Goal: Task Accomplishment & Management: Manage account settings

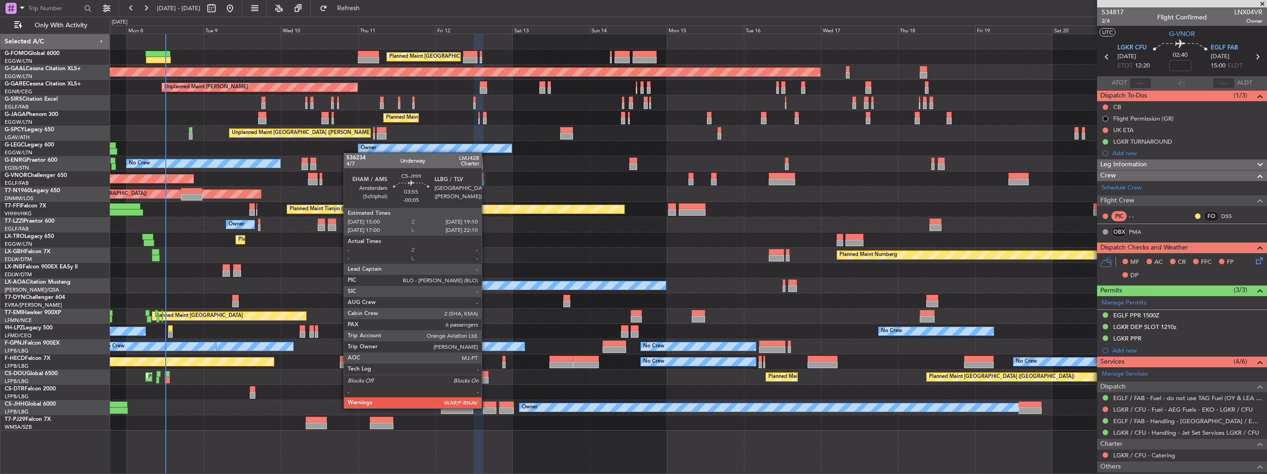
click at [486, 407] on div at bounding box center [489, 410] width 13 height 6
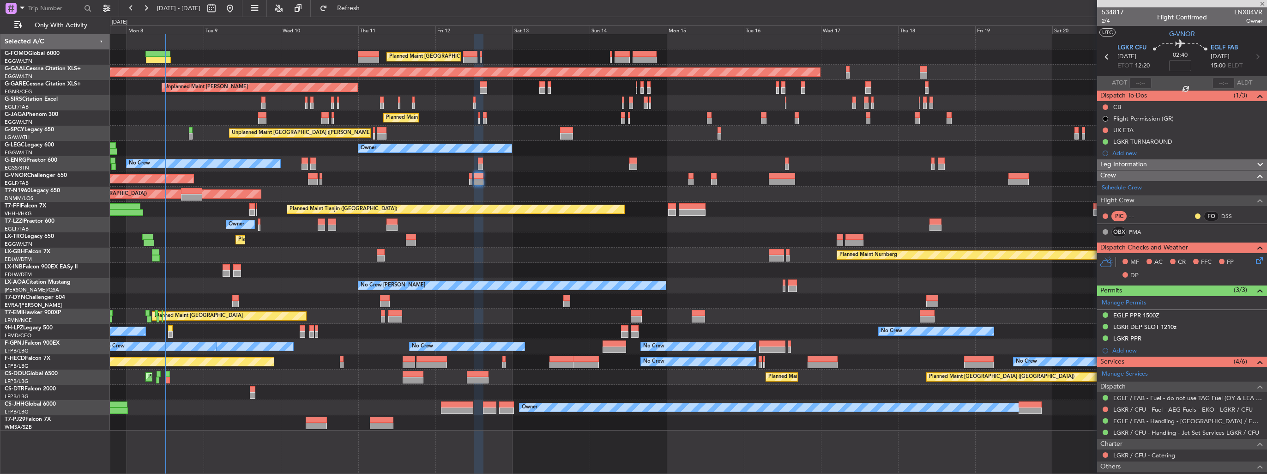
type input "-00:05"
type input "6"
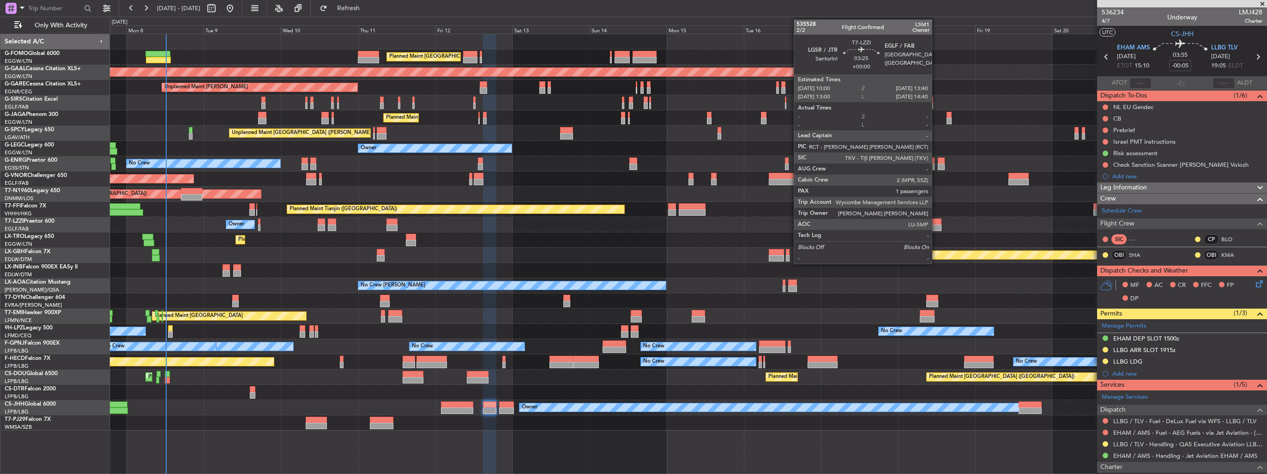
click at [936, 224] on div at bounding box center [935, 227] width 12 height 6
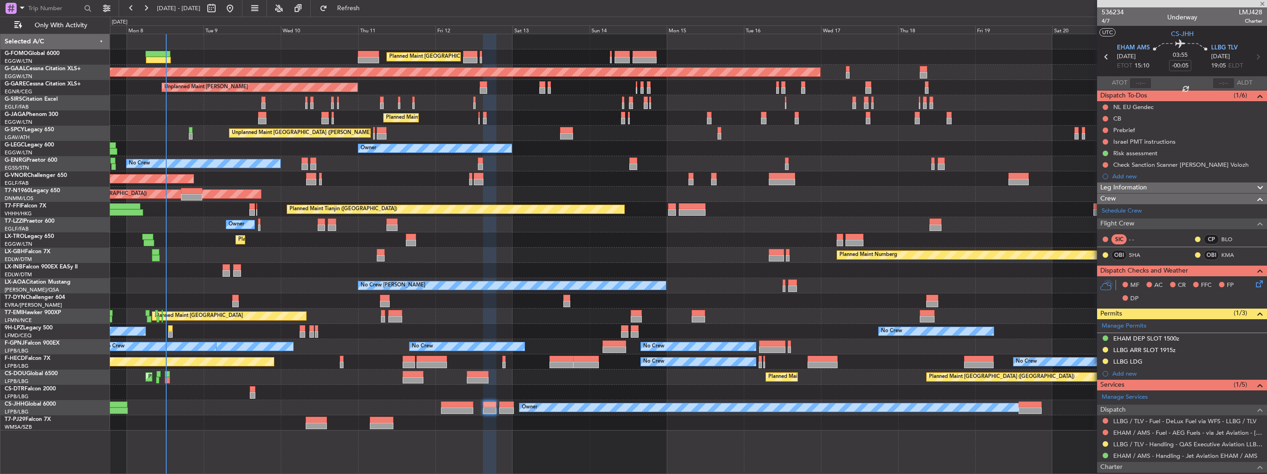
type input "1"
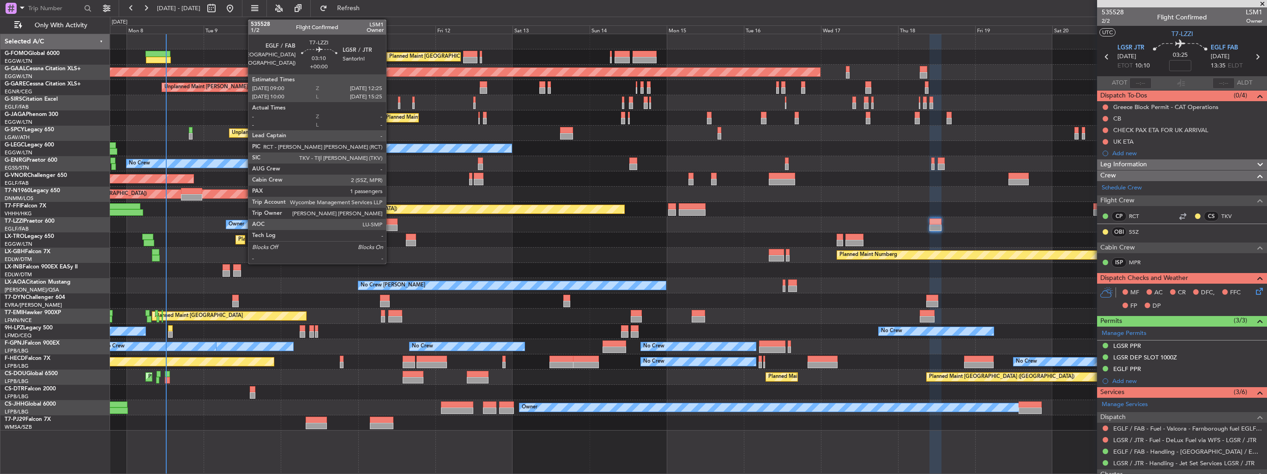
click at [390, 226] on div at bounding box center [391, 227] width 11 height 6
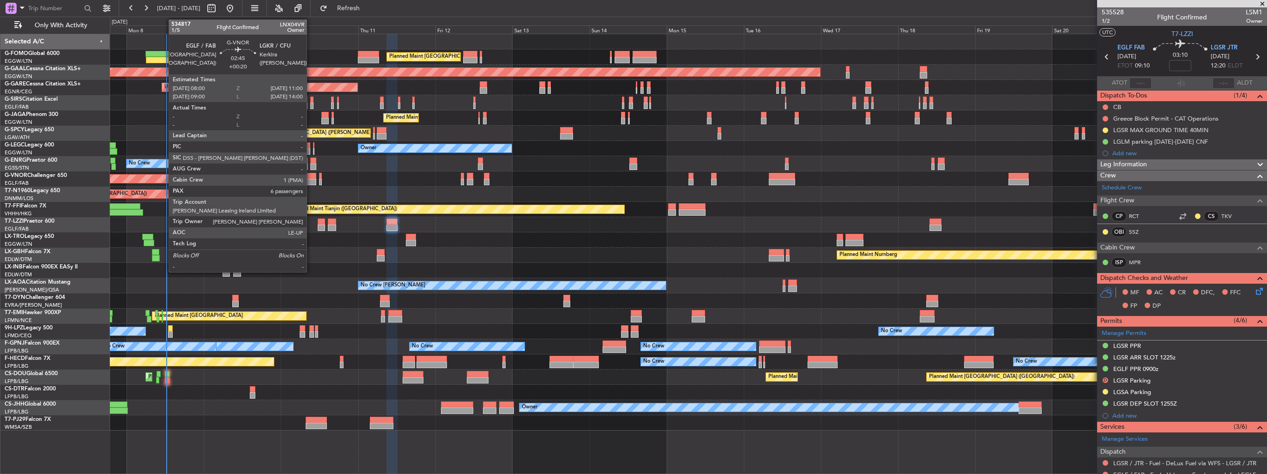
click at [311, 180] on div at bounding box center [311, 182] width 10 height 6
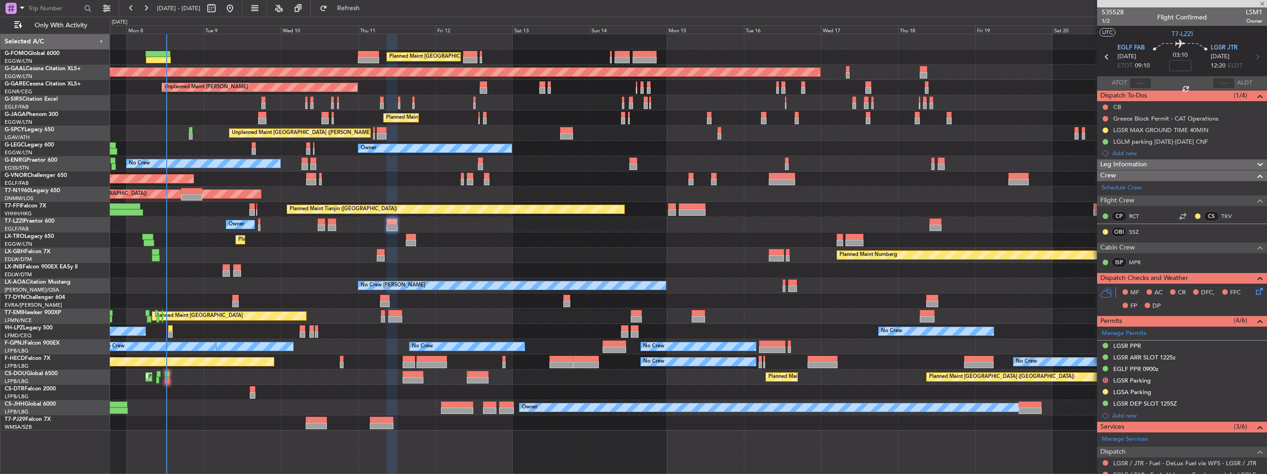
type input "+00:20"
type input "6"
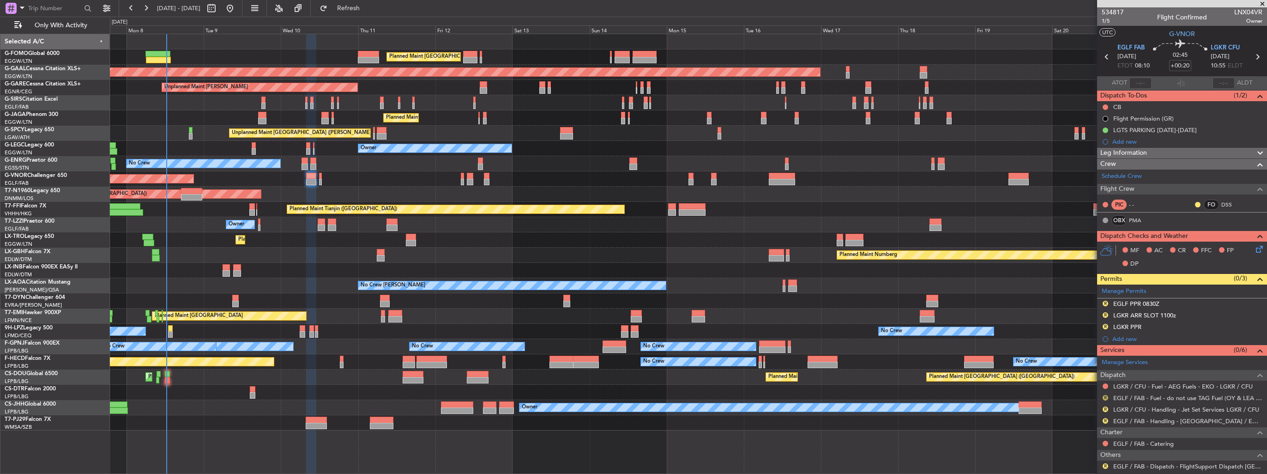
click at [1107, 397] on button "R" at bounding box center [1106, 398] width 6 height 6
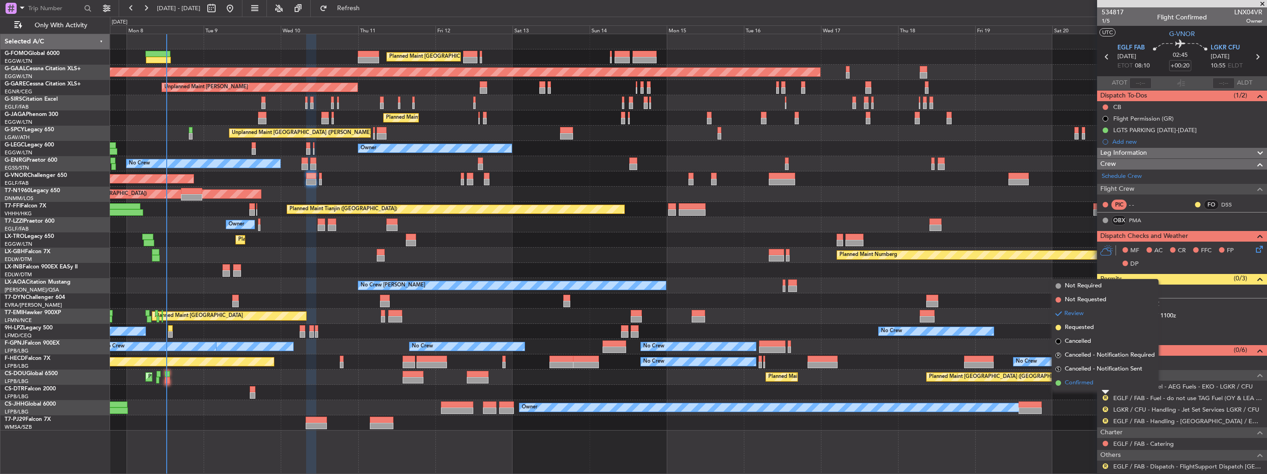
click at [1088, 382] on span "Confirmed" at bounding box center [1079, 382] width 29 height 9
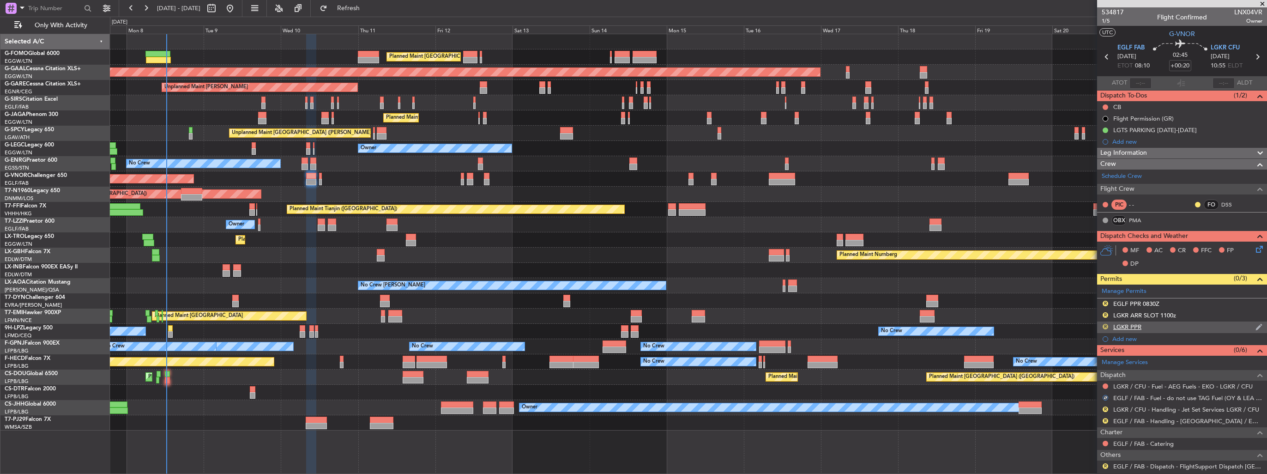
click at [1104, 325] on button "R" at bounding box center [1106, 327] width 6 height 6
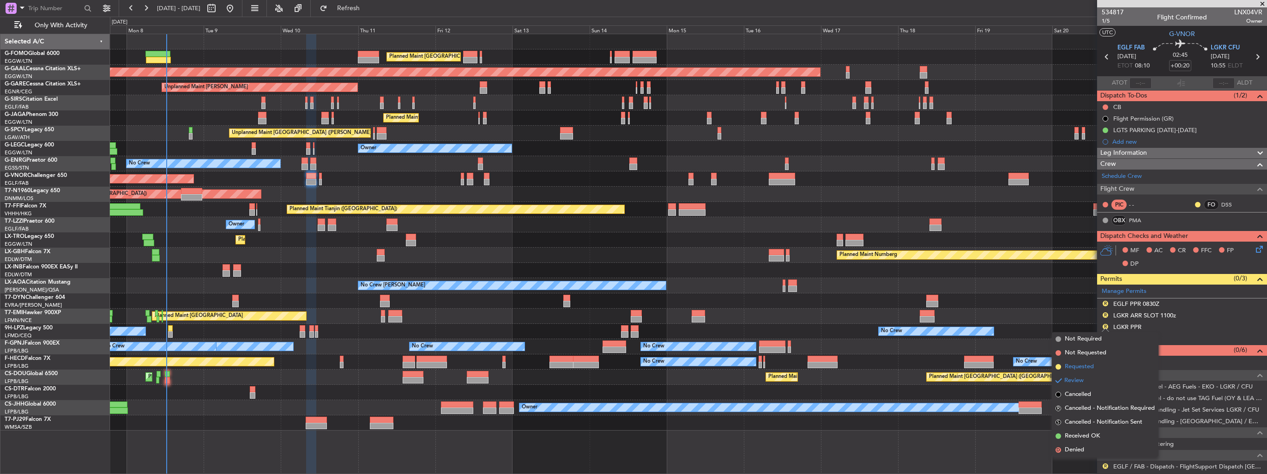
click at [1090, 365] on span "Requested" at bounding box center [1079, 366] width 29 height 9
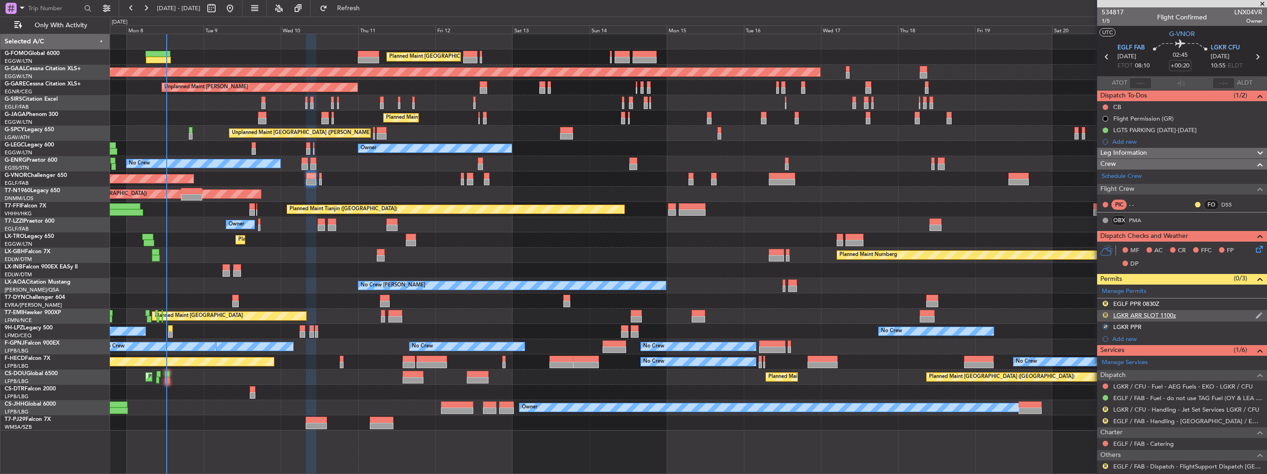
click at [1105, 314] on button "R" at bounding box center [1106, 315] width 6 height 6
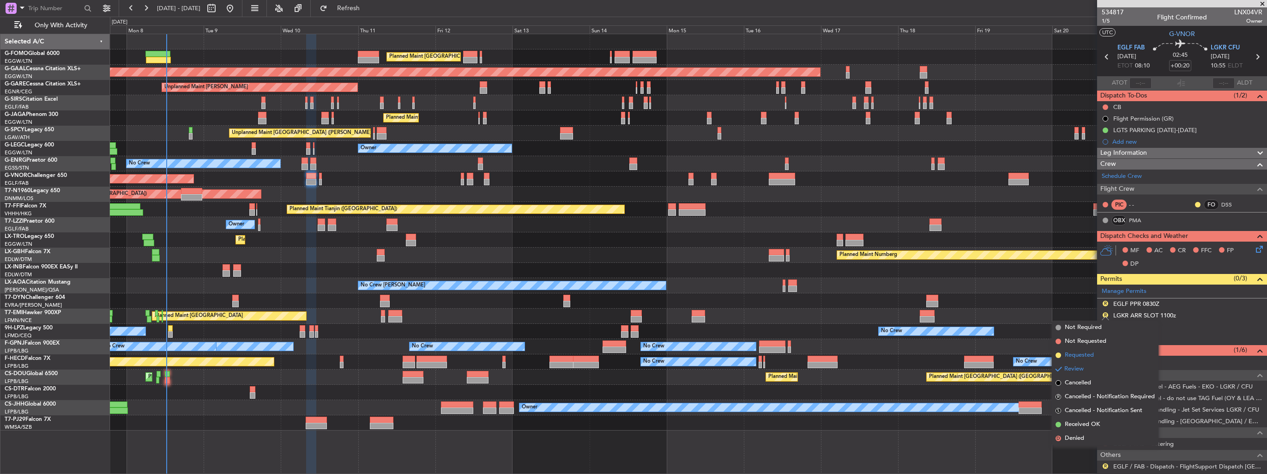
click at [1083, 351] on span "Requested" at bounding box center [1079, 354] width 29 height 9
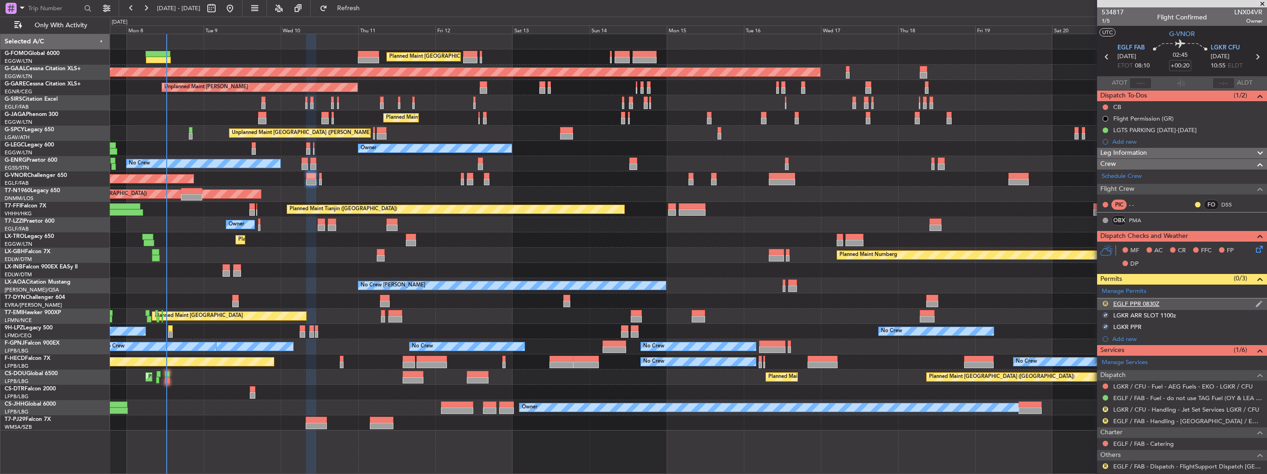
click at [1104, 304] on button "R" at bounding box center [1106, 304] width 6 height 6
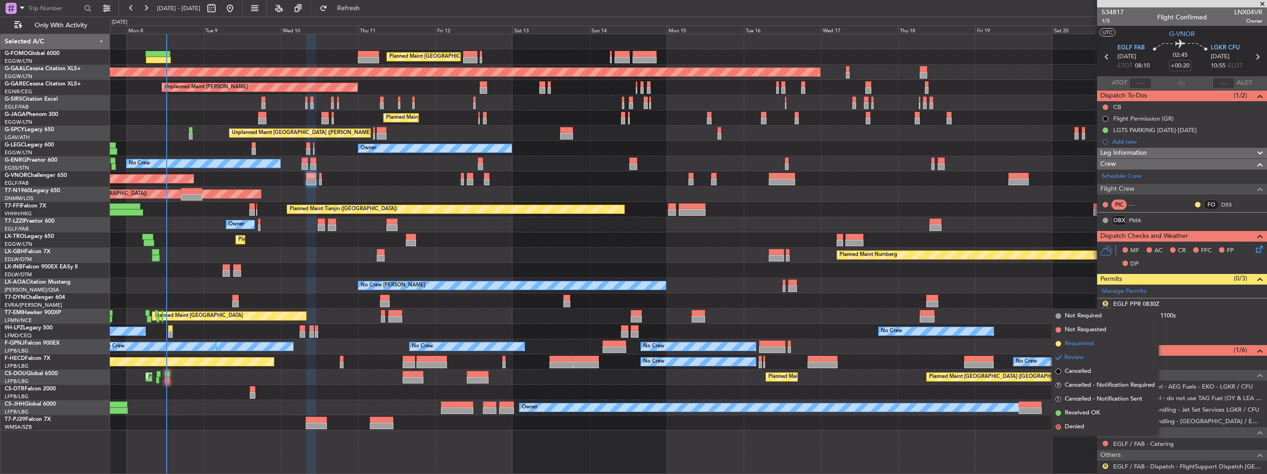
click at [1084, 344] on span "Requested" at bounding box center [1079, 343] width 29 height 9
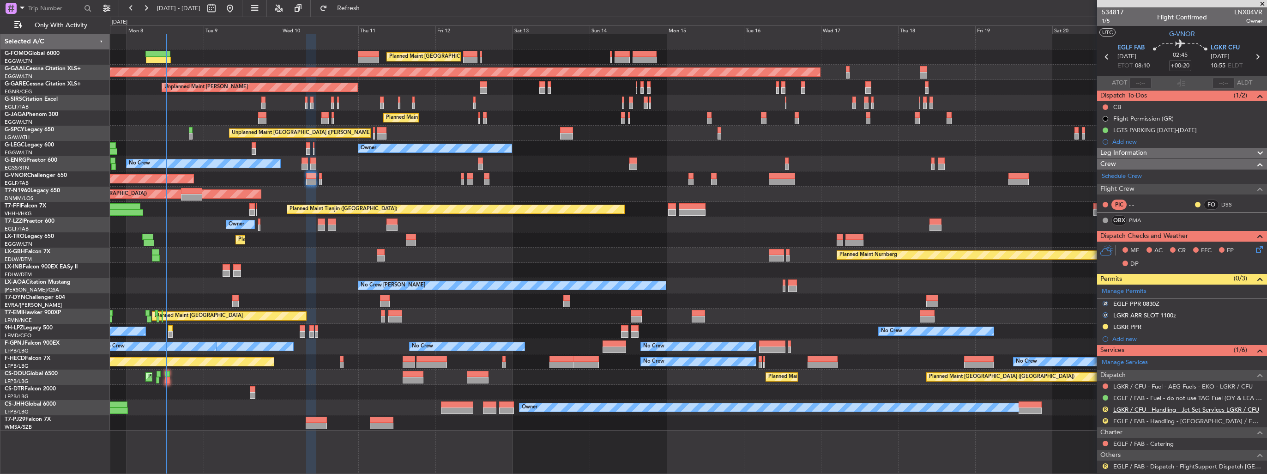
click at [1160, 405] on link "LGKR / CFU - Handling - Jet Set Services LGKR / CFU" at bounding box center [1186, 409] width 146 height 8
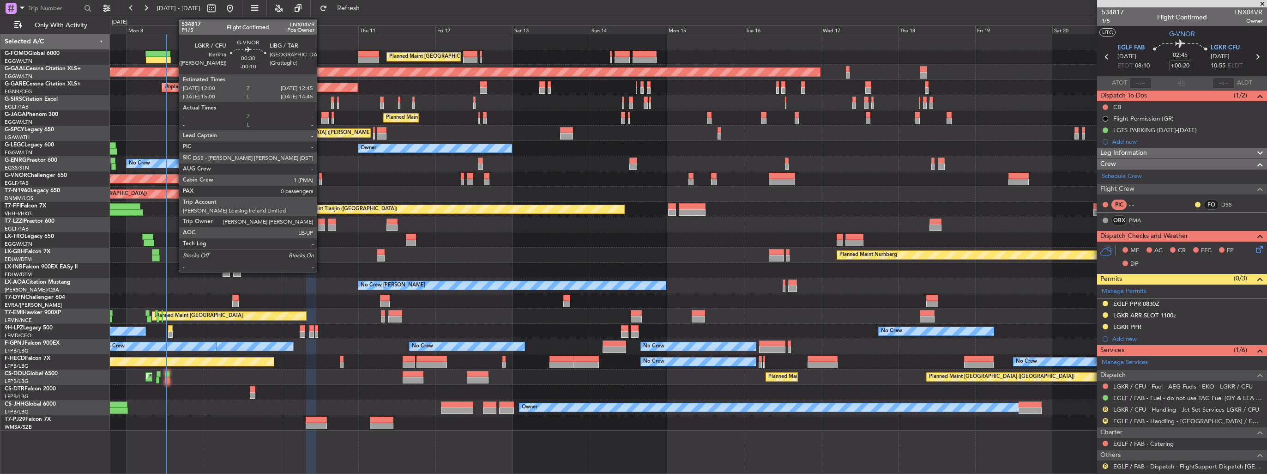
click at [321, 180] on div at bounding box center [320, 182] width 3 height 6
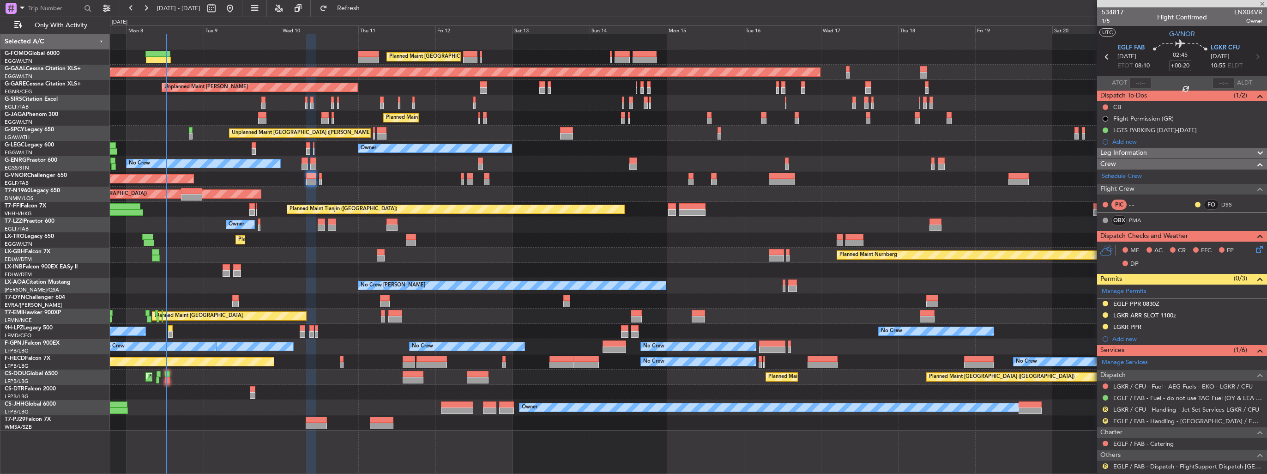
type input "-00:10"
type input "0"
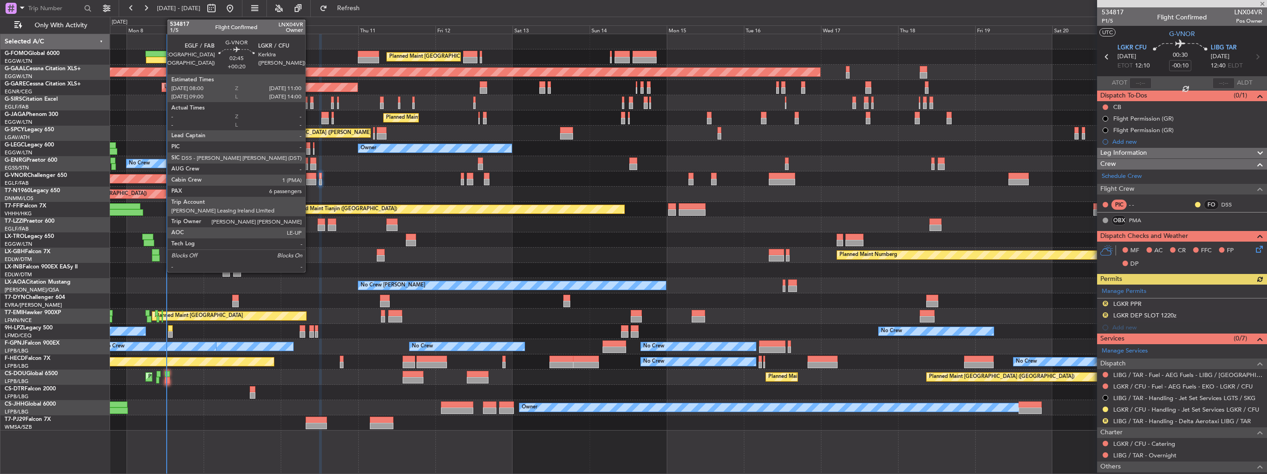
click at [309, 179] on div at bounding box center [311, 182] width 10 height 6
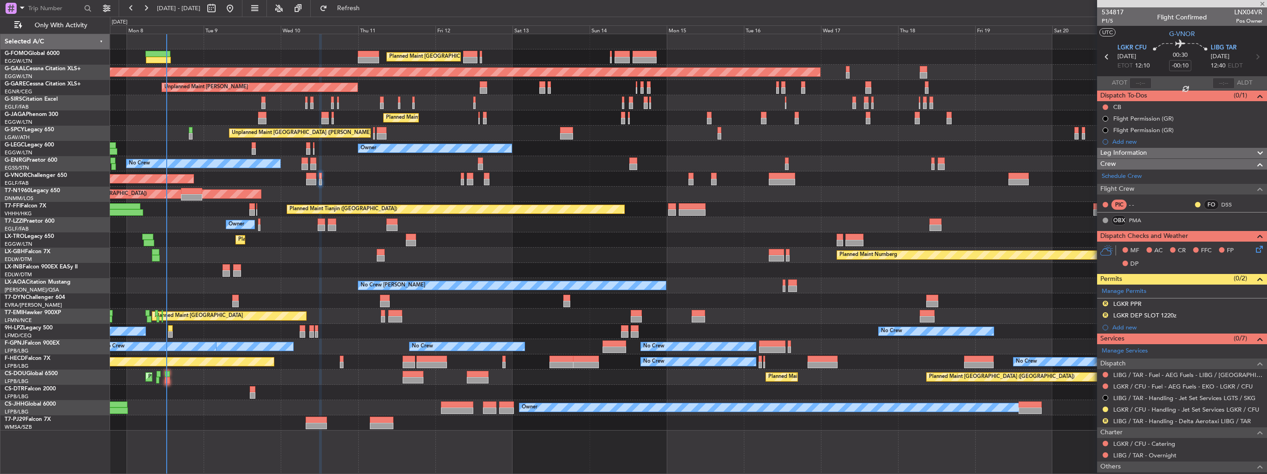
type input "+00:20"
type input "6"
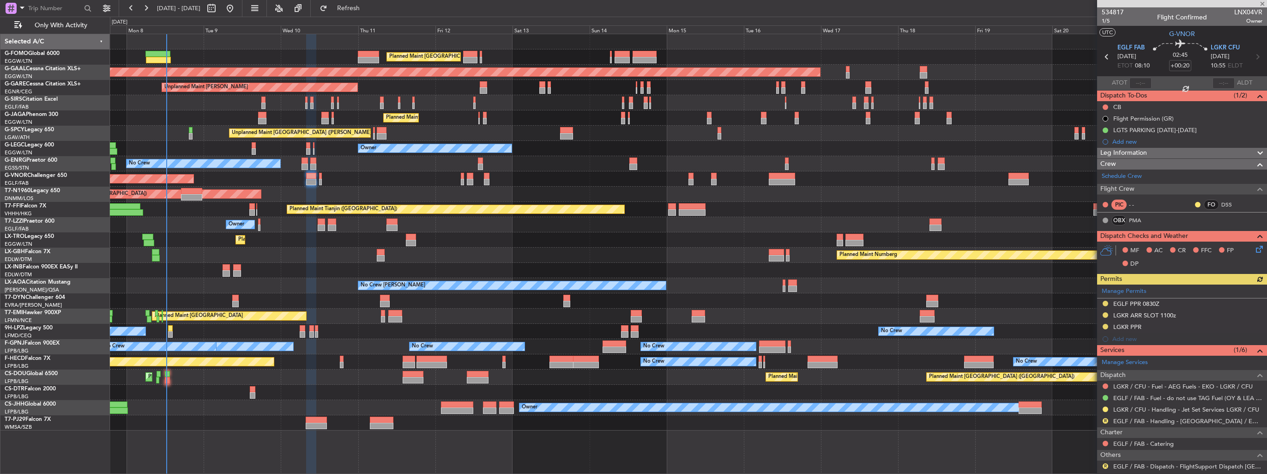
click at [1165, 424] on mat-tooltip-component "EGLF / FAB - Handling - [GEOGRAPHIC_DATA] / EGLF / FAB" at bounding box center [1186, 435] width 157 height 24
click at [1165, 420] on link "EGLF / FAB - Handling - [GEOGRAPHIC_DATA] / EGLF / FAB" at bounding box center [1187, 421] width 149 height 8
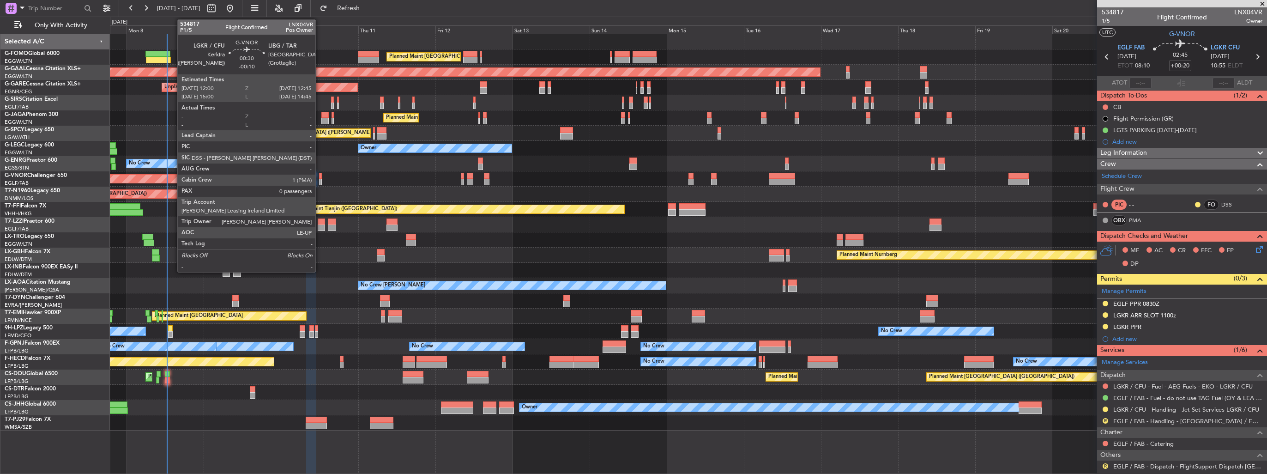
click at [319, 180] on div at bounding box center [320, 182] width 3 height 6
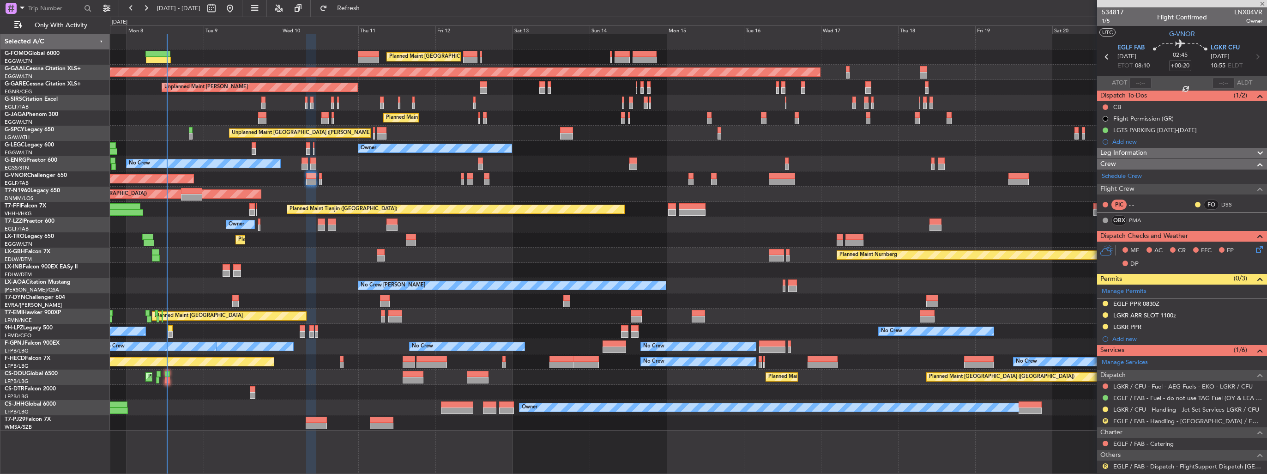
type input "-00:10"
type input "0"
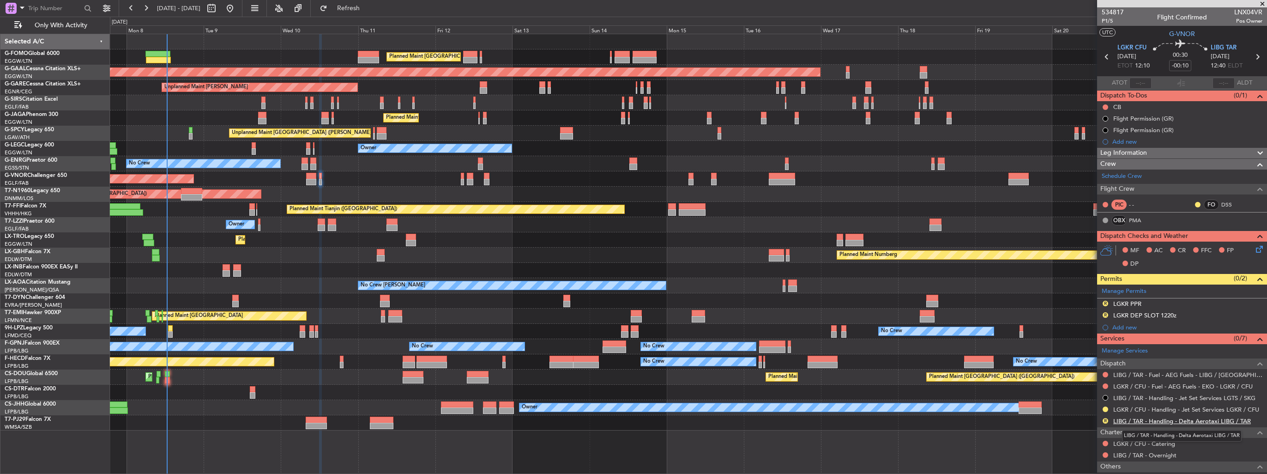
click at [1148, 422] on link "LIBG / TAR - Handling - Delta Aerotaxi LIBG / TAR" at bounding box center [1182, 421] width 138 height 8
click at [348, 6] on button "Refresh" at bounding box center [342, 8] width 55 height 15
click at [1255, 315] on img at bounding box center [1258, 315] width 7 height 8
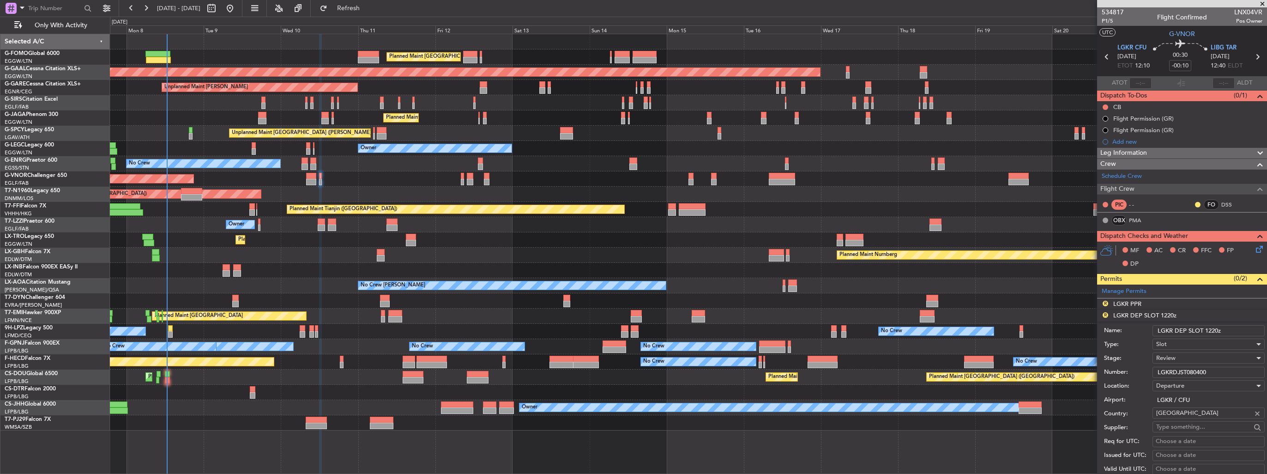
click at [1213, 327] on input "LGKR DEP SLOT 1220z" at bounding box center [1208, 330] width 112 height 11
type input "LGKR DEP SLOT 1200z"
click at [1178, 355] on div "Review" at bounding box center [1205, 358] width 98 height 14
click at [1178, 415] on span "Requested" at bounding box center [1205, 417] width 97 height 14
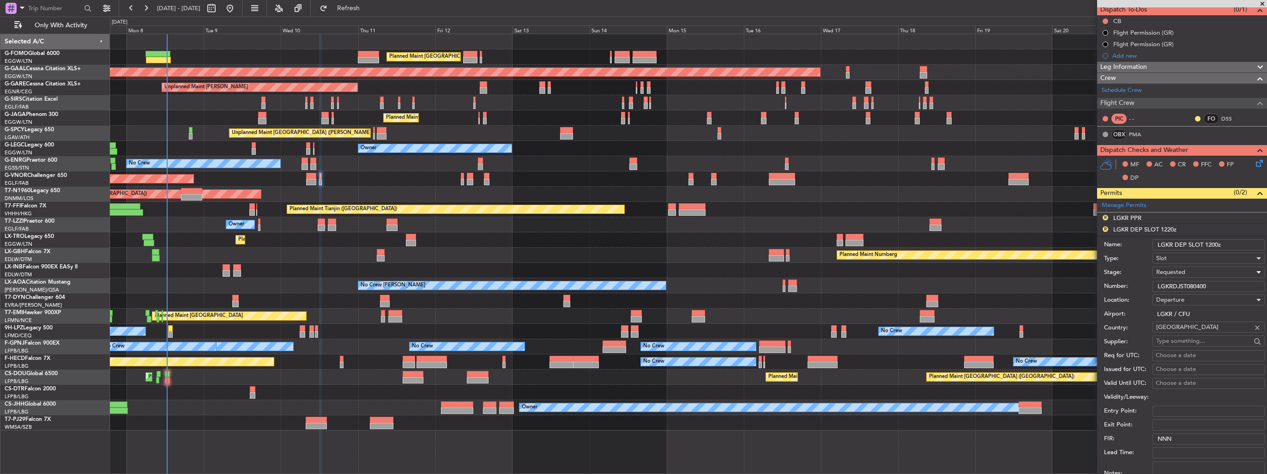
scroll to position [185, 0]
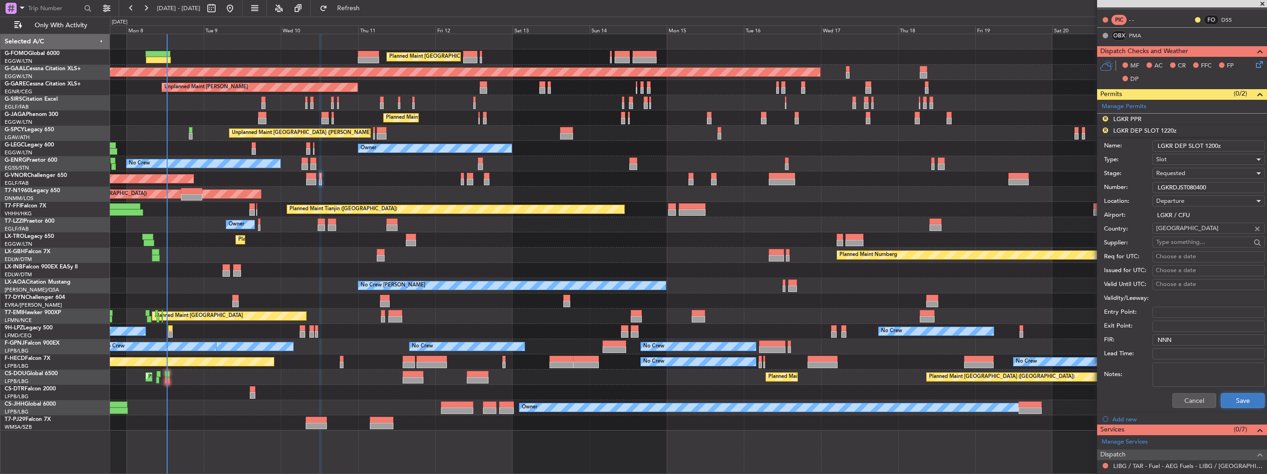
click at [1230, 404] on button "Save" at bounding box center [1243, 400] width 44 height 15
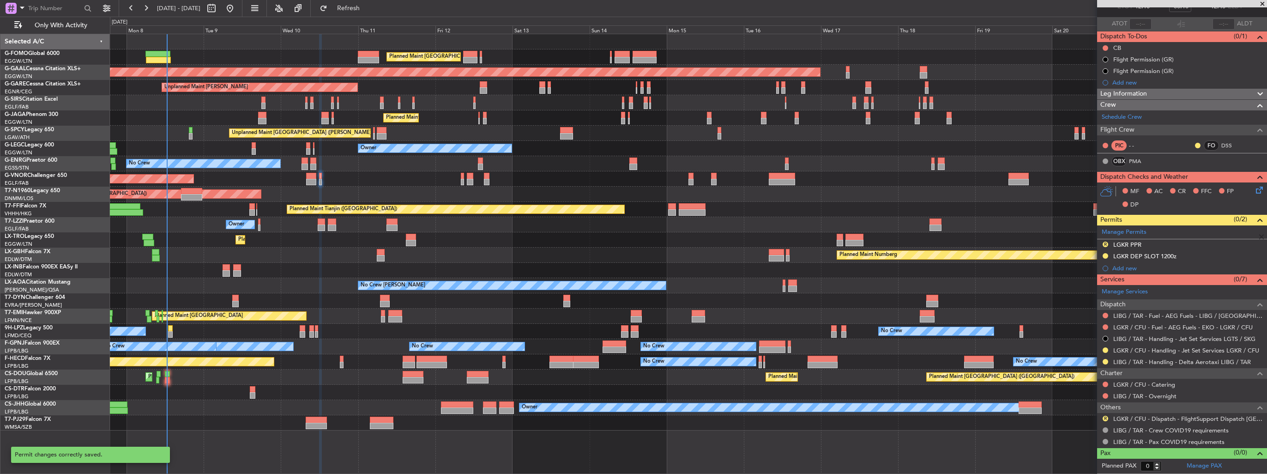
scroll to position [57, 0]
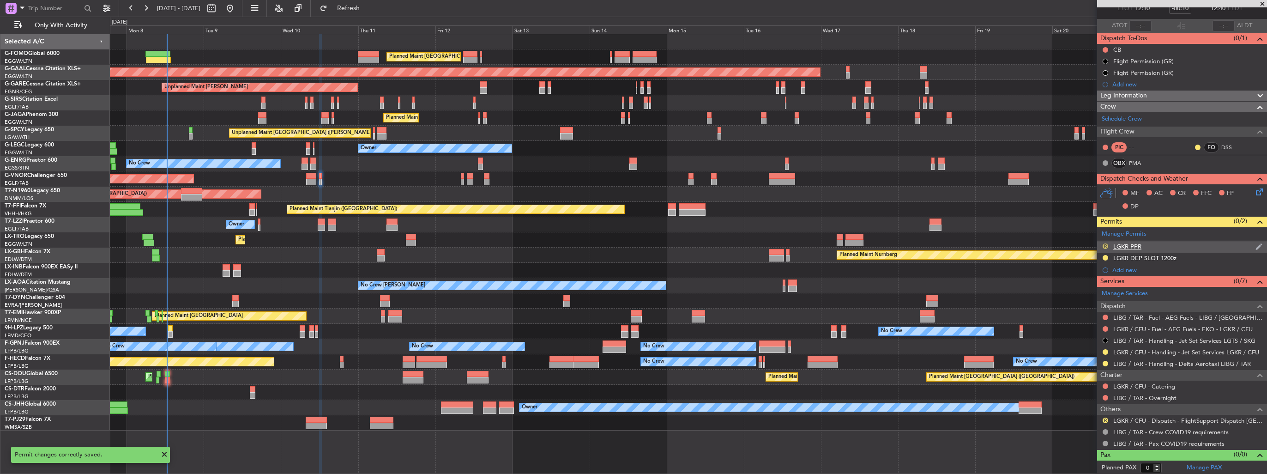
click at [1103, 243] on button "R" at bounding box center [1106, 246] width 6 height 6
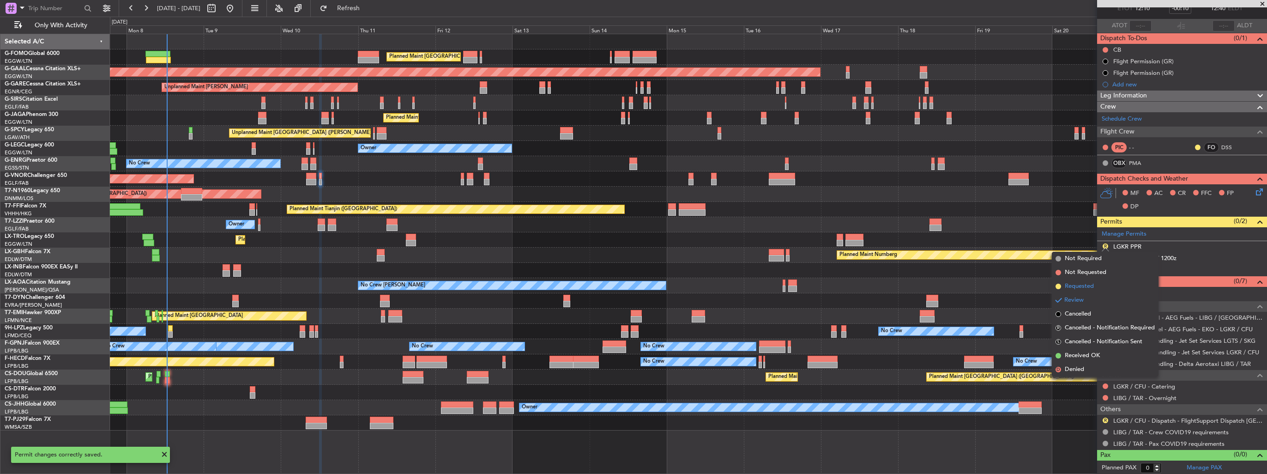
click at [1088, 289] on span "Requested" at bounding box center [1079, 286] width 29 height 9
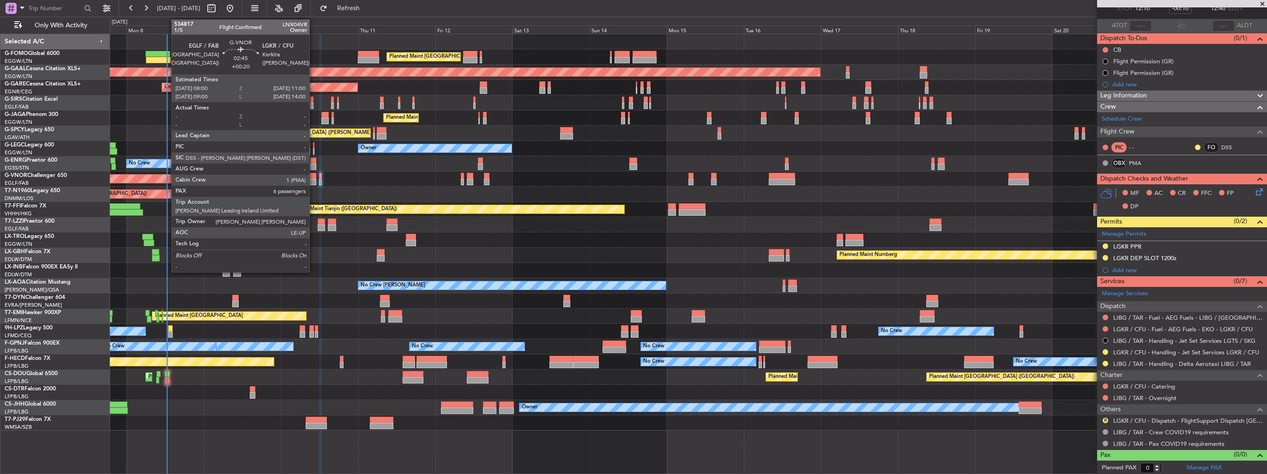
click at [313, 179] on div at bounding box center [311, 182] width 10 height 6
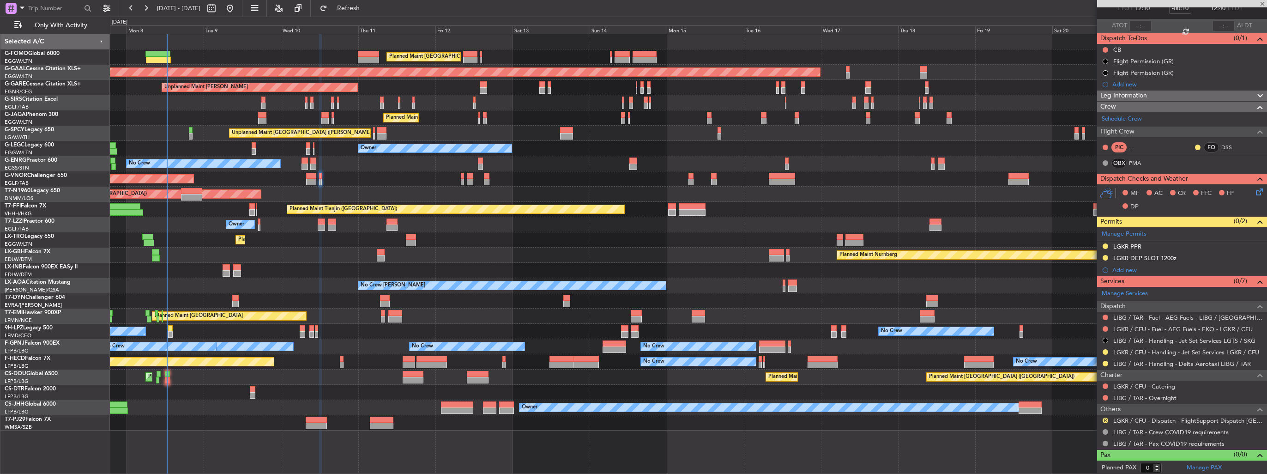
type input "+00:20"
type input "6"
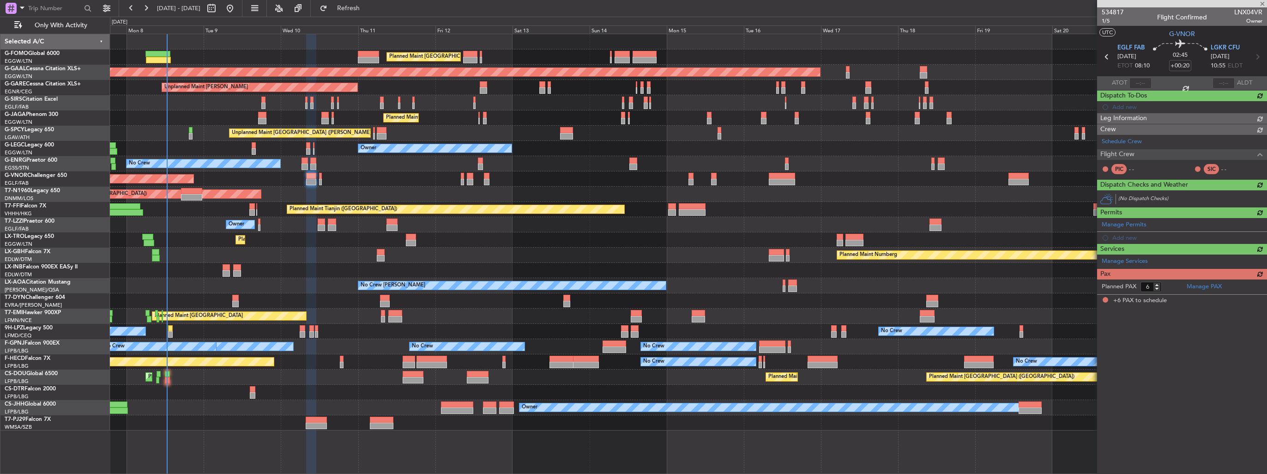
scroll to position [0, 0]
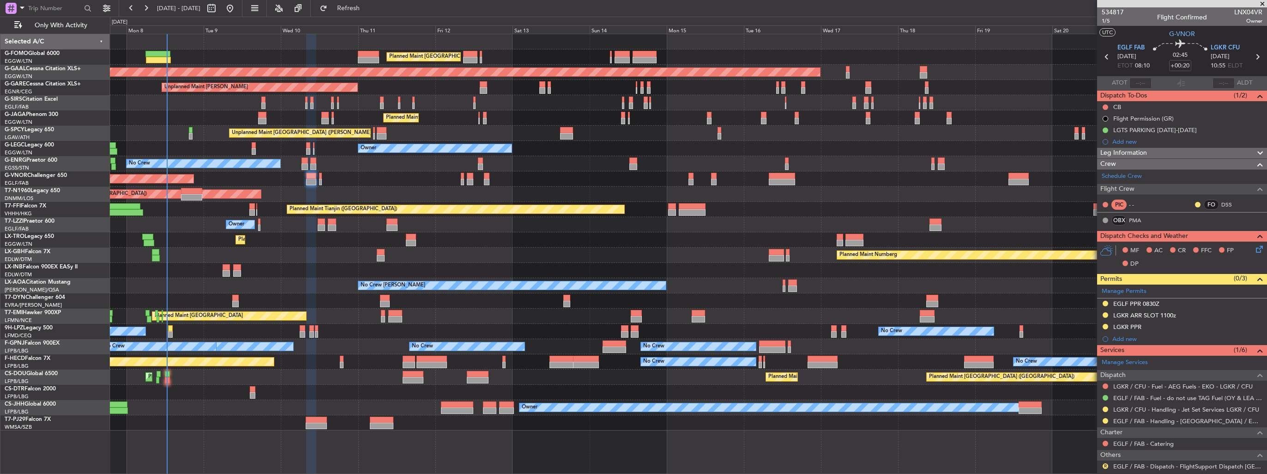
click at [1259, 302] on div "EGLF PPR 0830Z" at bounding box center [1182, 304] width 170 height 12
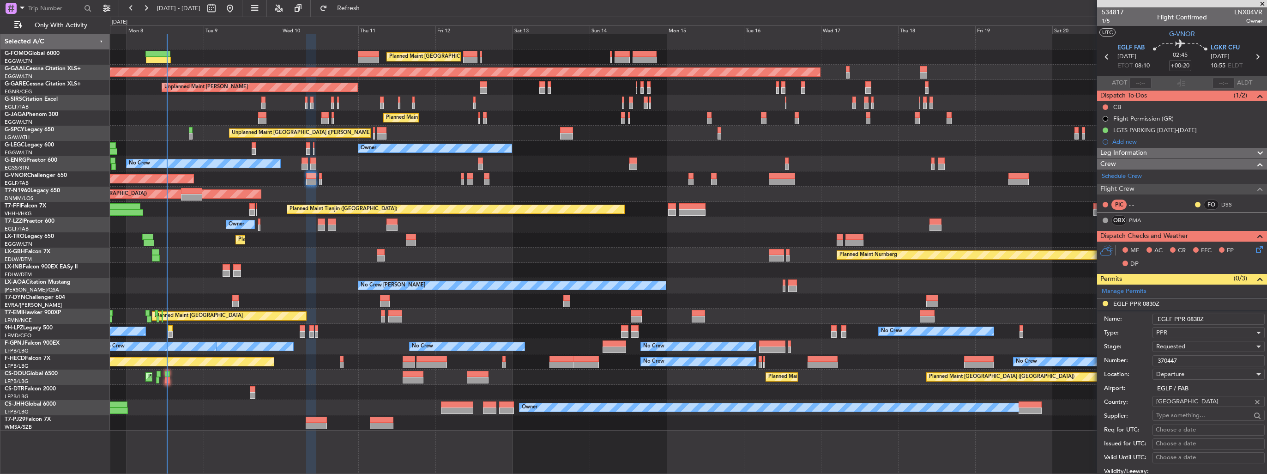
drag, startPoint x: 1210, startPoint y: 317, endPoint x: 1194, endPoint y: 317, distance: 15.7
click at [1194, 317] on input "EGLF PPR 0830Z" at bounding box center [1208, 318] width 112 height 11
type input "EGLF PPR 0800z"
click at [1207, 348] on div "Requested" at bounding box center [1205, 346] width 98 height 14
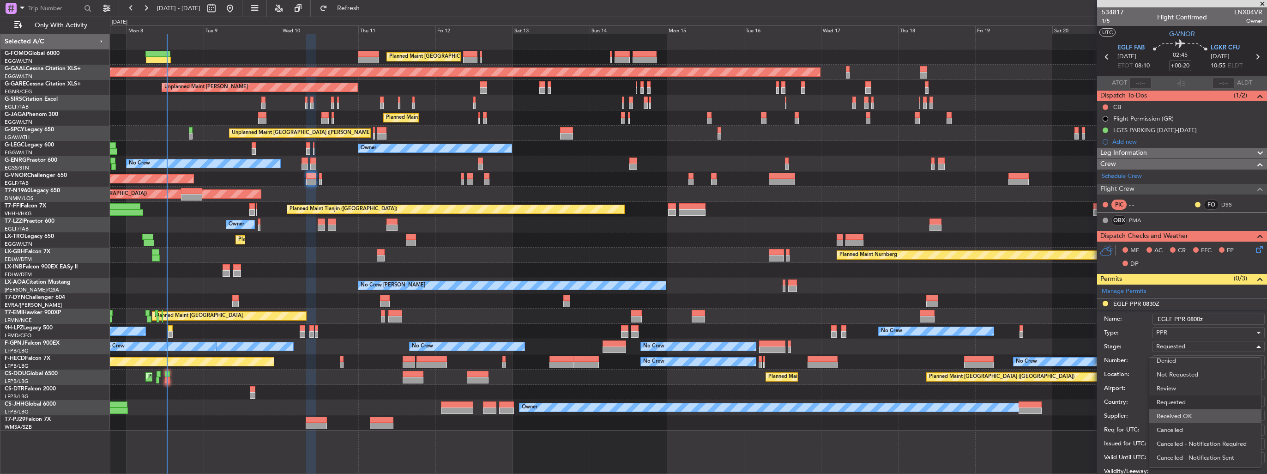
click at [1196, 414] on span "Received OK" at bounding box center [1205, 416] width 97 height 14
click at [1211, 344] on div "Received OK" at bounding box center [1205, 346] width 98 height 14
click at [1197, 391] on span "Requested" at bounding box center [1205, 391] width 97 height 14
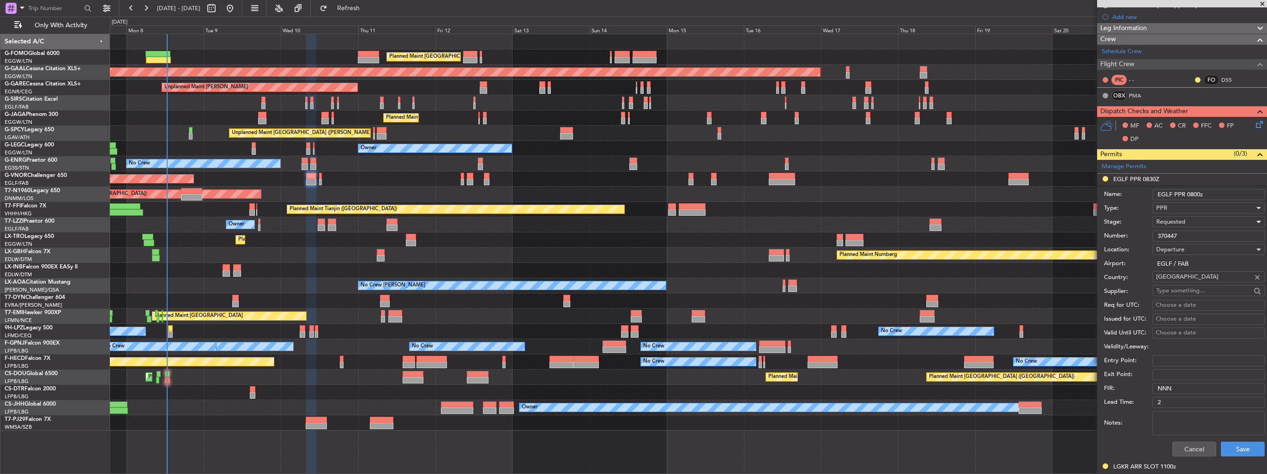
scroll to position [185, 0]
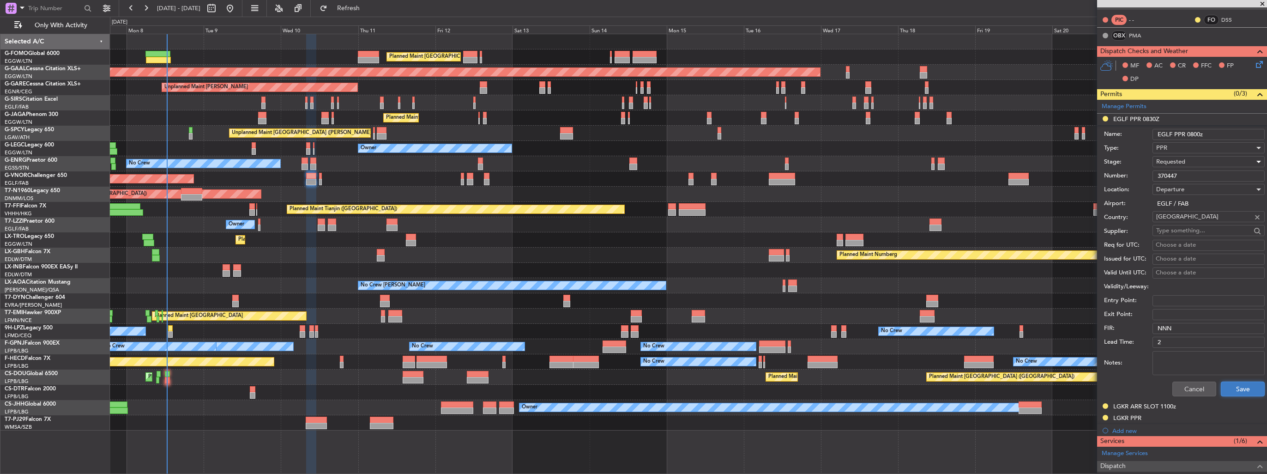
click at [1223, 386] on button "Save" at bounding box center [1243, 388] width 44 height 15
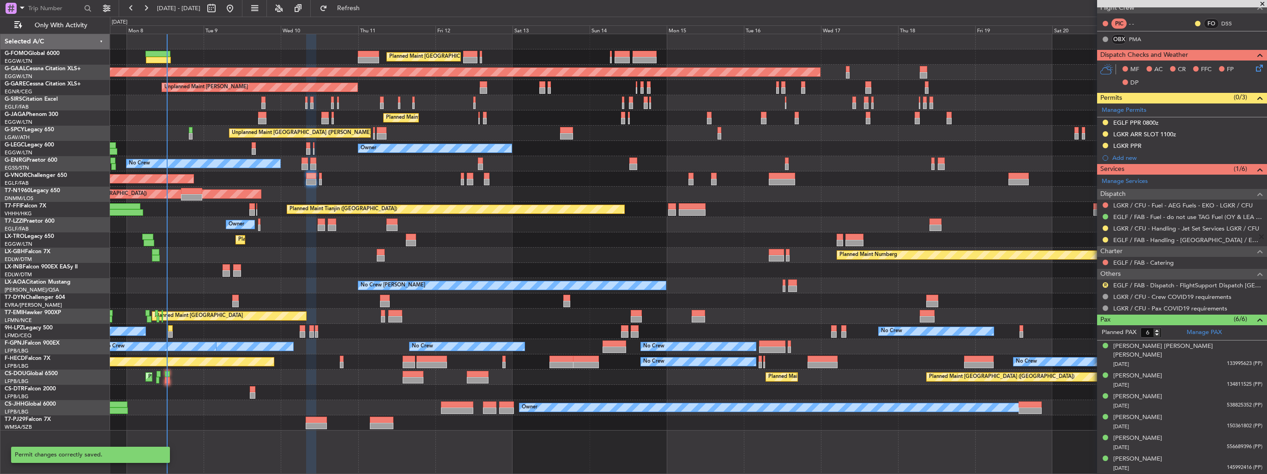
scroll to position [170, 0]
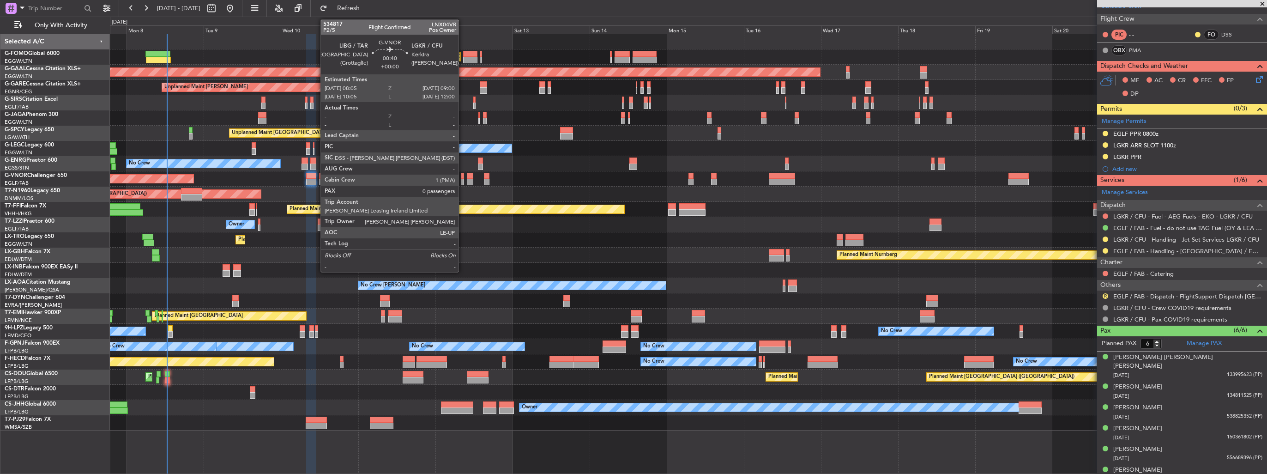
click at [463, 182] on div at bounding box center [462, 182] width 3 height 6
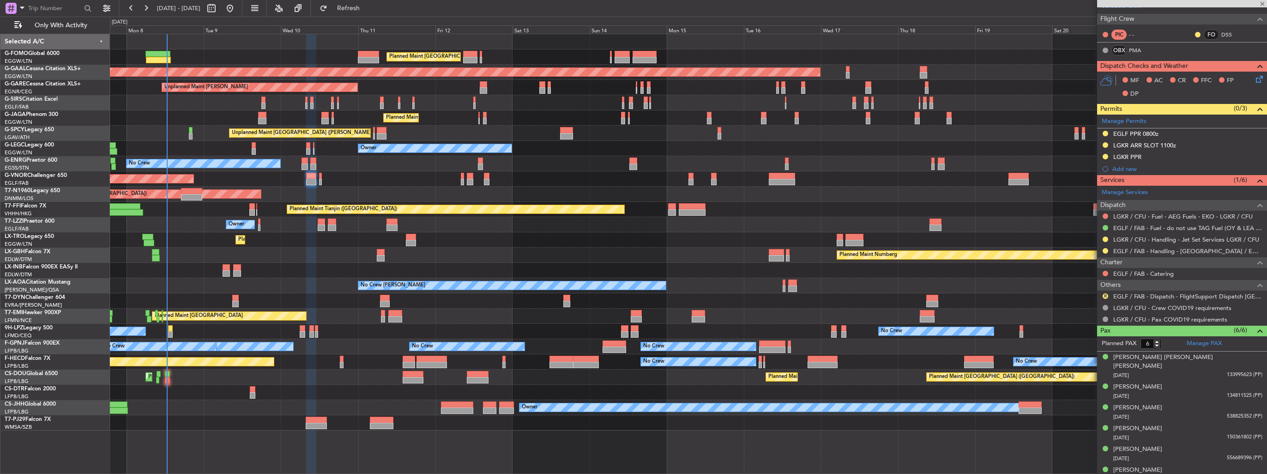
type input "0"
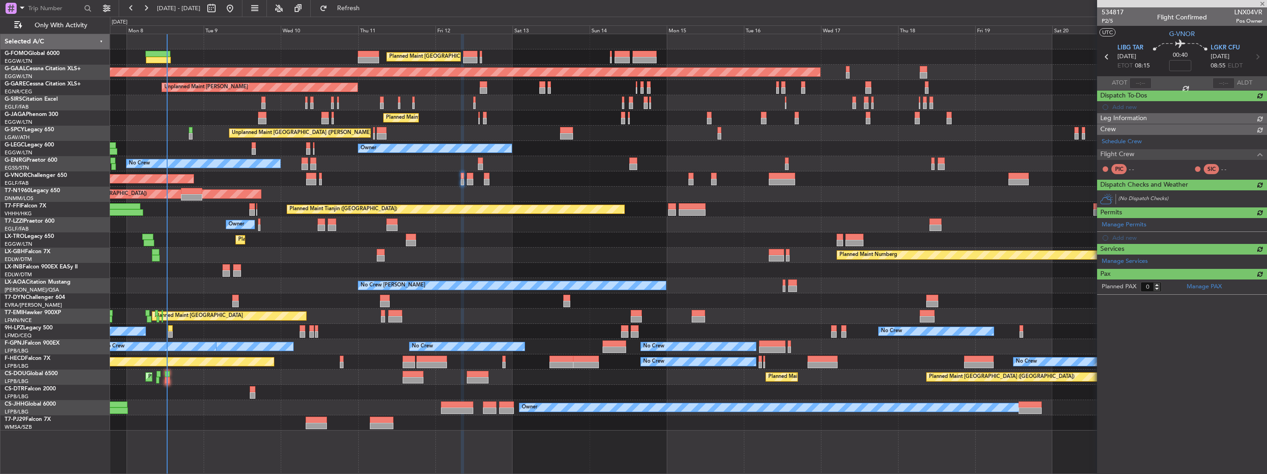
scroll to position [0, 0]
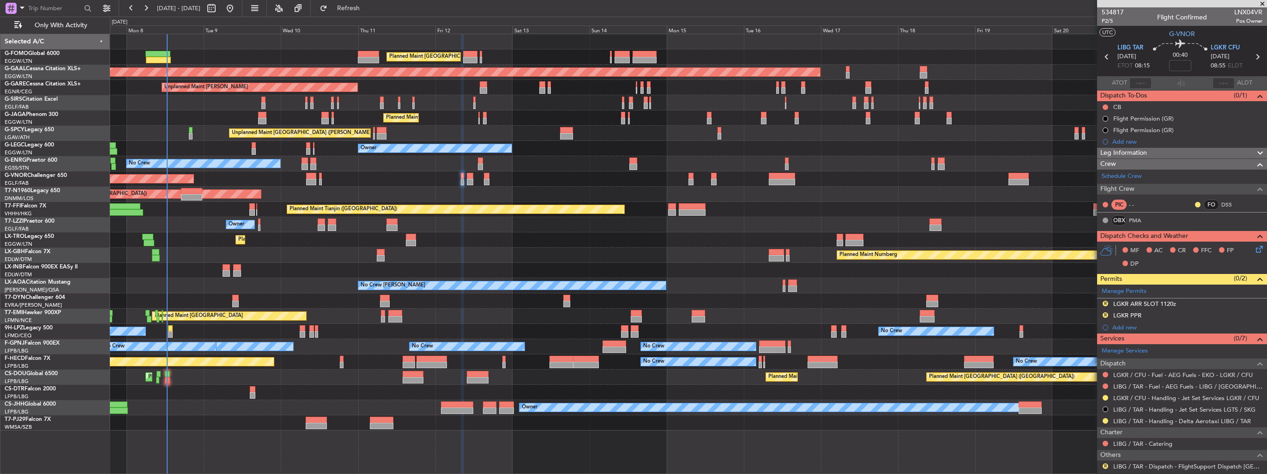
click at [0, 0] on img at bounding box center [0, 0] width 0 height 0
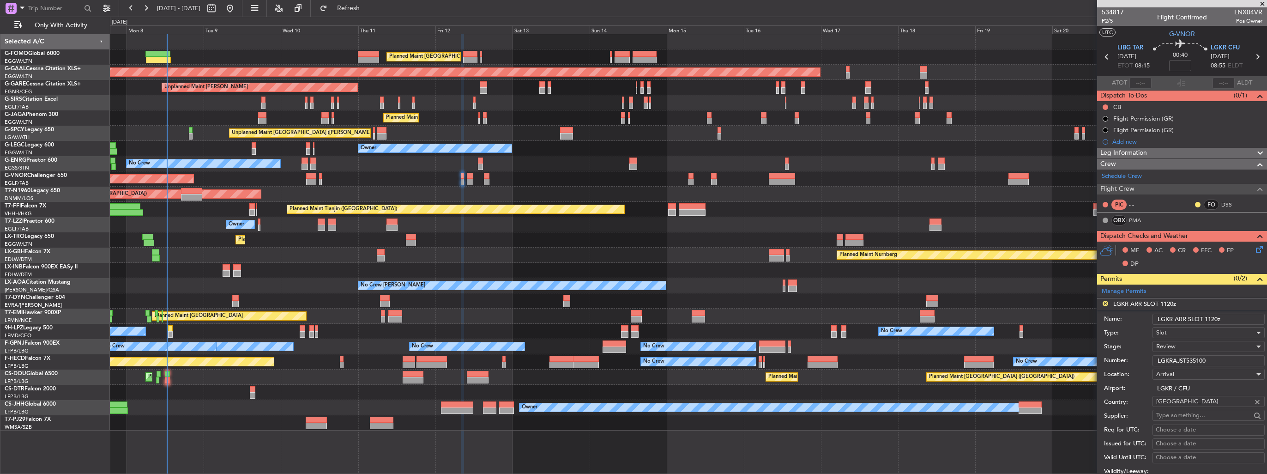
drag, startPoint x: 1225, startPoint y: 319, endPoint x: 1204, endPoint y: 316, distance: 21.4
click at [1204, 316] on input "LGKR ARR SLOT 1120z" at bounding box center [1208, 318] width 112 height 11
type input "LGKR ARR SLOT 0900z"
click at [1193, 342] on div "Review" at bounding box center [1205, 346] width 98 height 14
click at [1193, 406] on span "Requested" at bounding box center [1205, 406] width 97 height 14
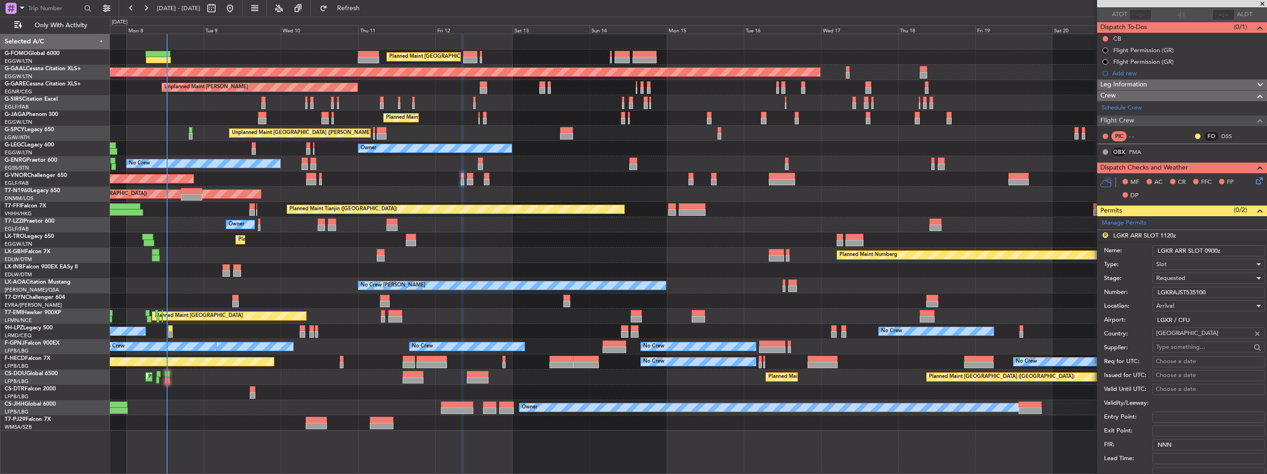
scroll to position [139, 0]
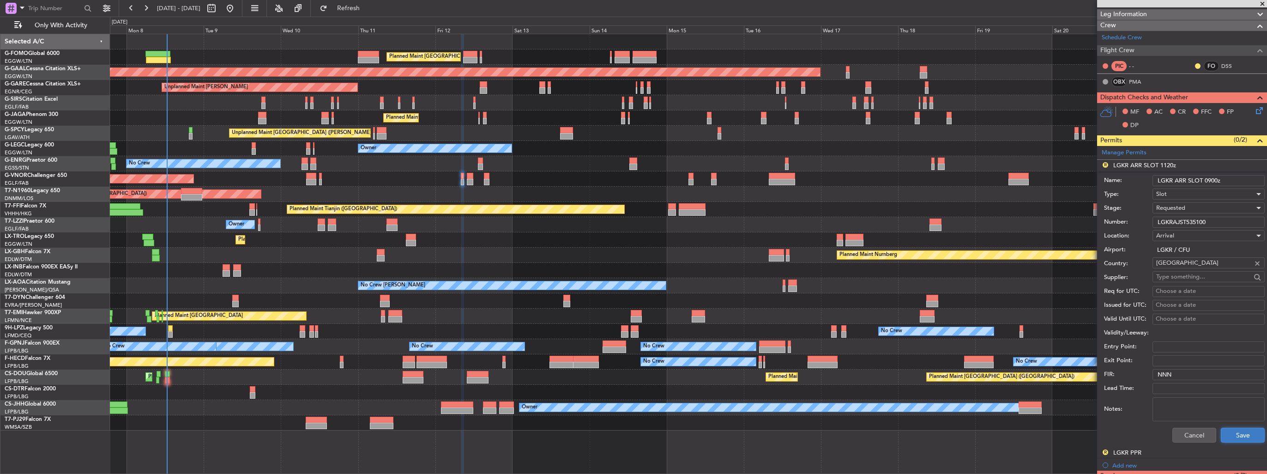
click at [1242, 428] on button "Save" at bounding box center [1243, 435] width 44 height 15
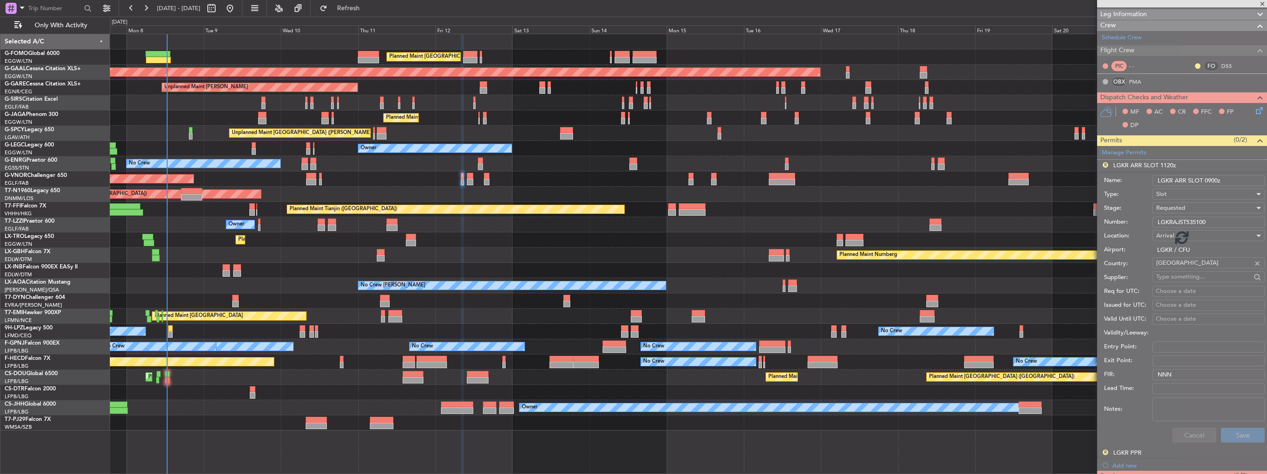
scroll to position [57, 0]
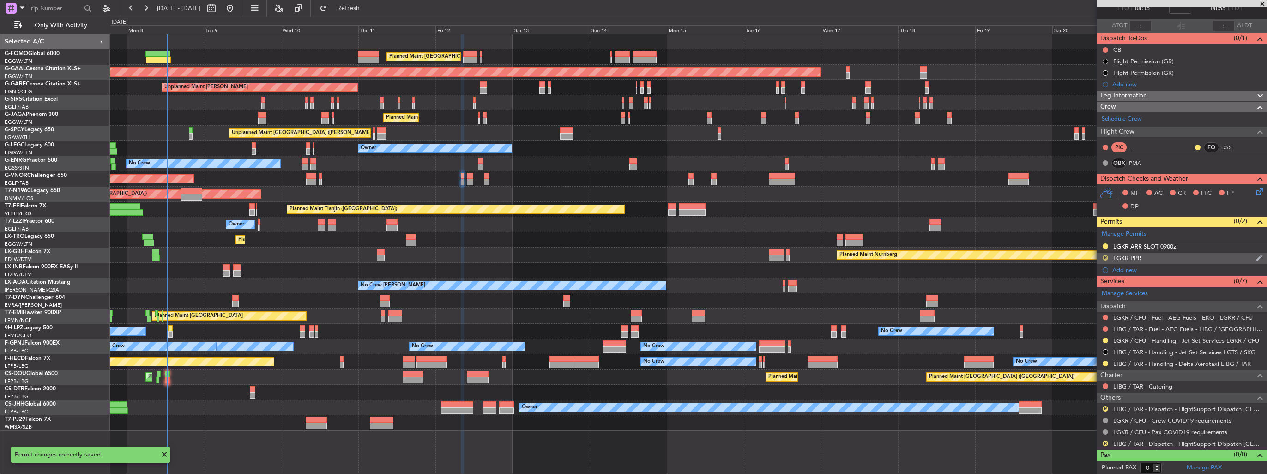
click at [1106, 258] on button "R" at bounding box center [1106, 258] width 6 height 6
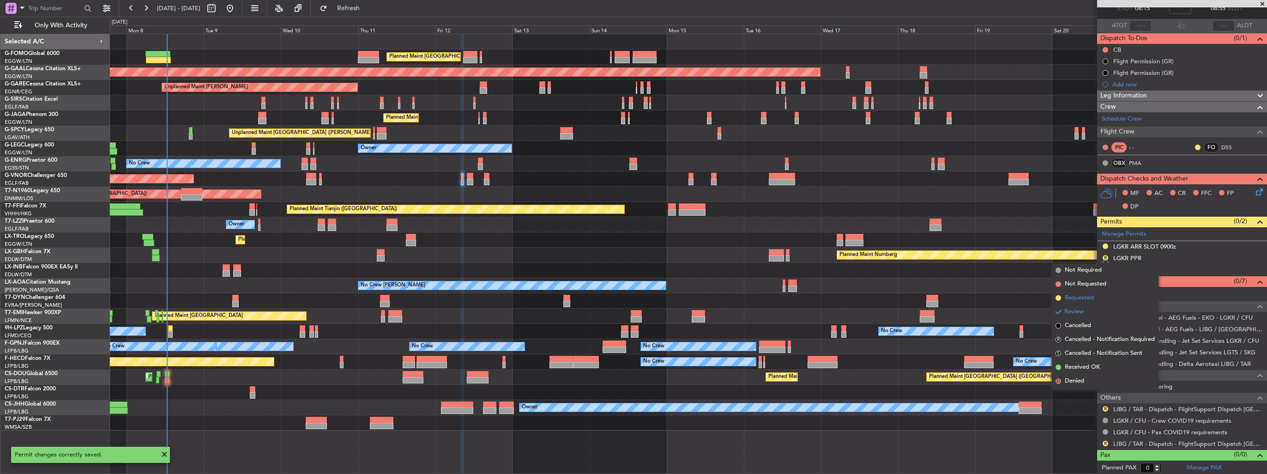
click at [1067, 295] on span "Requested" at bounding box center [1079, 297] width 29 height 9
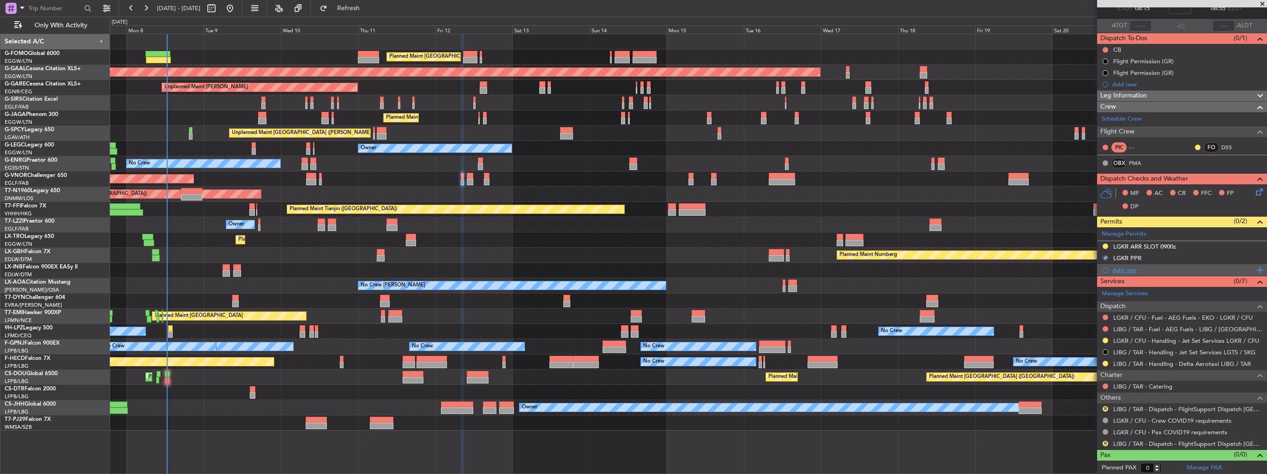
scroll to position [0, 0]
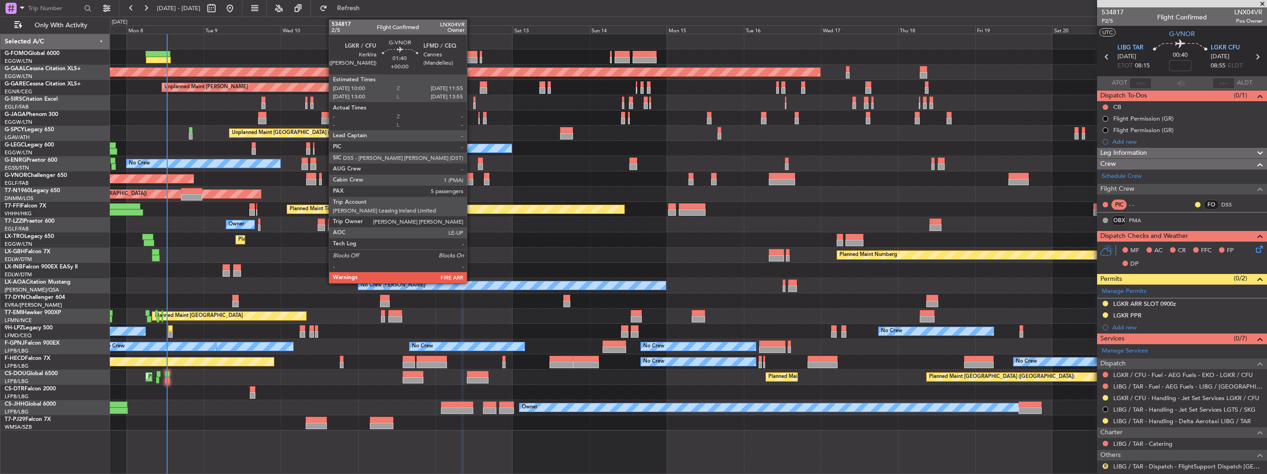
click at [471, 181] on div at bounding box center [470, 182] width 6 height 6
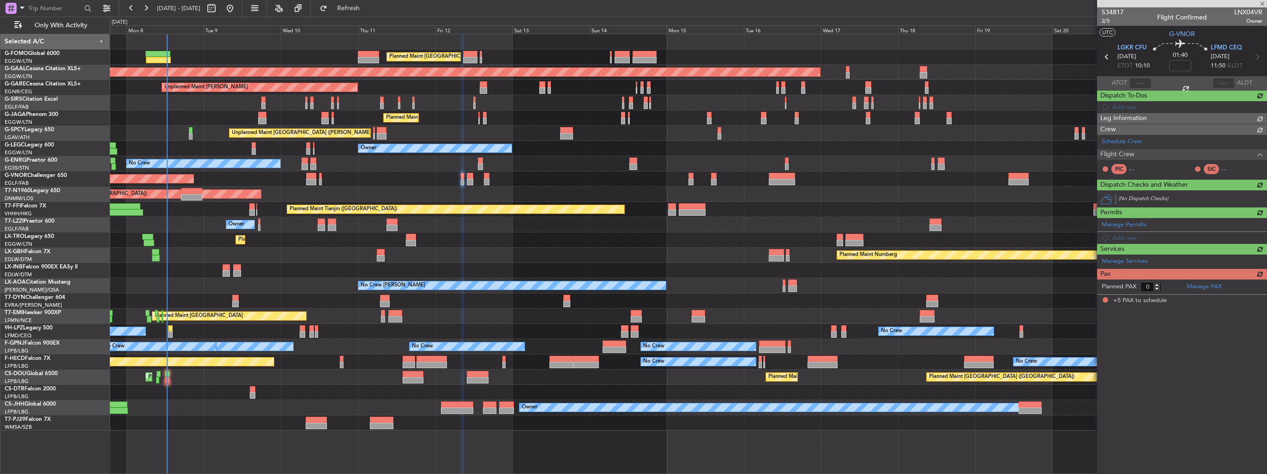
type input "5"
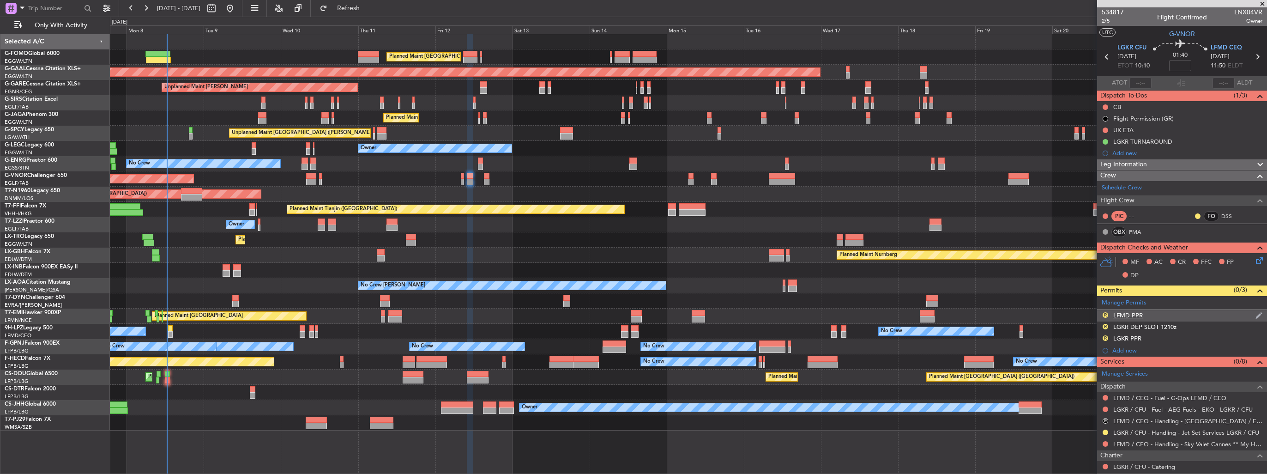
click at [1104, 317] on div "R" at bounding box center [1105, 314] width 7 height 7
click at [1103, 315] on button "R" at bounding box center [1106, 315] width 6 height 6
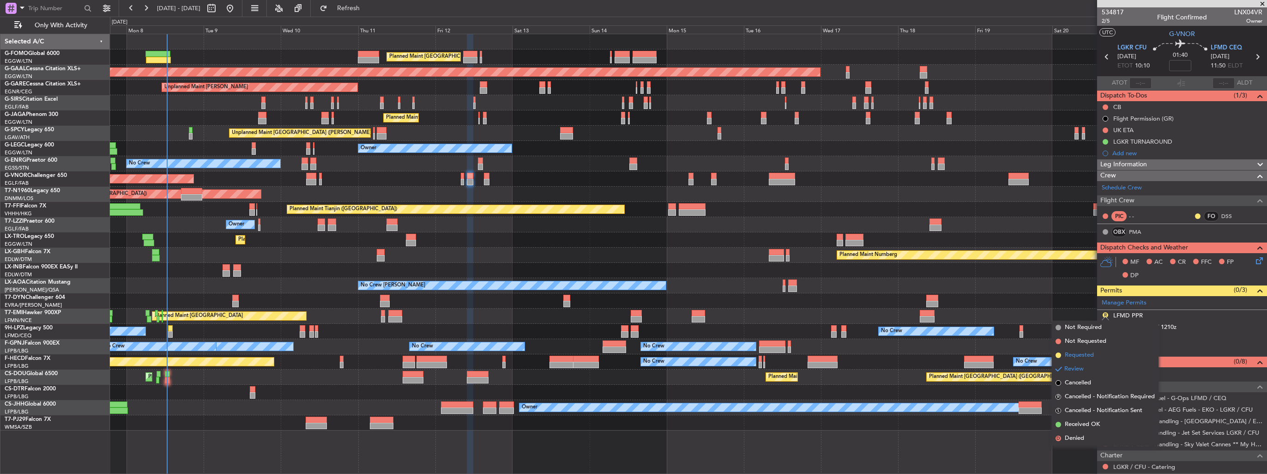
click at [1076, 355] on span "Requested" at bounding box center [1079, 354] width 29 height 9
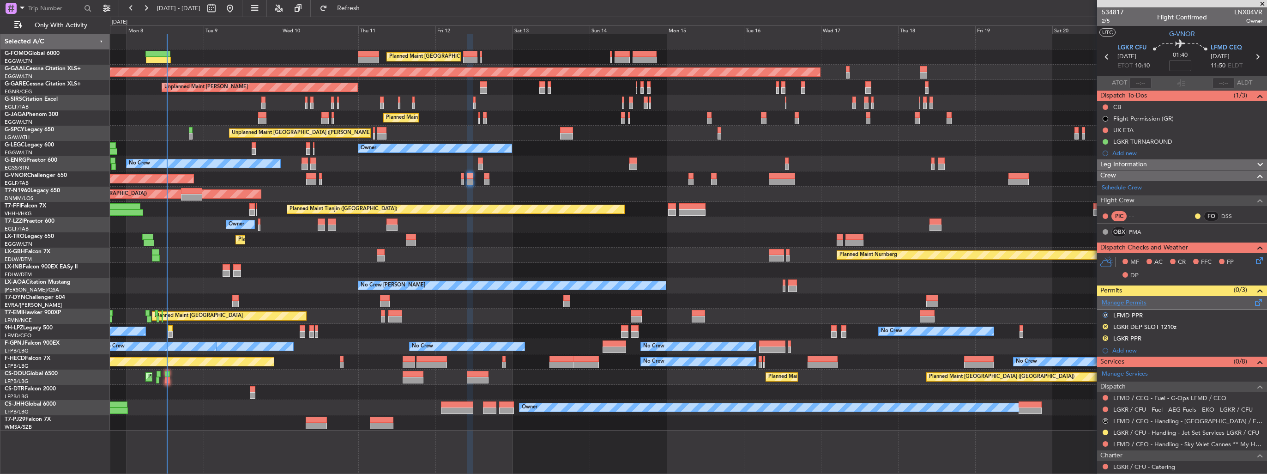
click at [1139, 303] on link "Manage Permits" at bounding box center [1124, 302] width 45 height 9
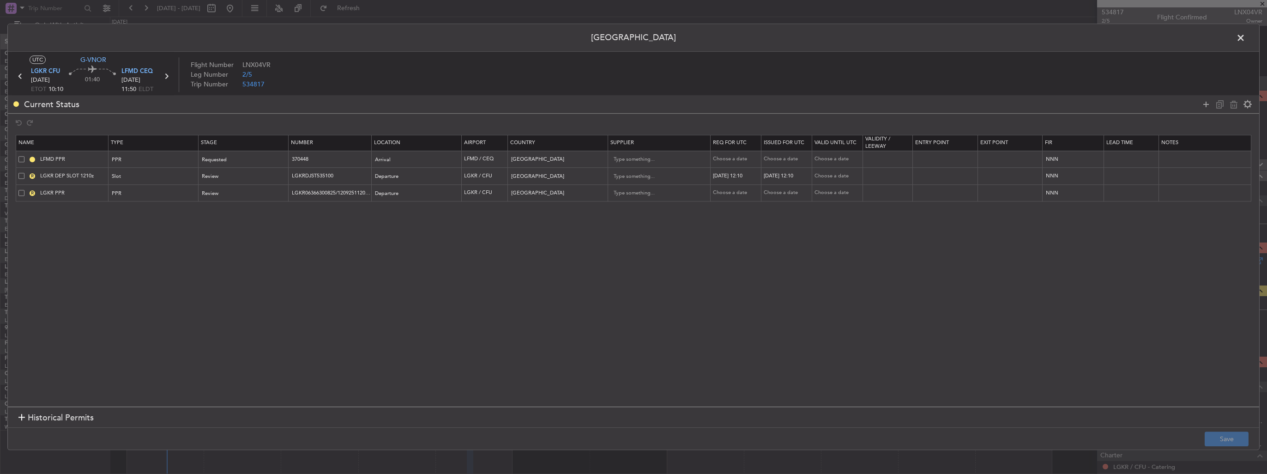
click at [18, 159] on span at bounding box center [21, 159] width 6 height 6
click at [25, 156] on input "checkbox" at bounding box center [25, 156] width 0 height 0
click at [1231, 109] on icon at bounding box center [1233, 104] width 11 height 11
type input "LGKR DEP SLOT 1210z"
type input "LGKRDJST535100"
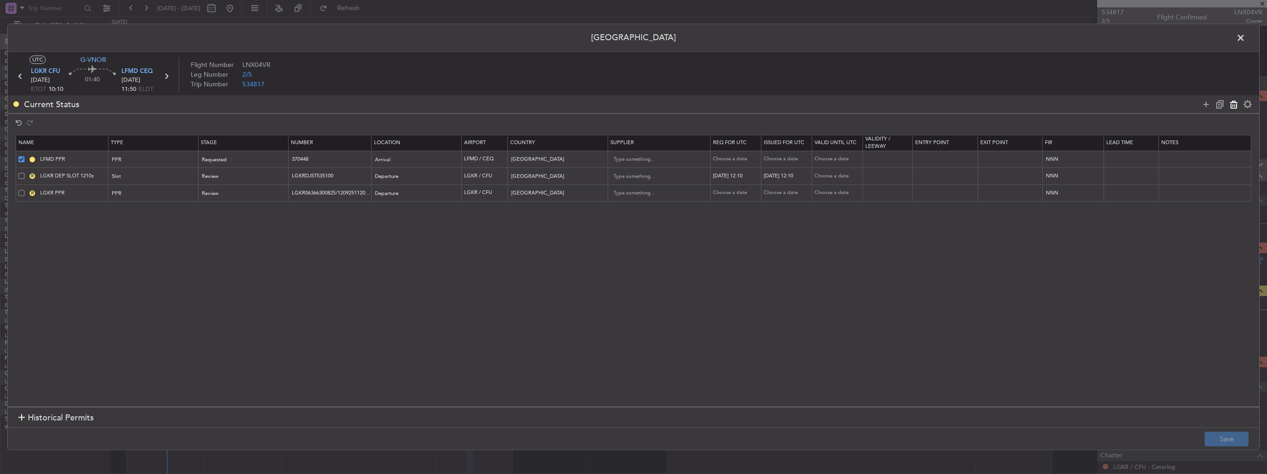
type input "Greece"
type input "LGKR PPR"
type input "LGKR06366300825/1209251120/1209251210"
click at [1219, 439] on button "Save" at bounding box center [1227, 439] width 44 height 15
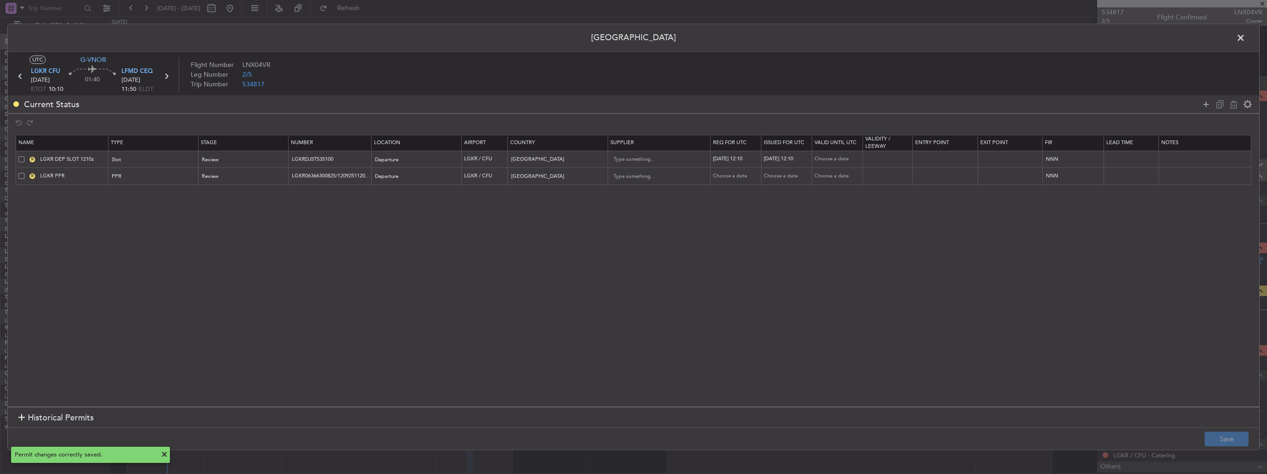
click at [1245, 37] on span at bounding box center [1245, 40] width 0 height 18
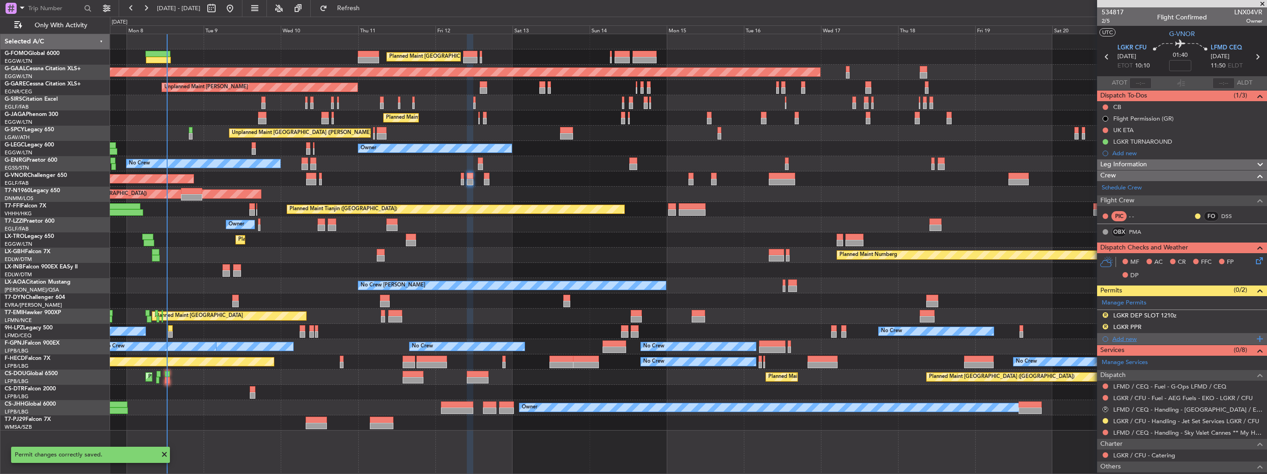
click at [1119, 337] on div "Add new" at bounding box center [1183, 339] width 142 height 8
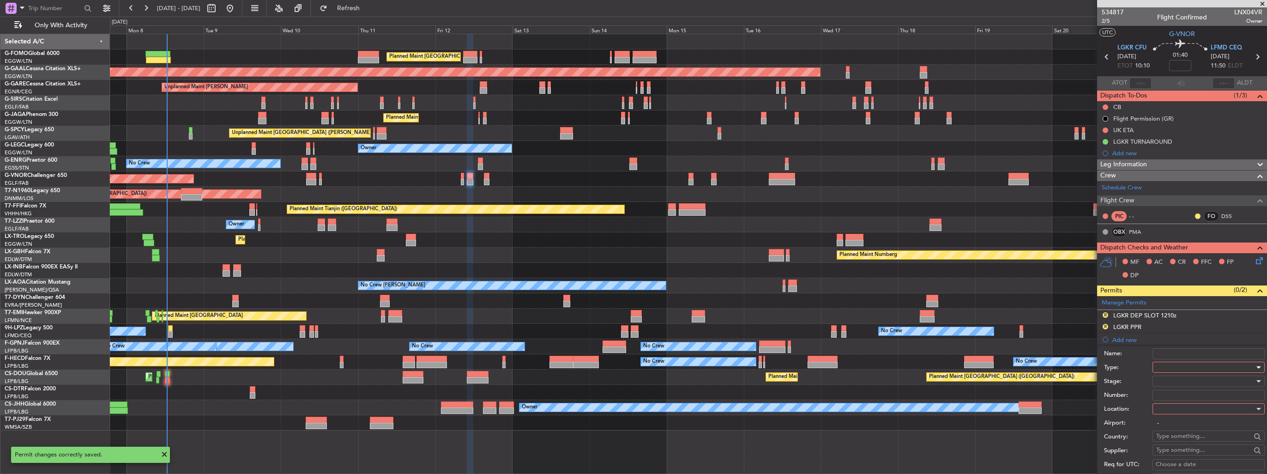
click at [1185, 364] on div at bounding box center [1205, 367] width 98 height 14
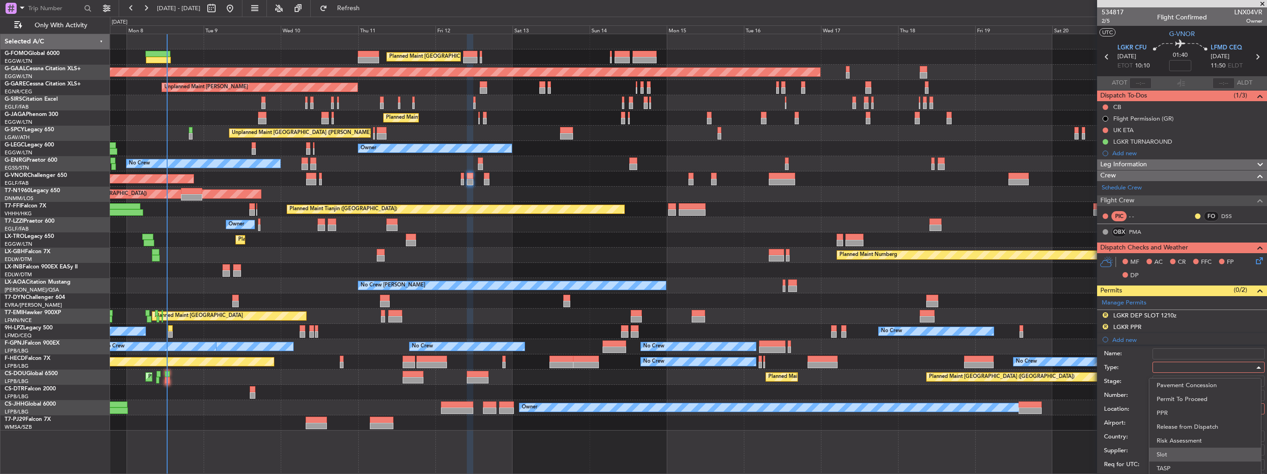
click at [1203, 453] on span "Slot" at bounding box center [1205, 454] width 97 height 14
click at [1202, 410] on div at bounding box center [1205, 409] width 98 height 14
click at [1189, 452] on span "Arrival" at bounding box center [1205, 454] width 97 height 14
type input "LFMD / CEQ"
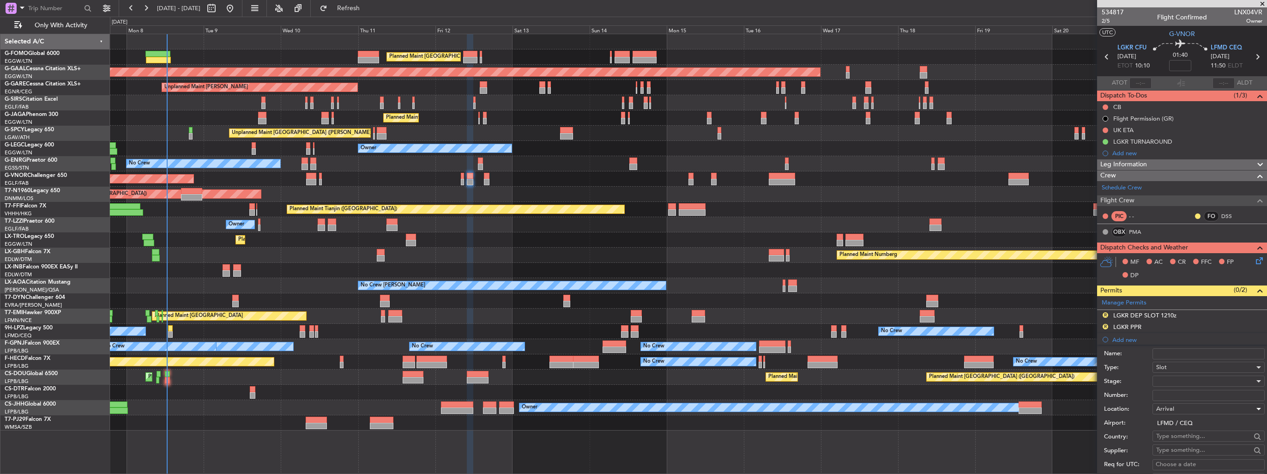
click at [1202, 382] on div at bounding box center [1205, 381] width 98 height 14
click at [1195, 440] on span "Requested" at bounding box center [1205, 441] width 97 height 14
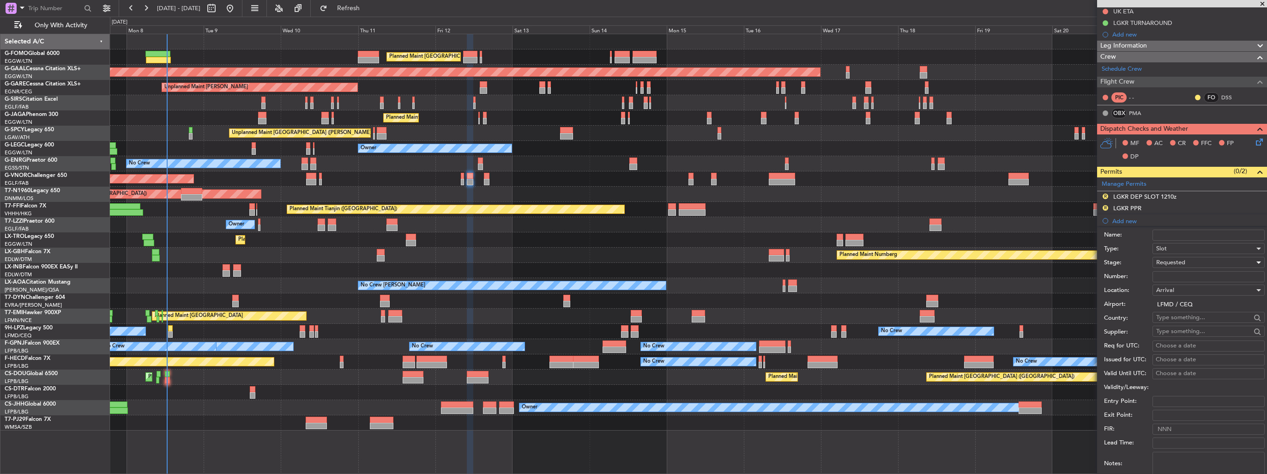
scroll to position [231, 0]
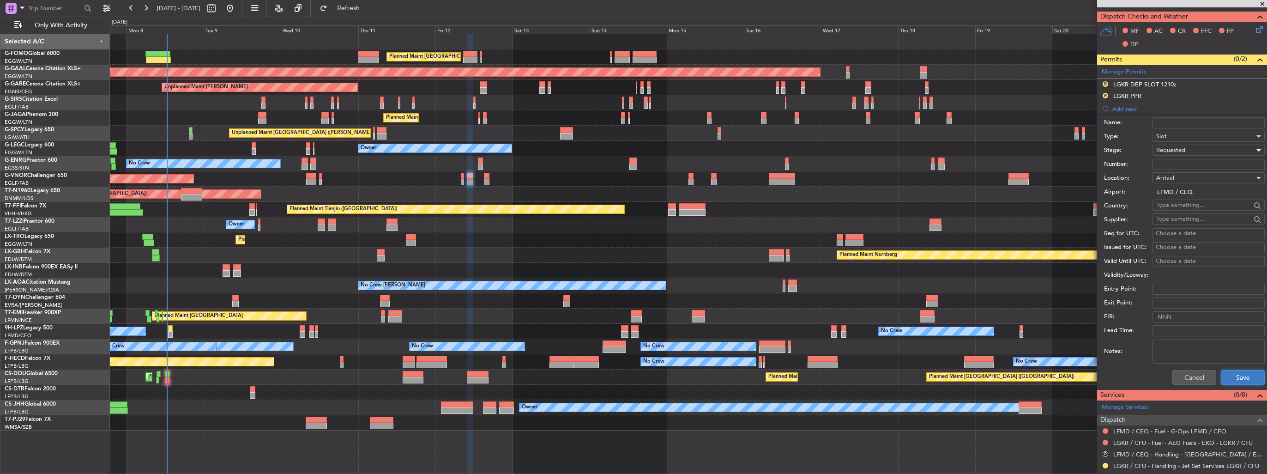
click at [1232, 371] on button "Save" at bounding box center [1243, 377] width 44 height 15
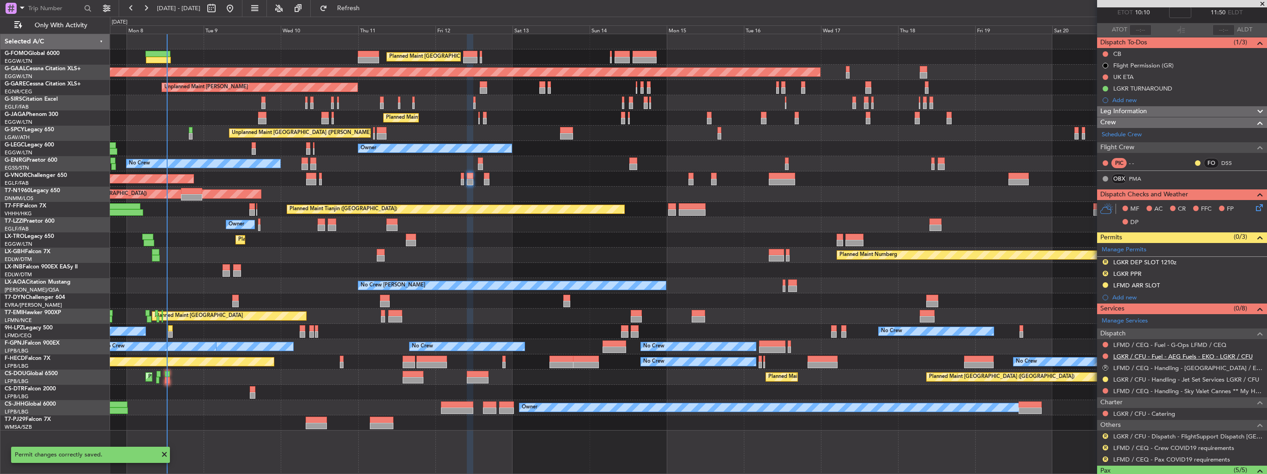
scroll to position [0, 0]
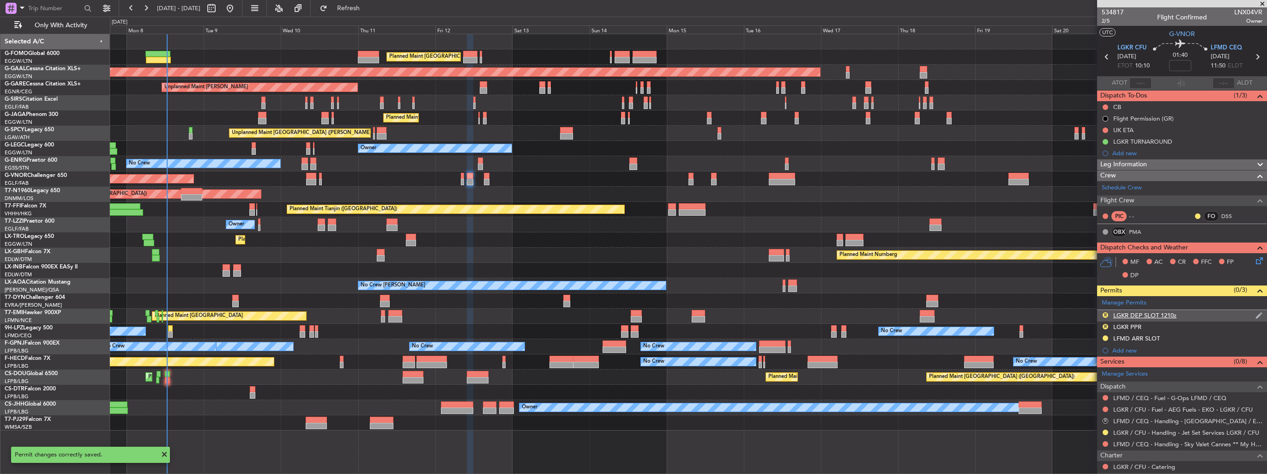
click at [1255, 315] on img at bounding box center [1258, 315] width 7 height 8
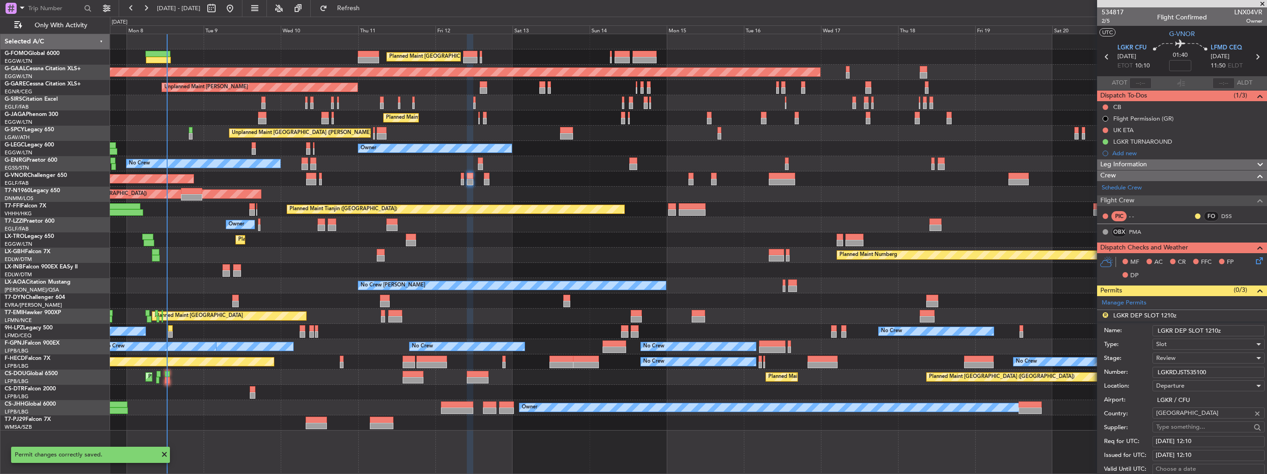
drag, startPoint x: 1230, startPoint y: 328, endPoint x: 1209, endPoint y: 328, distance: 20.8
click at [1209, 328] on input "LGKR DEP SLOT 1210z" at bounding box center [1208, 330] width 112 height 11
type input "LGKR DEP SLOT 1000z"
click at [1179, 356] on div "Review" at bounding box center [1205, 358] width 98 height 14
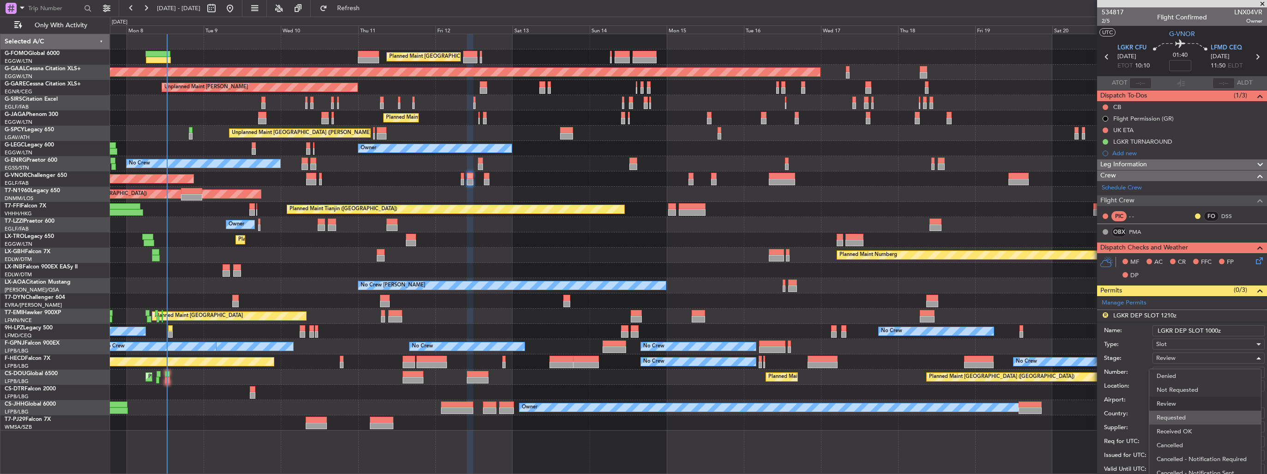
click at [1188, 415] on span "Requested" at bounding box center [1205, 417] width 97 height 14
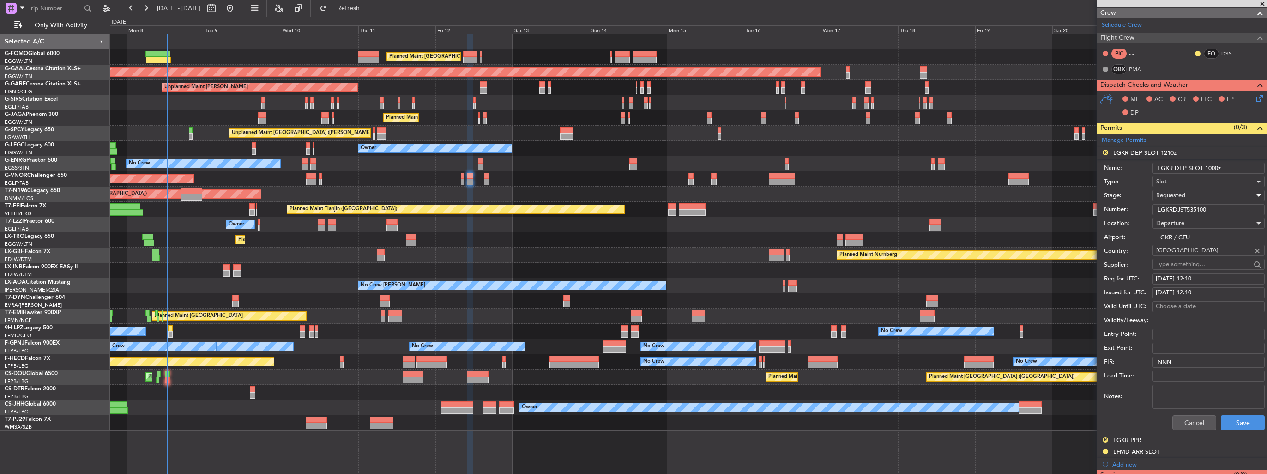
scroll to position [185, 0]
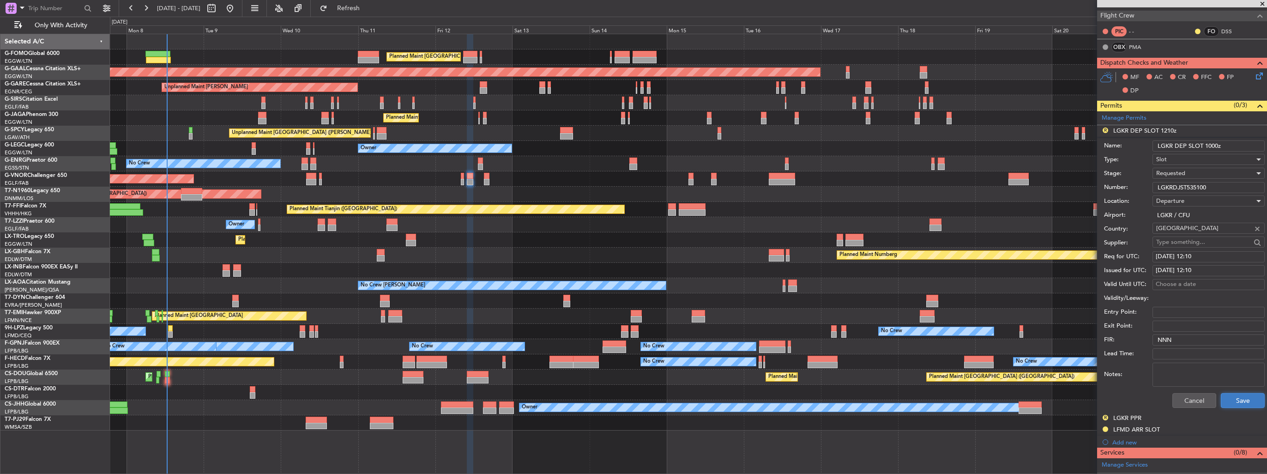
click at [1237, 399] on button "Save" at bounding box center [1243, 400] width 44 height 15
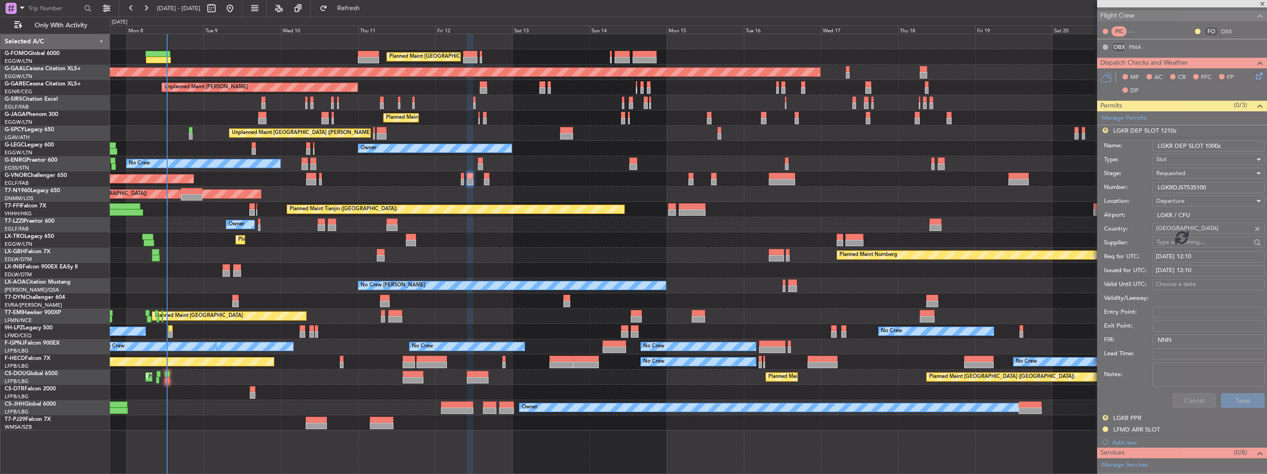
scroll to position [172, 0]
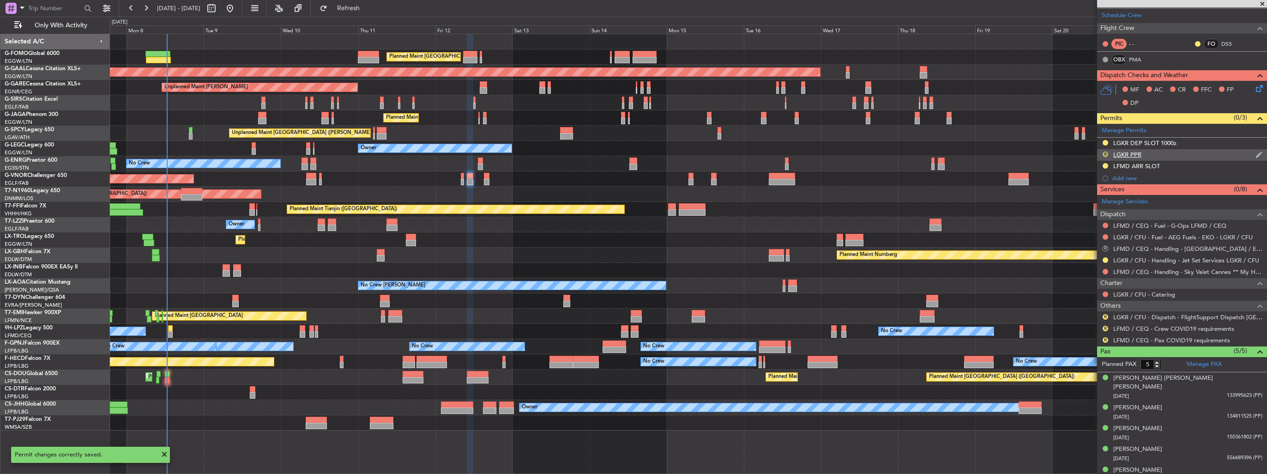
click at [1105, 154] on button "R" at bounding box center [1106, 154] width 6 height 6
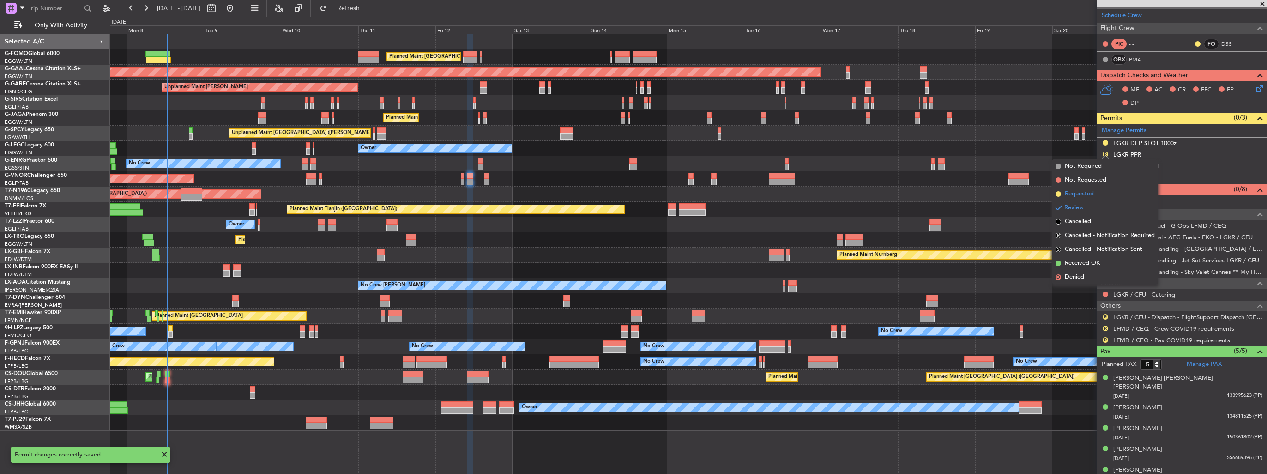
click at [1090, 190] on span "Requested" at bounding box center [1079, 193] width 29 height 9
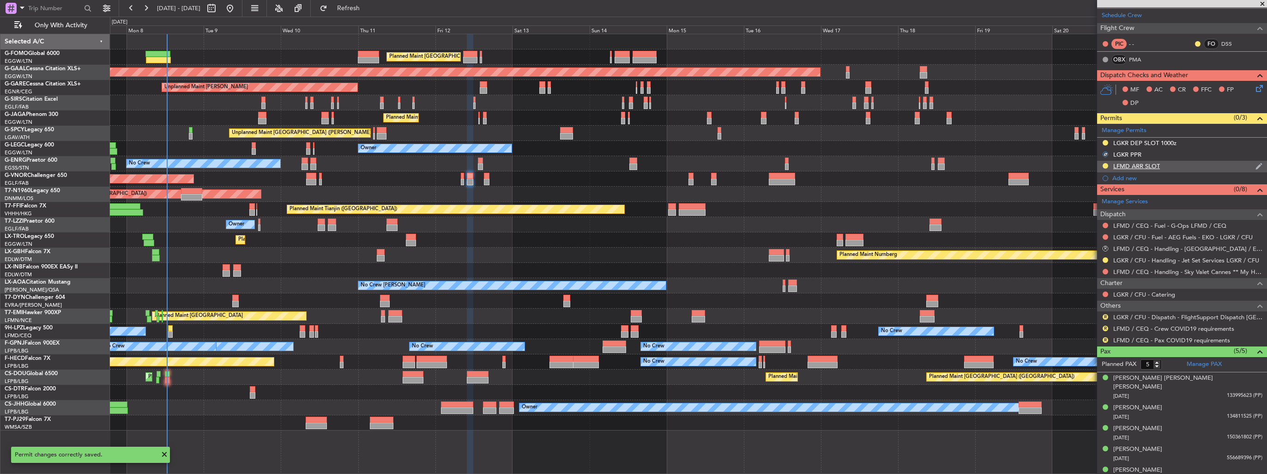
click at [1255, 165] on img at bounding box center [1258, 166] width 7 height 8
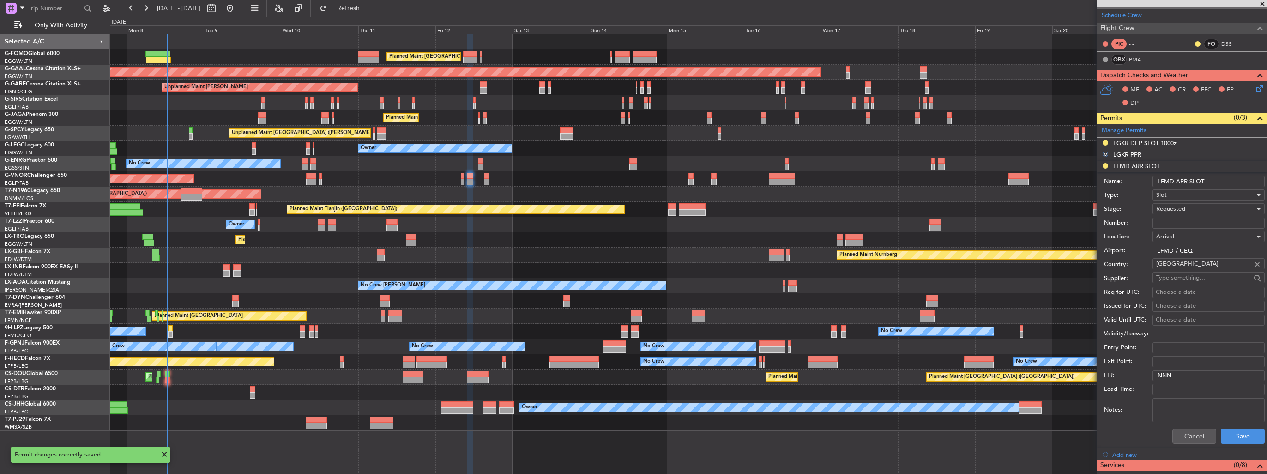
click at [1223, 180] on input "LFMD ARR SLOT" at bounding box center [1208, 181] width 112 height 11
type input "LFMD ARR SLOT 1155z"
click at [1234, 435] on button "Save" at bounding box center [1243, 435] width 44 height 15
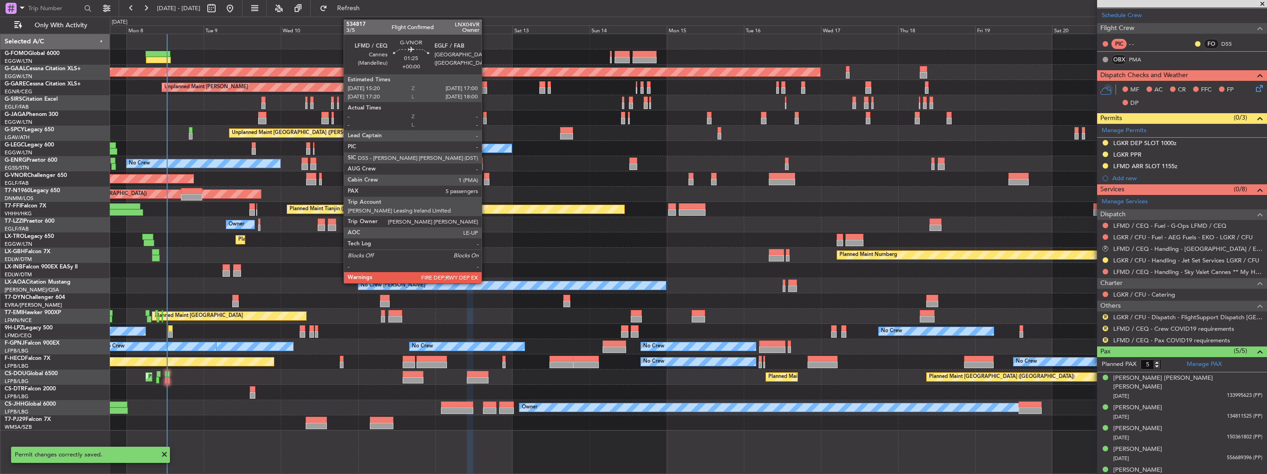
click at [486, 180] on div at bounding box center [487, 182] width 6 height 6
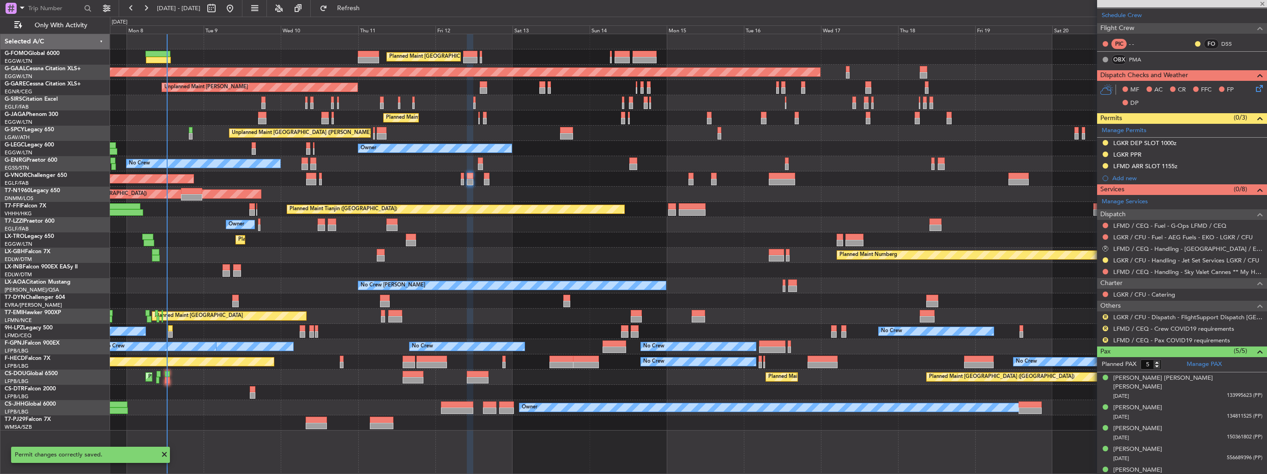
scroll to position [0, 0]
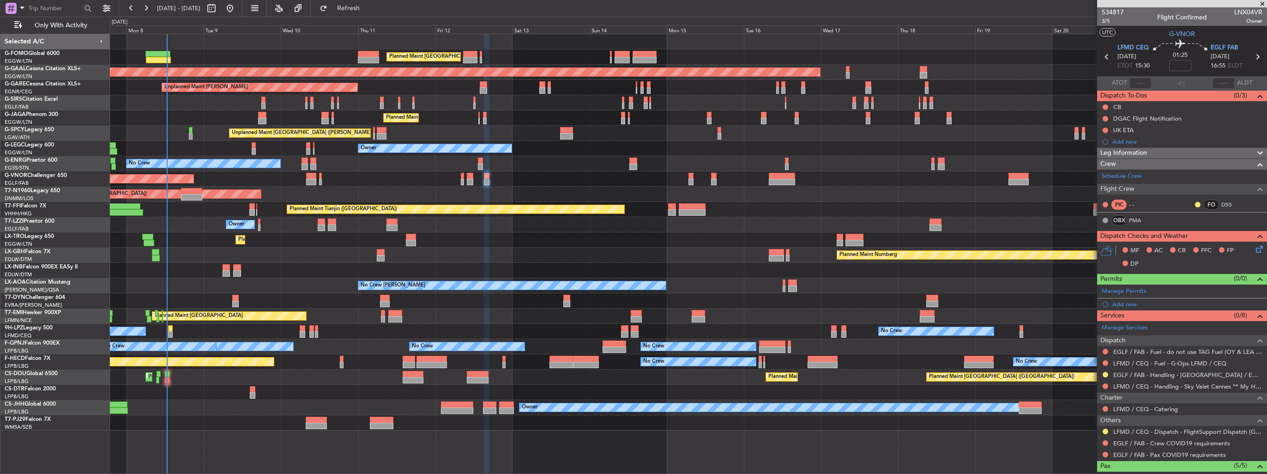
click at [1122, 301] on div "Add new" at bounding box center [1187, 304] width 150 height 8
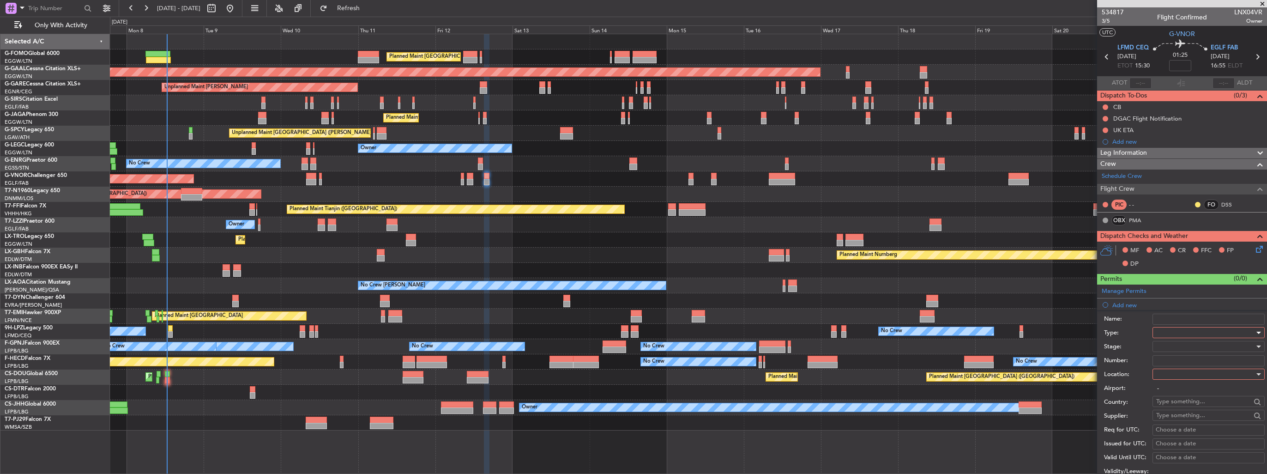
click at [1162, 330] on div at bounding box center [1205, 332] width 98 height 14
click at [1216, 417] on span "Slot" at bounding box center [1205, 420] width 97 height 14
click at [1183, 372] on div at bounding box center [1205, 374] width 98 height 14
click at [1177, 390] on span "Departure" at bounding box center [1205, 392] width 97 height 14
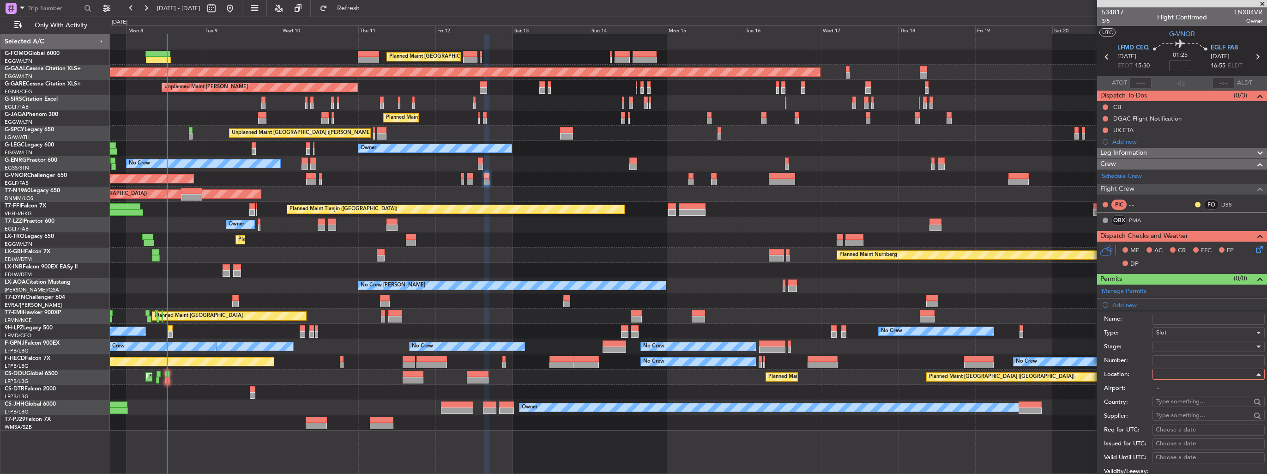
type input "LFMD / CEQ"
click at [1181, 347] on div at bounding box center [1205, 346] width 98 height 14
click at [1187, 402] on span "Requested" at bounding box center [1205, 406] width 97 height 14
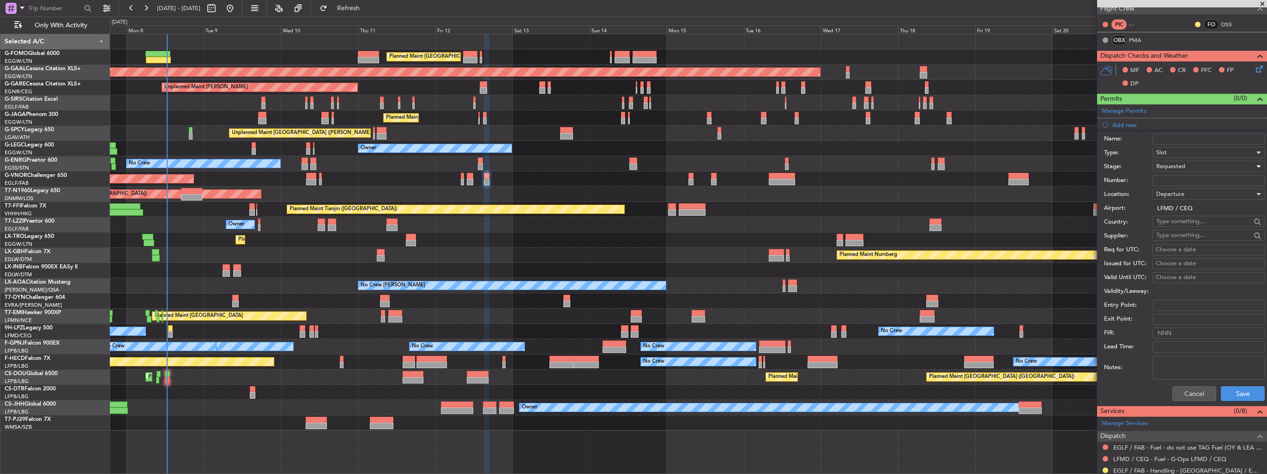
scroll to position [231, 0]
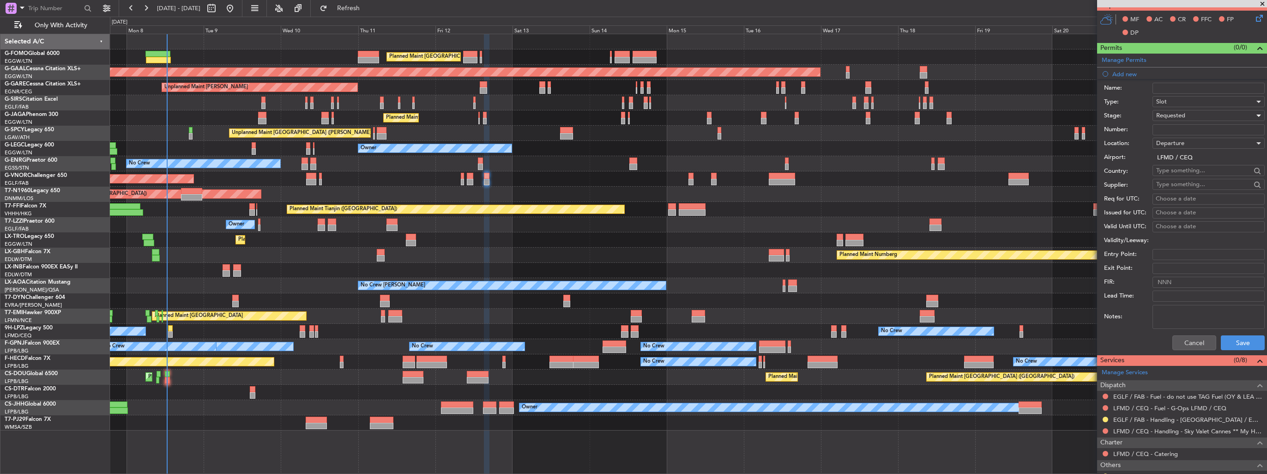
click at [1225, 350] on div "Cancel Save" at bounding box center [1184, 343] width 161 height 24
click at [1228, 339] on button "Save" at bounding box center [1243, 342] width 44 height 15
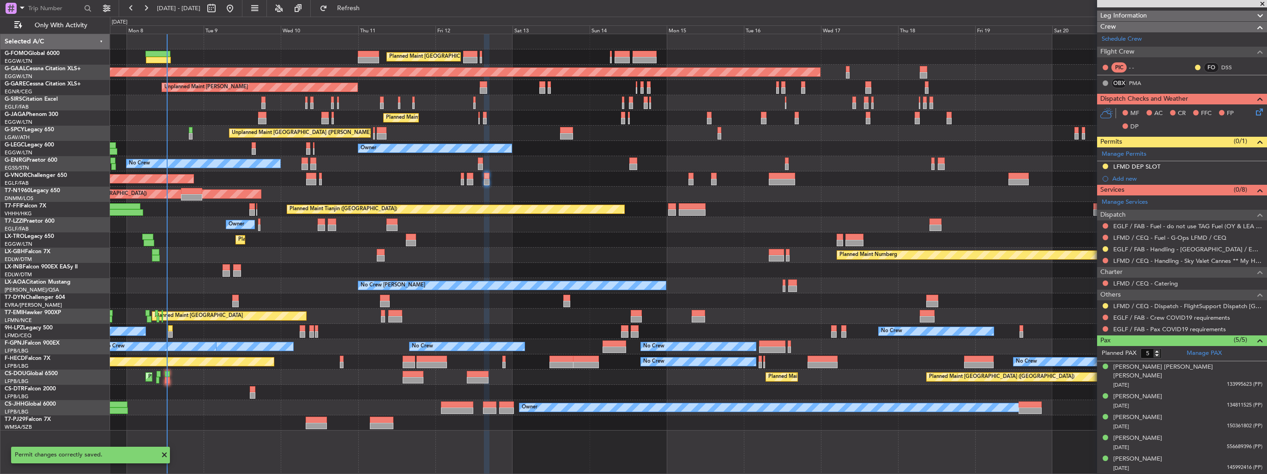
scroll to position [126, 0]
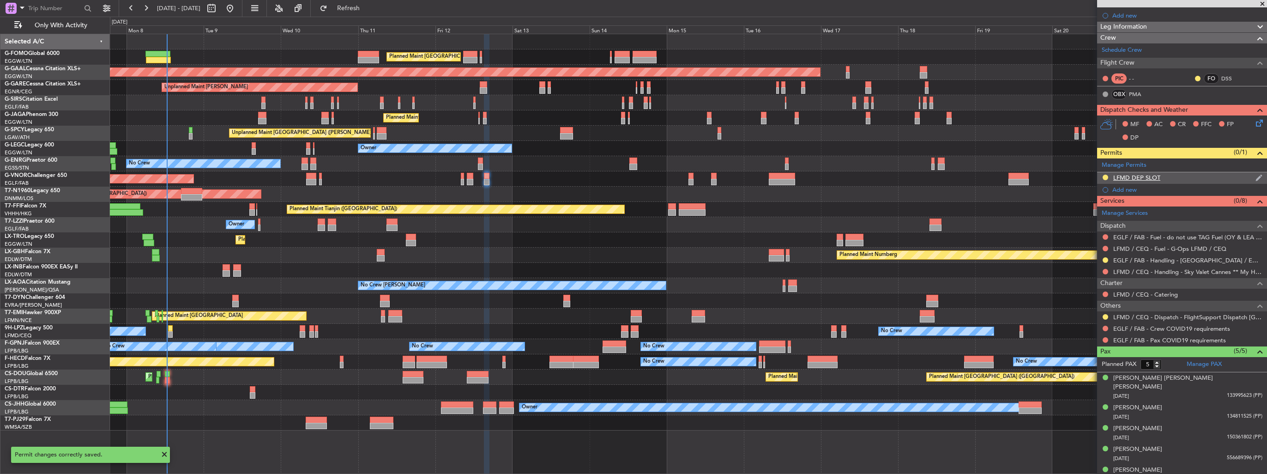
click at [1255, 174] on img at bounding box center [1258, 178] width 7 height 8
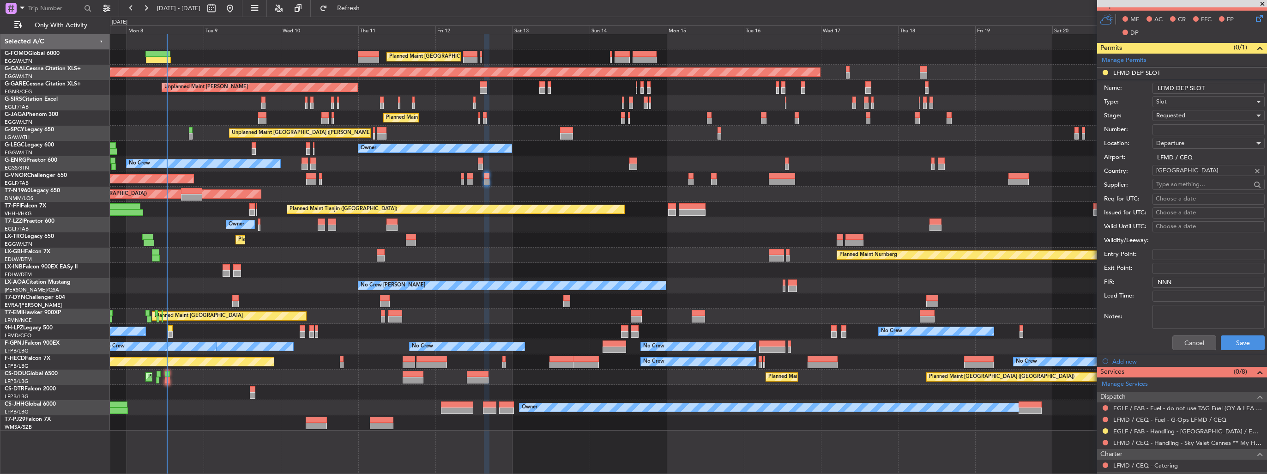
click at [1218, 86] on input "LFMD DEP SLOT" at bounding box center [1208, 88] width 112 height 11
type input "LFMD DEP SLOT 1520z"
click at [1235, 340] on button "Save" at bounding box center [1243, 342] width 44 height 15
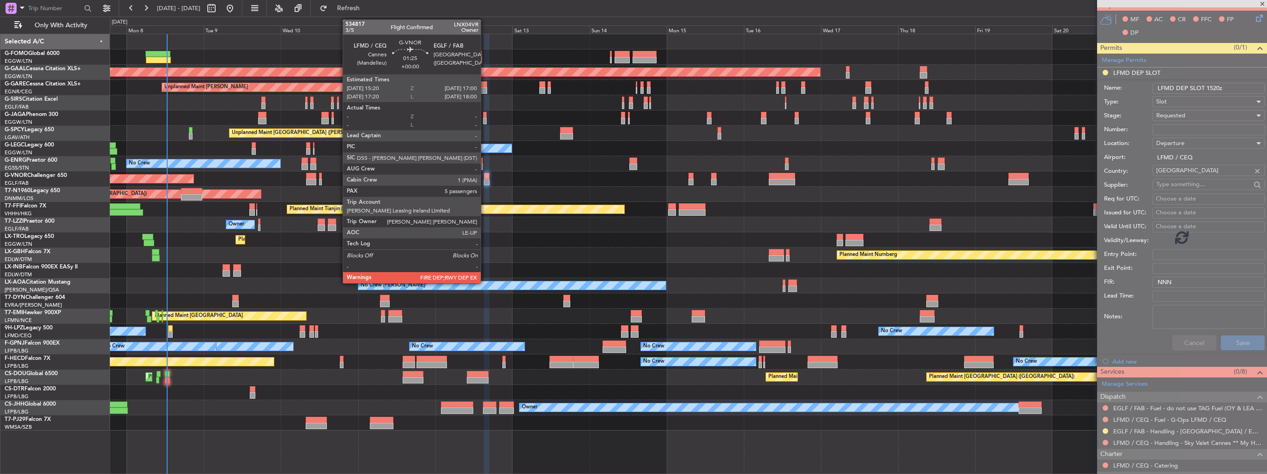
scroll to position [126, 0]
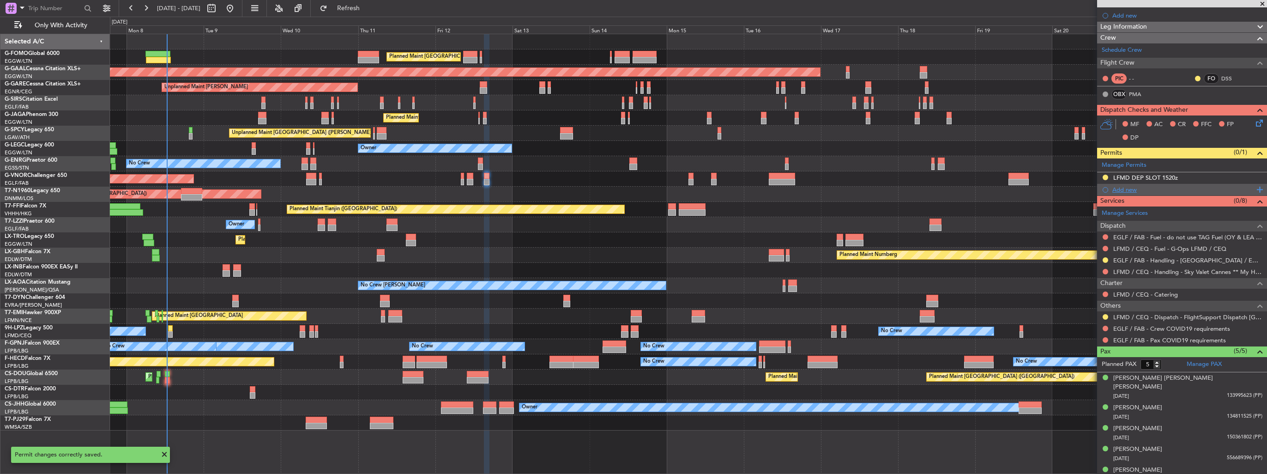
click at [1123, 186] on div "Add new" at bounding box center [1183, 190] width 142 height 8
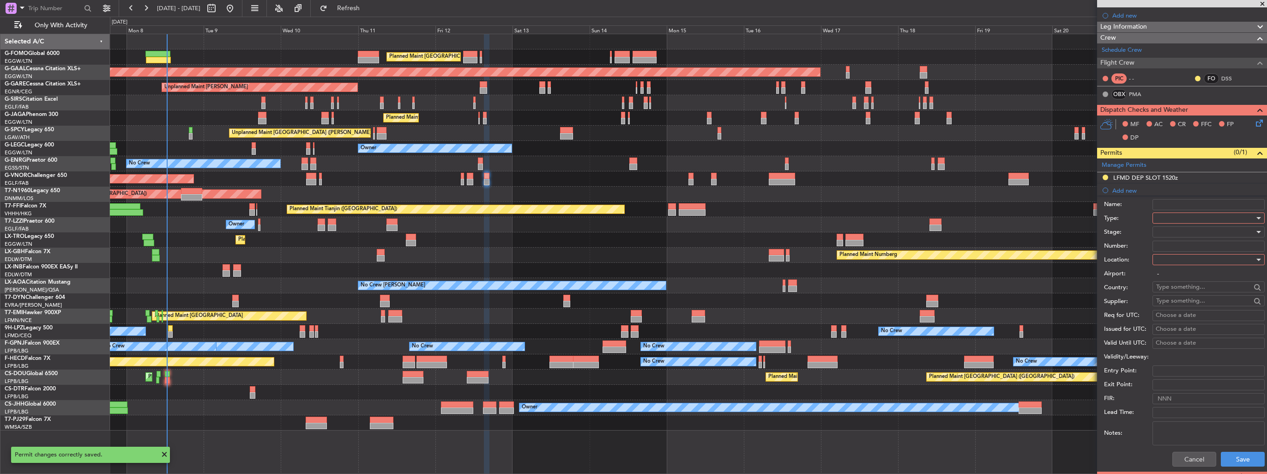
scroll to position [231, 0]
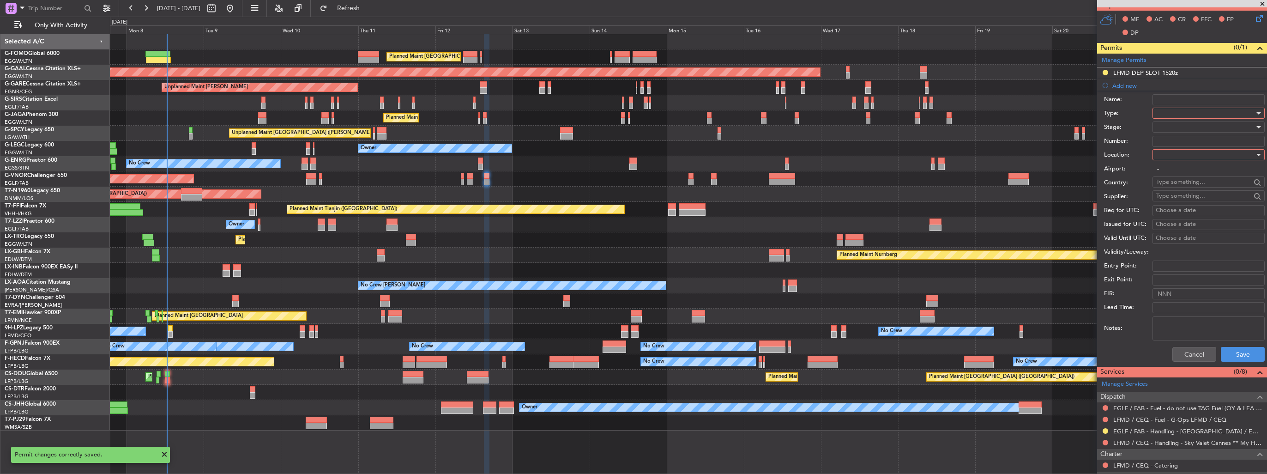
click at [1167, 112] on div at bounding box center [1205, 113] width 98 height 14
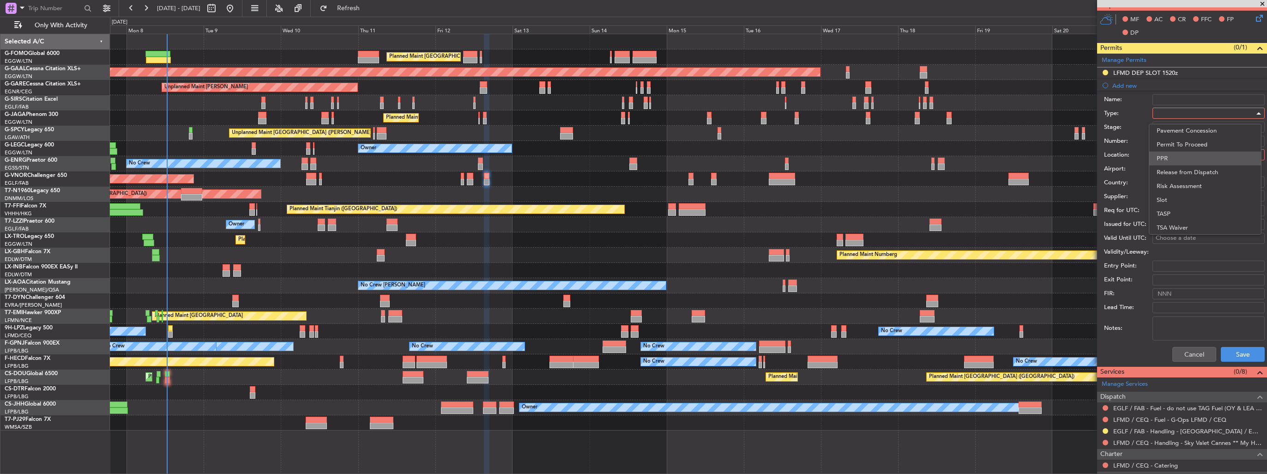
click at [1187, 154] on span "PPR" at bounding box center [1205, 158] width 97 height 14
click at [1188, 155] on div at bounding box center [1205, 155] width 98 height 14
click at [1184, 199] on span "Arrival" at bounding box center [1205, 200] width 97 height 14
type input "EGLF / FAB"
click at [1186, 123] on div at bounding box center [1205, 127] width 98 height 14
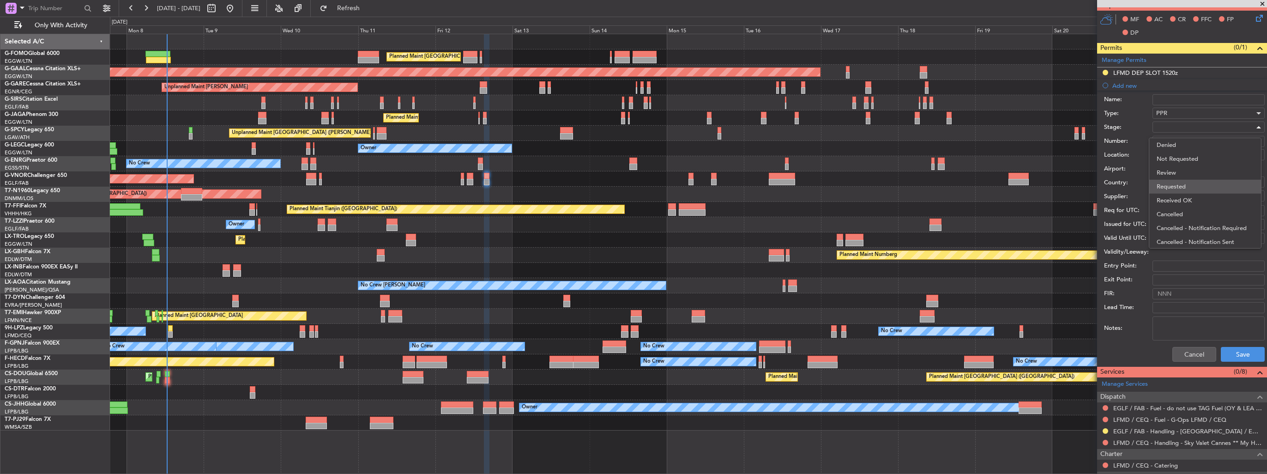
click at [1188, 184] on span "Requested" at bounding box center [1205, 187] width 97 height 14
click at [1231, 353] on button "Save" at bounding box center [1243, 354] width 44 height 15
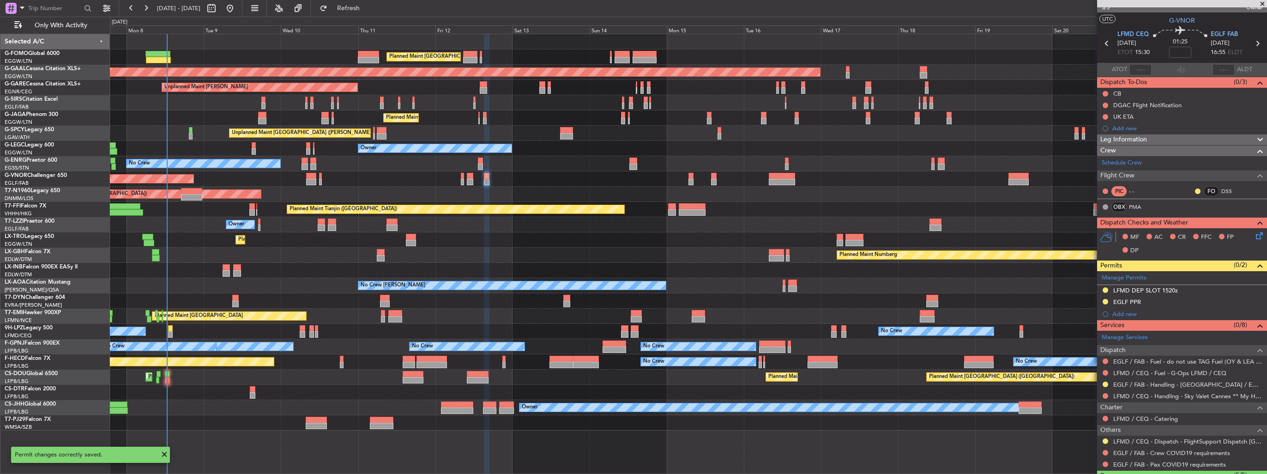
scroll to position [0, 0]
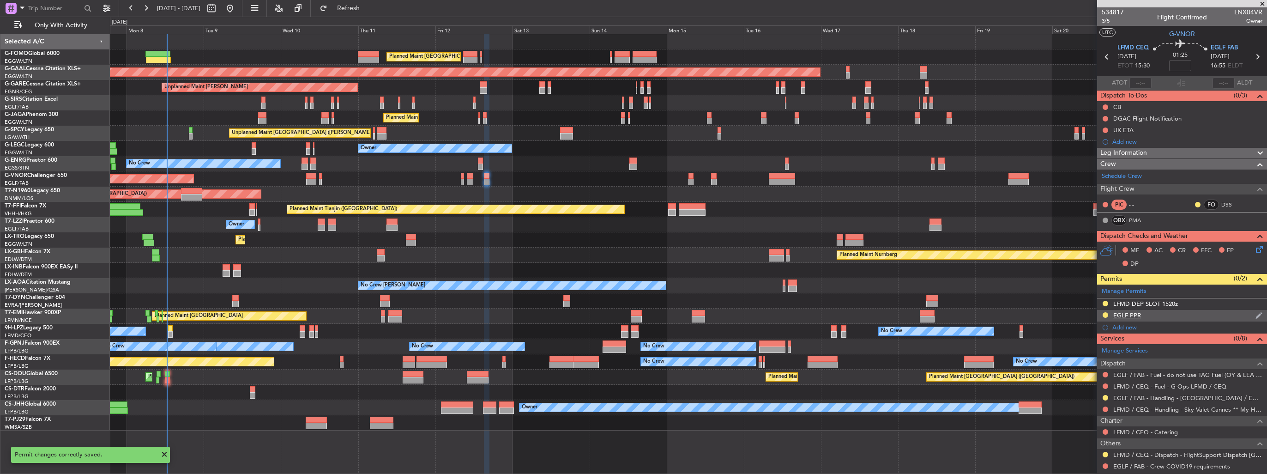
type input "6"
click at [1255, 315] on img at bounding box center [1258, 315] width 7 height 8
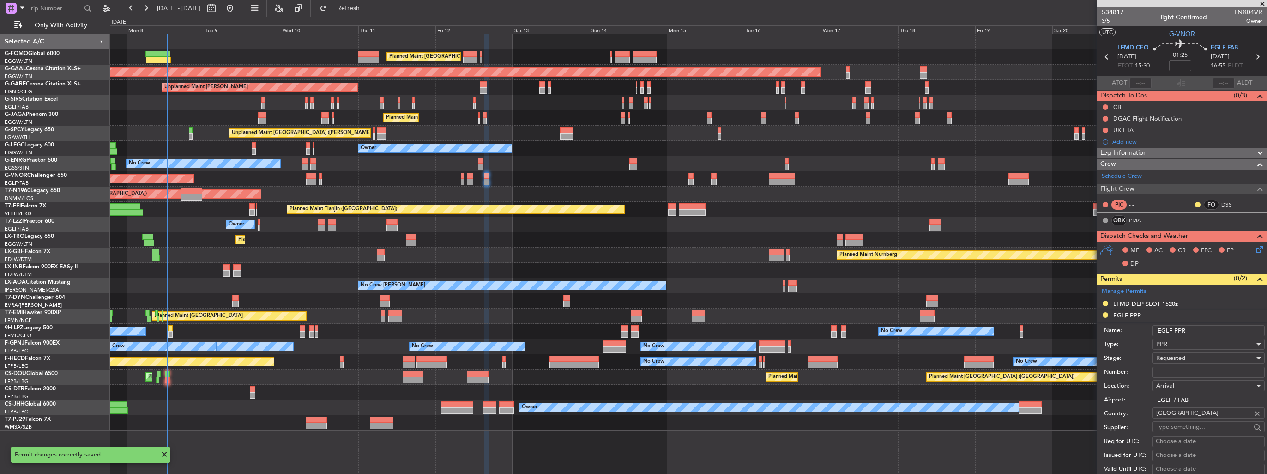
click at [1237, 328] on input "EGLF PPR" at bounding box center [1208, 330] width 112 height 11
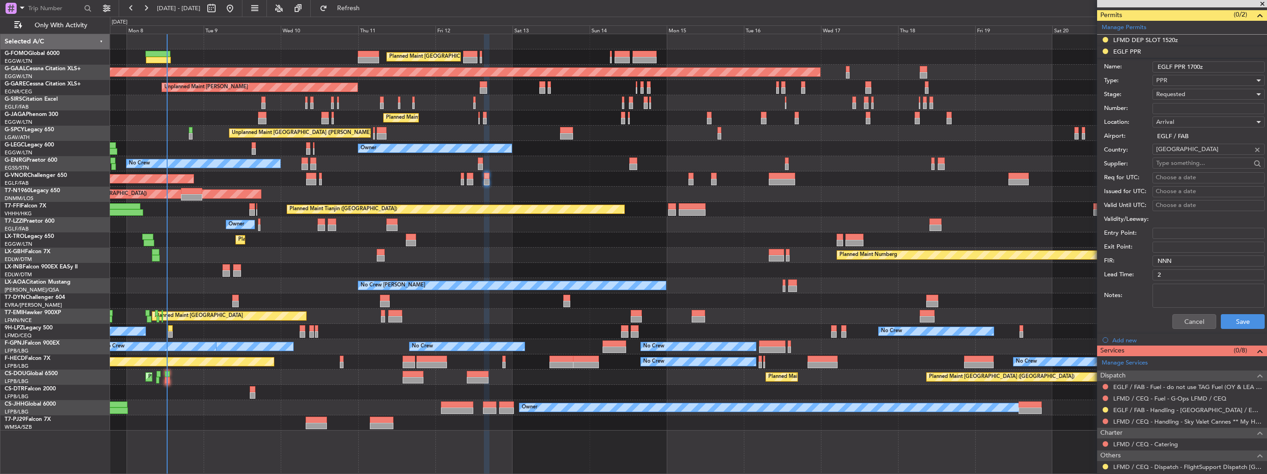
scroll to position [277, 0]
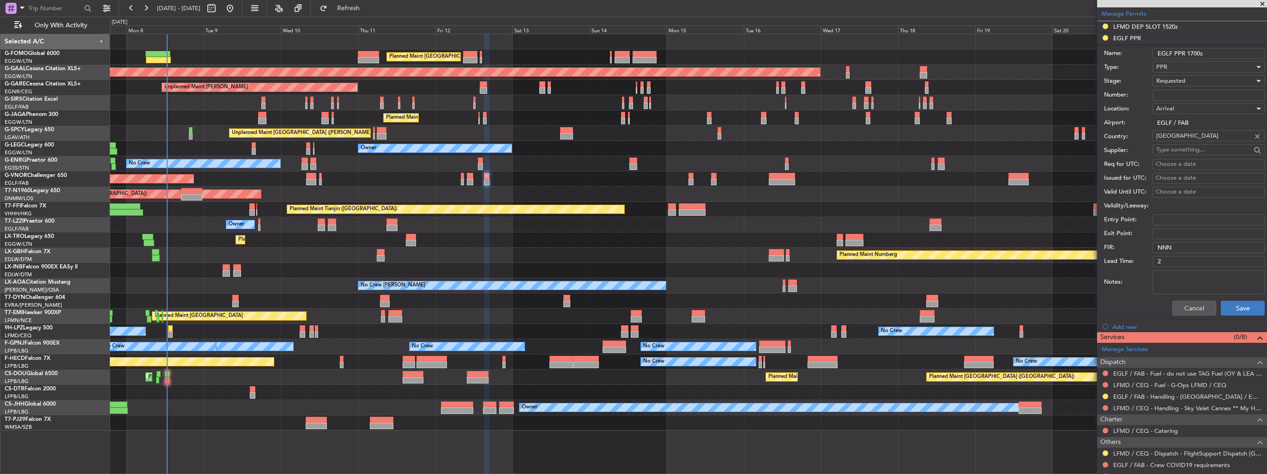
type input "EGLF PPR 1700z"
click at [1241, 307] on button "Save" at bounding box center [1243, 308] width 44 height 15
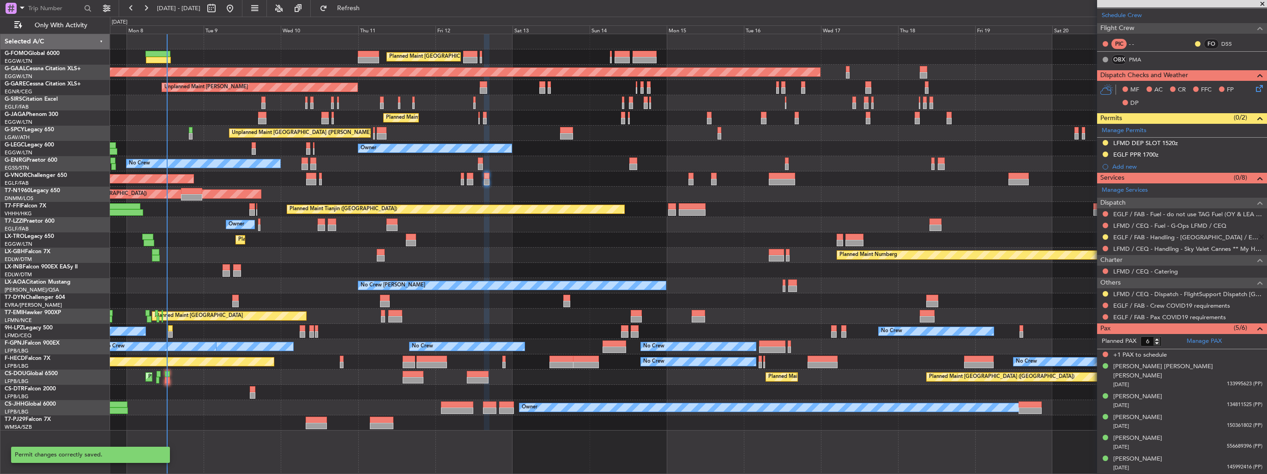
scroll to position [150, 0]
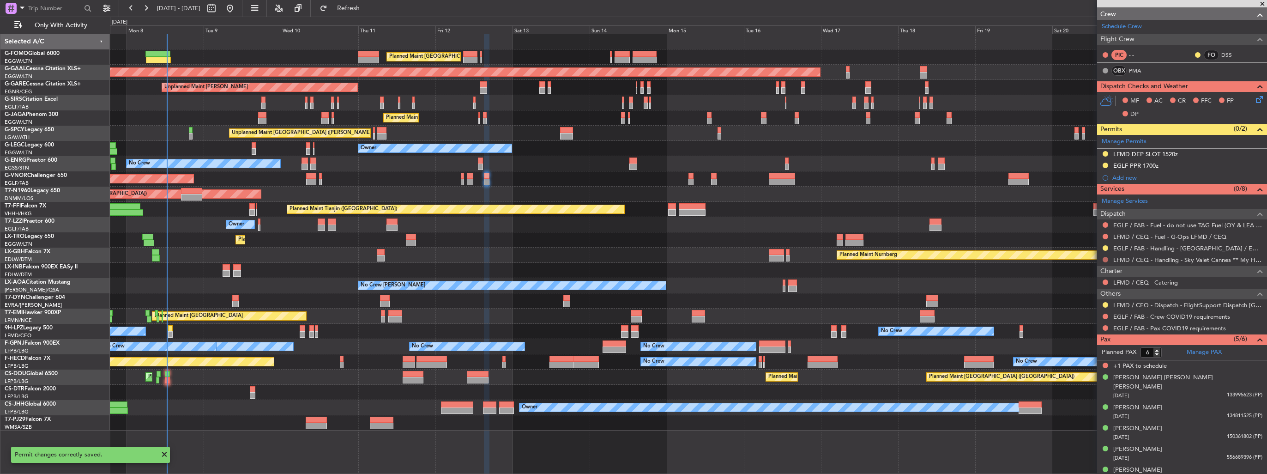
click at [1104, 257] on button at bounding box center [1106, 260] width 6 height 6
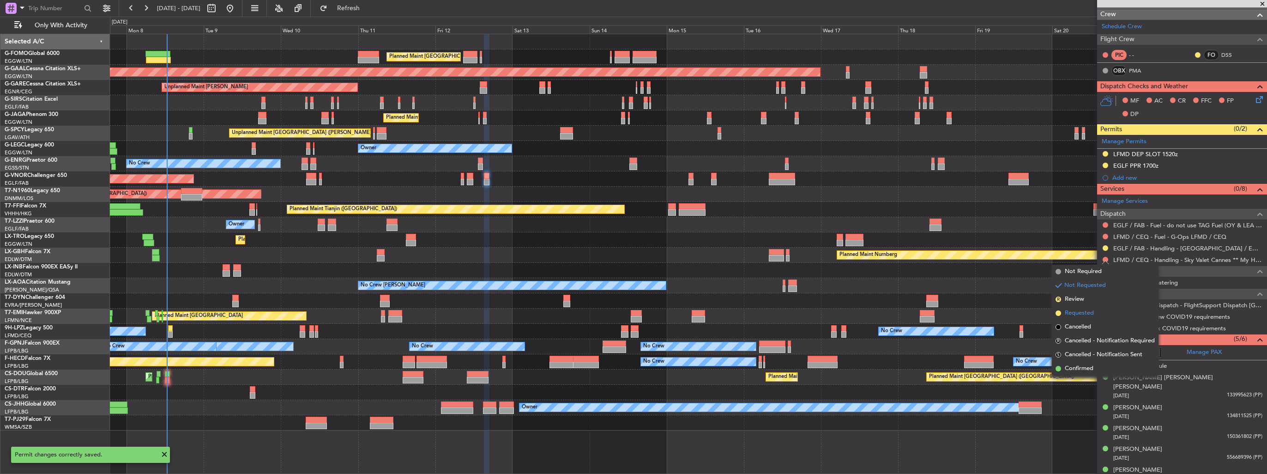
click at [1077, 312] on span "Requested" at bounding box center [1079, 312] width 29 height 9
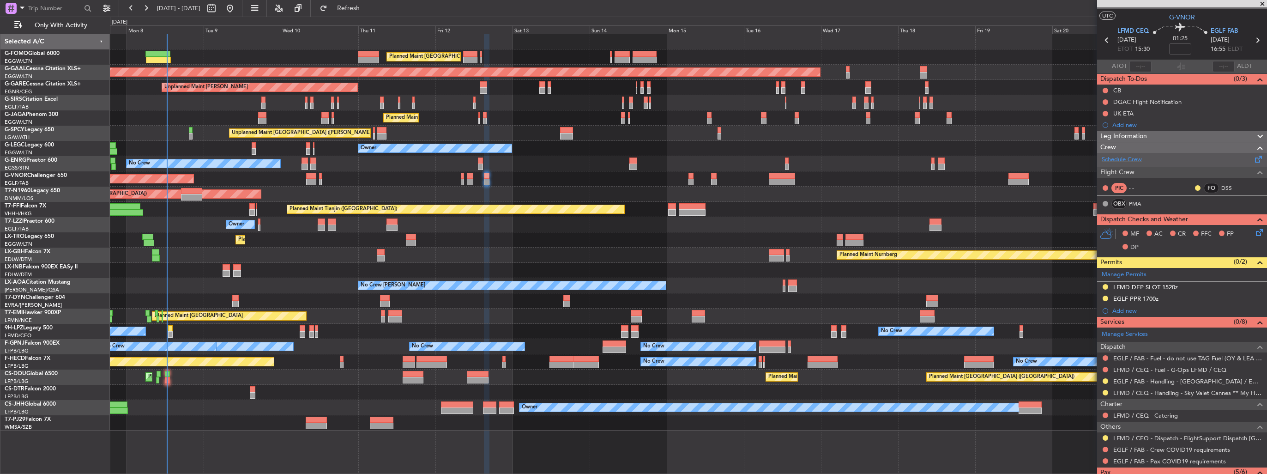
scroll to position [0, 0]
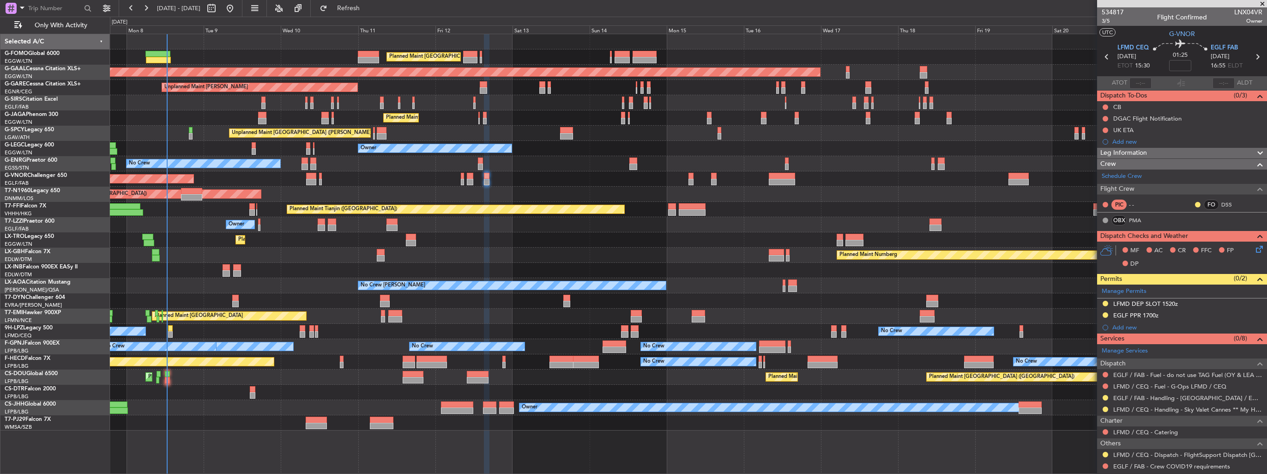
click at [1235, 8] on span "LNX04VR" at bounding box center [1248, 12] width 28 height 10
click at [1235, 12] on span "LNX04VR" at bounding box center [1248, 12] width 28 height 10
copy span "LNX04VR"
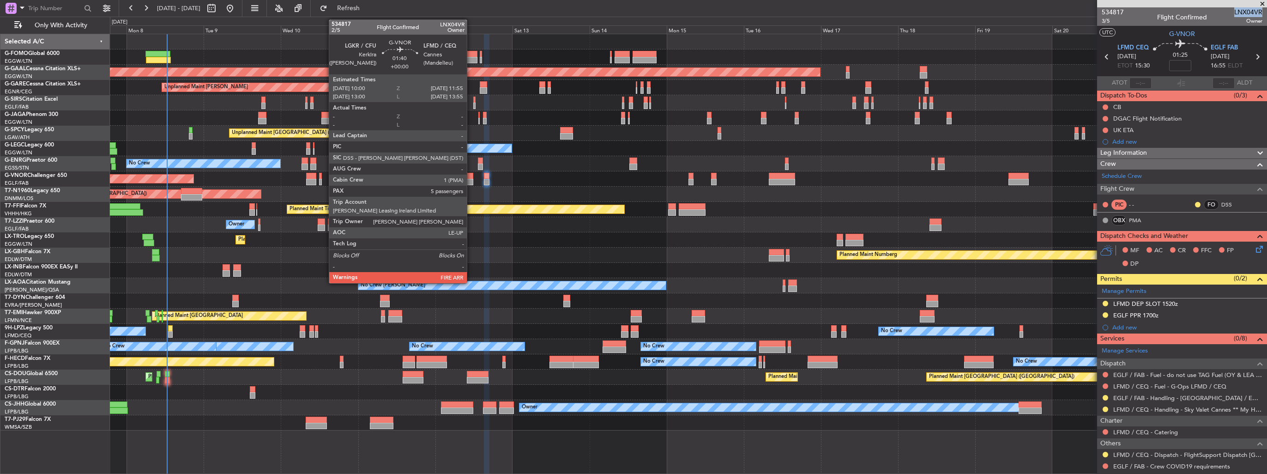
click at [471, 179] on div at bounding box center [470, 182] width 6 height 6
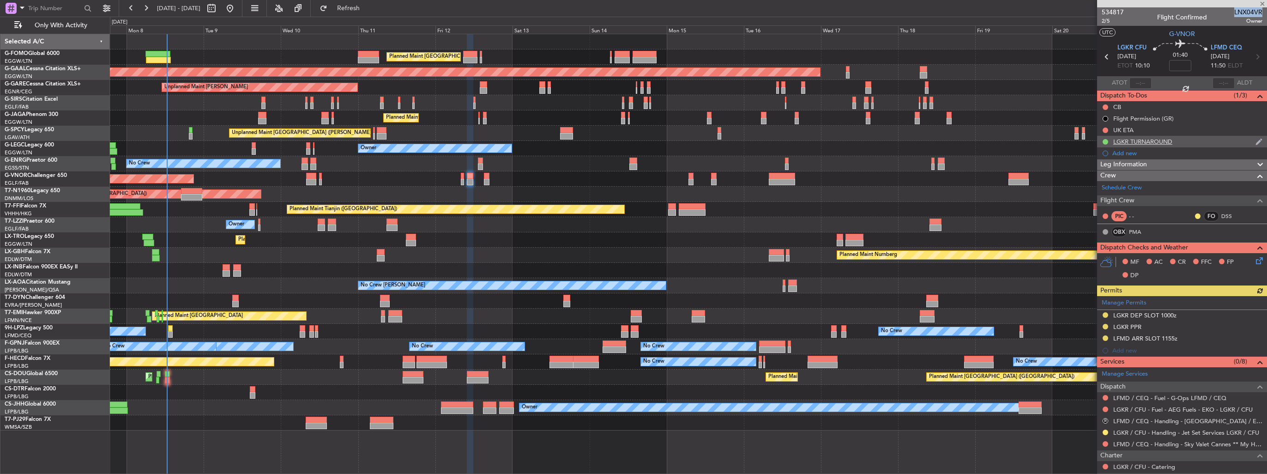
click at [1255, 143] on img at bounding box center [1258, 142] width 7 height 8
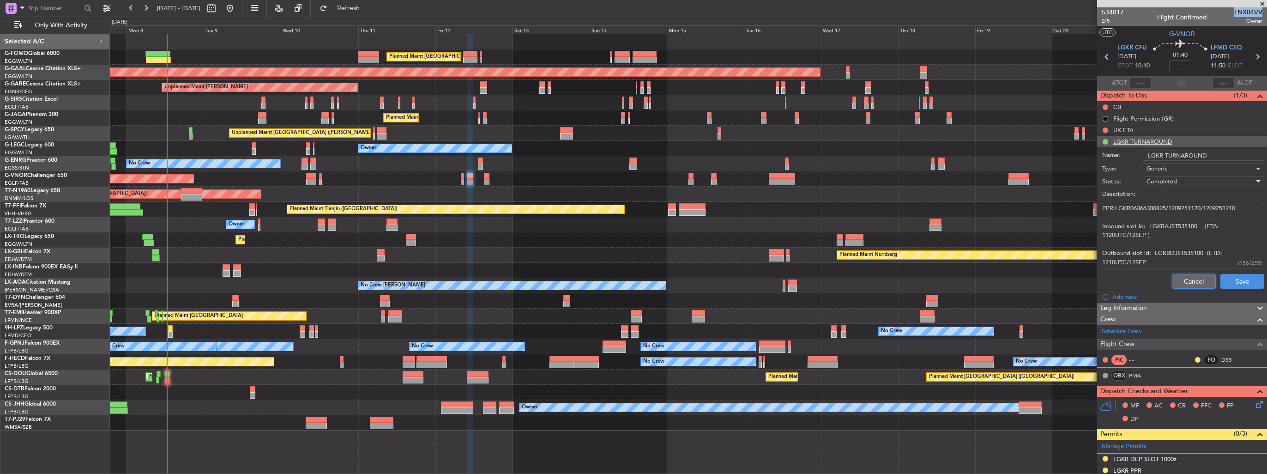
click at [1189, 283] on button "Cancel" at bounding box center [1194, 281] width 44 height 15
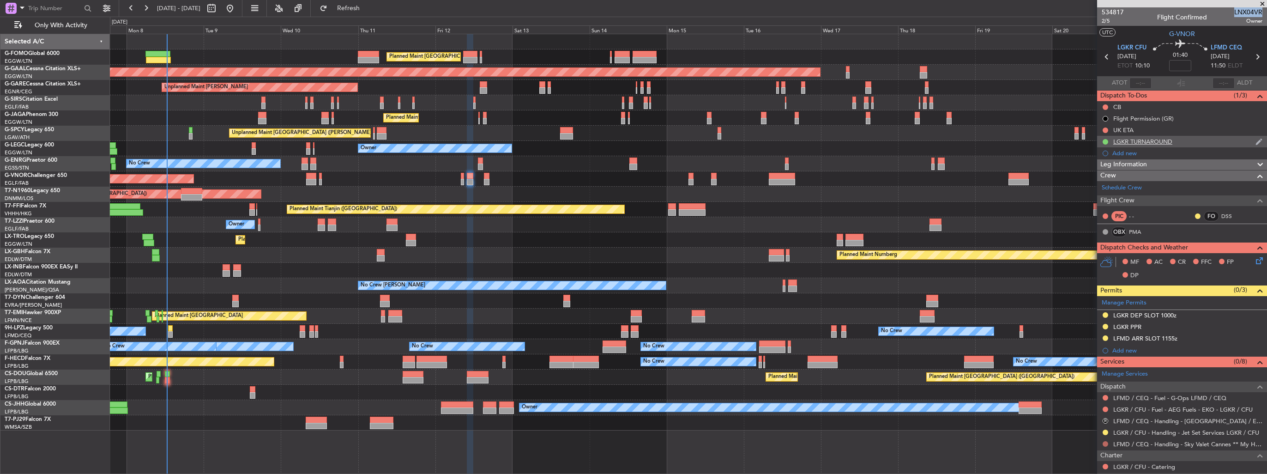
click at [1105, 444] on button at bounding box center [1106, 444] width 6 height 6
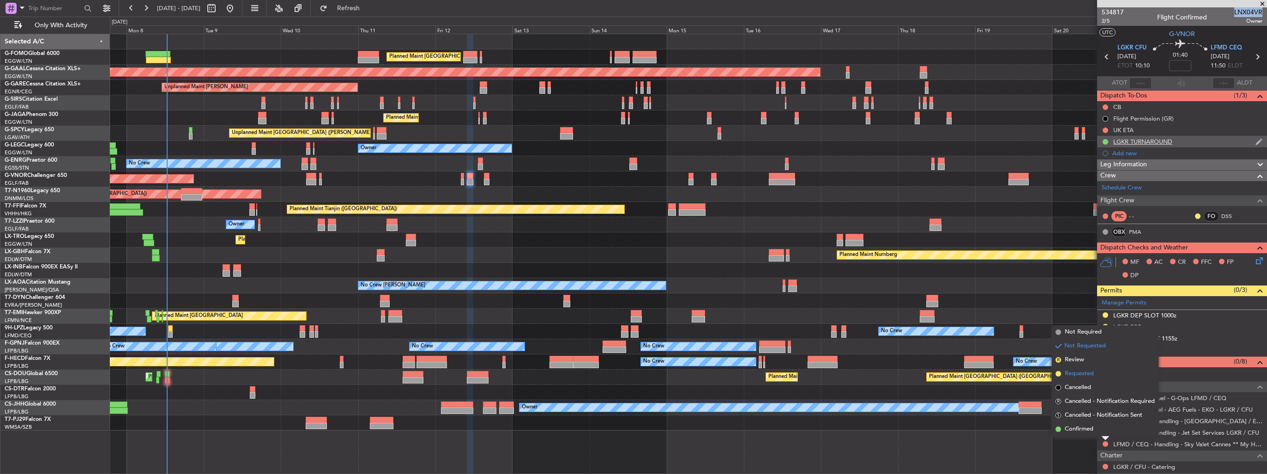
click at [1081, 374] on span "Requested" at bounding box center [1079, 373] width 29 height 9
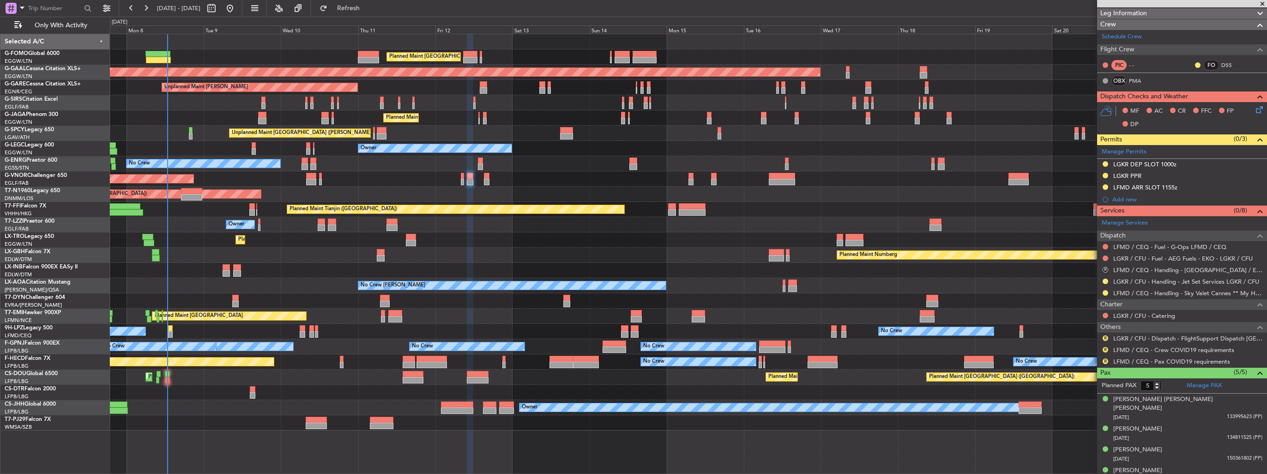
scroll to position [172, 0]
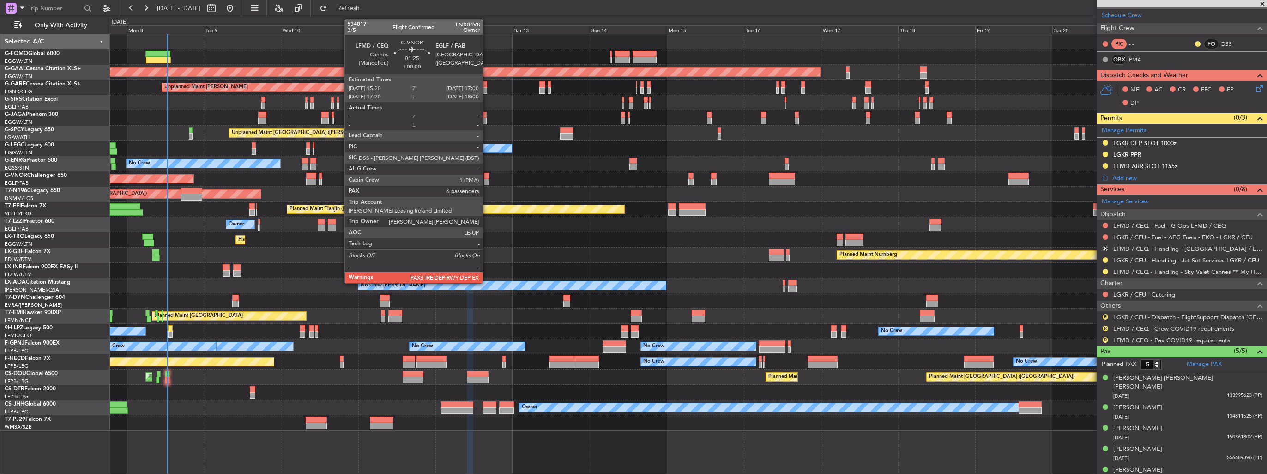
click at [487, 179] on div at bounding box center [487, 182] width 6 height 6
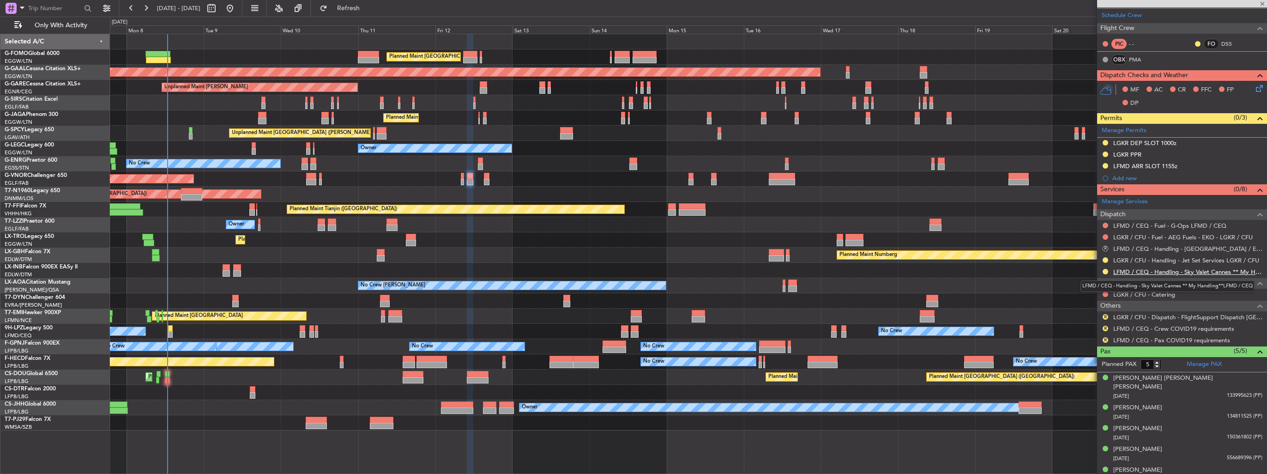
type input "6"
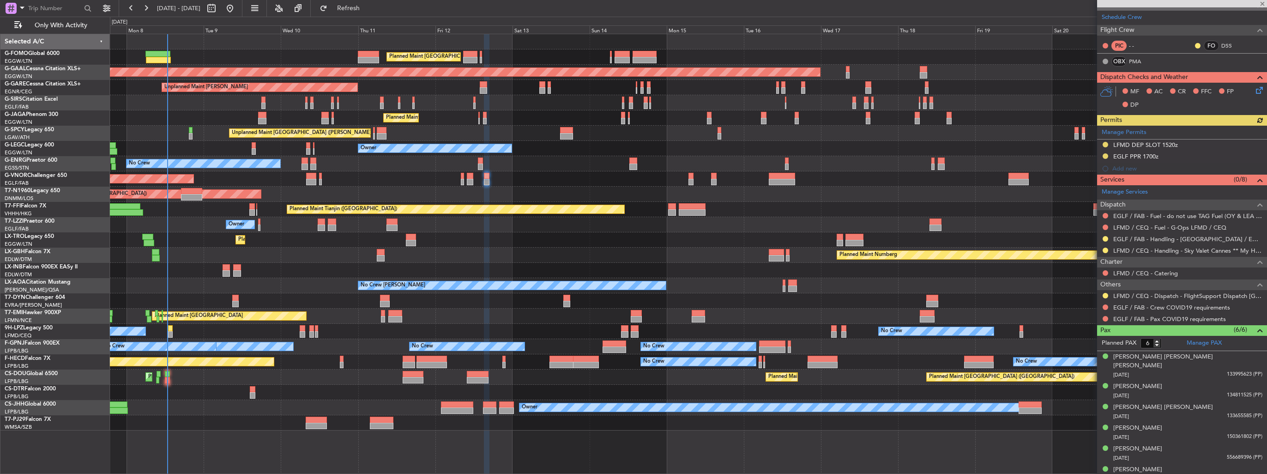
scroll to position [0, 0]
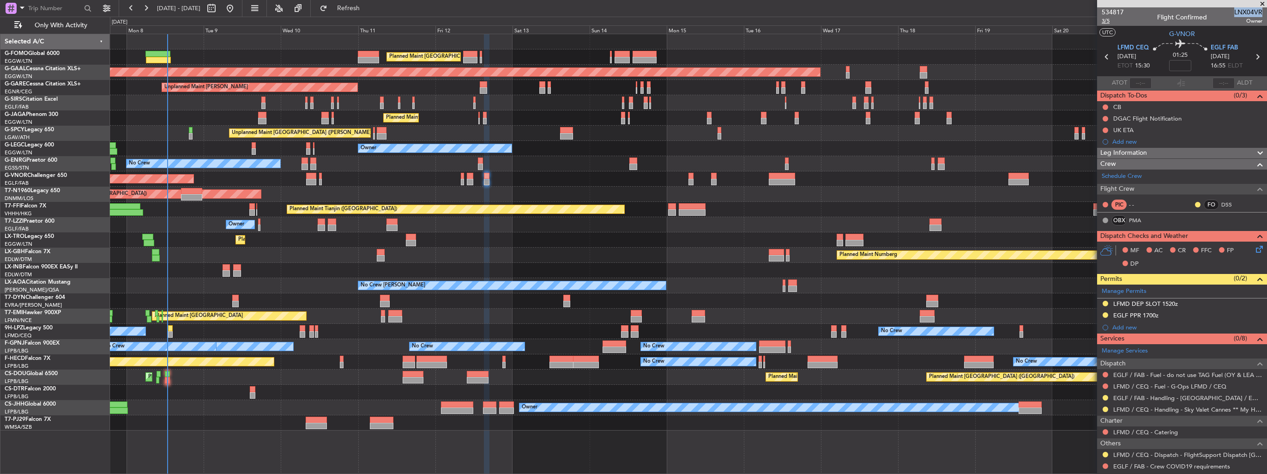
click at [1104, 19] on span "3/5" at bounding box center [1113, 21] width 22 height 8
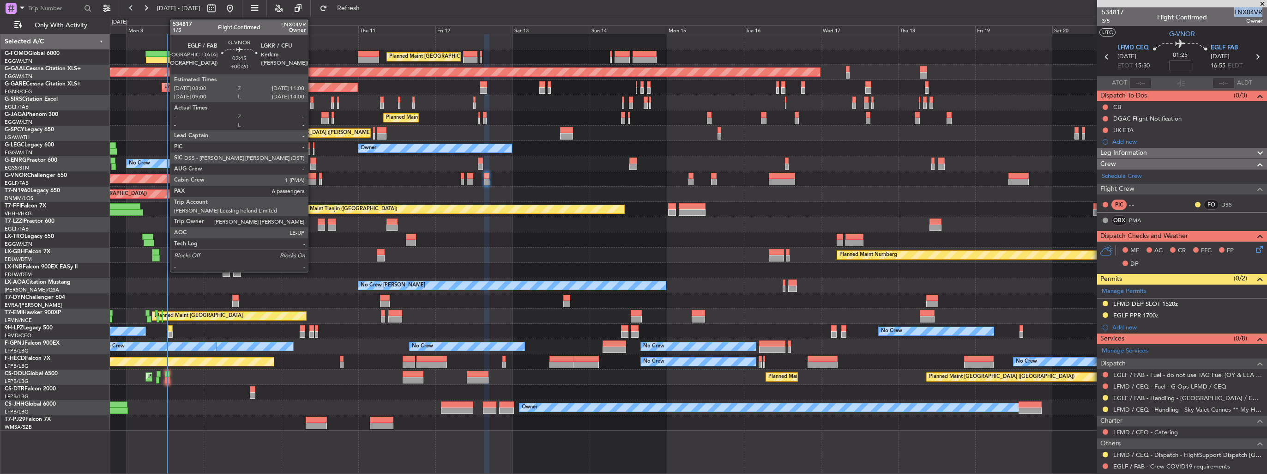
click at [312, 177] on div at bounding box center [311, 176] width 10 height 6
click at [313, 179] on div at bounding box center [311, 182] width 10 height 6
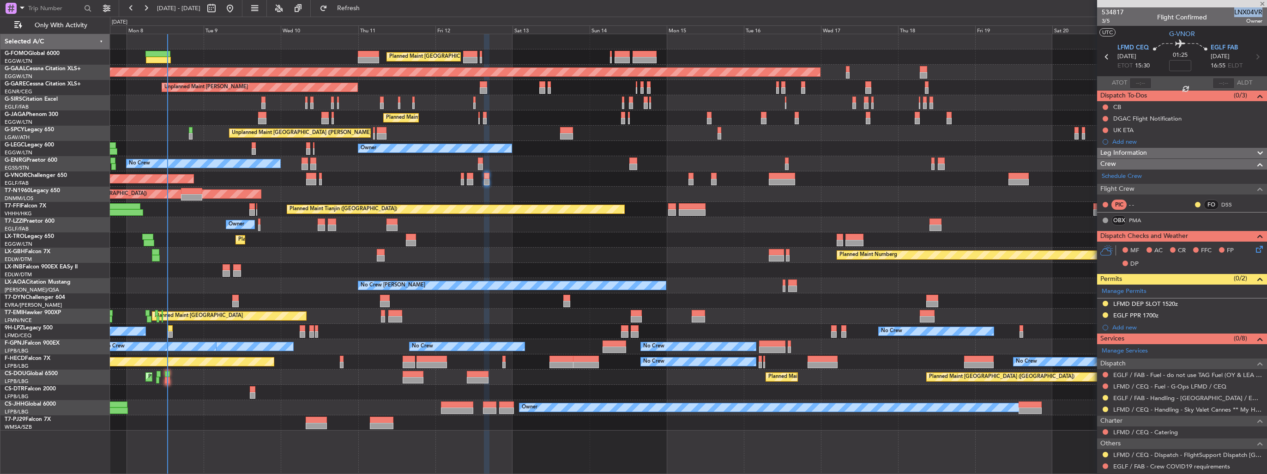
type input "+00:20"
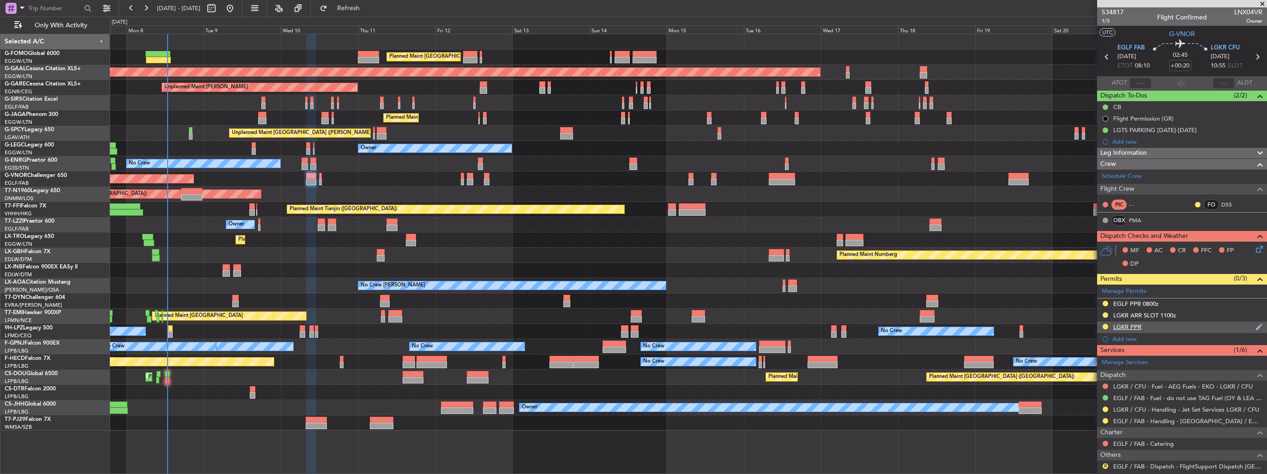
click at [1247, 326] on div "LGKR PPR" at bounding box center [1182, 327] width 170 height 12
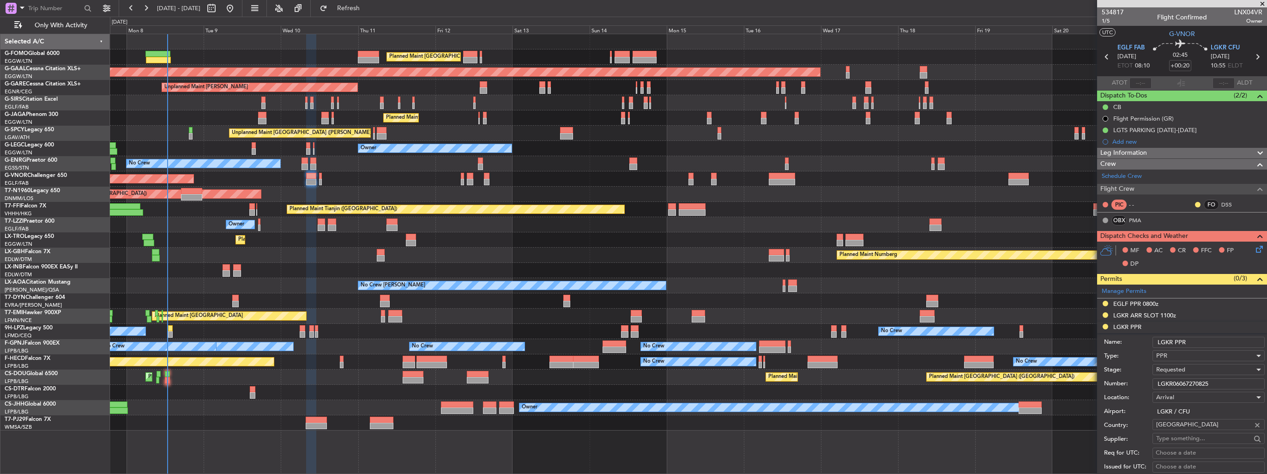
drag, startPoint x: 1224, startPoint y: 382, endPoint x: 1108, endPoint y: 378, distance: 116.9
click at [1108, 378] on div "Number: LGKR06067270825" at bounding box center [1184, 384] width 161 height 14
paste input "8920409"
type input "LGKR06892040925"
click at [1190, 364] on div "Requested" at bounding box center [1205, 369] width 98 height 14
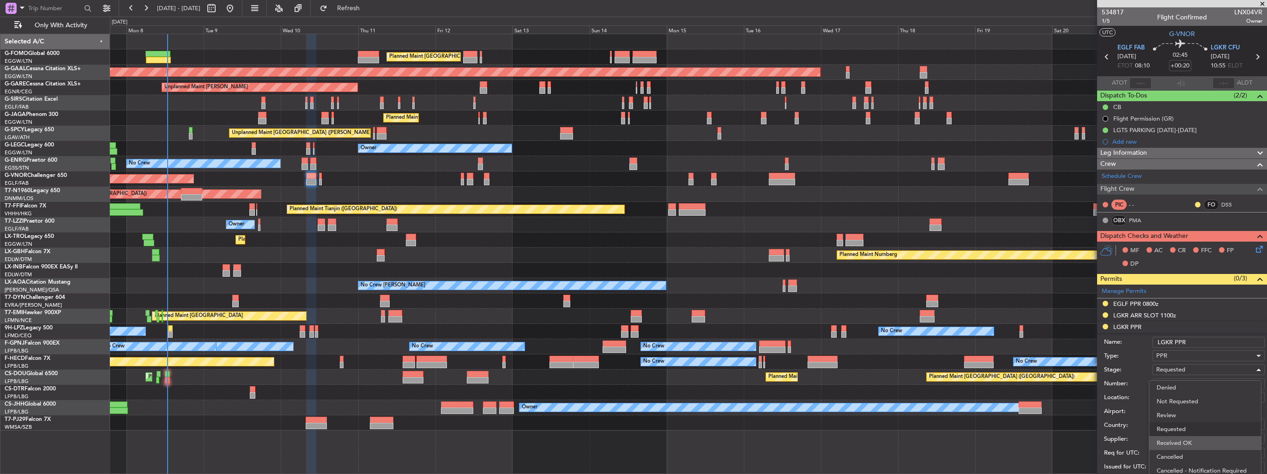
click at [1194, 440] on span "Received OK" at bounding box center [1205, 443] width 97 height 14
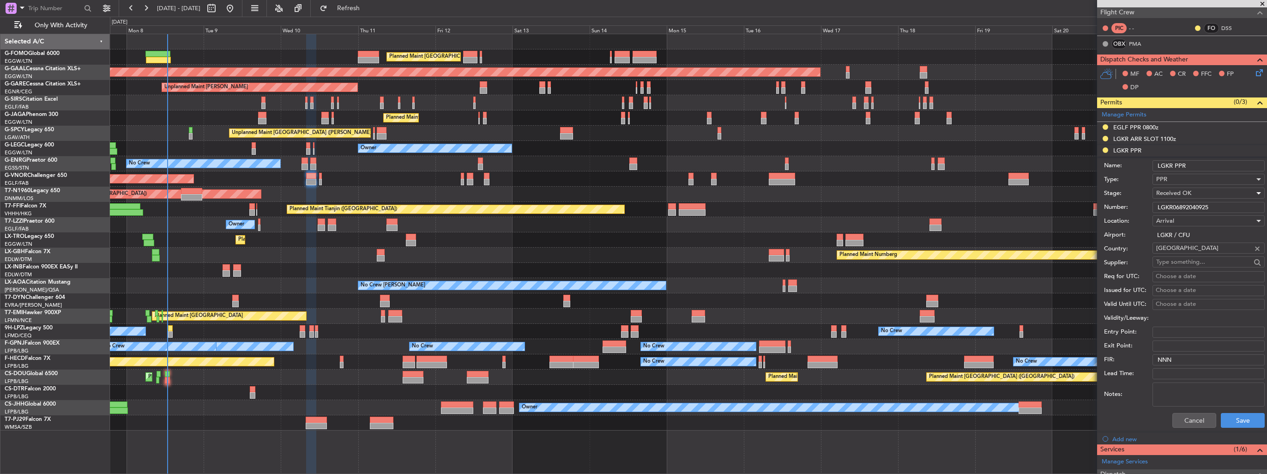
scroll to position [277, 0]
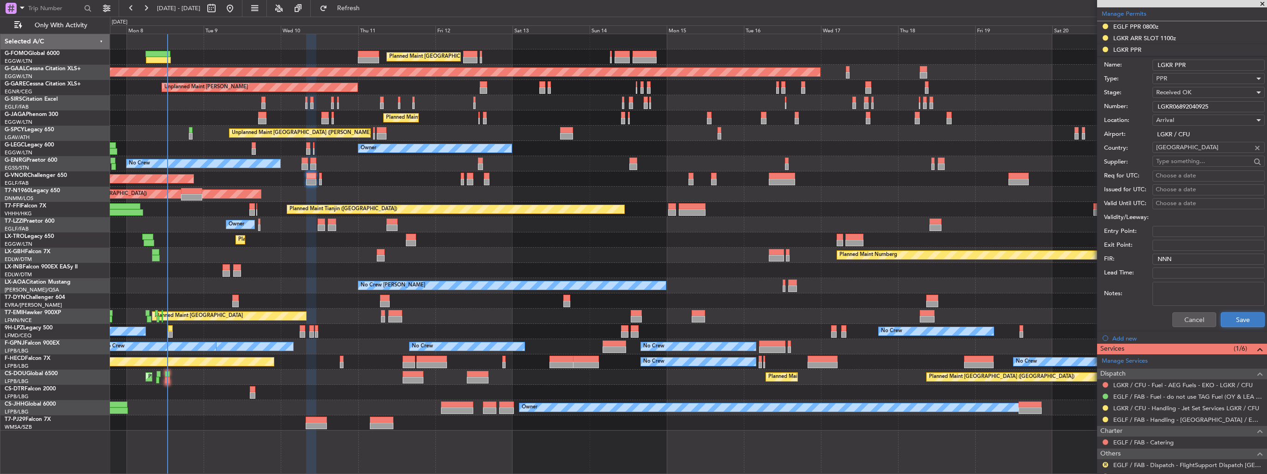
click at [1236, 319] on button "Save" at bounding box center [1243, 319] width 44 height 15
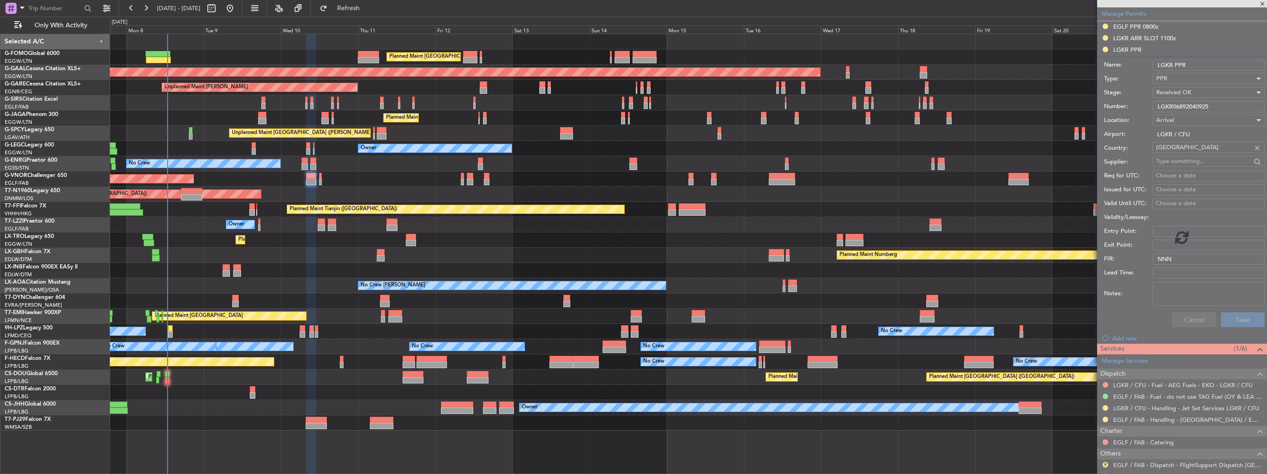
scroll to position [170, 0]
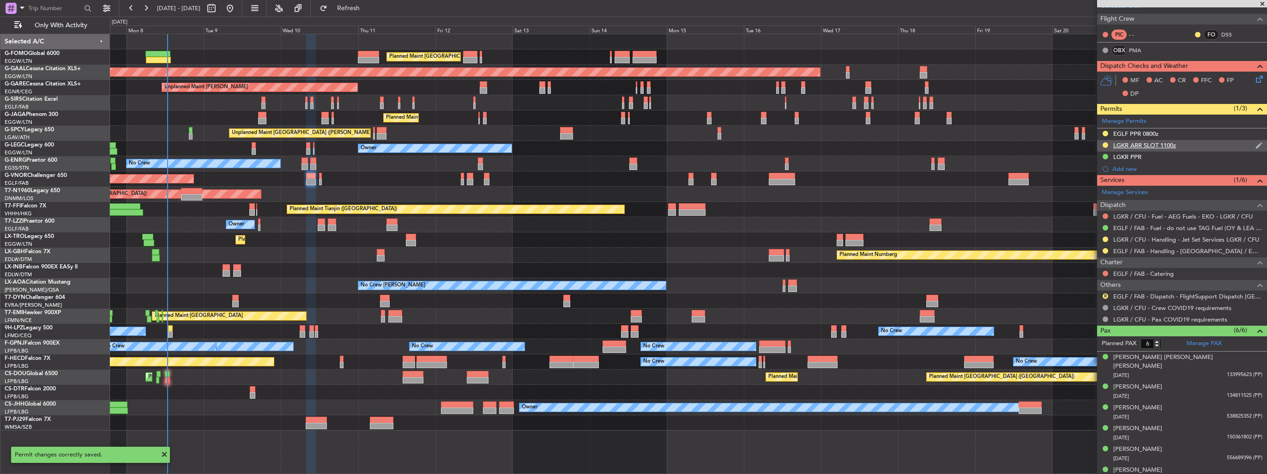
click at [1255, 141] on img at bounding box center [1258, 145] width 7 height 8
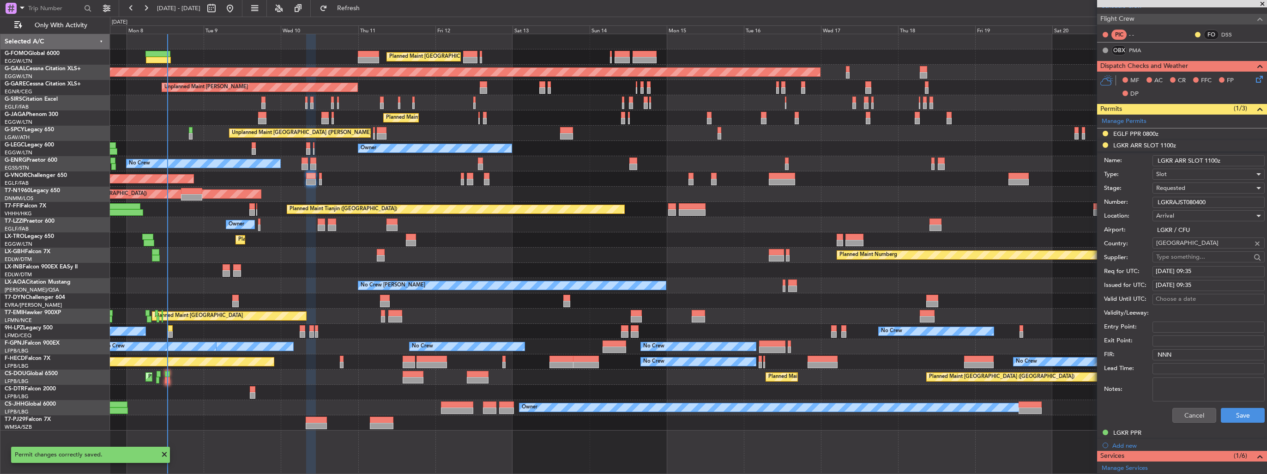
scroll to position [277, 0]
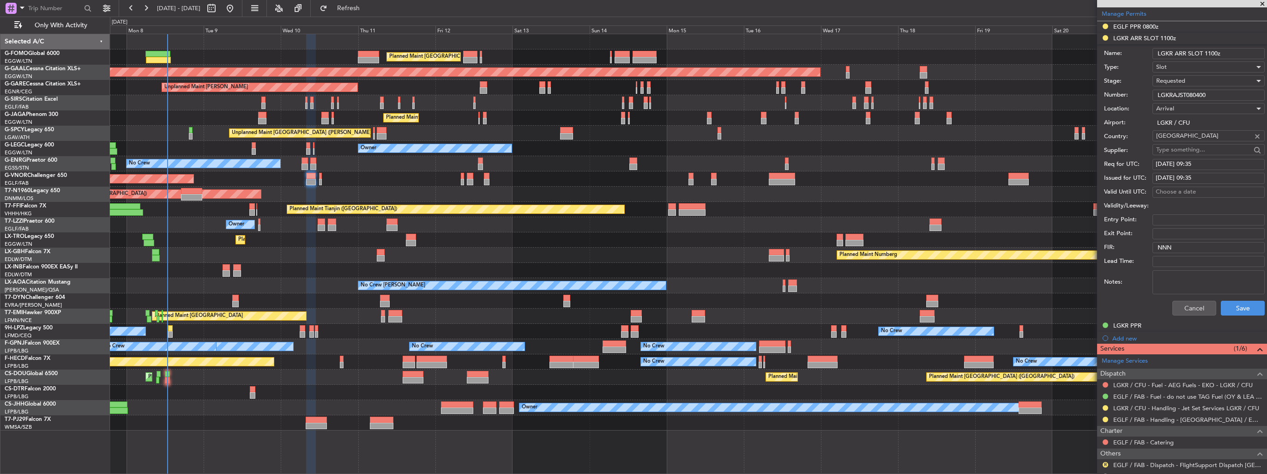
drag, startPoint x: 1183, startPoint y: 98, endPoint x: 1133, endPoint y: 100, distance: 50.8
click at [1133, 100] on div "Number: LGKRAJST080400" at bounding box center [1184, 95] width 161 height 14
click at [1204, 79] on div "Requested" at bounding box center [1205, 81] width 98 height 14
click at [1182, 133] on span "Requested" at bounding box center [1205, 137] width 97 height 14
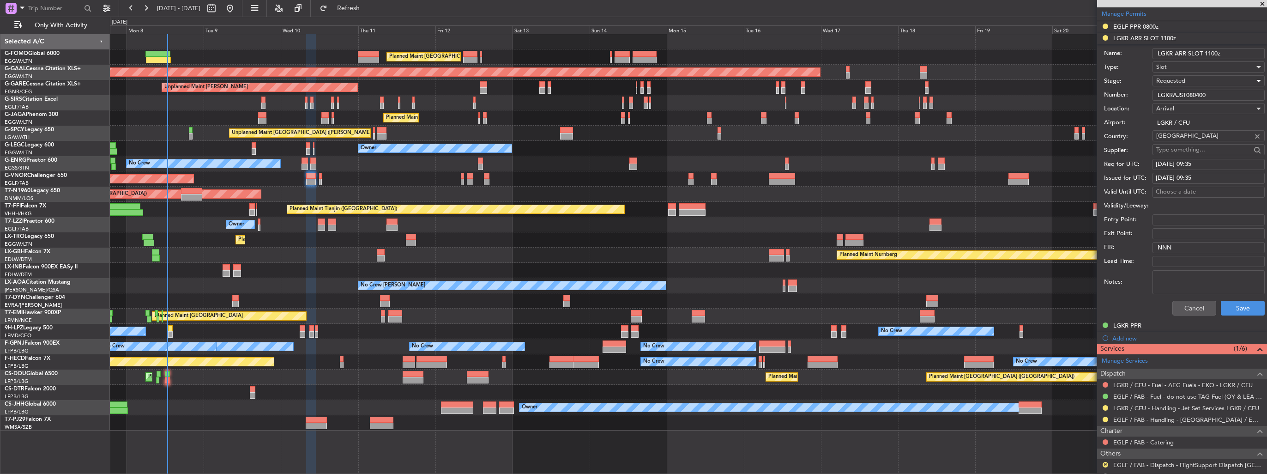
click at [1197, 77] on div "Requested" at bounding box center [1205, 81] width 98 height 14
click at [1192, 156] on span "Received OK" at bounding box center [1205, 151] width 97 height 14
click at [1223, 304] on button "Save" at bounding box center [1243, 308] width 44 height 15
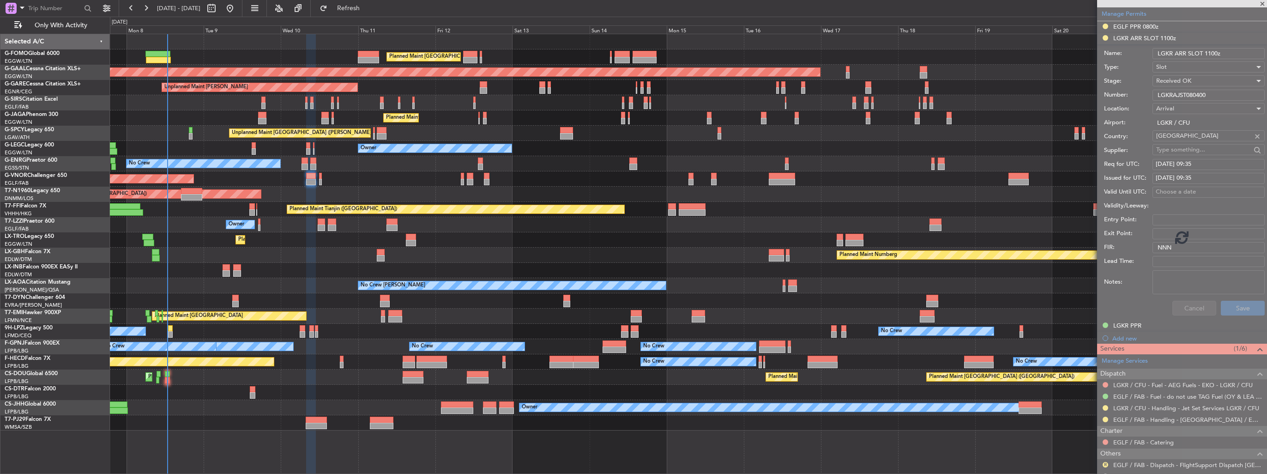
scroll to position [170, 0]
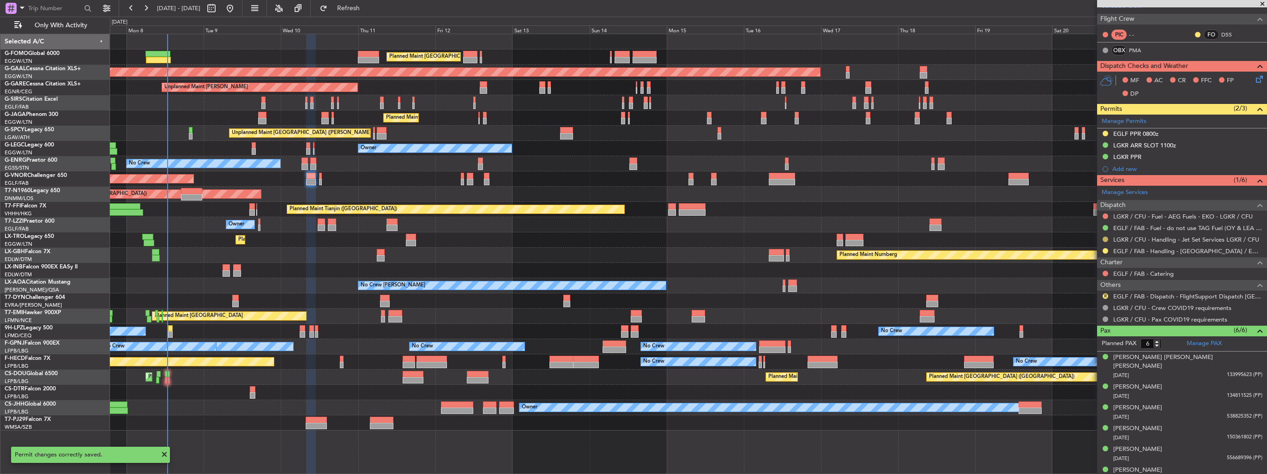
click at [1105, 236] on button at bounding box center [1106, 239] width 6 height 6
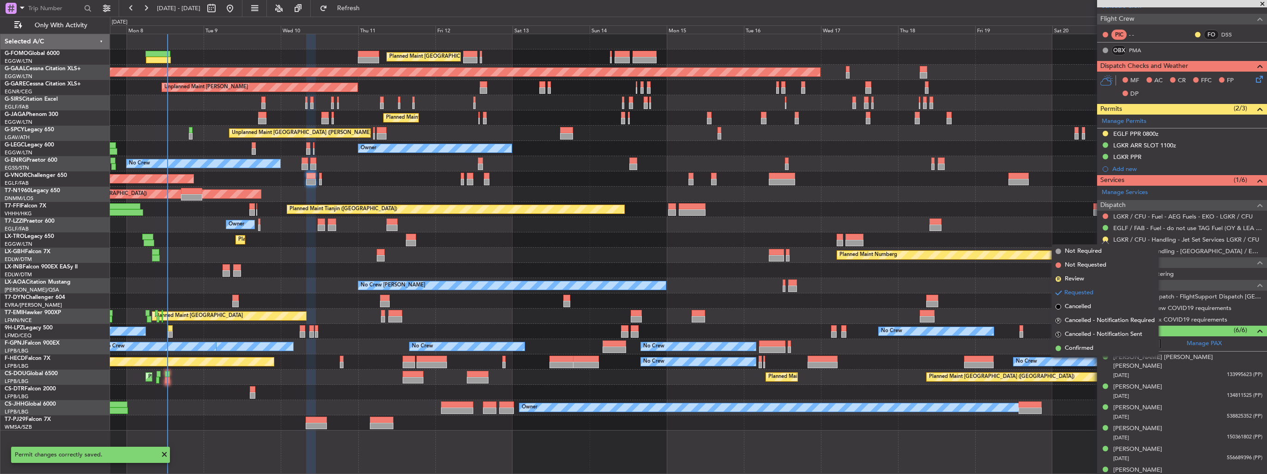
click at [1085, 347] on span "Confirmed" at bounding box center [1079, 347] width 29 height 9
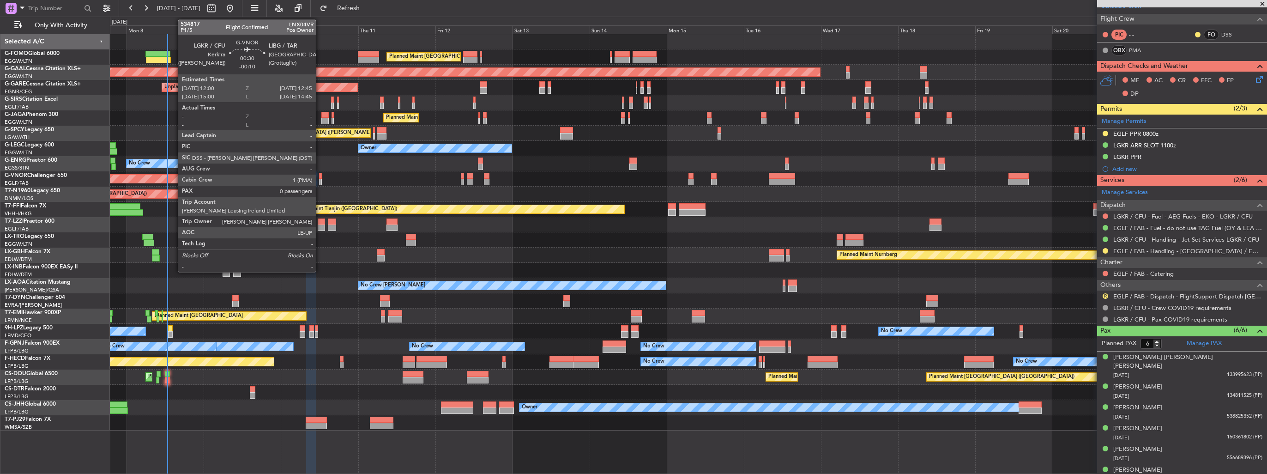
click at [320, 181] on div at bounding box center [320, 182] width 3 height 6
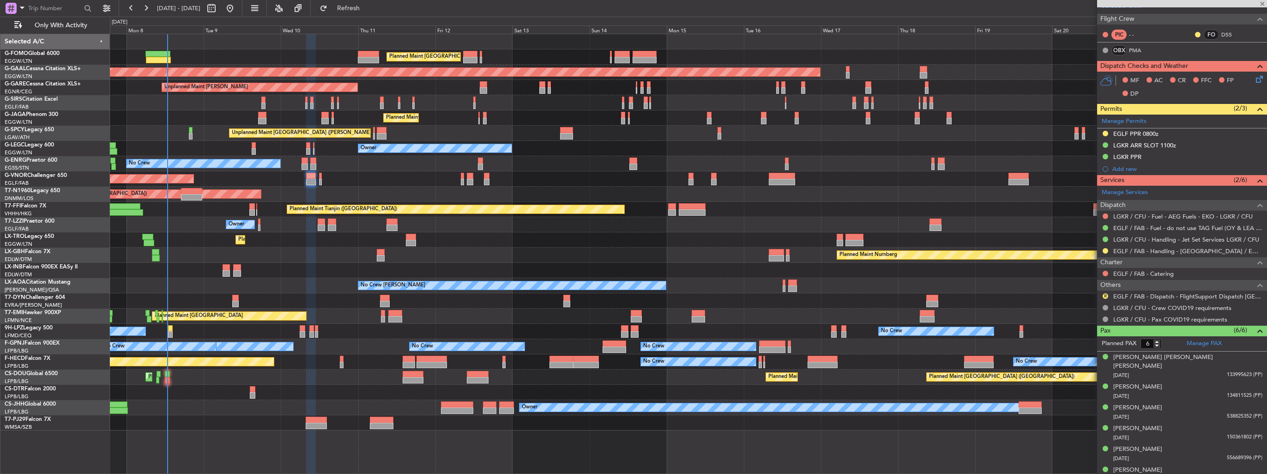
type input "-00:10"
type input "0"
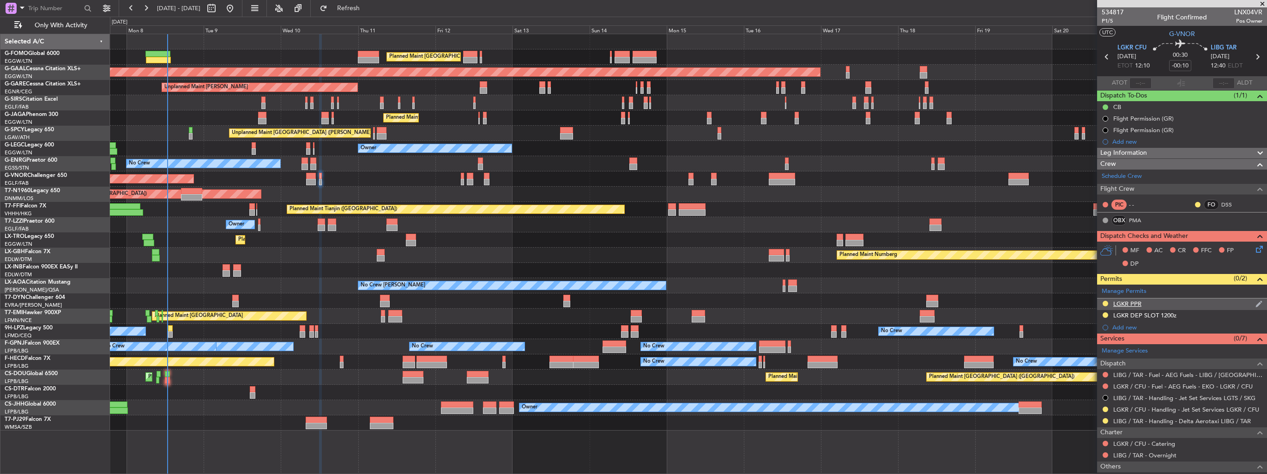
click at [1255, 304] on img at bounding box center [1258, 304] width 7 height 8
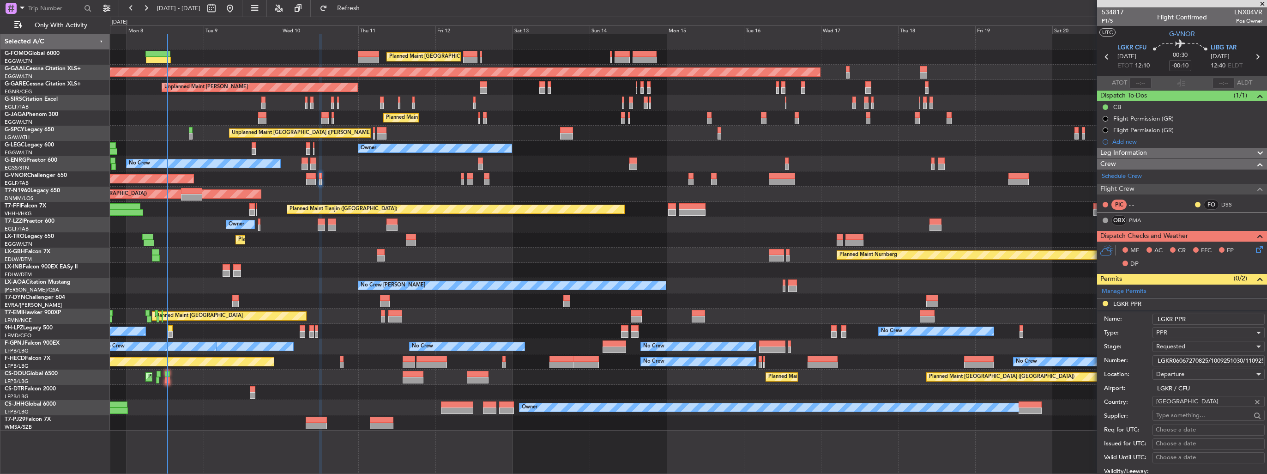
scroll to position [0, 24]
drag, startPoint x: 1156, startPoint y: 359, endPoint x: 1308, endPoint y: 363, distance: 152.4
click at [1266, 363] on html "07 Sep 2025 - 22 Sep 2025 Refresh Quick Links Only With Activity Planned Maint …" at bounding box center [633, 237] width 1267 height 474
paste input "89204092"
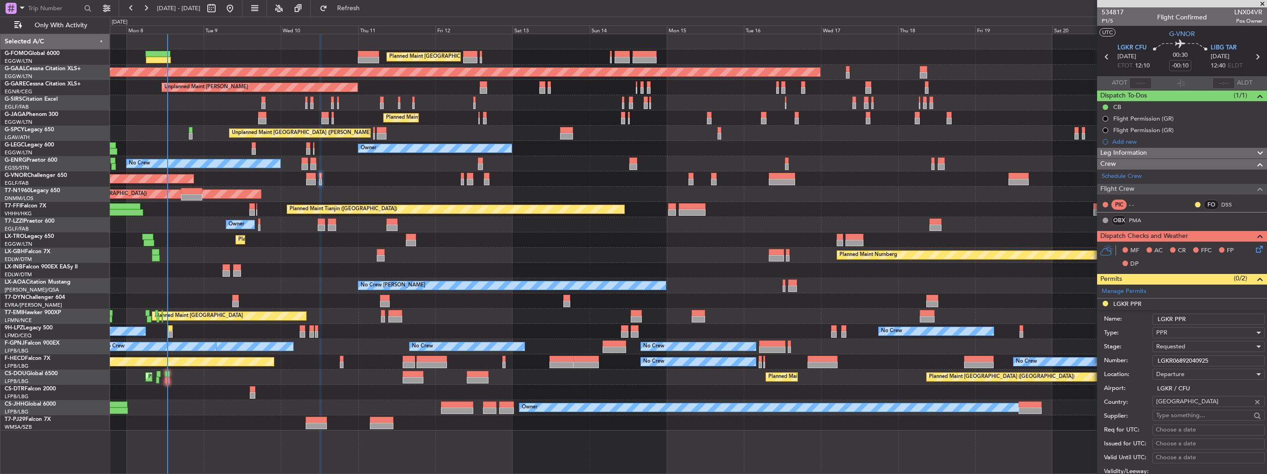
type input "LGKR06892040925"
click at [1213, 349] on div "Requested" at bounding box center [1205, 346] width 98 height 14
click at [1203, 411] on span "Received OK" at bounding box center [1205, 416] width 97 height 14
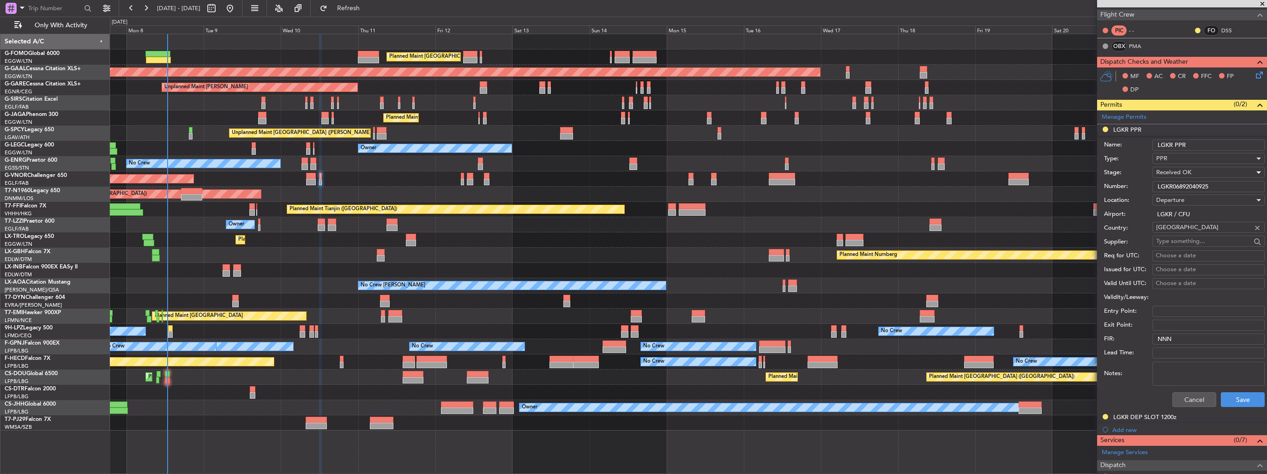
scroll to position [185, 0]
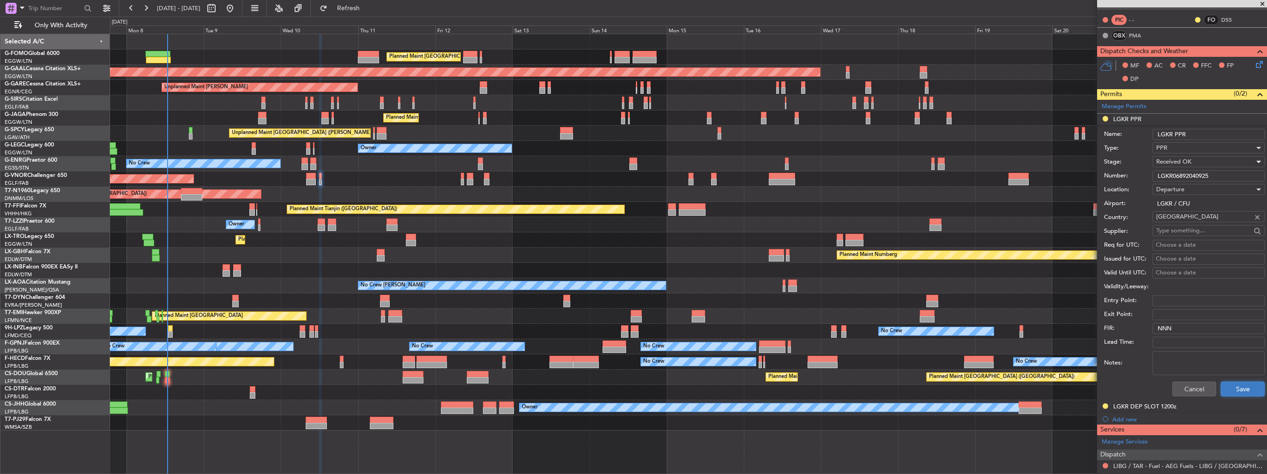
click at [1228, 386] on button "Save" at bounding box center [1243, 388] width 44 height 15
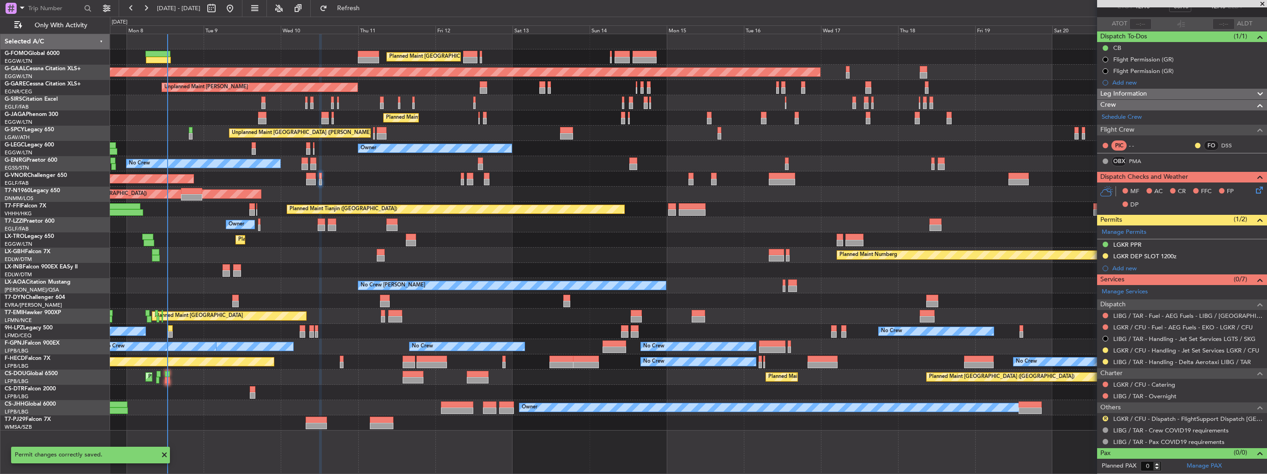
scroll to position [57, 0]
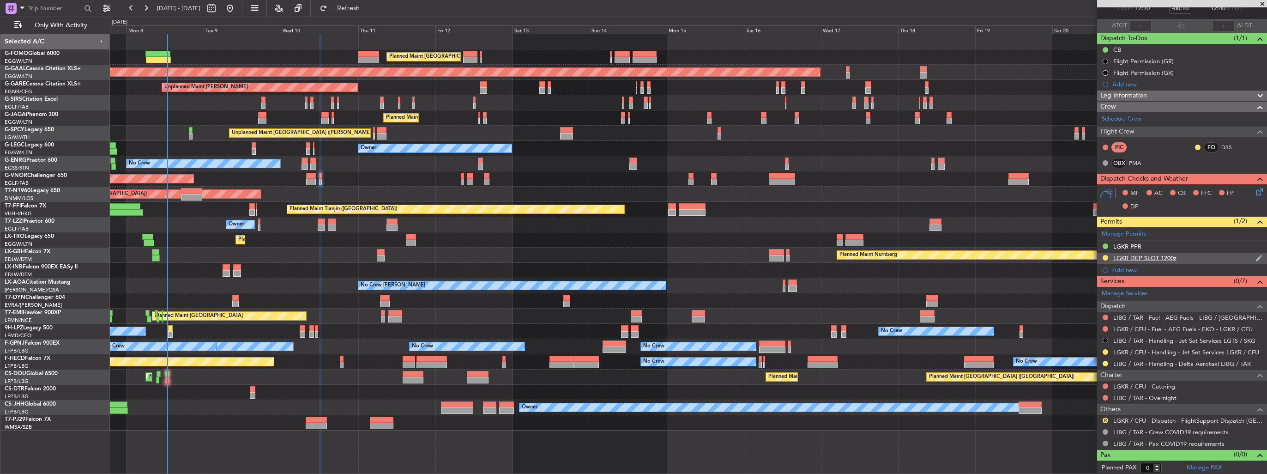
click at [1255, 257] on img at bounding box center [1258, 258] width 7 height 8
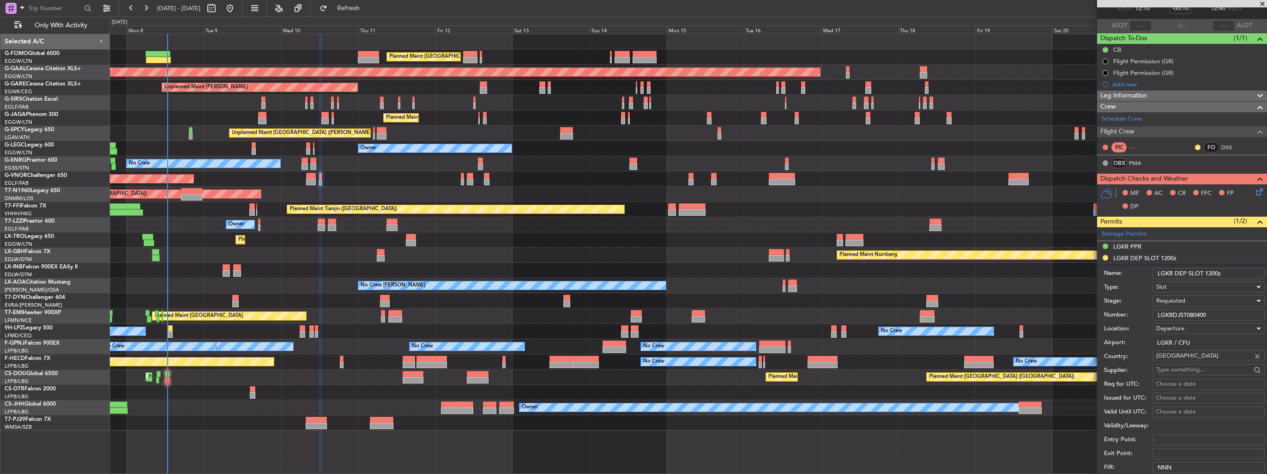
scroll to position [185, 0]
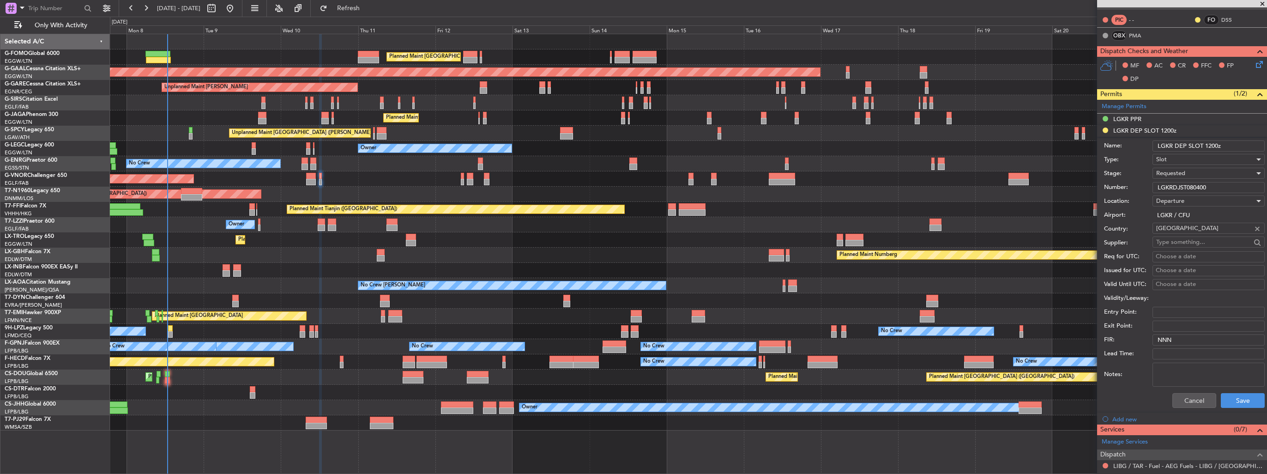
click at [1213, 145] on input "LGKR DEP SLOT 1200z" at bounding box center [1208, 145] width 112 height 11
type input "LGKR DEP SLOT 1220z"
drag, startPoint x: 1221, startPoint y: 186, endPoint x: 1077, endPoint y: 186, distance: 144.0
click at [1077, 186] on fb-app "07 Sep 2025 - 22 Sep 2025 Refresh Quick Links Only With Activity Planned Maint …" at bounding box center [633, 240] width 1267 height 467
click at [1163, 173] on span "Requested" at bounding box center [1170, 173] width 29 height 8
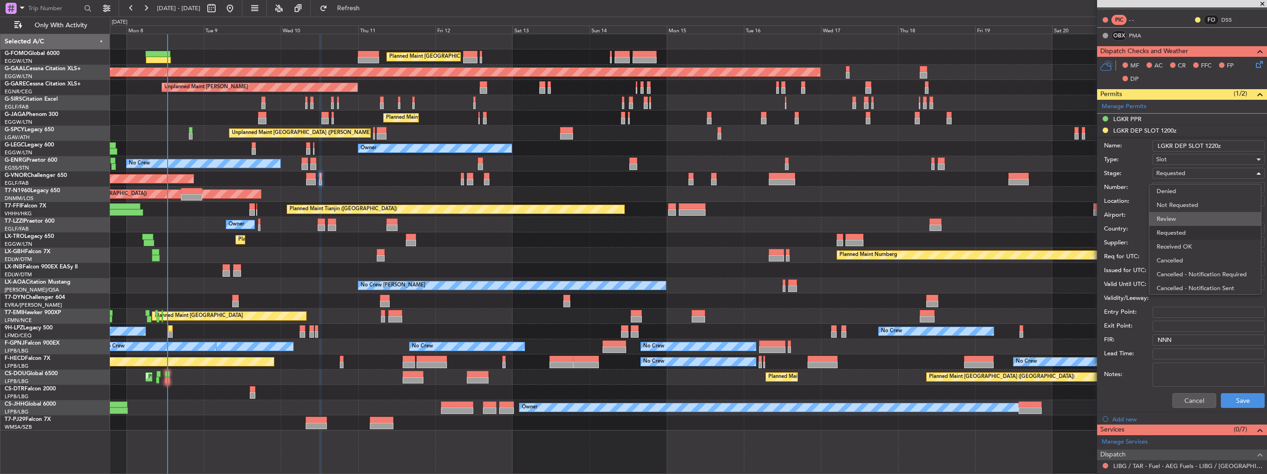
scroll to position [4, 0]
click at [1173, 243] on span "Received OK" at bounding box center [1205, 243] width 97 height 14
click at [1237, 398] on button "Save" at bounding box center [1243, 400] width 44 height 15
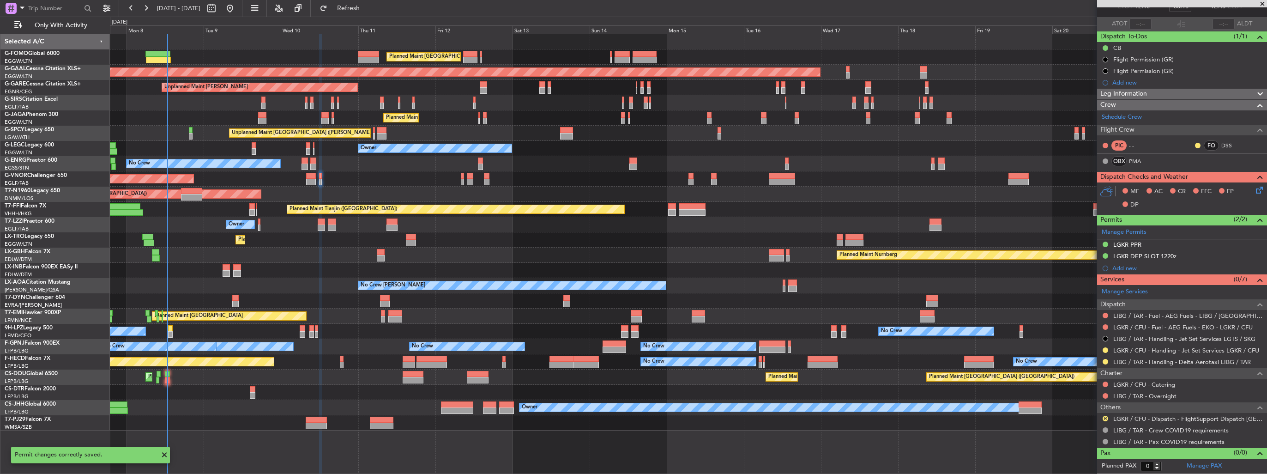
scroll to position [57, 0]
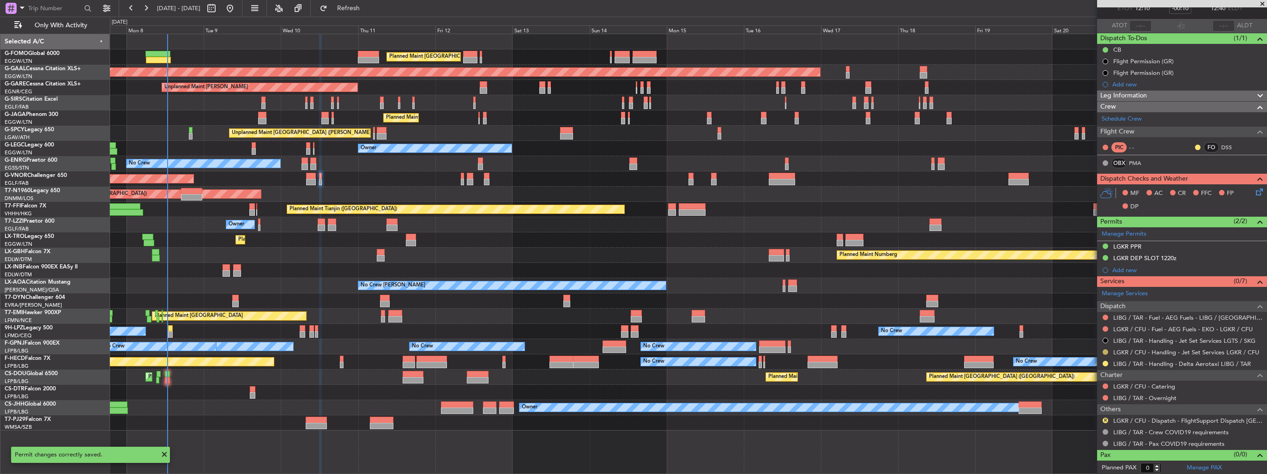
click at [1104, 350] on button at bounding box center [1106, 352] width 6 height 6
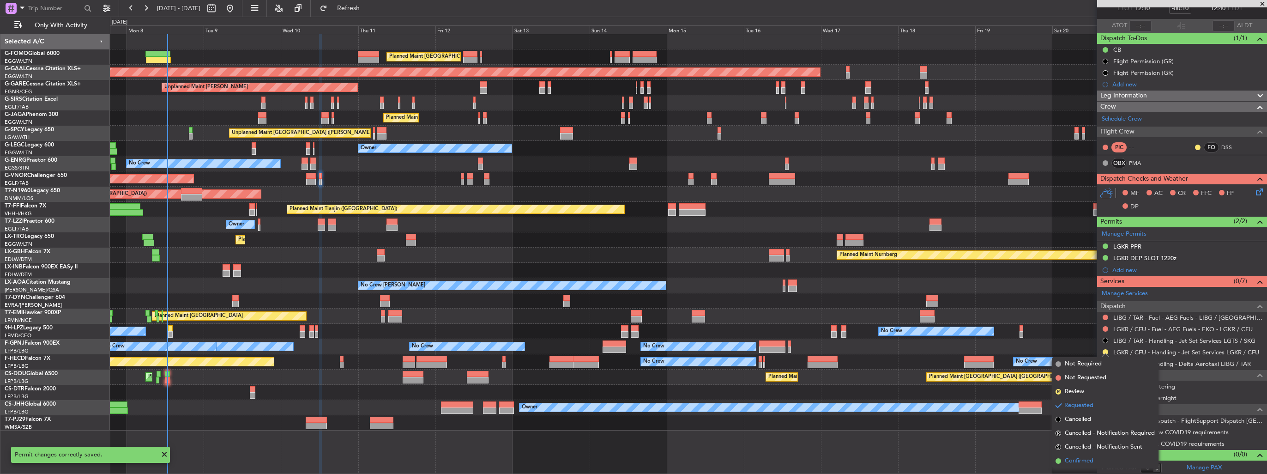
click at [1080, 460] on span "Confirmed" at bounding box center [1079, 460] width 29 height 9
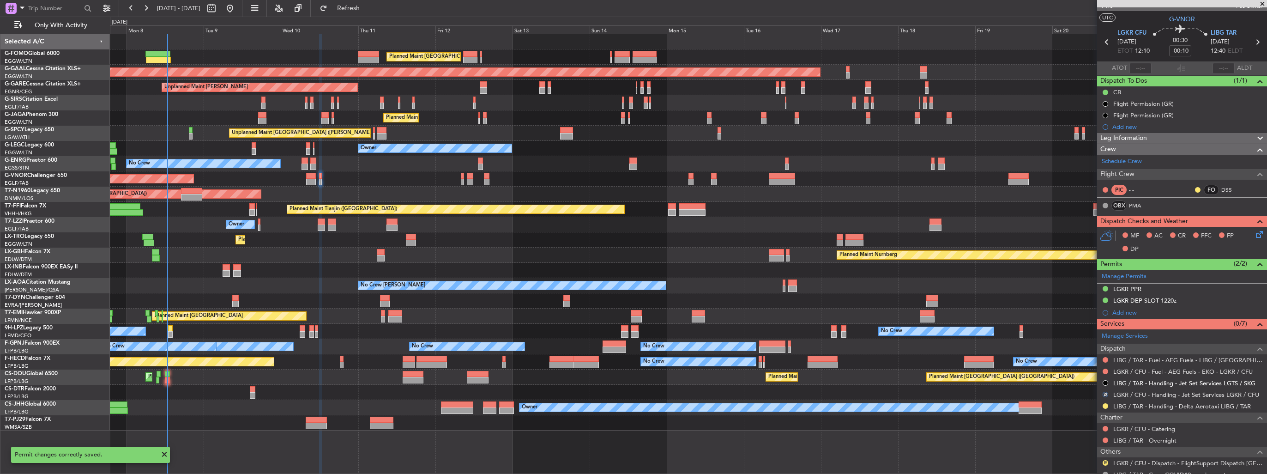
scroll to position [0, 0]
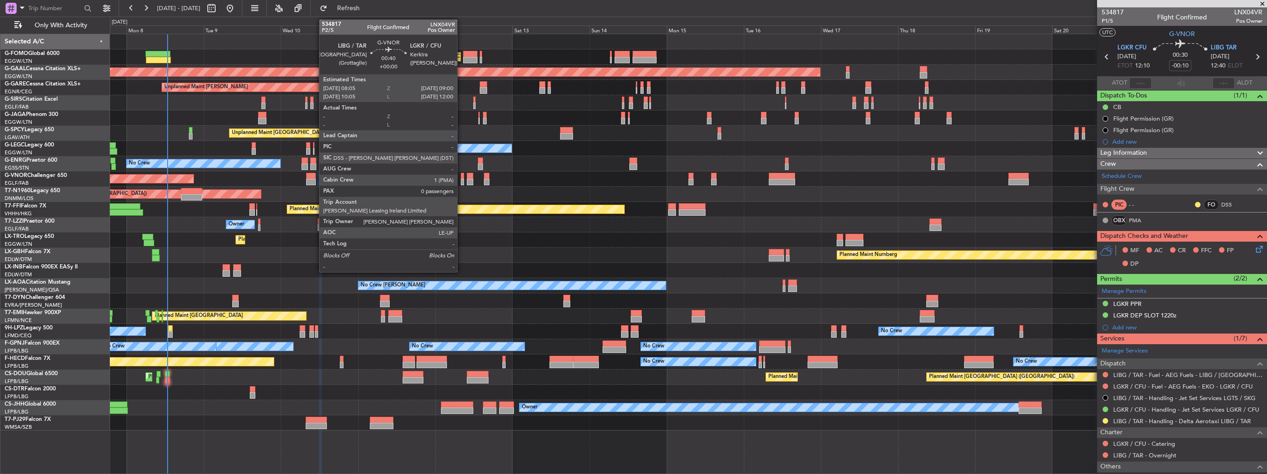
click at [461, 181] on div at bounding box center [462, 182] width 3 height 6
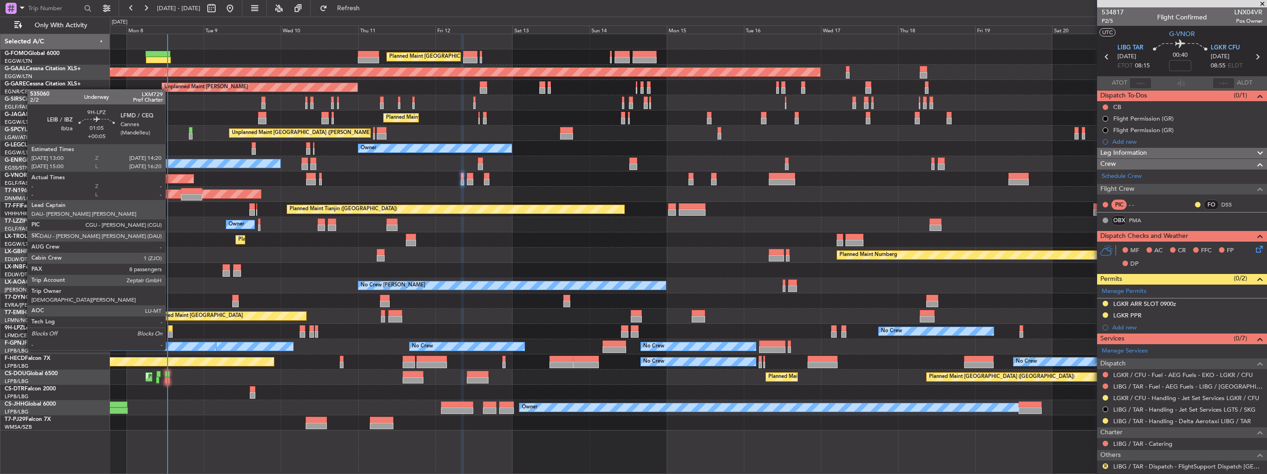
click at [169, 332] on div at bounding box center [170, 334] width 5 height 6
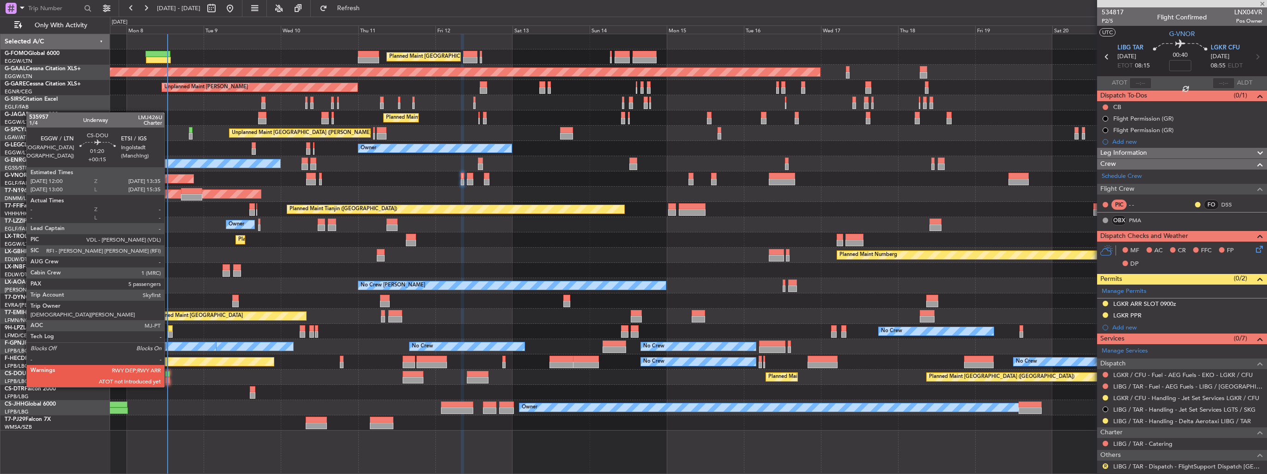
type input "+00:05"
type input "8"
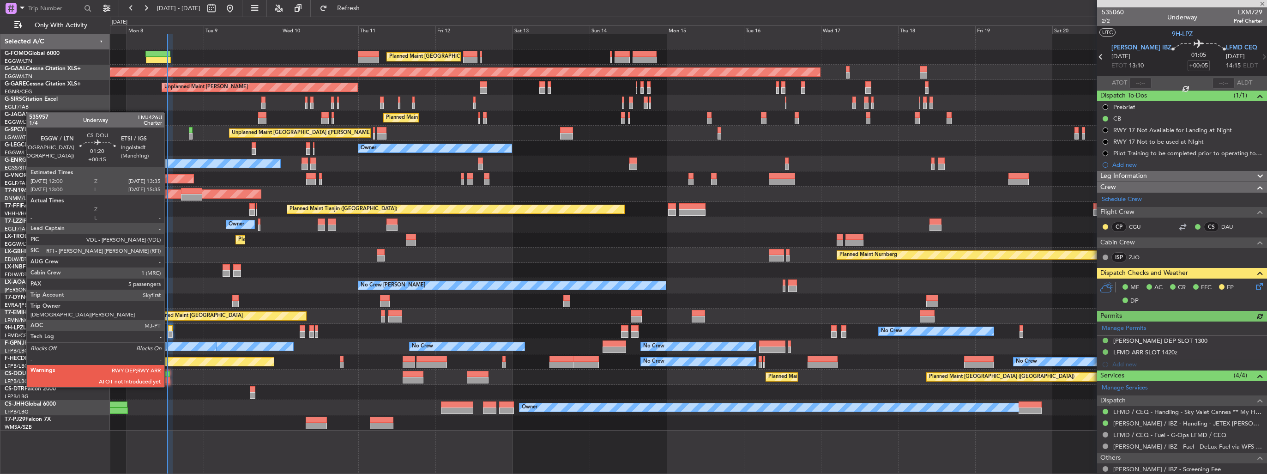
click at [169, 378] on div at bounding box center [168, 380] width 6 height 6
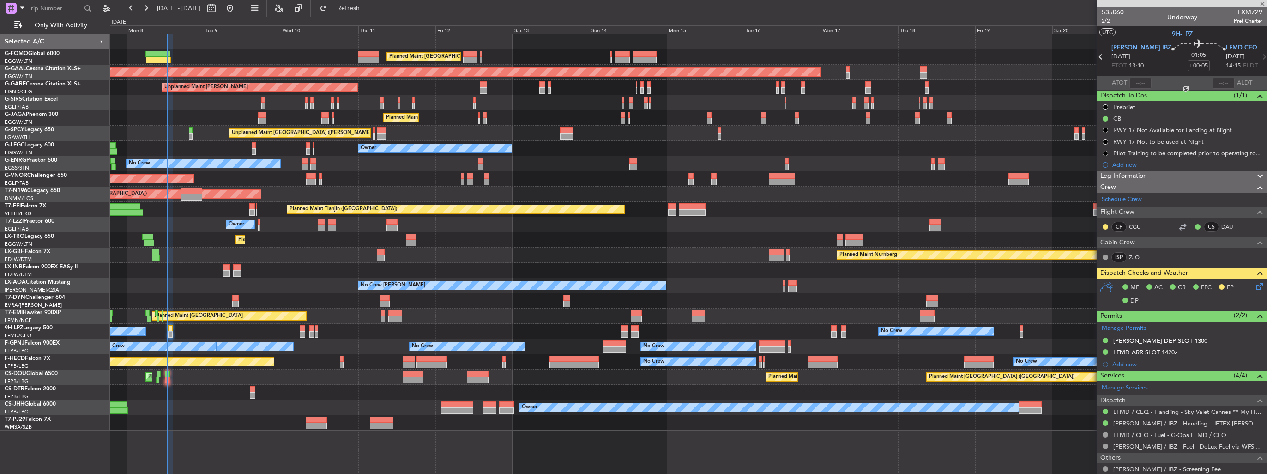
type input "+00:15"
type input "5"
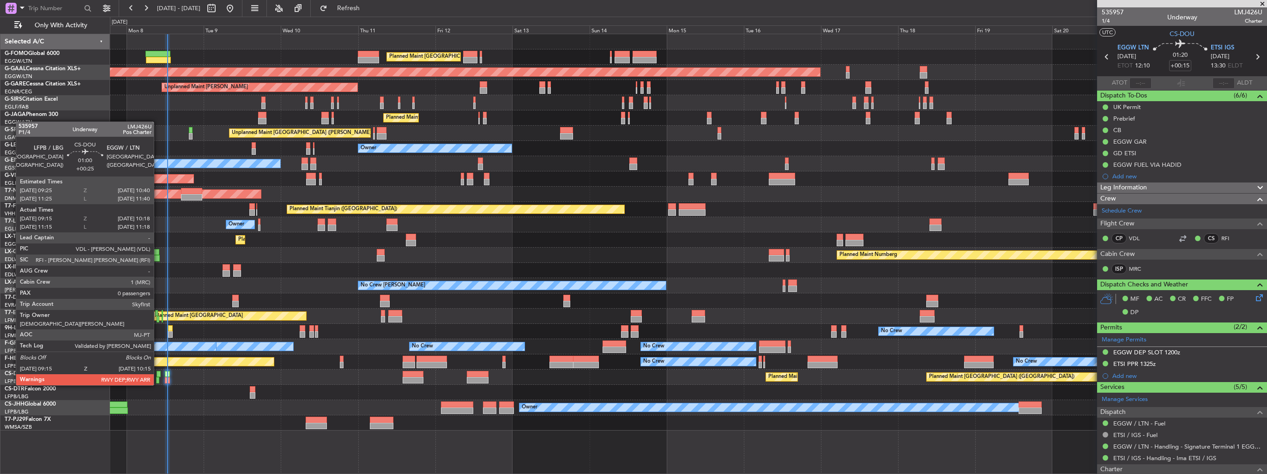
click at [158, 376] on div at bounding box center [159, 374] width 4 height 6
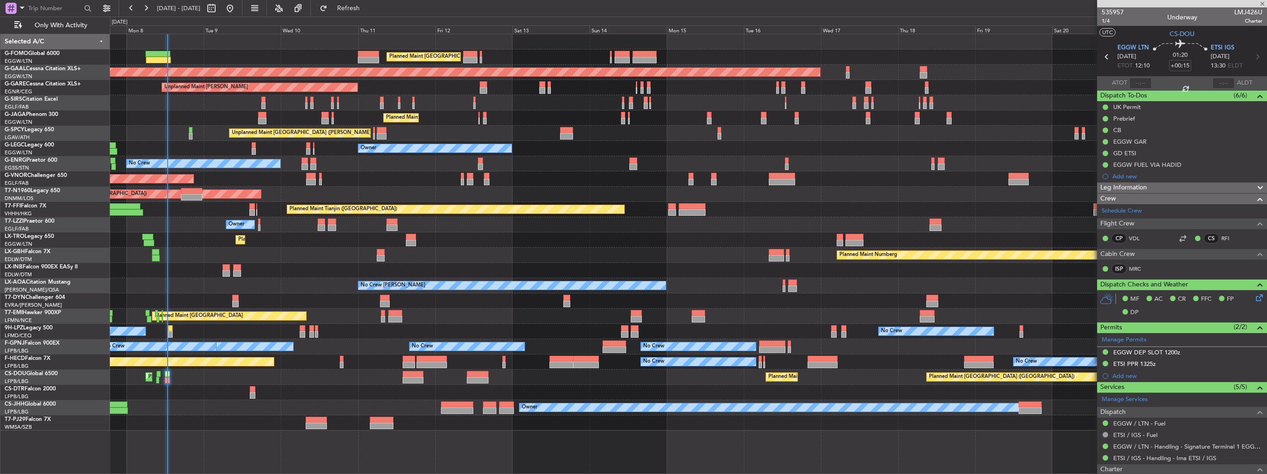
type input "+00:25"
type input "09:25"
type input "10:13"
type input "0"
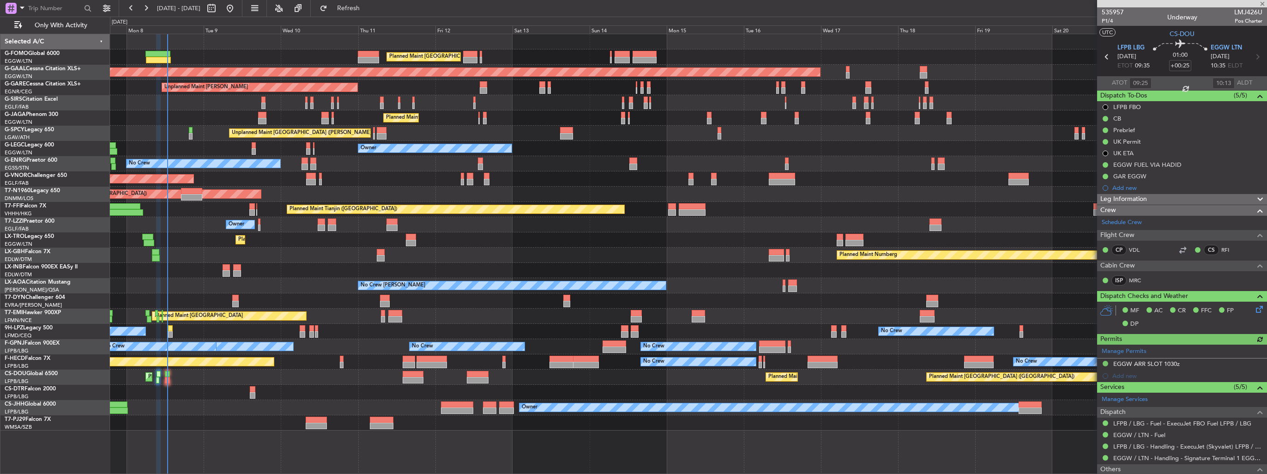
click at [166, 377] on div at bounding box center [168, 380] width 6 height 6
type input "+00:15"
type input "5"
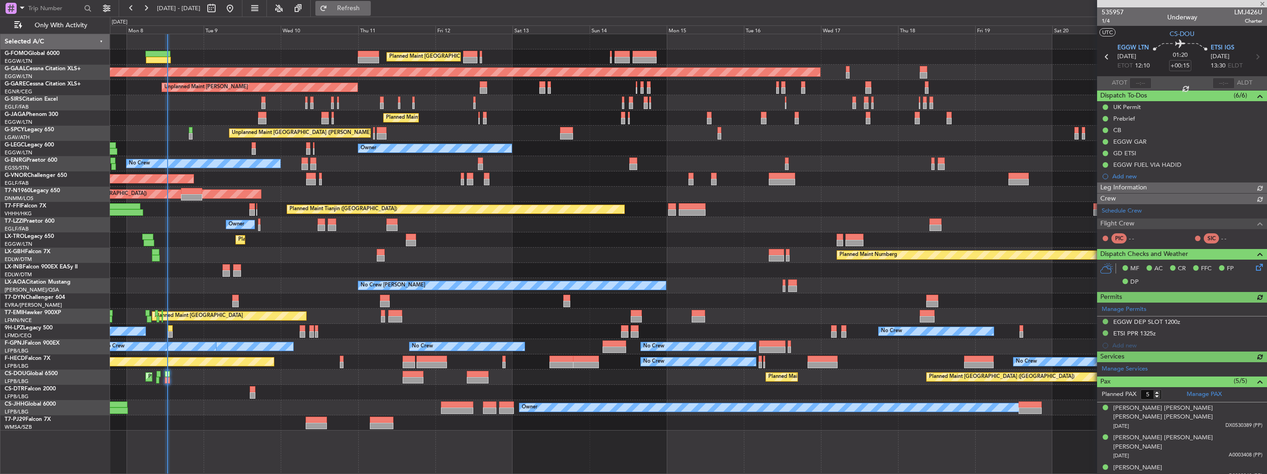
click at [368, 6] on span "Refresh" at bounding box center [348, 8] width 39 height 6
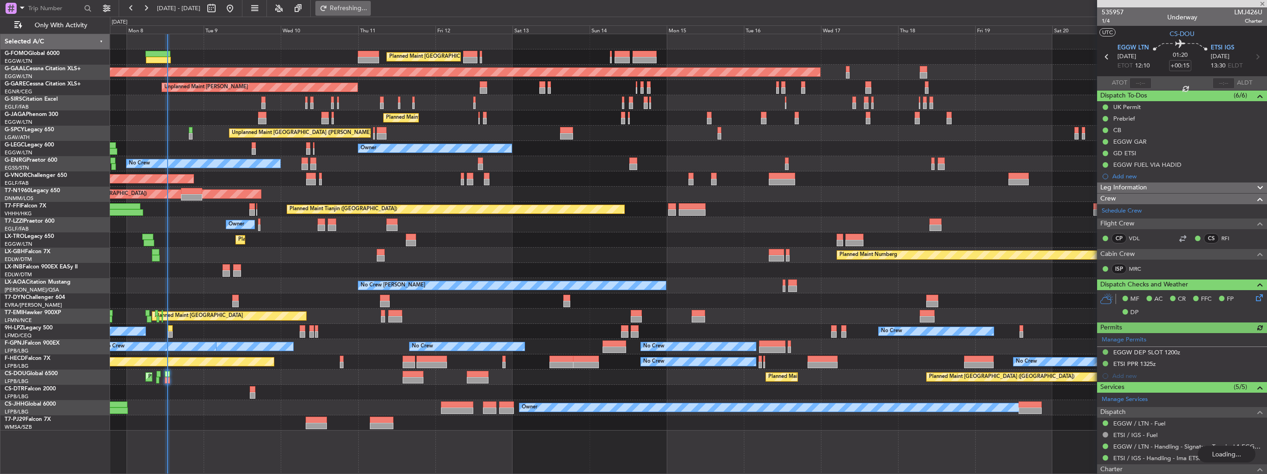
type input "12:37"
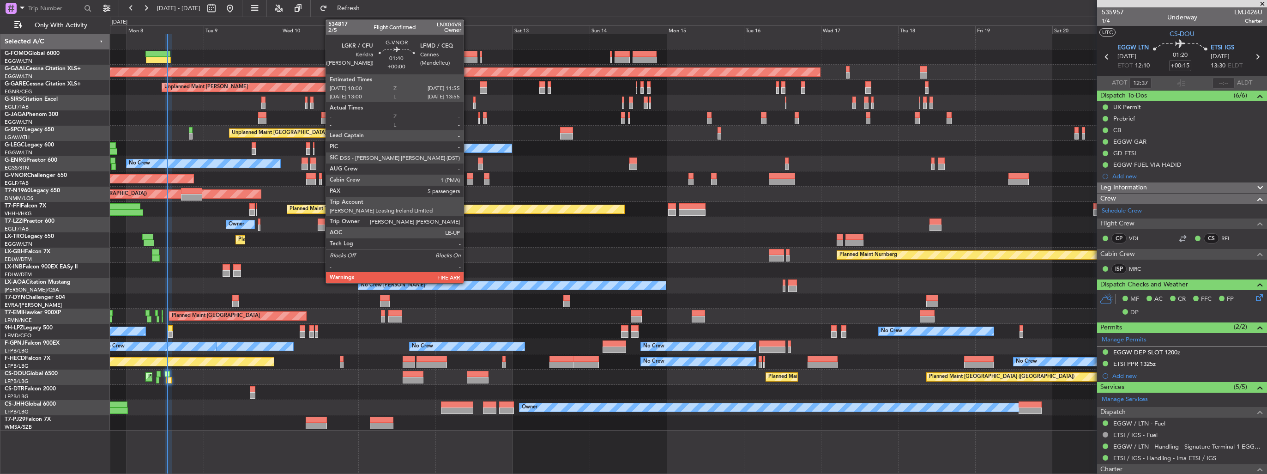
click at [468, 180] on div at bounding box center [470, 182] width 6 height 6
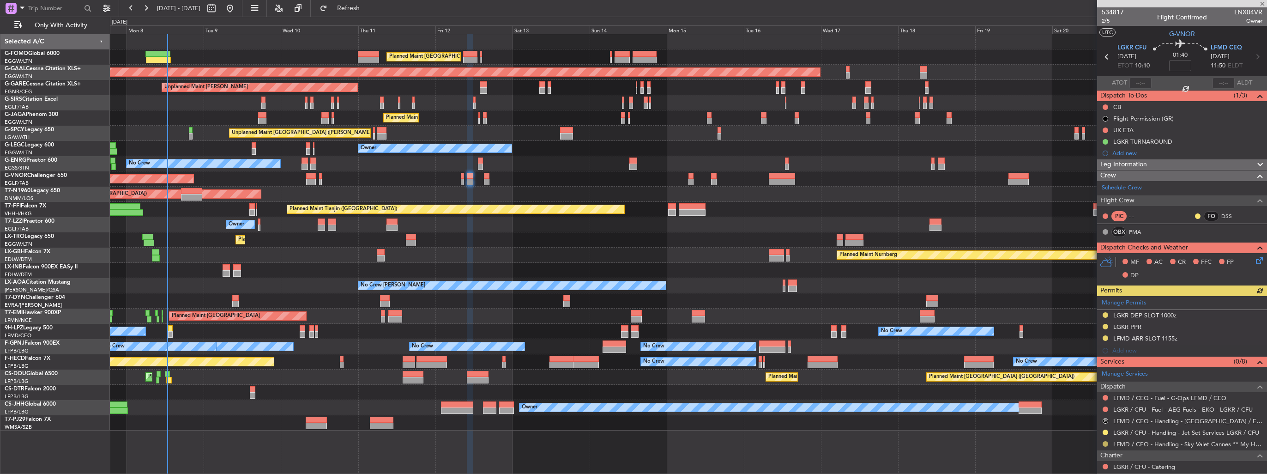
click at [1104, 444] on button at bounding box center [1106, 444] width 6 height 6
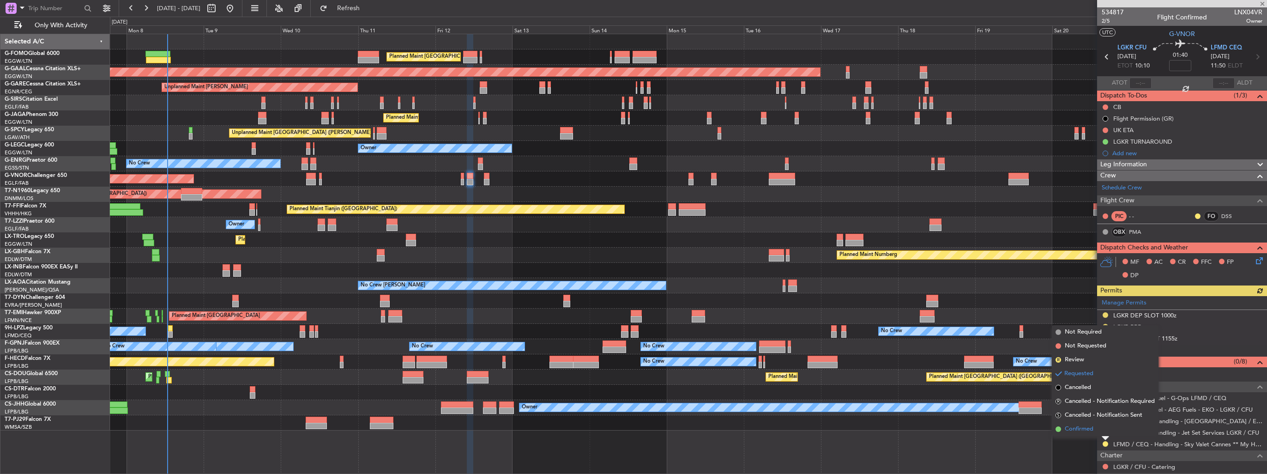
click at [1090, 431] on span "Confirmed" at bounding box center [1079, 428] width 29 height 9
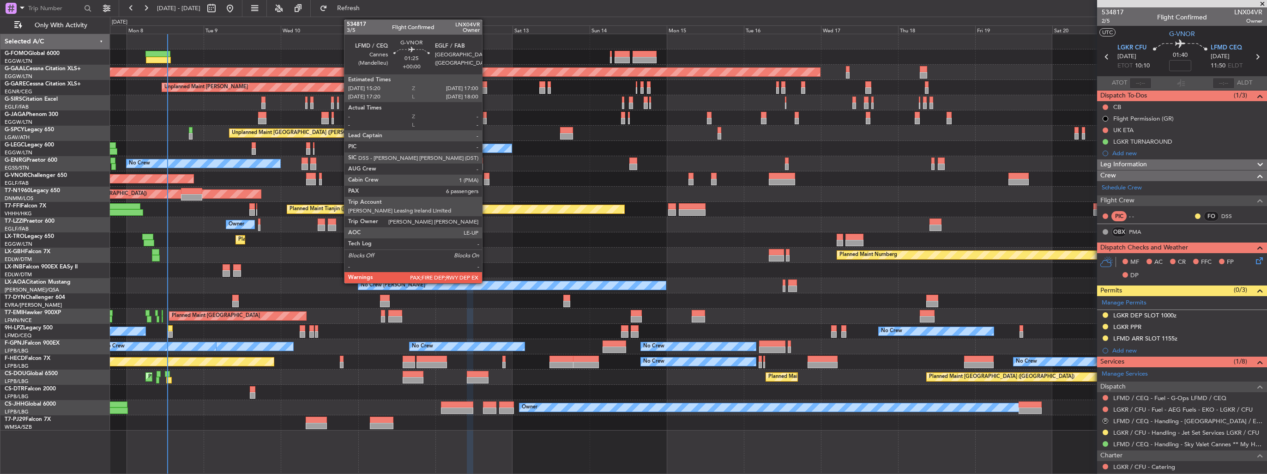
click at [486, 182] on div at bounding box center [487, 182] width 6 height 6
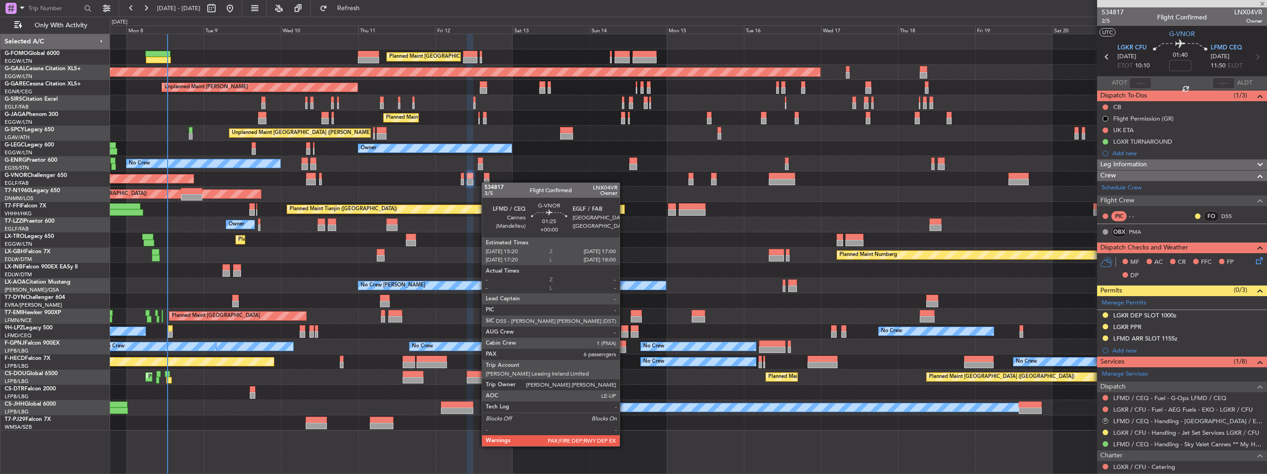
type input "6"
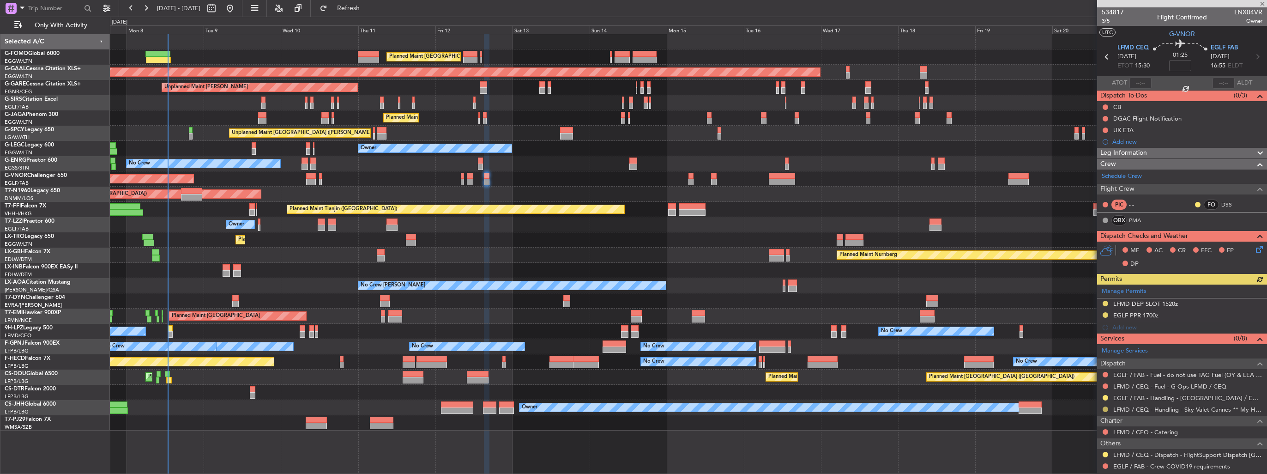
click at [1105, 410] on button at bounding box center [1106, 409] width 6 height 6
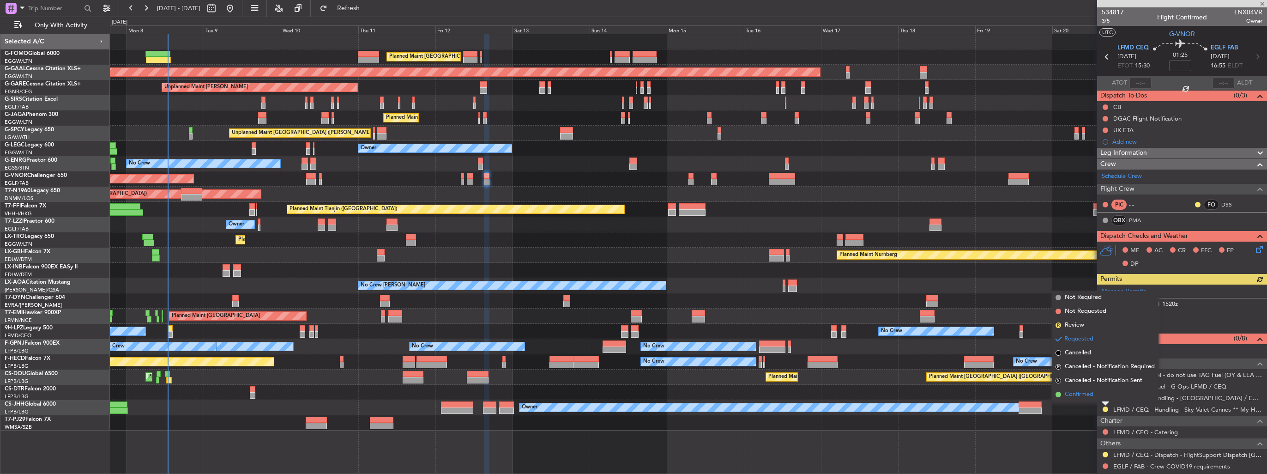
click at [1083, 398] on span "Confirmed" at bounding box center [1079, 394] width 29 height 9
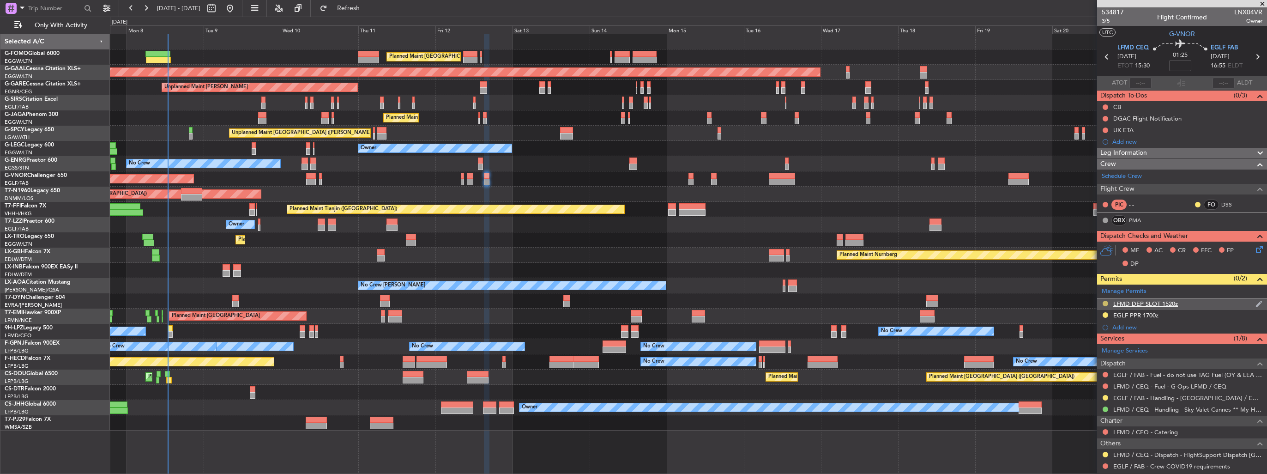
click at [1104, 301] on button at bounding box center [1106, 304] width 6 height 6
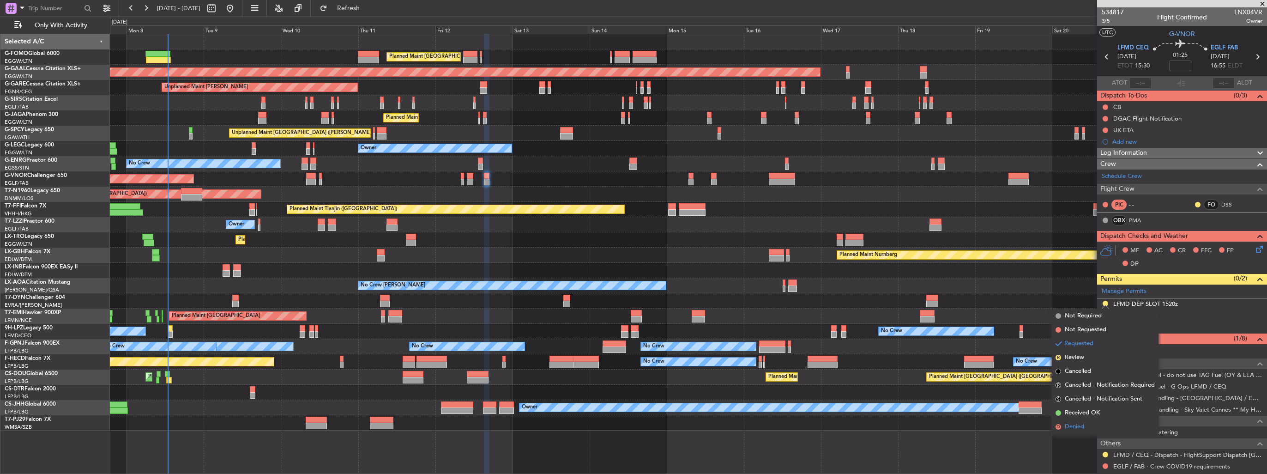
click at [1073, 425] on span "Denied" at bounding box center [1074, 426] width 19 height 9
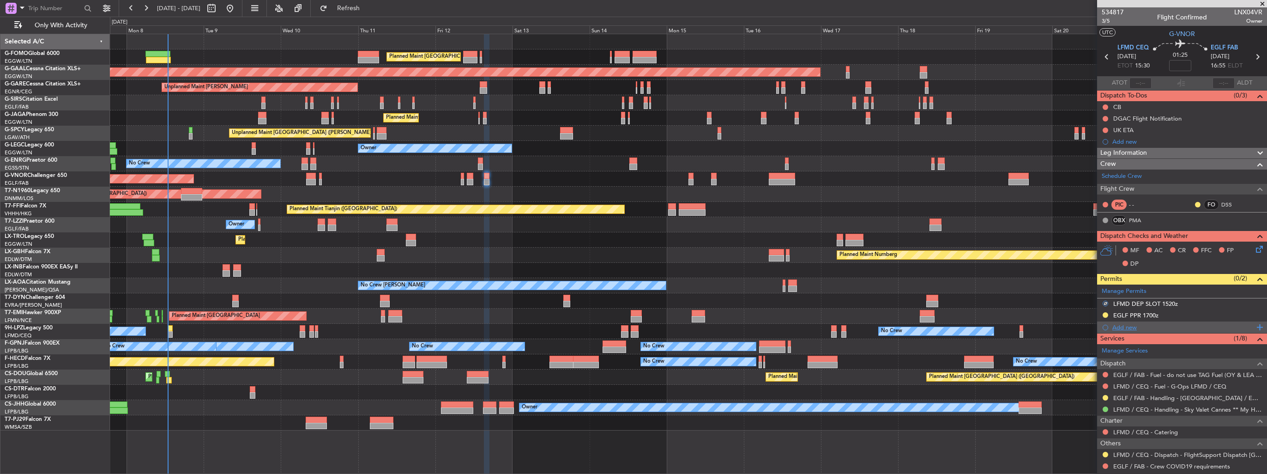
click at [1119, 325] on div "Add new" at bounding box center [1183, 327] width 142 height 8
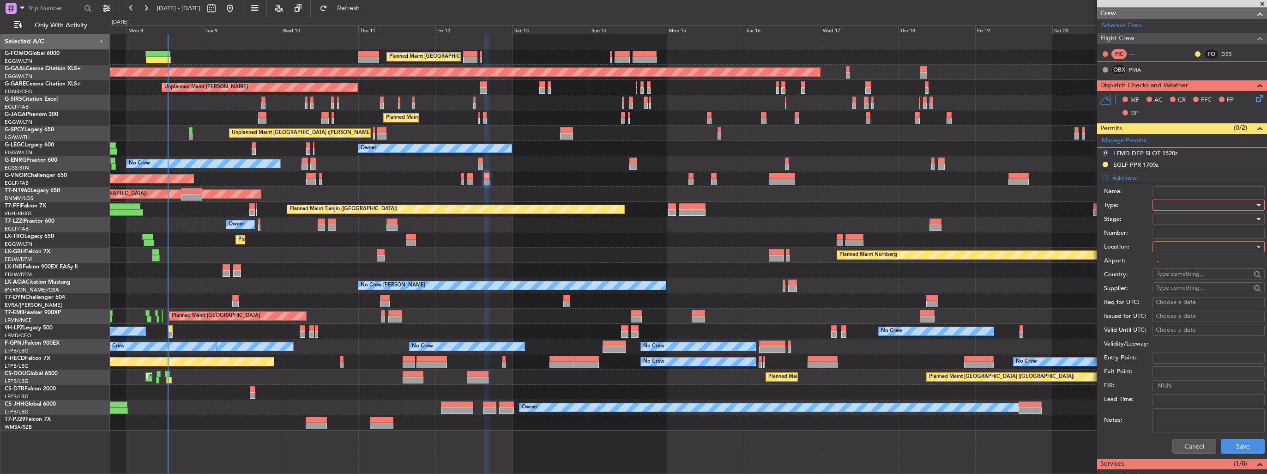
scroll to position [277, 0]
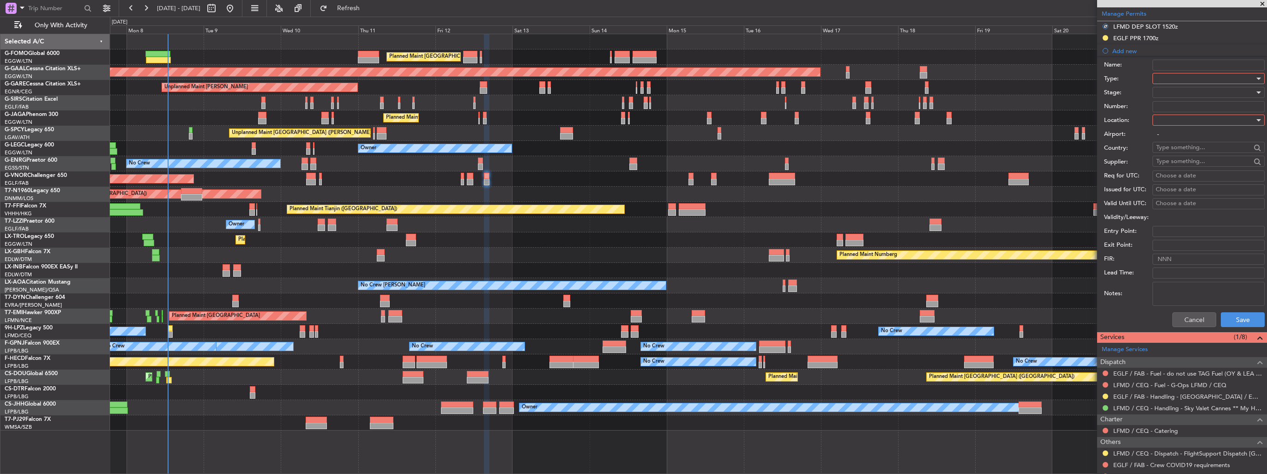
click at [1176, 79] on div at bounding box center [1205, 79] width 98 height 14
click at [1178, 164] on span "Slot" at bounding box center [1205, 166] width 97 height 14
click at [1184, 119] on div at bounding box center [1205, 120] width 98 height 14
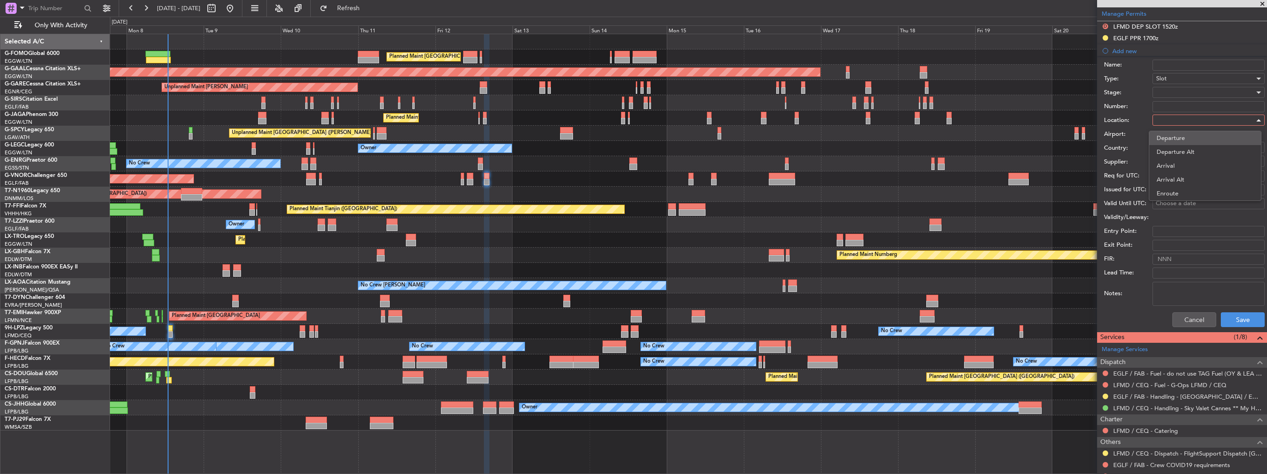
click at [1186, 133] on span "Departure" at bounding box center [1205, 138] width 97 height 14
type input "LFMD / CEQ"
click at [1193, 91] on div at bounding box center [1205, 92] width 98 height 14
click at [1193, 162] on span "Received OK" at bounding box center [1205, 166] width 97 height 14
click at [1190, 107] on input "Number:" at bounding box center [1208, 106] width 112 height 11
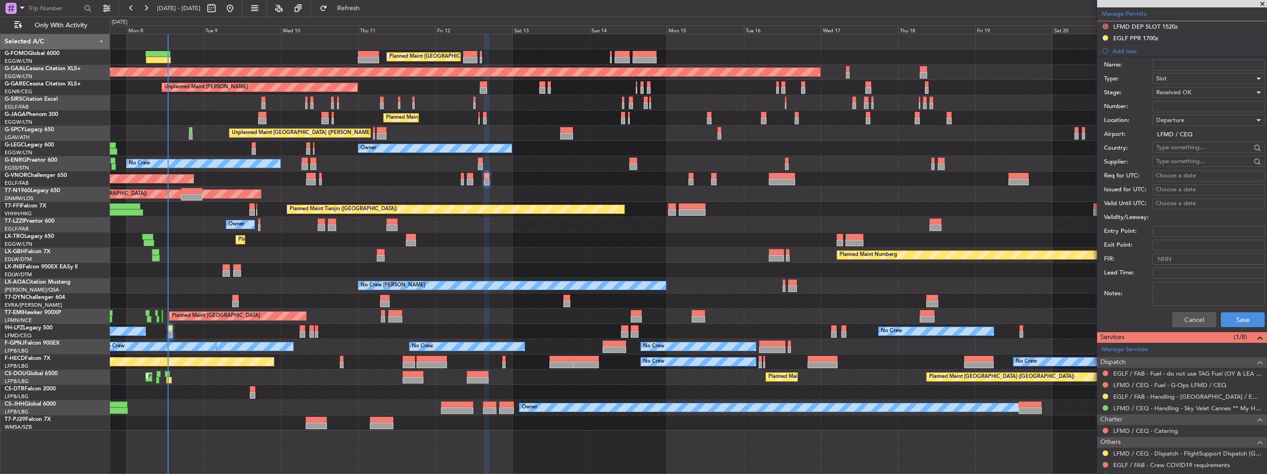
paste input "LFMDD000014459"
type input "LFMDD000014459"
click at [1239, 315] on button "Save" at bounding box center [1243, 319] width 44 height 15
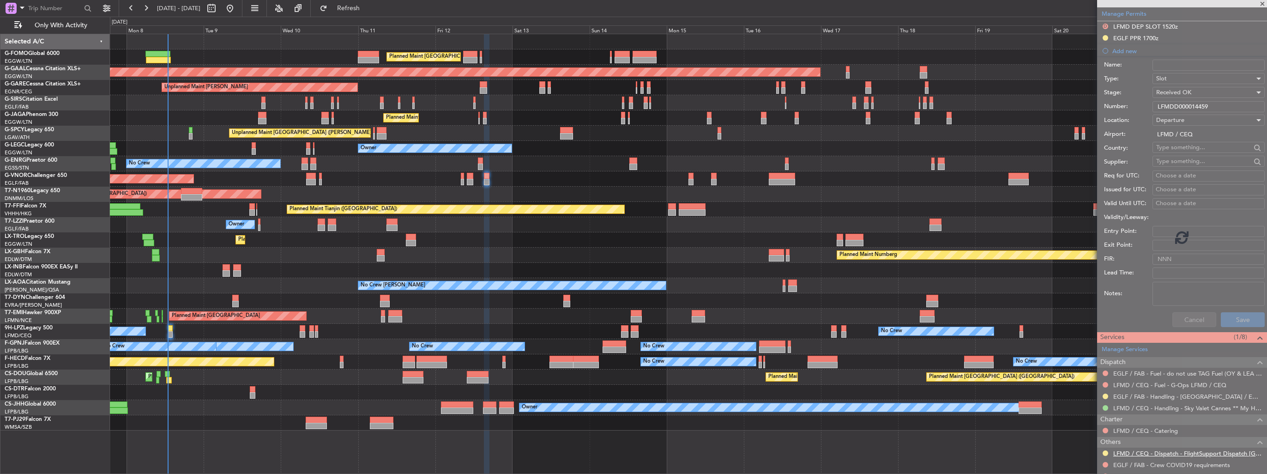
scroll to position [170, 0]
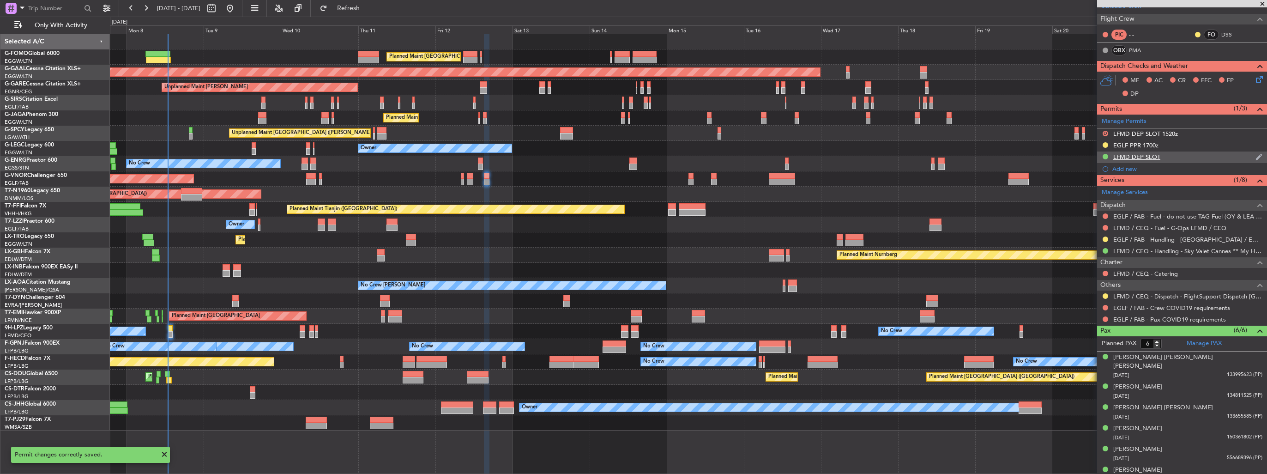
click at [1255, 155] on img at bounding box center [1258, 157] width 7 height 8
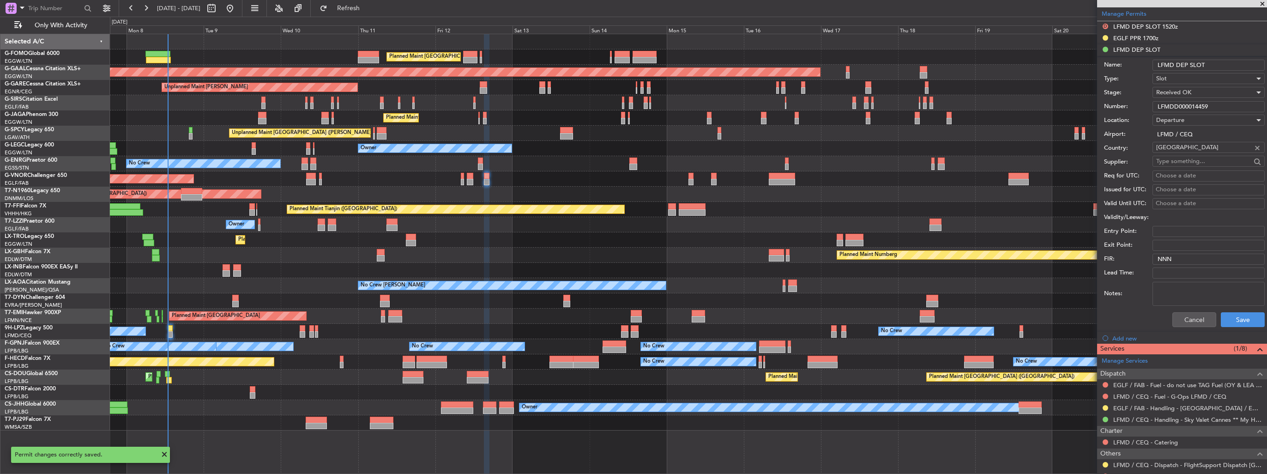
click at [1223, 65] on input "LFMD DEP SLOT" at bounding box center [1208, 65] width 112 height 11
type input "LFMD DEP SLOT 1710z"
click at [1223, 314] on button "Save" at bounding box center [1243, 319] width 44 height 15
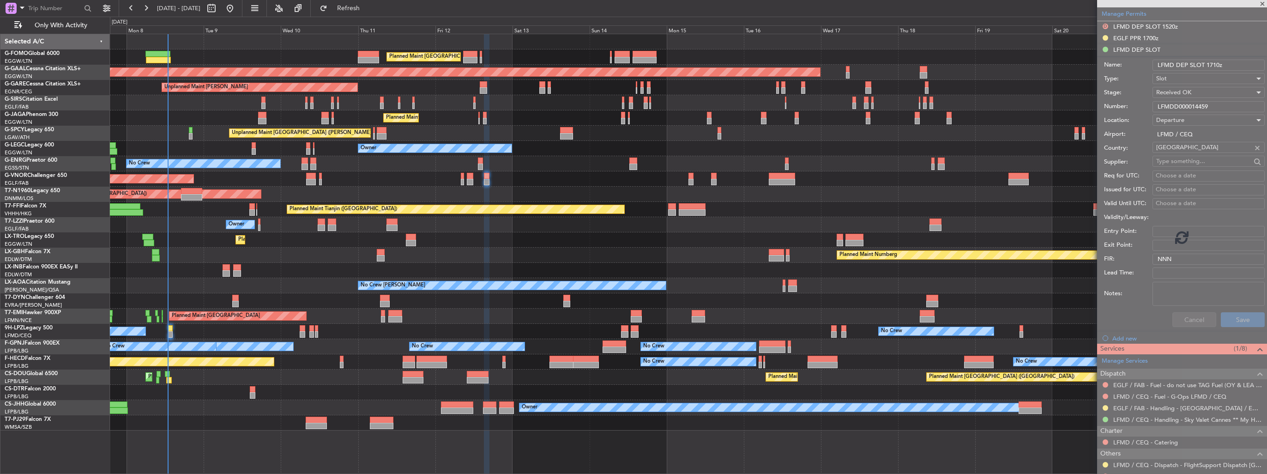
scroll to position [170, 0]
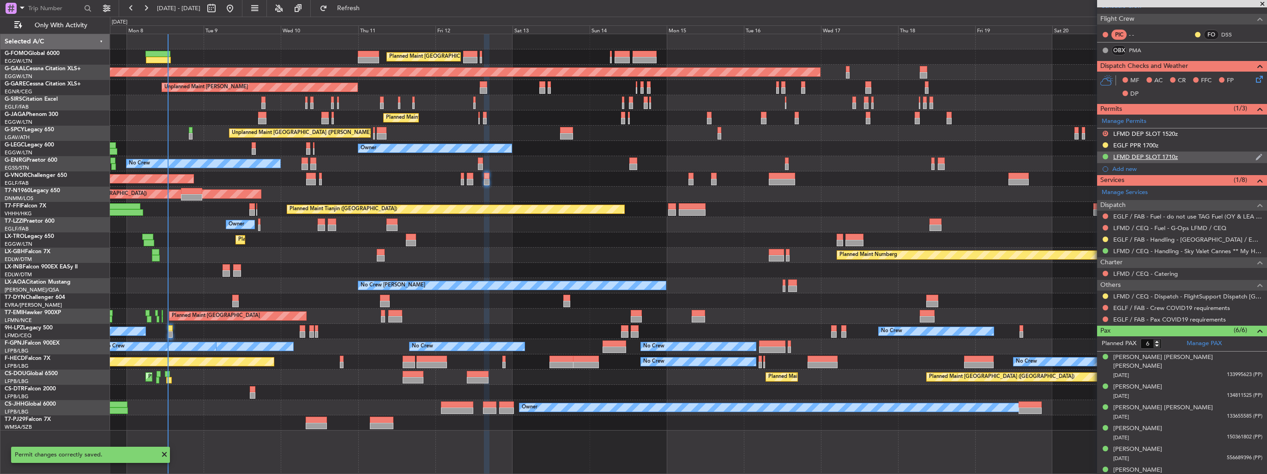
click at [1247, 155] on div "LFMD DEP SLOT 1710z" at bounding box center [1182, 157] width 170 height 12
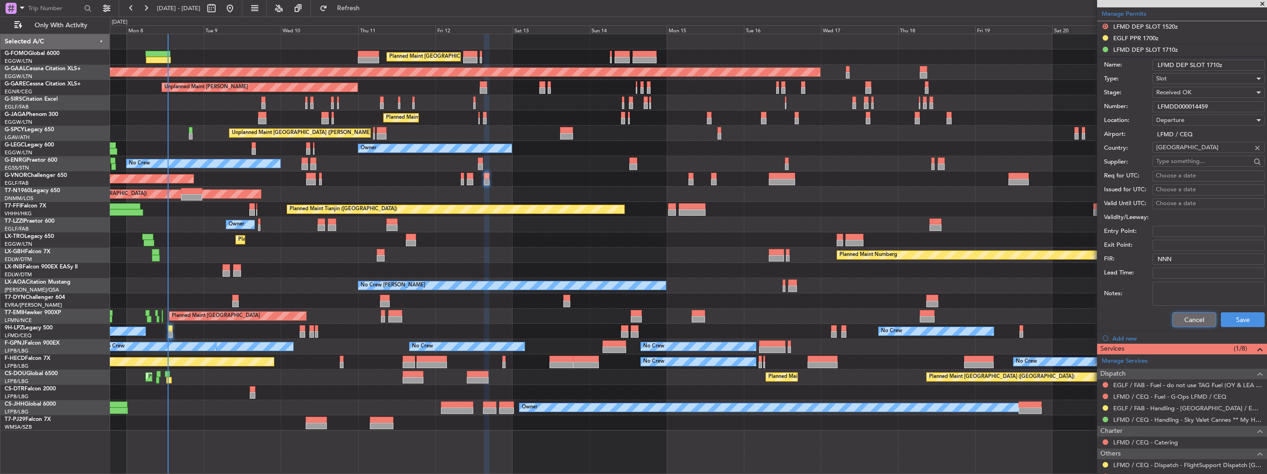
click at [1189, 316] on button "Cancel" at bounding box center [1194, 319] width 44 height 15
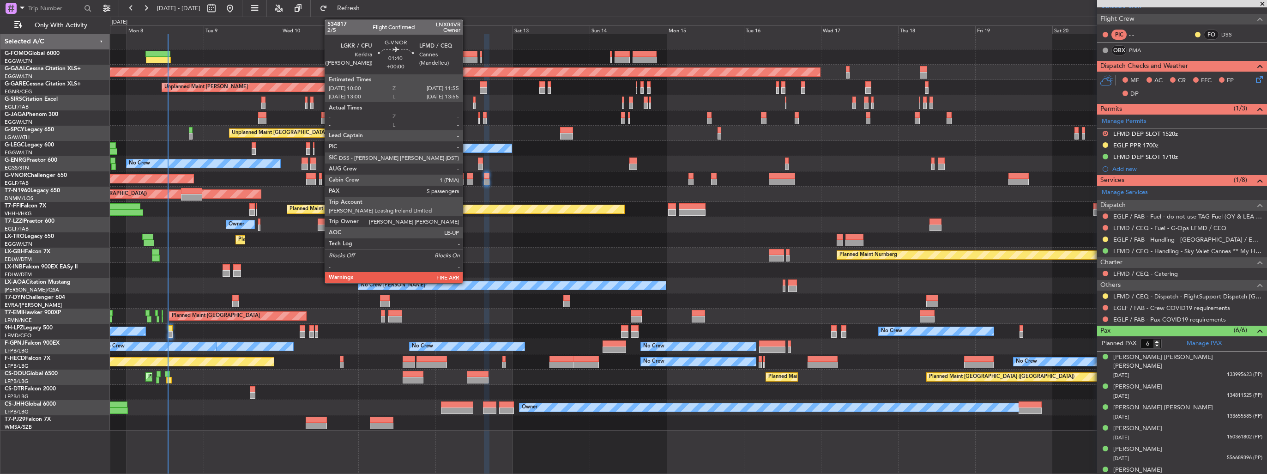
click at [467, 180] on div at bounding box center [470, 182] width 6 height 6
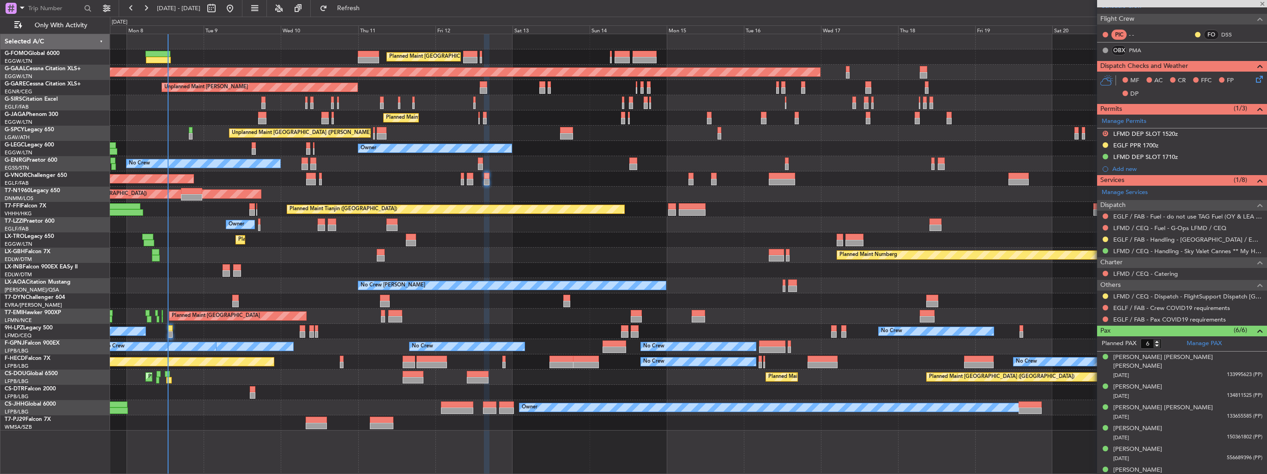
type input "5"
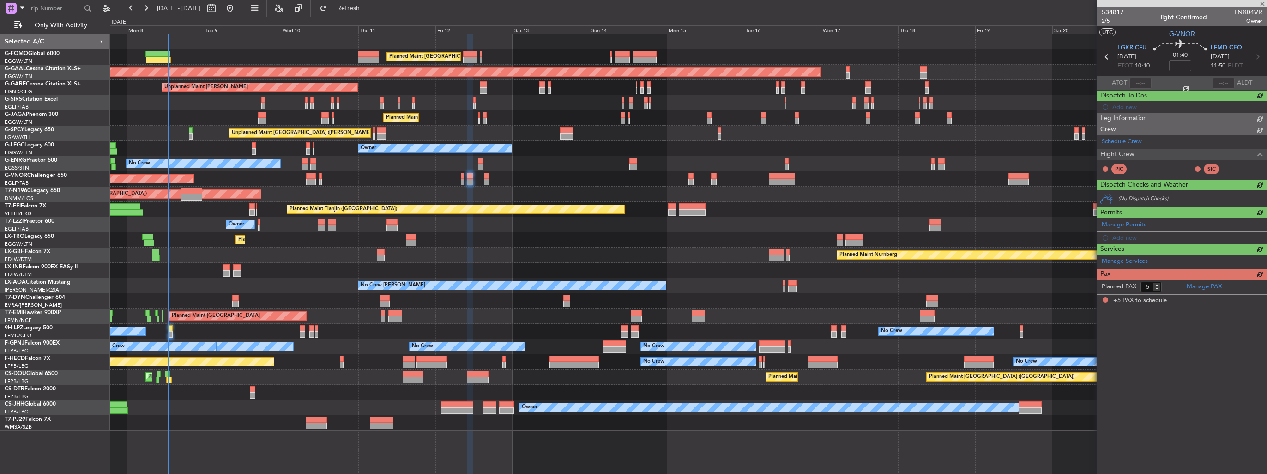
scroll to position [0, 0]
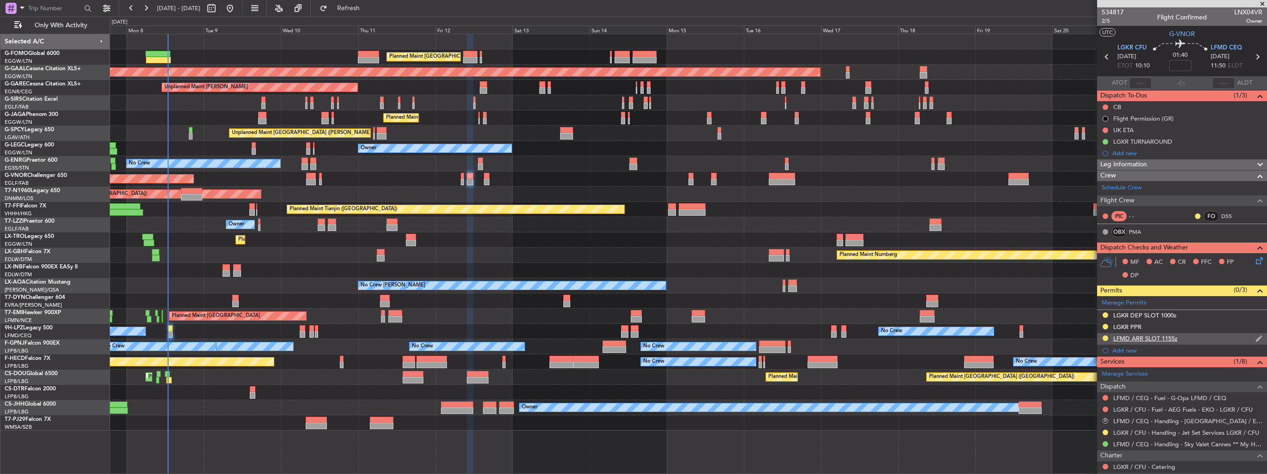
click at [1255, 339] on img at bounding box center [1258, 338] width 7 height 8
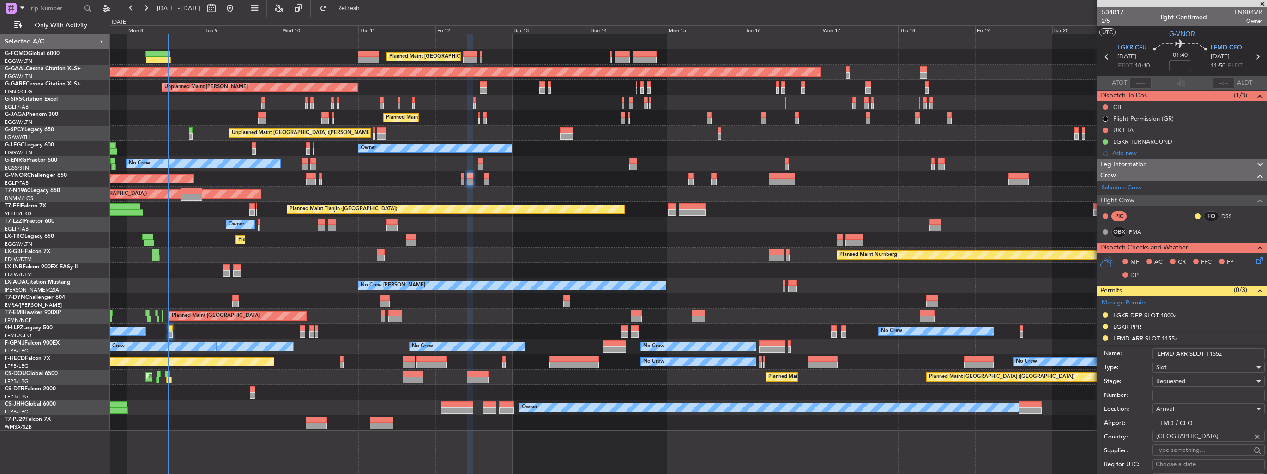
click at [1213, 352] on input "LFMD ARR SLOT 1155z" at bounding box center [1208, 353] width 112 height 11
type input "LFMD ARR SLOT 1145z"
click at [1206, 399] on input "Number:" at bounding box center [1208, 395] width 112 height 11
paste input "LFMDA000014458"
type input "LFMDA000014458"
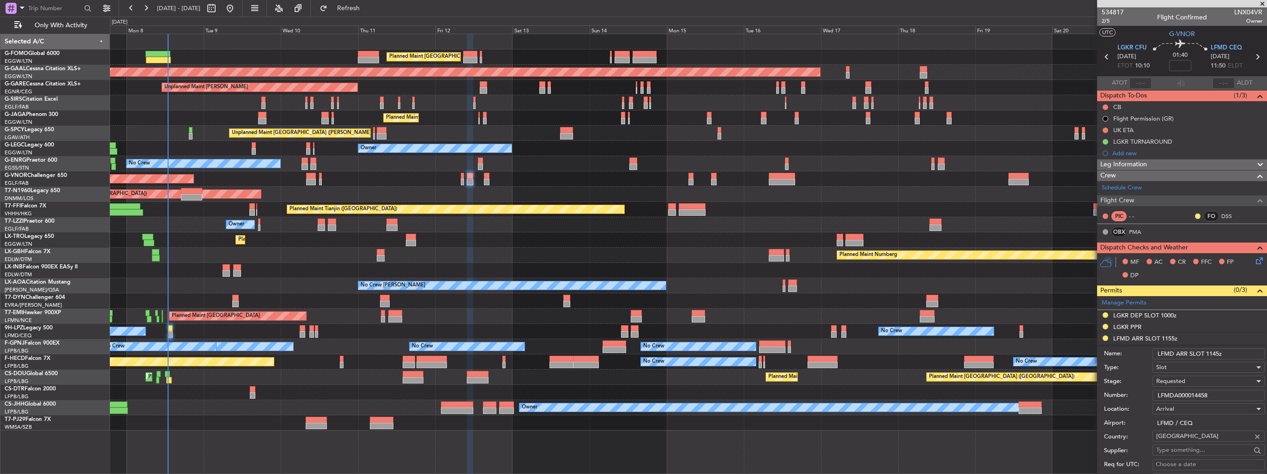
click at [1189, 382] on div "Requested" at bounding box center [1205, 381] width 98 height 14
click at [1195, 448] on span "Received OK" at bounding box center [1205, 454] width 97 height 14
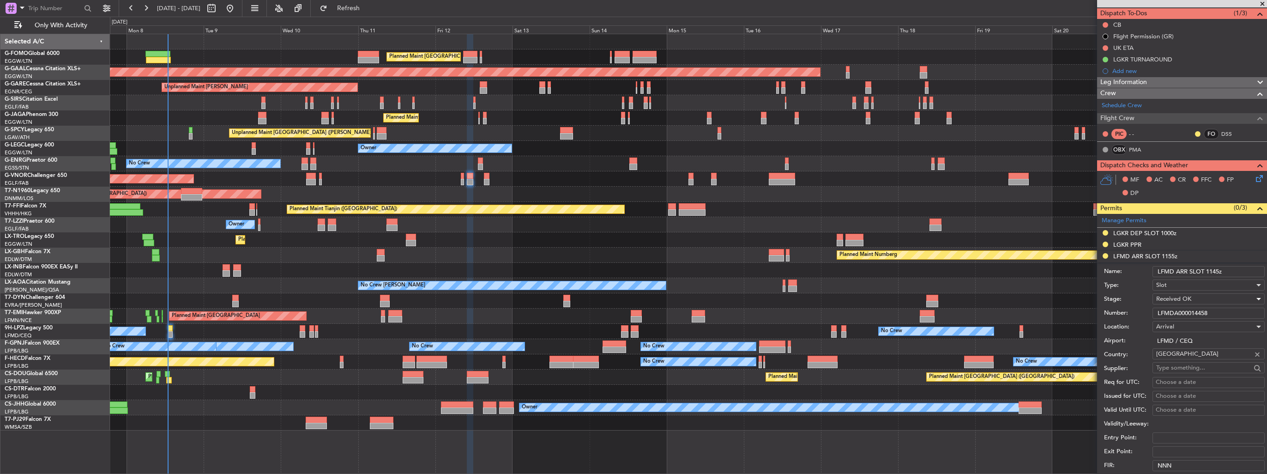
scroll to position [185, 0]
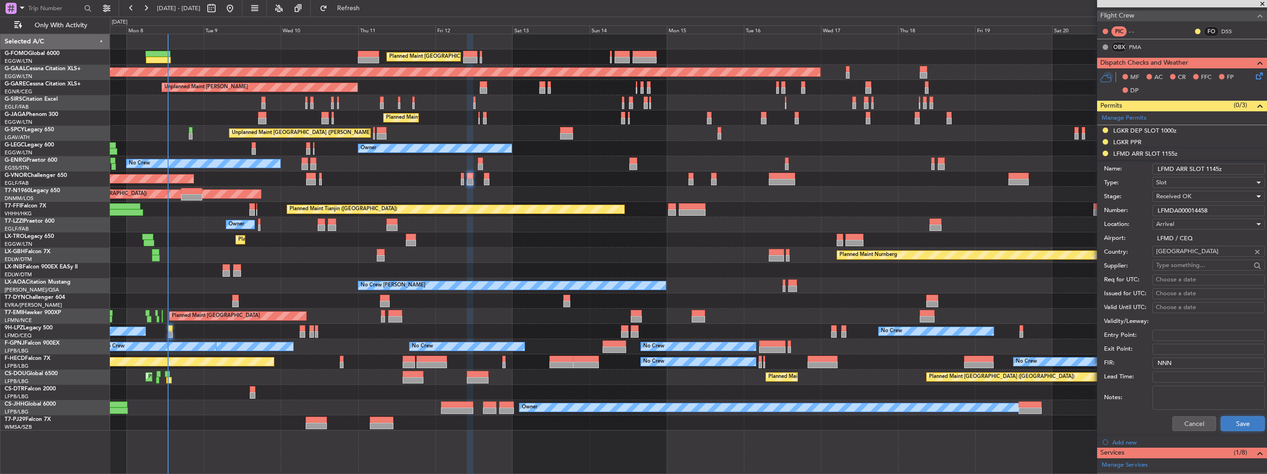
click at [1234, 420] on button "Save" at bounding box center [1243, 423] width 44 height 15
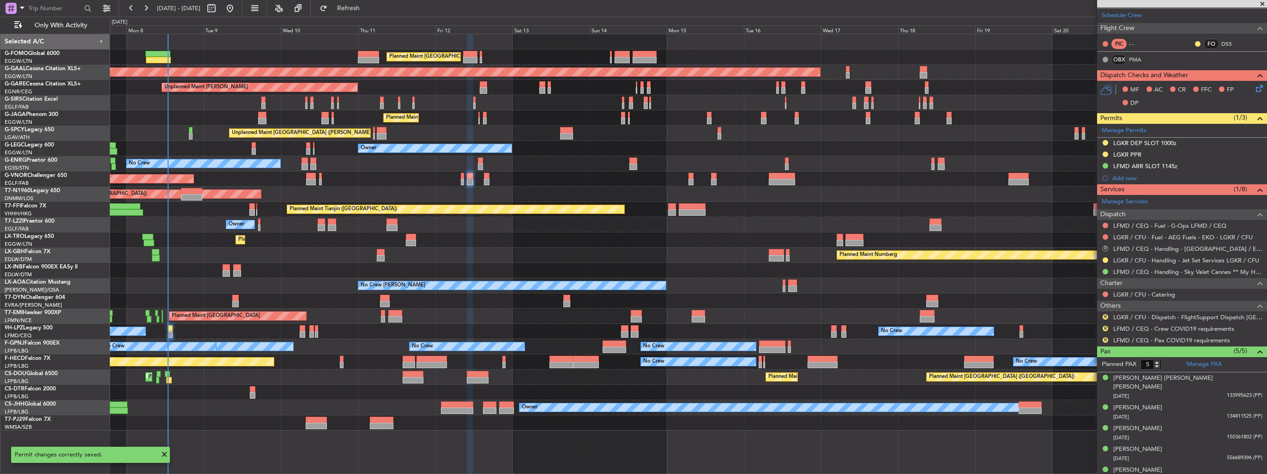
scroll to position [0, 0]
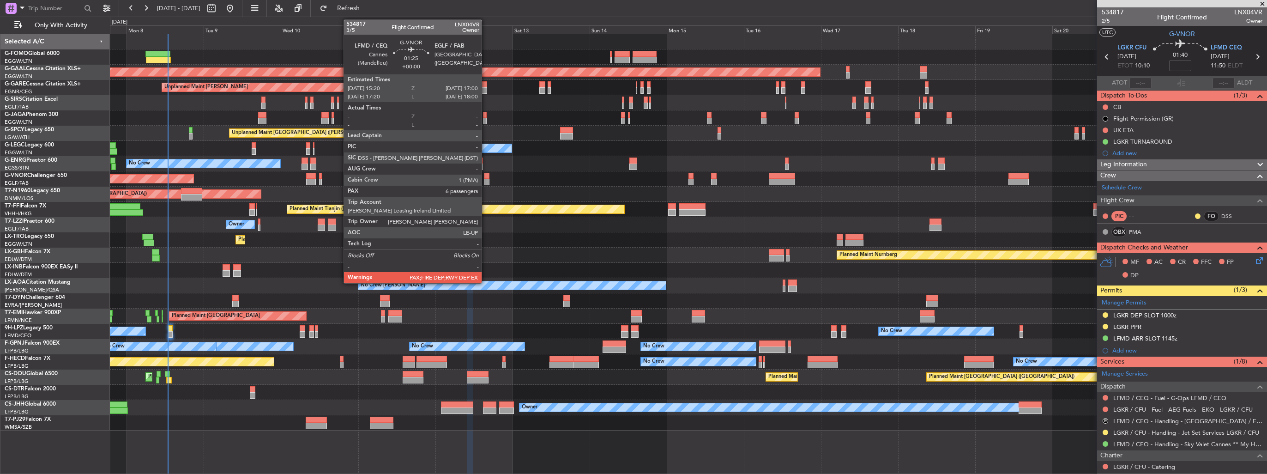
click at [486, 178] on div at bounding box center [487, 176] width 6 height 6
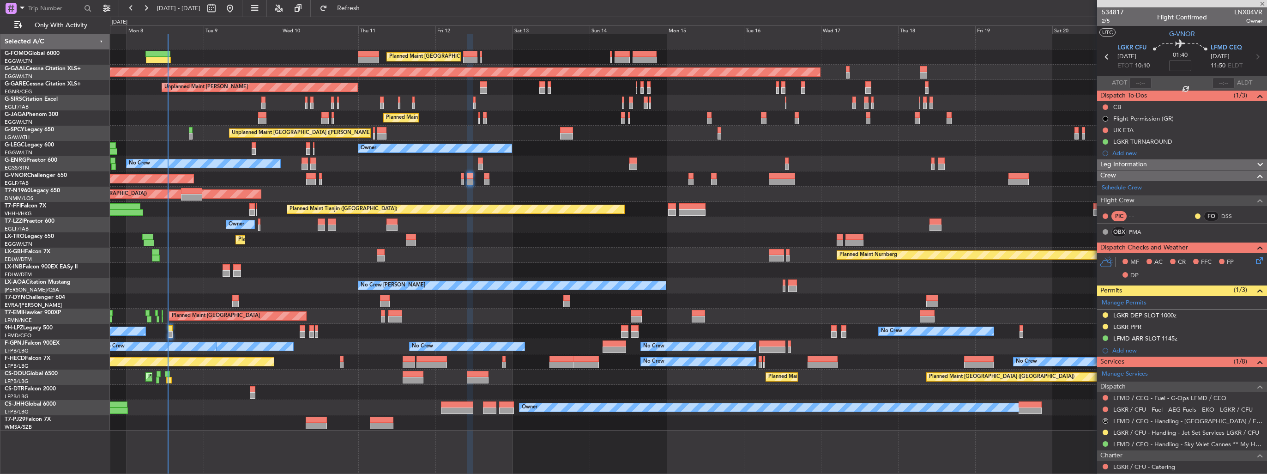
type input "6"
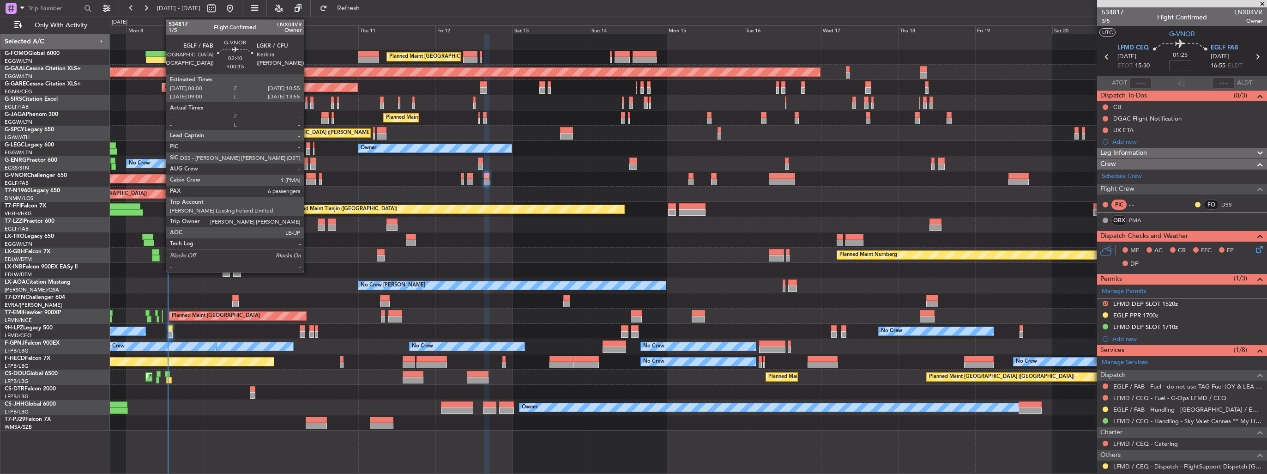
click at [308, 174] on div at bounding box center [311, 176] width 10 height 6
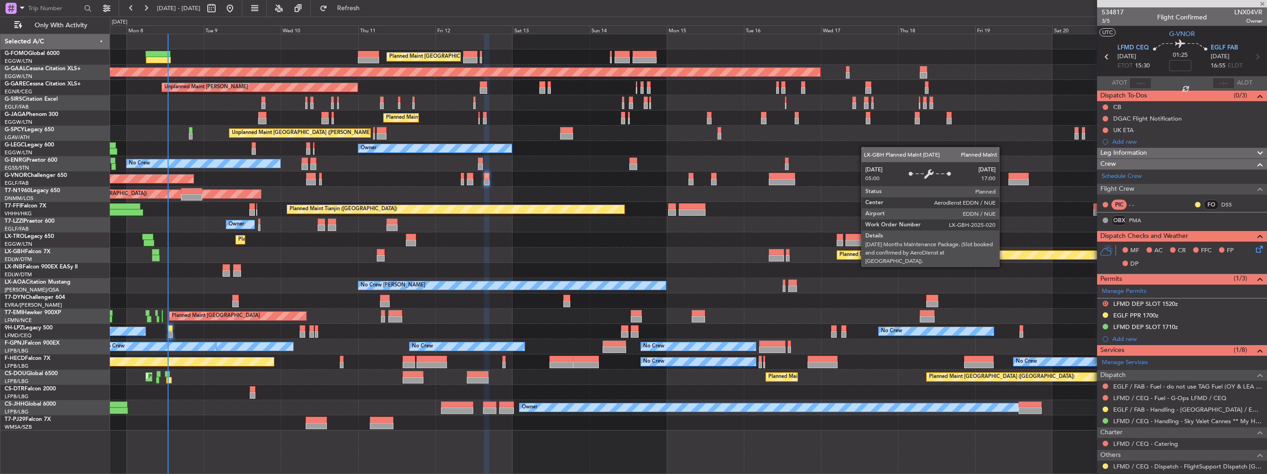
type input "+00:15"
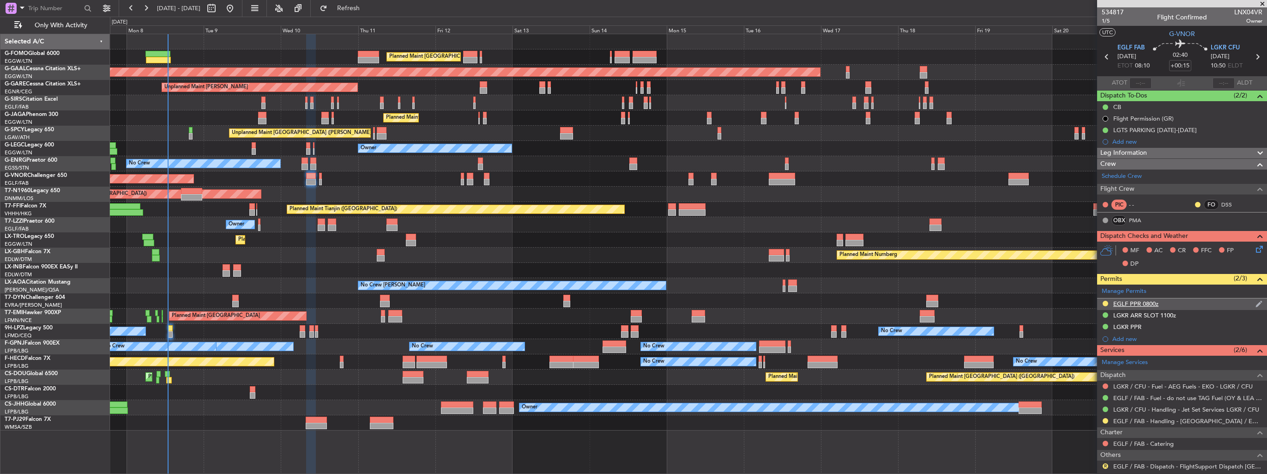
click at [1255, 304] on img at bounding box center [1258, 304] width 7 height 8
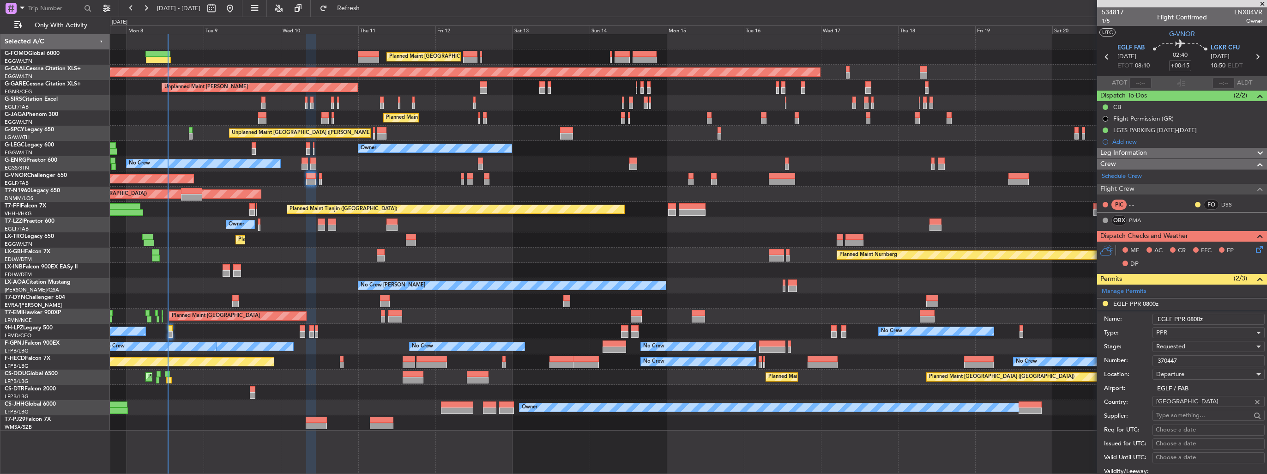
click at [1195, 337] on div "PPR" at bounding box center [1205, 332] width 98 height 14
click at [1216, 297] on div at bounding box center [633, 237] width 1267 height 474
click at [1194, 347] on div "Requested" at bounding box center [1205, 346] width 98 height 14
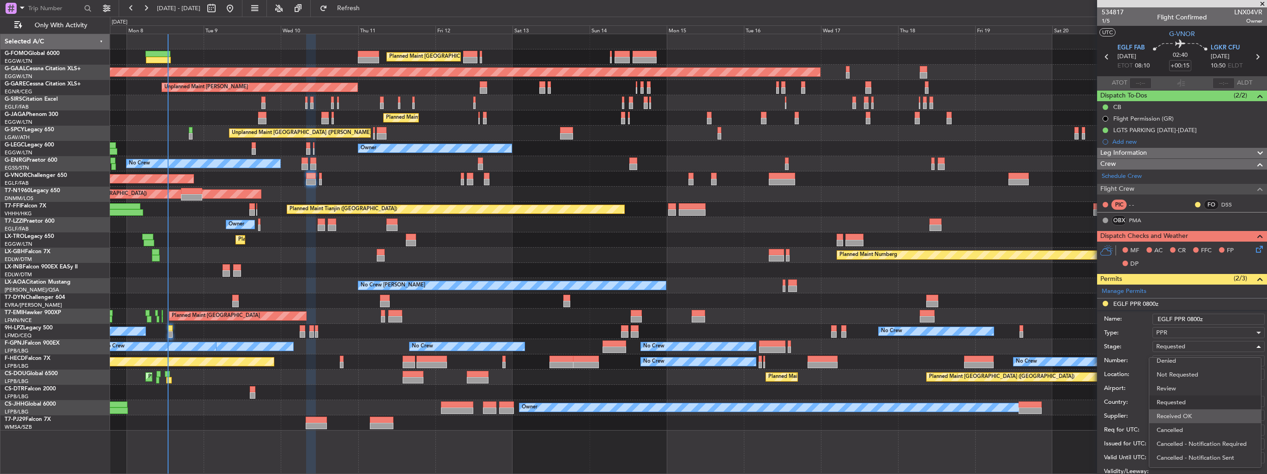
click at [1185, 413] on span "Received OK" at bounding box center [1205, 416] width 97 height 14
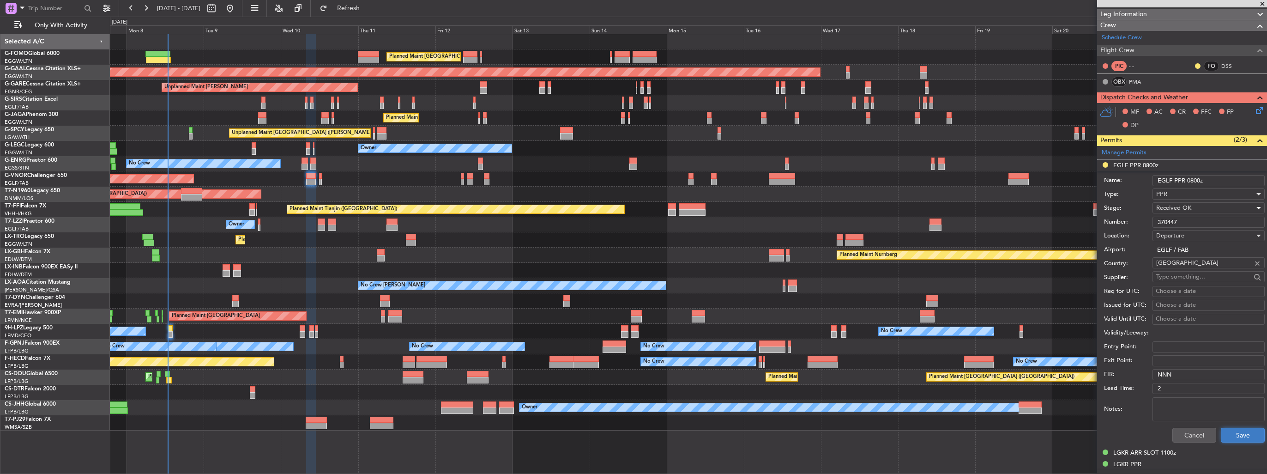
click at [1223, 431] on button "Save" at bounding box center [1243, 435] width 44 height 15
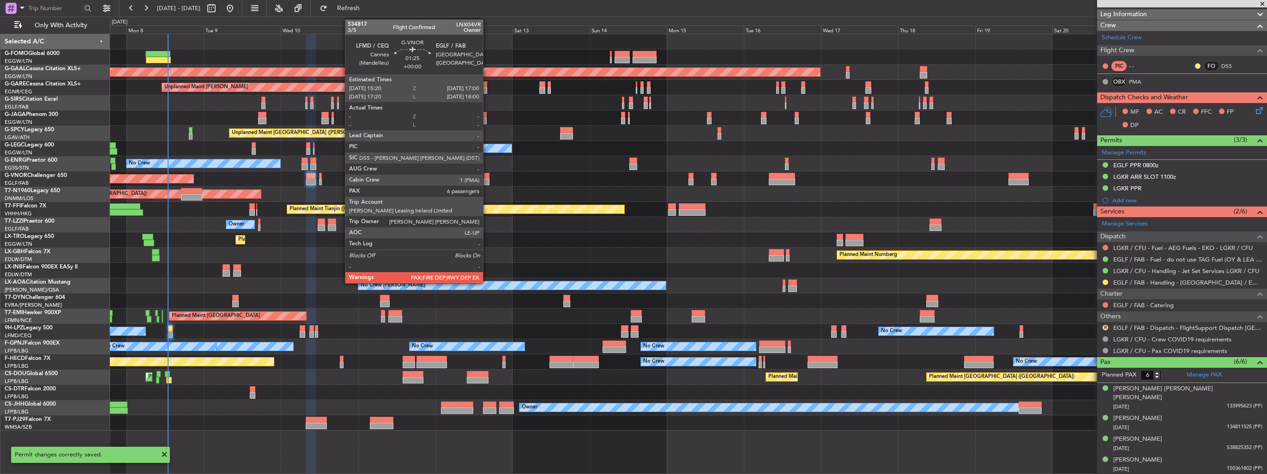
click at [487, 180] on div at bounding box center [487, 182] width 6 height 6
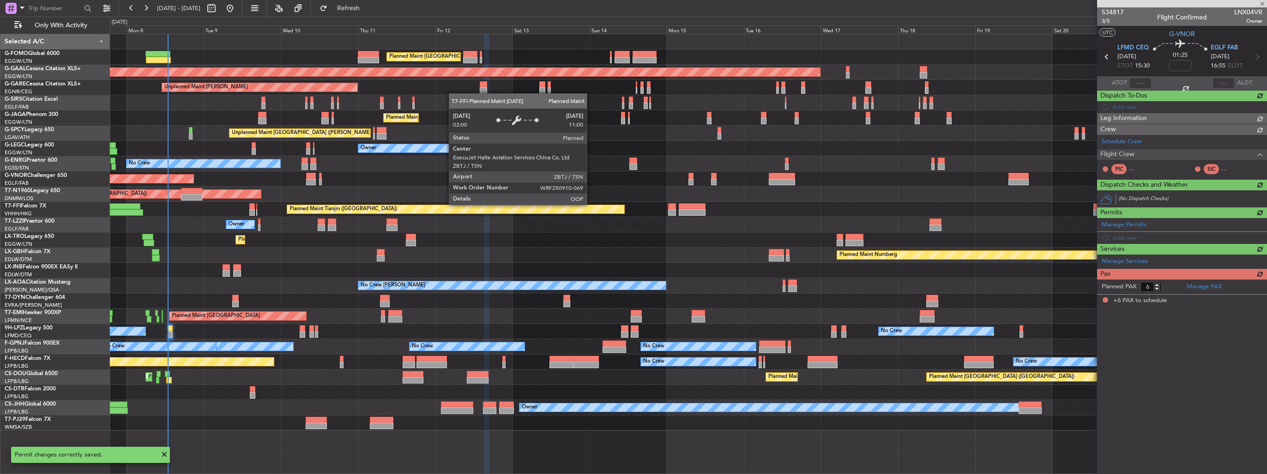
scroll to position [0, 0]
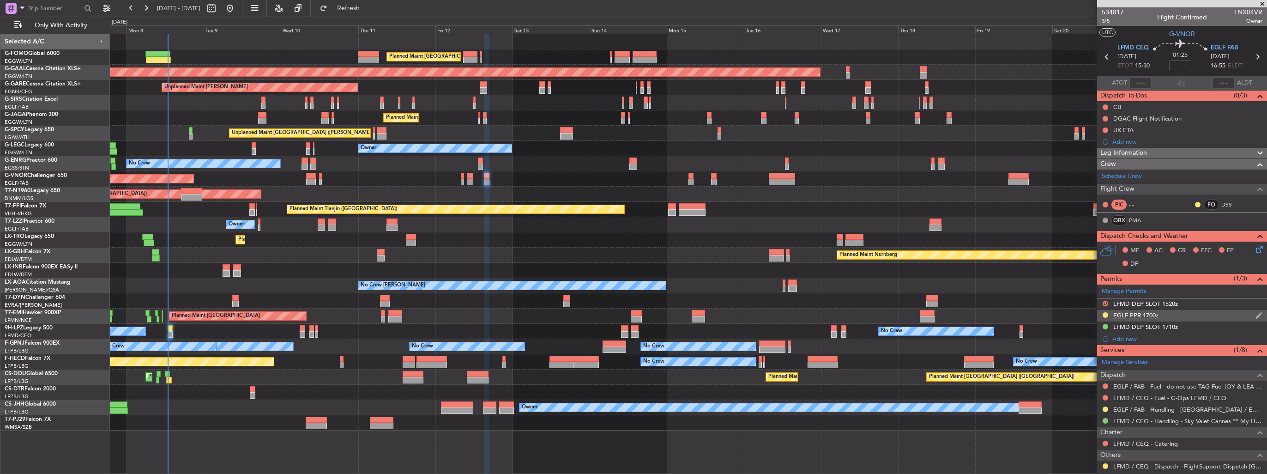
click at [1255, 316] on img at bounding box center [1258, 315] width 7 height 8
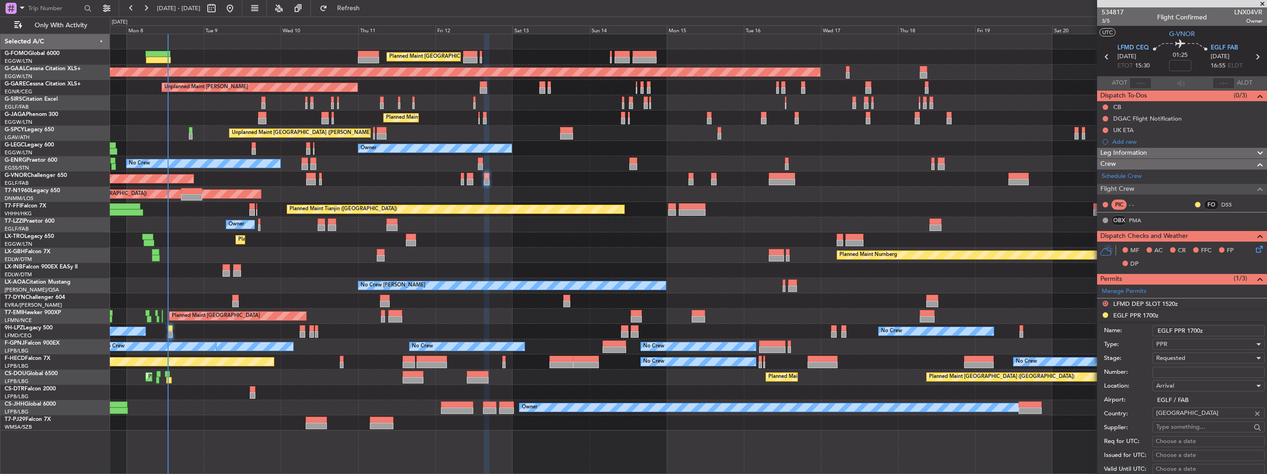
click at [1181, 368] on input "Number:" at bounding box center [1208, 372] width 112 height 11
paste input "370448"
type input "370448"
click at [1186, 357] on div "Requested" at bounding box center [1205, 358] width 98 height 14
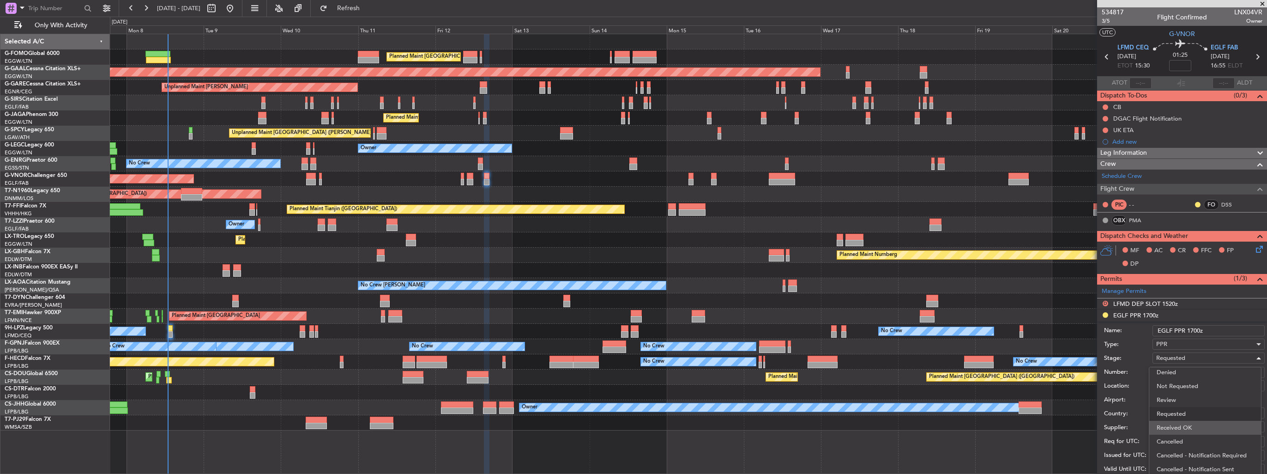
click at [1185, 428] on span "Received OK" at bounding box center [1205, 428] width 97 height 14
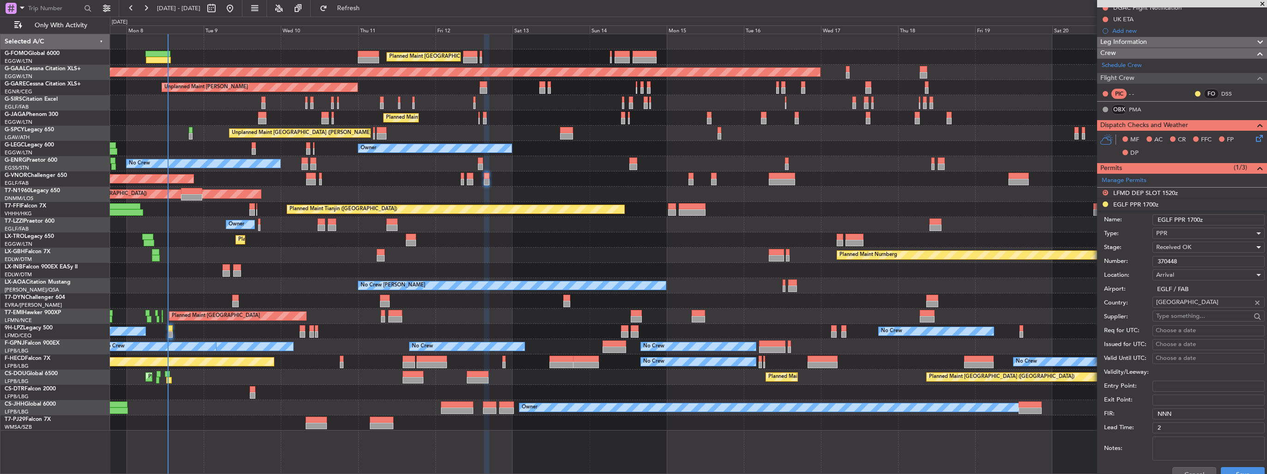
scroll to position [185, 0]
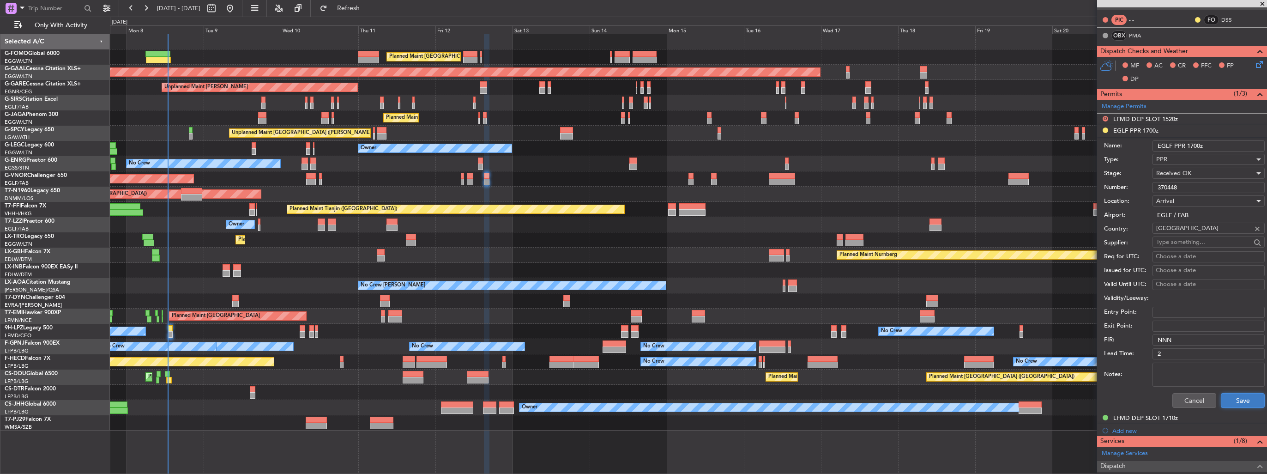
click at [1232, 399] on button "Save" at bounding box center [1243, 400] width 44 height 15
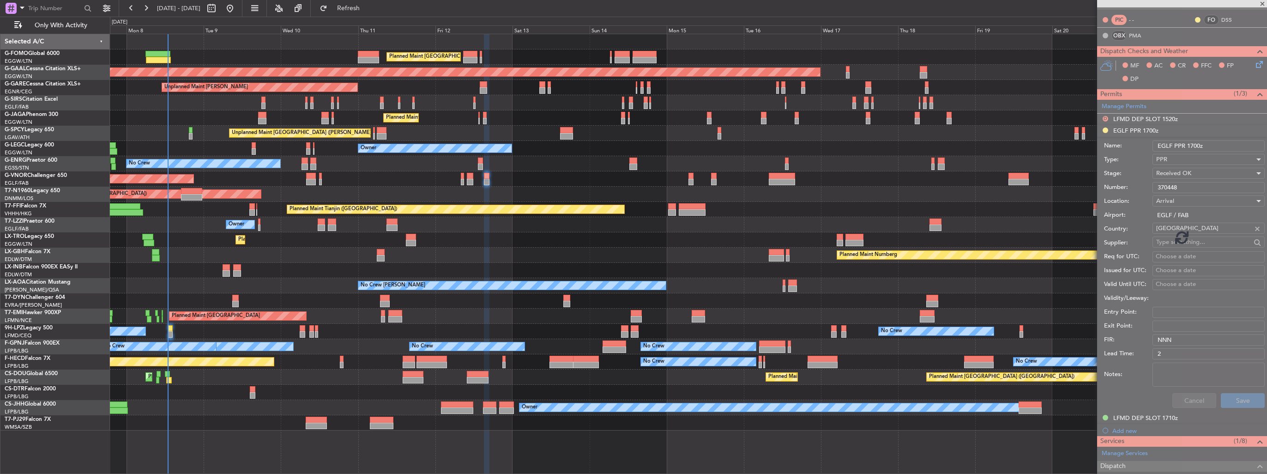
scroll to position [170, 0]
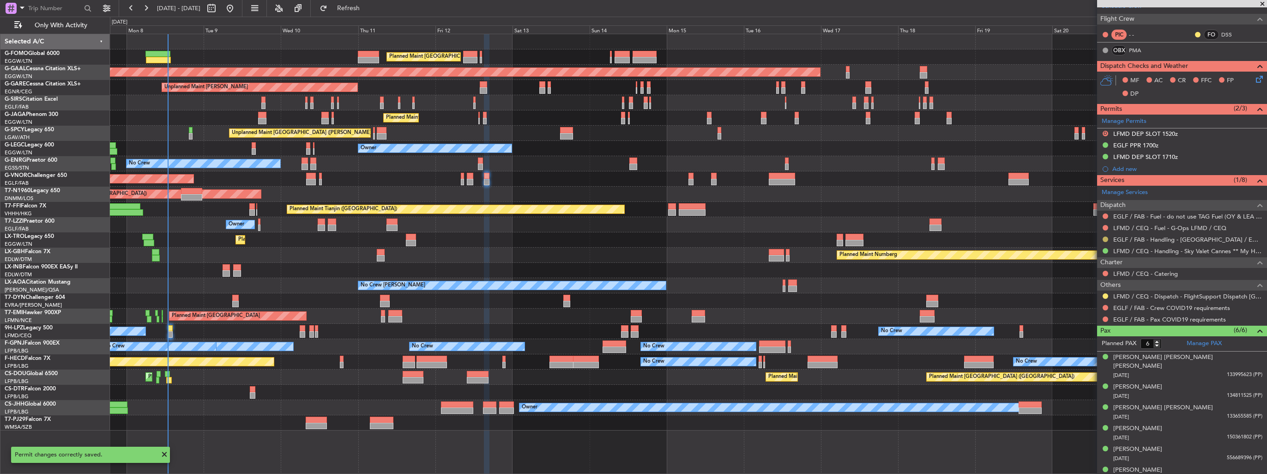
click at [1106, 237] on button at bounding box center [1106, 239] width 6 height 6
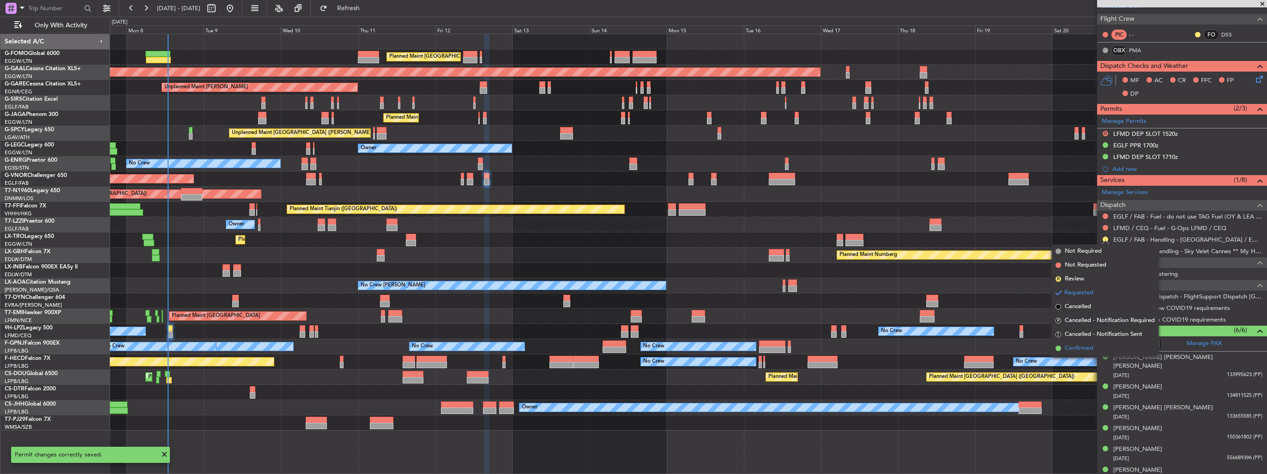
click at [1084, 342] on li "Confirmed" at bounding box center [1105, 348] width 107 height 14
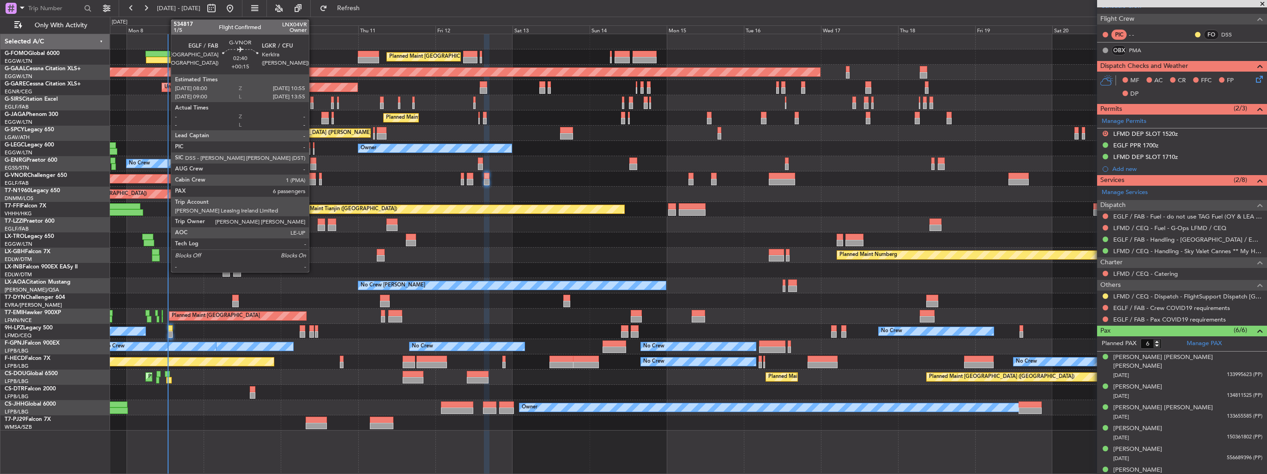
click at [313, 179] on div at bounding box center [311, 182] width 10 height 6
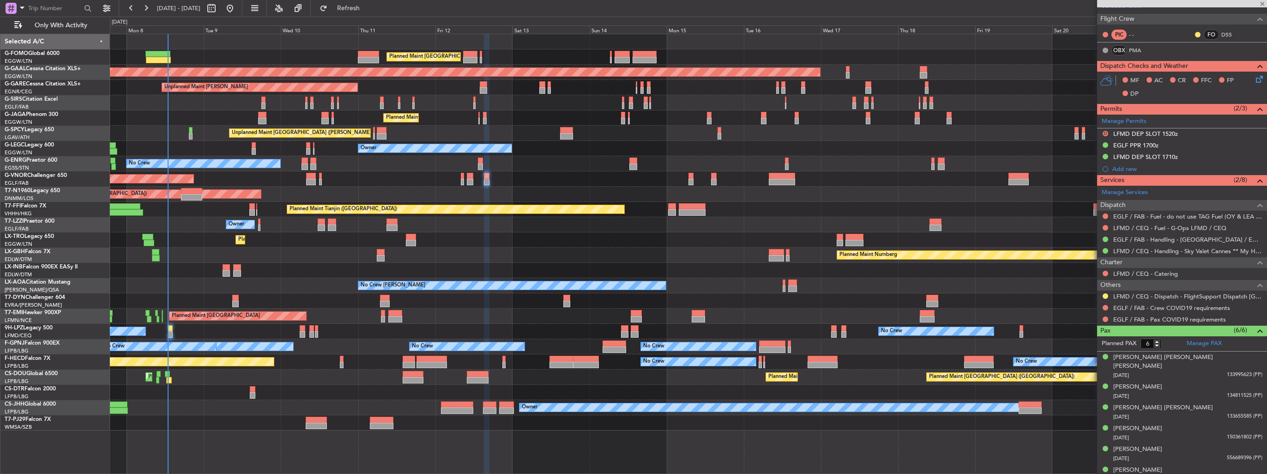
type input "+00:15"
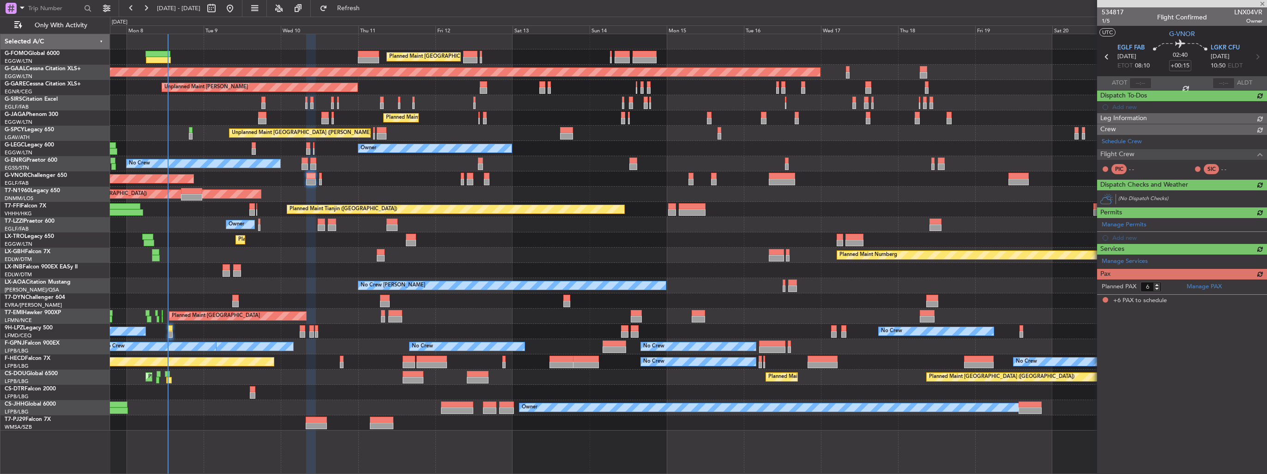
scroll to position [0, 0]
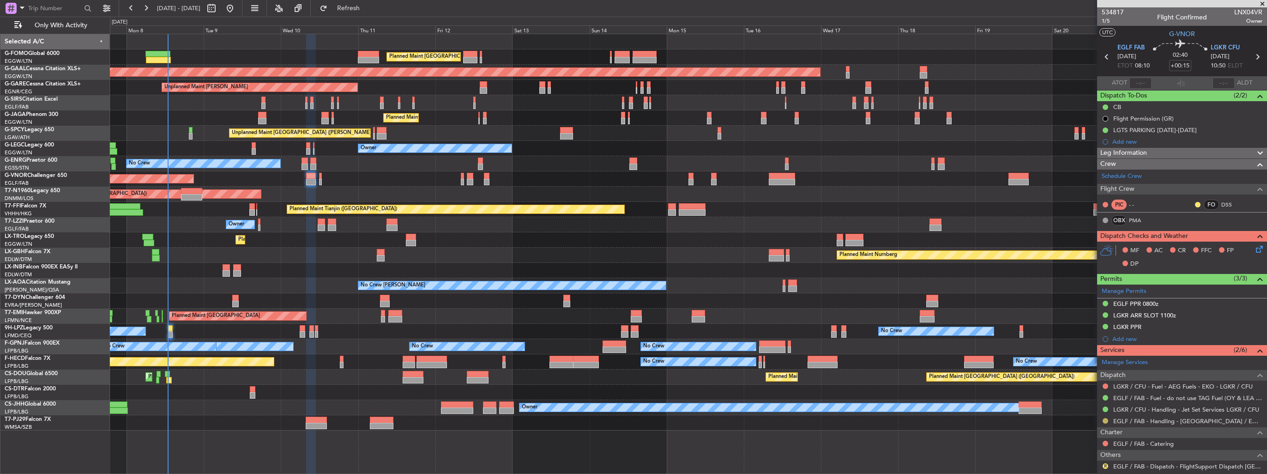
click at [1107, 420] on button at bounding box center [1106, 421] width 6 height 6
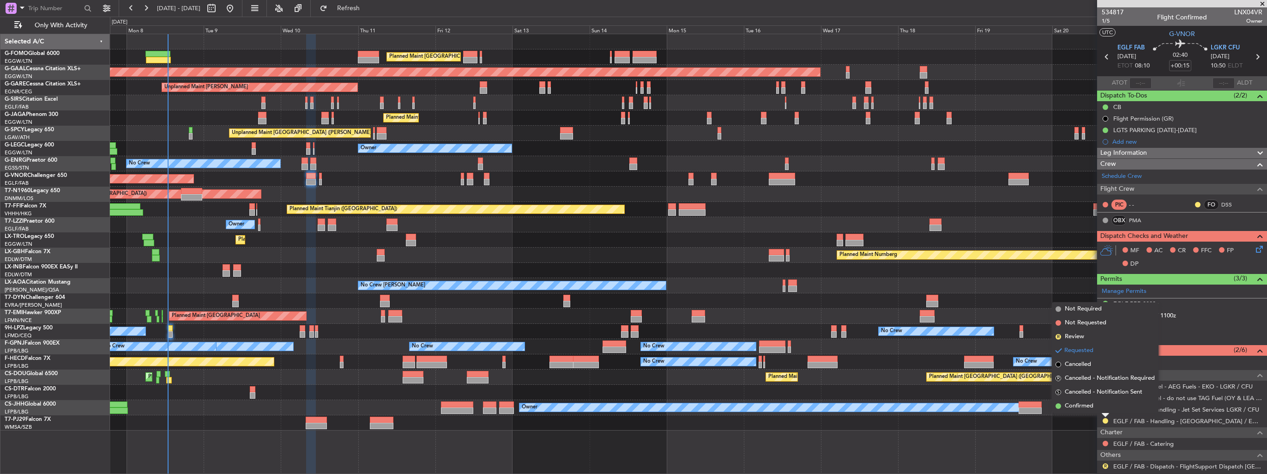
click at [1085, 407] on span "Confirmed" at bounding box center [1079, 405] width 29 height 9
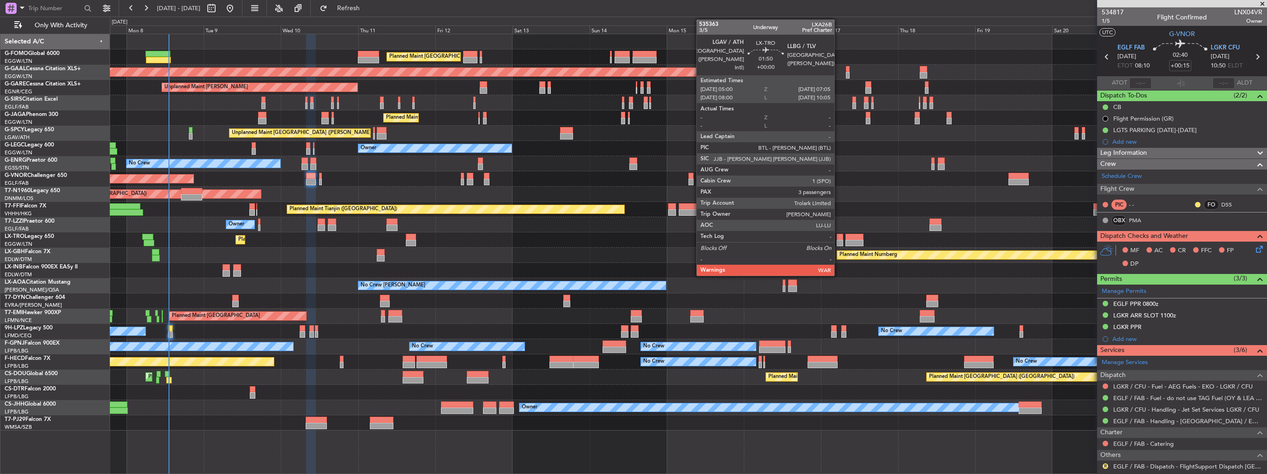
click at [838, 240] on div at bounding box center [840, 243] width 7 height 6
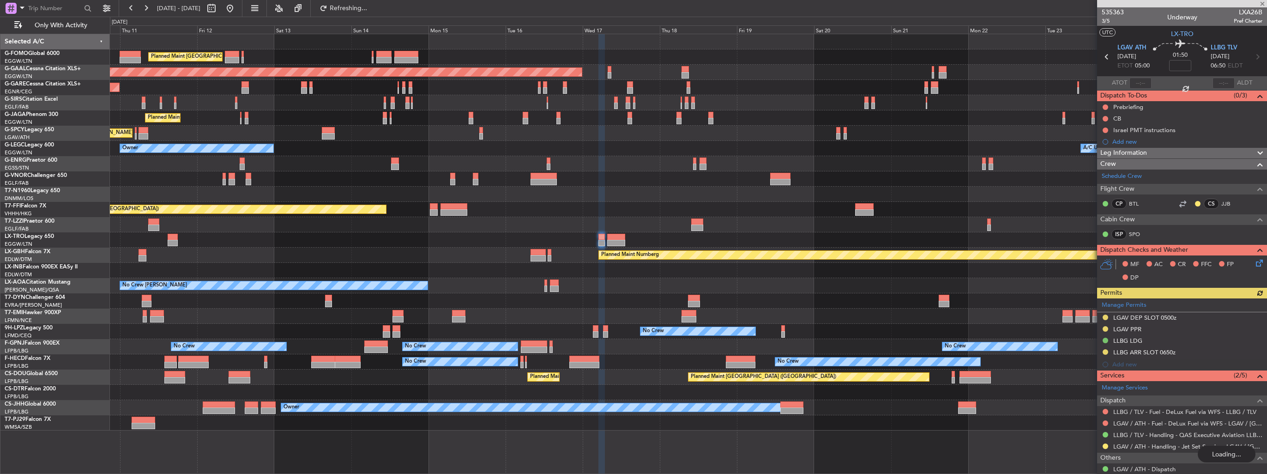
click at [579, 219] on div "Planned Maint London (Luton) Planned Maint Dusseldorf Unplanned Maint Chester P…" at bounding box center [688, 232] width 1157 height 396
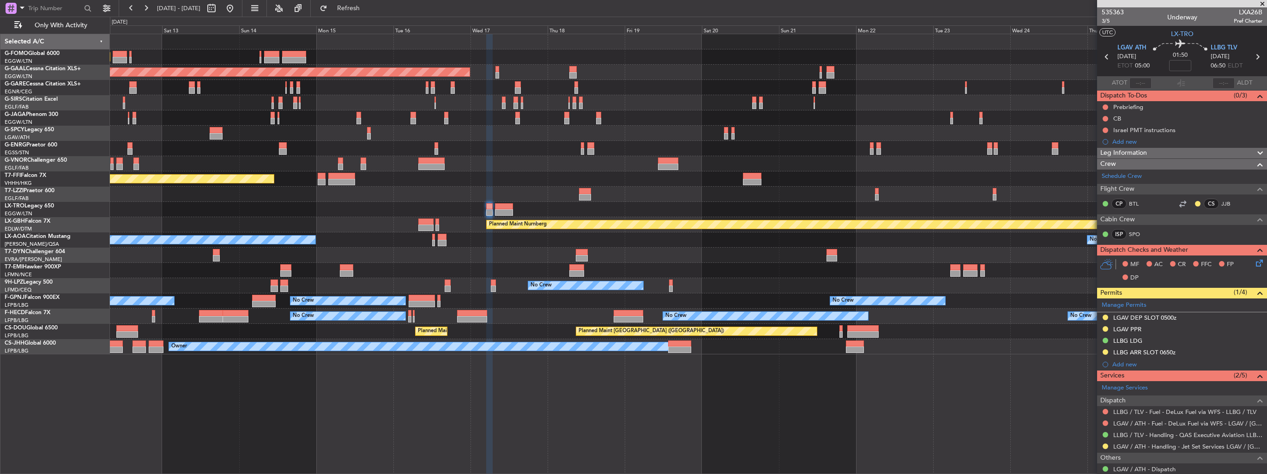
click at [561, 235] on div "Planned Maint London (Luton) Planned Maint Dusseldorf Unplanned Maint Chester P…" at bounding box center [688, 194] width 1157 height 320
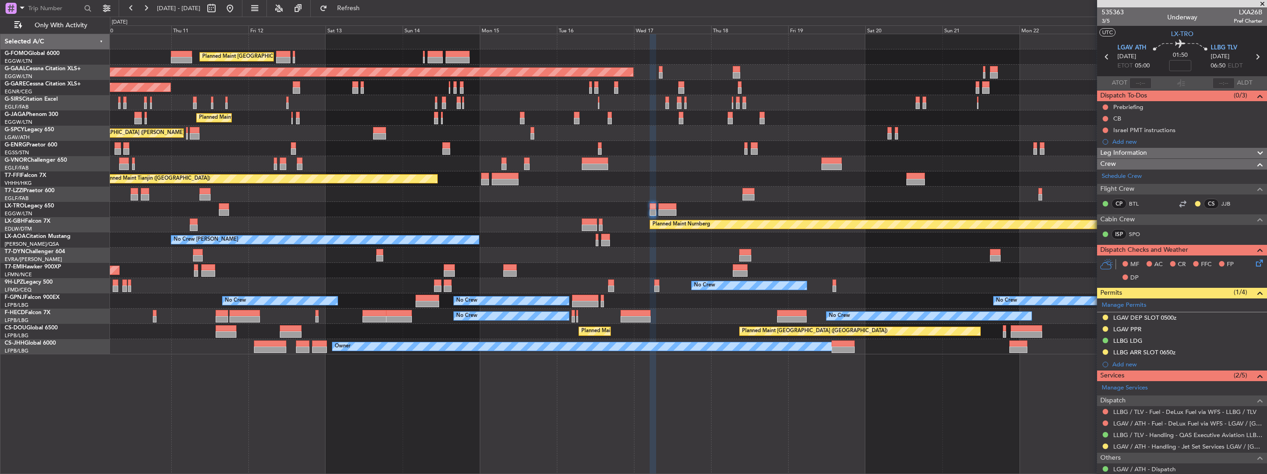
click at [573, 246] on div "Planned Maint London (Luton) Planned Maint London (Luton) Planned Maint Dusseld…" at bounding box center [688, 194] width 1157 height 320
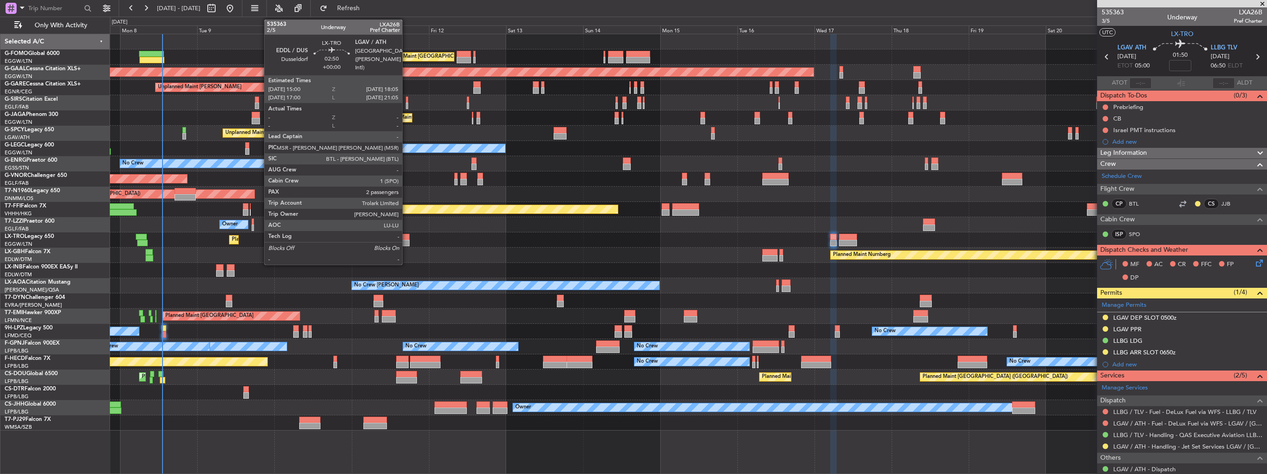
click at [406, 241] on div at bounding box center [404, 243] width 10 height 6
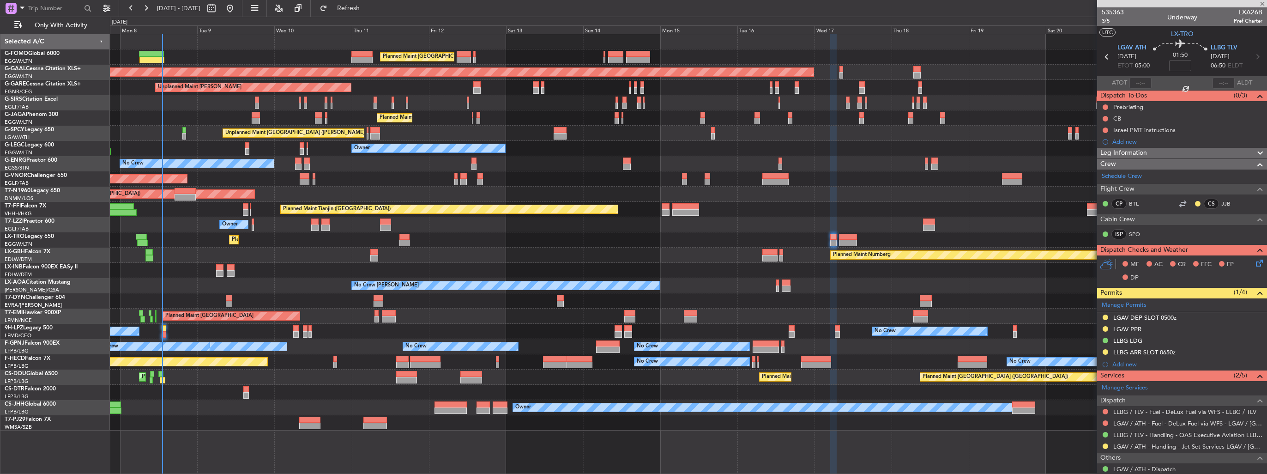
type input "2"
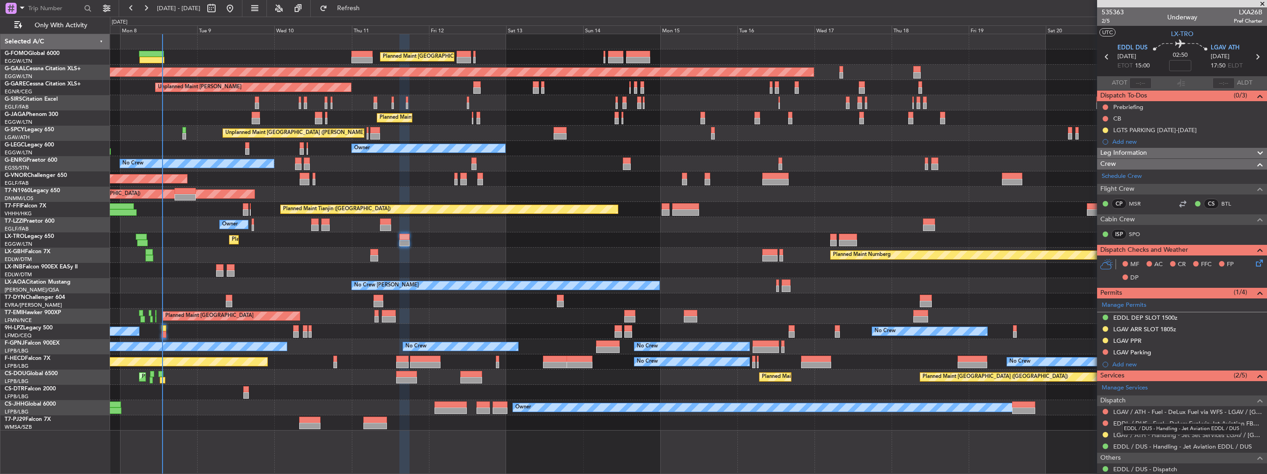
click at [1151, 434] on div "EDDL / DUS - Handling - Jet Aviation EDDL / DUS" at bounding box center [1181, 429] width 119 height 12
click at [1143, 435] on link "LGAV / ATH - Handling - Jet Set Services LGAV / ATH" at bounding box center [1187, 435] width 149 height 8
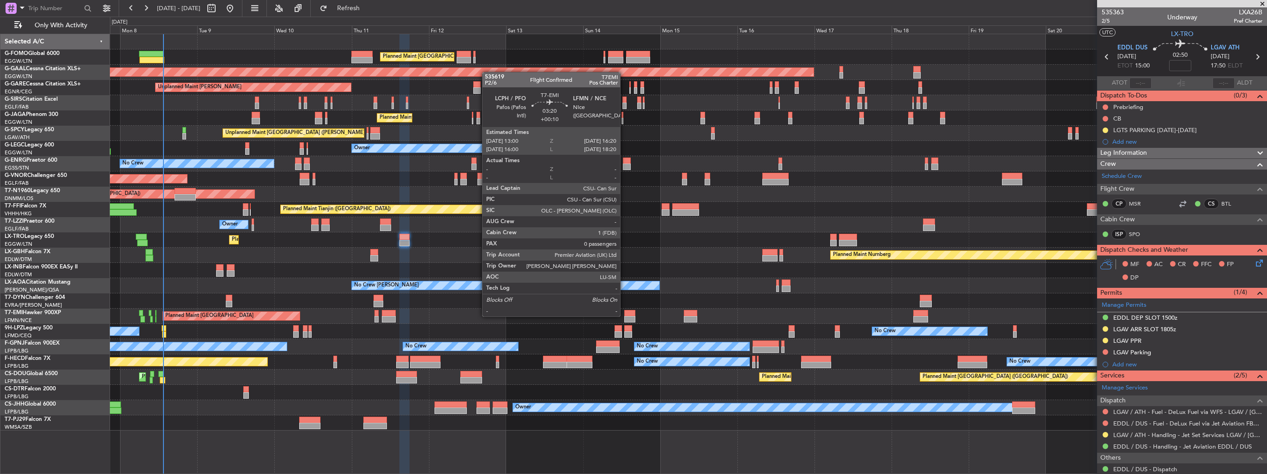
click at [624, 316] on div at bounding box center [629, 319] width 11 height 6
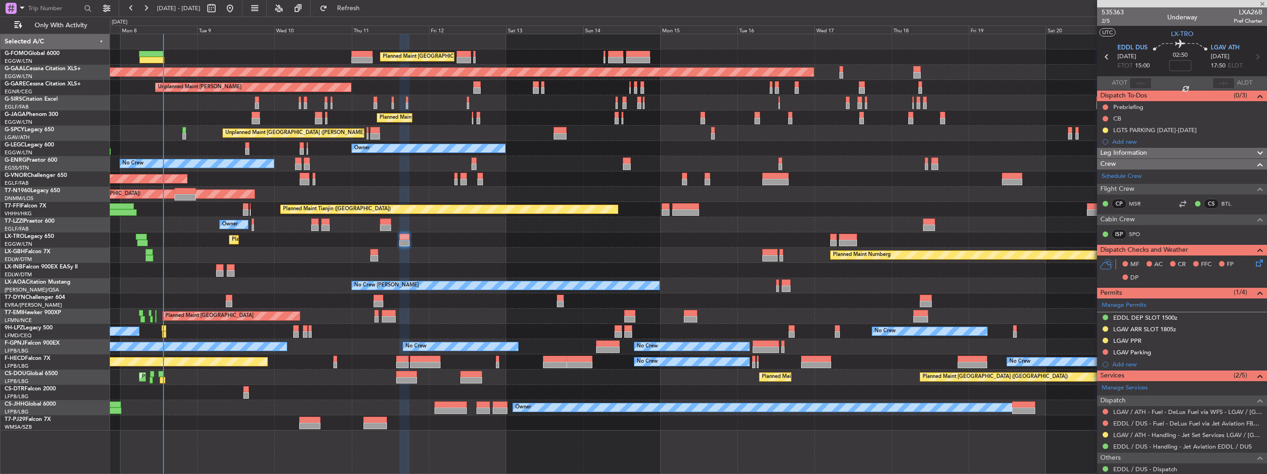
type input "+00:10"
type input "0"
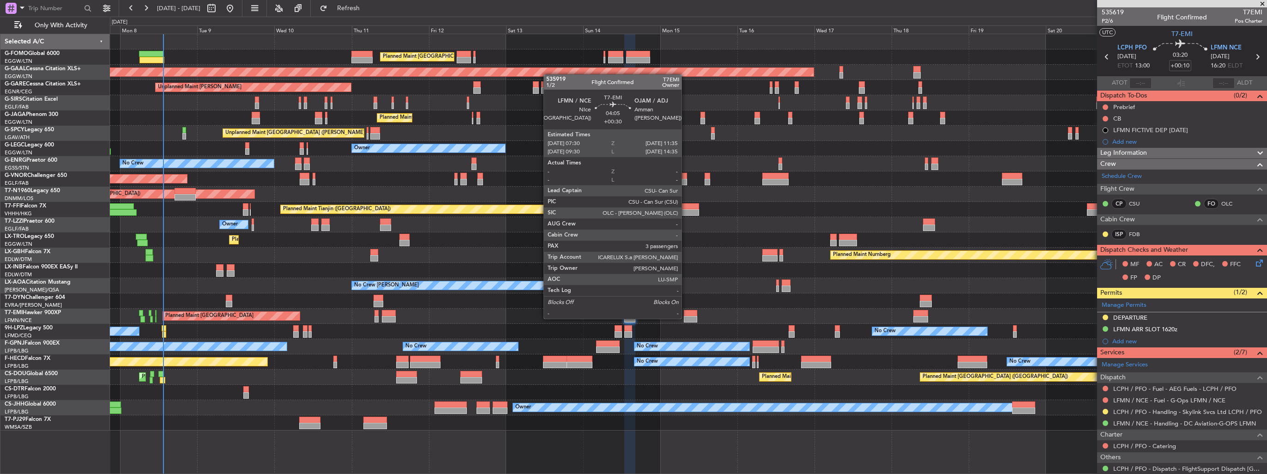
click at [686, 318] on div at bounding box center [690, 319] width 13 height 6
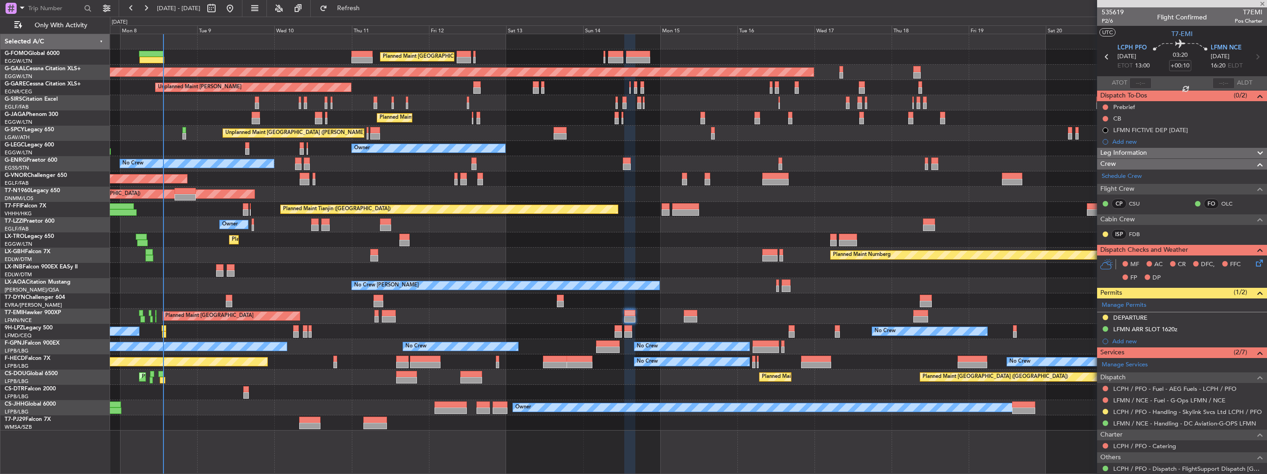
type input "+00:30"
type input "3"
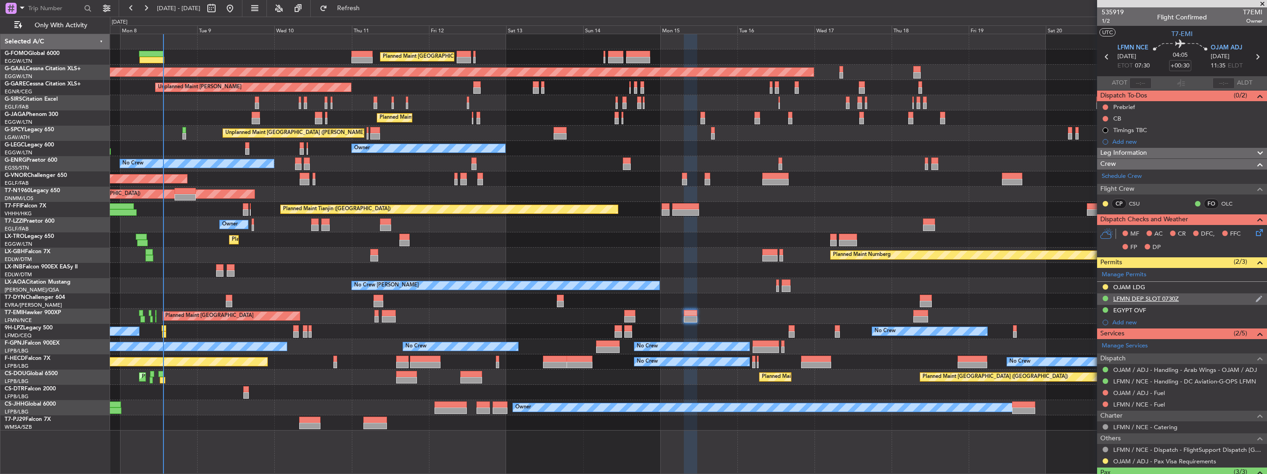
click at [1255, 298] on img at bounding box center [1258, 299] width 7 height 8
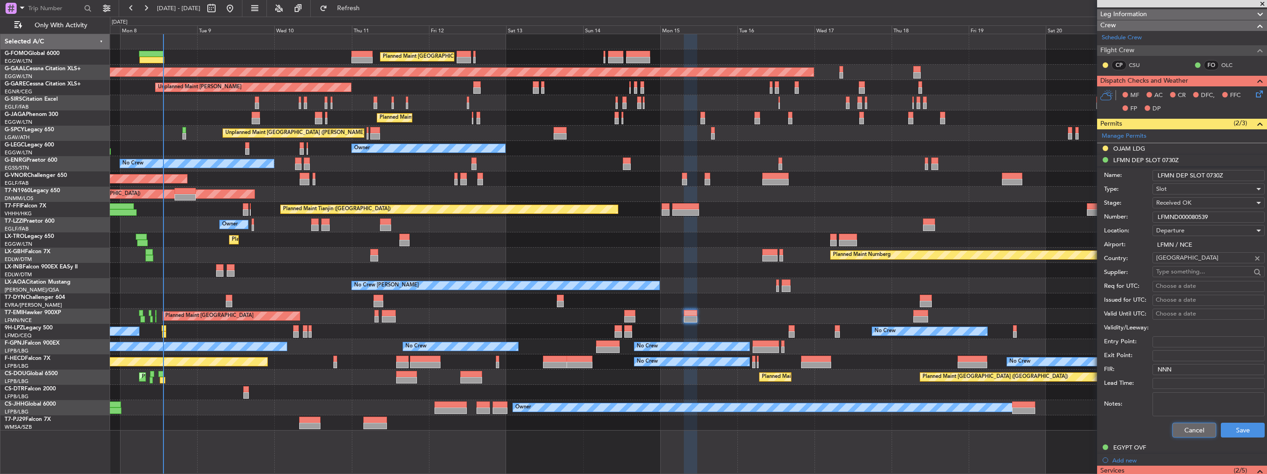
click at [1197, 428] on button "Cancel" at bounding box center [1194, 429] width 44 height 15
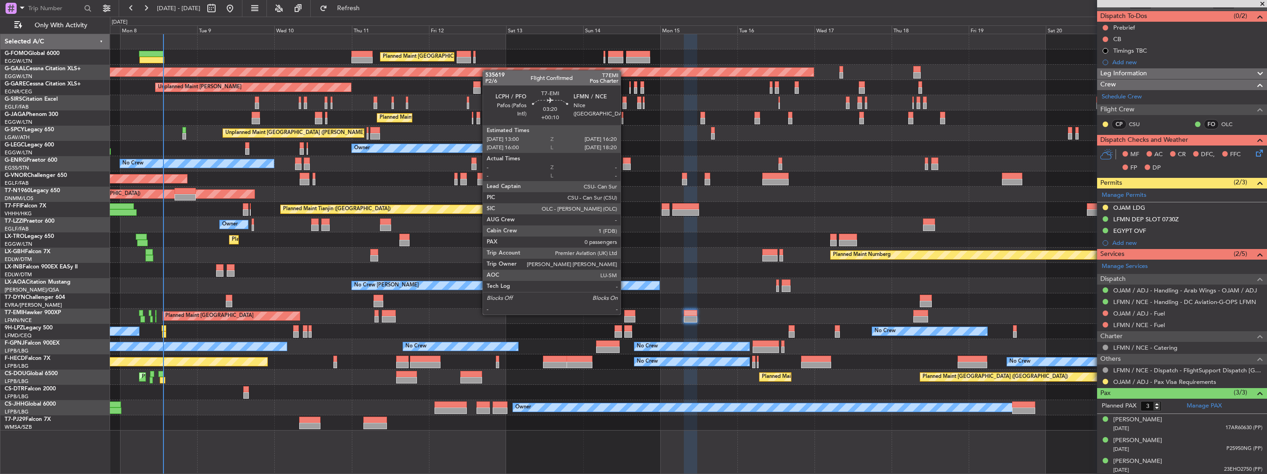
click at [625, 313] on div at bounding box center [629, 313] width 11 height 6
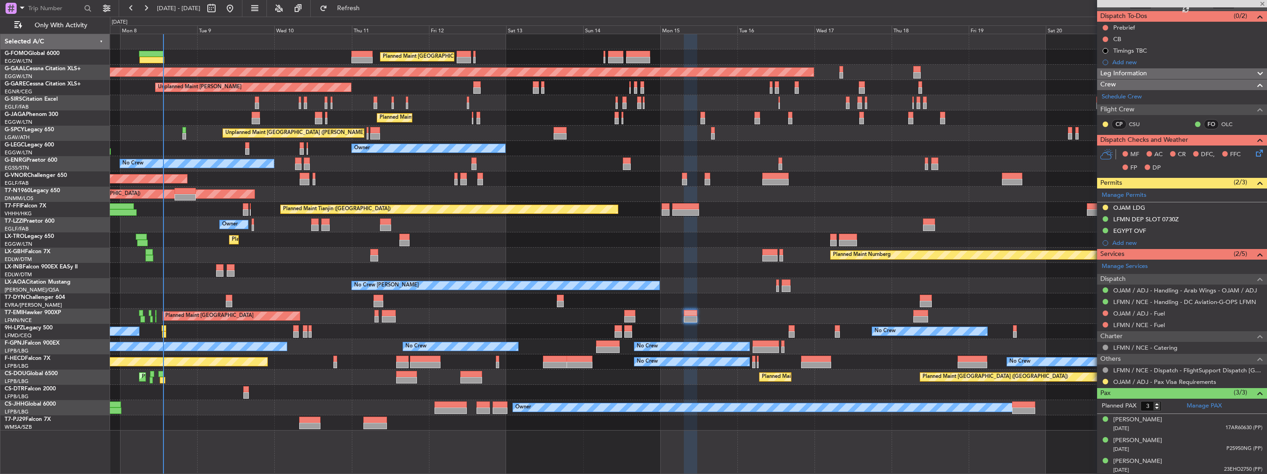
type input "+00:10"
type input "0"
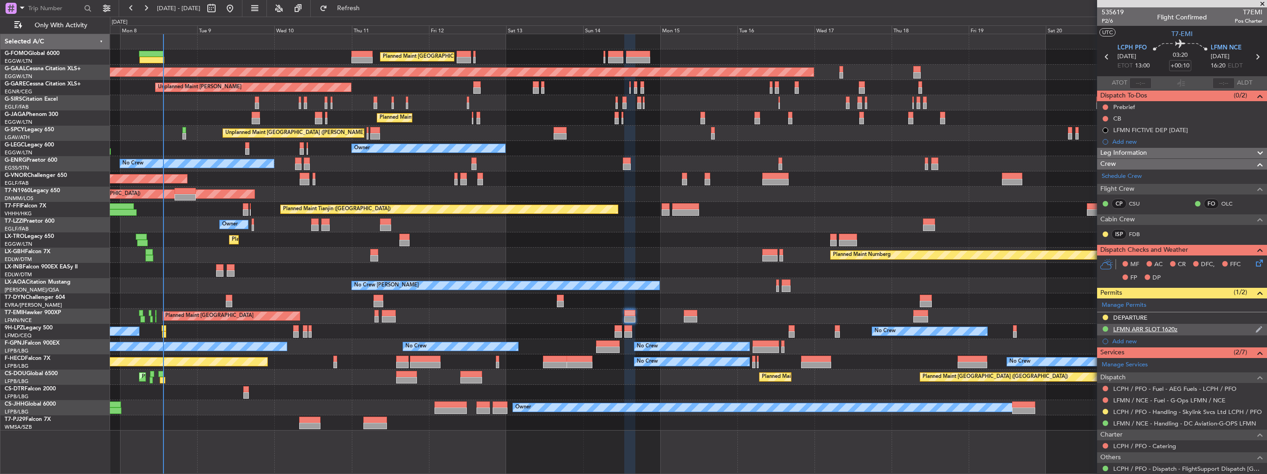
click at [1255, 329] on img at bounding box center [1258, 329] width 7 height 8
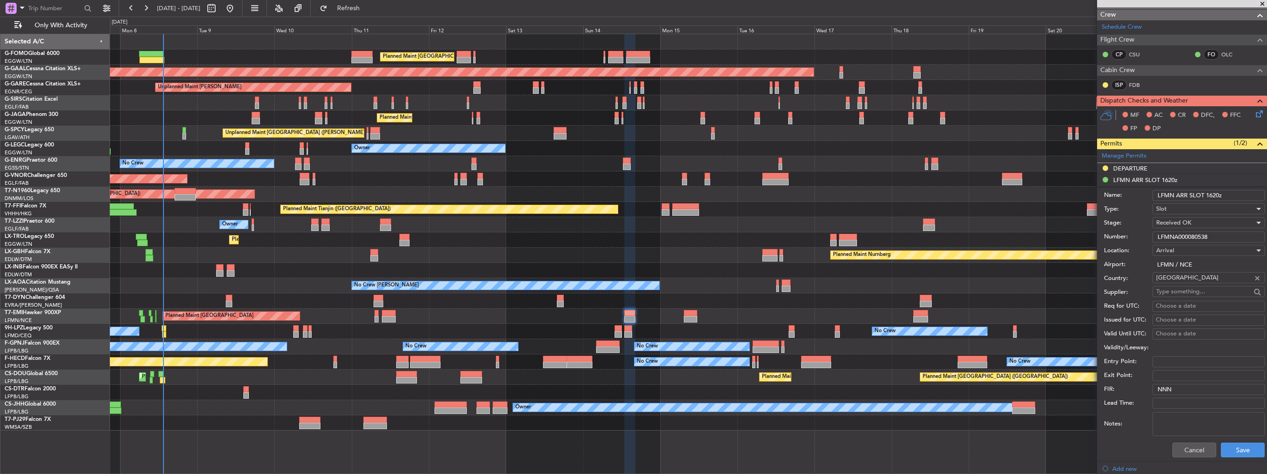
scroll to position [185, 0]
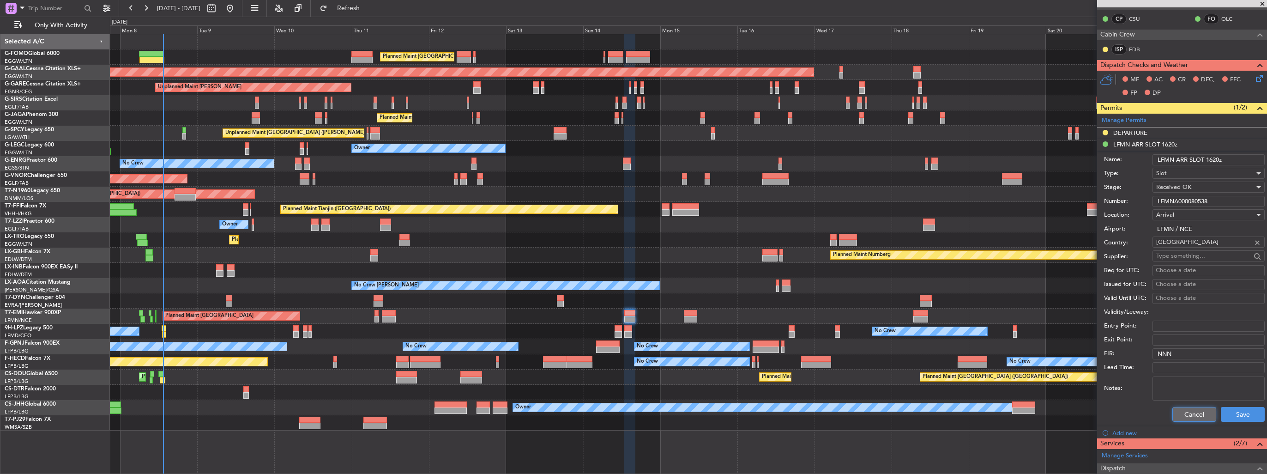
click at [1181, 409] on button "Cancel" at bounding box center [1194, 414] width 44 height 15
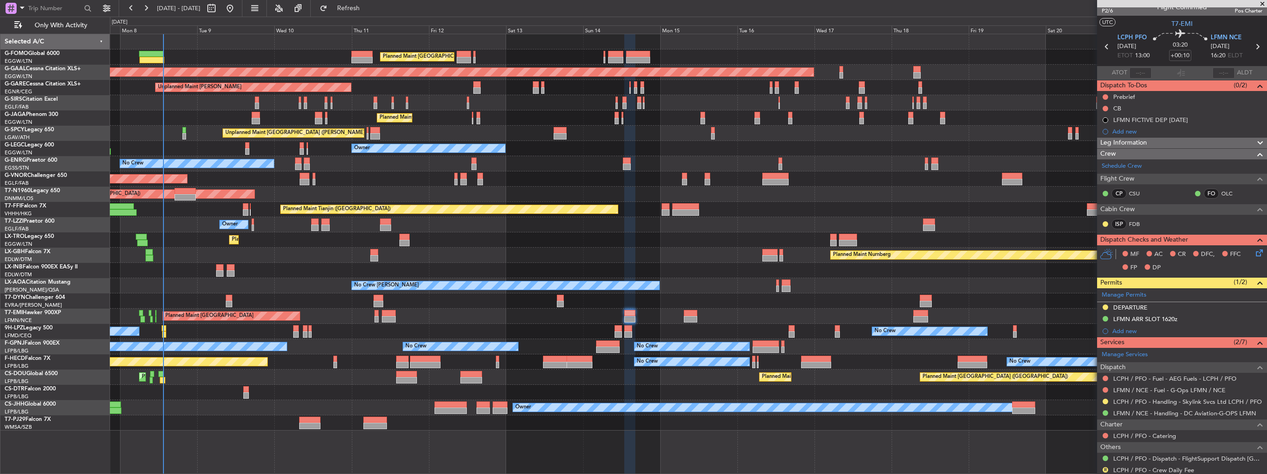
scroll to position [0, 0]
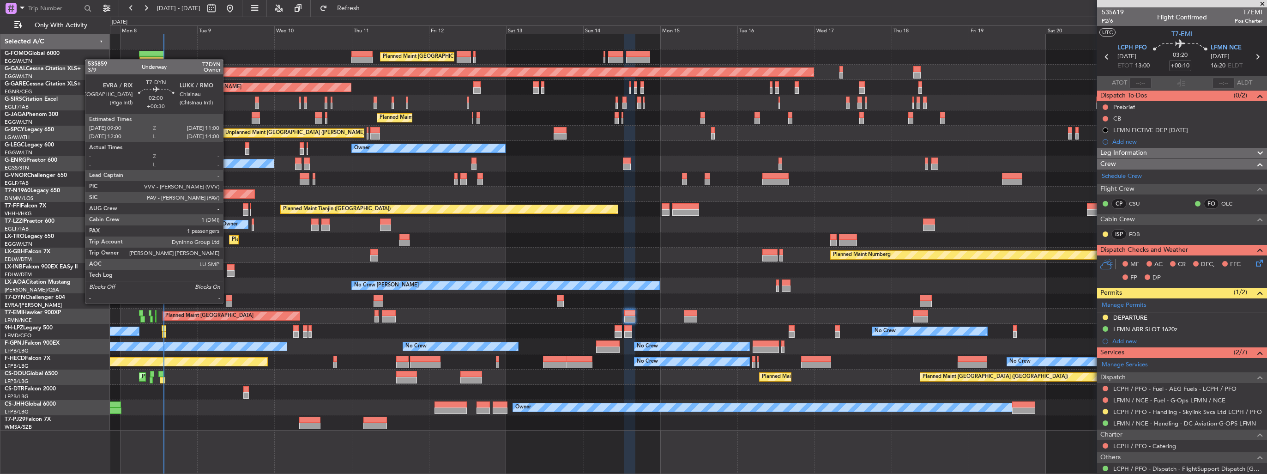
click at [227, 302] on div at bounding box center [229, 304] width 6 height 6
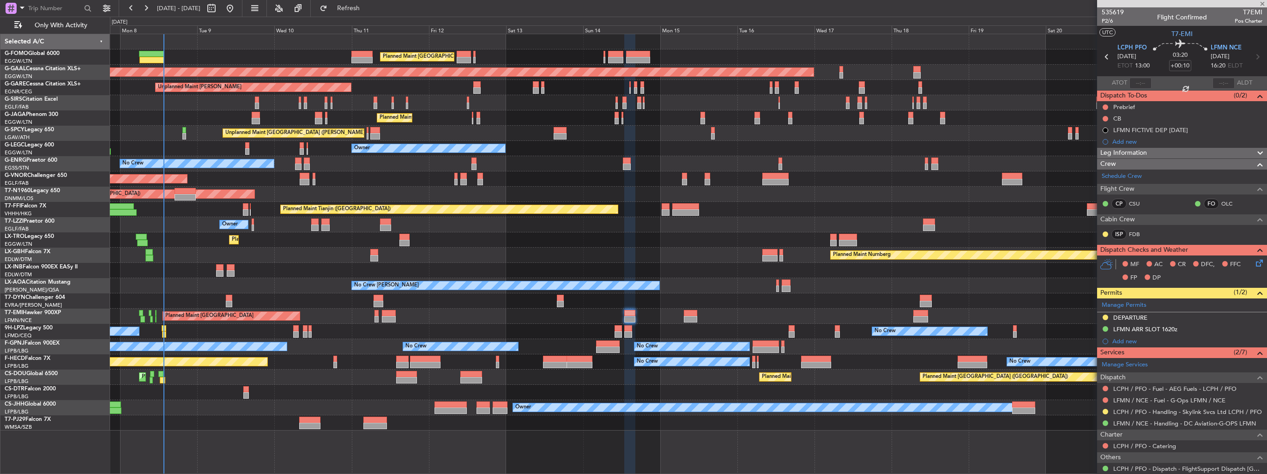
type input "+00:30"
type input "1"
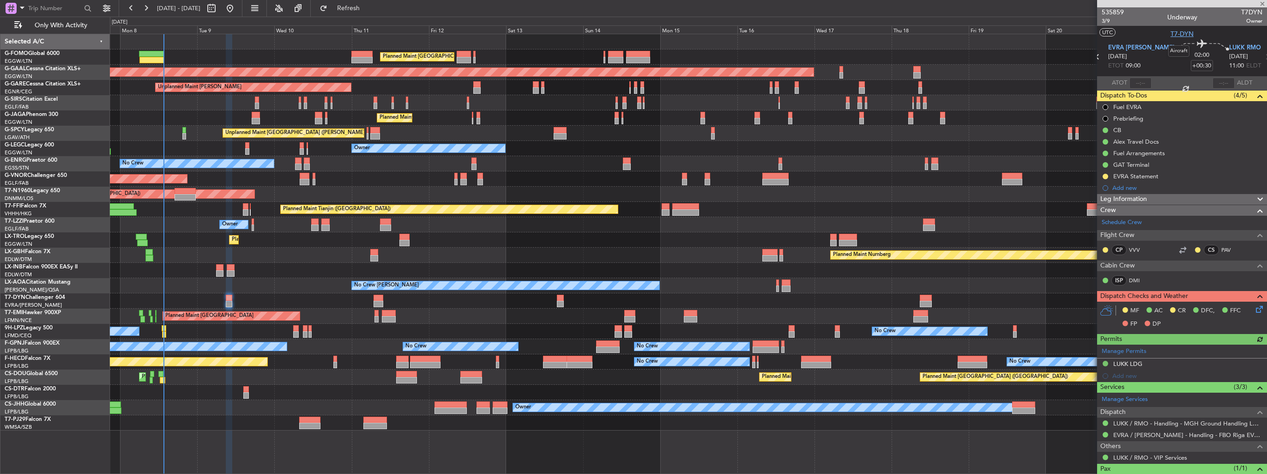
click at [1187, 36] on span "T7-DYN" at bounding box center [1181, 34] width 23 height 10
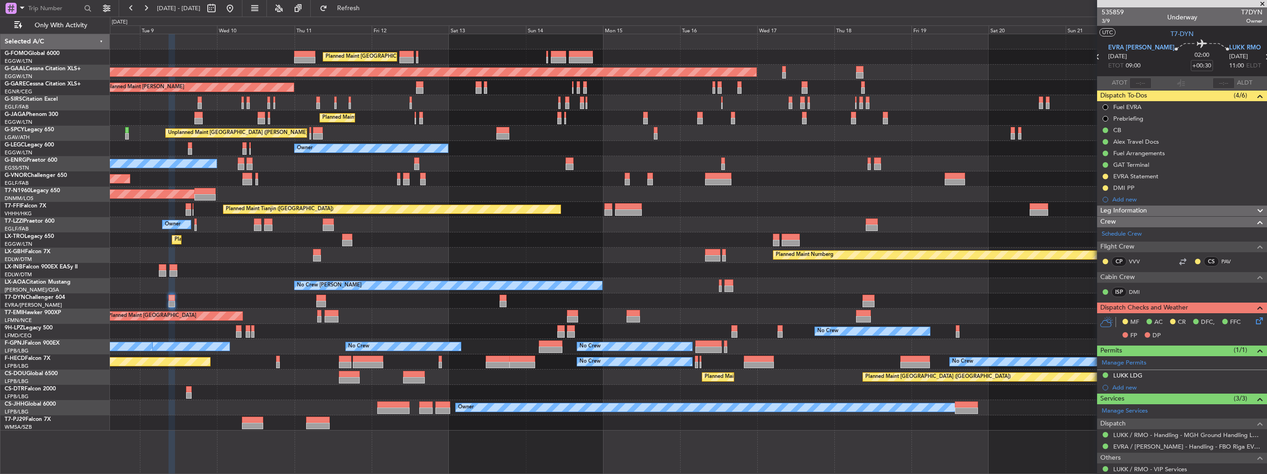
click at [94, 271] on div "Planned Maint London (Luton) Planned Maint London (Luton) Planned Maint Dusseld…" at bounding box center [633, 245] width 1267 height 457
click at [368, 9] on span "Refresh" at bounding box center [348, 8] width 39 height 6
click at [592, 348] on div "Planned Maint London (Luton) Planned Maint London (Luton) Planned Maint Dusseld…" at bounding box center [688, 232] width 1157 height 396
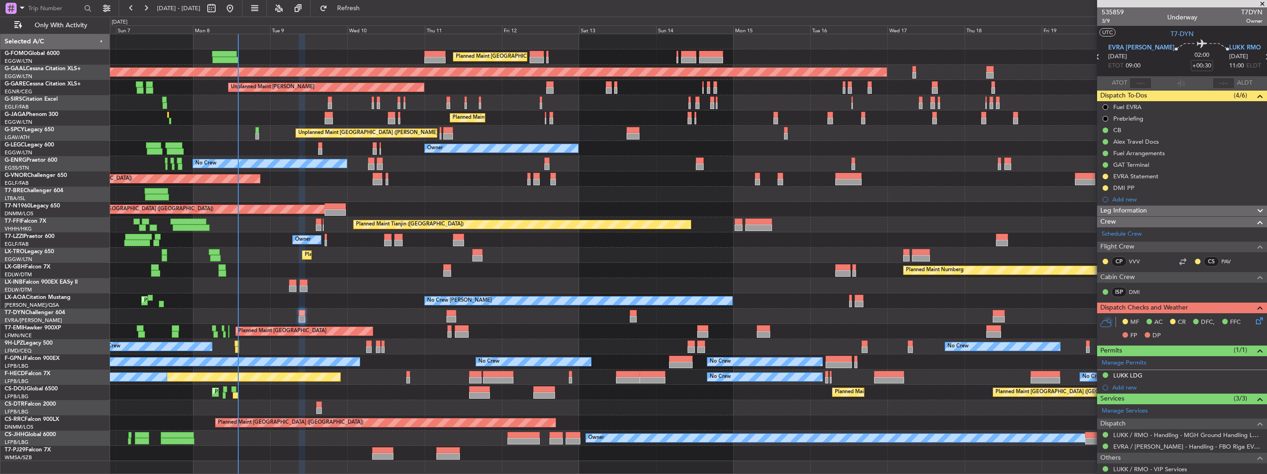
click at [657, 352] on div "No Crew No Crew No Crew" at bounding box center [688, 346] width 1157 height 15
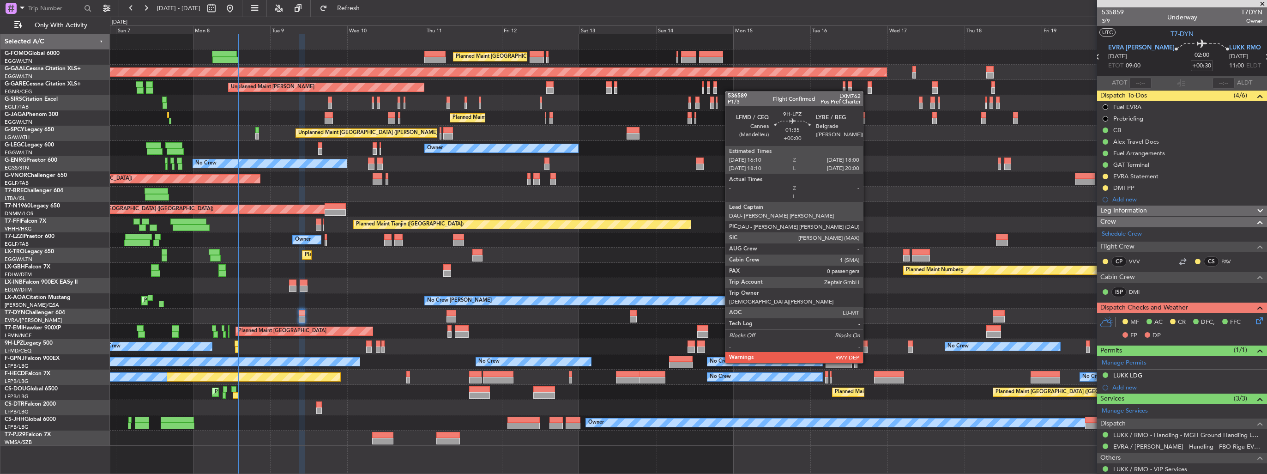
click at [867, 345] on div at bounding box center [865, 343] width 6 height 6
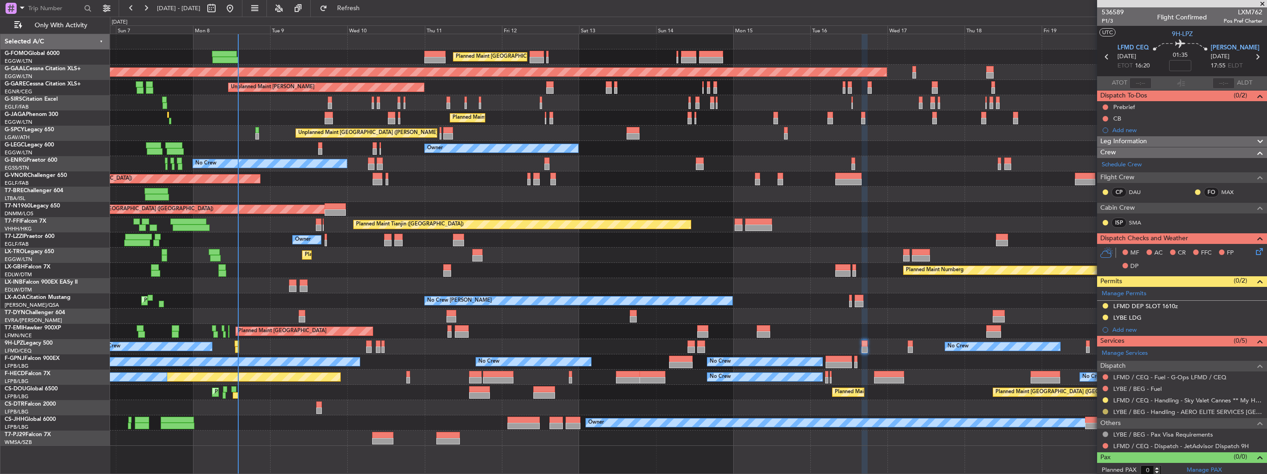
click at [1106, 411] on button at bounding box center [1106, 412] width 6 height 6
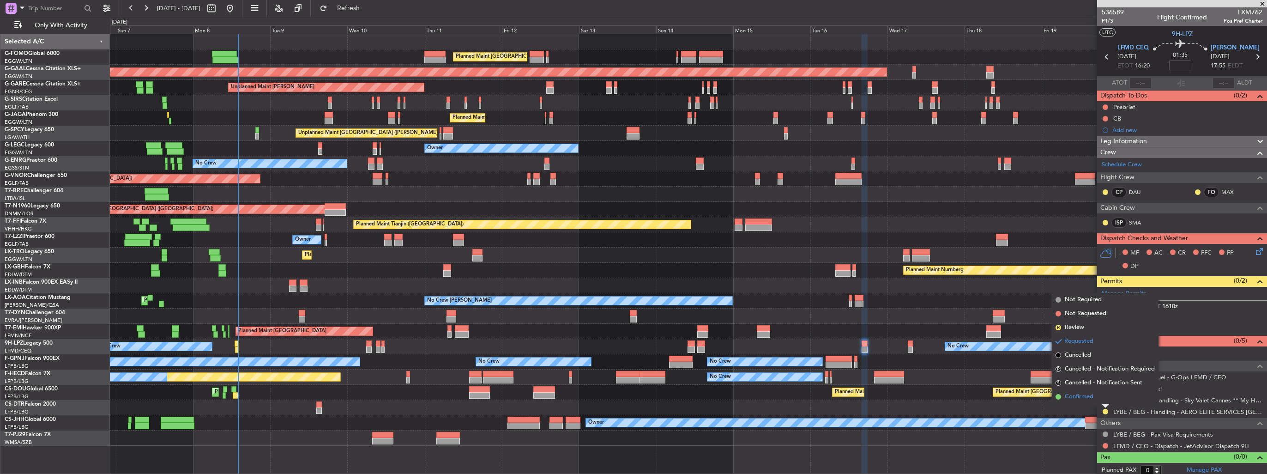
click at [1091, 399] on span "Confirmed" at bounding box center [1079, 396] width 29 height 9
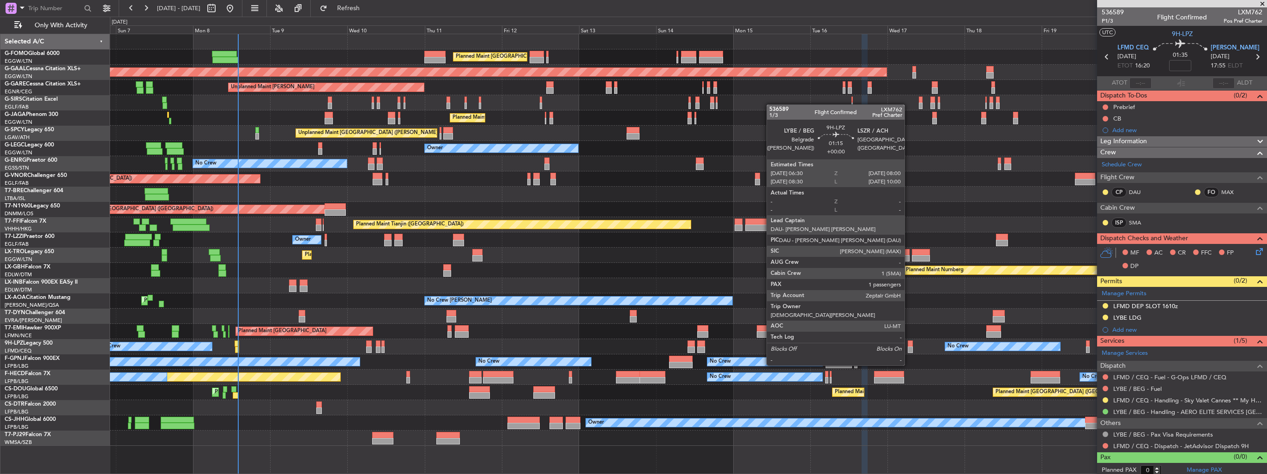
click at [909, 348] on div at bounding box center [910, 349] width 5 height 6
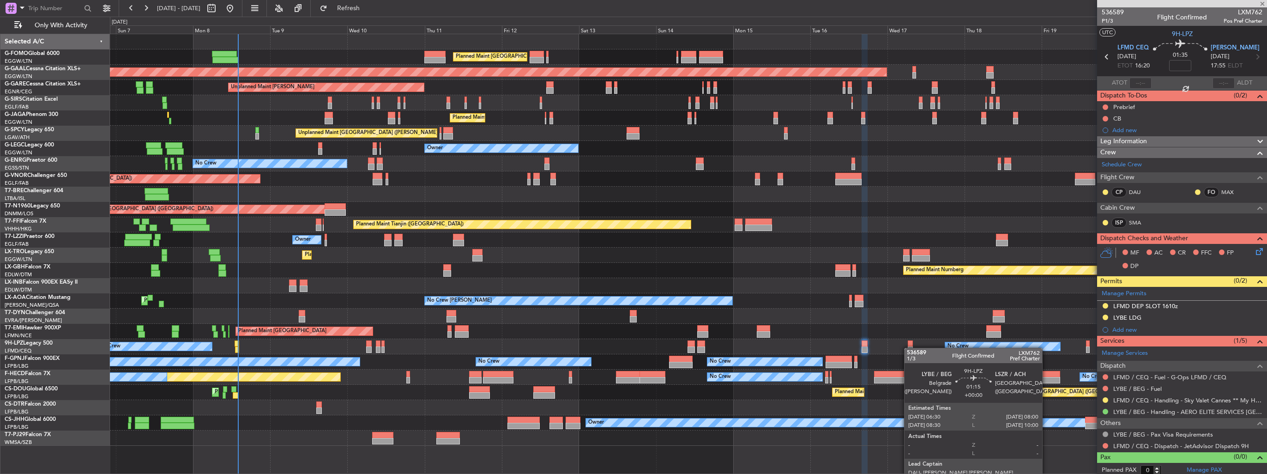
type input "1"
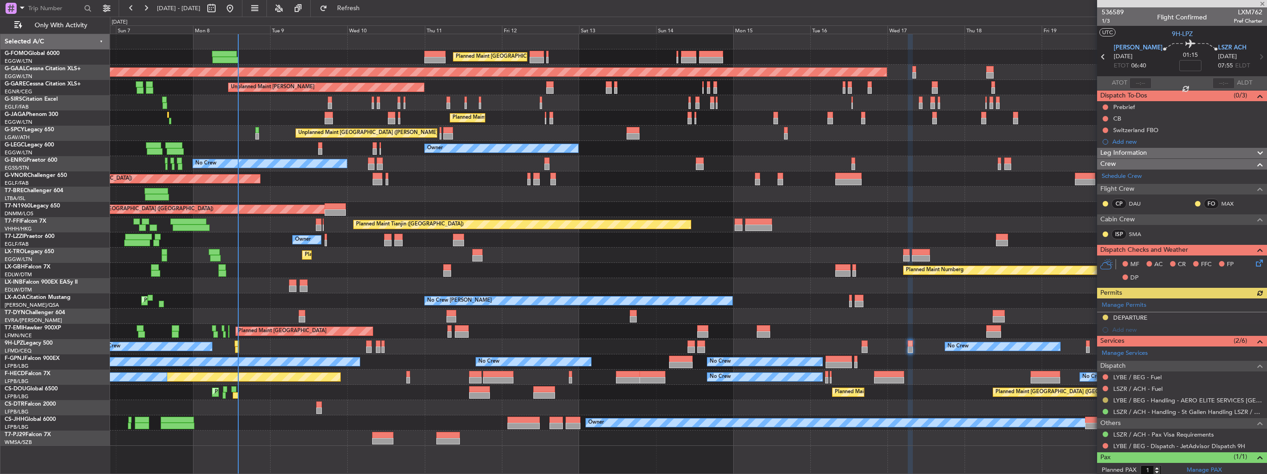
click at [1104, 398] on button at bounding box center [1106, 400] width 6 height 6
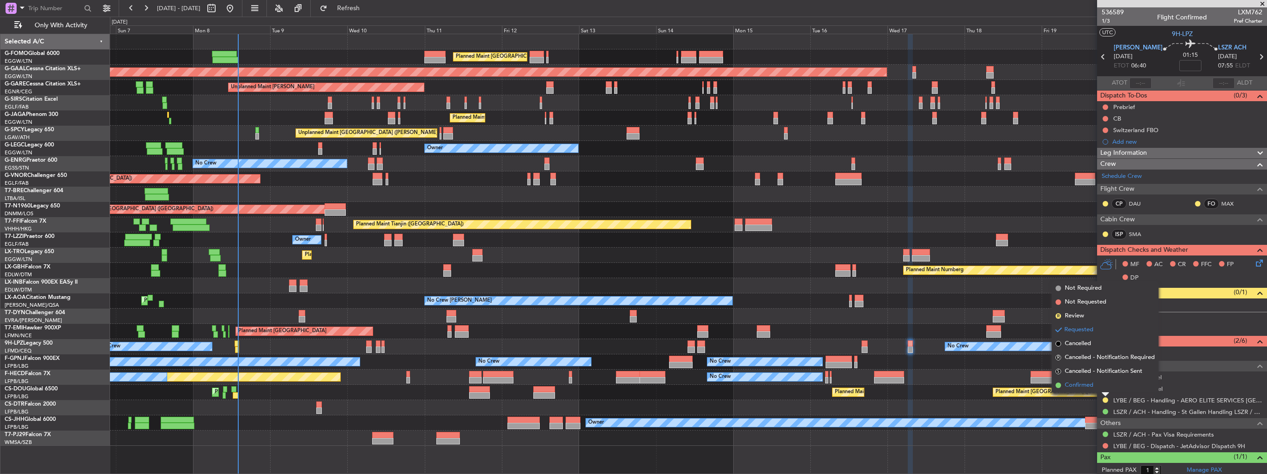
click at [1094, 390] on li "Confirmed" at bounding box center [1105, 385] width 107 height 14
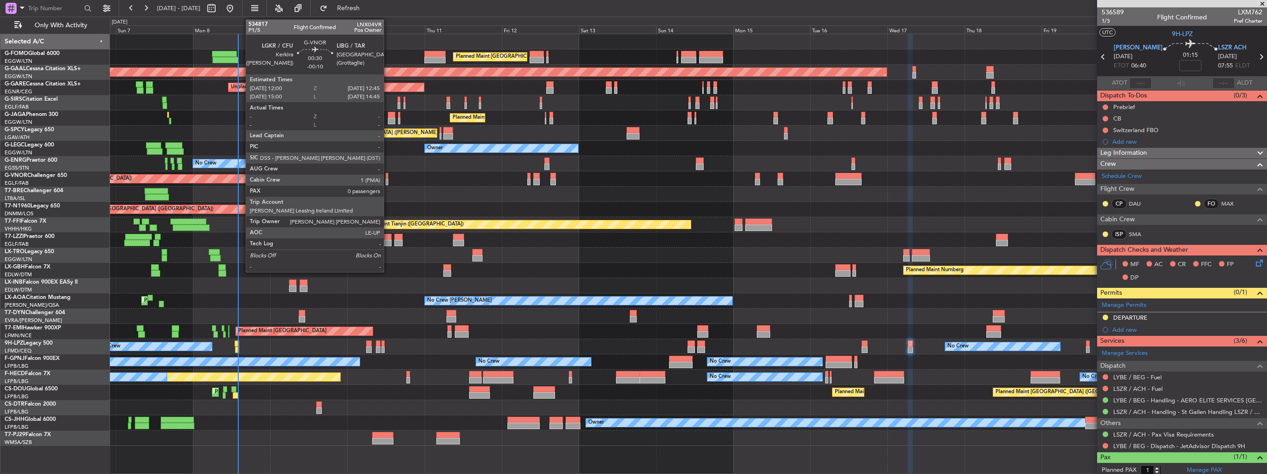
click at [388, 179] on div "Planned Maint [GEOGRAPHIC_DATA] ([GEOGRAPHIC_DATA])" at bounding box center [688, 178] width 1157 height 15
click at [386, 179] on div at bounding box center [387, 182] width 3 height 6
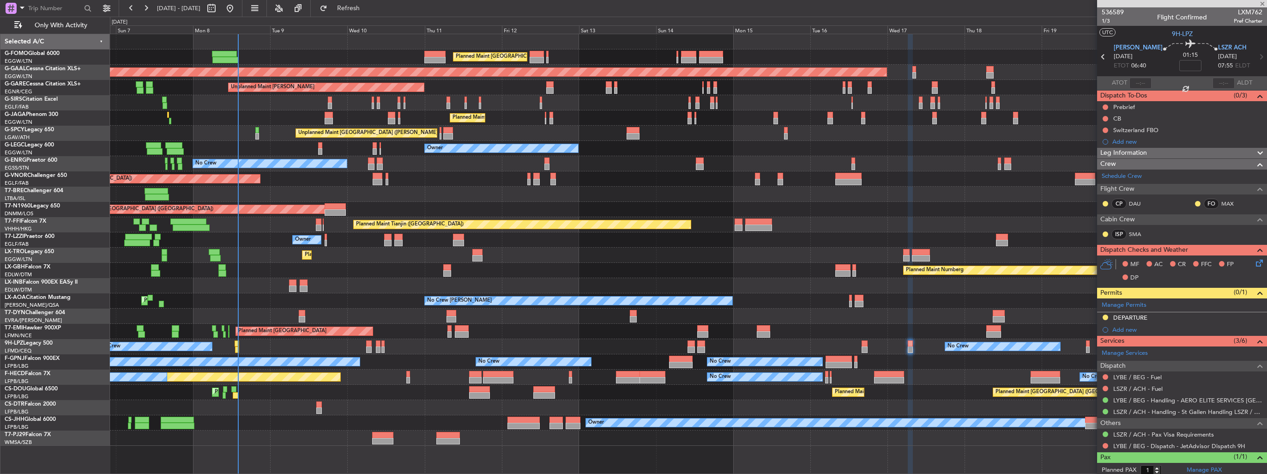
type input "-00:10"
type input "0"
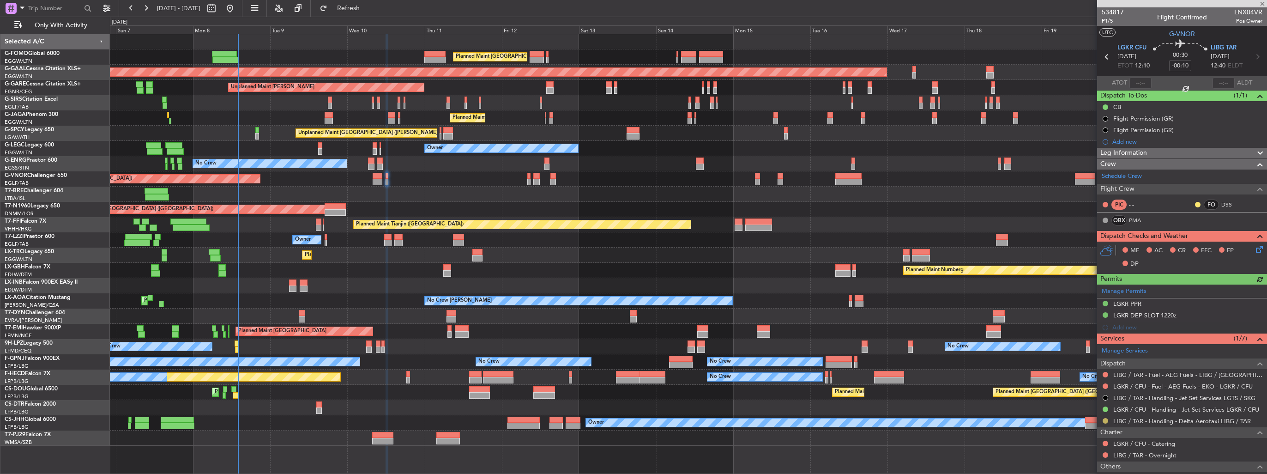
click at [1106, 420] on button at bounding box center [1106, 421] width 6 height 6
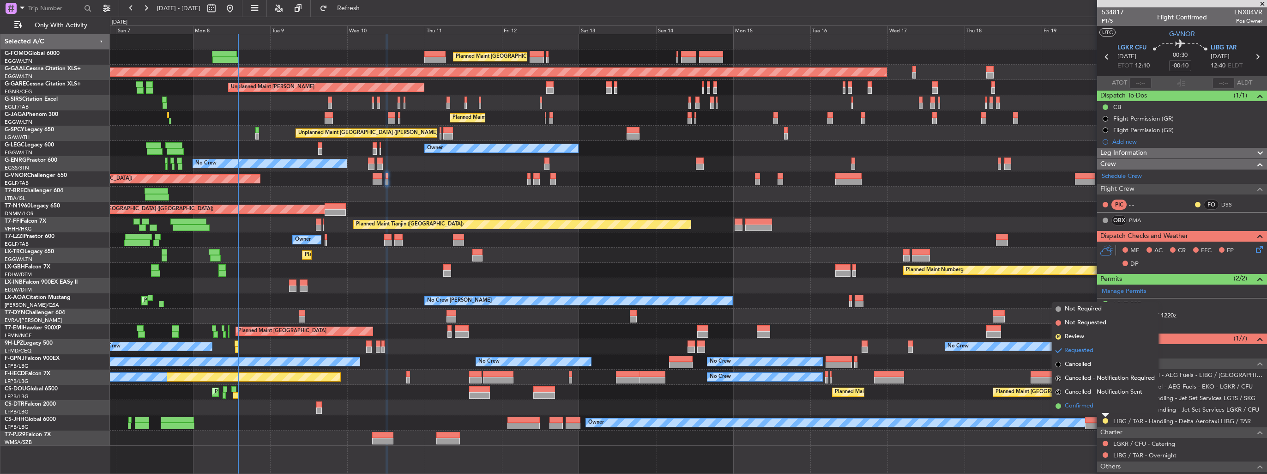
click at [1093, 409] on span "Confirmed" at bounding box center [1079, 405] width 29 height 9
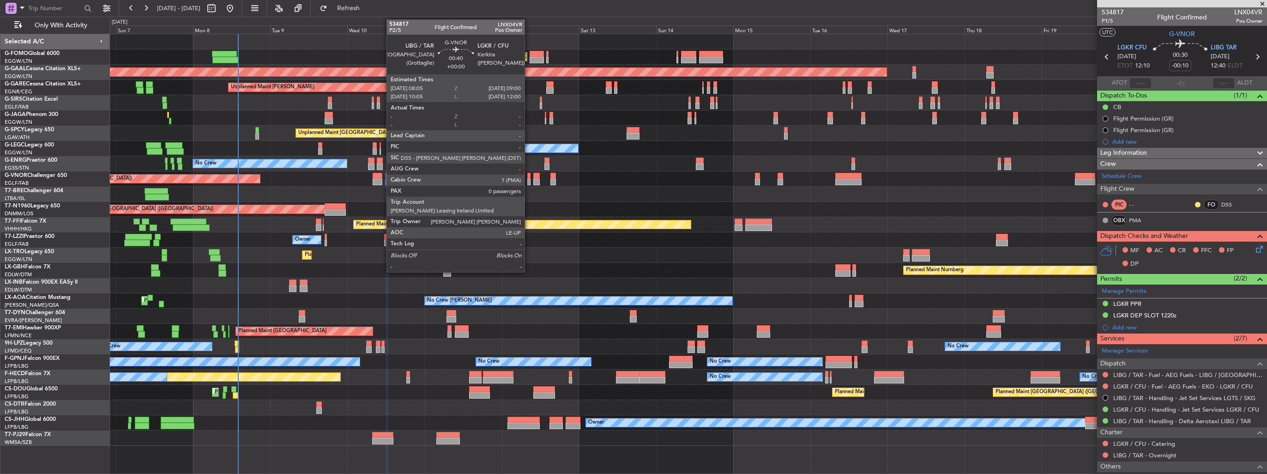
click at [529, 183] on div at bounding box center [528, 182] width 3 height 6
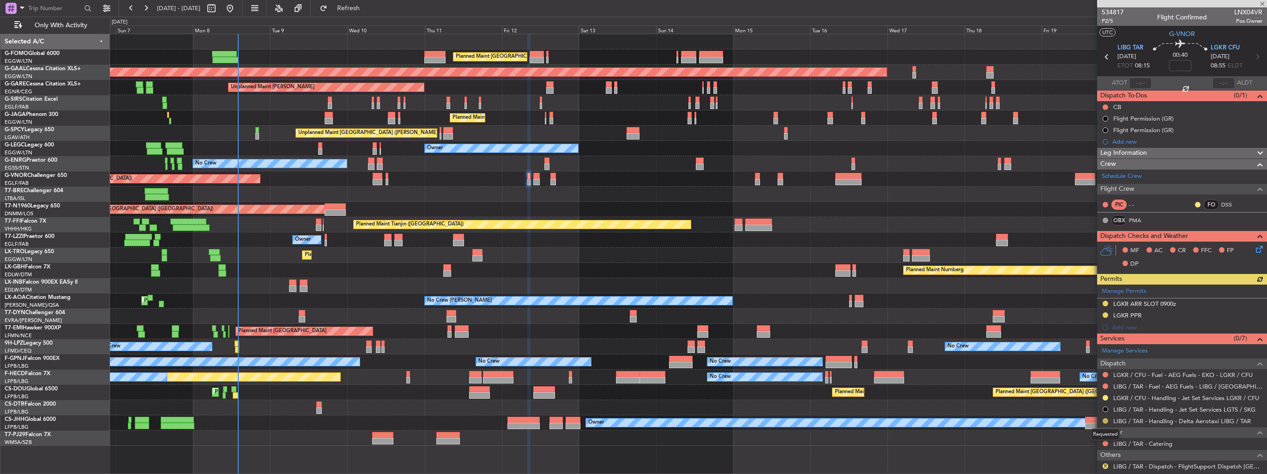
click at [1105, 421] on button at bounding box center [1106, 421] width 6 height 6
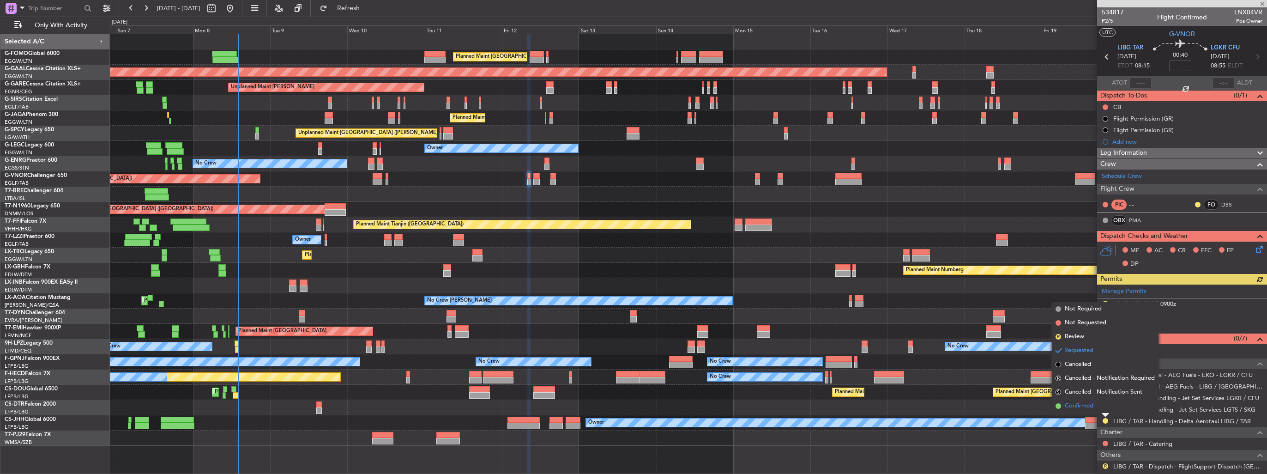
click at [1090, 411] on li "Confirmed" at bounding box center [1105, 406] width 107 height 14
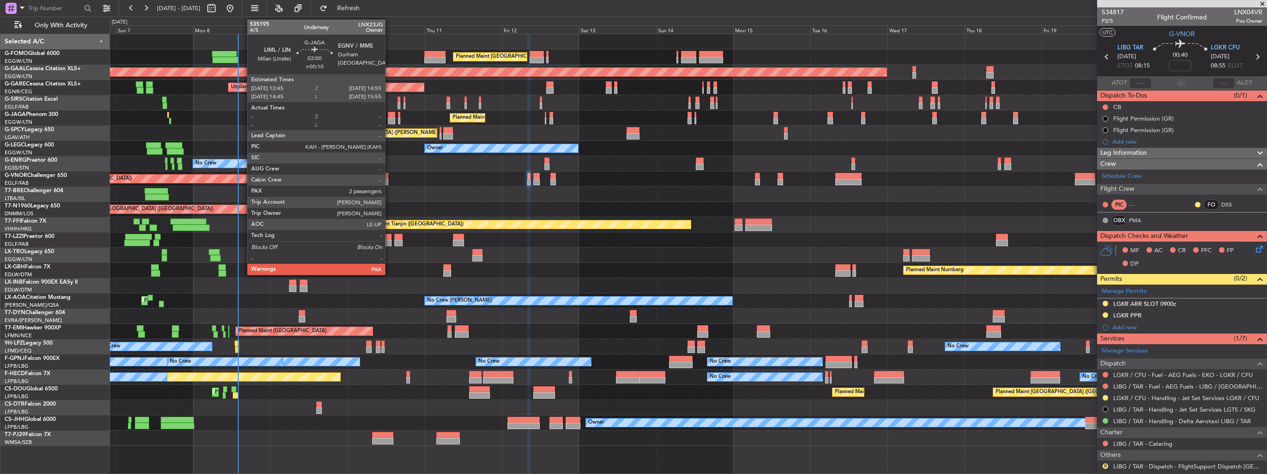
click at [389, 120] on div at bounding box center [391, 121] width 7 height 6
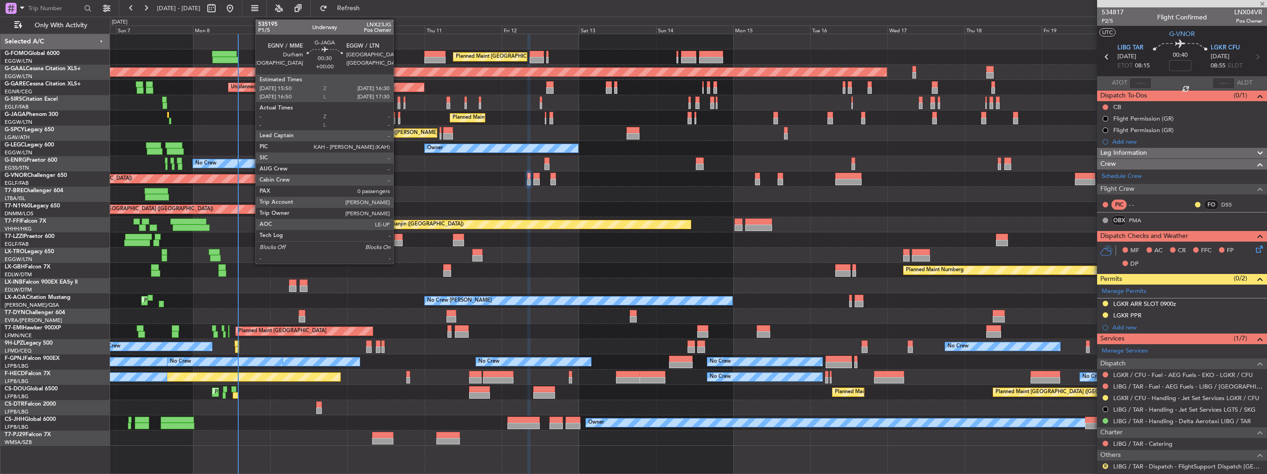
type input "+00:10"
type input "2"
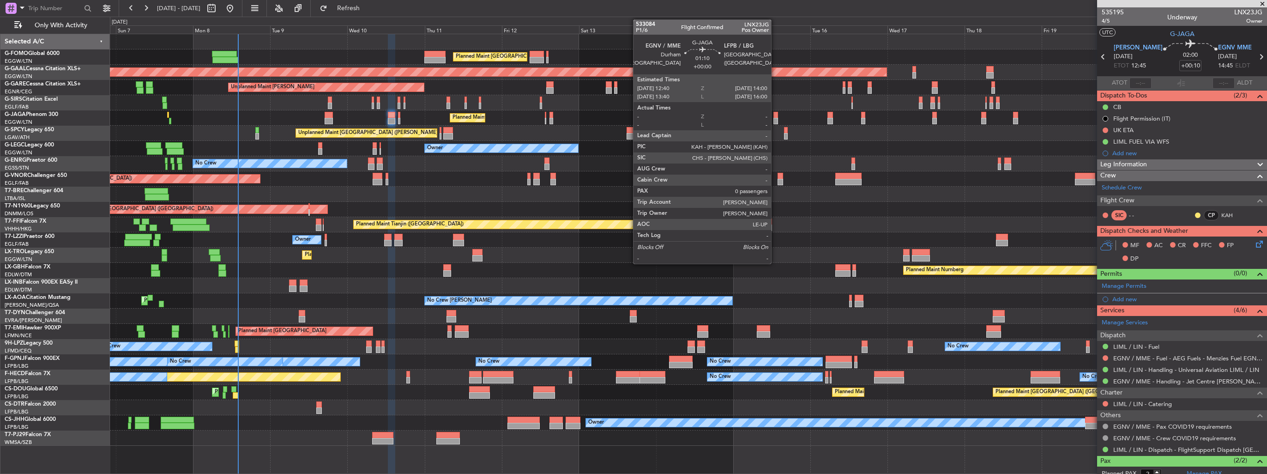
click at [775, 115] on div at bounding box center [775, 115] width 5 height 6
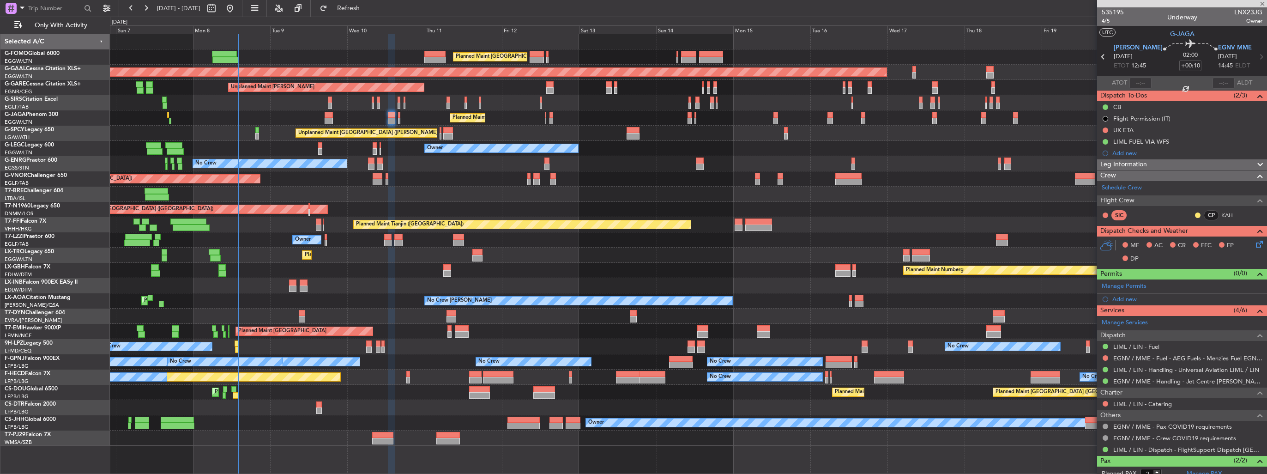
type input "0"
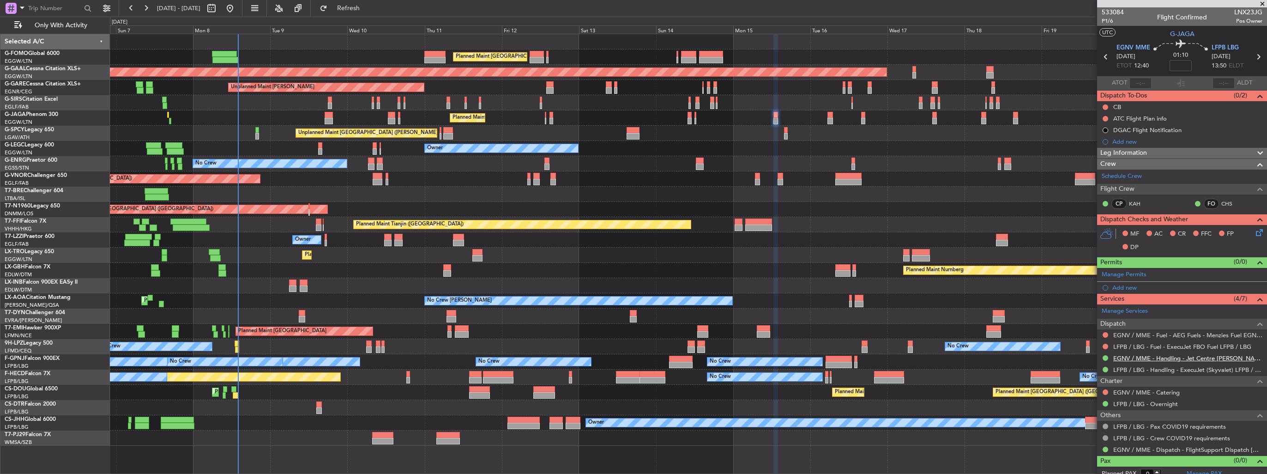
click at [1129, 359] on link "EGNV / MME - Handling - Jet Centre Willis Aviation EGNV / MME" at bounding box center [1187, 358] width 149 height 8
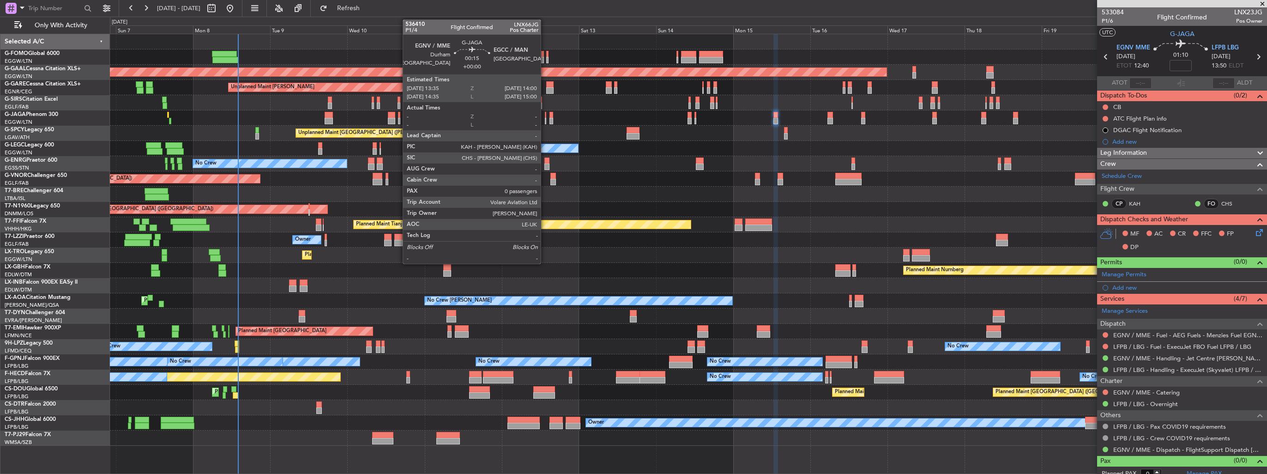
click at [545, 120] on div at bounding box center [545, 121] width 1 height 6
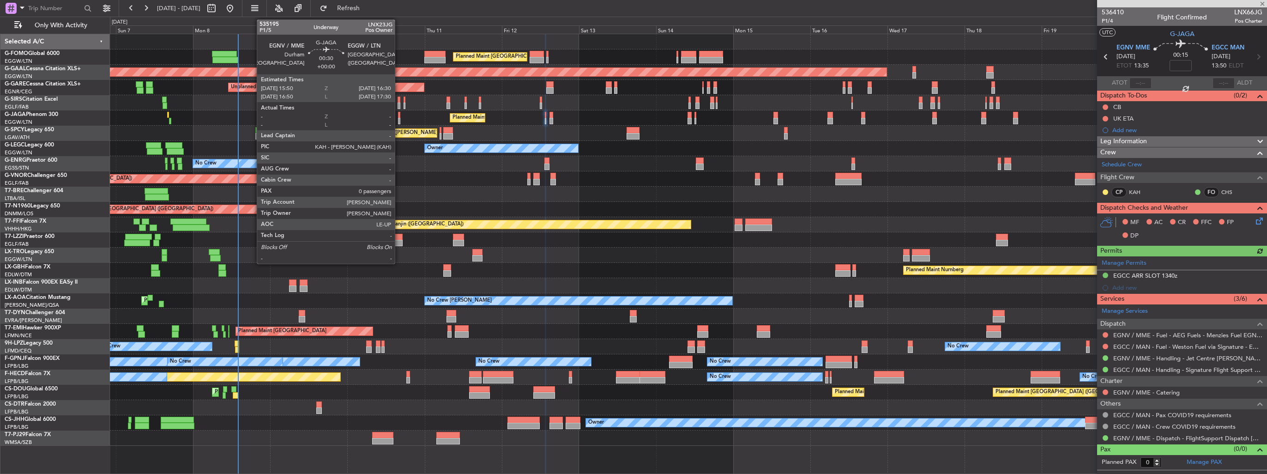
click at [399, 117] on div at bounding box center [399, 115] width 2 height 6
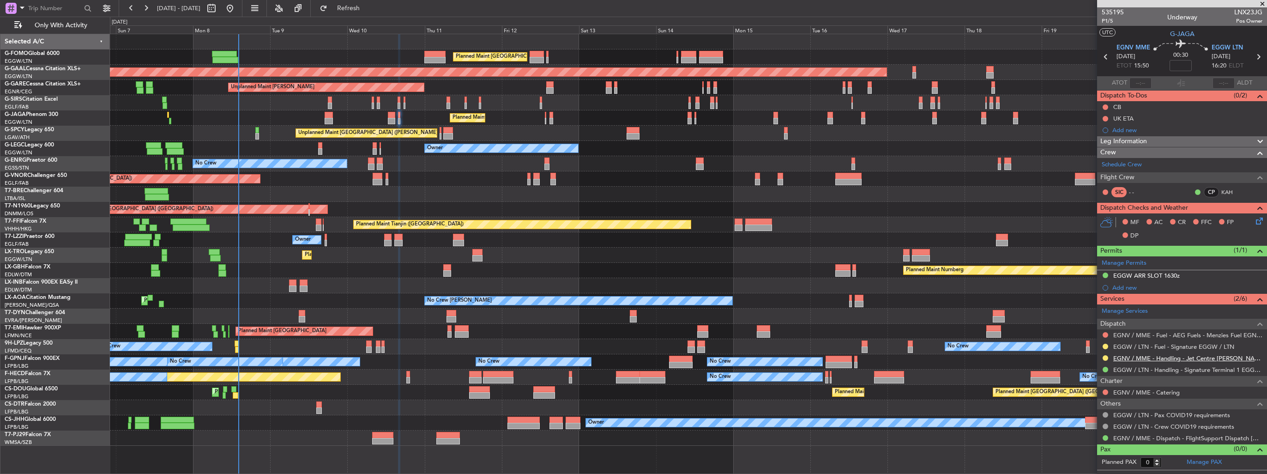
click at [1163, 359] on link "EGNV / MME - Handling - Jet Centre Willis Aviation EGNV / MME" at bounding box center [1187, 358] width 149 height 8
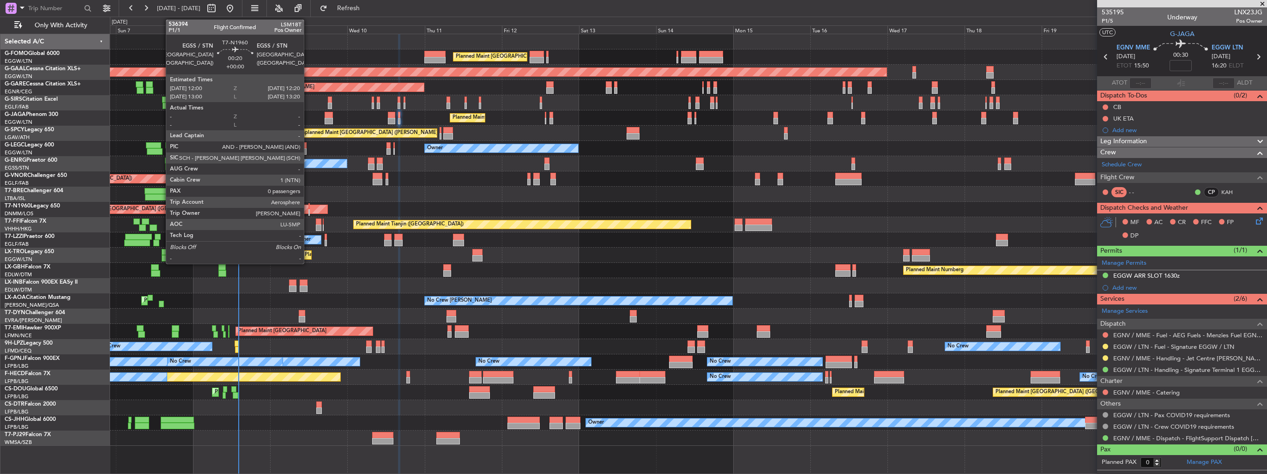
click at [308, 210] on div at bounding box center [308, 212] width 1 height 6
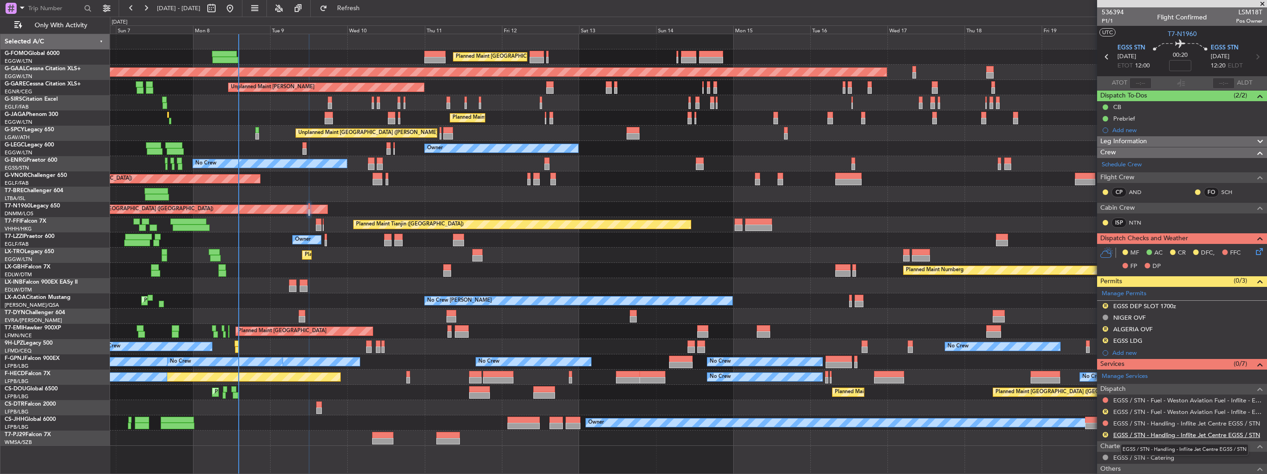
click at [1151, 432] on link "EGSS / STN - Handling - Inflite Jet Centre EGSS / STN" at bounding box center [1186, 435] width 147 height 8
click at [368, 1] on button "Refresh" at bounding box center [342, 8] width 55 height 15
click at [1106, 420] on button at bounding box center [1106, 423] width 6 height 6
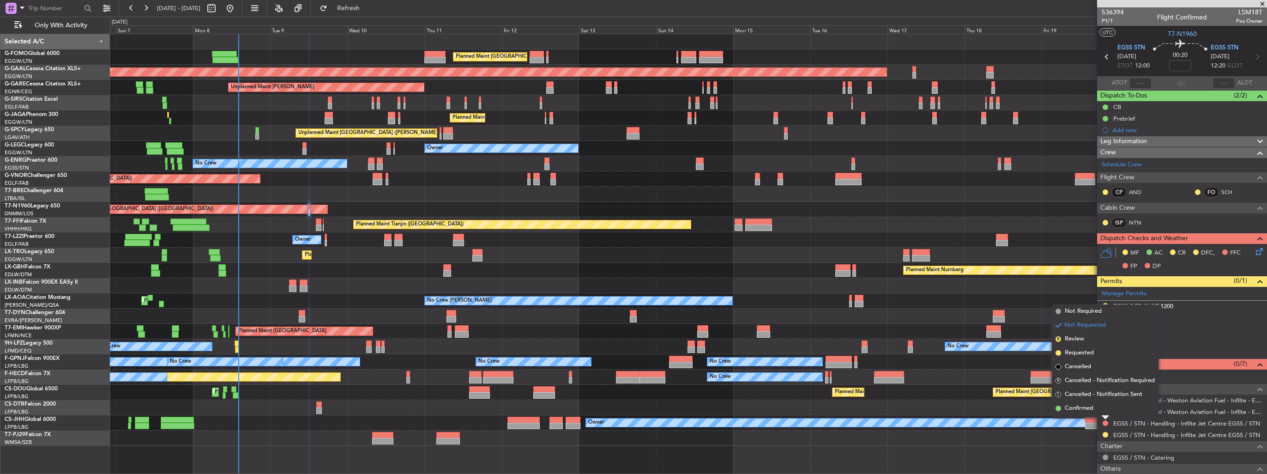
click at [1072, 354] on span "Requested" at bounding box center [1079, 352] width 29 height 9
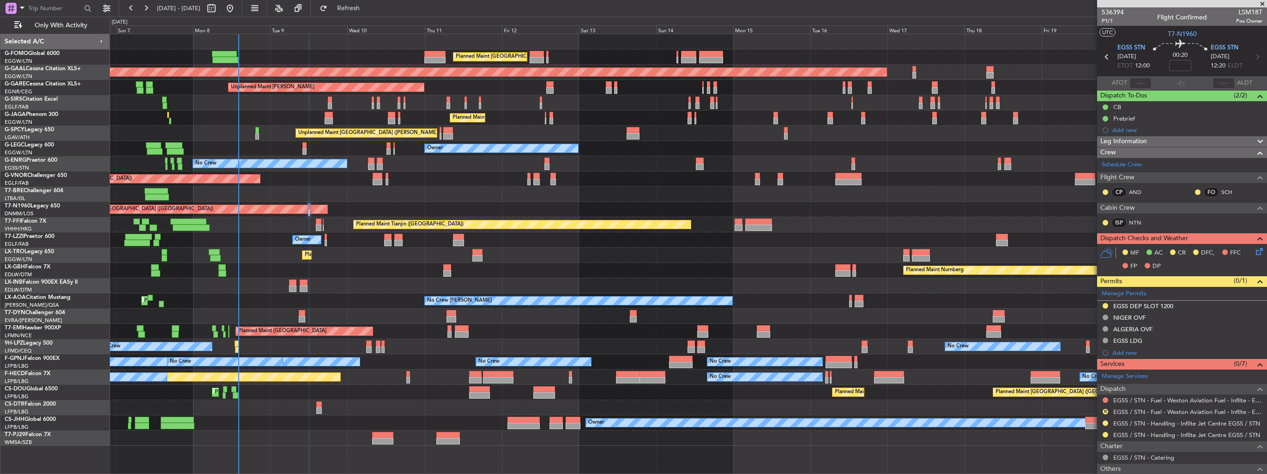
click at [1254, 249] on icon at bounding box center [1257, 249] width 7 height 7
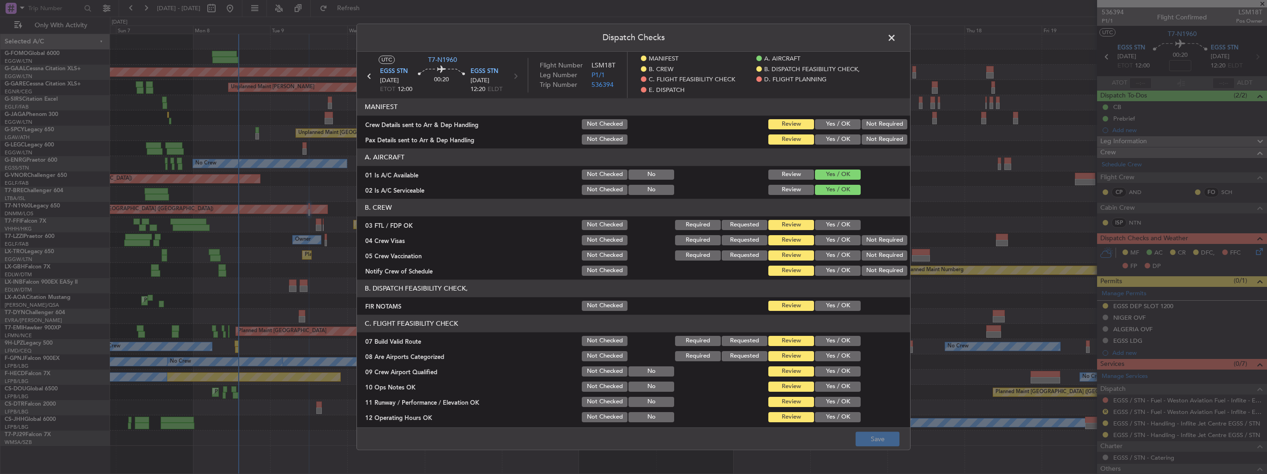
click at [845, 127] on button "Yes / OK" at bounding box center [838, 124] width 46 height 10
click at [843, 139] on button "Yes / OK" at bounding box center [838, 139] width 46 height 10
click at [869, 438] on button "Save" at bounding box center [878, 439] width 44 height 15
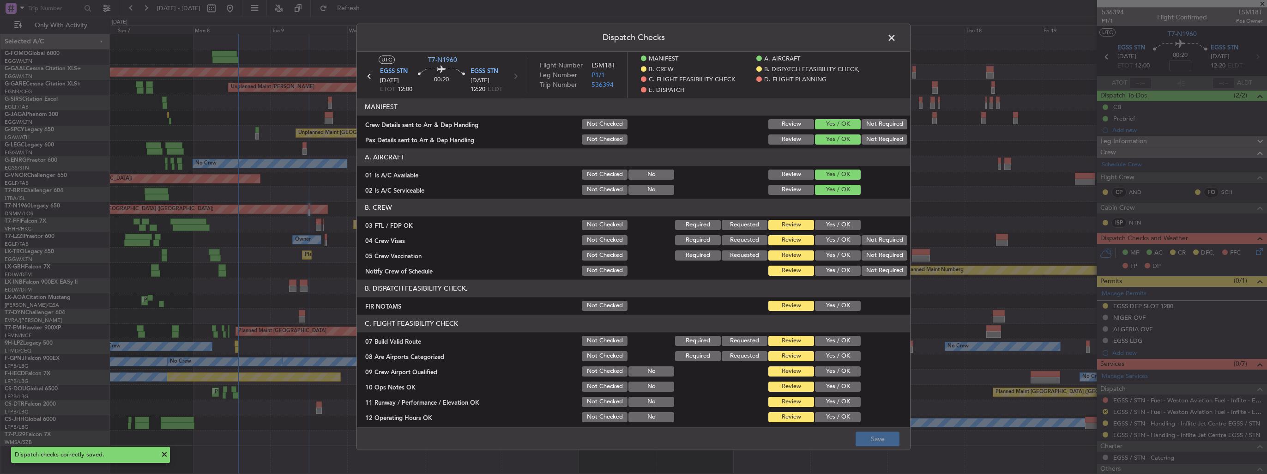
click at [896, 36] on span at bounding box center [896, 40] width 0 height 18
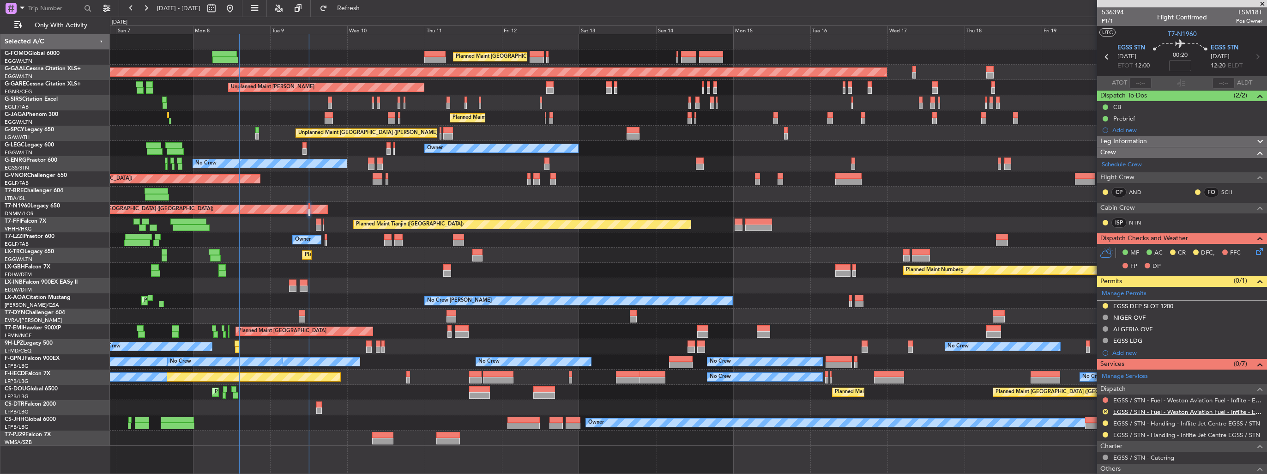
click at [1130, 408] on link "EGSS / STN - Fuel - Weston Aviation Fuel - Inflite - EGSS / STN" at bounding box center [1187, 412] width 149 height 8
click at [368, 11] on span "Refresh" at bounding box center [348, 8] width 39 height 6
click at [1104, 410] on button "R" at bounding box center [1106, 412] width 6 height 6
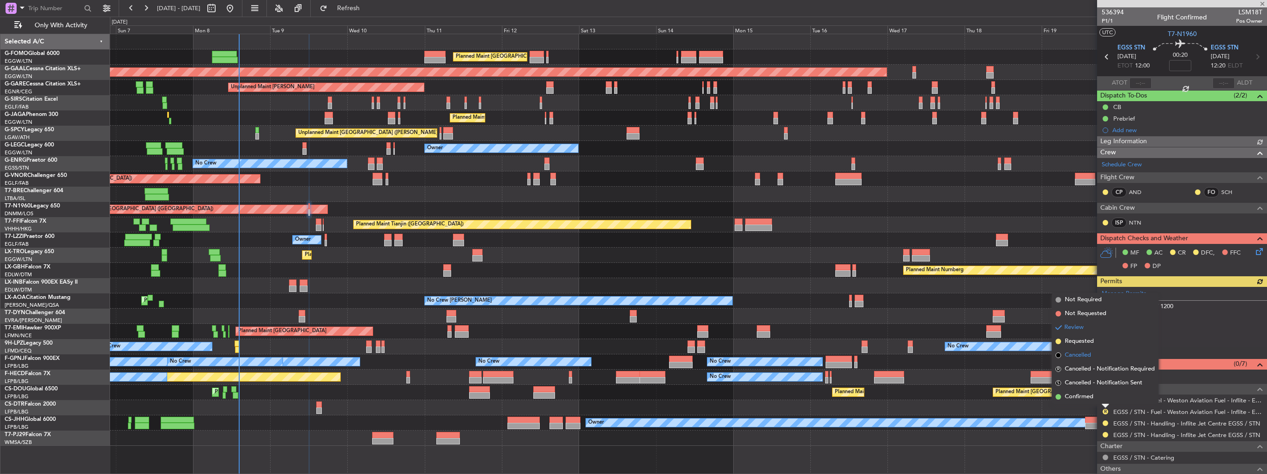
click at [1066, 348] on li "Cancelled" at bounding box center [1105, 355] width 107 height 14
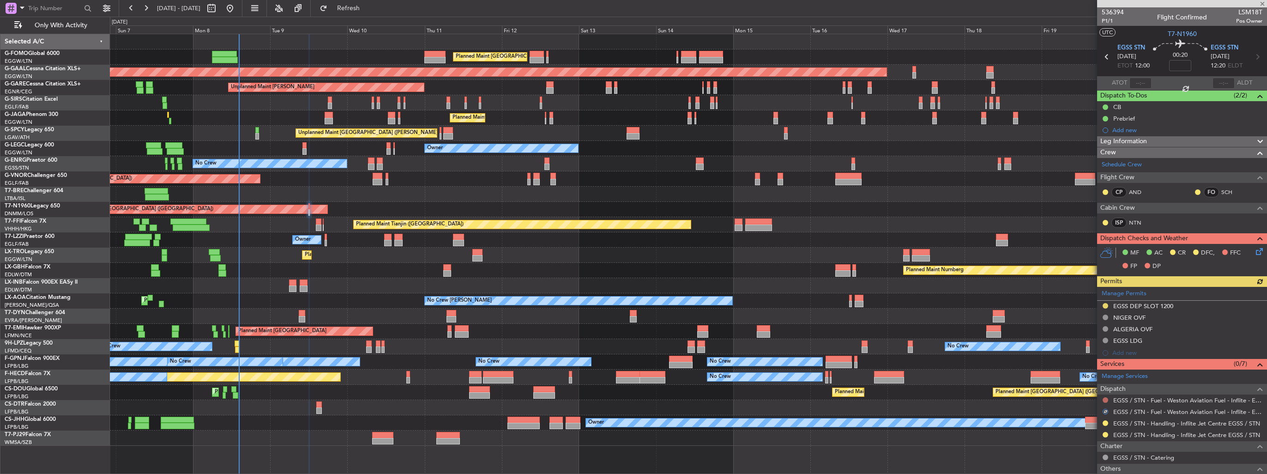
click at [1106, 400] on button at bounding box center [1106, 400] width 6 height 6
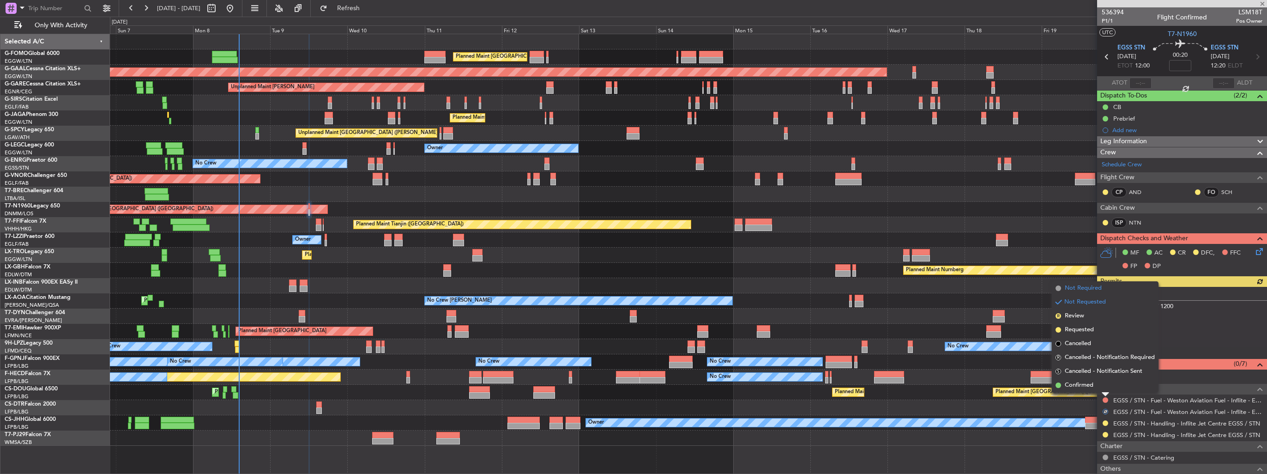
click at [1086, 289] on span "Not Required" at bounding box center [1083, 287] width 37 height 9
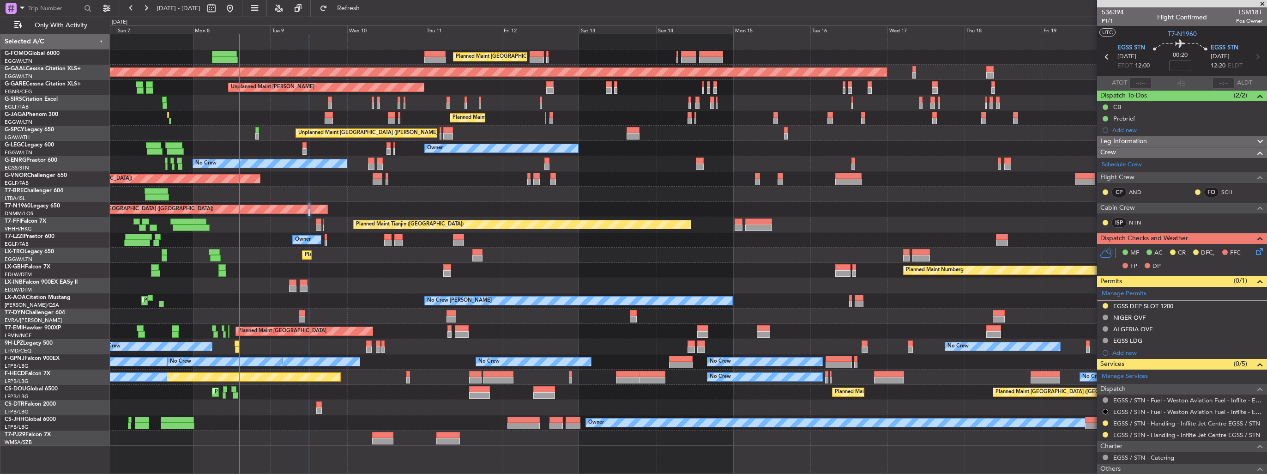
drag, startPoint x: 1251, startPoint y: 301, endPoint x: 1247, endPoint y: 307, distance: 7.7
click at [0, 0] on img at bounding box center [0, 0] width 0 height 0
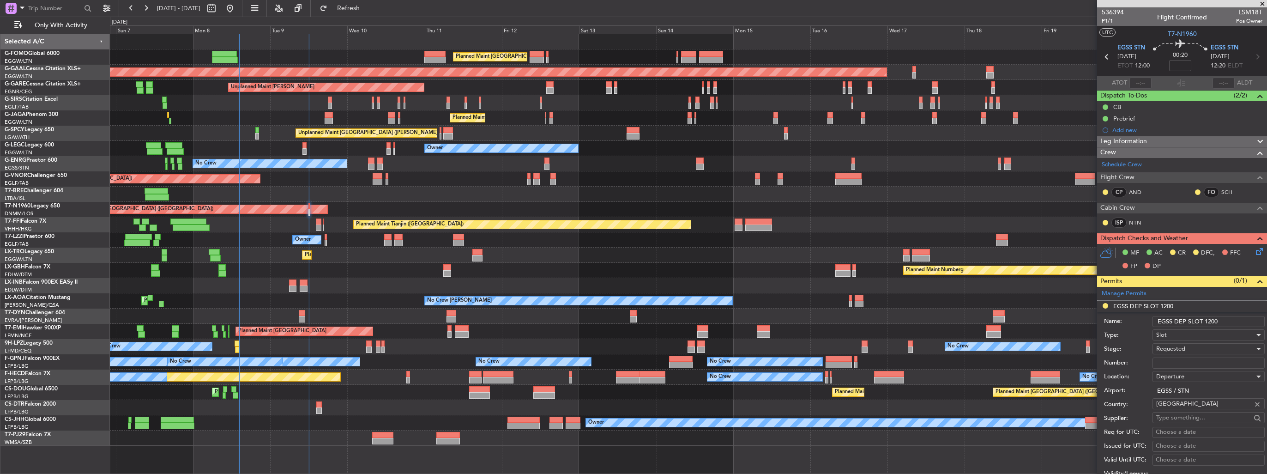
click at [1242, 316] on input "EGSS DEP SLOT 1200" at bounding box center [1208, 321] width 112 height 11
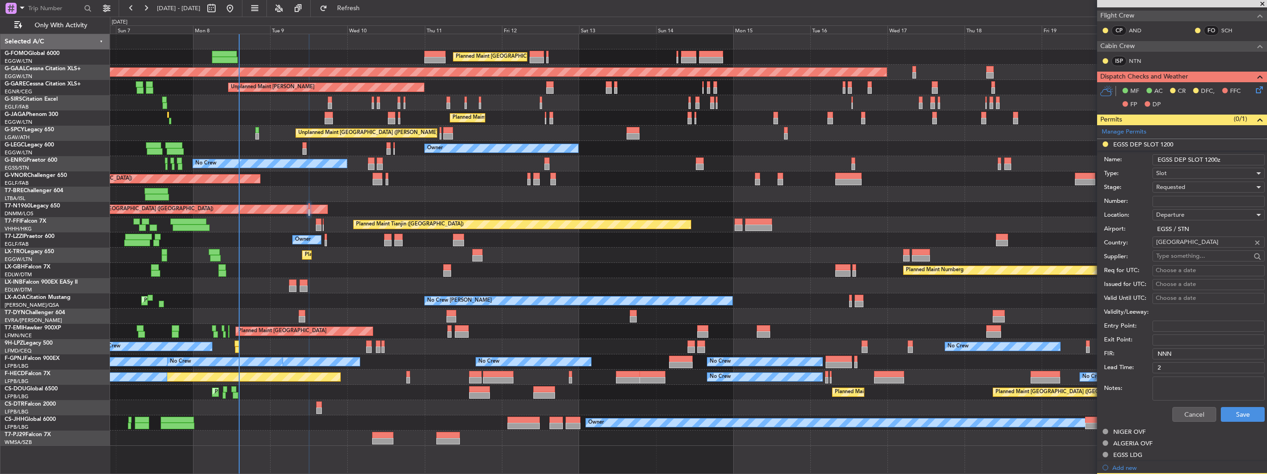
scroll to position [185, 0]
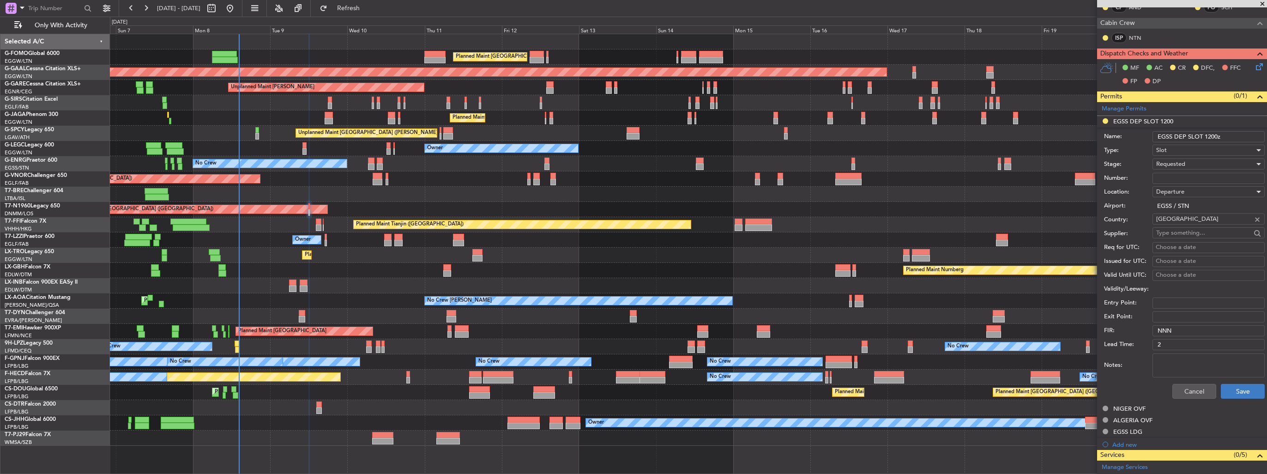
type input "EGSS DEP SLOT 1200z"
click at [1237, 391] on button "Save" at bounding box center [1243, 391] width 44 height 15
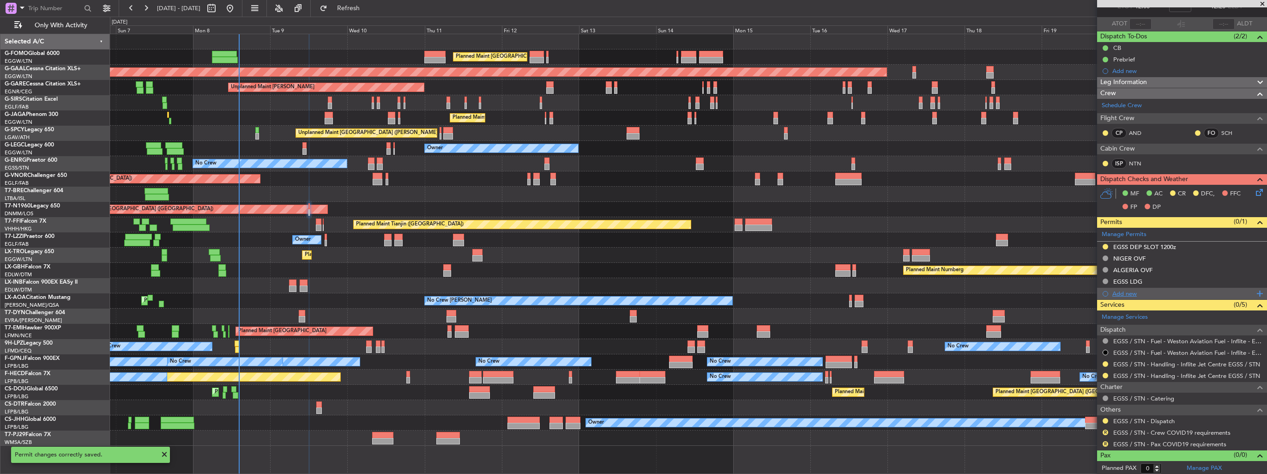
scroll to position [0, 0]
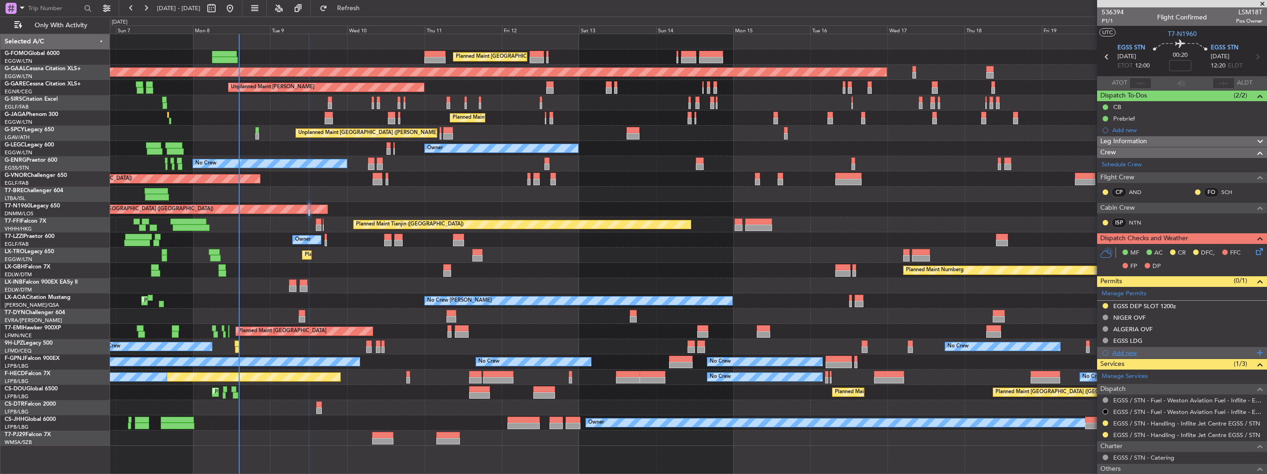
click at [1127, 352] on div "Add new" at bounding box center [1183, 353] width 142 height 8
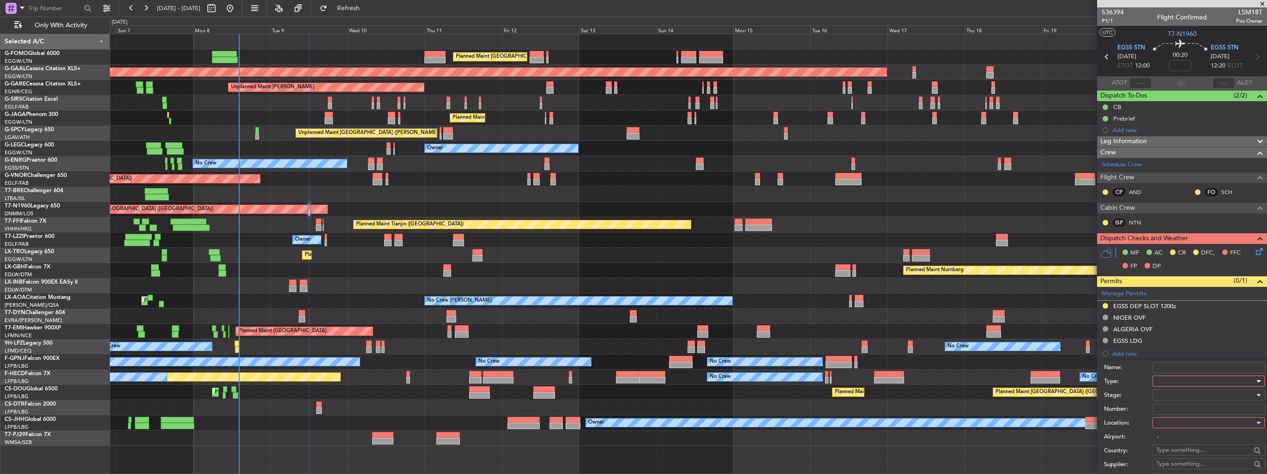
click at [1169, 376] on div at bounding box center [1205, 381] width 98 height 14
click at [1191, 463] on span "Slot" at bounding box center [1205, 468] width 97 height 14
click at [1192, 424] on div at bounding box center [1205, 423] width 98 height 14
click at [1191, 465] on span "Arrival" at bounding box center [1205, 468] width 97 height 14
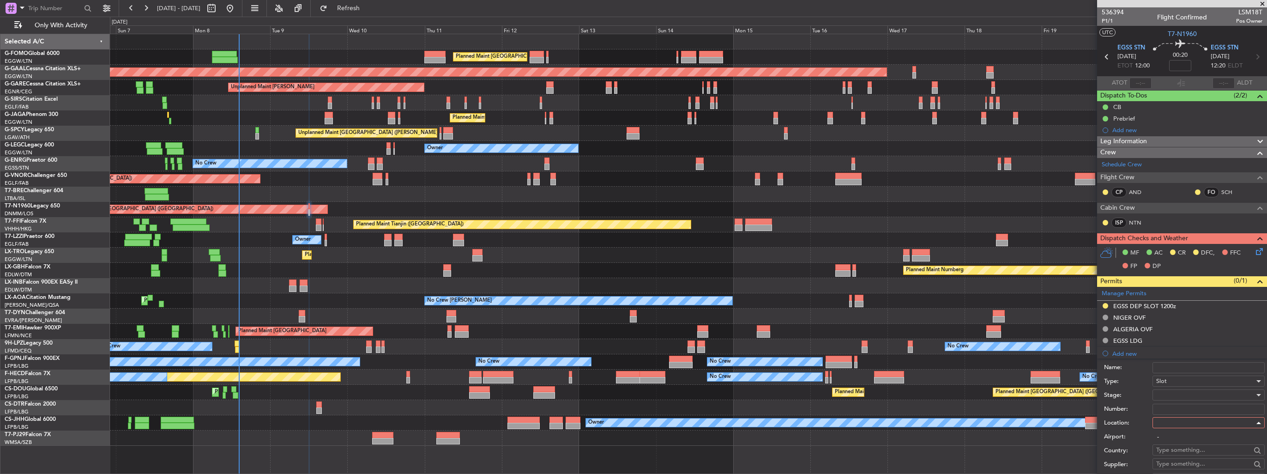
type input "EGSS / STN"
click at [1187, 389] on div at bounding box center [1205, 395] width 98 height 14
click at [1196, 463] on span "Received OK" at bounding box center [1205, 468] width 97 height 14
click at [1160, 404] on input "Number:" at bounding box center [1208, 409] width 112 height 11
paste input "63648"
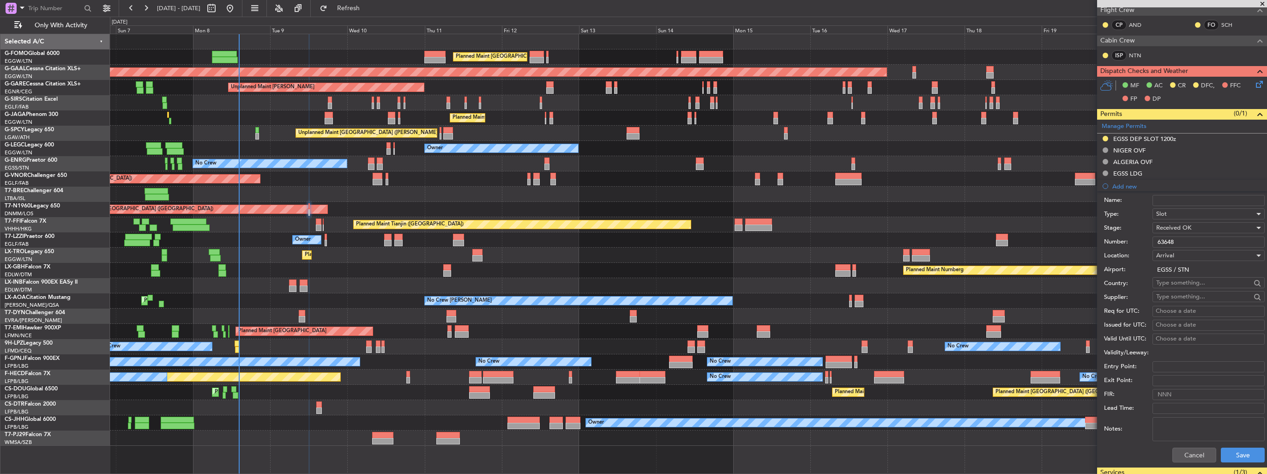
scroll to position [277, 0]
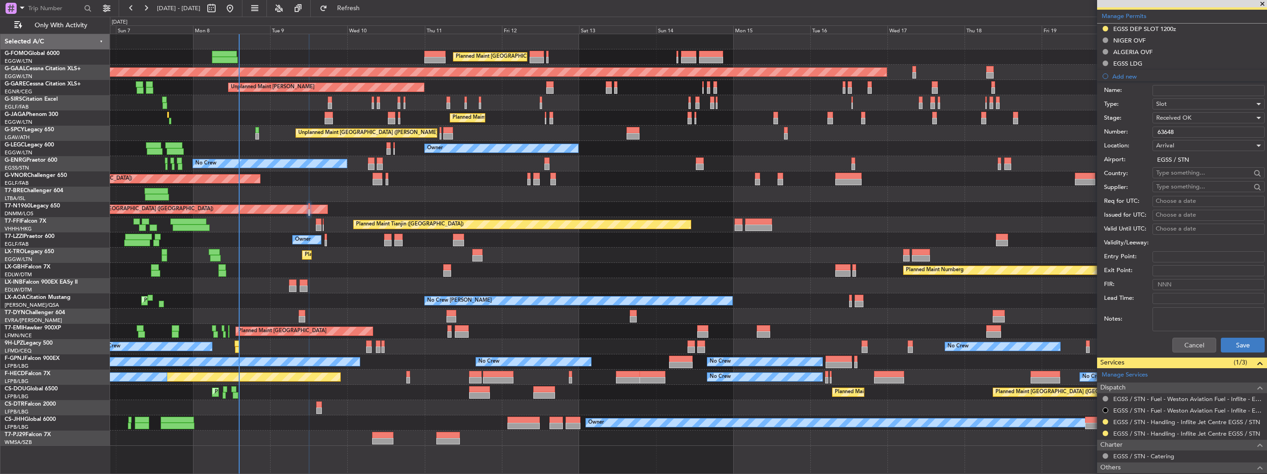
type input "63648"
click at [1236, 343] on button "Save" at bounding box center [1243, 344] width 44 height 15
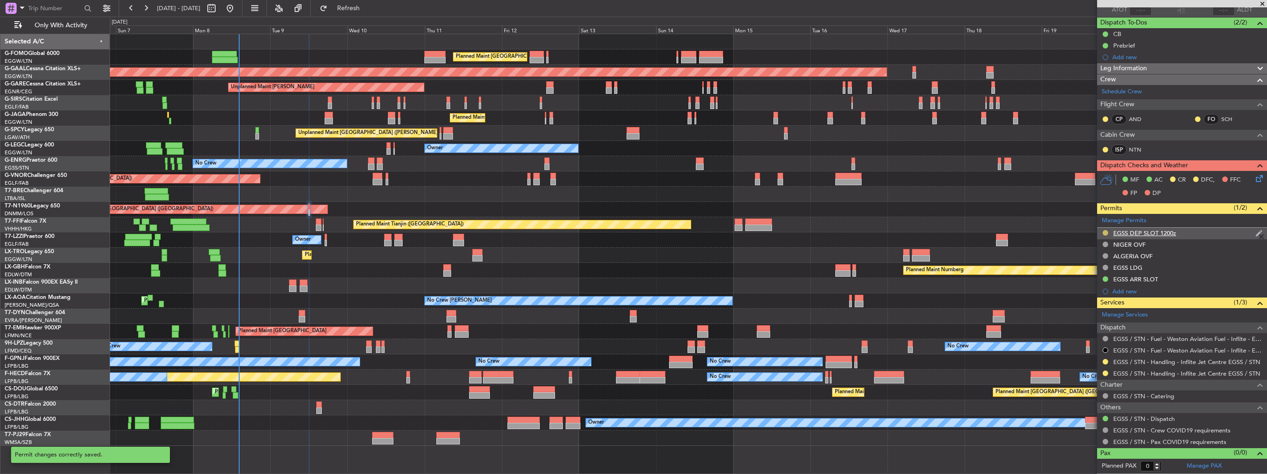
scroll to position [71, 0]
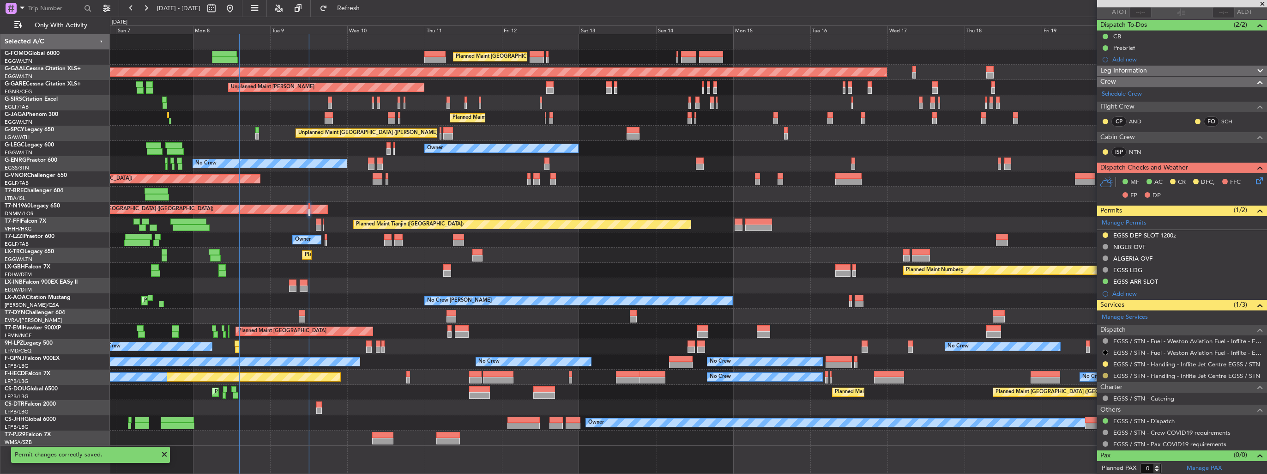
click at [1105, 374] on button at bounding box center [1106, 376] width 6 height 6
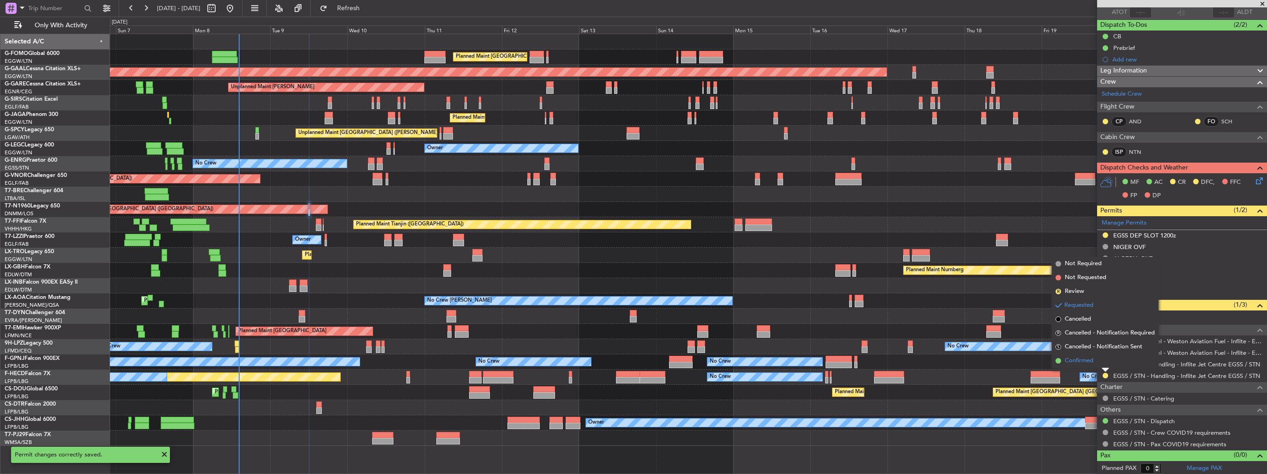
click at [1097, 359] on li "Confirmed" at bounding box center [1105, 361] width 107 height 14
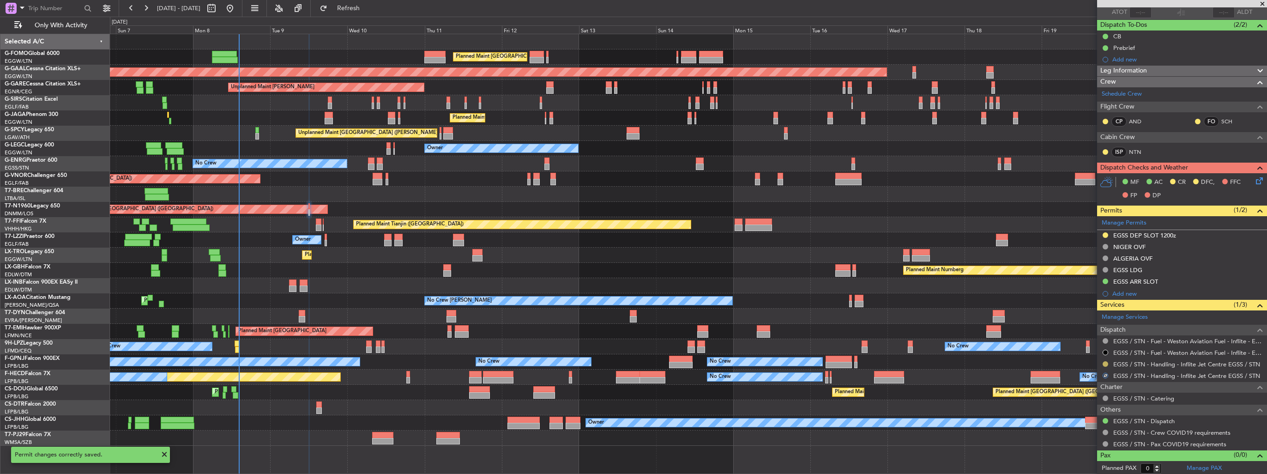
click at [1105, 362] on button at bounding box center [1106, 364] width 6 height 6
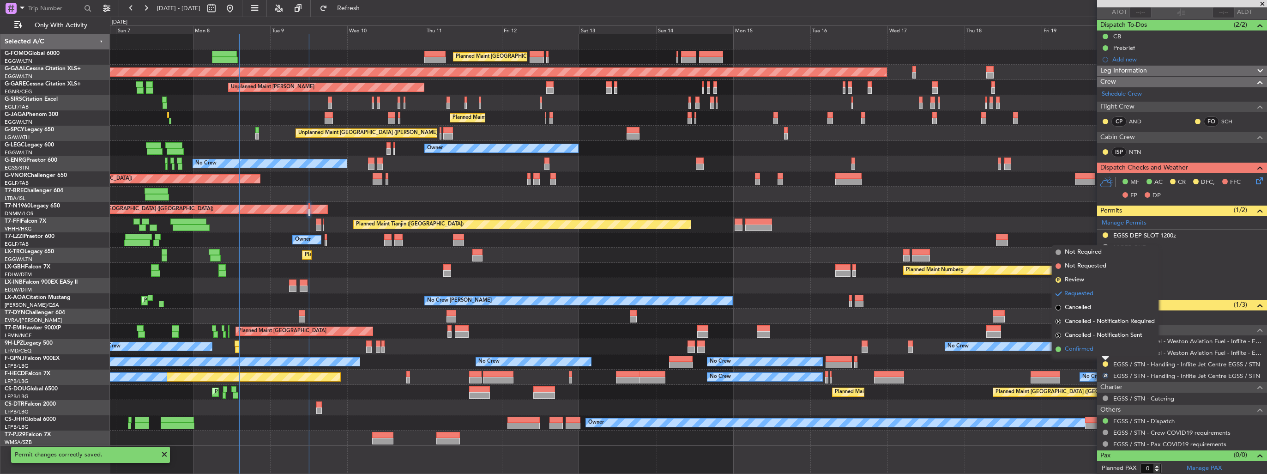
click at [1090, 350] on span "Confirmed" at bounding box center [1079, 348] width 29 height 9
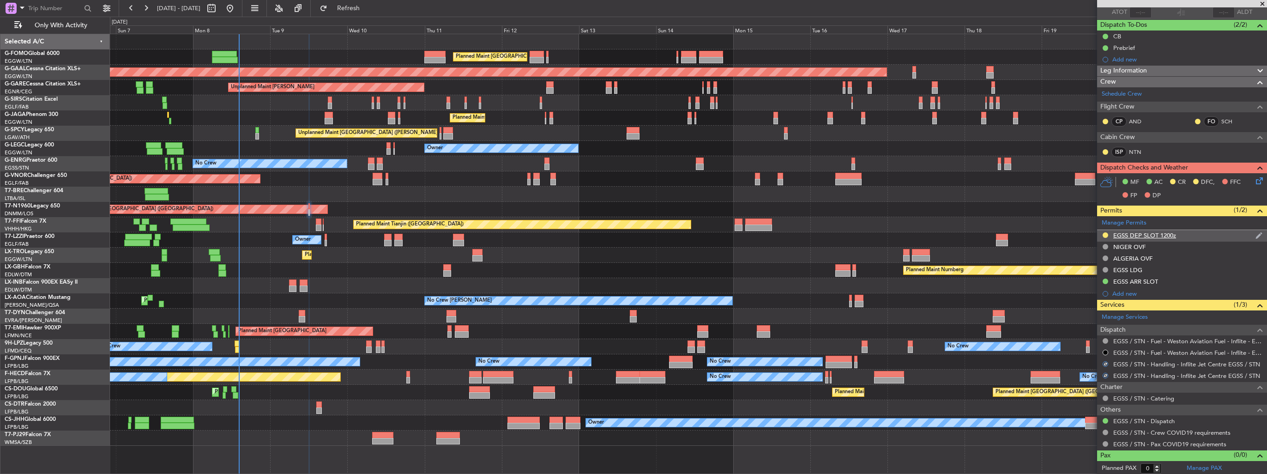
click at [1255, 235] on img at bounding box center [1258, 235] width 7 height 8
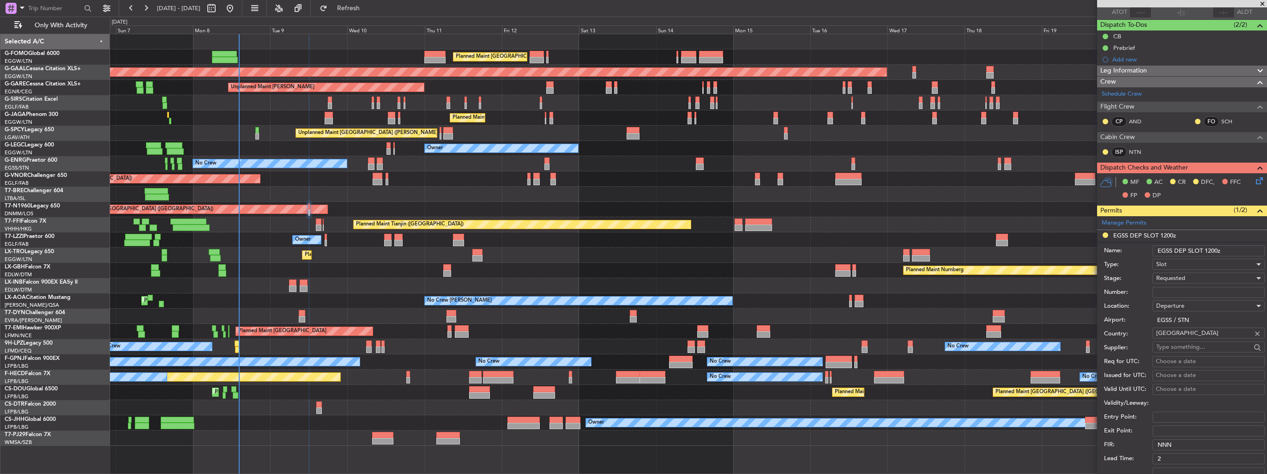
click at [1194, 290] on input "Number:" at bounding box center [1208, 292] width 112 height 11
paste input "63648"
type input "63648"
click at [1160, 278] on span "Requested" at bounding box center [1170, 278] width 29 height 8
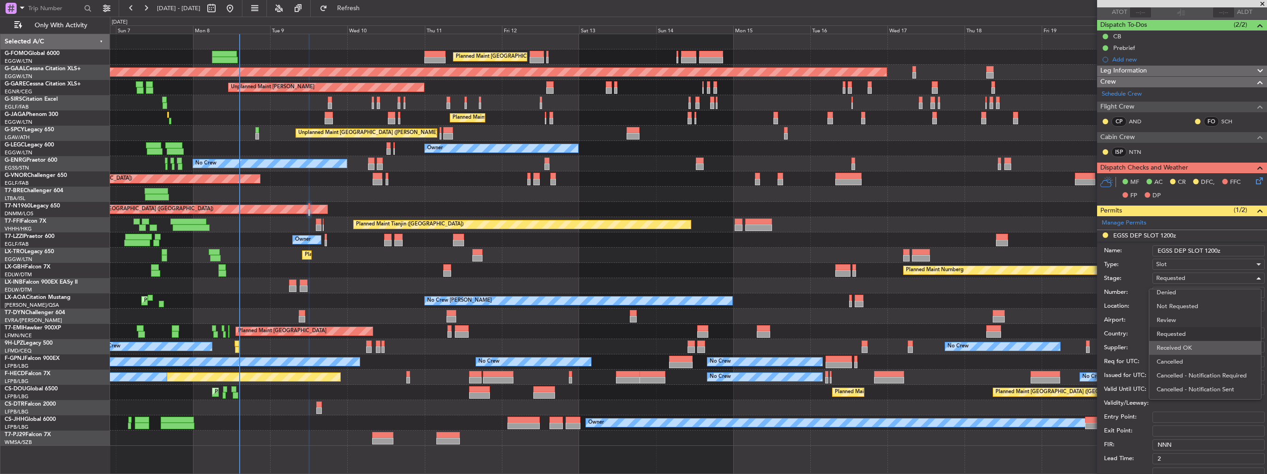
click at [1176, 344] on span "Received OK" at bounding box center [1205, 348] width 97 height 14
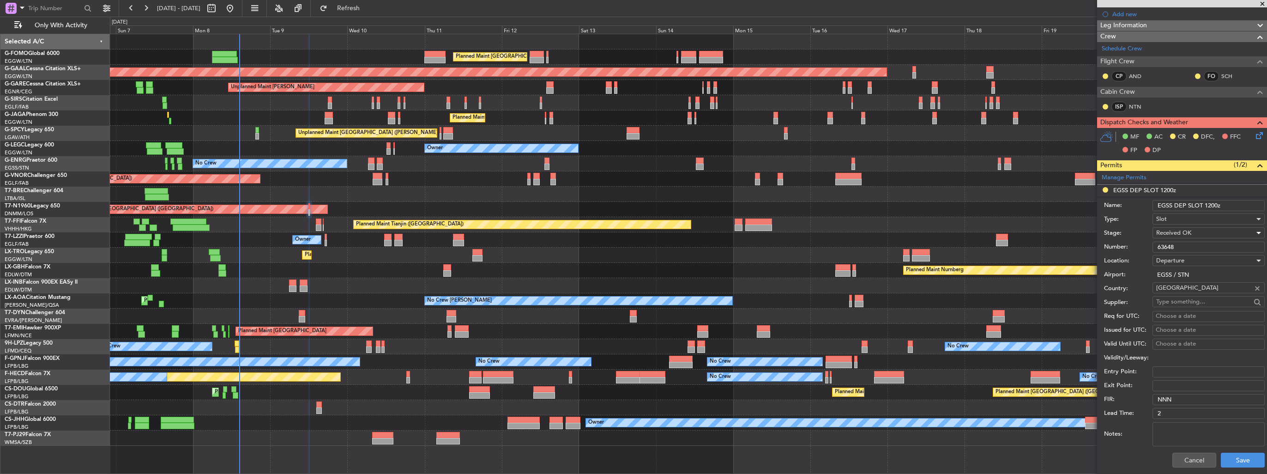
scroll to position [163, 0]
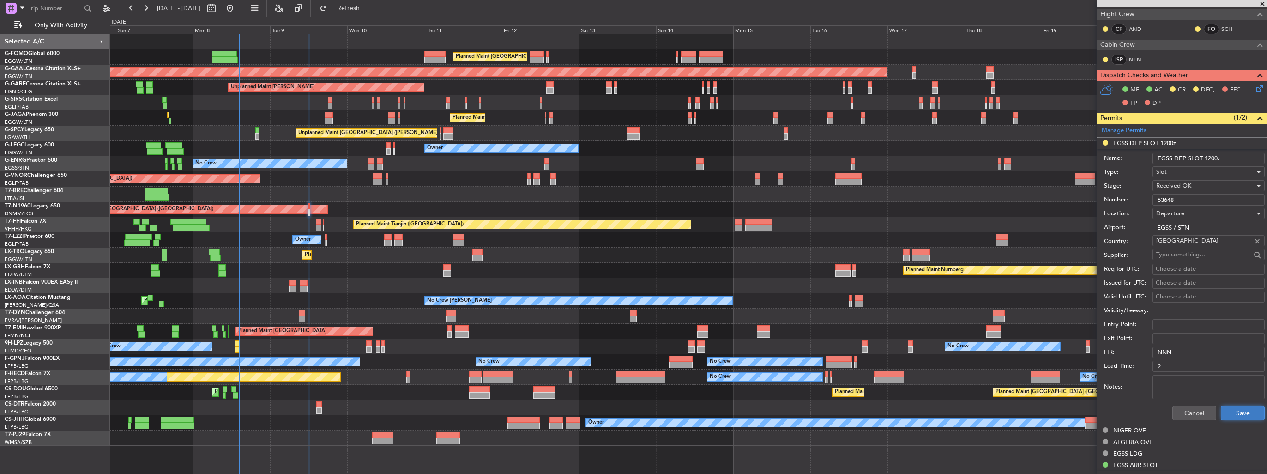
click at [1228, 409] on button "Save" at bounding box center [1243, 412] width 44 height 15
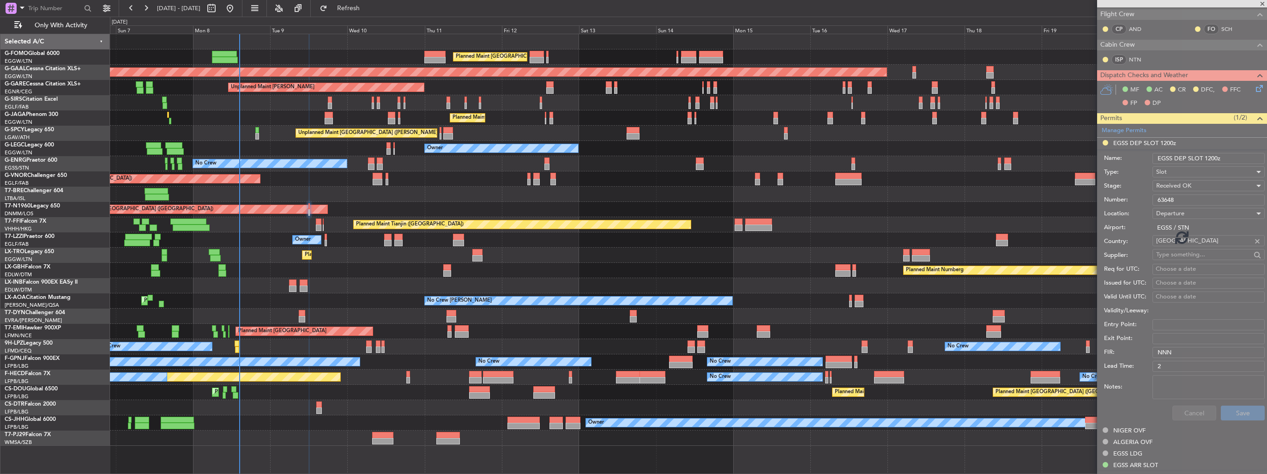
scroll to position [71, 0]
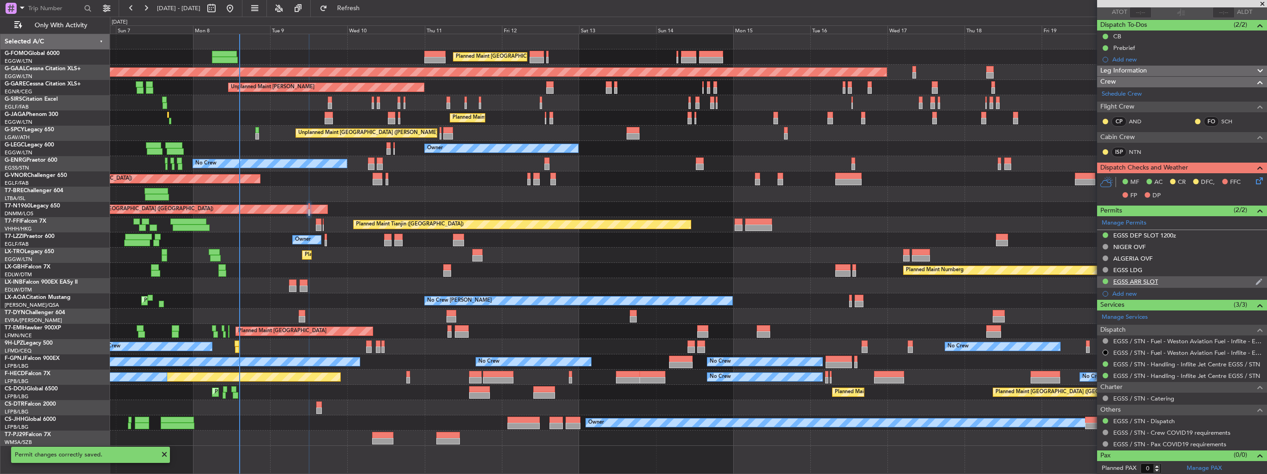
click at [1256, 280] on div "EGSS ARR SLOT" at bounding box center [1182, 282] width 170 height 12
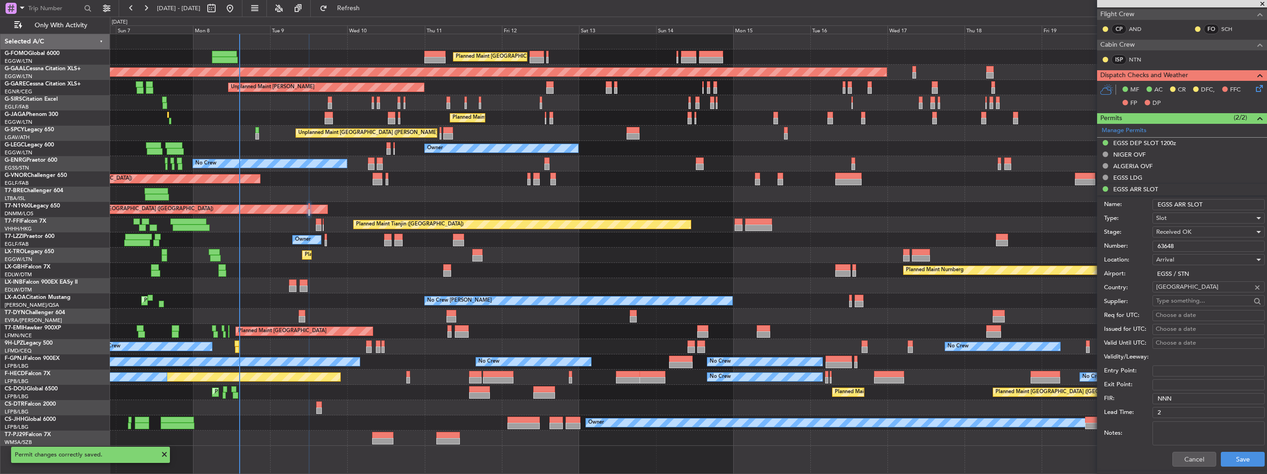
click at [1221, 200] on input "EGSS ARR SLOT" at bounding box center [1208, 204] width 112 height 11
type input "EGSS ARR SLOT 1220z"
click at [1249, 452] on button "Save" at bounding box center [1243, 459] width 44 height 15
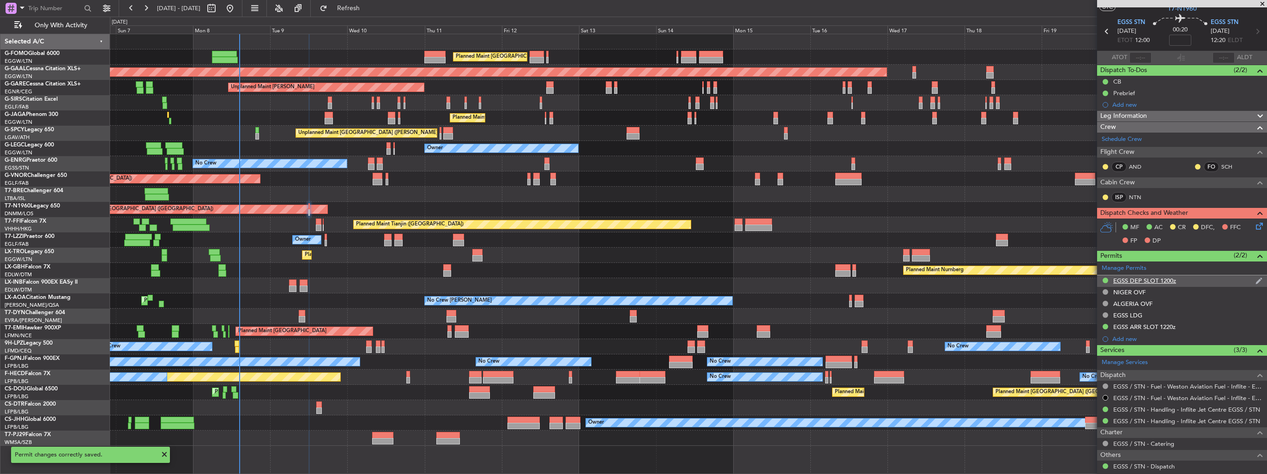
scroll to position [0, 0]
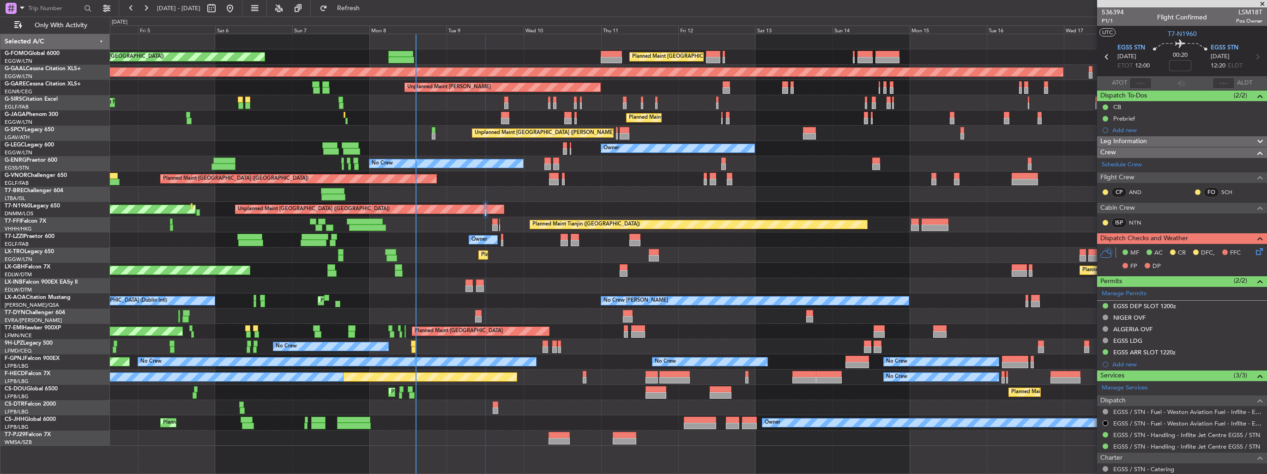
click at [336, 254] on div "Planned Maint London (Luton) Planned Maint London (Luton) Planned Maint Dusseld…" at bounding box center [688, 239] width 1157 height 411
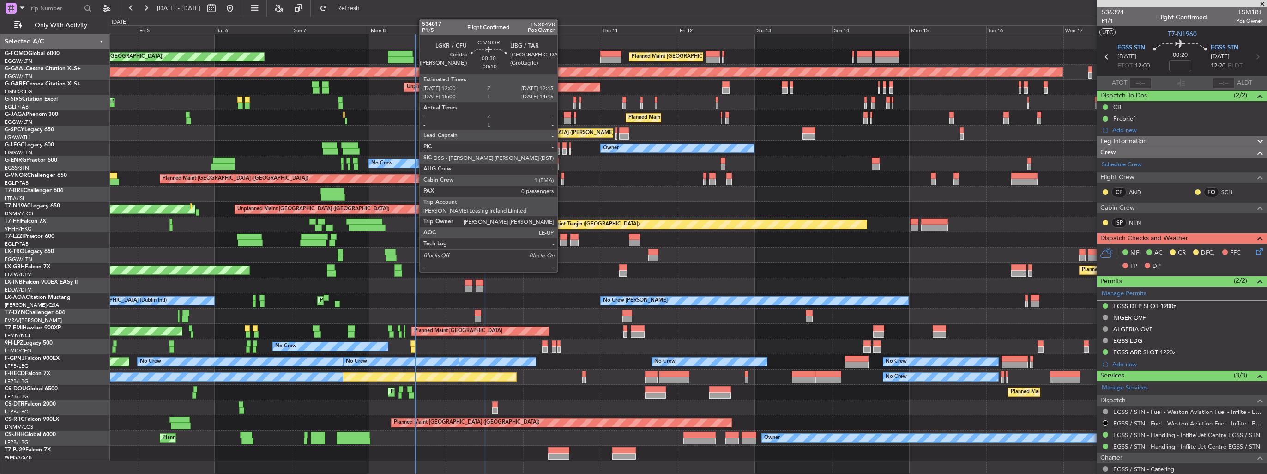
click at [561, 182] on div at bounding box center [562, 182] width 3 height 6
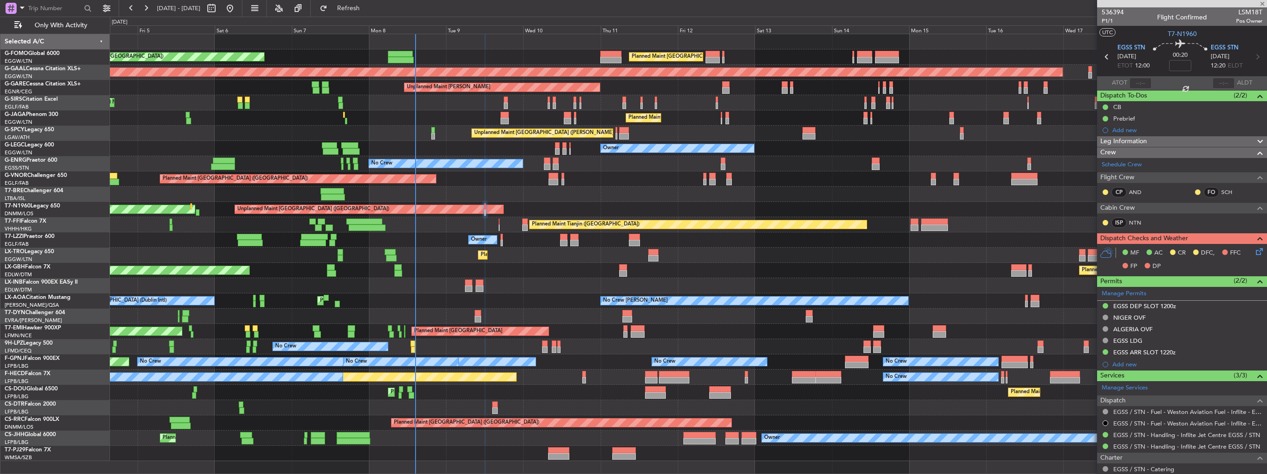
type input "-00:10"
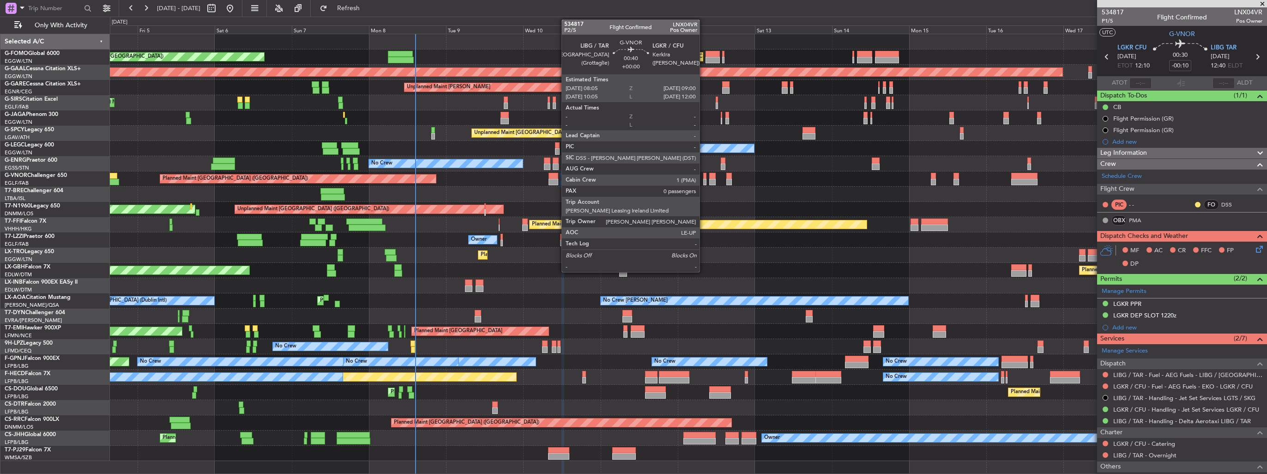
click at [704, 179] on div at bounding box center [704, 182] width 3 height 6
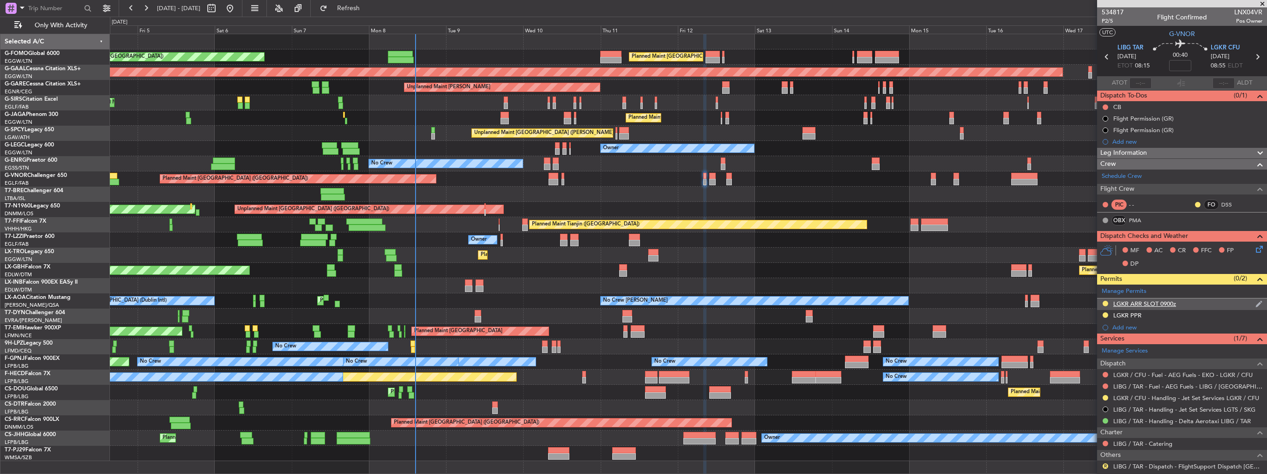
click at [1255, 300] on img at bounding box center [1258, 304] width 7 height 8
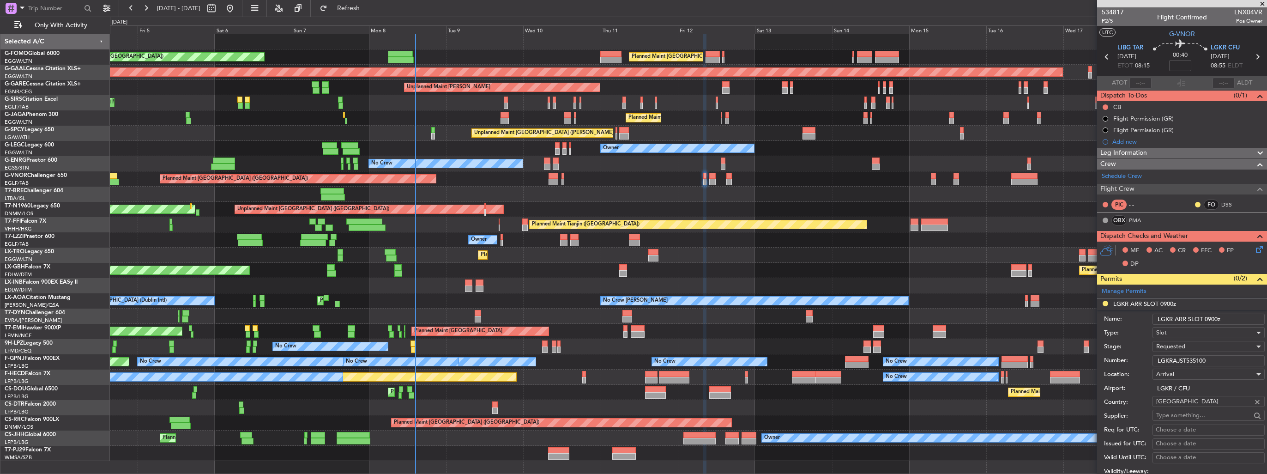
drag, startPoint x: 1223, startPoint y: 361, endPoint x: 1109, endPoint y: 368, distance: 113.8
click at [1109, 368] on form "Name: LGKR ARR SLOT 0900z Type: Slot Stage: Requested Number: LGKRAJST535100 Lo…" at bounding box center [1182, 448] width 170 height 276
paste input "07310080925"
type input "LGKR07310080925"
drag, startPoint x: 1109, startPoint y: 368, endPoint x: 1168, endPoint y: 345, distance: 63.6
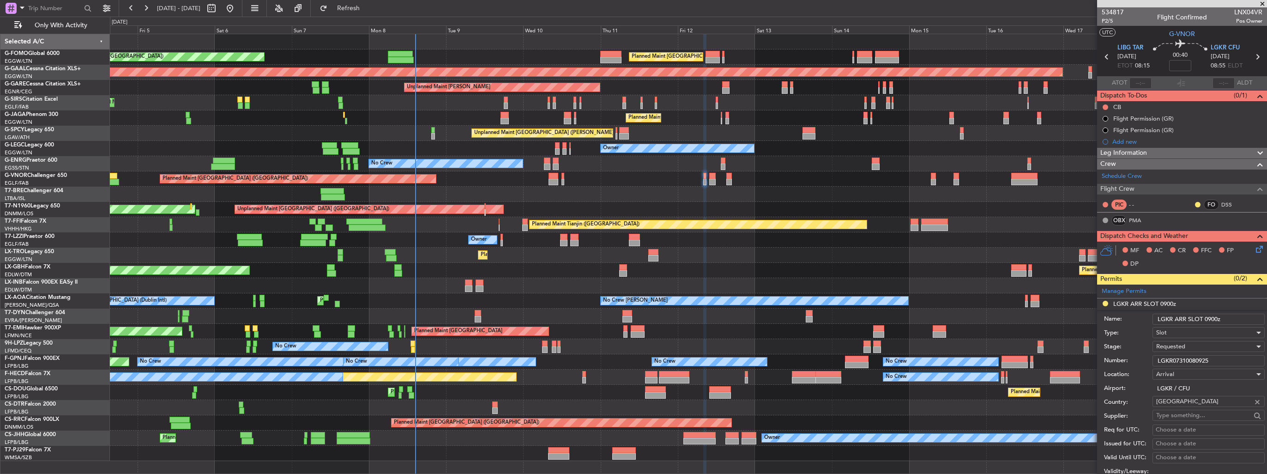
click at [1168, 345] on span "Requested" at bounding box center [1170, 346] width 29 height 8
click at [1173, 409] on span "Received OK" at bounding box center [1205, 416] width 97 height 14
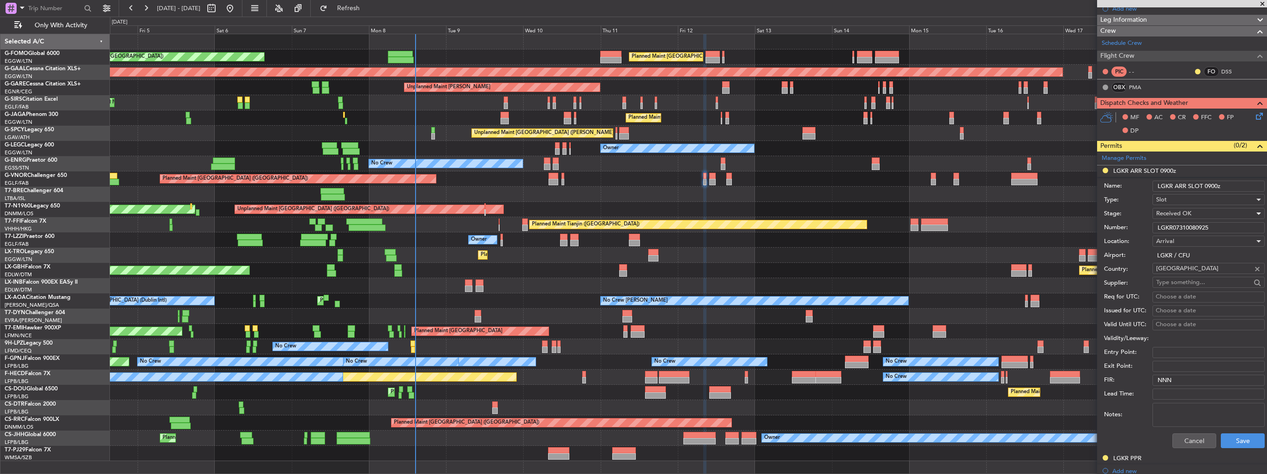
scroll to position [139, 0]
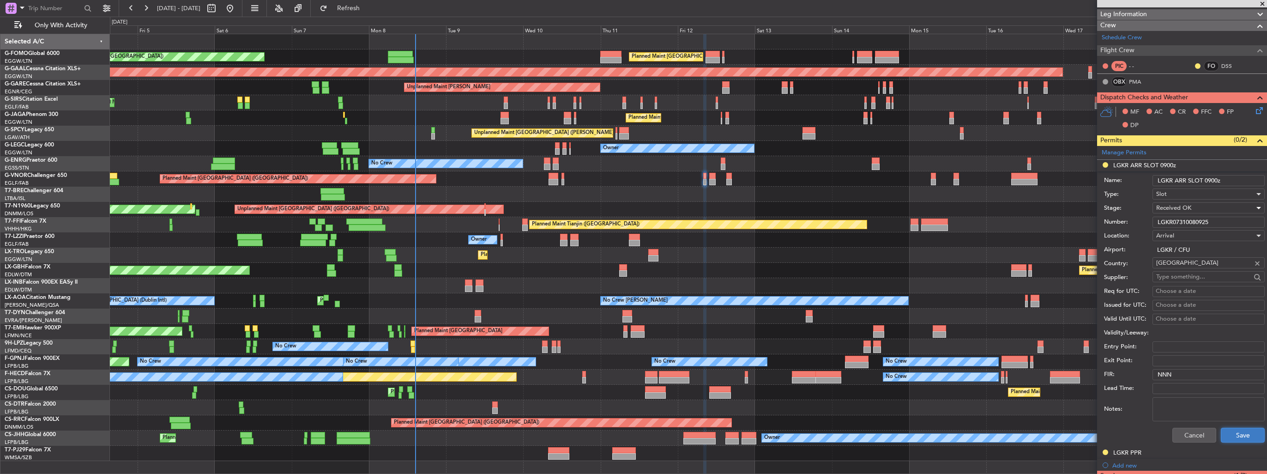
click at [1247, 428] on button "Save" at bounding box center [1243, 435] width 44 height 15
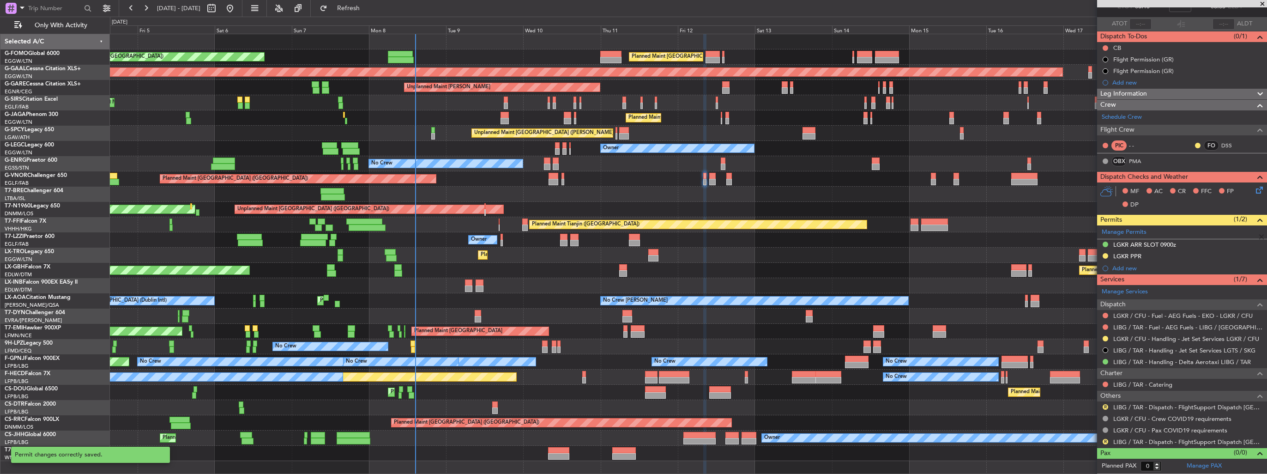
scroll to position [57, 0]
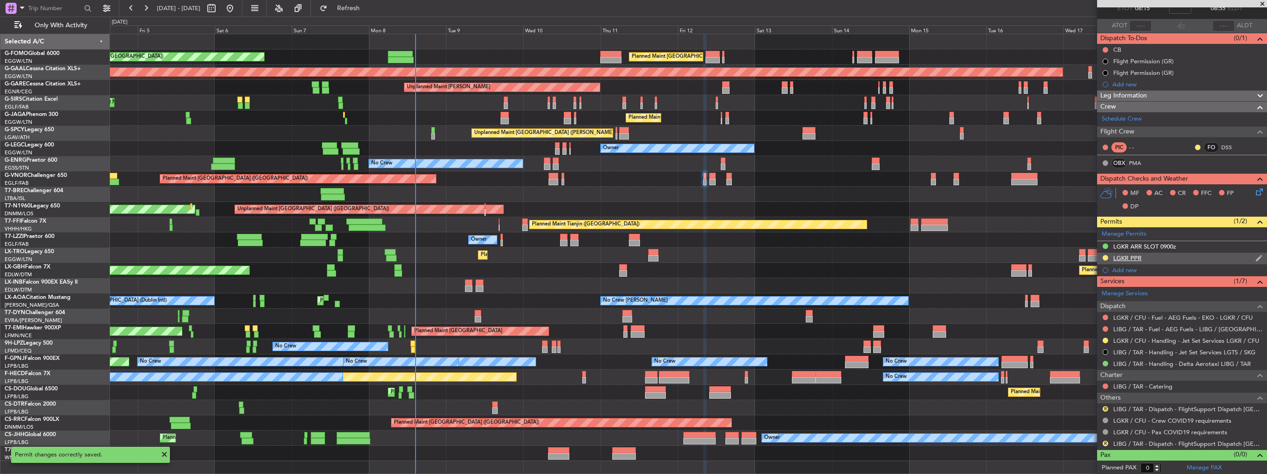
click at [1255, 255] on img at bounding box center [1258, 258] width 7 height 8
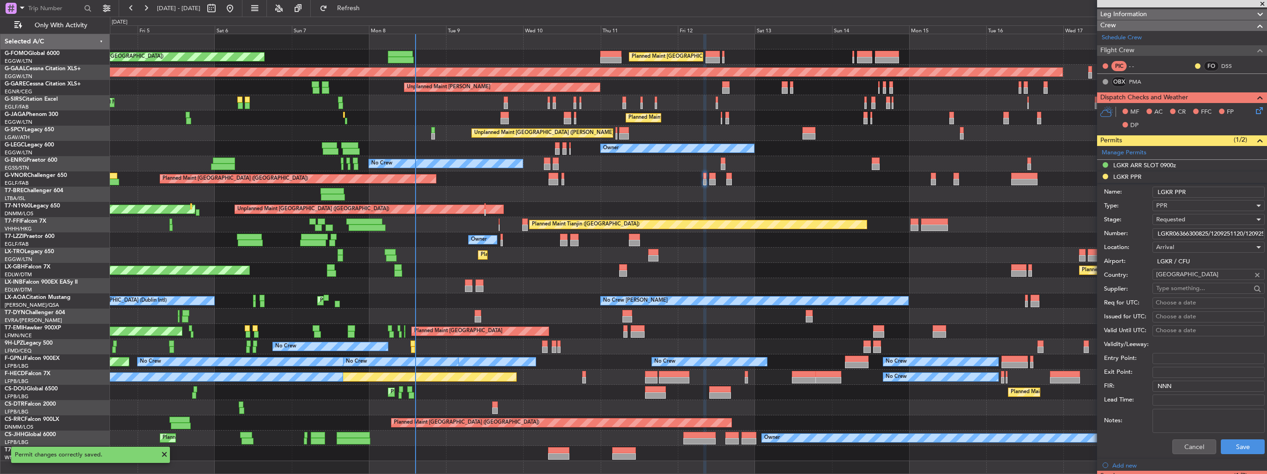
scroll to position [0, 24]
drag, startPoint x: 1156, startPoint y: 233, endPoint x: 1282, endPoint y: 232, distance: 125.6
click at [1266, 232] on html "04 Sep 2025 - 19 Sep 2025 Refresh Quick Links Only With Activity Planned Maint …" at bounding box center [633, 237] width 1267 height 474
paste input "7310080925"
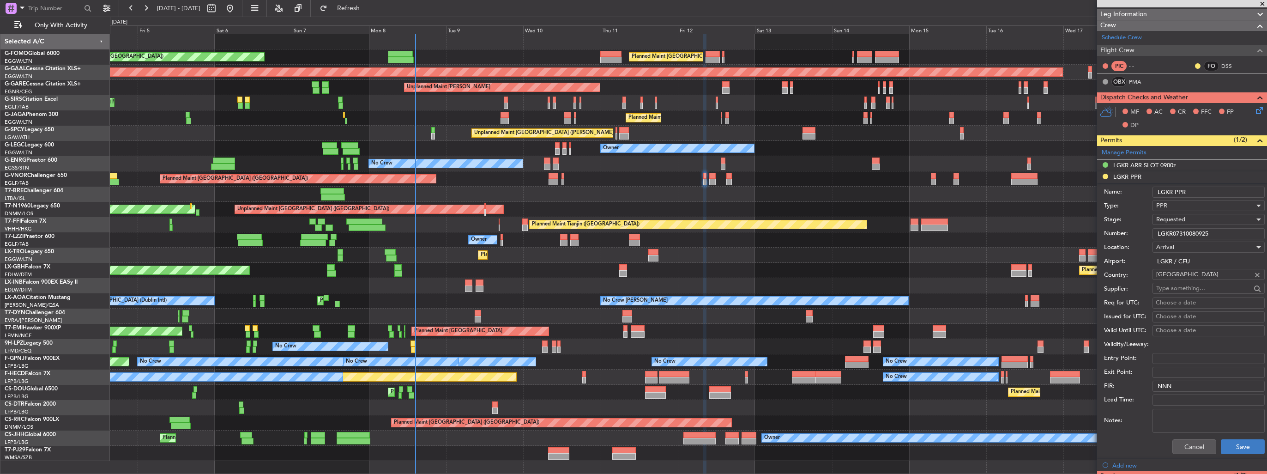
type input "LGKR07310080925"
click at [1239, 451] on button "Save" at bounding box center [1243, 446] width 44 height 15
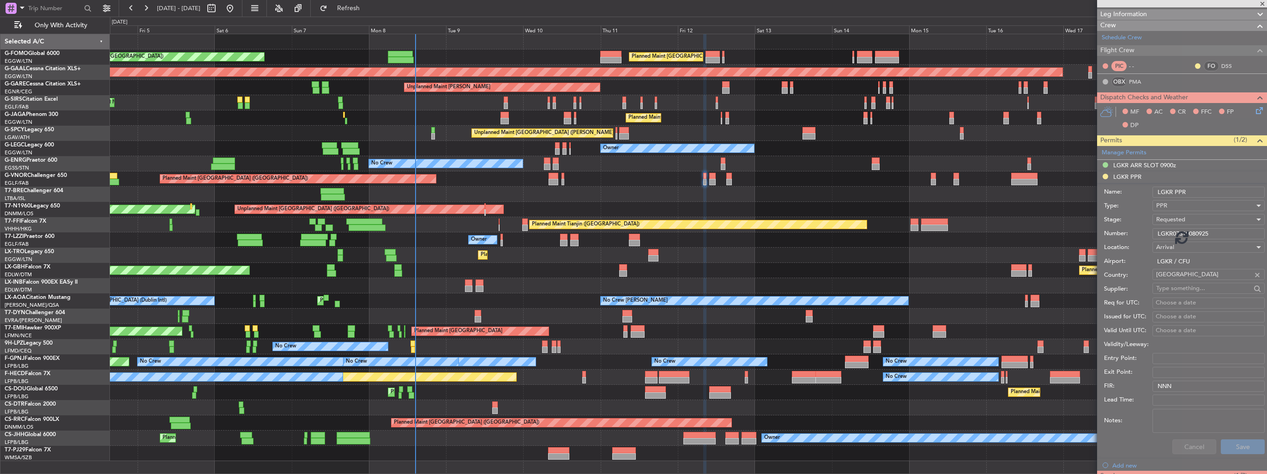
scroll to position [57, 0]
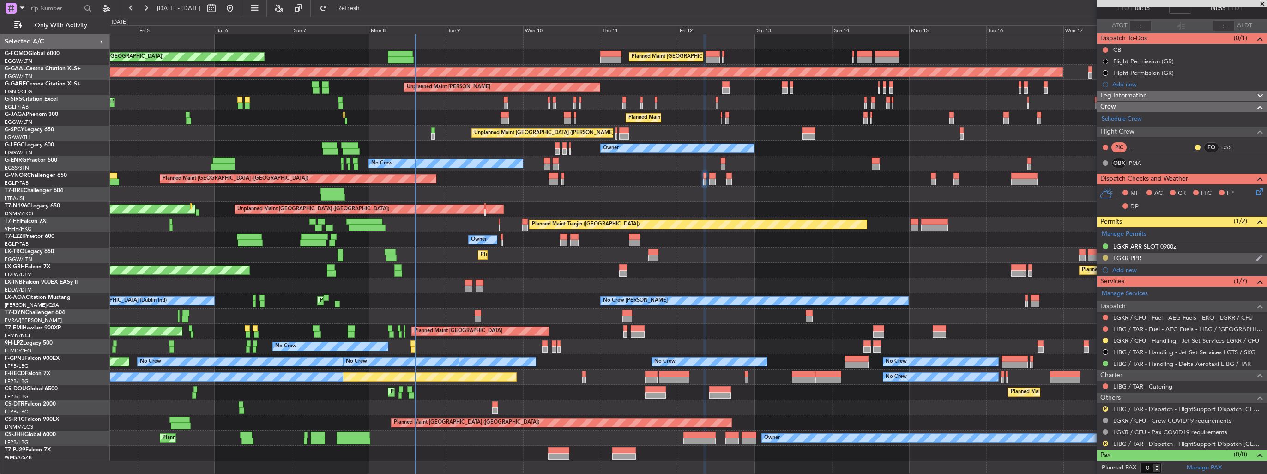
click at [1104, 255] on button at bounding box center [1106, 258] width 6 height 6
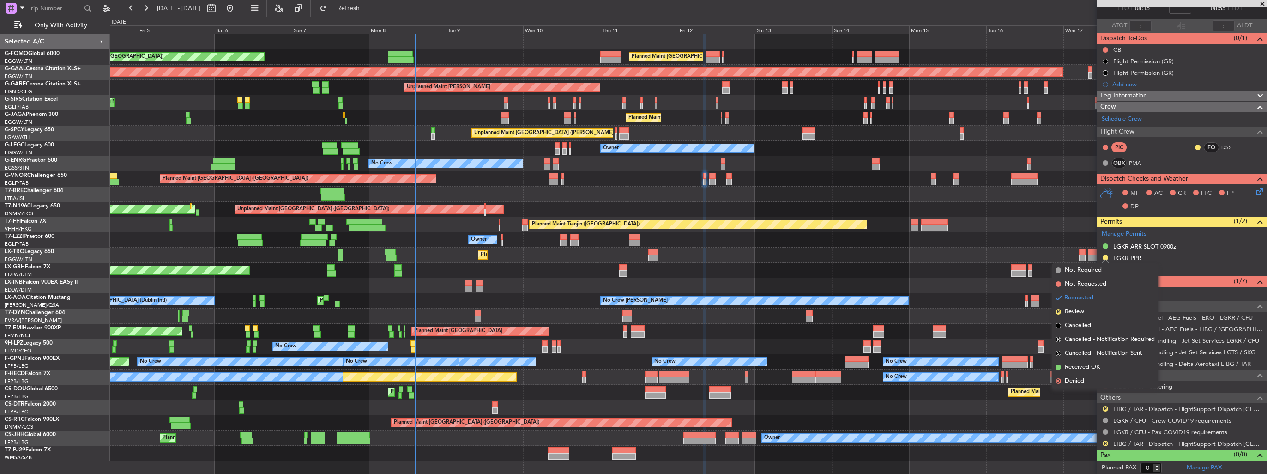
click at [1089, 365] on span "Received OK" at bounding box center [1082, 366] width 35 height 9
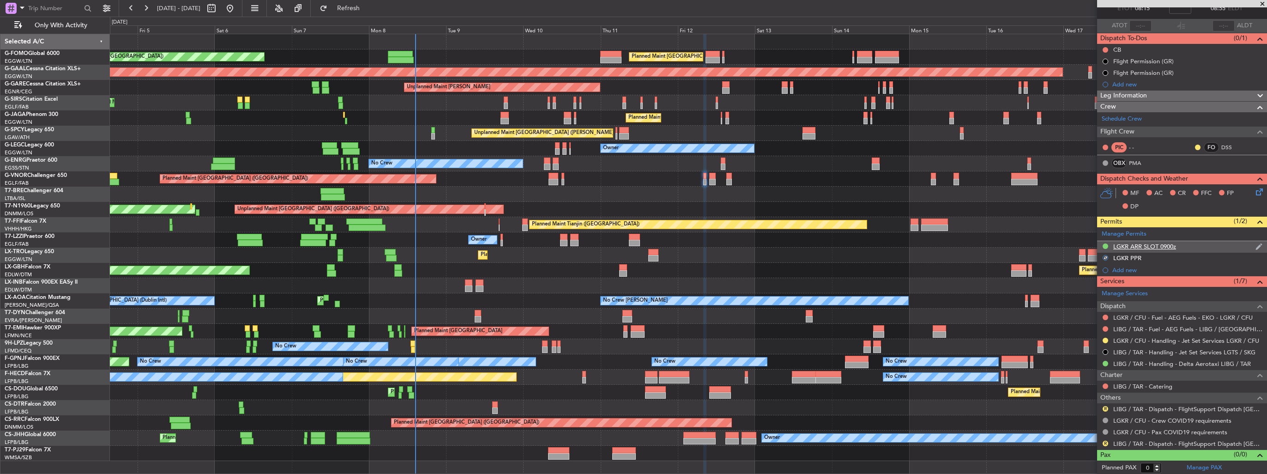
click at [1255, 244] on img at bounding box center [1258, 246] width 7 height 8
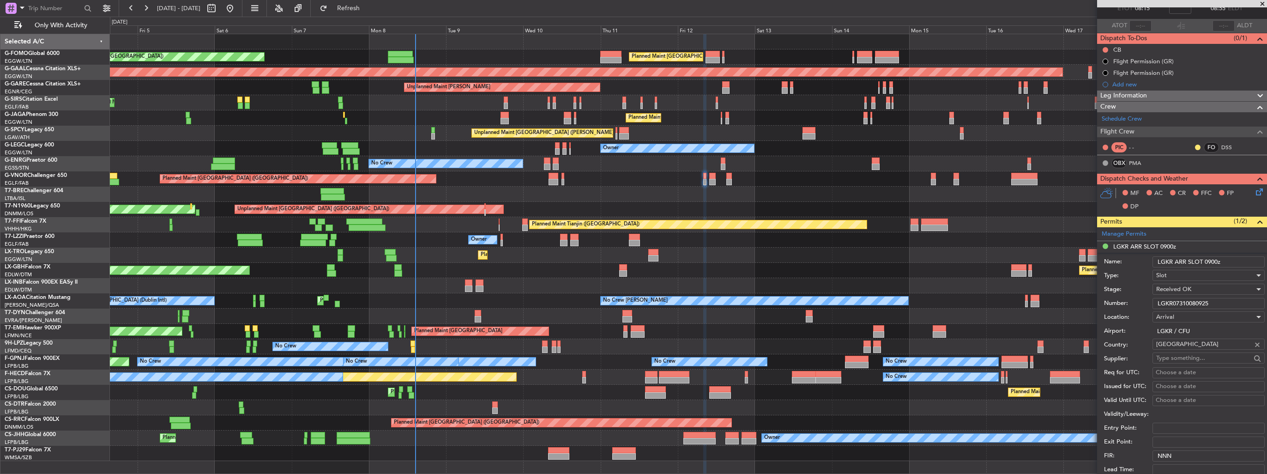
drag, startPoint x: 1219, startPoint y: 298, endPoint x: 1136, endPoint y: 300, distance: 83.1
click at [1136, 300] on div "Number: LGKR07310080925" at bounding box center [1184, 303] width 161 height 14
paste input "AJST535100"
type input "LGKRAJST535100"
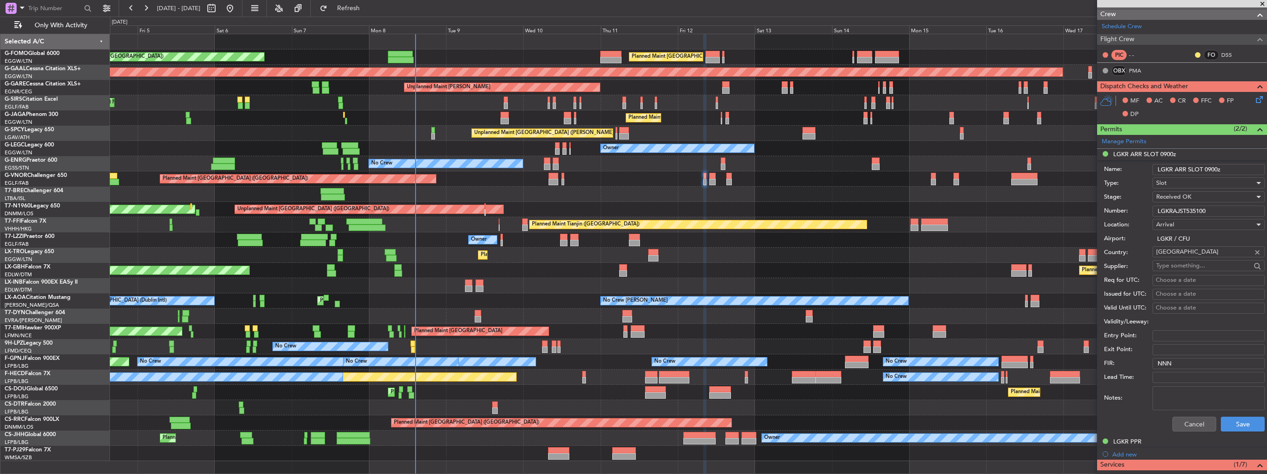
scroll to position [196, 0]
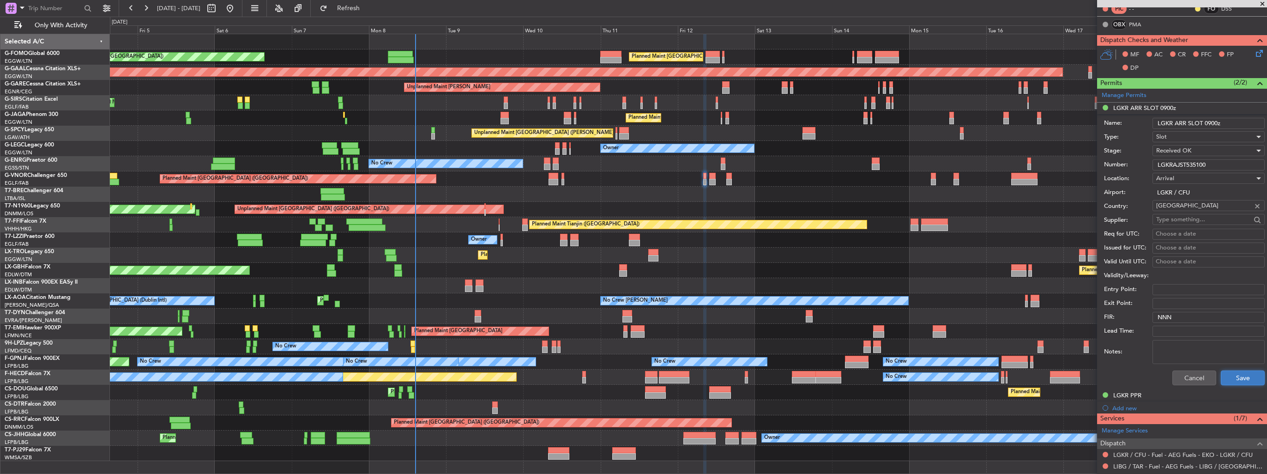
click at [1235, 380] on button "Save" at bounding box center [1243, 377] width 44 height 15
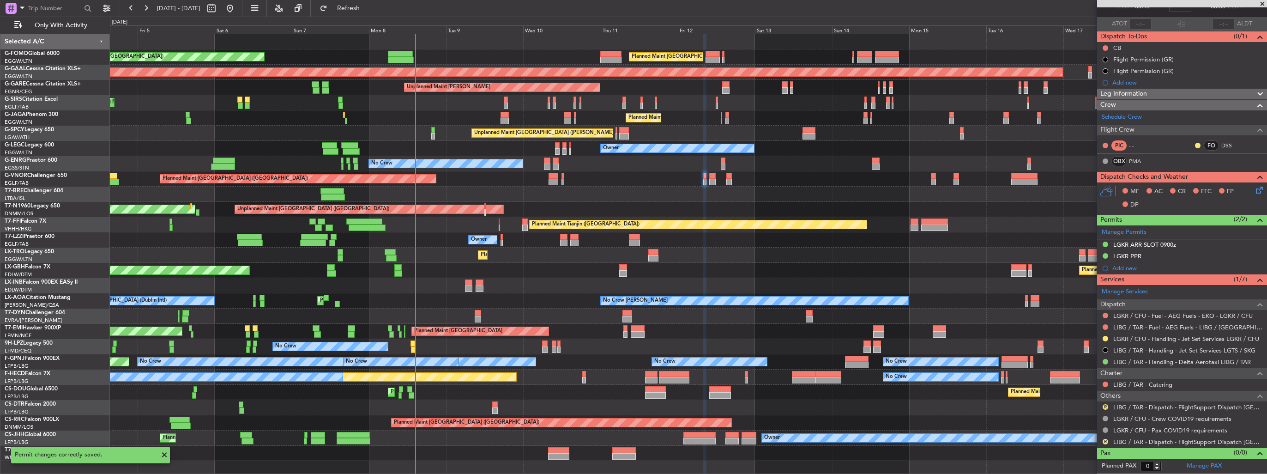
scroll to position [57, 0]
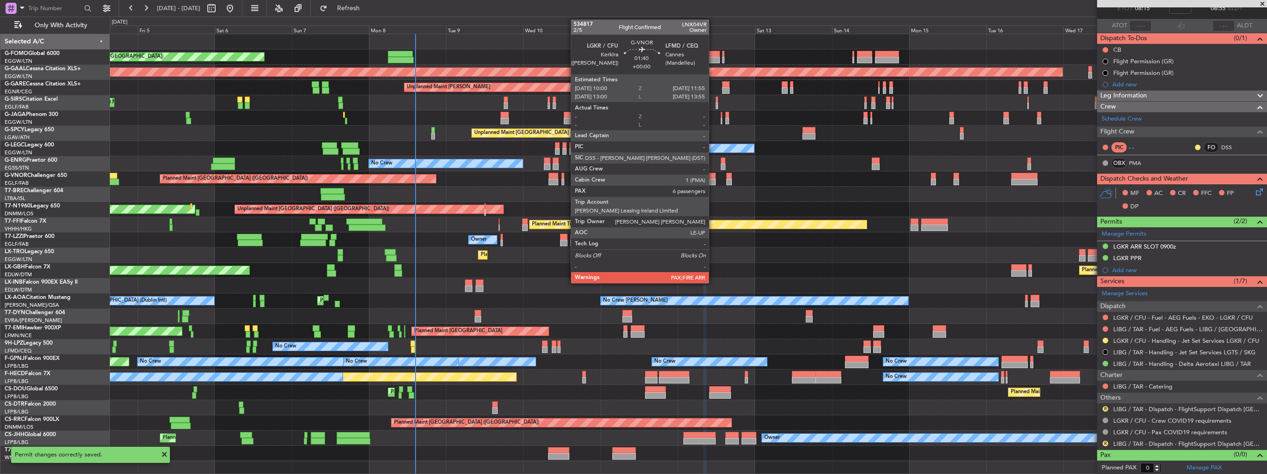
click at [713, 176] on div at bounding box center [712, 176] width 6 height 6
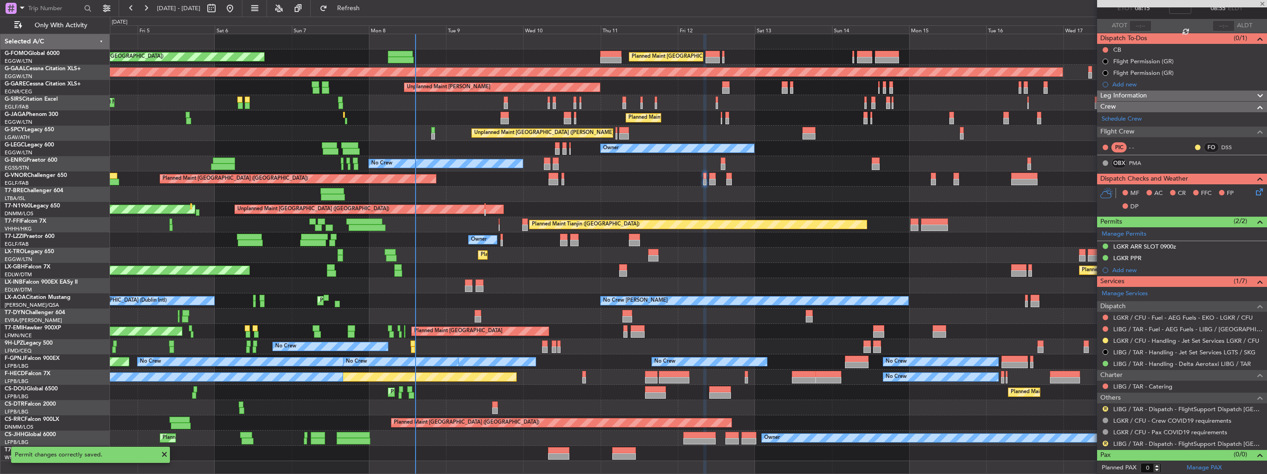
type input "6"
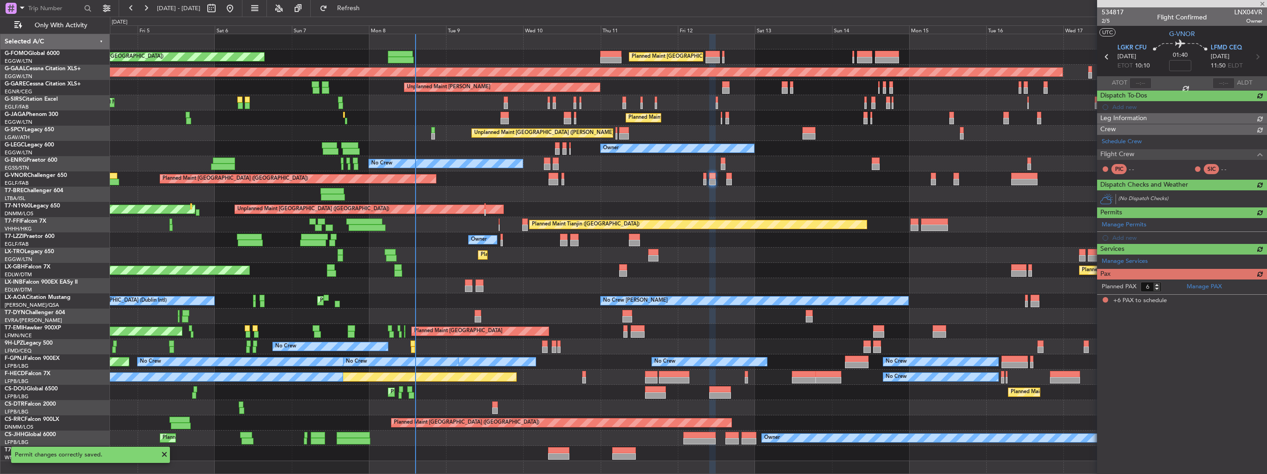
scroll to position [0, 0]
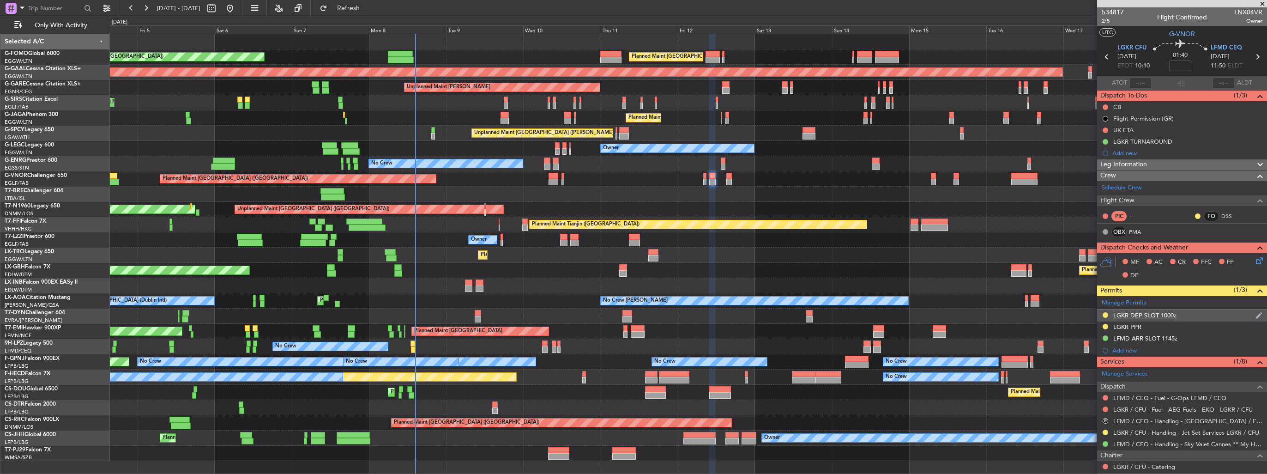
click at [1255, 313] on img at bounding box center [1258, 315] width 7 height 8
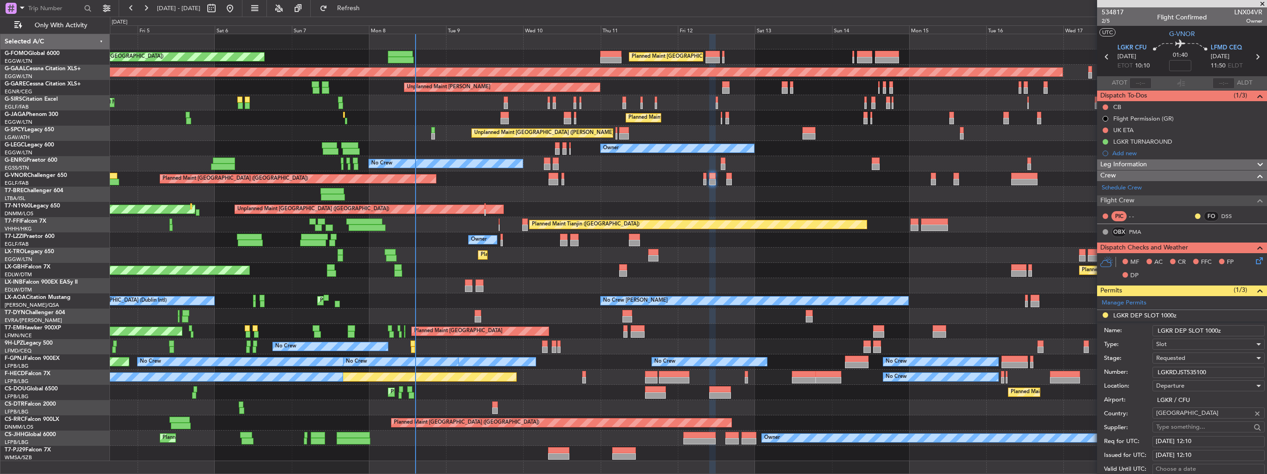
click at [1213, 329] on input "LGKR DEP SLOT 1000z" at bounding box center [1208, 330] width 112 height 11
type input "LGKR DEP SLOT 1010z"
click at [1219, 356] on div "Requested" at bounding box center [1205, 358] width 98 height 14
click at [1207, 426] on span "Received OK" at bounding box center [1205, 428] width 97 height 14
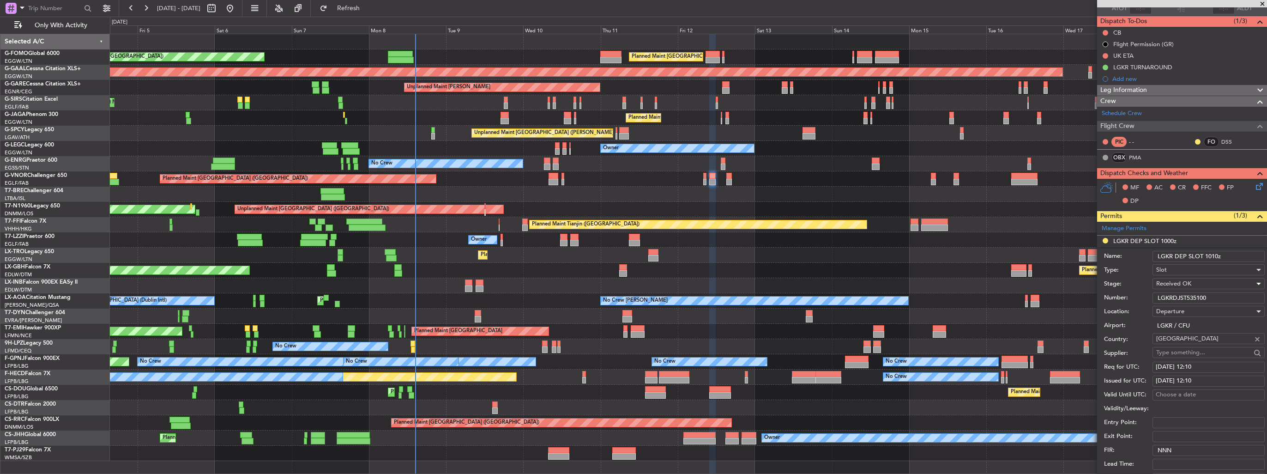
scroll to position [139, 0]
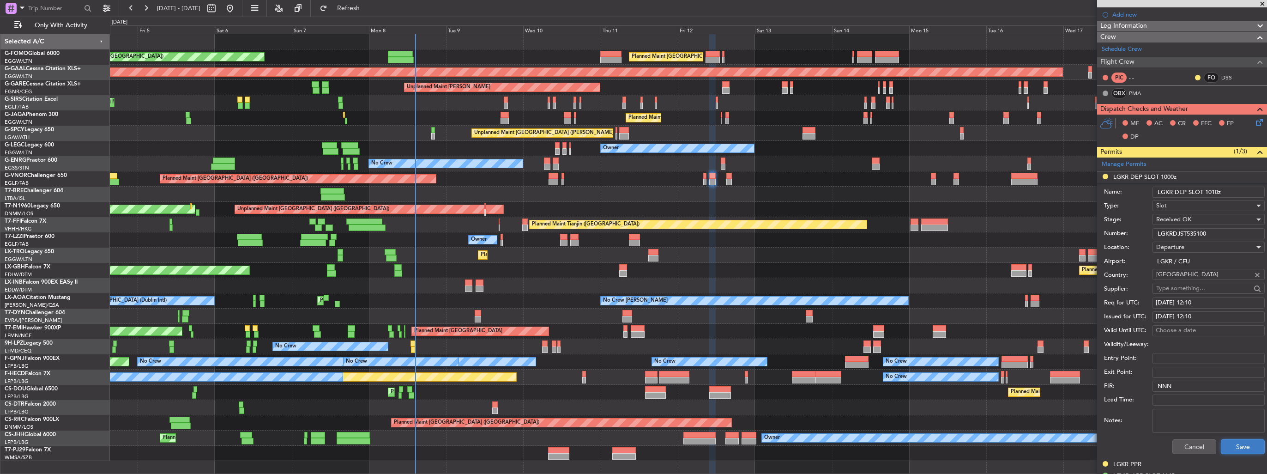
click at [1229, 448] on button "Save" at bounding box center [1243, 446] width 44 height 15
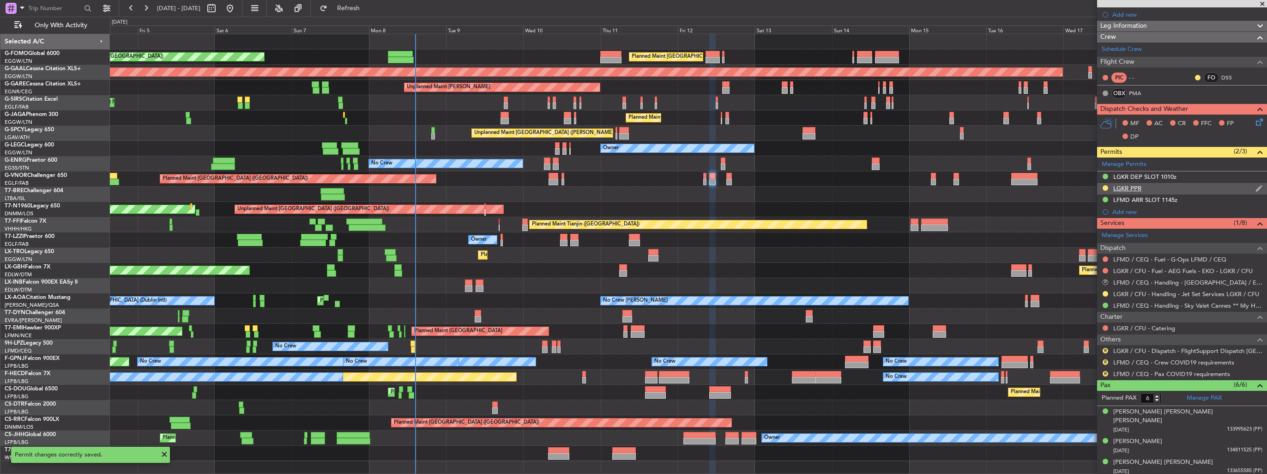
click at [1255, 189] on img at bounding box center [1258, 188] width 7 height 8
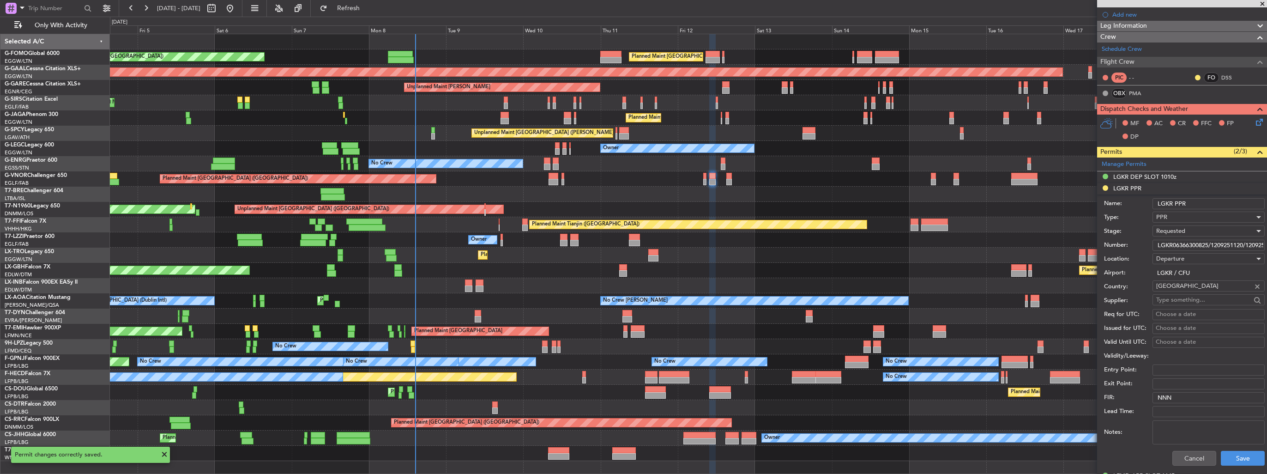
click at [1199, 235] on div "Requested" at bounding box center [1205, 231] width 98 height 14
click at [1194, 298] on span "Received OK" at bounding box center [1205, 301] width 97 height 14
click at [1228, 453] on button "Save" at bounding box center [1243, 458] width 44 height 15
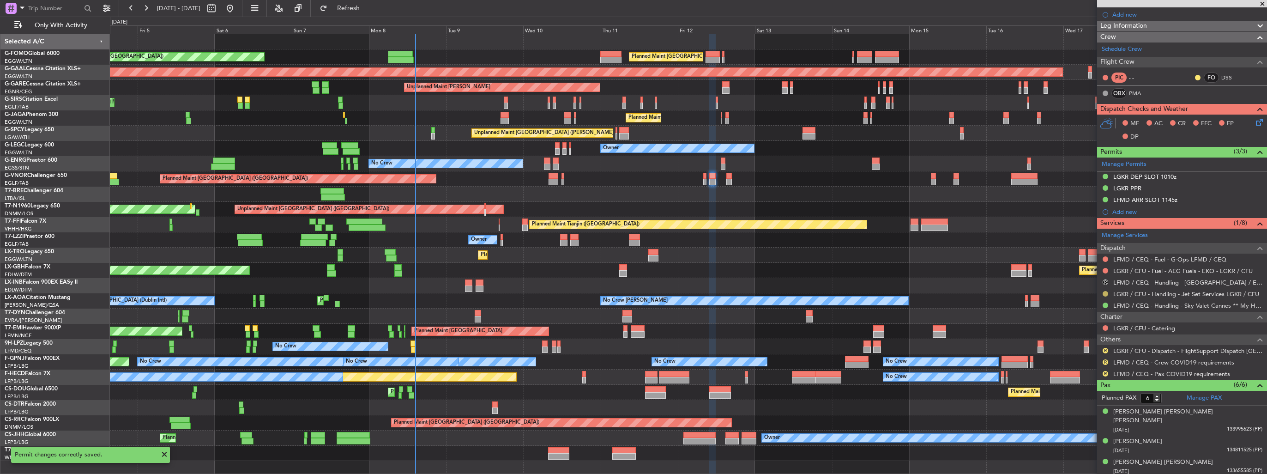
click at [1104, 292] on button at bounding box center [1106, 294] width 6 height 6
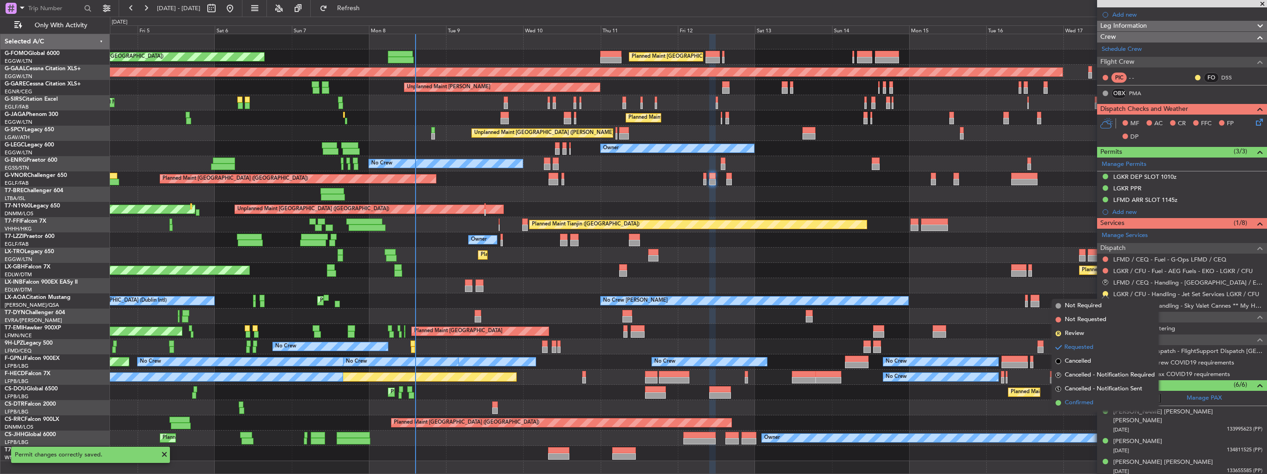
click at [1086, 401] on span "Confirmed" at bounding box center [1079, 402] width 29 height 9
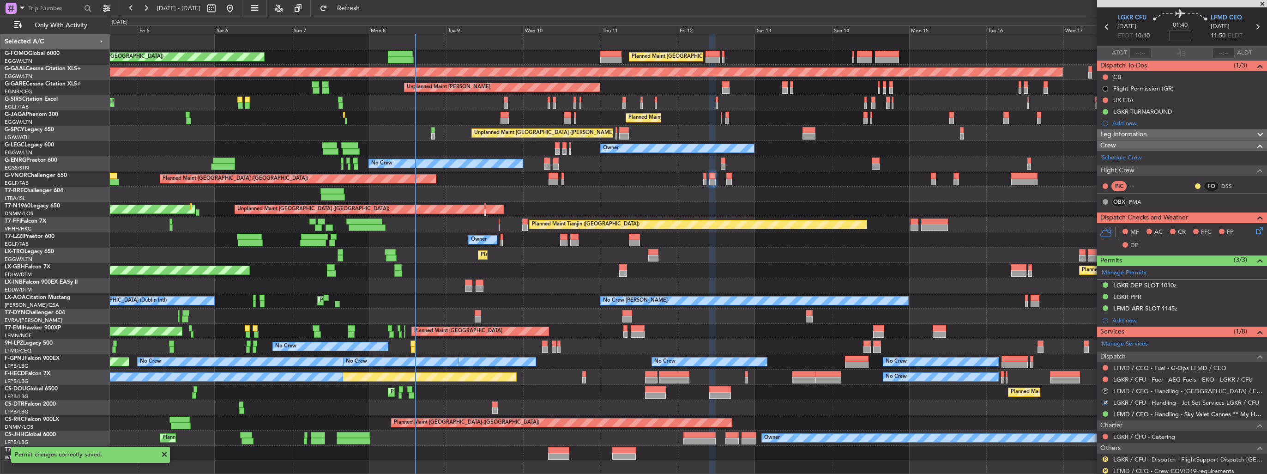
scroll to position [0, 0]
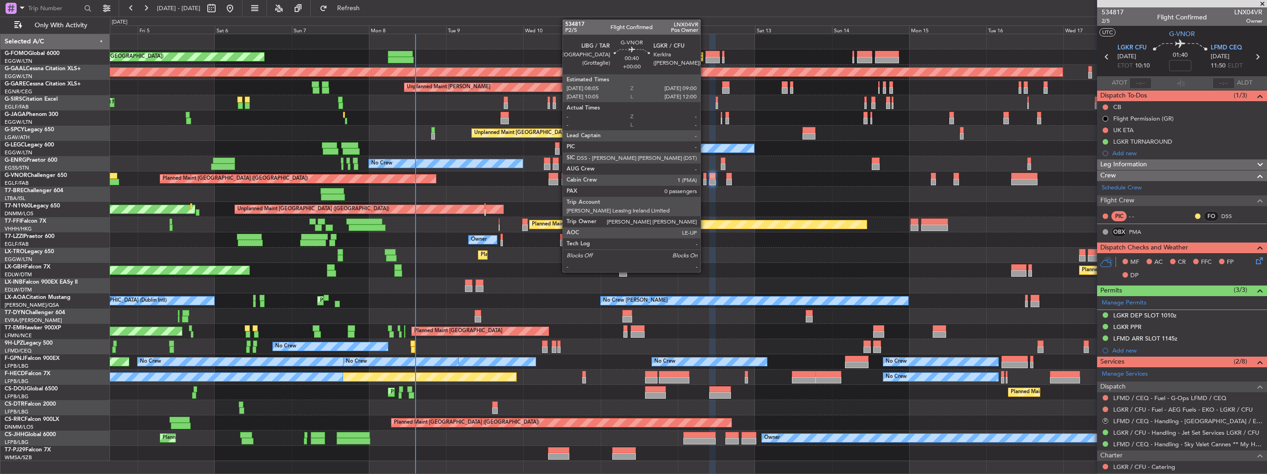
click at [705, 179] on div at bounding box center [704, 182] width 3 height 6
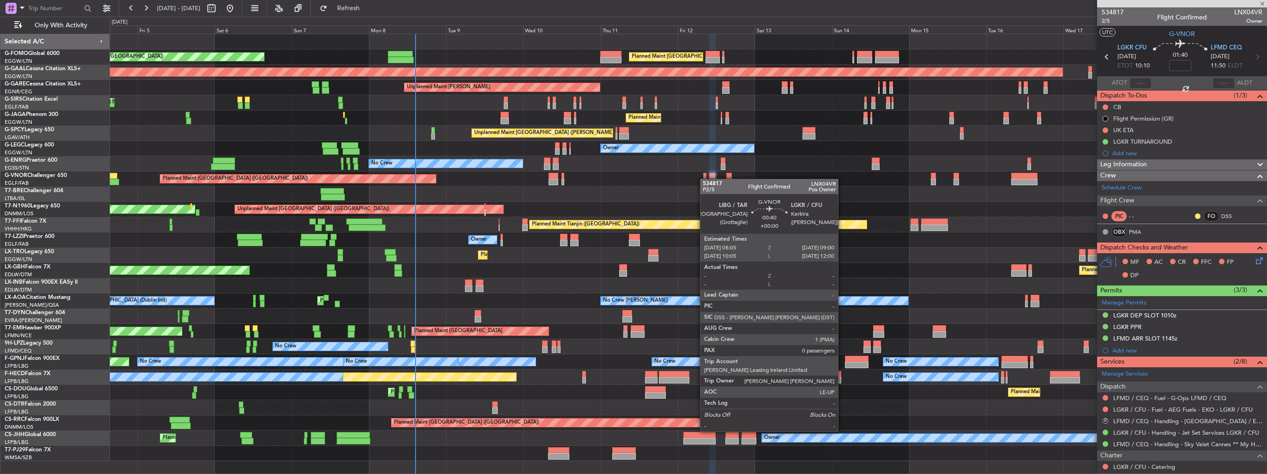
type input "0"
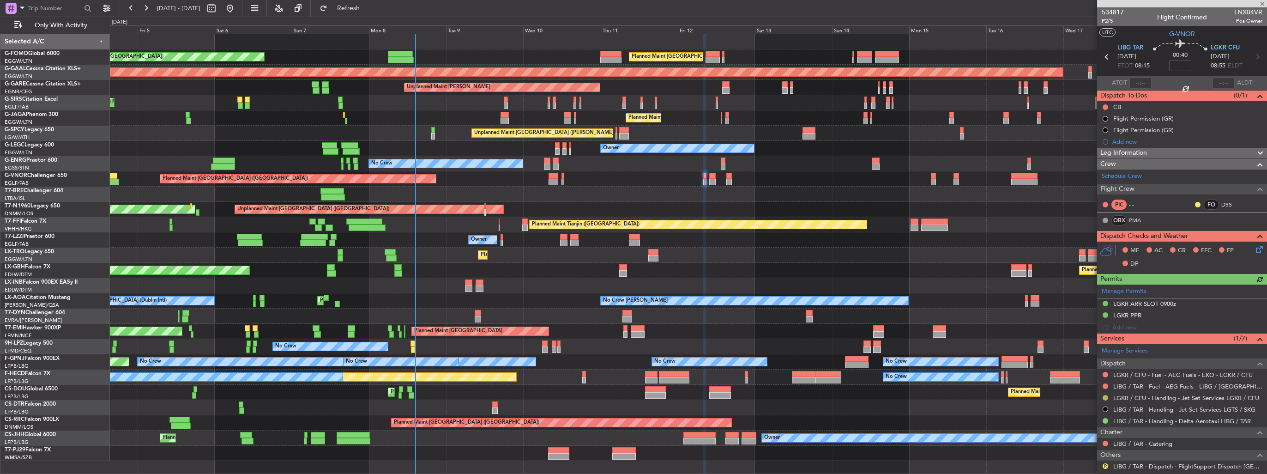
click at [1106, 395] on button at bounding box center [1106, 398] width 6 height 6
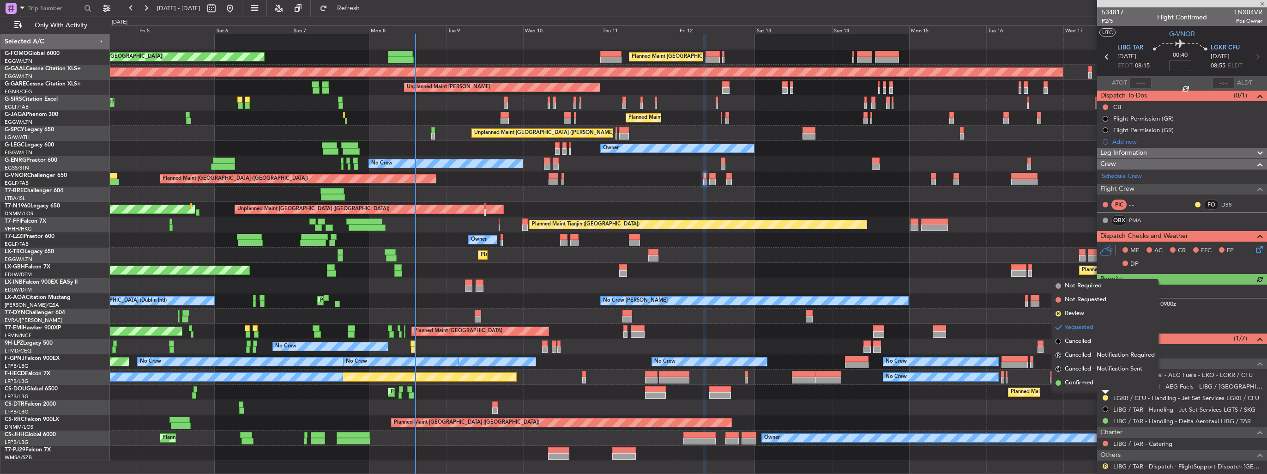
click at [1090, 385] on span "Confirmed" at bounding box center [1079, 382] width 29 height 9
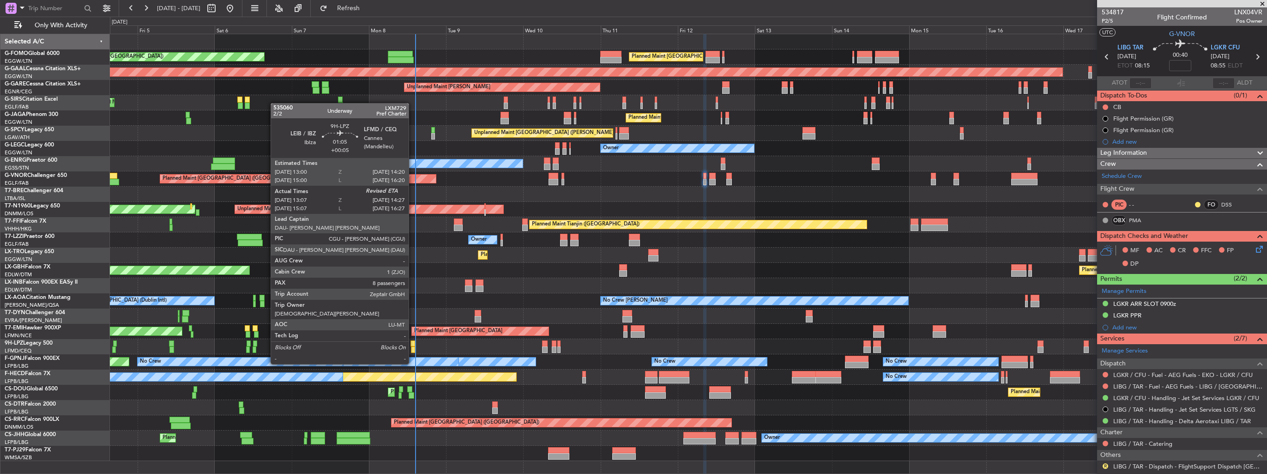
click at [413, 346] on div at bounding box center [413, 349] width 5 height 6
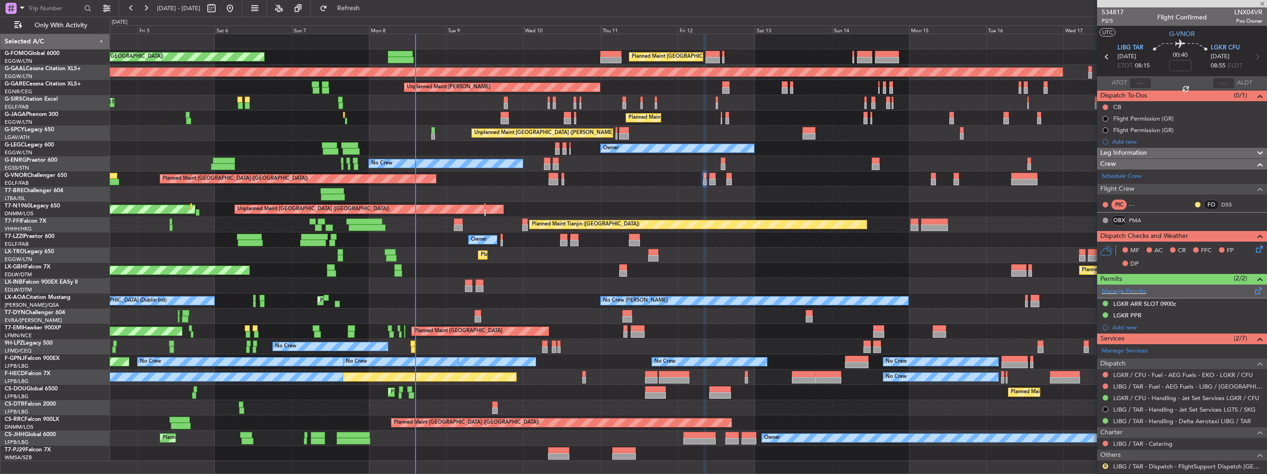
type input "+00:05"
type input "13:17"
type input "8"
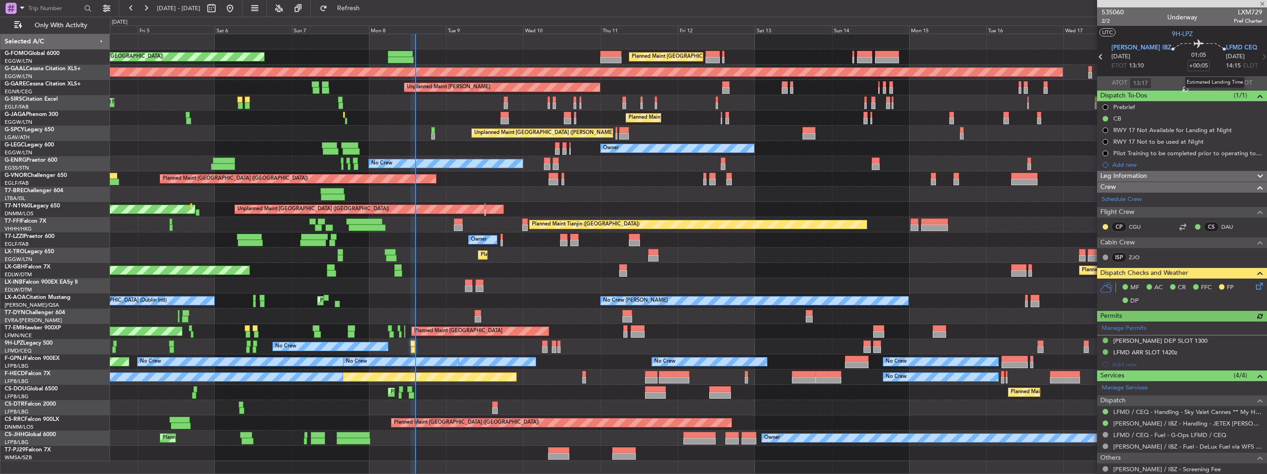
click at [1217, 84] on div "Estimated Landing Time" at bounding box center [1215, 83] width 60 height 12
click at [1217, 81] on input "text" at bounding box center [1223, 83] width 22 height 11
type input "14:24"
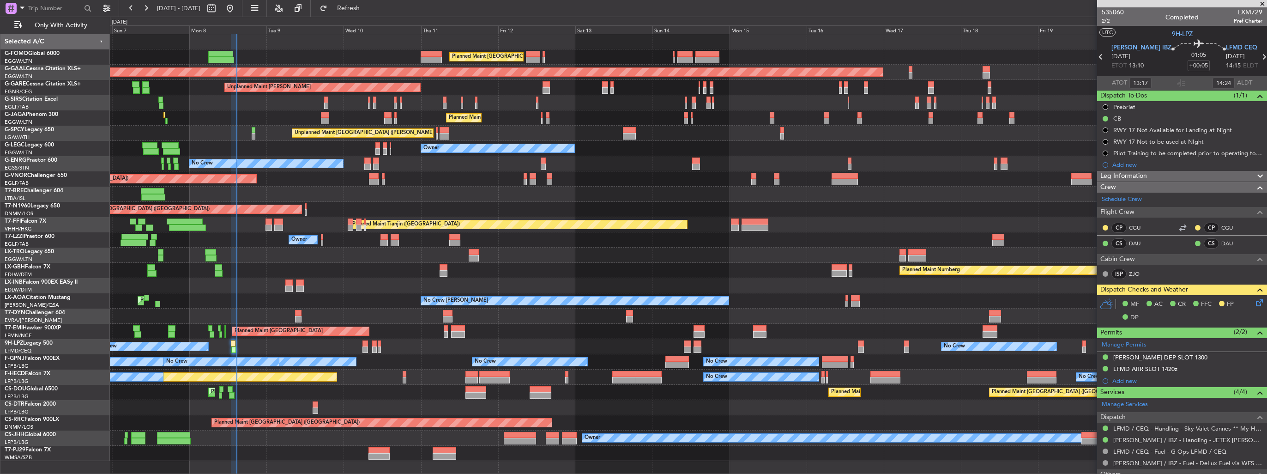
click at [556, 280] on div "Planned Maint London (Luton) Planned Maint London (Luton) Planned Maint Dusseld…" at bounding box center [688, 247] width 1157 height 427
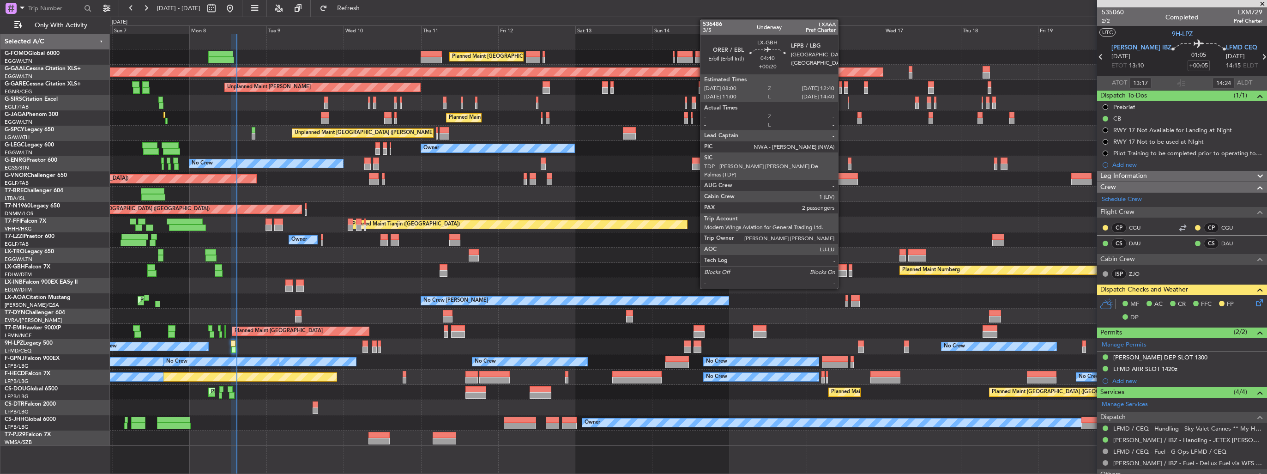
click at [842, 270] on div at bounding box center [839, 273] width 15 height 6
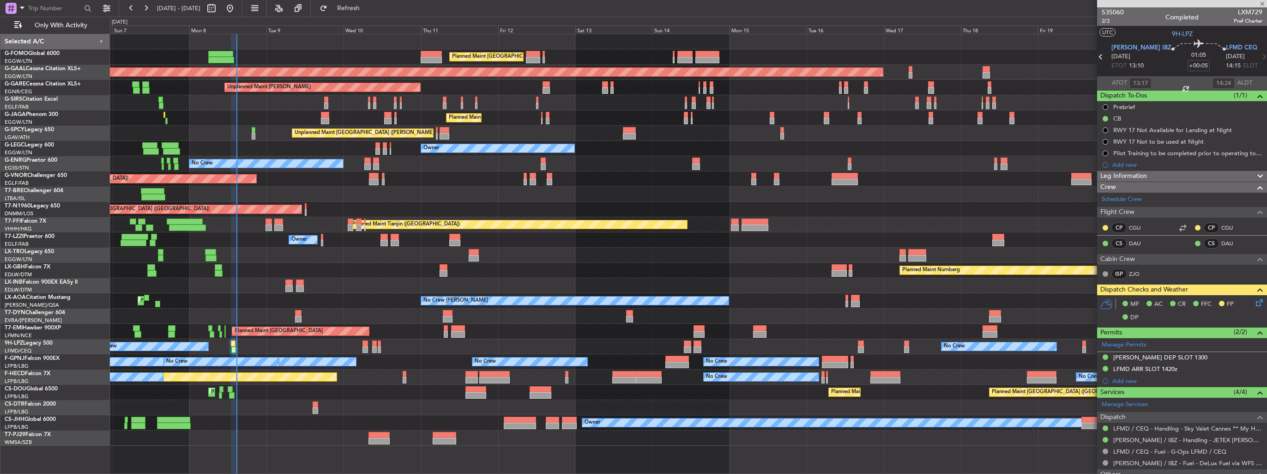
type input "+00:20"
type input "2"
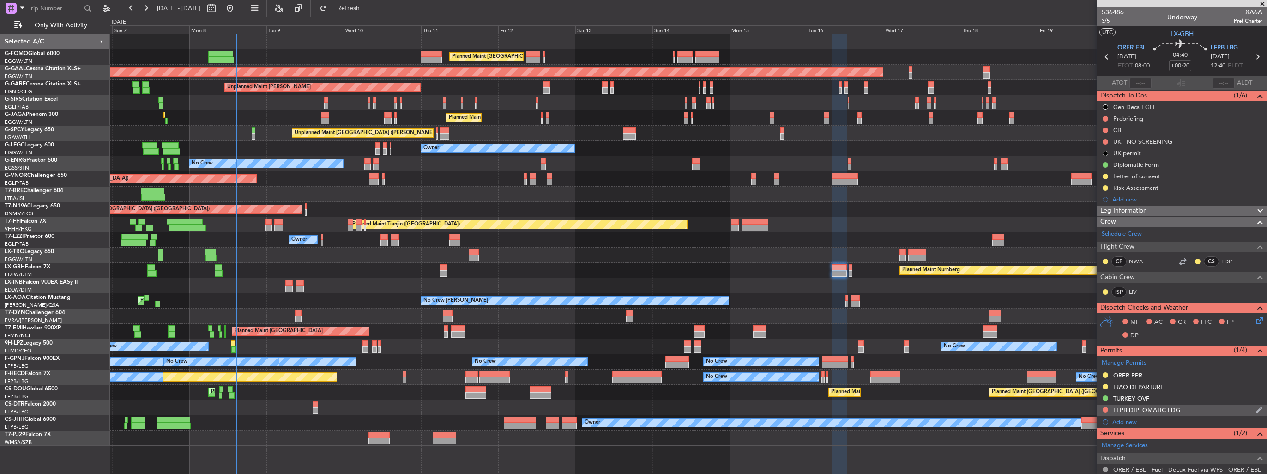
click at [1255, 409] on img at bounding box center [1258, 410] width 7 height 8
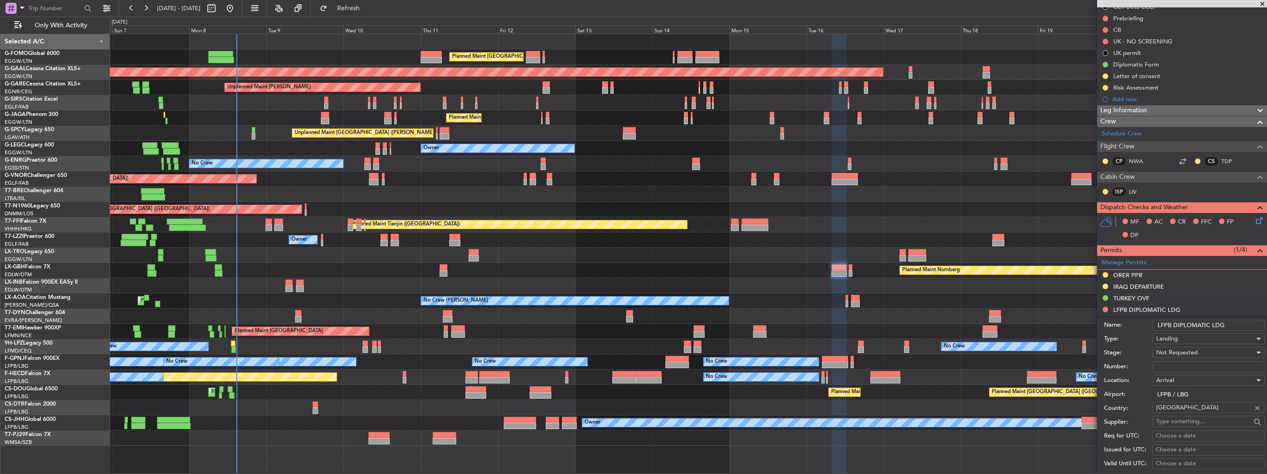
scroll to position [139, 0]
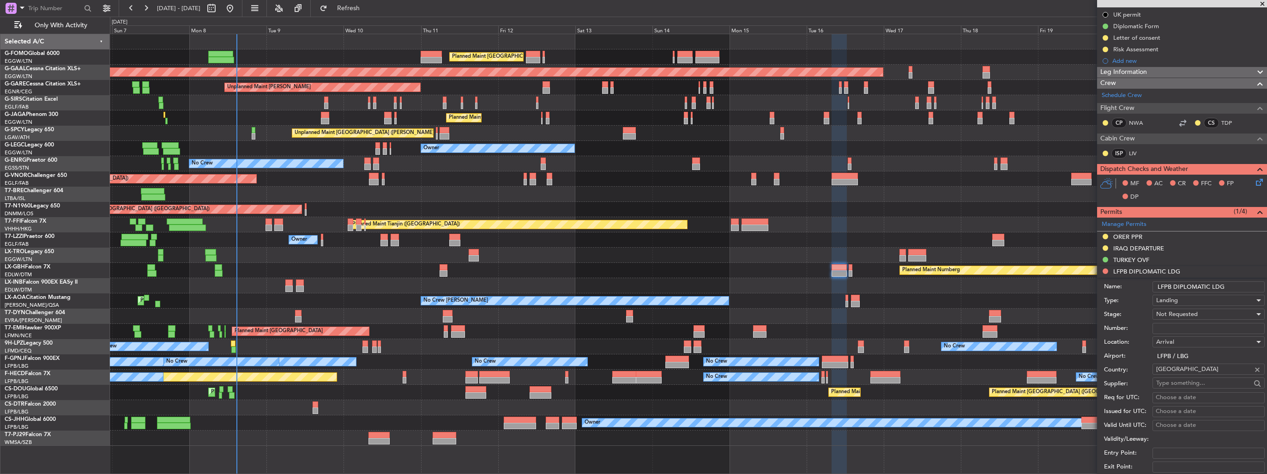
click at [1197, 326] on input "Number:" at bounding box center [1208, 328] width 112 height 11
paste input "N° 1063 /ARM/CDAOA/CSVA"
type input "N° 1063 /ARM/CDAOA/CSVA"
click at [1193, 312] on span "Not Requested" at bounding box center [1177, 314] width 42 height 8
click at [1197, 372] on span "Requested" at bounding box center [1205, 374] width 97 height 14
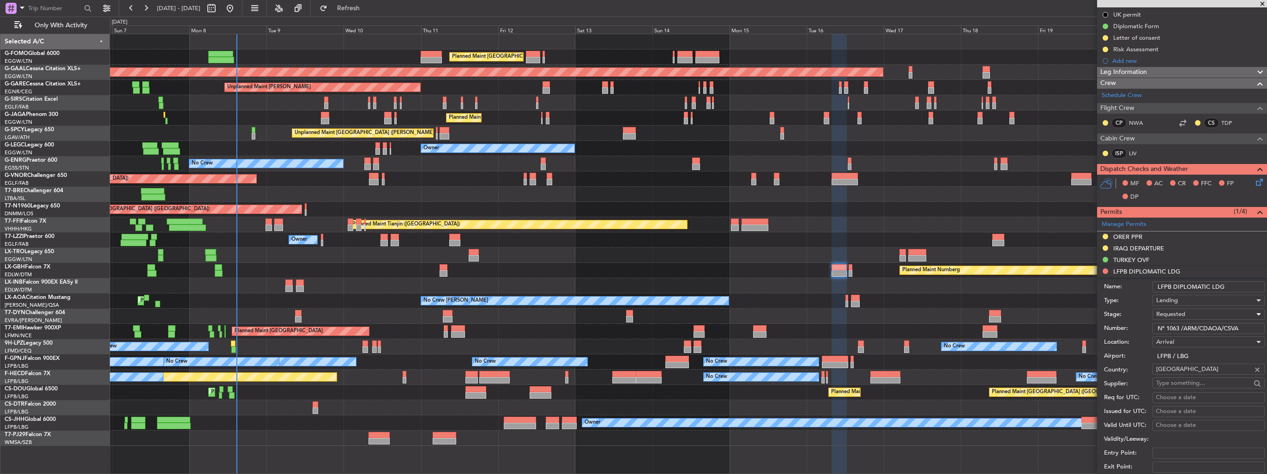
click at [1202, 317] on div "Requested" at bounding box center [1205, 314] width 98 height 14
click at [1199, 377] on span "Received OK" at bounding box center [1205, 384] width 97 height 14
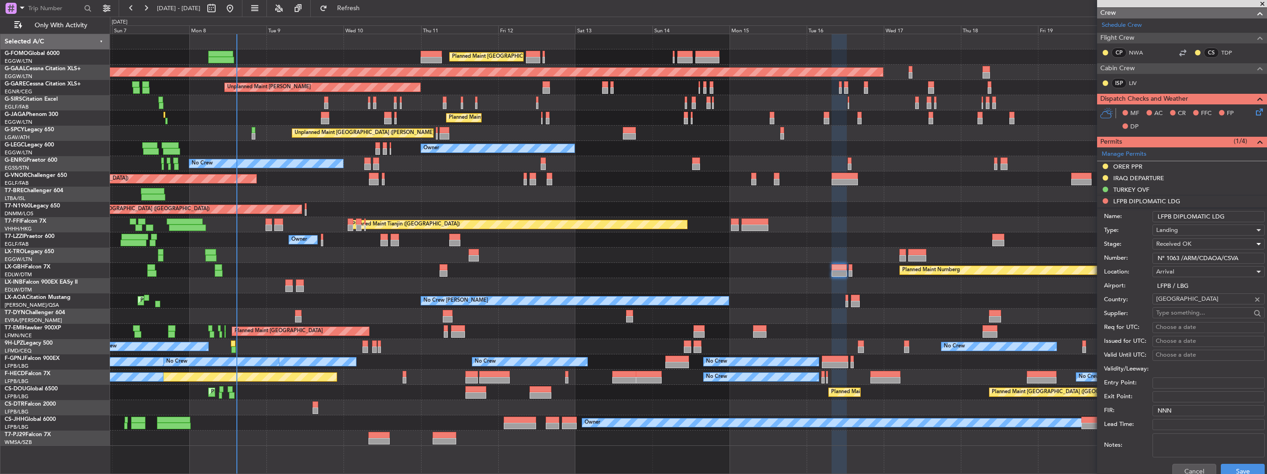
scroll to position [277, 0]
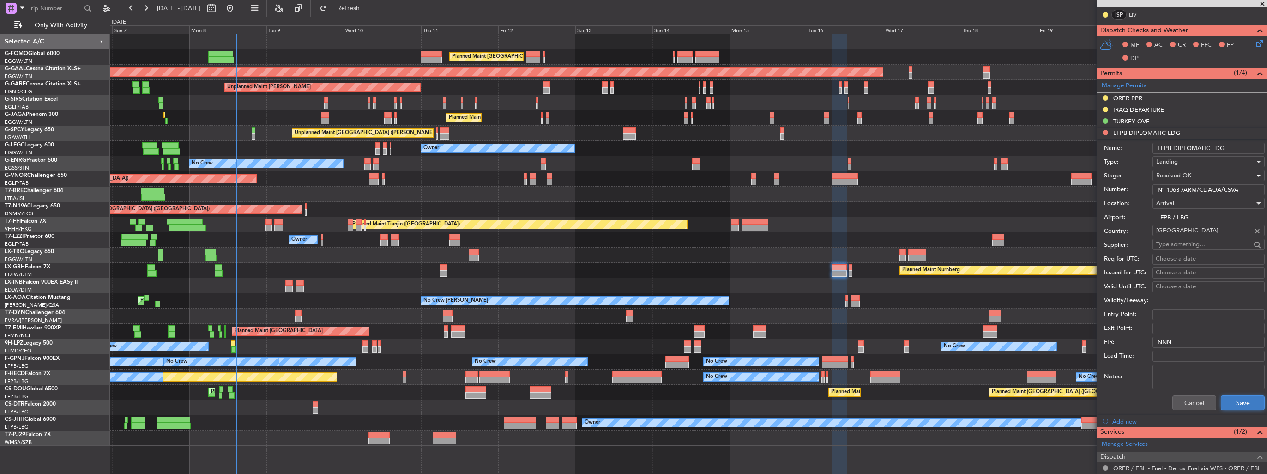
click at [1231, 400] on button "Save" at bounding box center [1243, 402] width 44 height 15
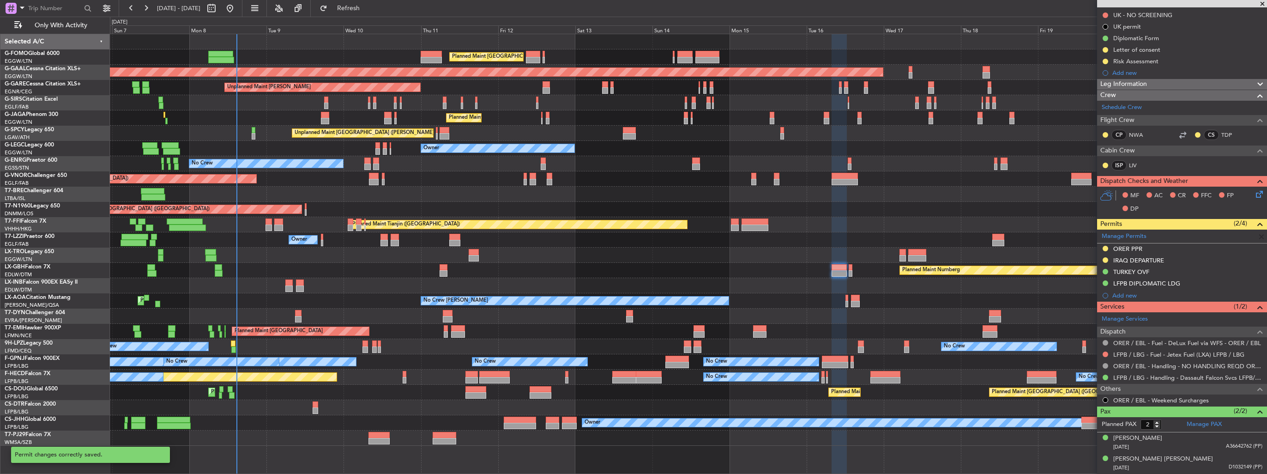
scroll to position [124, 0]
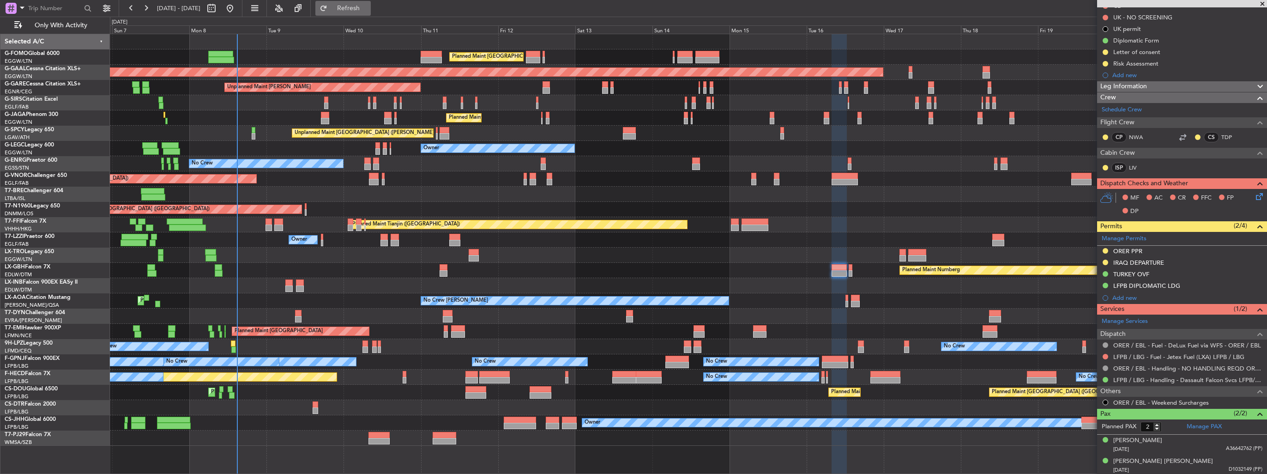
click at [368, 11] on span "Refresh" at bounding box center [348, 8] width 39 height 6
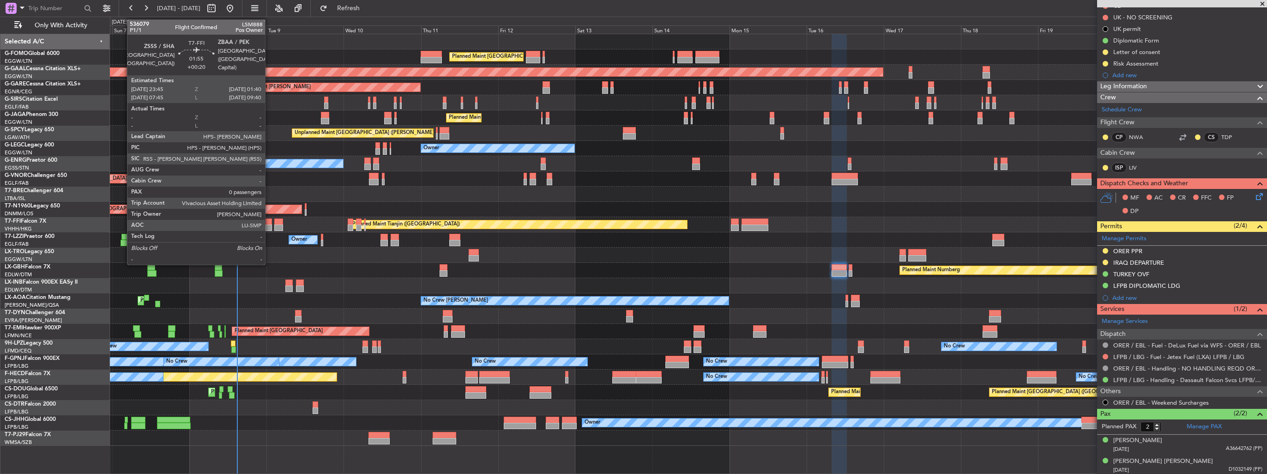
click at [269, 225] on div at bounding box center [268, 227] width 6 height 6
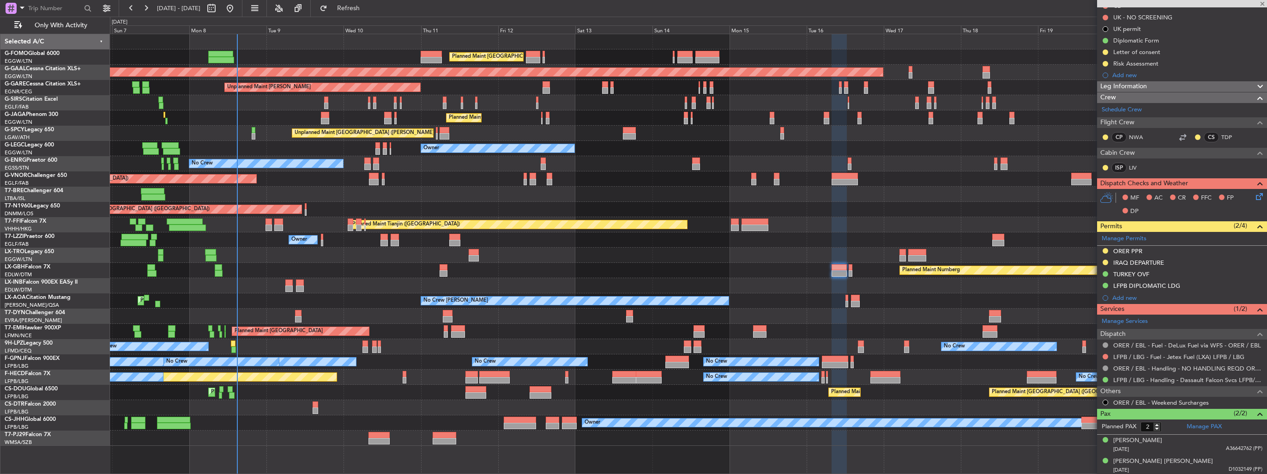
type input "0"
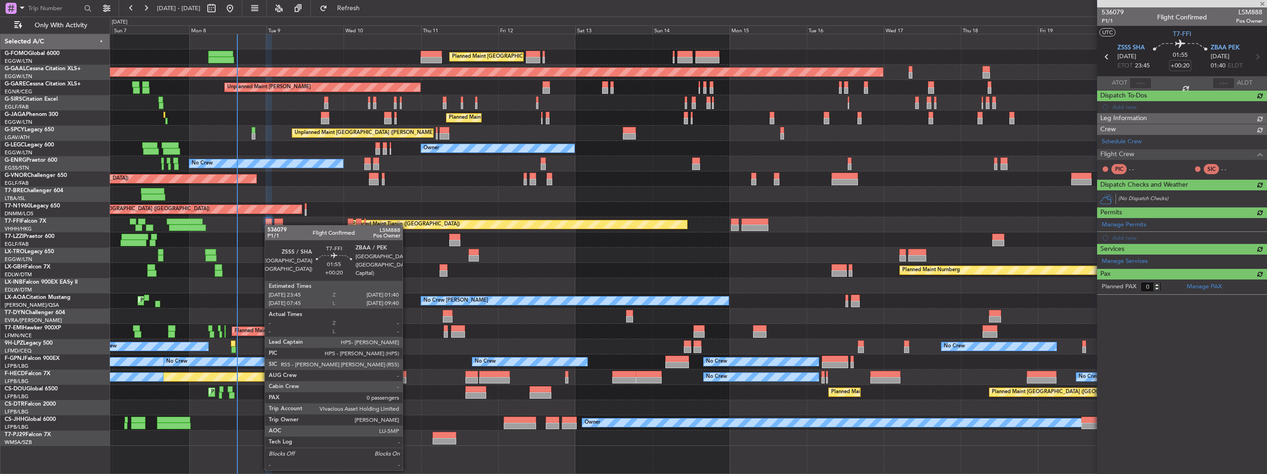
scroll to position [0, 0]
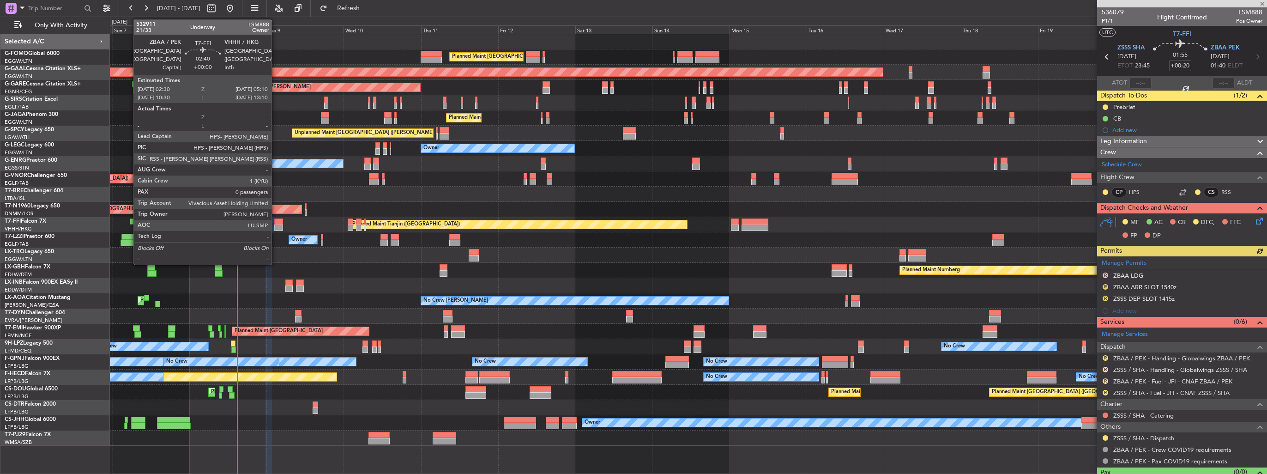
click at [276, 225] on div at bounding box center [278, 227] width 9 height 6
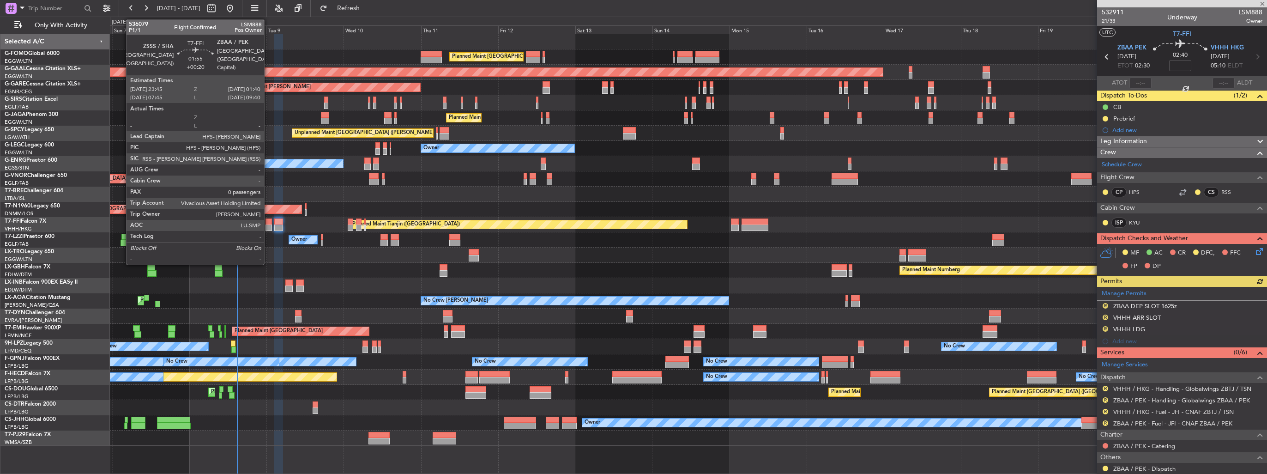
click at [268, 226] on div at bounding box center [268, 227] width 6 height 6
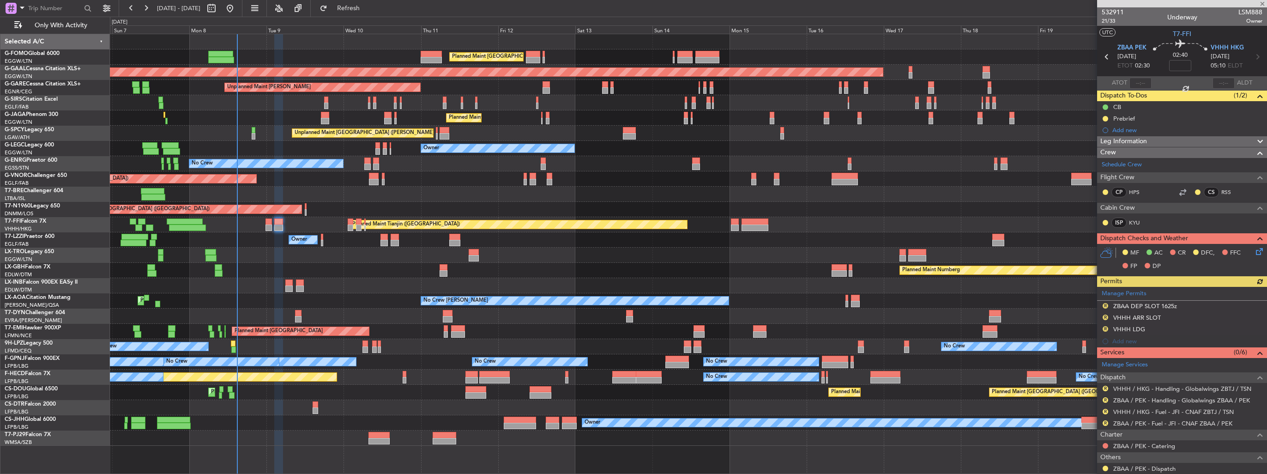
type input "+00:20"
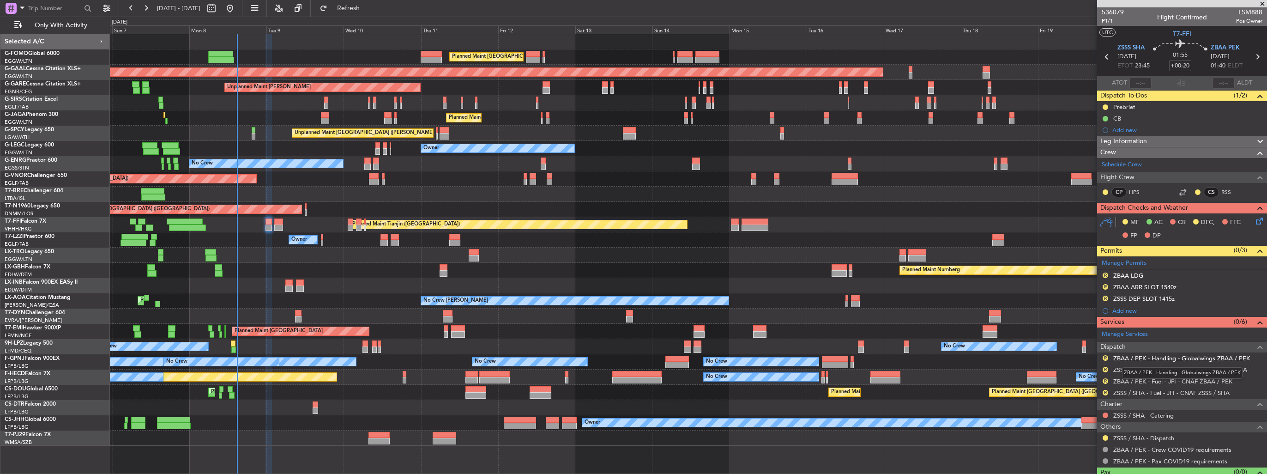
click at [1140, 360] on link "ZBAA / PEK - Handling - Globalwings ZBAA / PEK" at bounding box center [1181, 358] width 137 height 8
click at [375, 10] on fb-refresh-button "Refresh" at bounding box center [343, 8] width 65 height 17
click at [368, 10] on span "Refresh" at bounding box center [348, 8] width 39 height 6
click at [1129, 369] on link "ZSSS / SHA - Handling - Globalwings ZSSS / SHA" at bounding box center [1180, 370] width 134 height 8
click at [1255, 299] on img at bounding box center [1258, 299] width 7 height 8
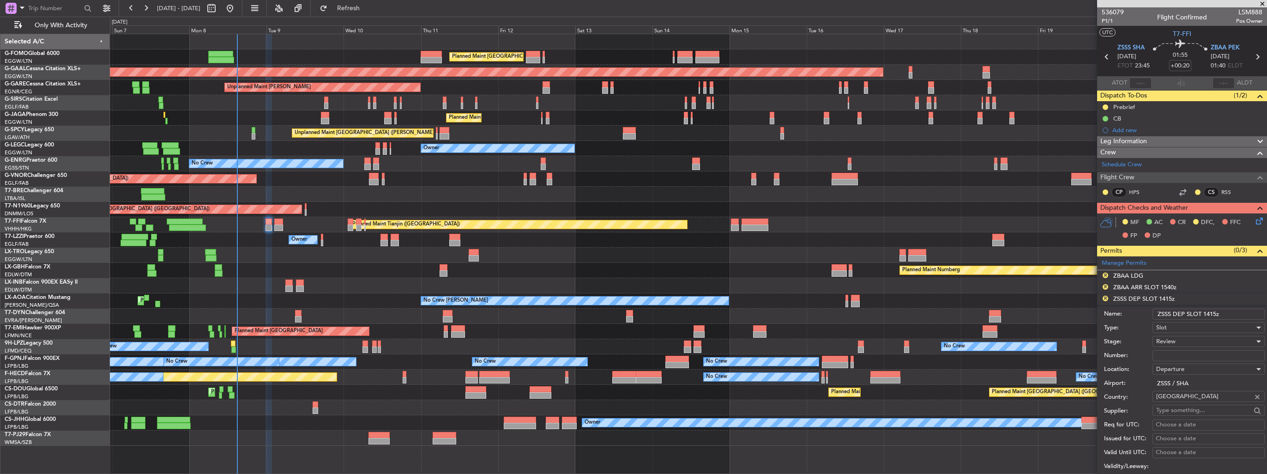
drag, startPoint x: 1222, startPoint y: 313, endPoint x: 1204, endPoint y: 313, distance: 18.5
click at [1204, 313] on input "ZSSS DEP SLOT 1415z" at bounding box center [1208, 313] width 112 height 11
type input "ZSSS DEP SLOT 2345z"
click at [1185, 339] on div "Review" at bounding box center [1205, 341] width 98 height 14
click at [1195, 403] on span "Requested" at bounding box center [1205, 401] width 97 height 14
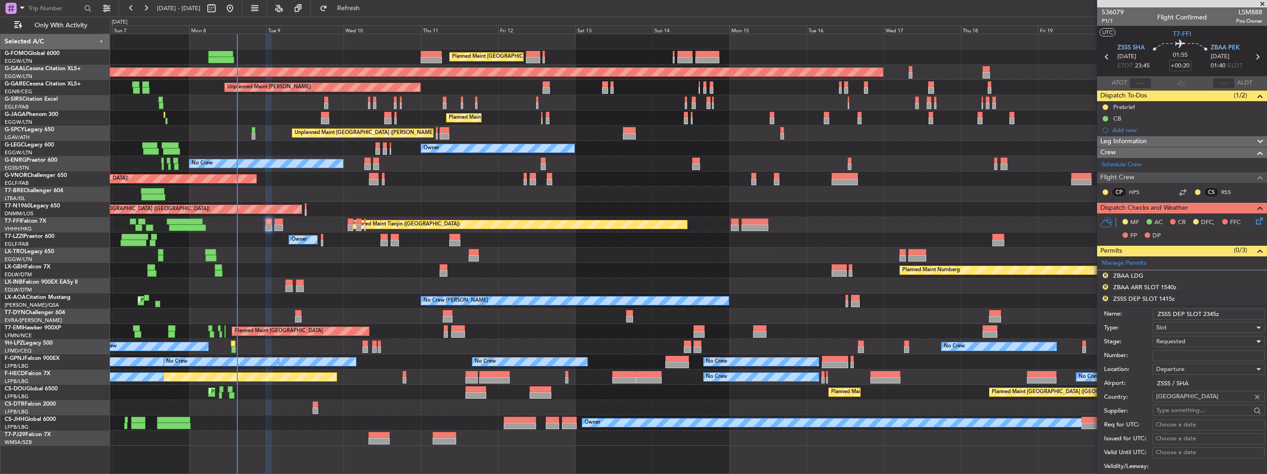
scroll to position [277, 0]
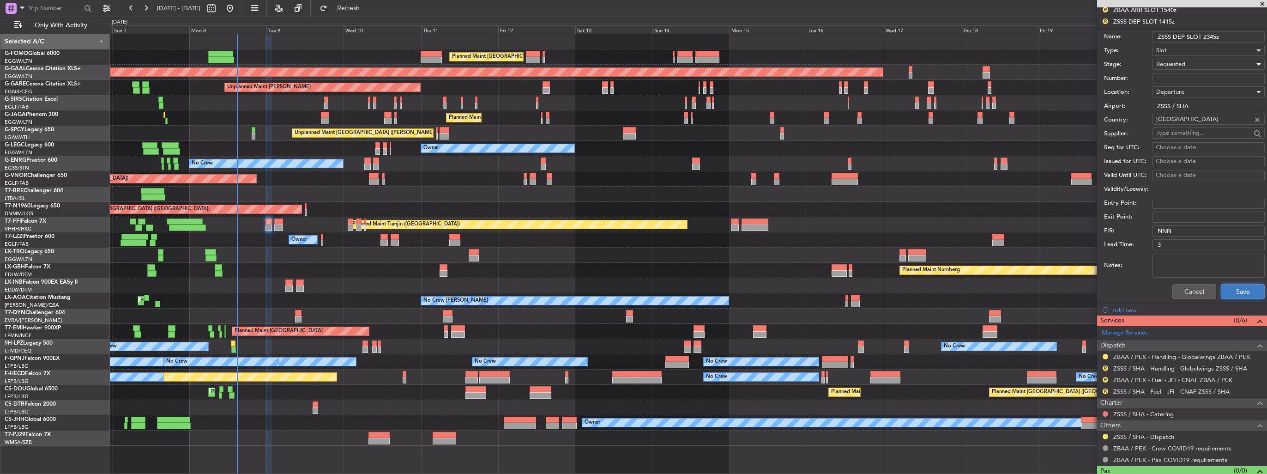
click at [1237, 285] on button "Save" at bounding box center [1243, 291] width 44 height 15
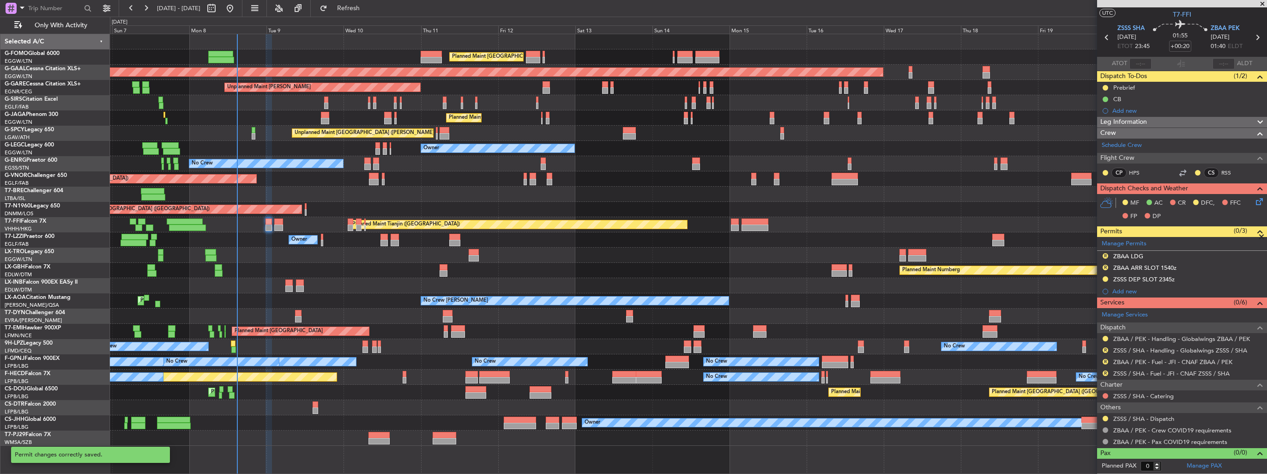
scroll to position [17, 0]
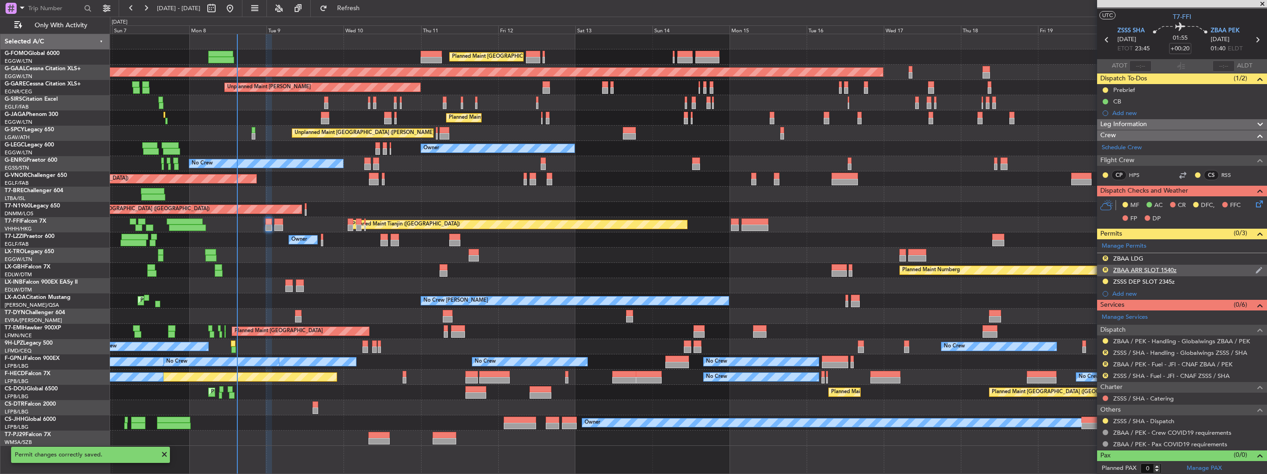
click at [1255, 267] on img at bounding box center [1258, 270] width 7 height 8
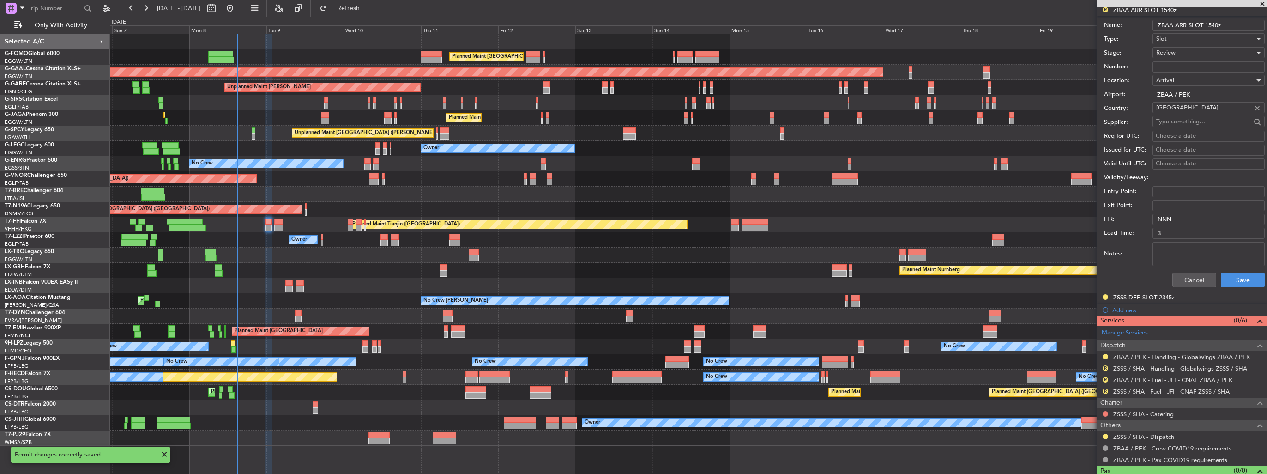
scroll to position [46, 0]
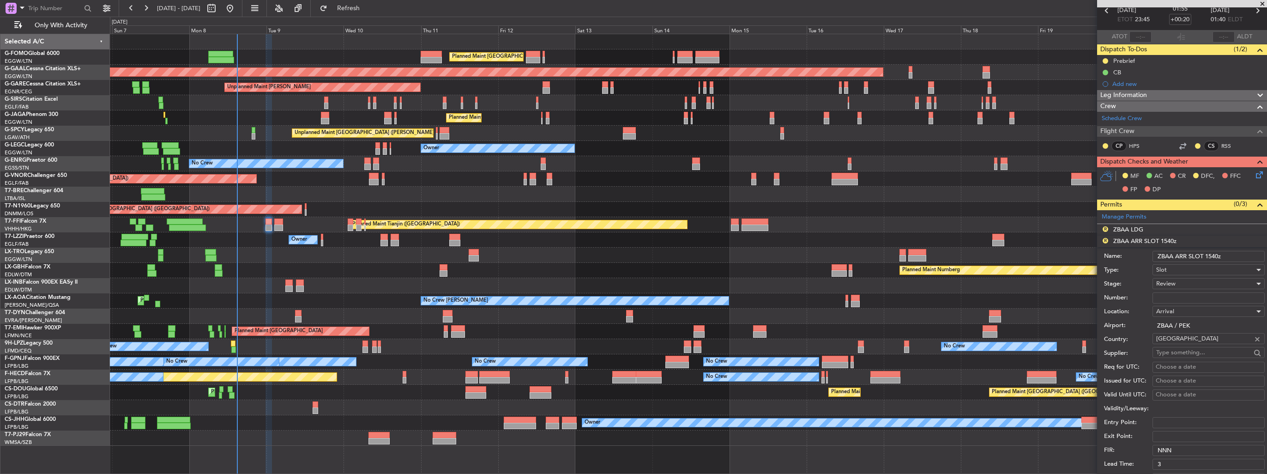
drag, startPoint x: 1211, startPoint y: 254, endPoint x: 1205, endPoint y: 254, distance: 6.5
click at [1205, 254] on input "ZBAA ARR SLOT 1540z" at bounding box center [1208, 256] width 112 height 11
type input "ZBAA ARR SLOT 0140z"
click at [1190, 280] on div "Review" at bounding box center [1205, 284] width 98 height 14
click at [1201, 344] on span "Requested" at bounding box center [1205, 343] width 97 height 14
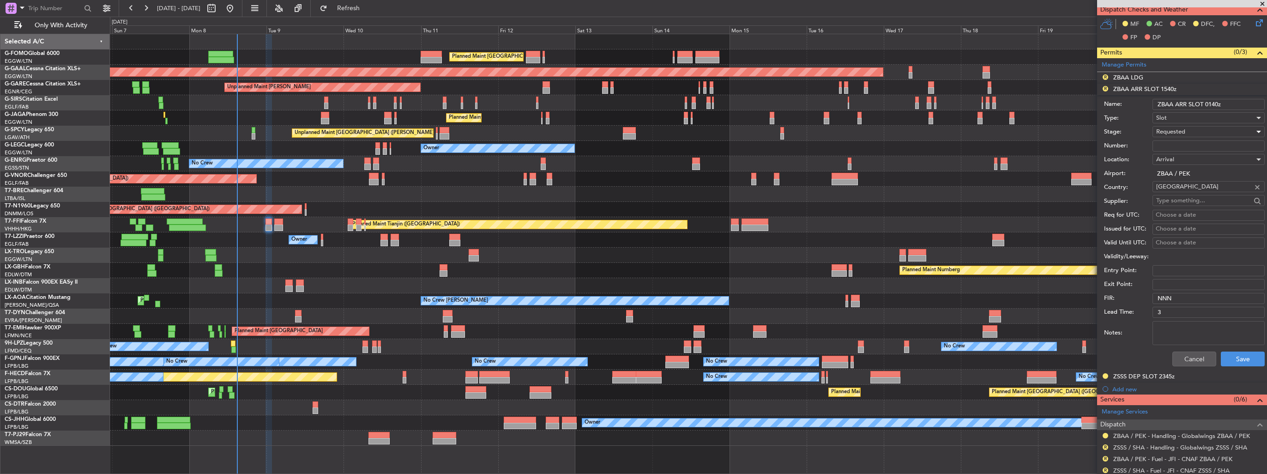
scroll to position [277, 0]
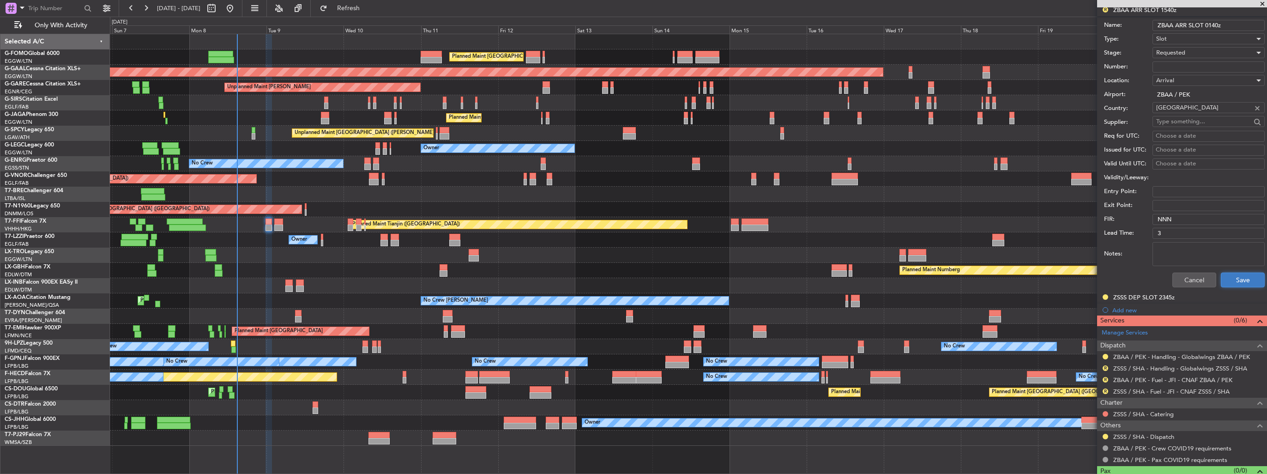
click at [1238, 282] on button "Save" at bounding box center [1243, 279] width 44 height 15
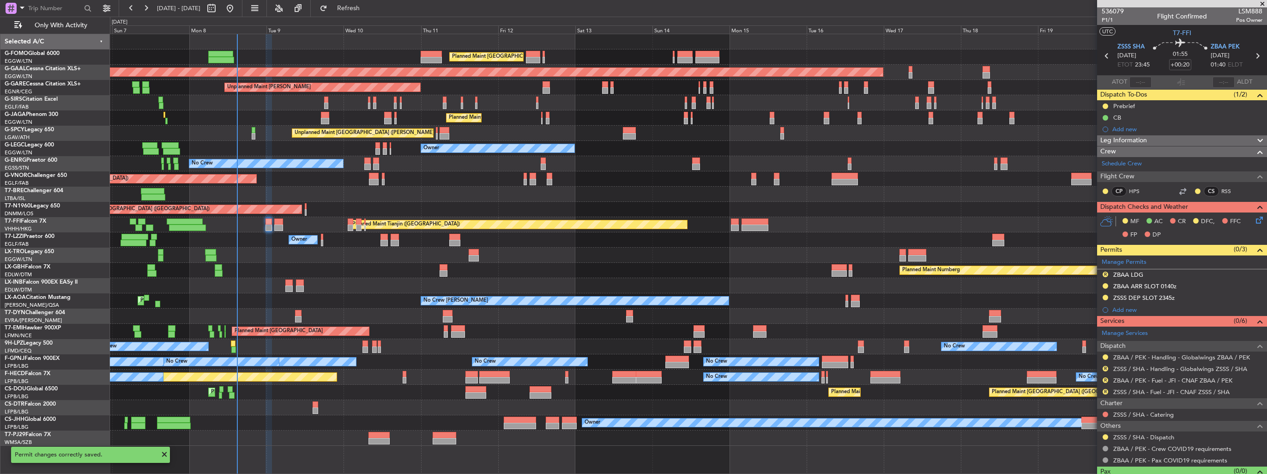
scroll to position [0, 0]
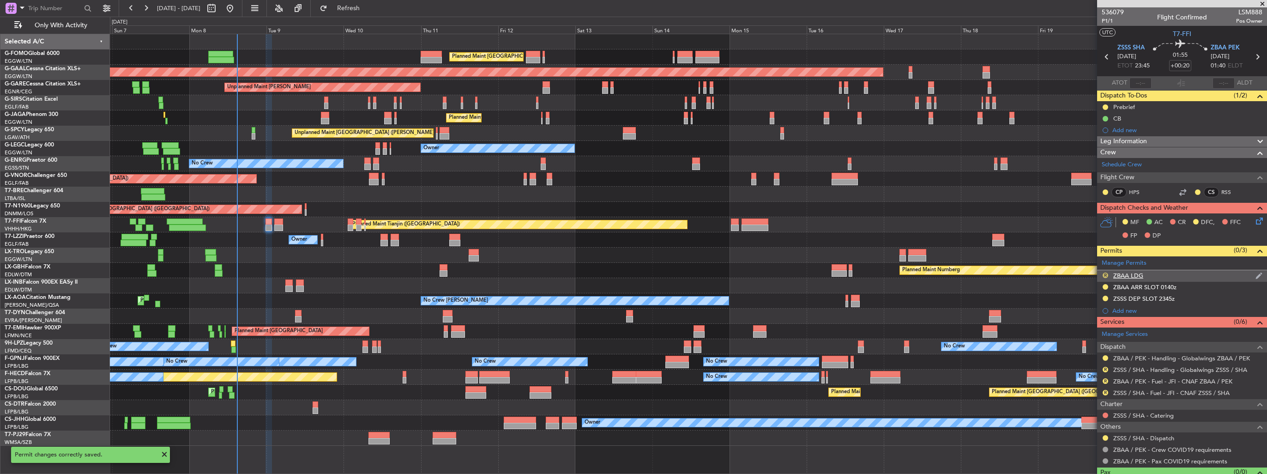
click at [1103, 272] on button "R" at bounding box center [1106, 275] width 6 height 6
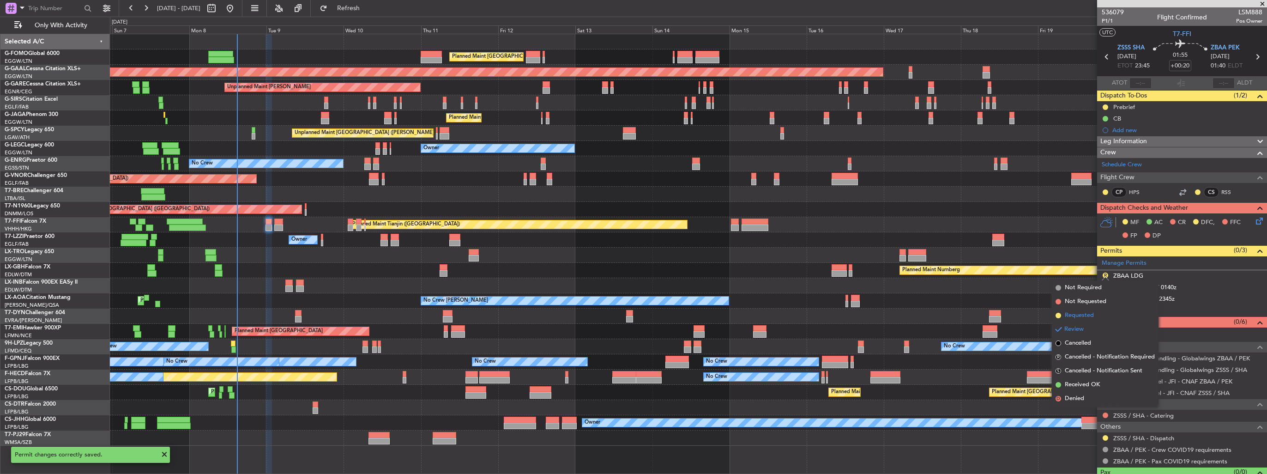
click at [1088, 313] on span "Requested" at bounding box center [1079, 315] width 29 height 9
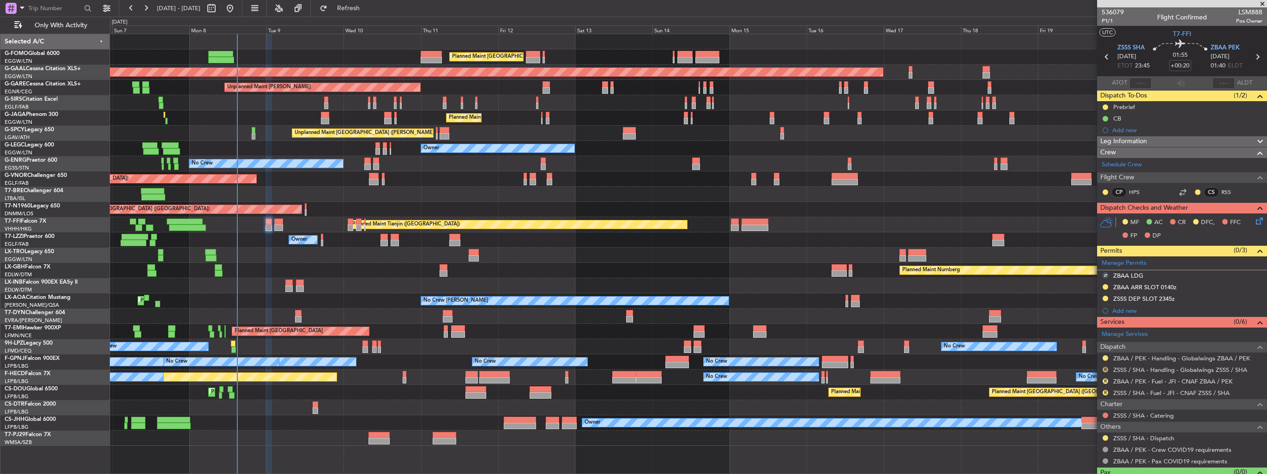
click at [1105, 368] on button "R" at bounding box center [1106, 370] width 6 height 6
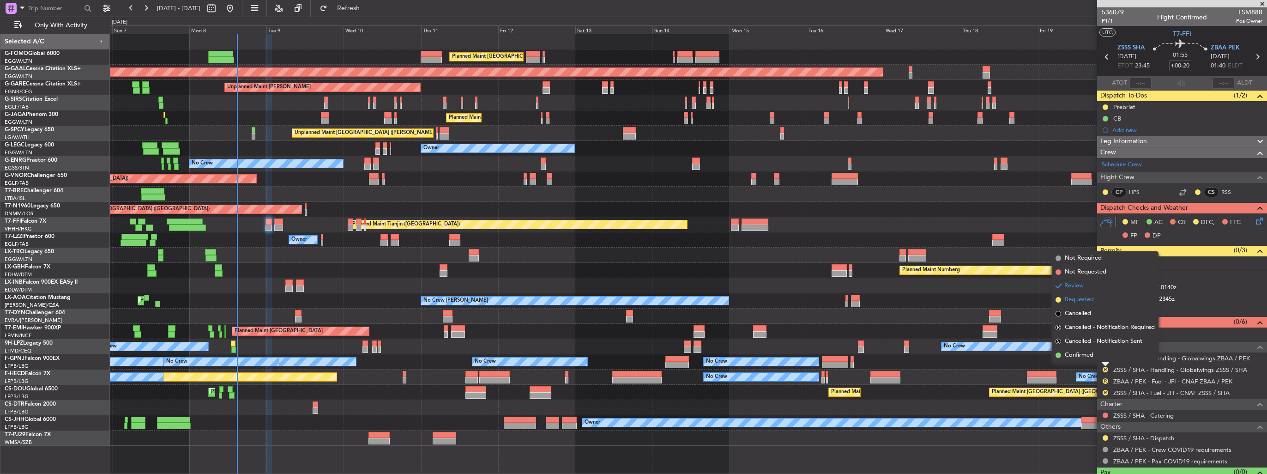
click at [1085, 304] on span "Requested" at bounding box center [1079, 299] width 29 height 9
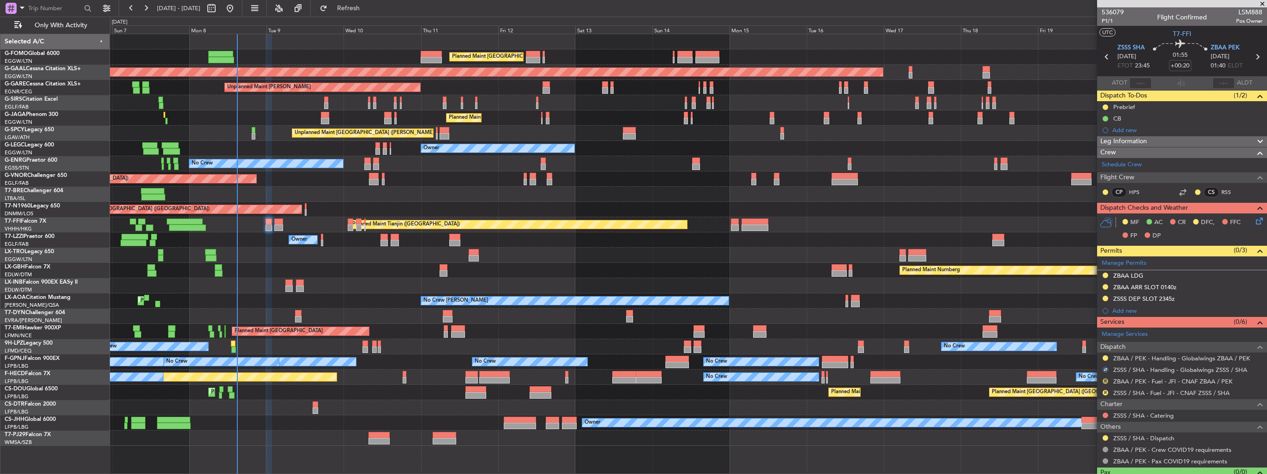
click at [1104, 378] on button "R" at bounding box center [1106, 381] width 6 height 6
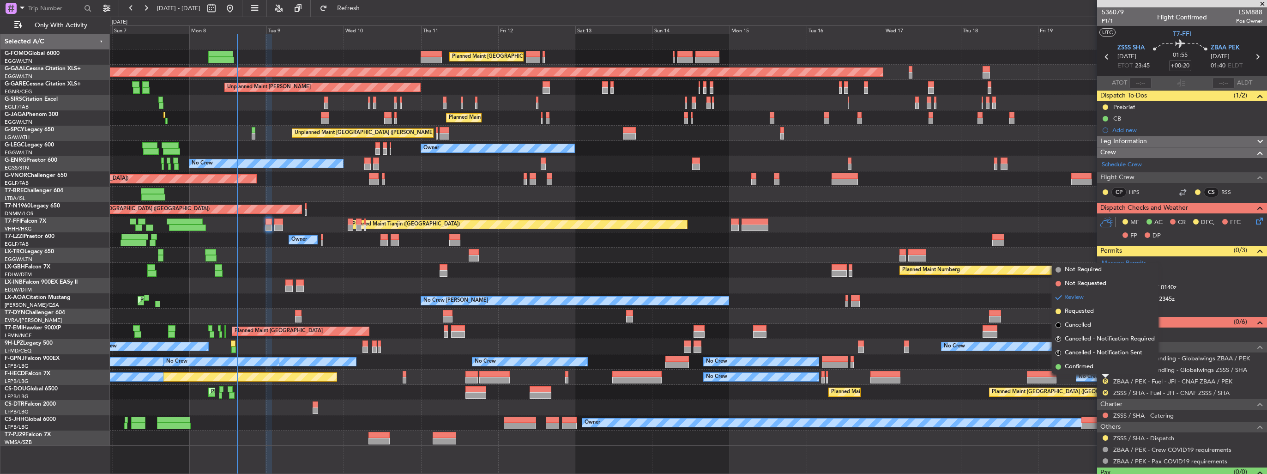
click at [861, 320] on div "AOG Maint Riga (Riga Intl)" at bounding box center [688, 315] width 1157 height 15
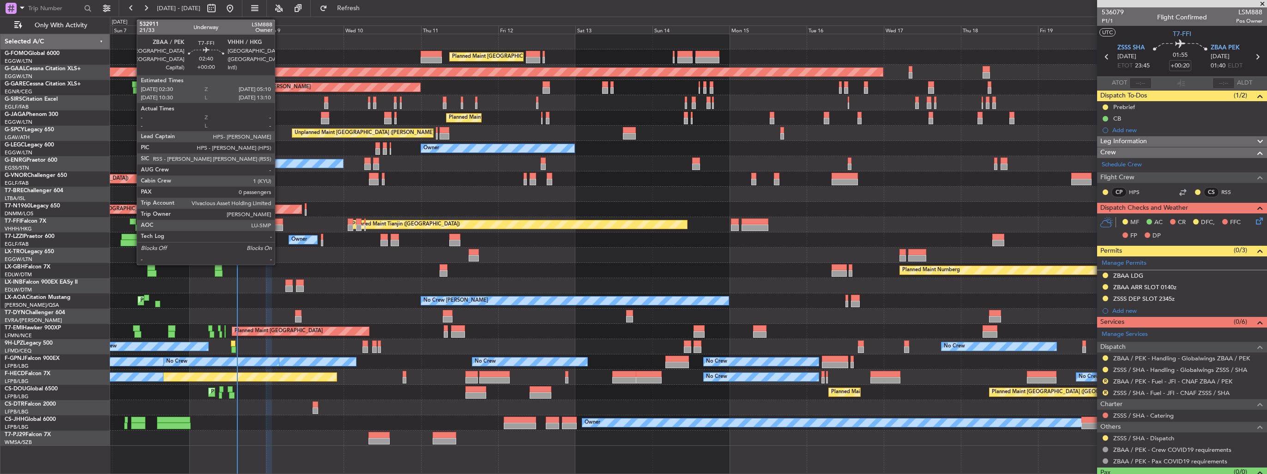
click at [279, 224] on div at bounding box center [278, 227] width 9 height 6
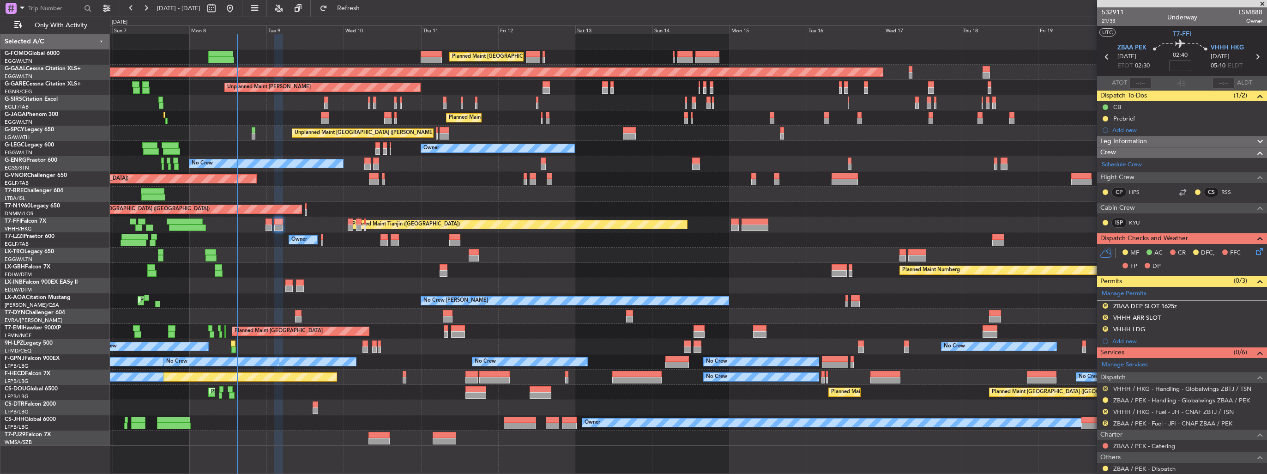
click at [1106, 387] on button "R" at bounding box center [1106, 389] width 6 height 6
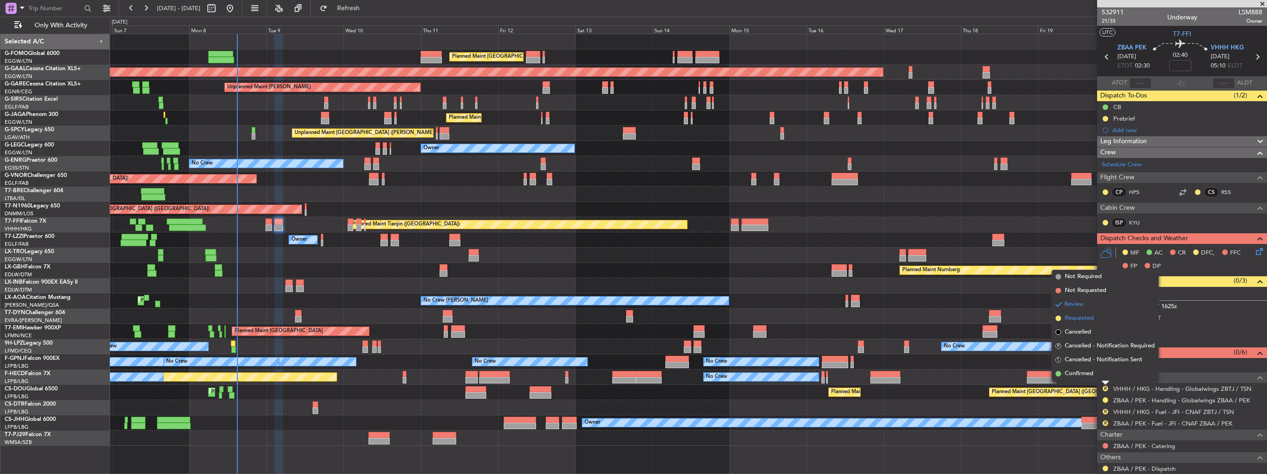
click at [1074, 316] on span "Requested" at bounding box center [1079, 317] width 29 height 9
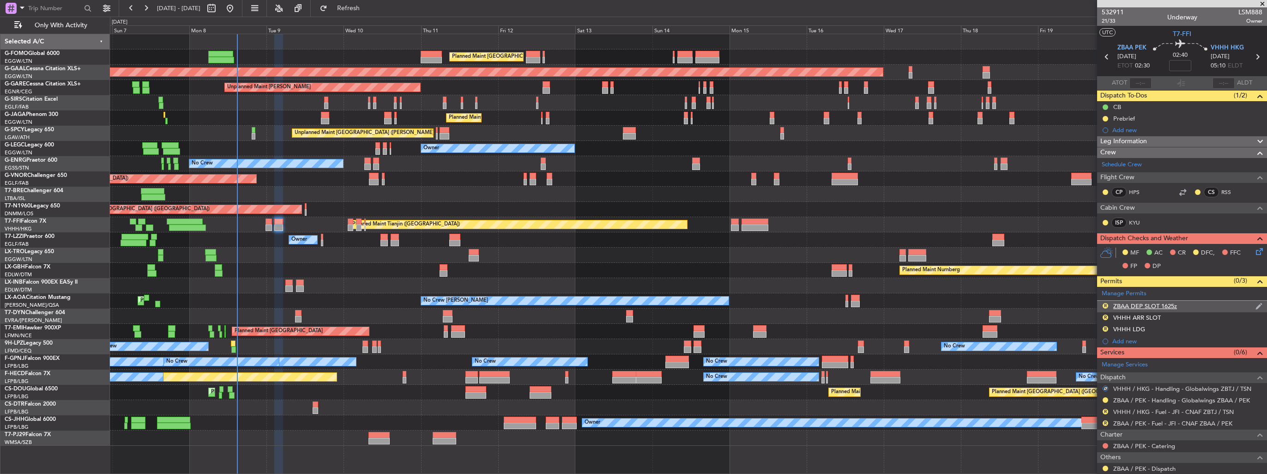
click at [1255, 306] on img at bounding box center [1258, 306] width 7 height 8
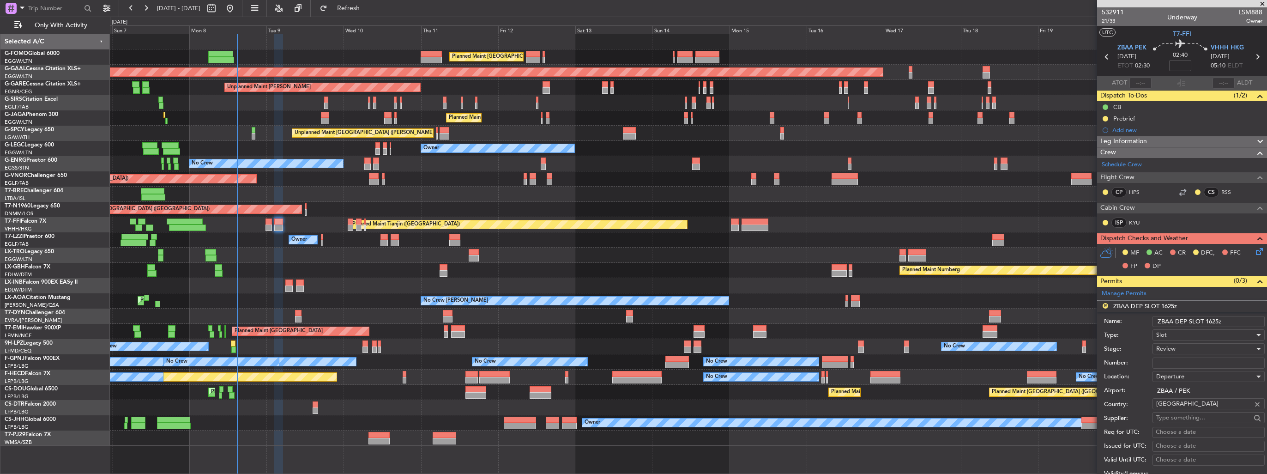
drag, startPoint x: 1230, startPoint y: 320, endPoint x: 1205, endPoint y: 320, distance: 25.4
click at [1205, 320] on input "ZBAA DEP SLOT 1625z" at bounding box center [1208, 321] width 112 height 11
type input "ZBAA DEP SLOT 0230z"
click at [1205, 351] on div "Review" at bounding box center [1205, 349] width 98 height 14
click at [1195, 405] on span "Requested" at bounding box center [1205, 408] width 97 height 14
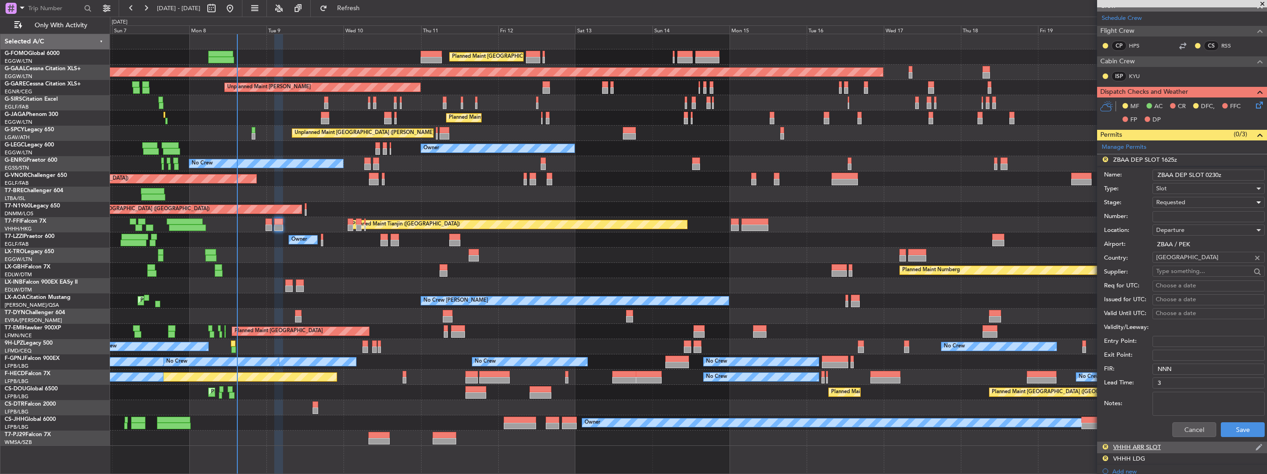
scroll to position [185, 0]
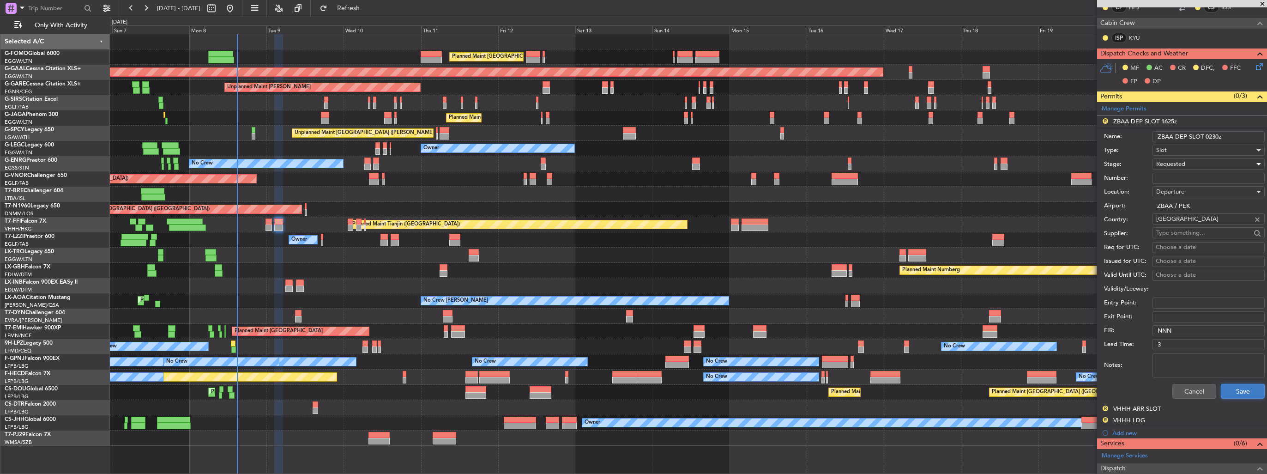
click at [1226, 393] on button "Save" at bounding box center [1243, 391] width 44 height 15
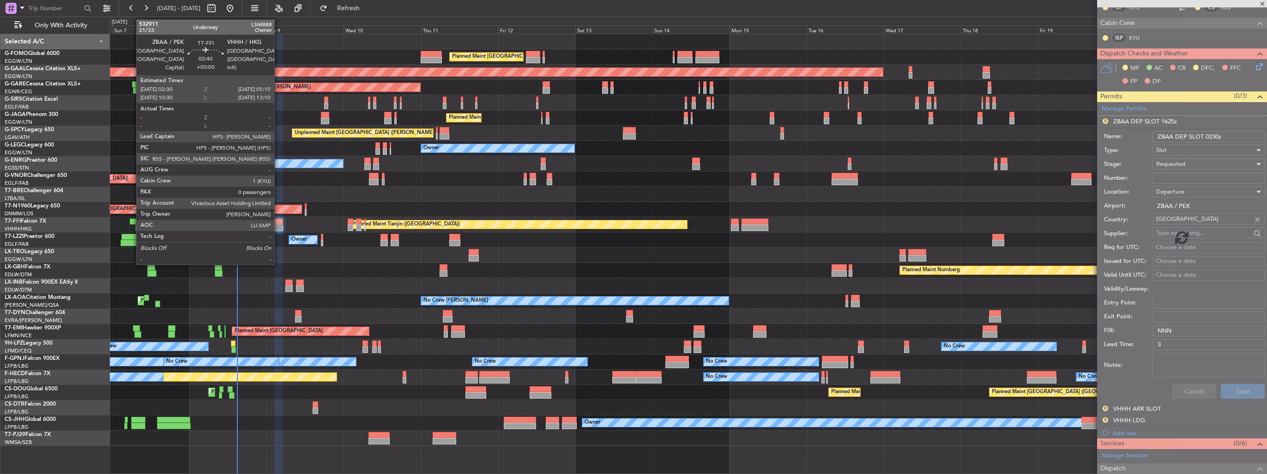
scroll to position [48, 0]
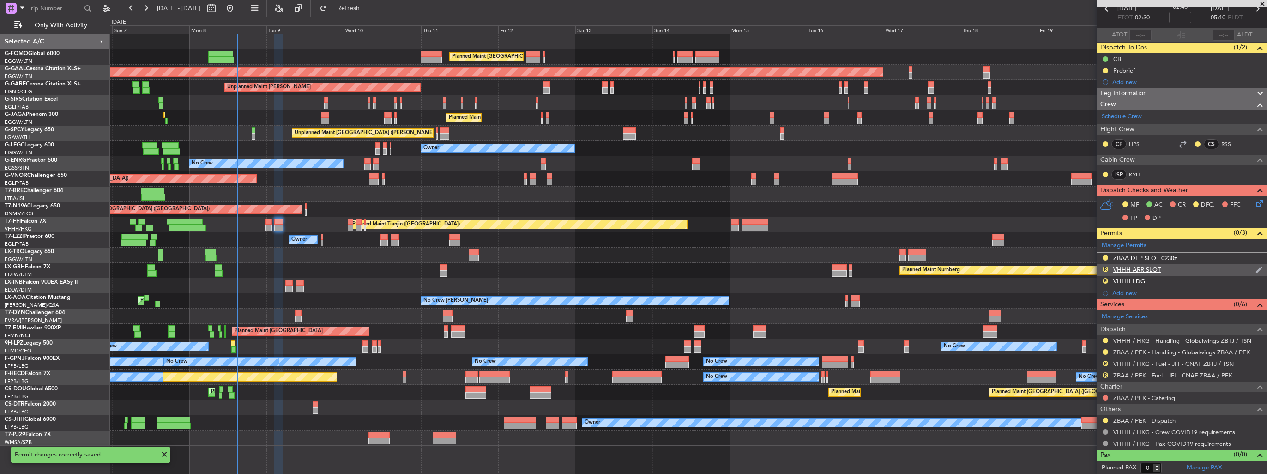
click at [1255, 267] on img at bounding box center [1258, 269] width 7 height 8
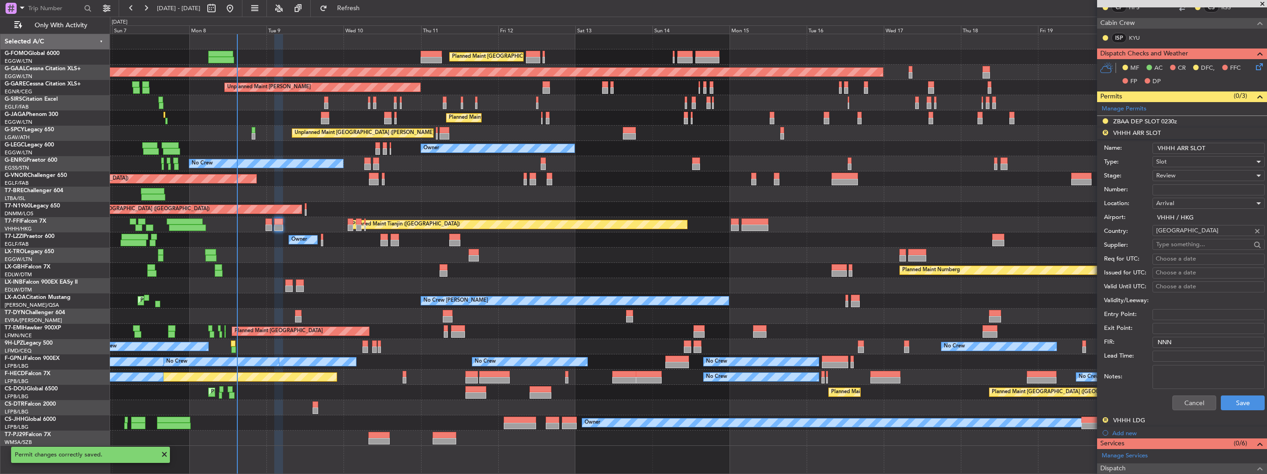
click at [1217, 145] on input "VHHH ARR SLOT" at bounding box center [1208, 148] width 112 height 11
type input "VHHH ARR SLOT 0510z"
click at [1206, 172] on div "Review" at bounding box center [1205, 176] width 98 height 14
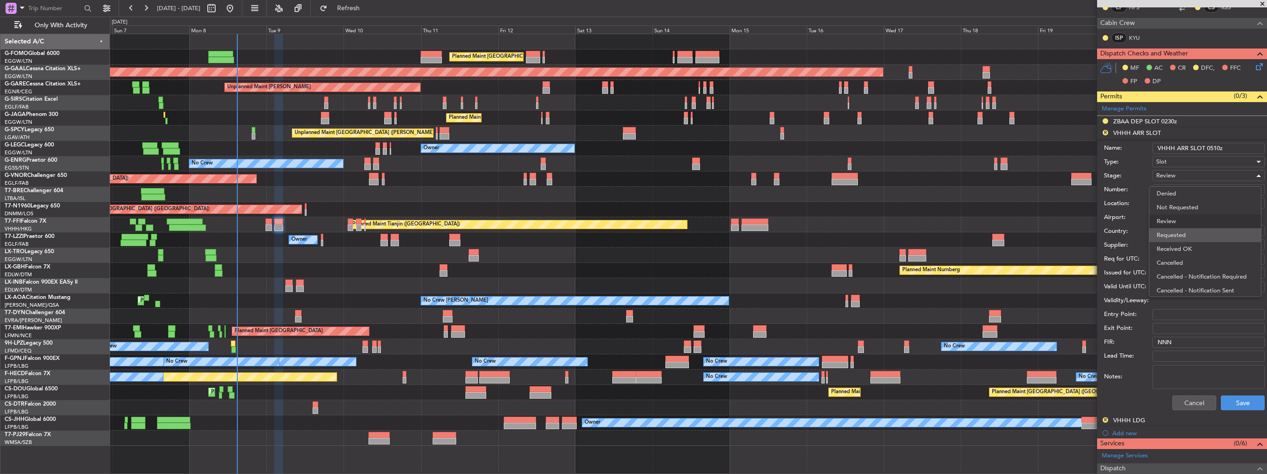
click at [1205, 229] on span "Requested" at bounding box center [1205, 235] width 97 height 14
click at [1234, 396] on button "Save" at bounding box center [1243, 402] width 44 height 15
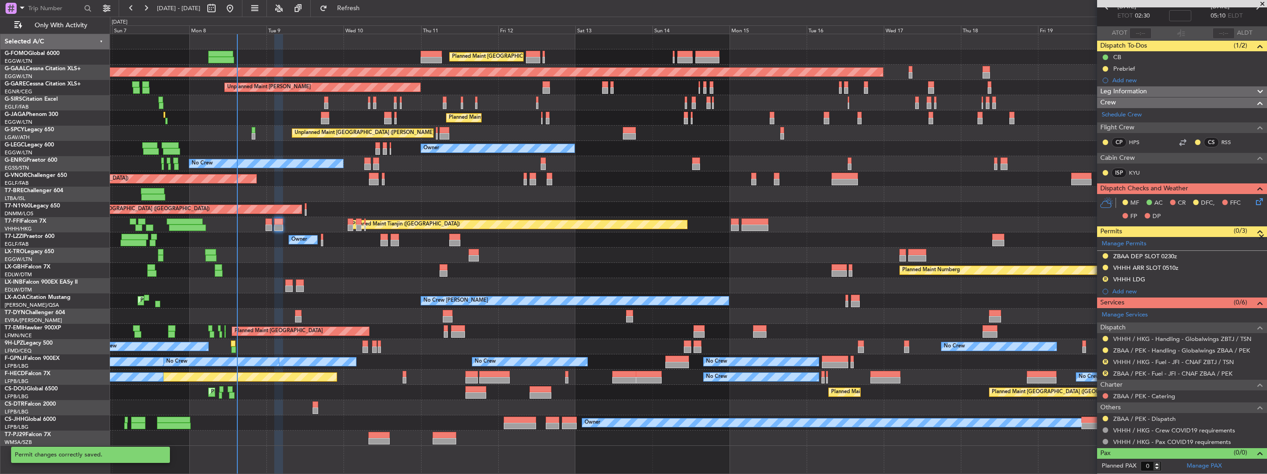
scroll to position [48, 0]
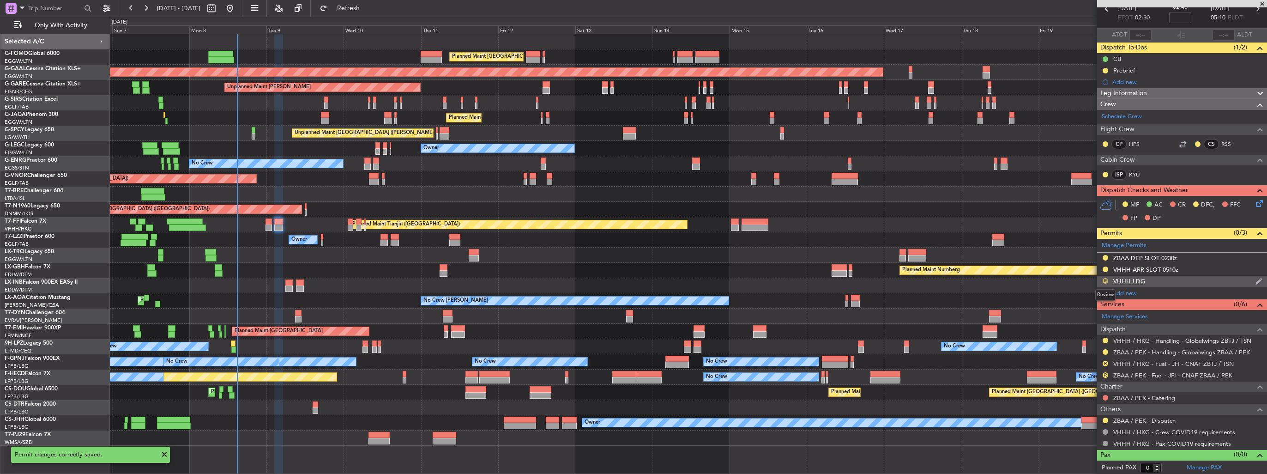
click at [1107, 279] on button "R" at bounding box center [1106, 281] width 6 height 6
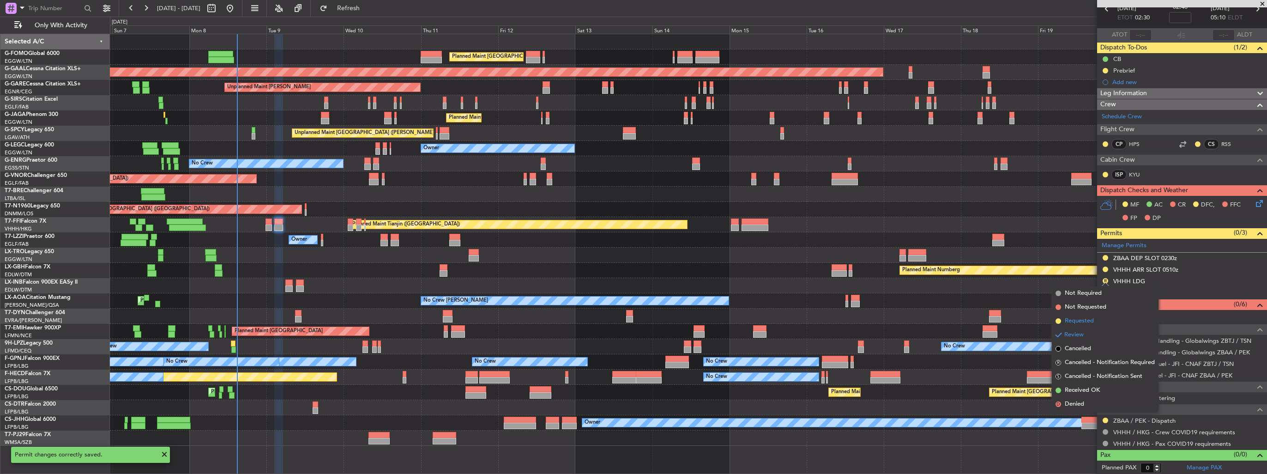
click at [1072, 320] on span "Requested" at bounding box center [1079, 320] width 29 height 9
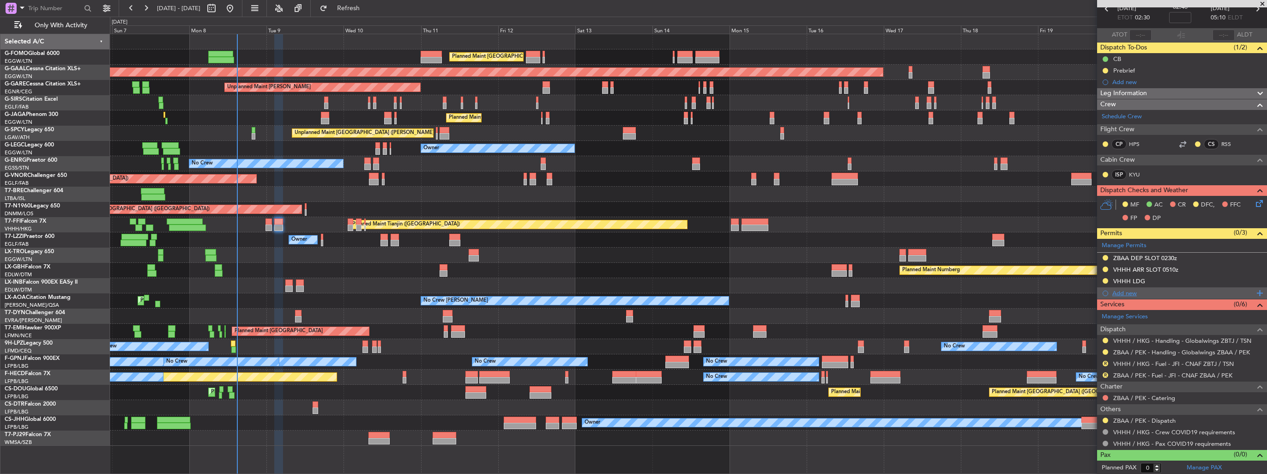
scroll to position [0, 0]
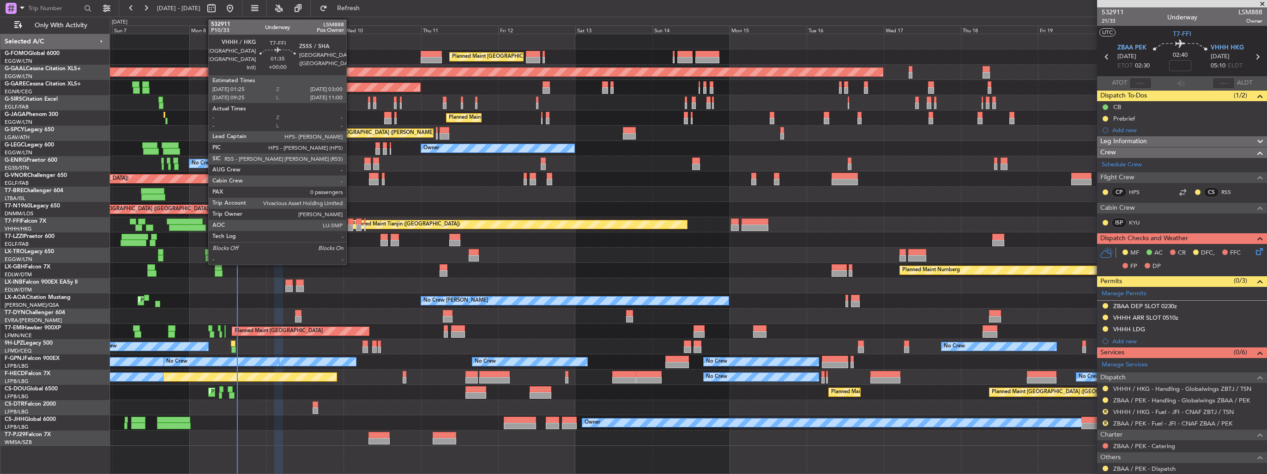
click at [350, 225] on div at bounding box center [351, 227] width 6 height 6
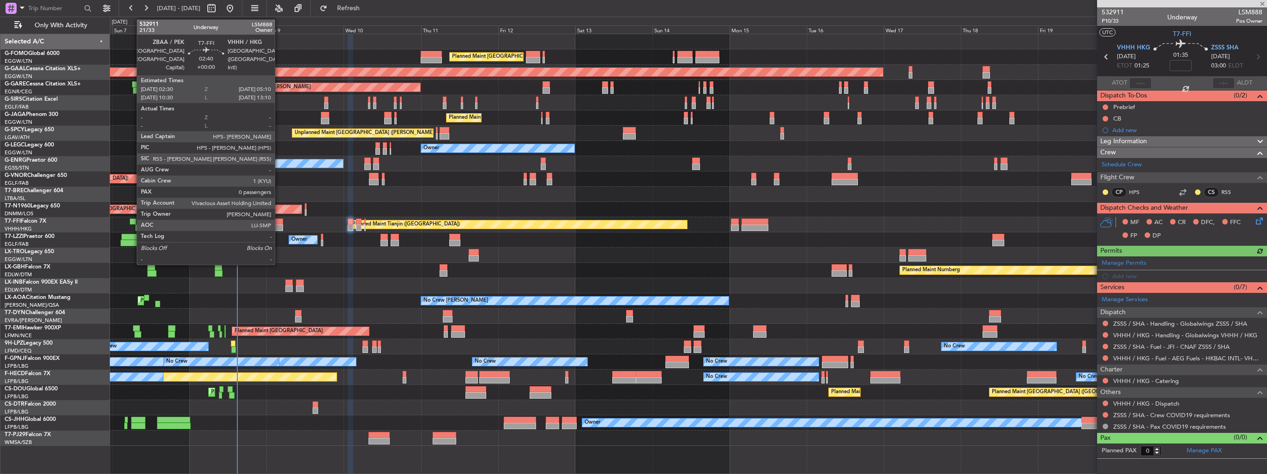
click at [279, 226] on div at bounding box center [278, 227] width 9 height 6
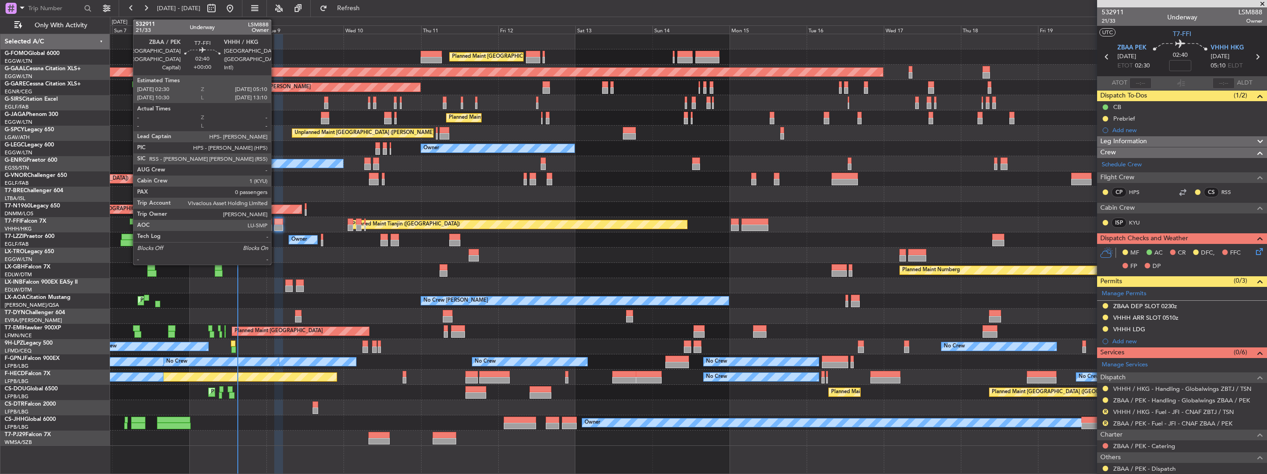
click at [275, 229] on div at bounding box center [278, 227] width 9 height 6
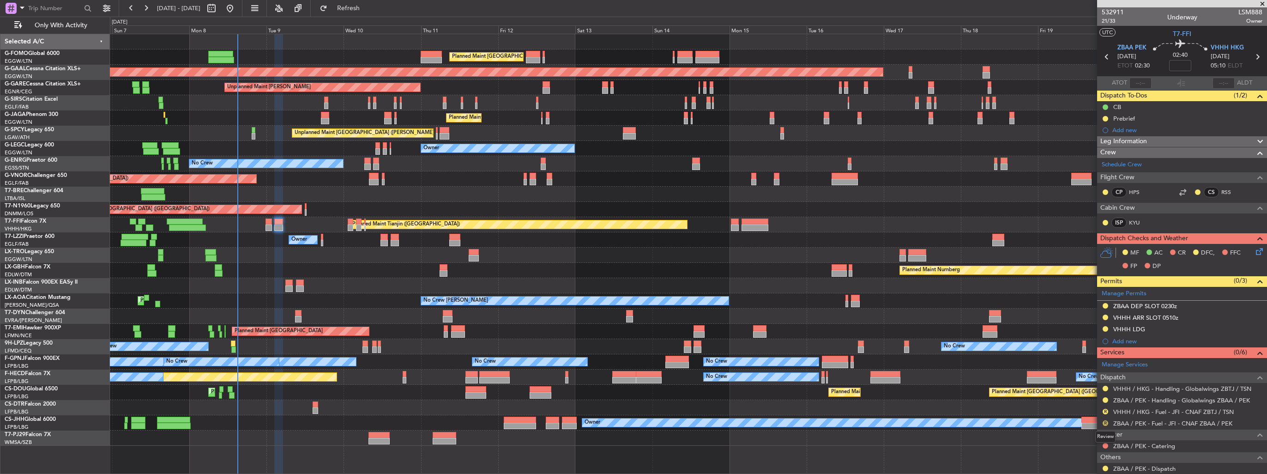
click at [1106, 422] on button "R" at bounding box center [1106, 423] width 6 height 6
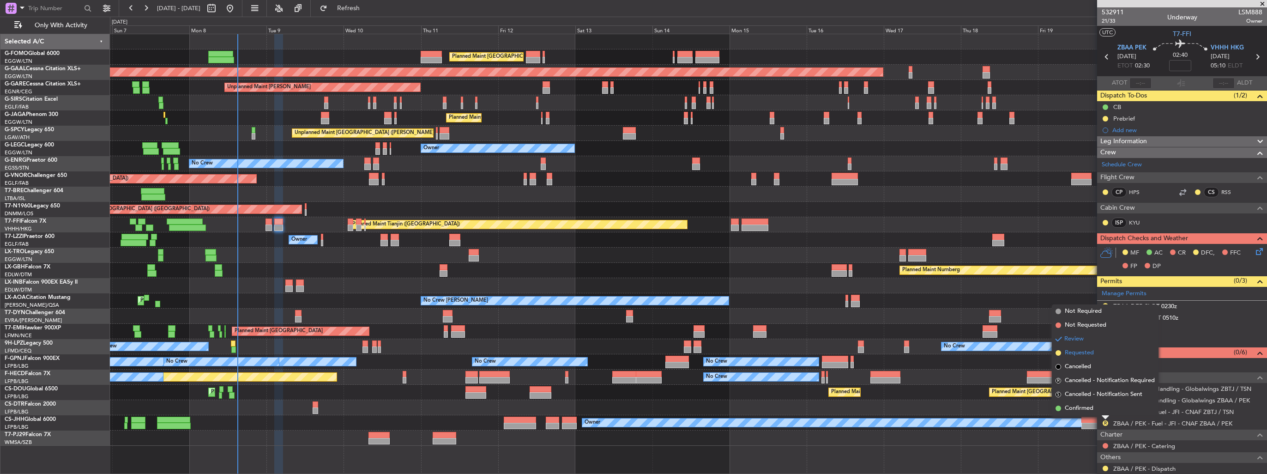
click at [1069, 353] on span "Requested" at bounding box center [1079, 352] width 29 height 9
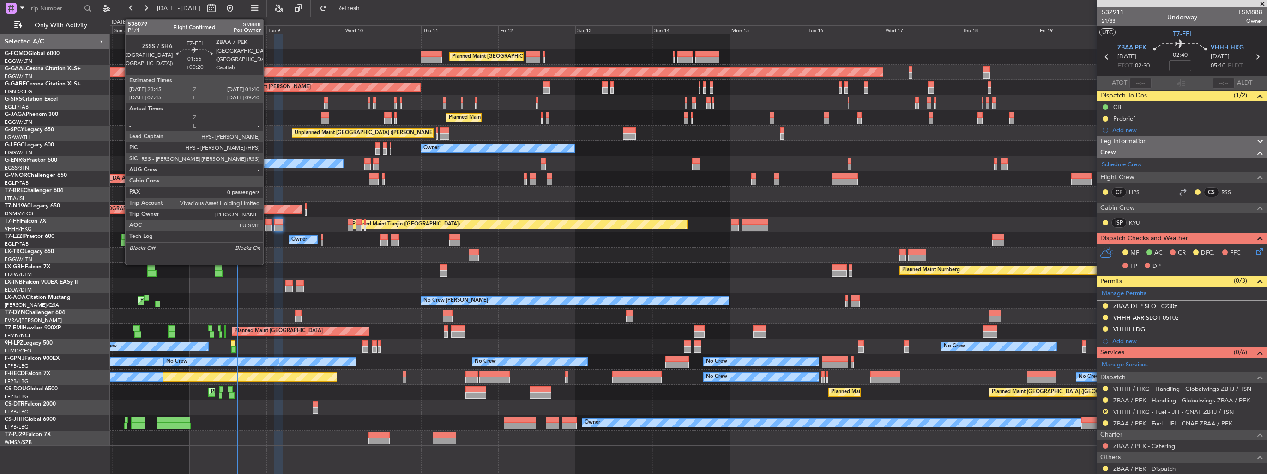
click at [267, 226] on div at bounding box center [268, 227] width 6 height 6
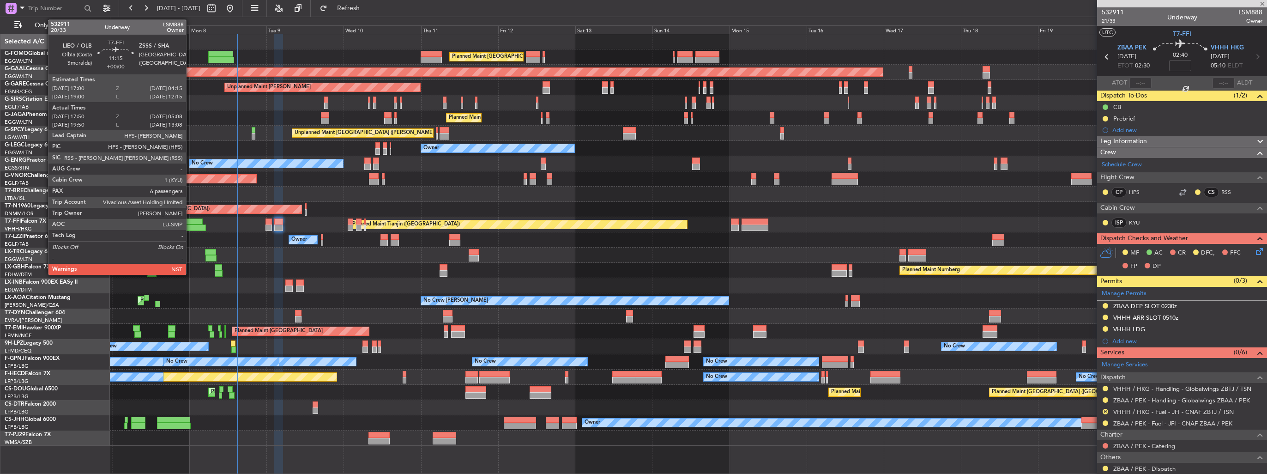
type input "+00:20"
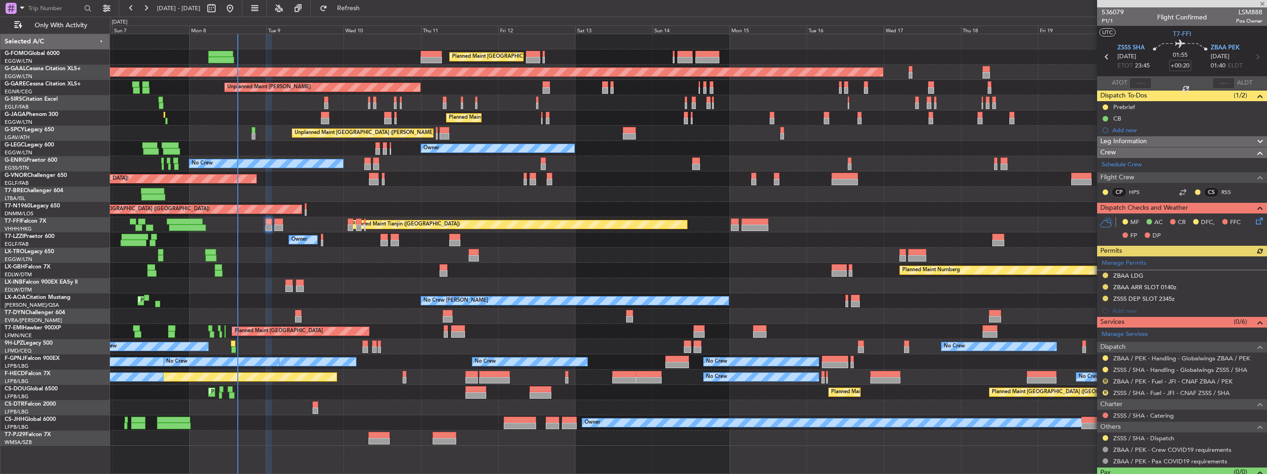
click at [1104, 378] on button "R" at bounding box center [1106, 381] width 6 height 6
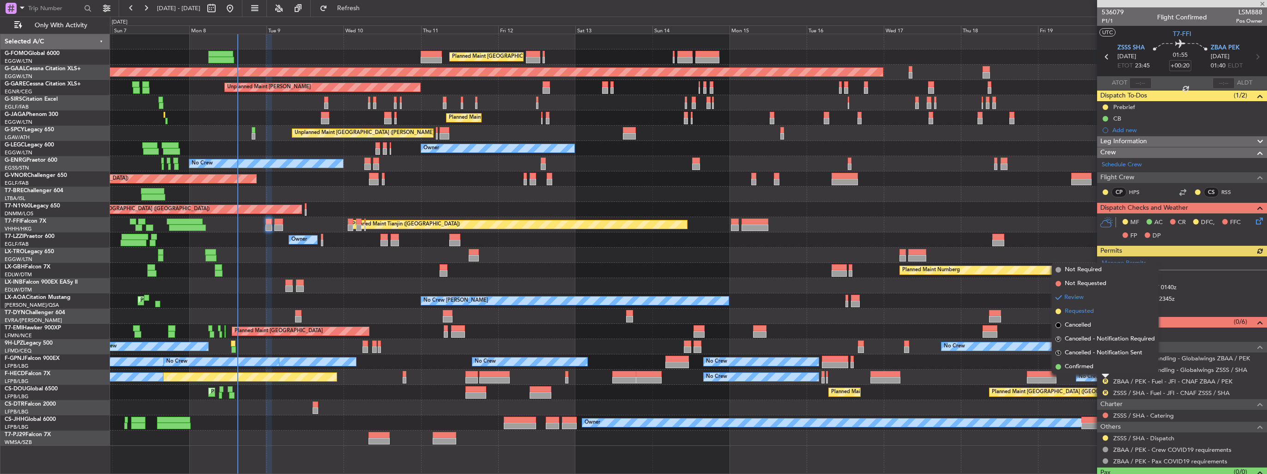
click at [1086, 317] on li "Requested" at bounding box center [1105, 311] width 107 height 14
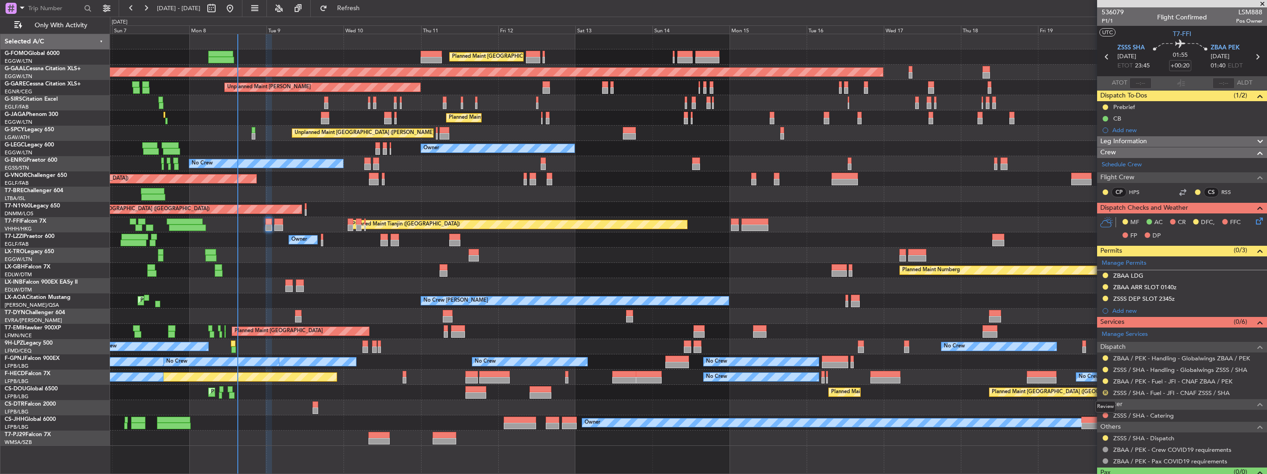
click at [1104, 392] on button "R" at bounding box center [1106, 393] width 6 height 6
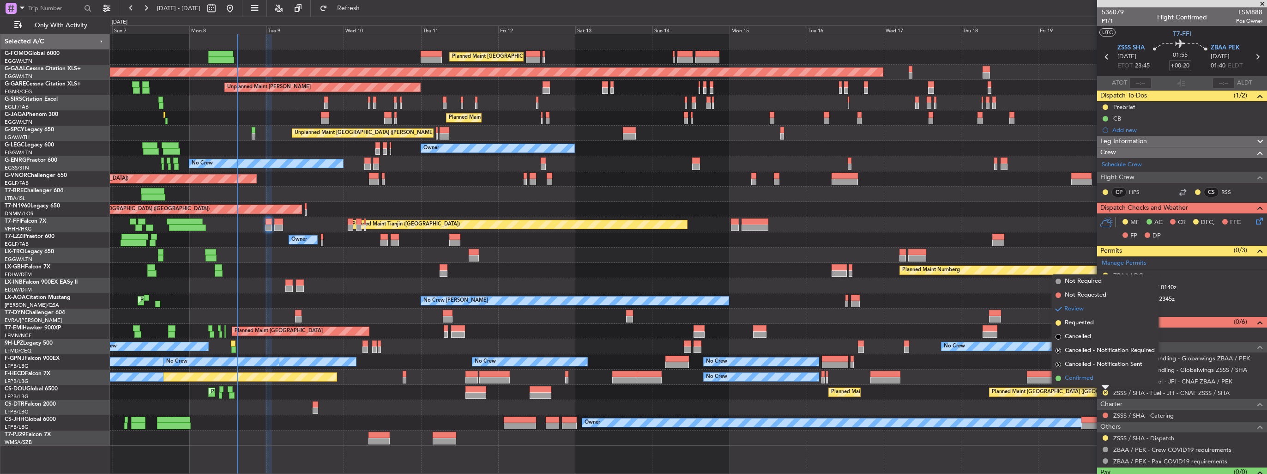
click at [1076, 378] on span "Confirmed" at bounding box center [1079, 378] width 29 height 9
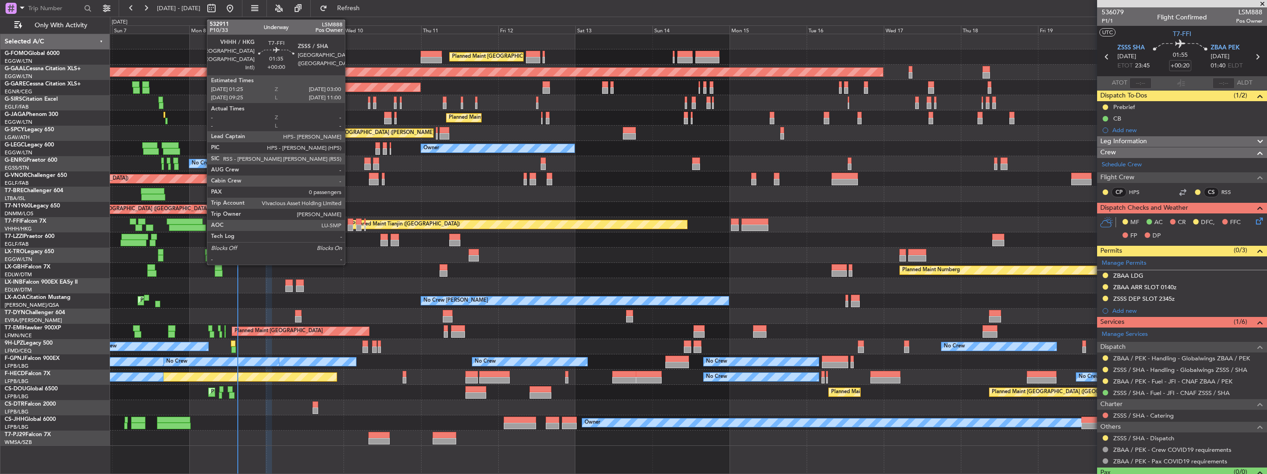
click at [349, 227] on div at bounding box center [351, 227] width 6 height 6
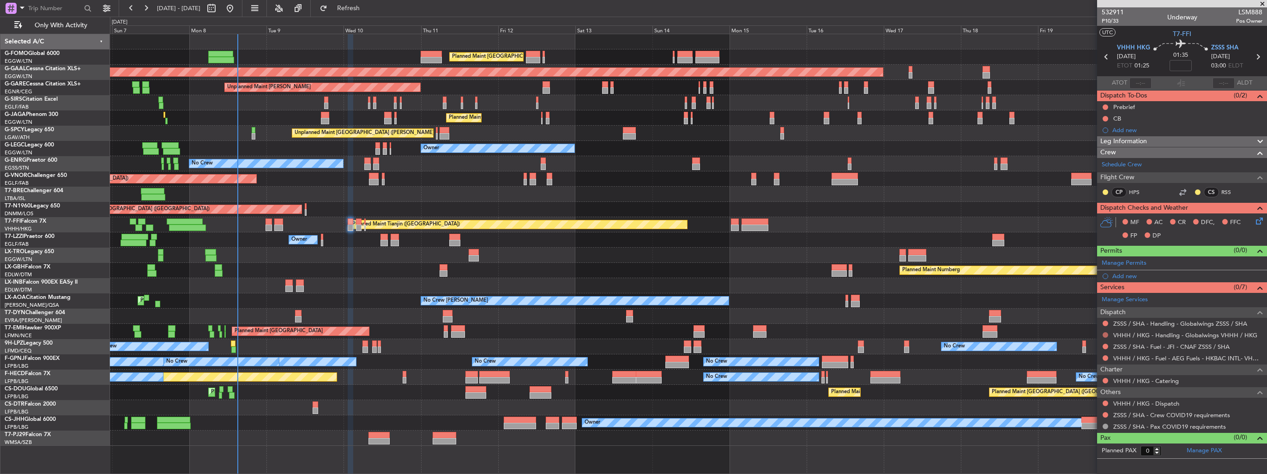
click at [1104, 332] on button at bounding box center [1106, 335] width 6 height 6
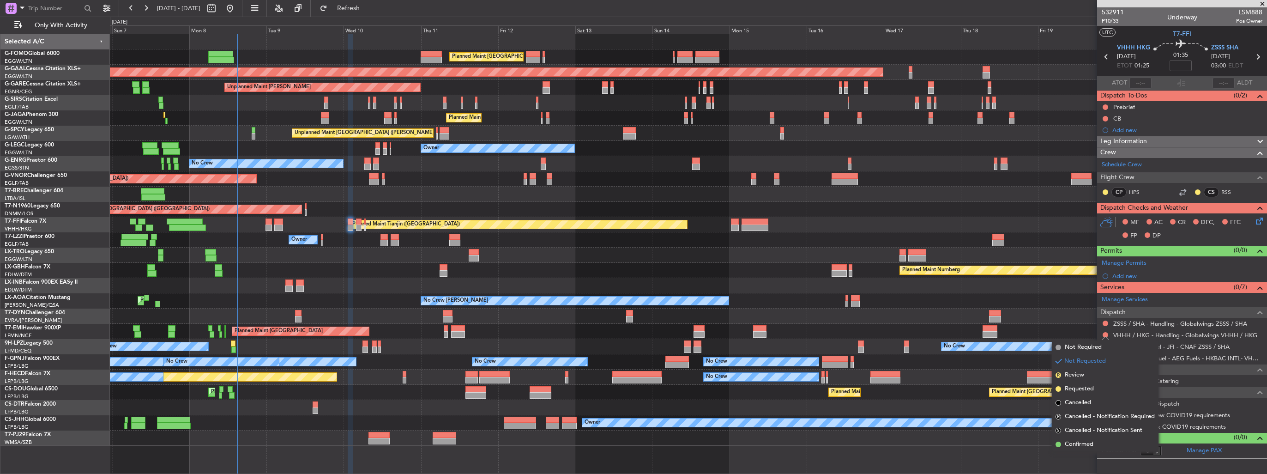
drag, startPoint x: 1083, startPoint y: 389, endPoint x: 1089, endPoint y: 362, distance: 28.0
click at [1083, 388] on span "Requested" at bounding box center [1079, 388] width 29 height 9
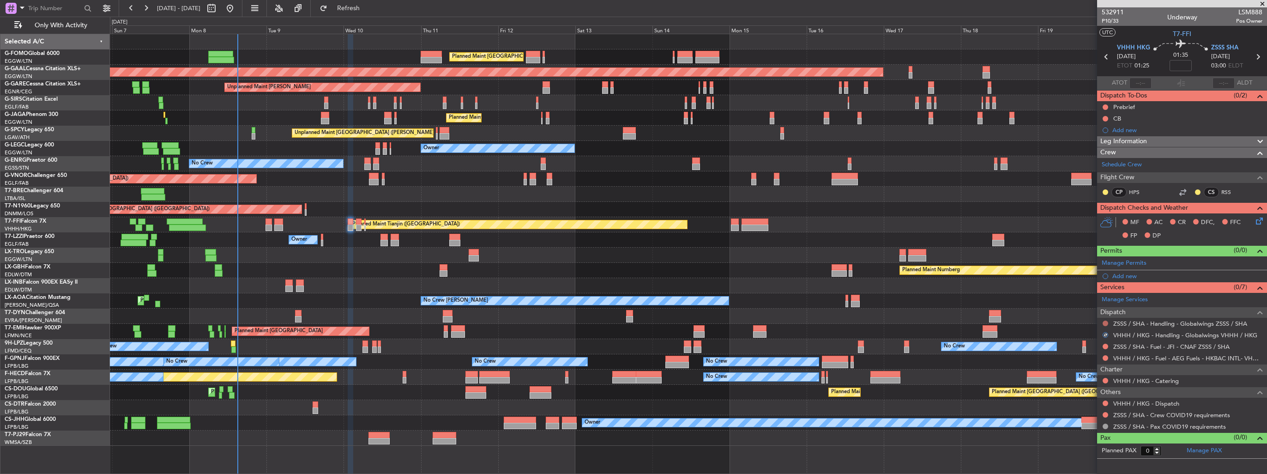
click at [1106, 322] on button at bounding box center [1106, 323] width 6 height 6
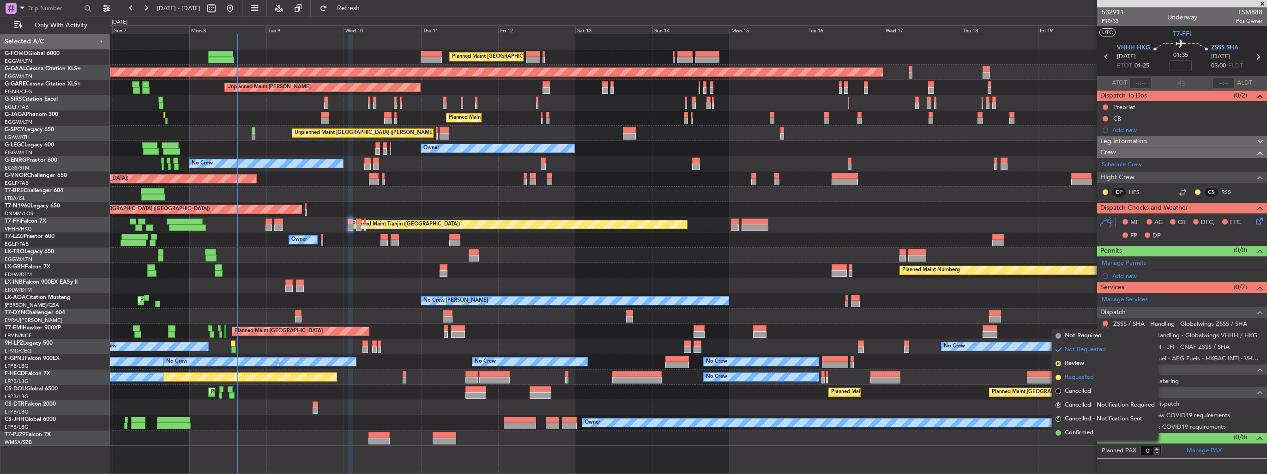
click at [1081, 379] on span "Requested" at bounding box center [1079, 377] width 29 height 9
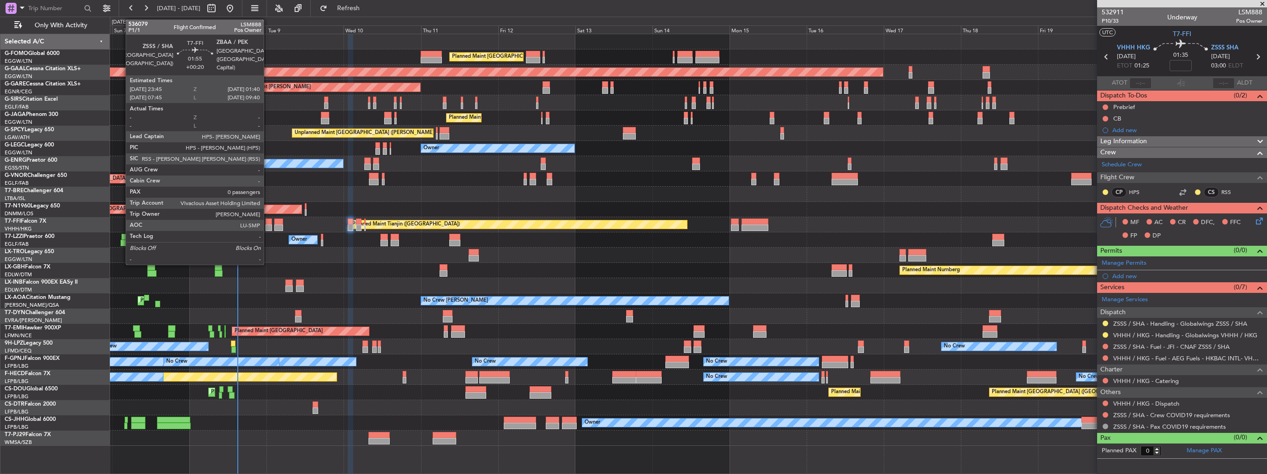
click at [268, 220] on div at bounding box center [268, 221] width 6 height 6
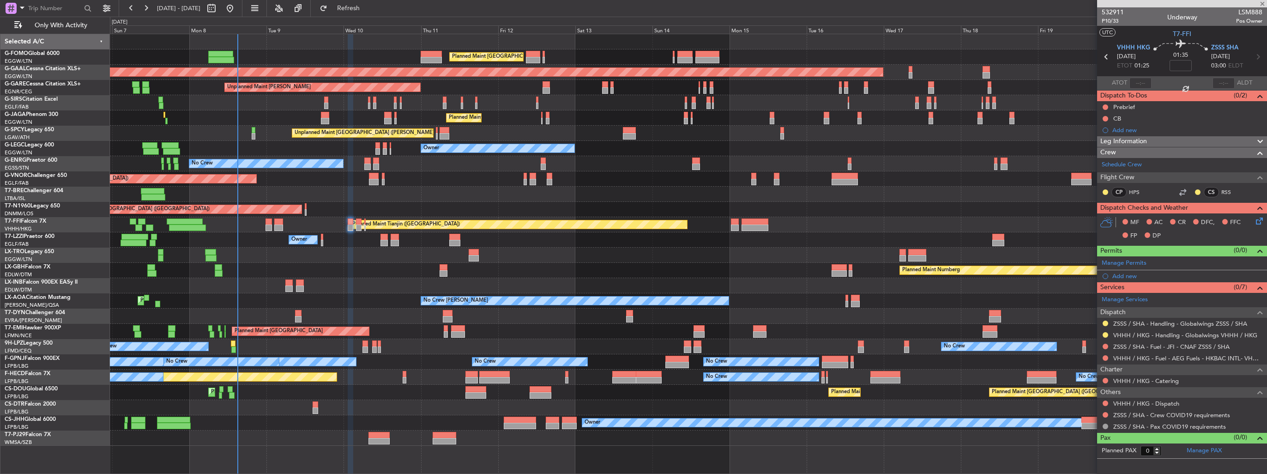
type input "+00:20"
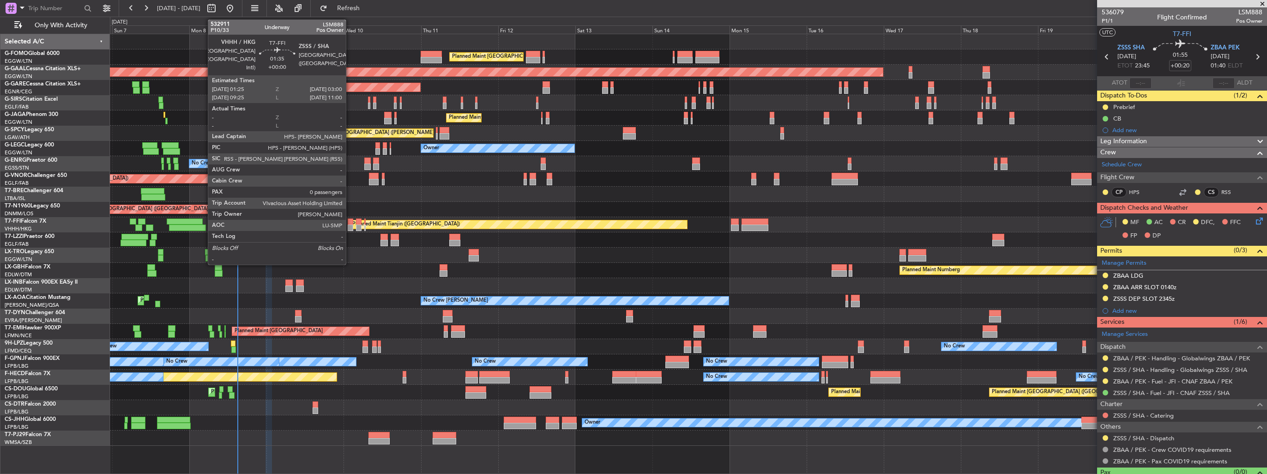
click at [350, 229] on div at bounding box center [351, 227] width 6 height 6
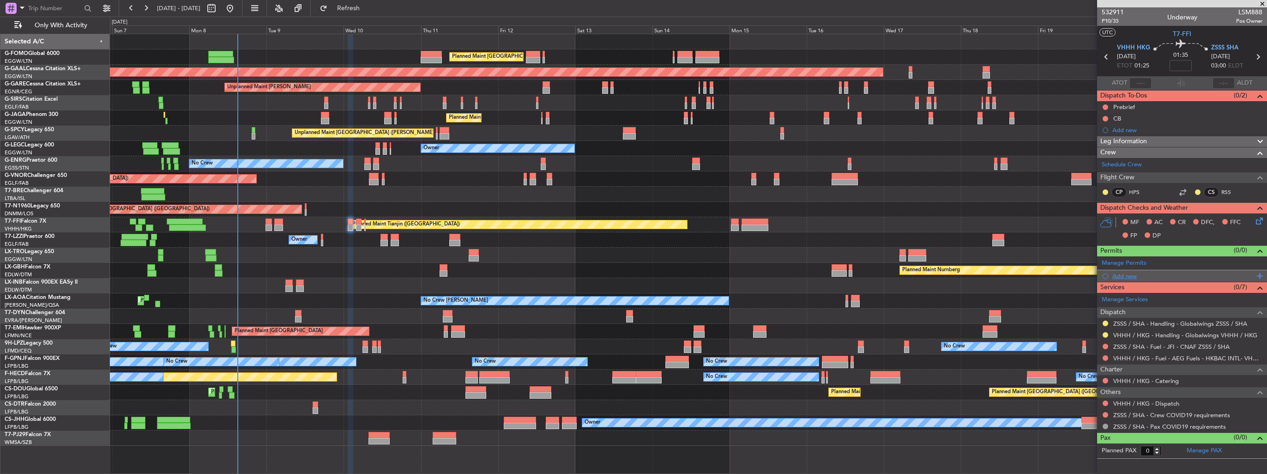
click at [1118, 276] on div "Add new" at bounding box center [1183, 276] width 142 height 8
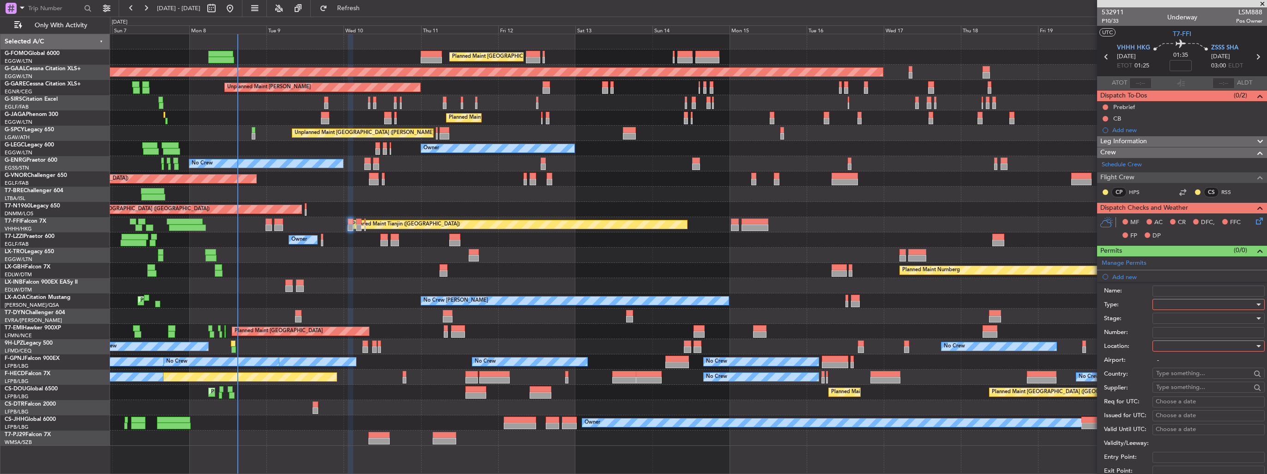
click at [1181, 300] on div at bounding box center [1205, 304] width 98 height 14
click at [1195, 390] on span "Slot" at bounding box center [1205, 391] width 97 height 14
click at [1175, 343] on div at bounding box center [1205, 346] width 98 height 14
click at [1183, 388] on span "Arrival" at bounding box center [1205, 392] width 97 height 14
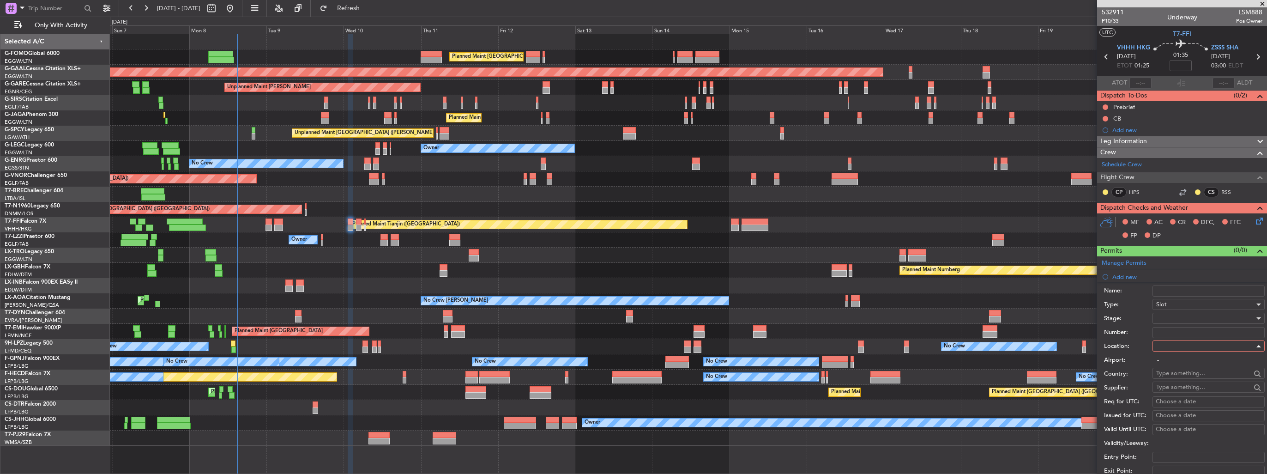
type input "ZSSS / SHA"
click at [1186, 311] on div at bounding box center [1205, 318] width 98 height 14
click at [1189, 376] on span "Requested" at bounding box center [1205, 378] width 97 height 14
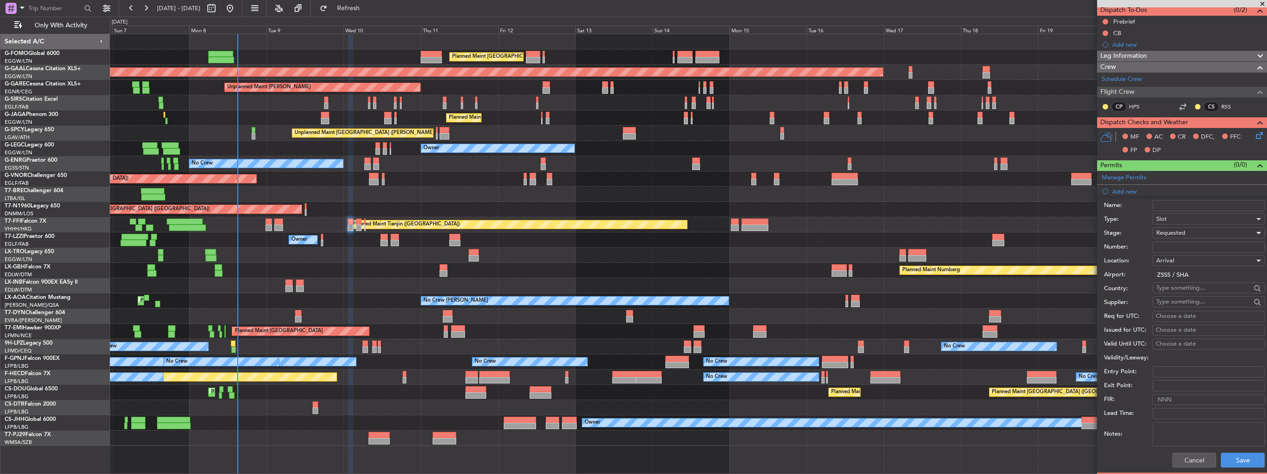
scroll to position [139, 0]
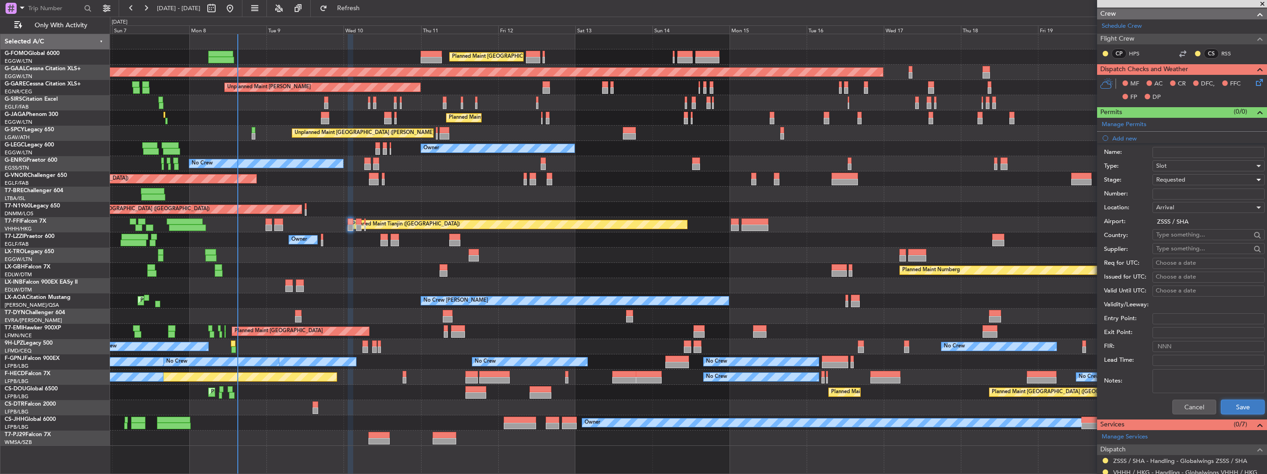
click at [1229, 403] on button "Save" at bounding box center [1243, 406] width 44 height 15
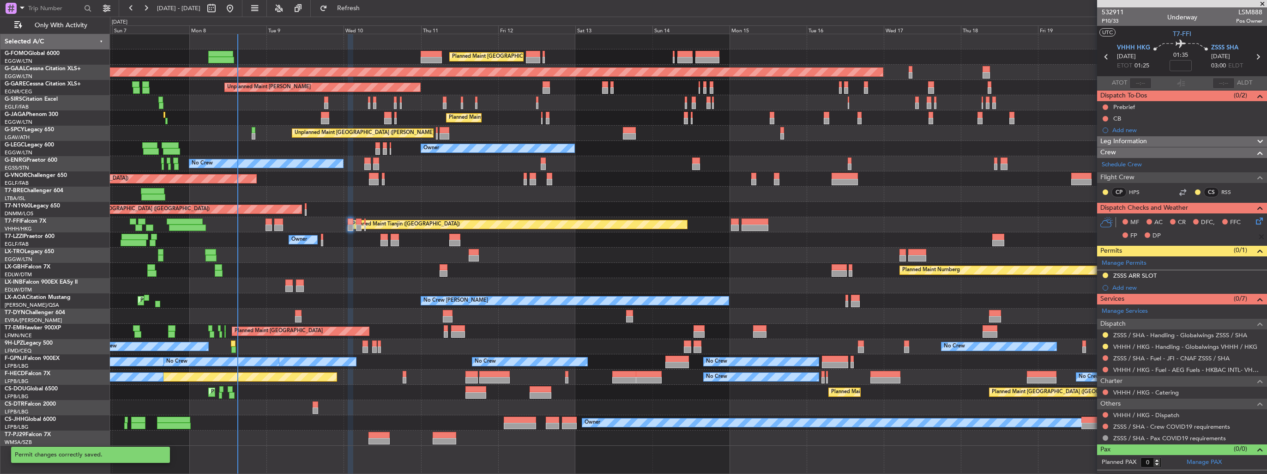
scroll to position [0, 0]
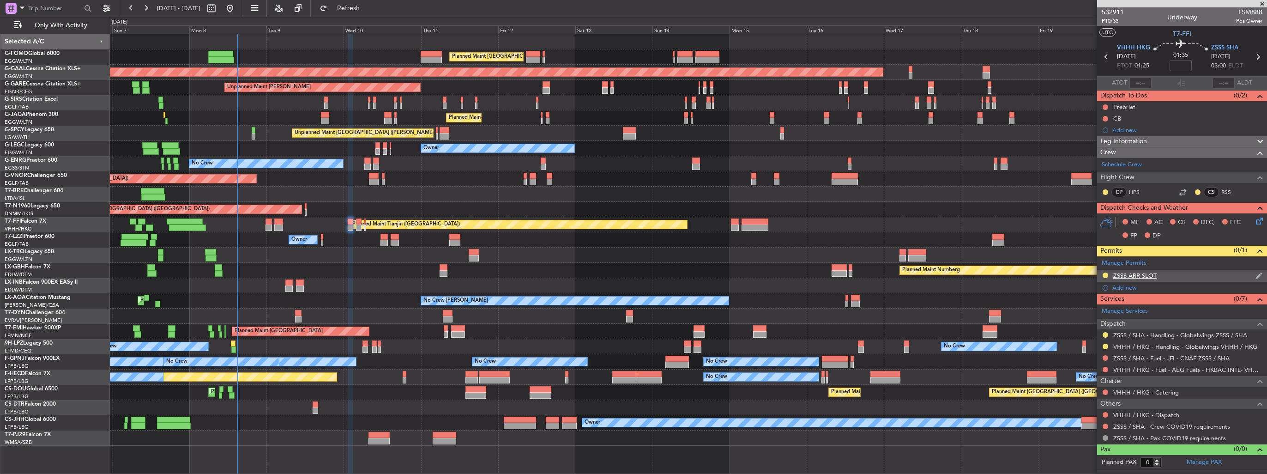
click at [1259, 275] on img at bounding box center [1258, 275] width 7 height 8
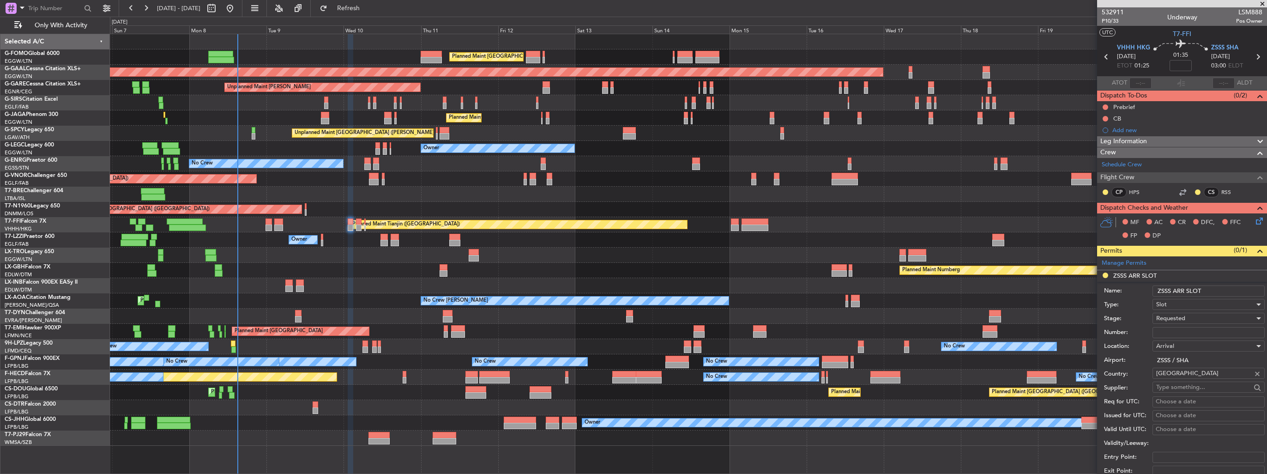
click at [1217, 289] on input "ZSSS ARR SLOT" at bounding box center [1208, 290] width 112 height 11
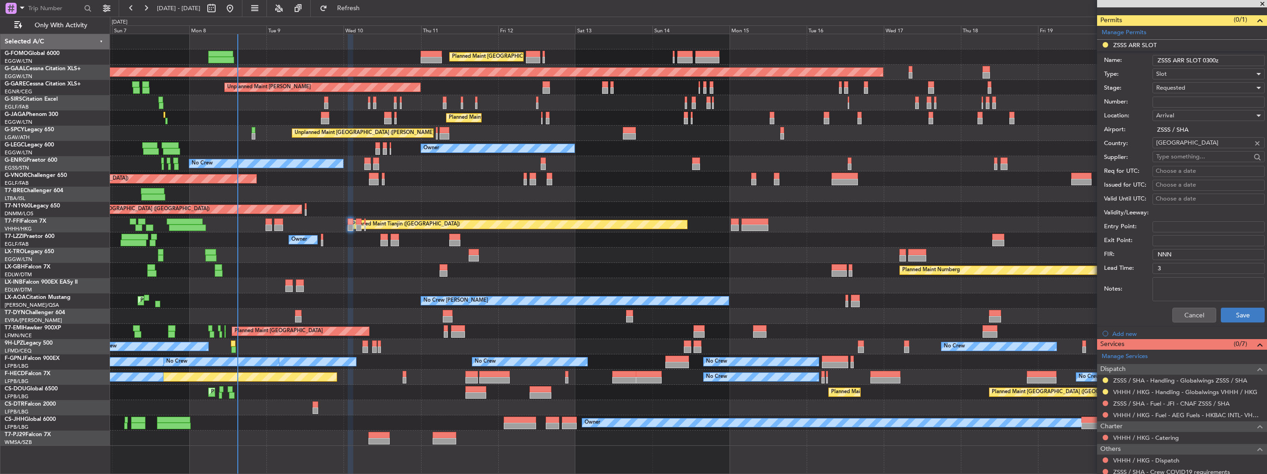
scroll to position [231, 0]
type input "ZSSS ARR SLOT 0300z"
click at [1229, 315] on button "Save" at bounding box center [1243, 314] width 44 height 15
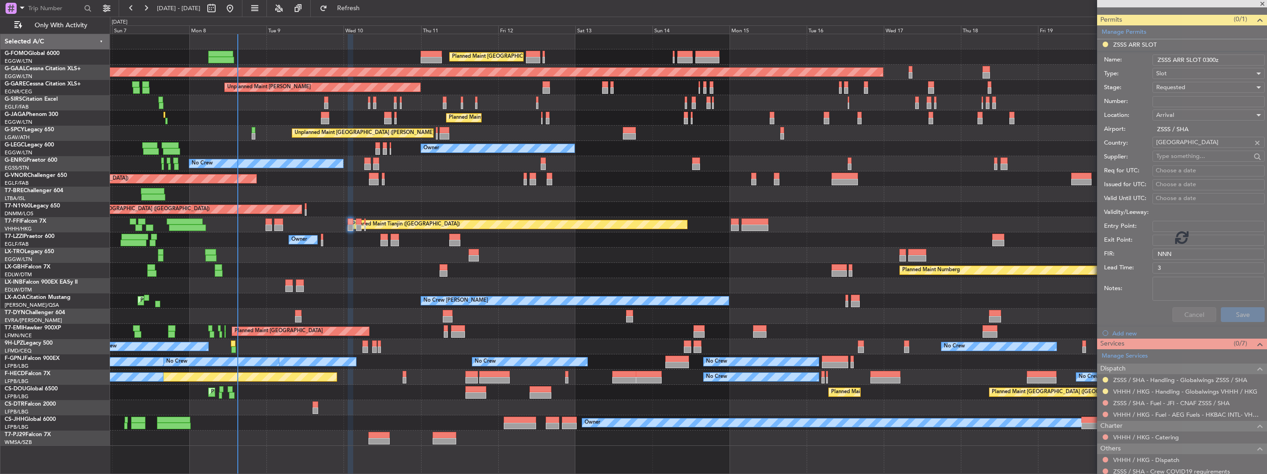
scroll to position [0, 0]
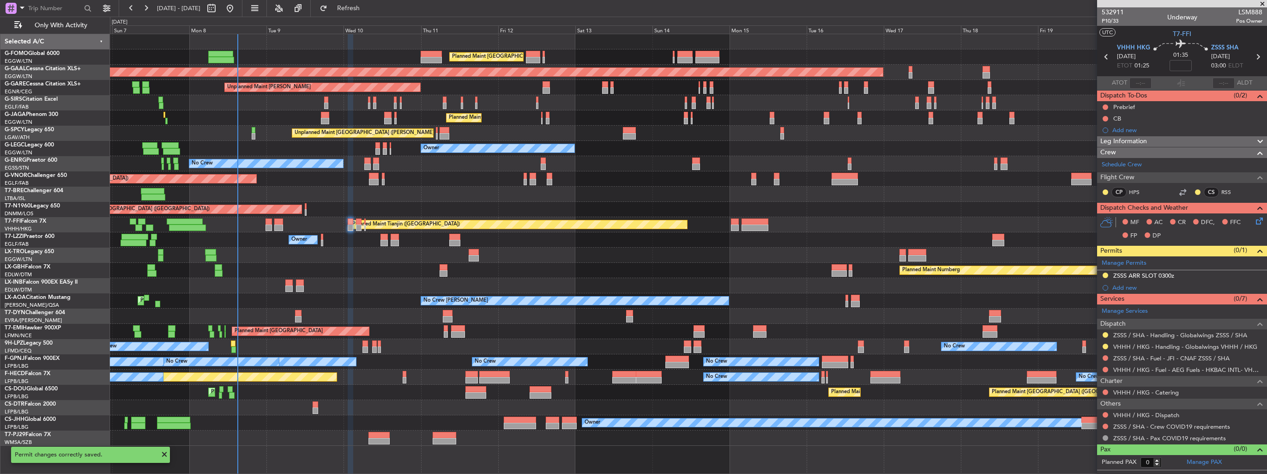
click at [1133, 284] on div "Add new" at bounding box center [1187, 287] width 150 height 8
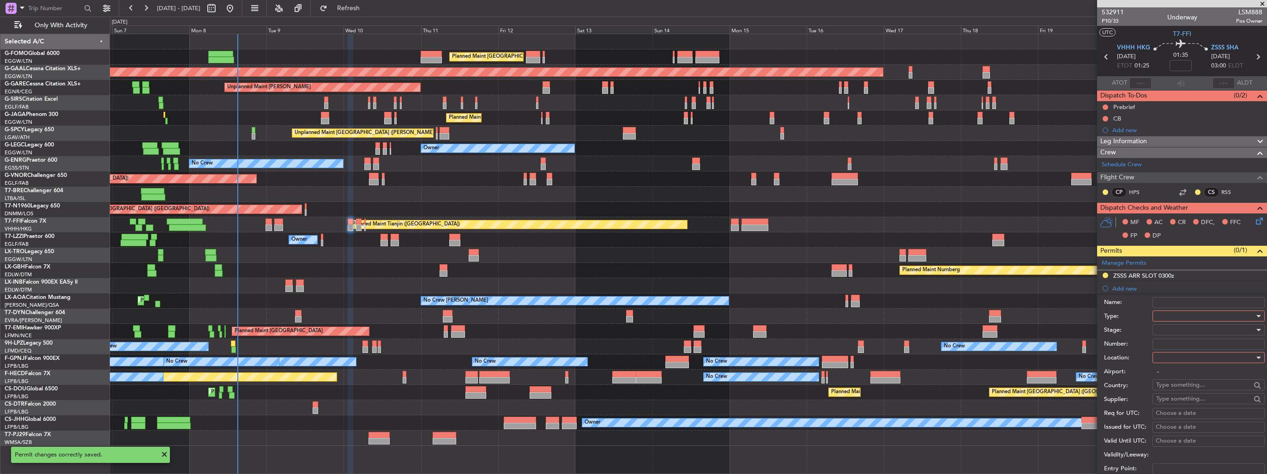
click at [1171, 315] on div at bounding box center [1205, 316] width 98 height 14
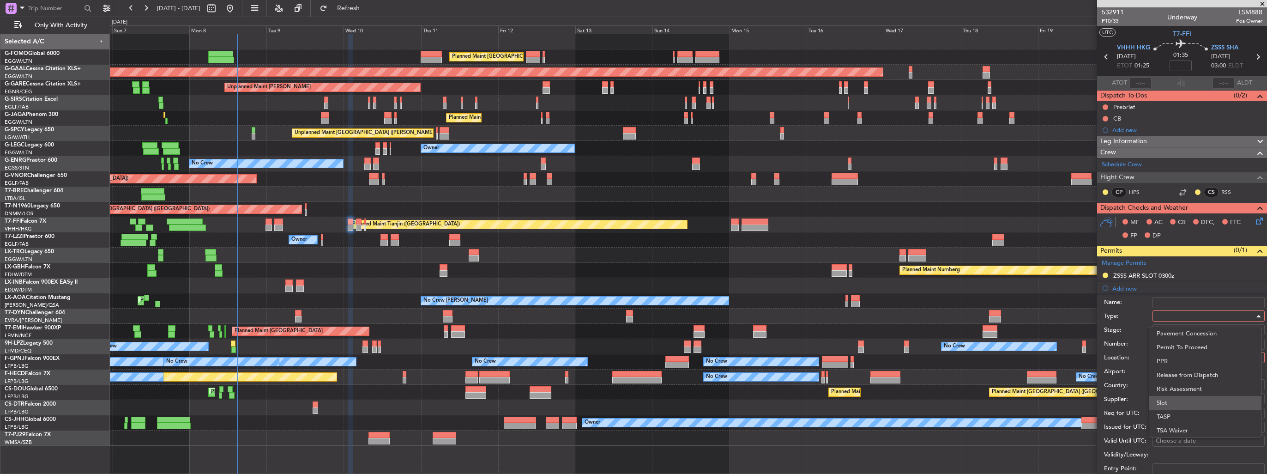
click at [1195, 407] on span "Slot" at bounding box center [1205, 403] width 97 height 14
click at [1187, 359] on div at bounding box center [1205, 357] width 98 height 14
click at [1188, 374] on span "Departure" at bounding box center [1205, 375] width 97 height 14
type input "VHHH / HKG"
click at [1189, 328] on div at bounding box center [1205, 330] width 98 height 14
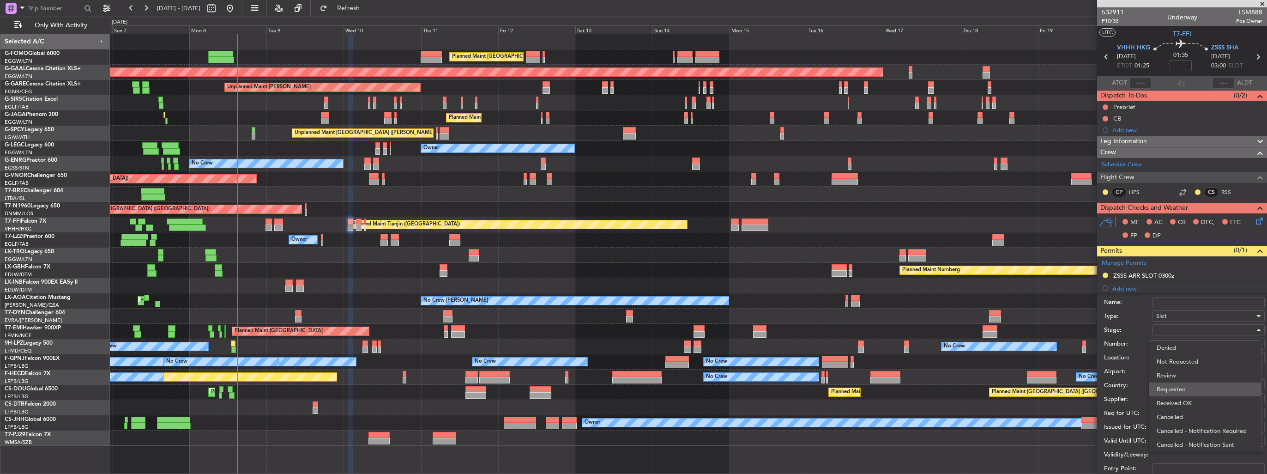
click at [1199, 387] on span "Requested" at bounding box center [1205, 389] width 97 height 14
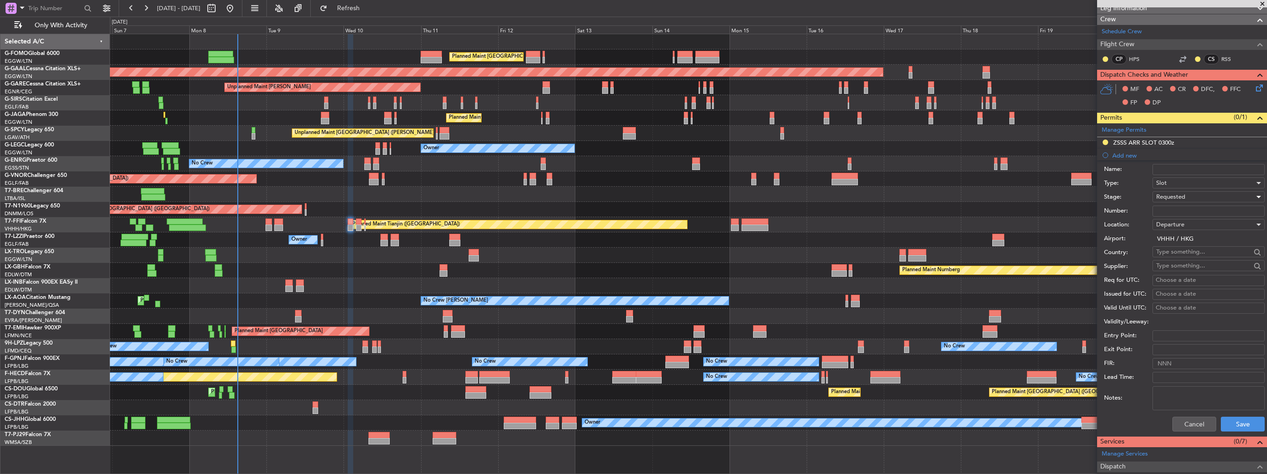
scroll to position [139, 0]
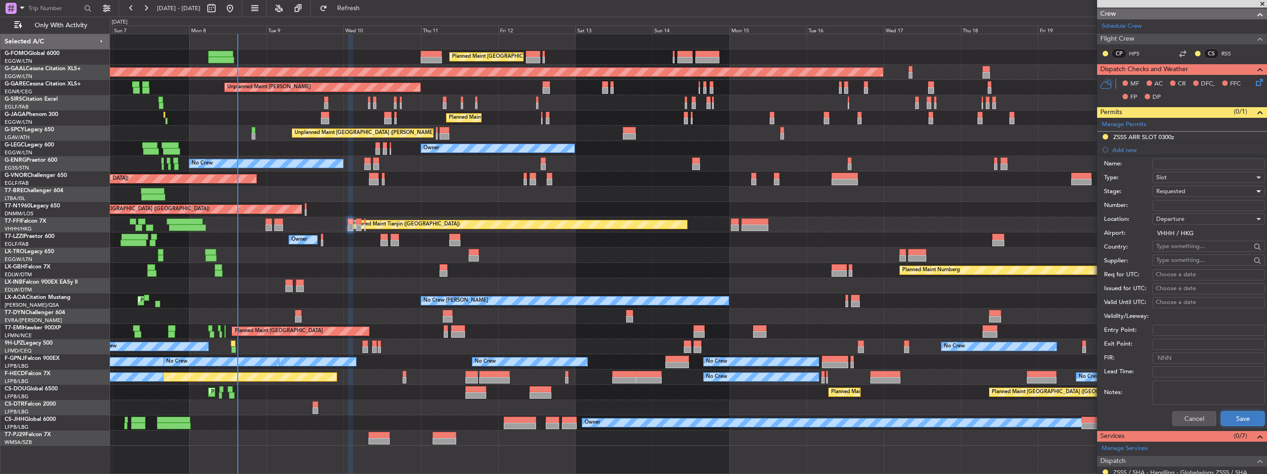
click at [1240, 412] on button "Save" at bounding box center [1243, 418] width 44 height 15
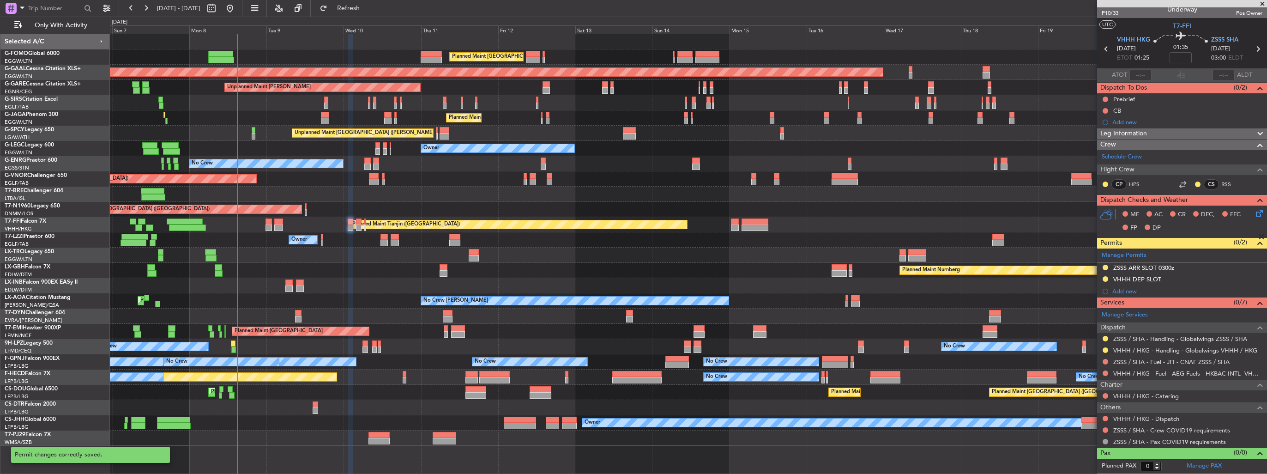
scroll to position [6, 0]
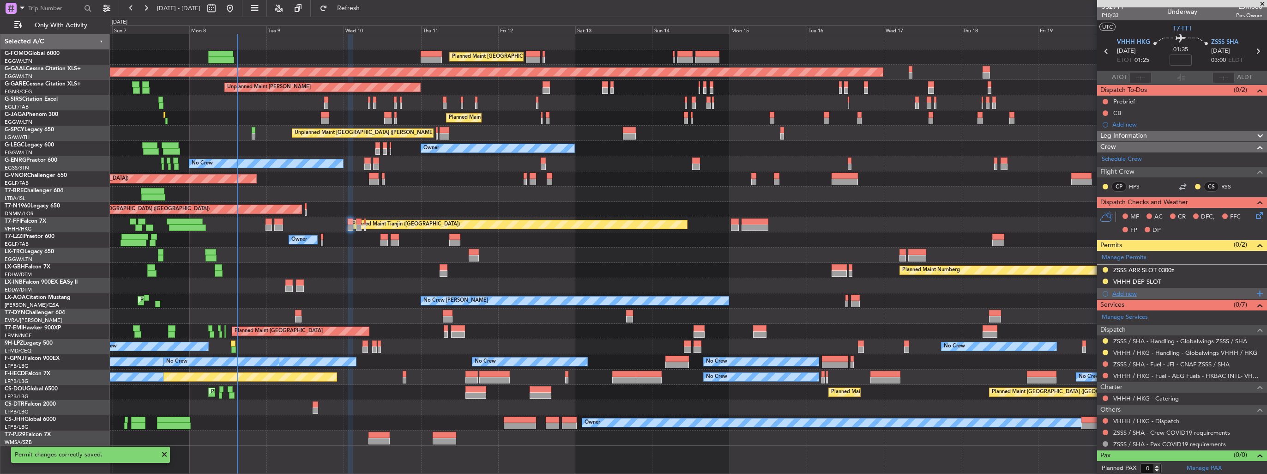
click at [1111, 291] on div "Add new" at bounding box center [1182, 294] width 170 height 12
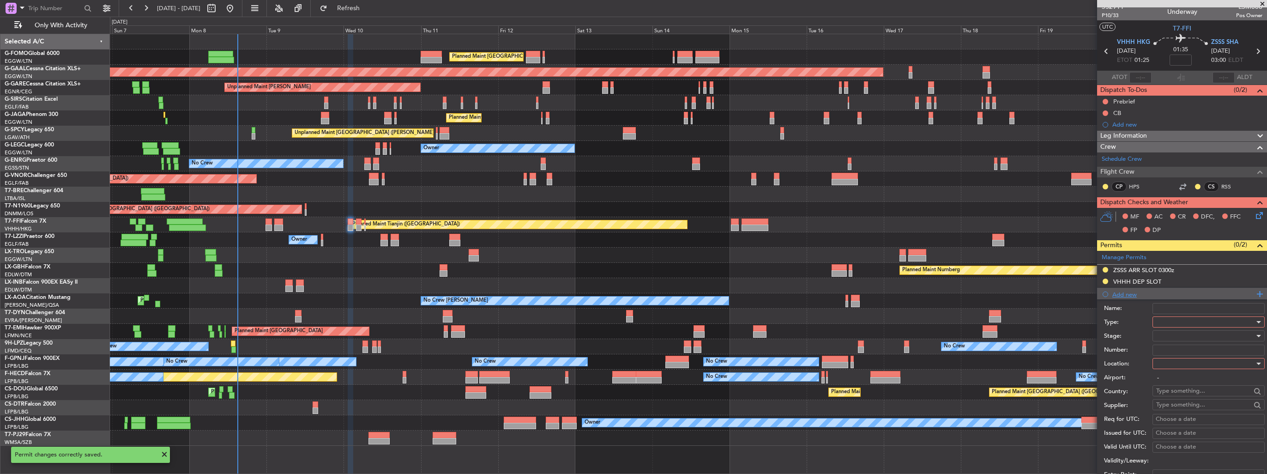
scroll to position [139, 0]
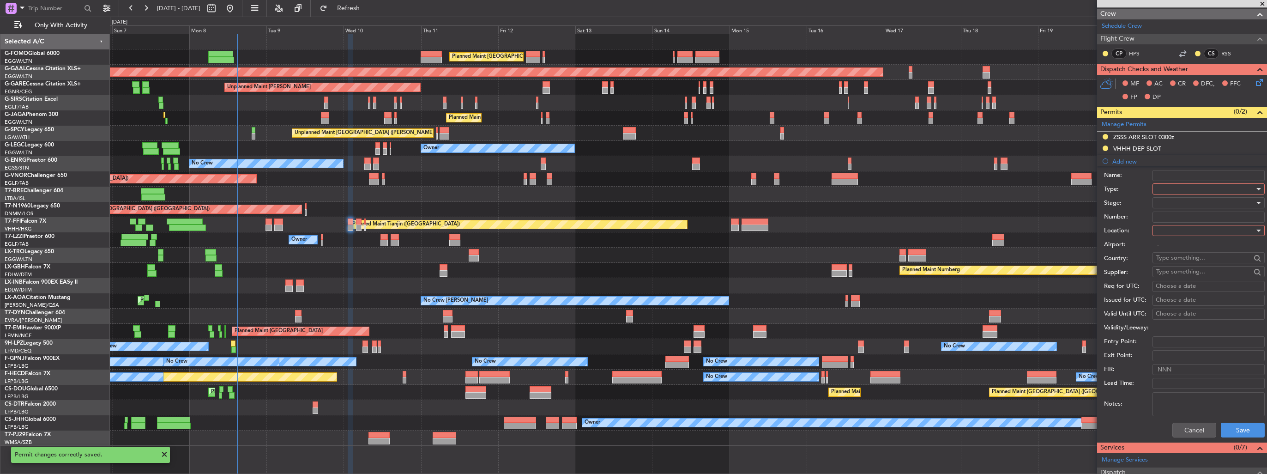
click at [1182, 186] on div at bounding box center [1205, 189] width 98 height 14
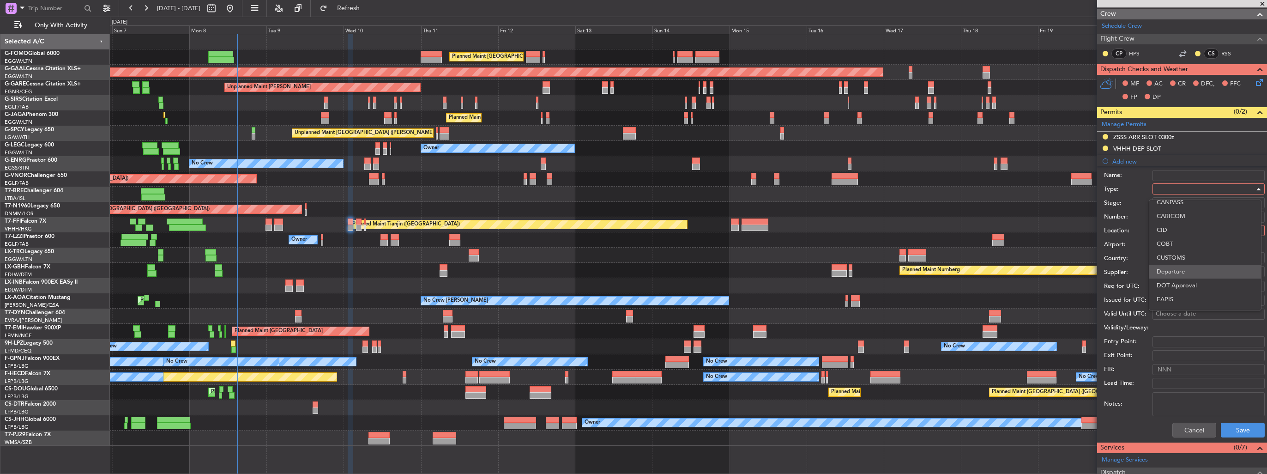
click at [1194, 274] on span "Departure" at bounding box center [1205, 272] width 97 height 14
click at [1192, 230] on div at bounding box center [1205, 230] width 98 height 14
click at [1191, 247] on span "Departure" at bounding box center [1205, 248] width 97 height 14
type input "VHHH / HKG"
click at [1185, 200] on div at bounding box center [1205, 203] width 98 height 14
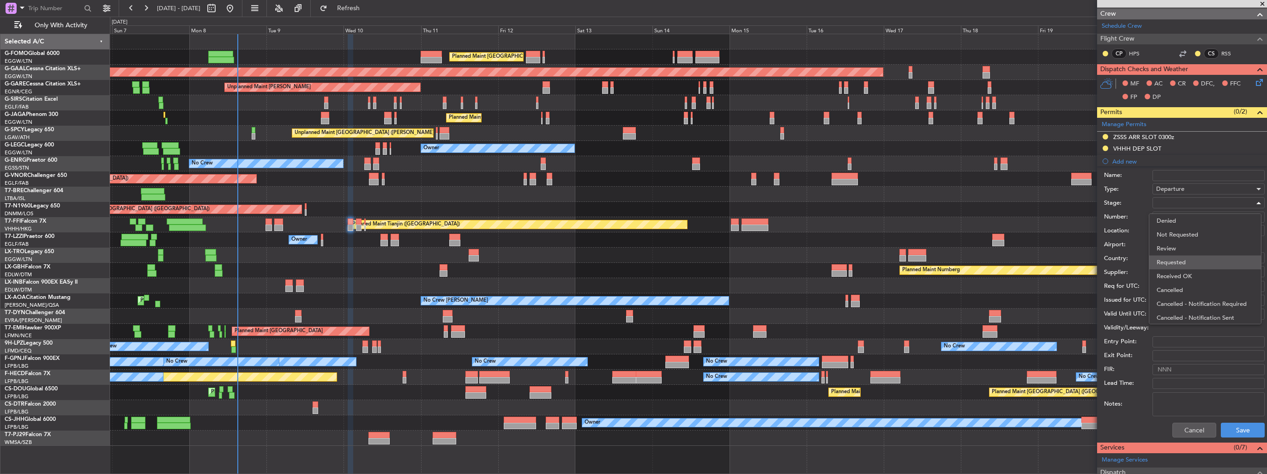
click at [1185, 261] on span "Requested" at bounding box center [1205, 262] width 97 height 14
click at [1237, 422] on button "Save" at bounding box center [1243, 429] width 44 height 15
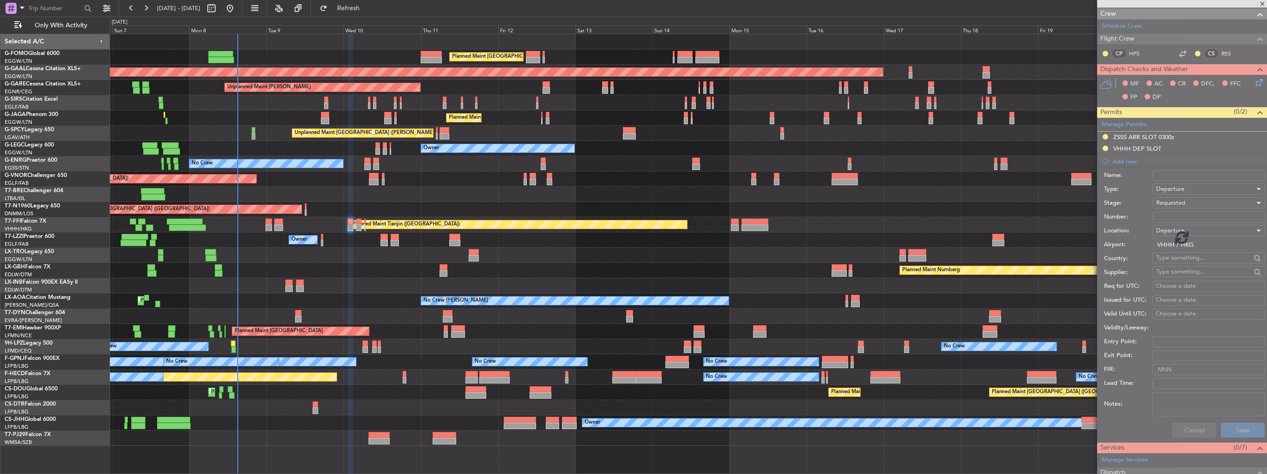
scroll to position [17, 0]
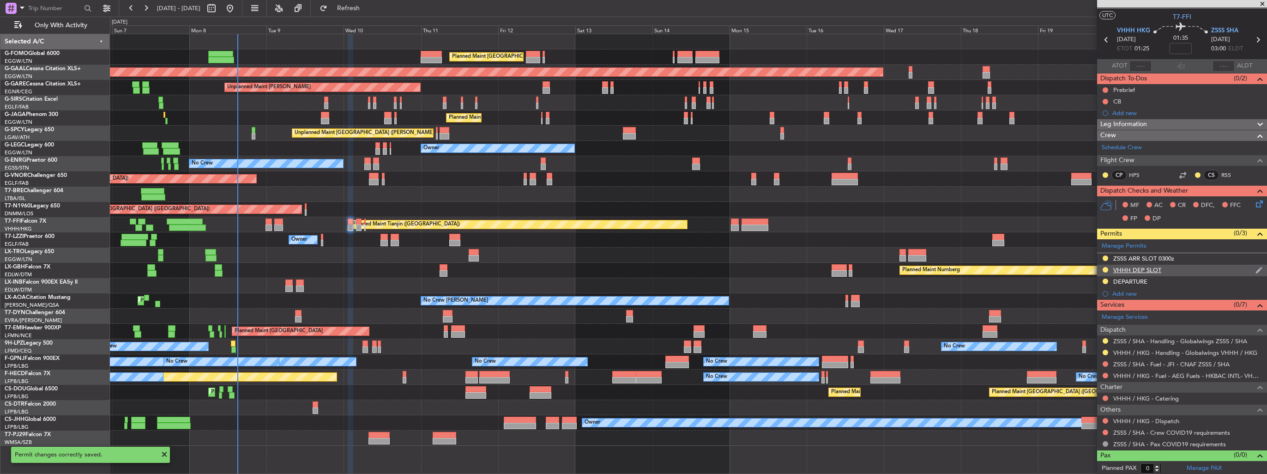
click at [1255, 271] on img at bounding box center [1258, 270] width 7 height 8
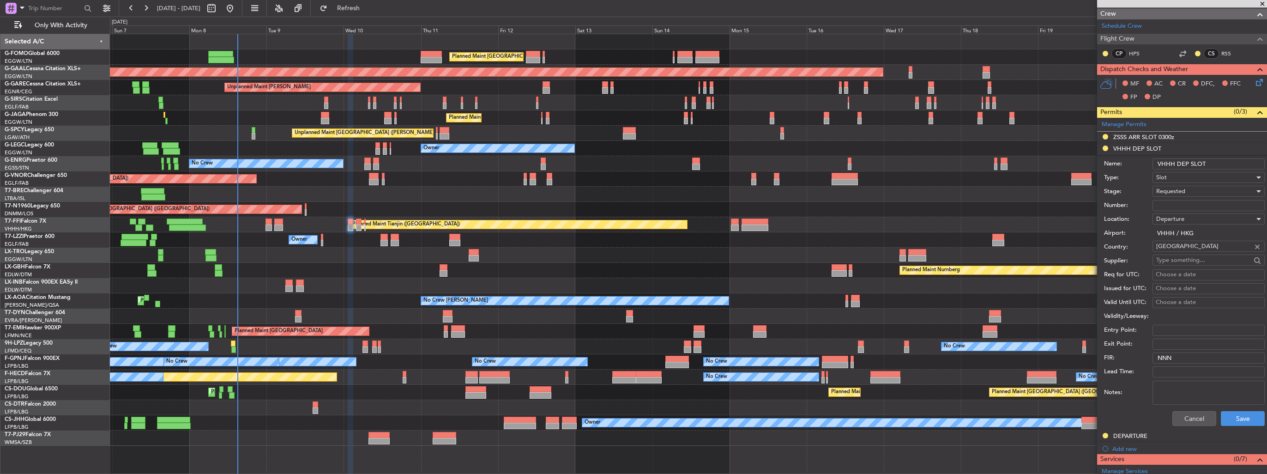
click at [1220, 163] on input "VHHH DEP SLOT" at bounding box center [1208, 163] width 112 height 11
type input "VHHH DEP SLOT 0125z"
click at [1228, 412] on button "Save" at bounding box center [1243, 418] width 44 height 15
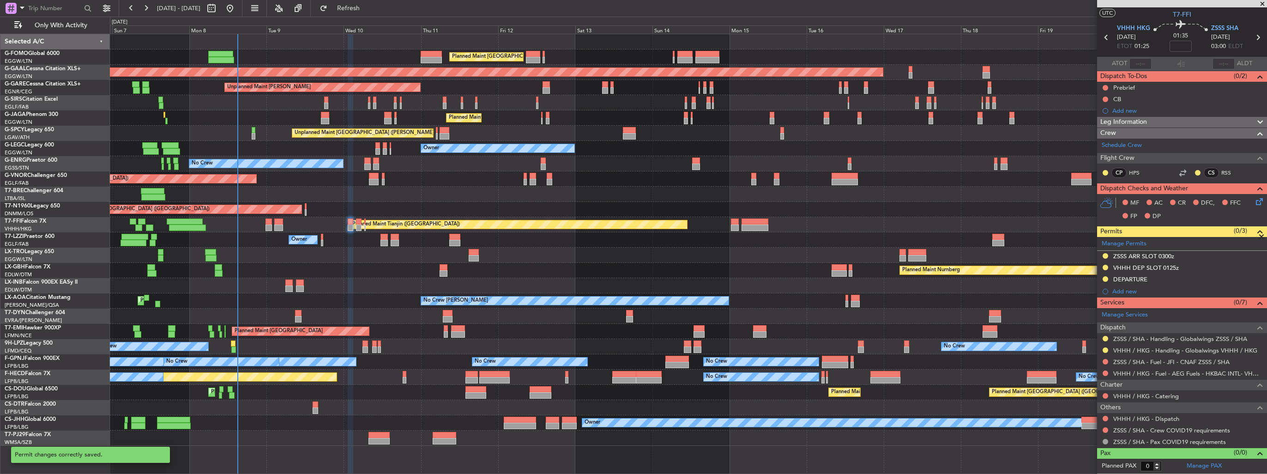
scroll to position [17, 0]
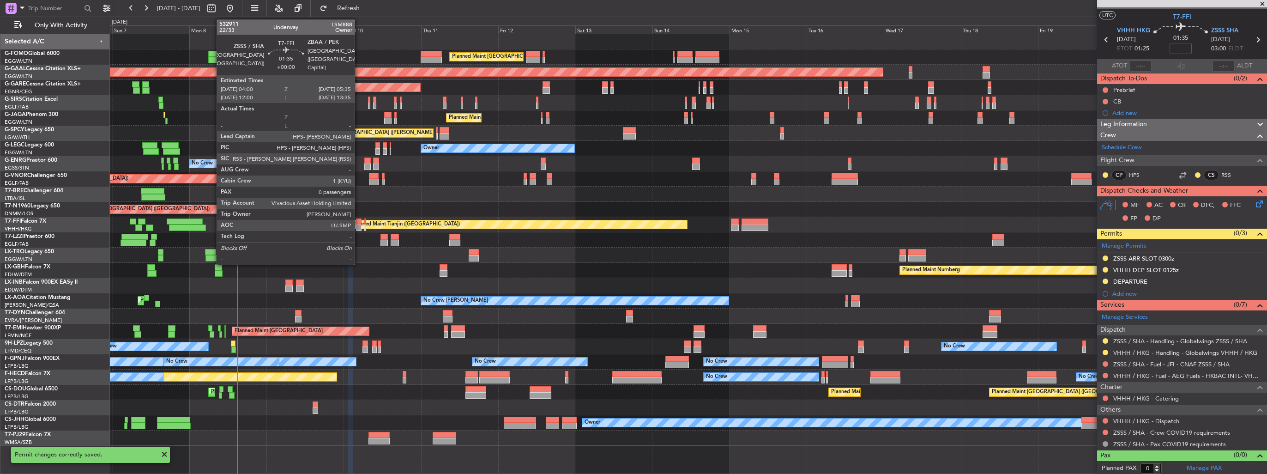
click at [359, 227] on div at bounding box center [359, 227] width 6 height 6
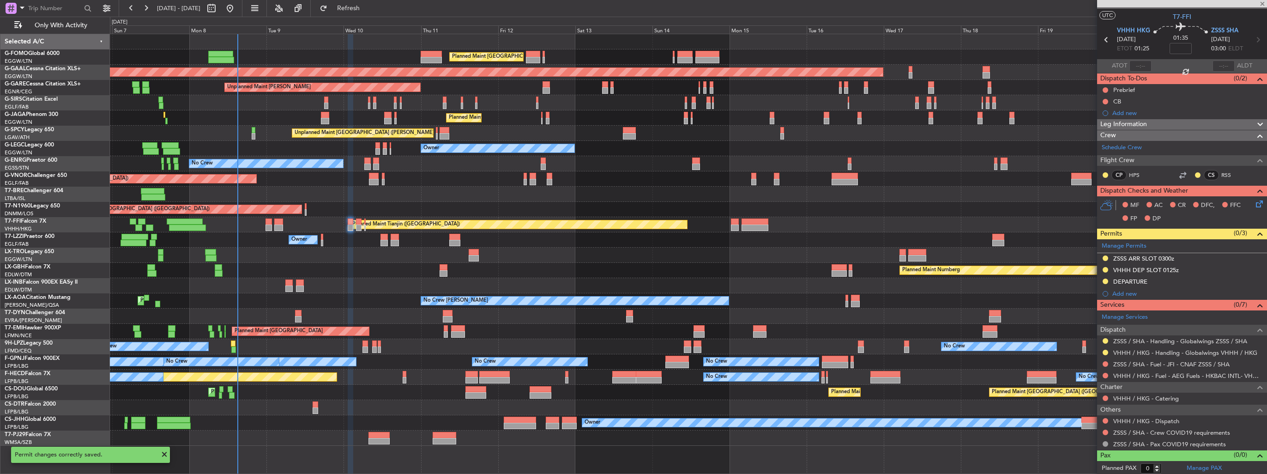
scroll to position [0, 0]
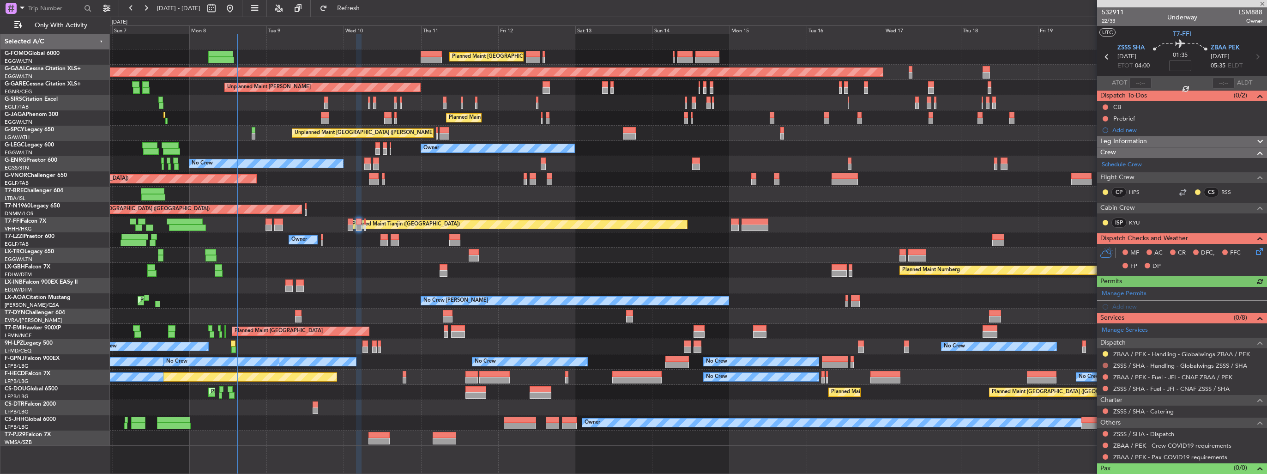
click at [1106, 364] on button at bounding box center [1106, 365] width 6 height 6
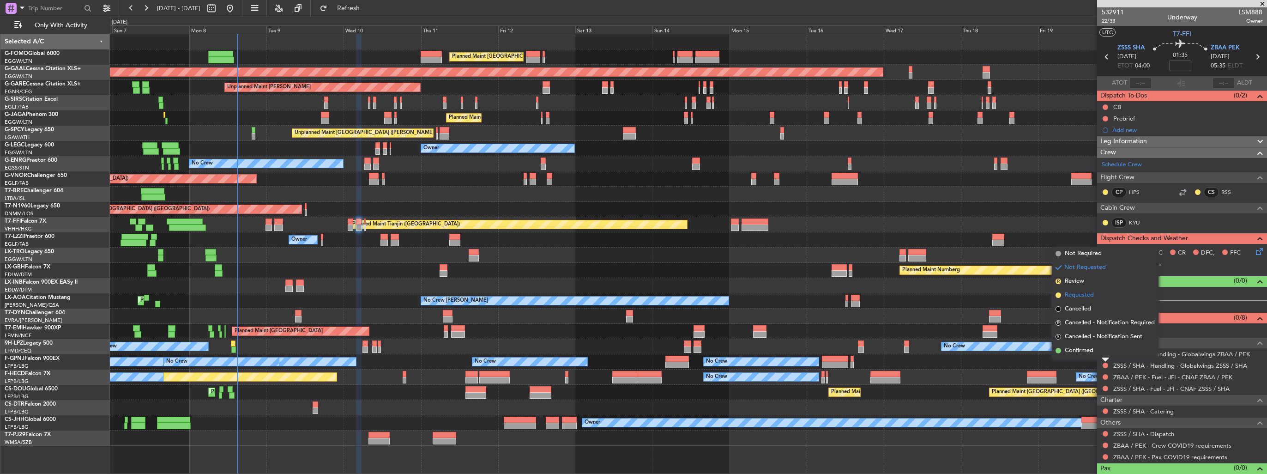
click at [1089, 298] on span "Requested" at bounding box center [1079, 294] width 29 height 9
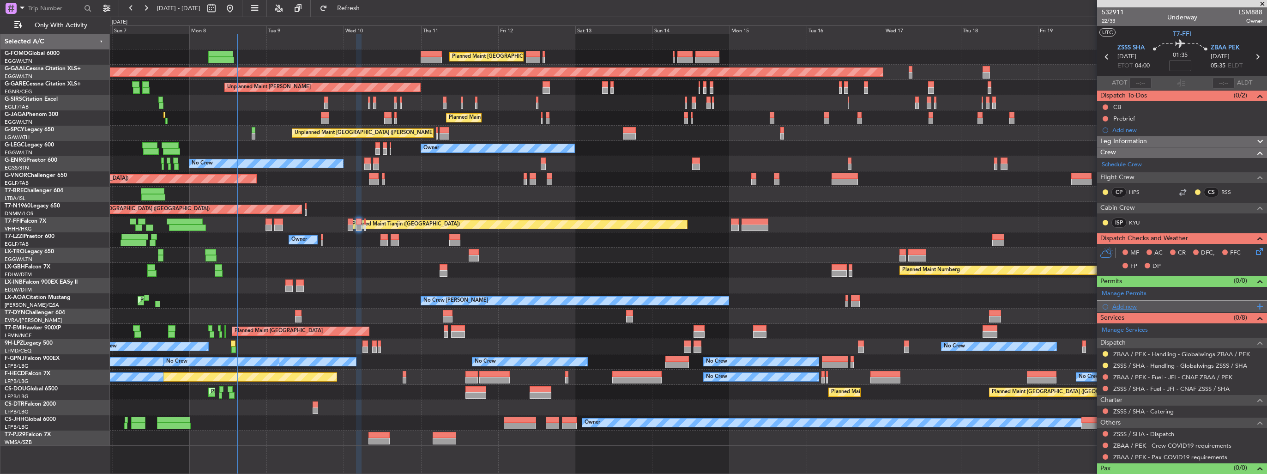
click at [1114, 302] on div "Add new" at bounding box center [1183, 306] width 142 height 8
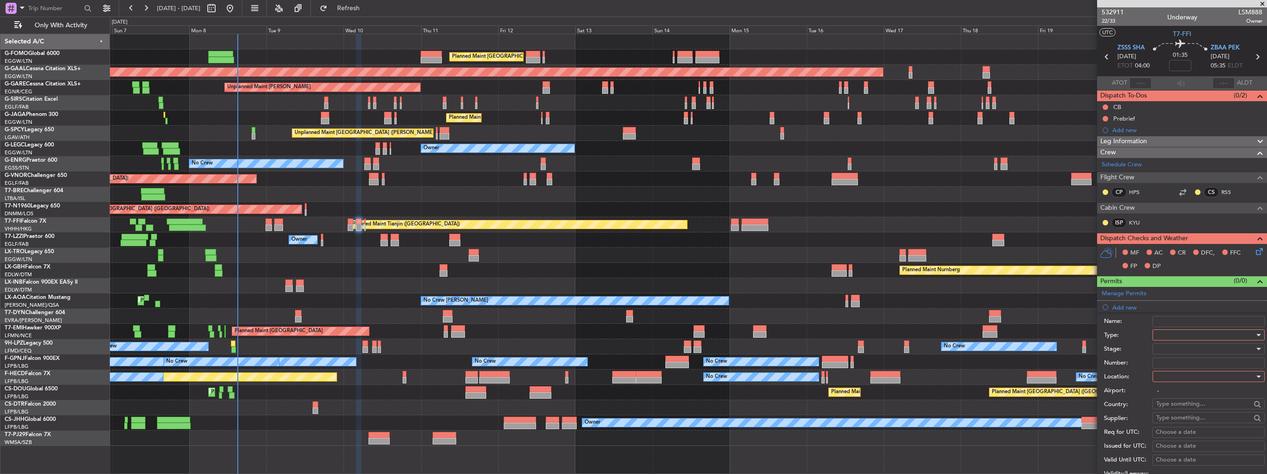
click at [1186, 338] on div at bounding box center [1205, 335] width 98 height 14
click at [1193, 426] on span "Slot" at bounding box center [1205, 422] width 97 height 14
click at [1181, 373] on div at bounding box center [1205, 376] width 98 height 14
click at [1184, 393] on span "Departure" at bounding box center [1205, 394] width 97 height 14
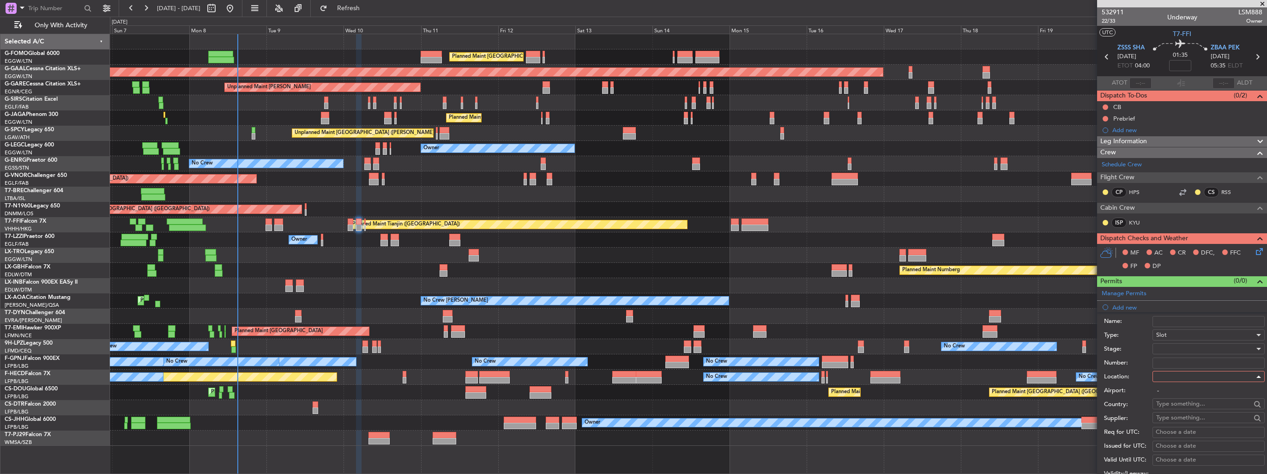
type input "ZSSS / SHA"
click at [1189, 346] on div at bounding box center [1205, 349] width 98 height 14
click at [1194, 410] on span "Requested" at bounding box center [1205, 408] width 97 height 14
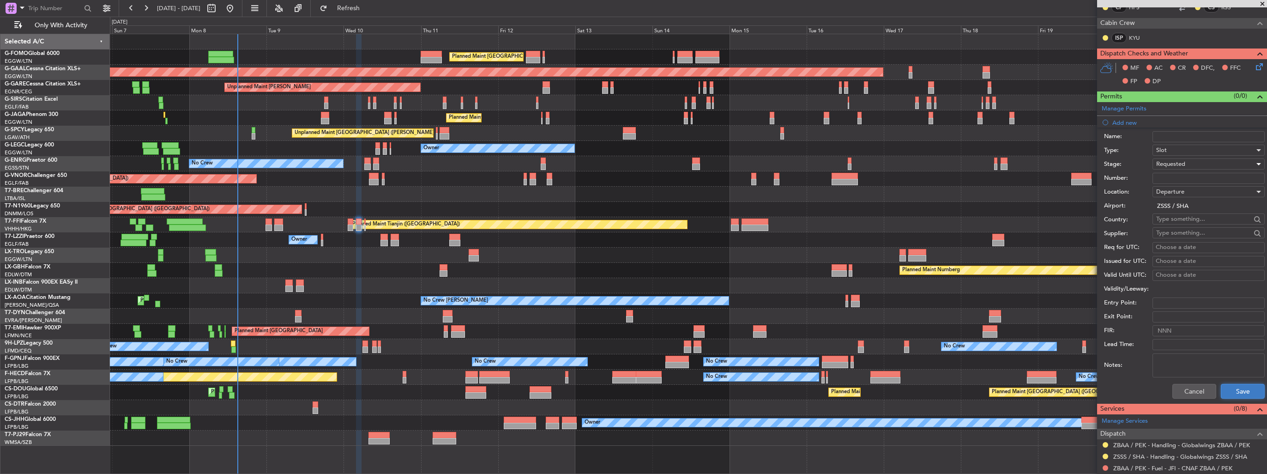
click at [1221, 387] on button "Save" at bounding box center [1243, 391] width 44 height 15
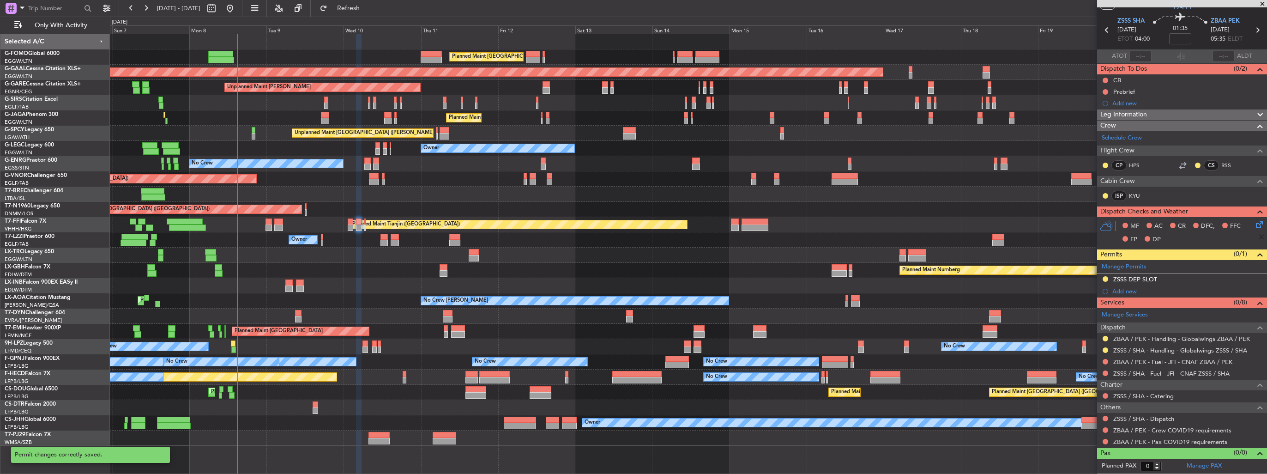
scroll to position [24, 0]
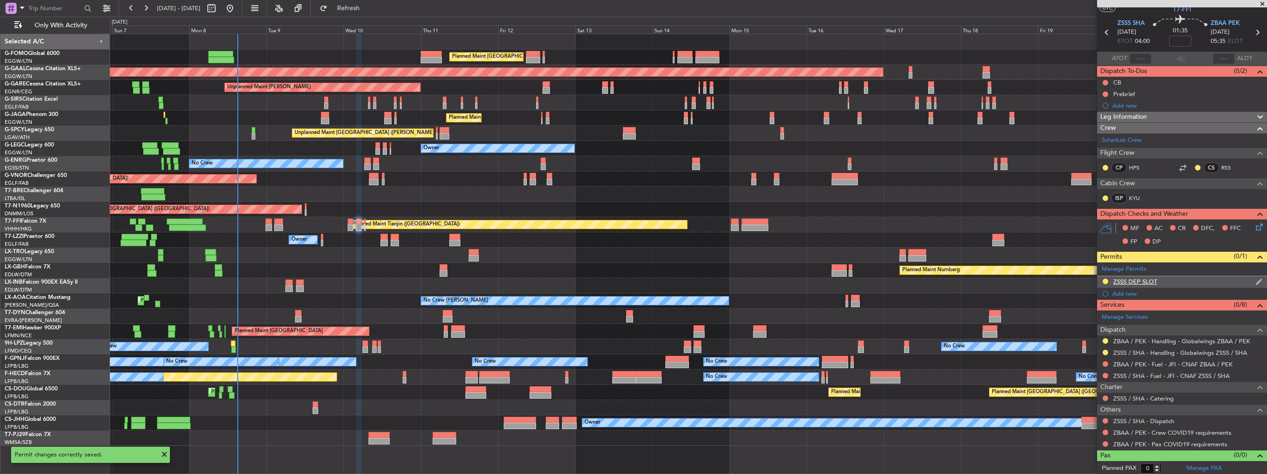
click at [1255, 278] on img at bounding box center [1258, 281] width 7 height 8
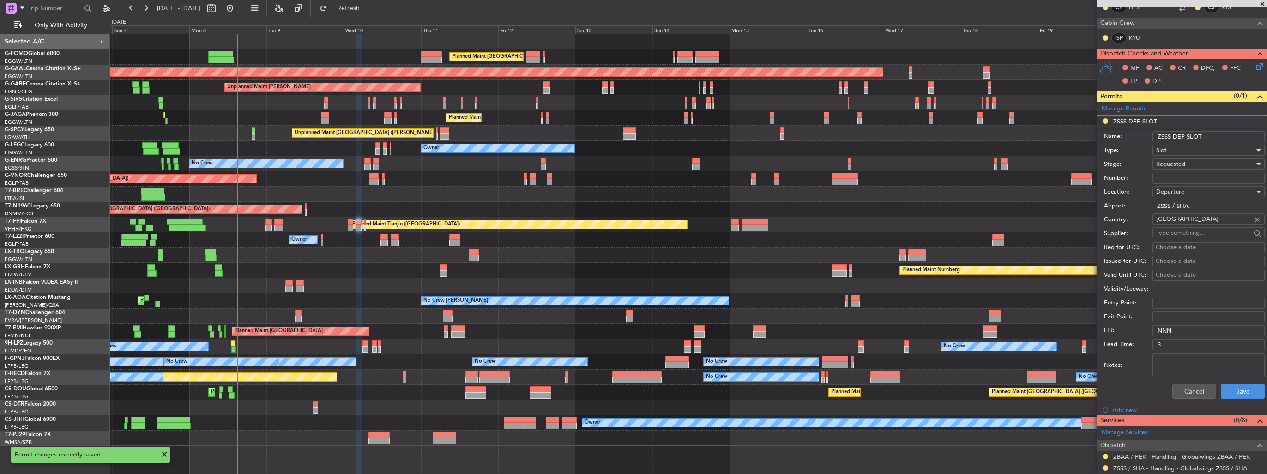
scroll to position [0, 0]
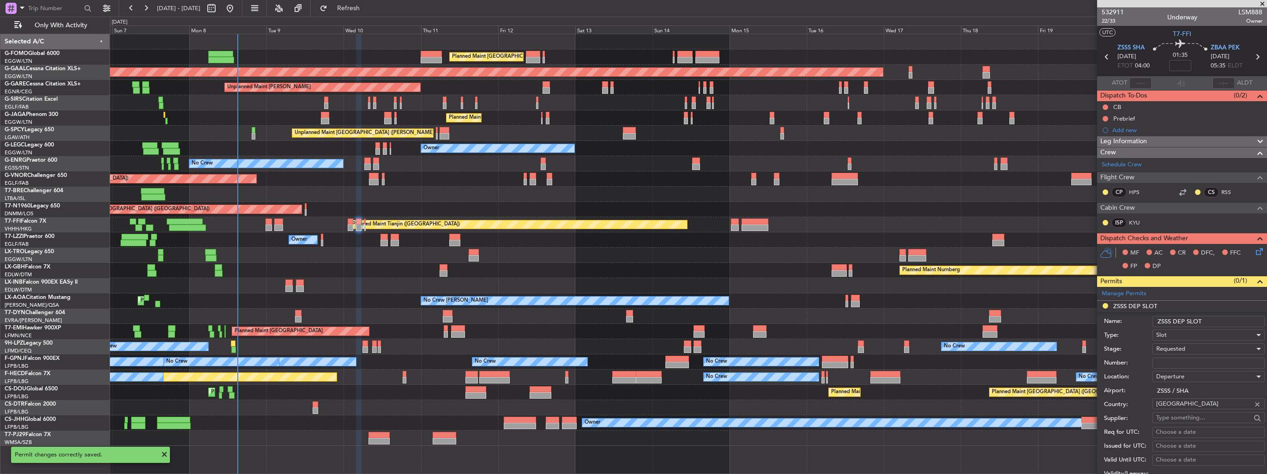
click at [1237, 320] on input "ZSSS DEP SLOT" at bounding box center [1208, 321] width 112 height 11
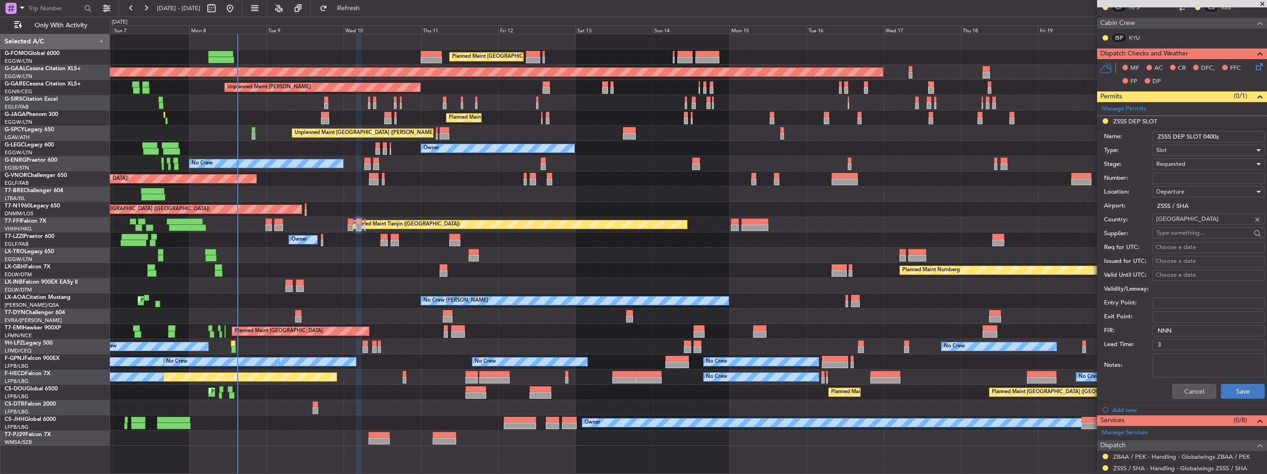
type input "ZSSS DEP SLOT 0400z"
click at [1237, 391] on button "Save" at bounding box center [1243, 391] width 44 height 15
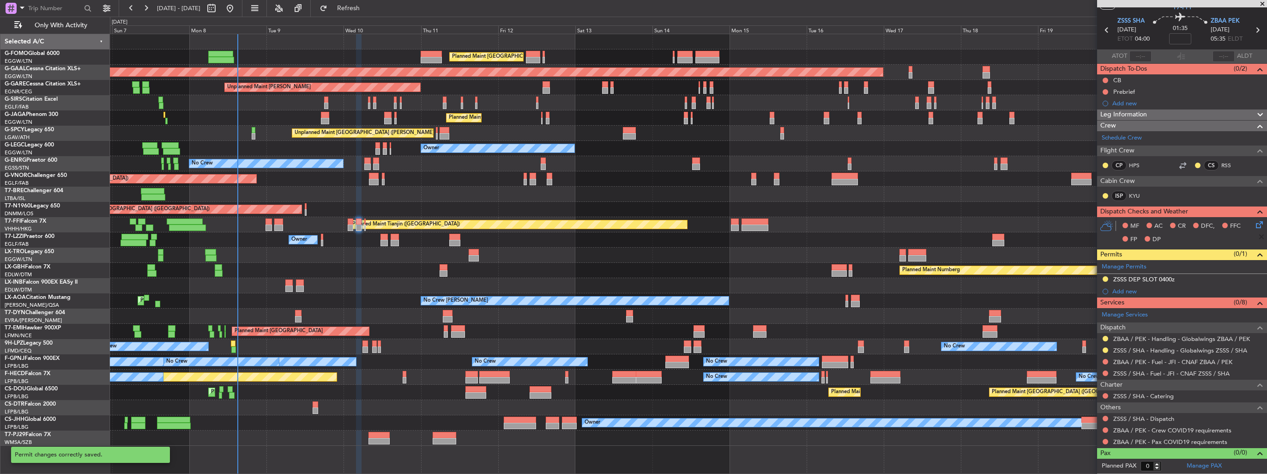
scroll to position [24, 0]
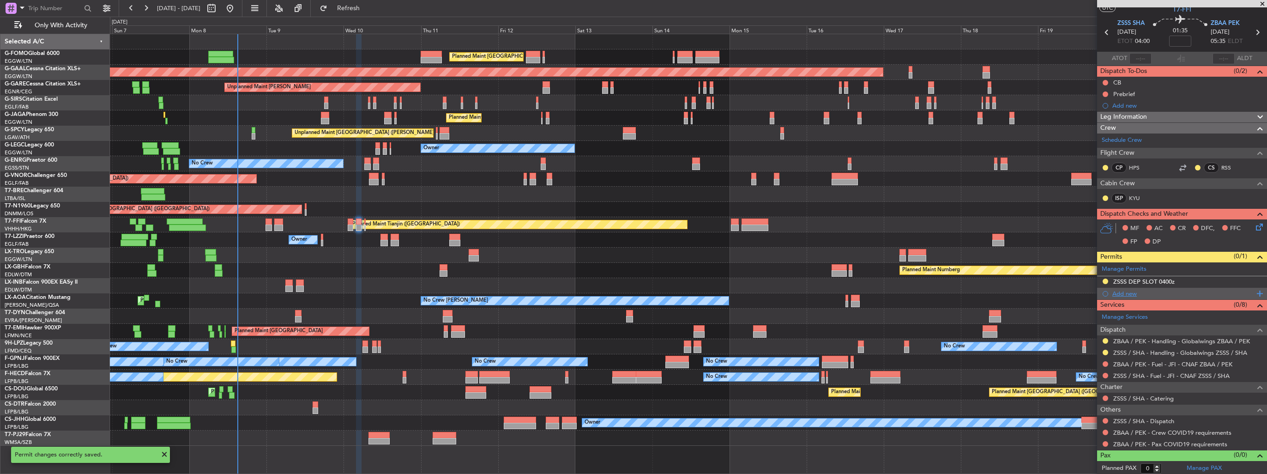
click at [1112, 291] on div "Add new" at bounding box center [1183, 293] width 142 height 8
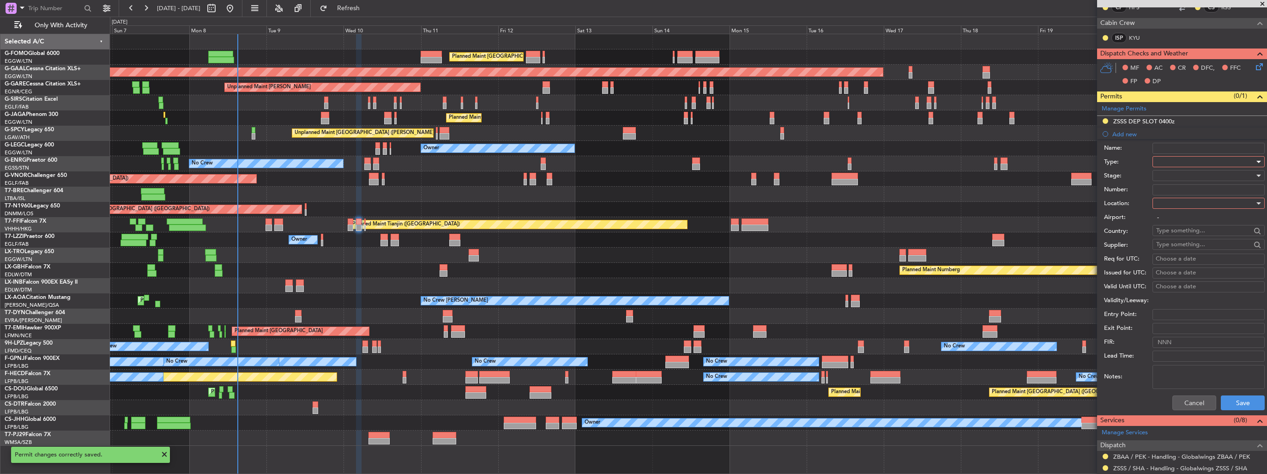
click at [1178, 162] on div at bounding box center [1205, 162] width 98 height 14
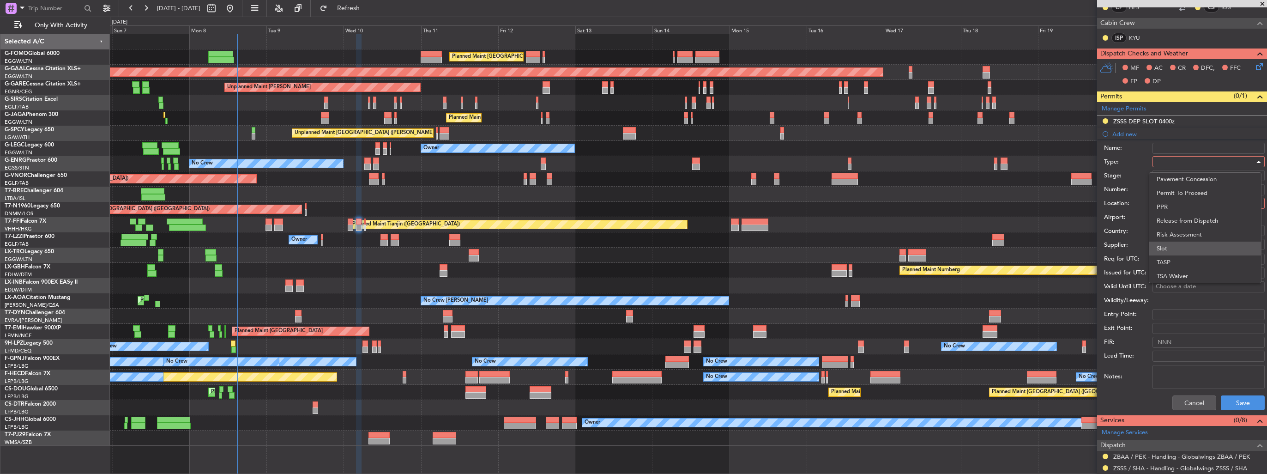
click at [1202, 250] on span "Slot" at bounding box center [1205, 248] width 97 height 14
click at [1206, 205] on div at bounding box center [1205, 203] width 98 height 14
click at [1202, 247] on span "Arrival" at bounding box center [1205, 249] width 97 height 14
type input "ZBAA / PEK"
click at [1203, 173] on div at bounding box center [1205, 176] width 98 height 14
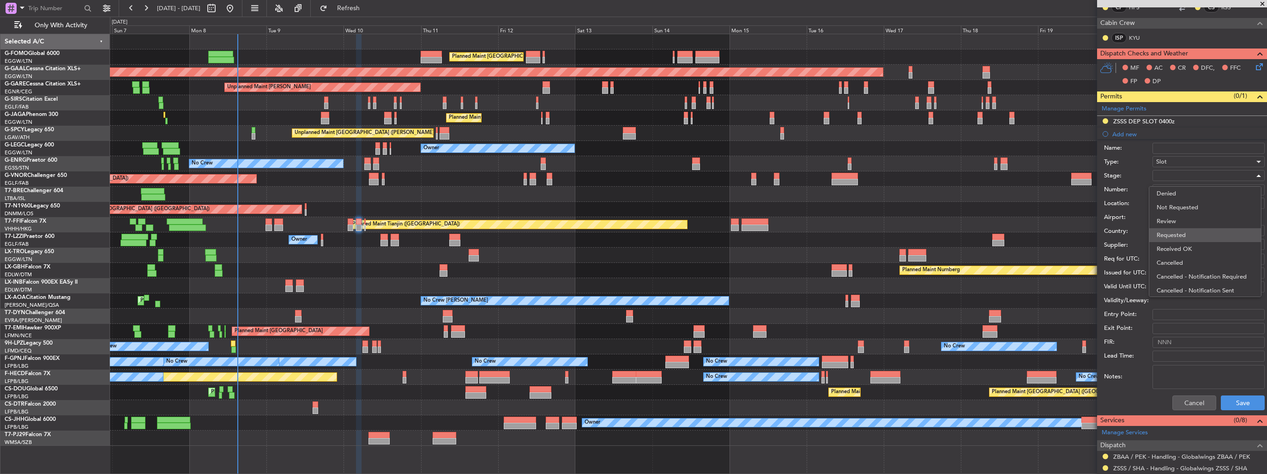
click at [1202, 237] on span "Requested" at bounding box center [1205, 235] width 97 height 14
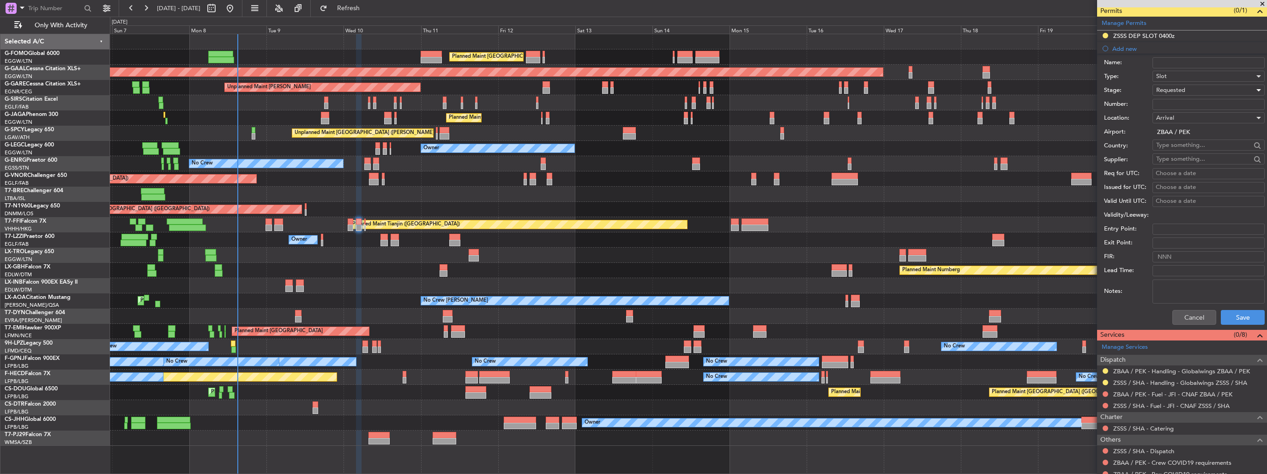
scroll to position [277, 0]
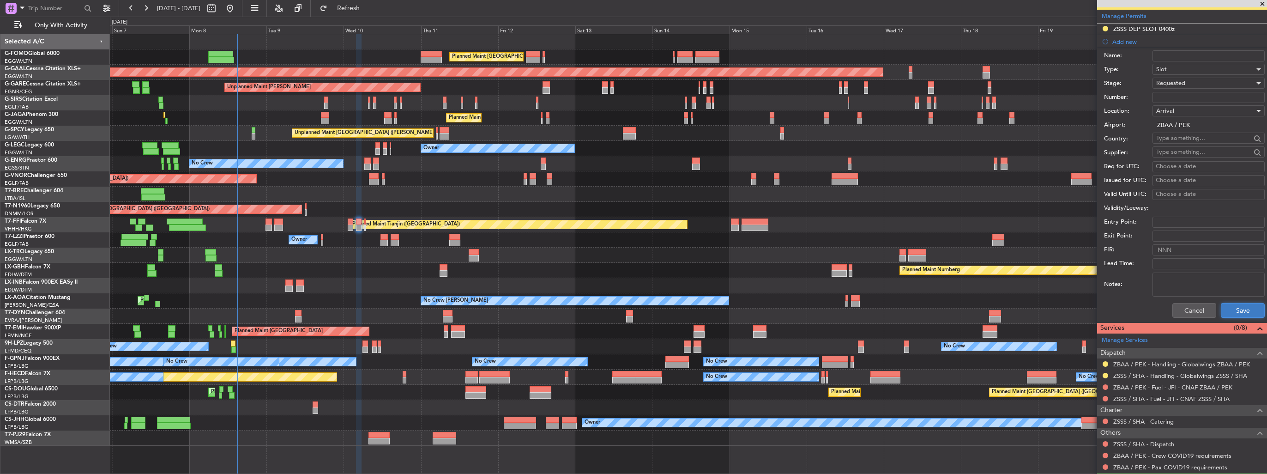
click at [1232, 304] on button "Save" at bounding box center [1243, 310] width 44 height 15
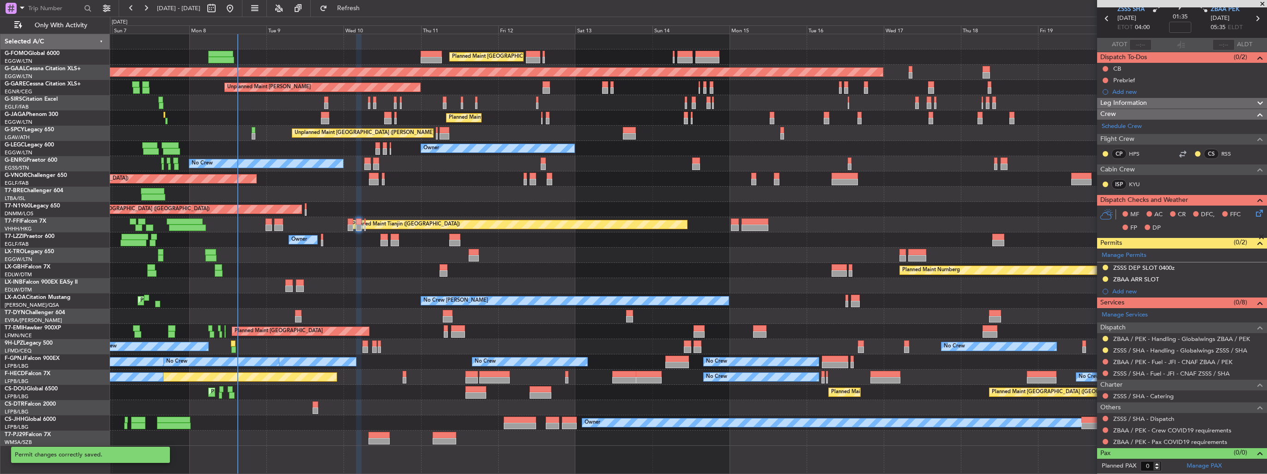
scroll to position [36, 0]
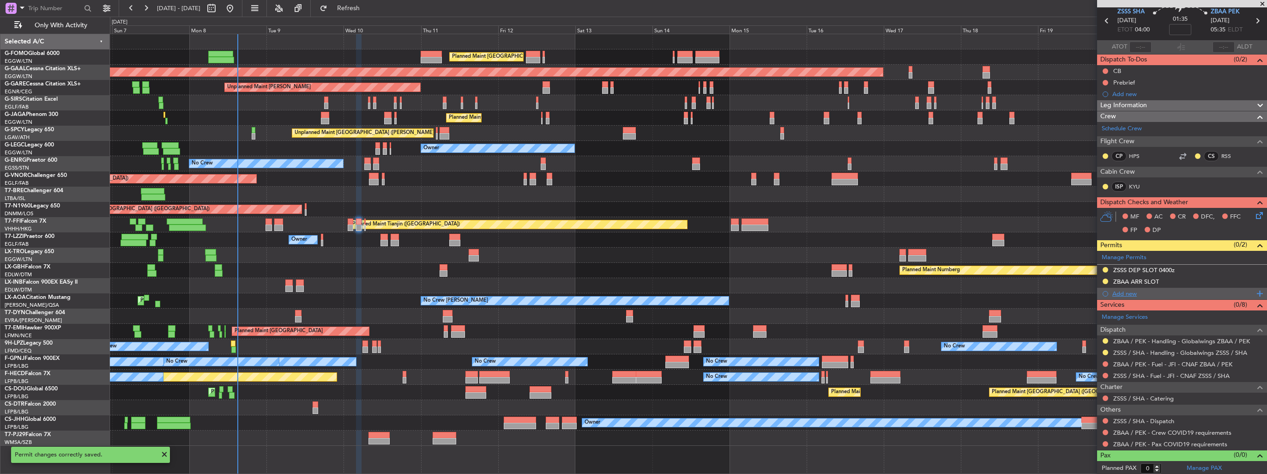
click at [1119, 296] on div "Add new" at bounding box center [1183, 293] width 142 height 8
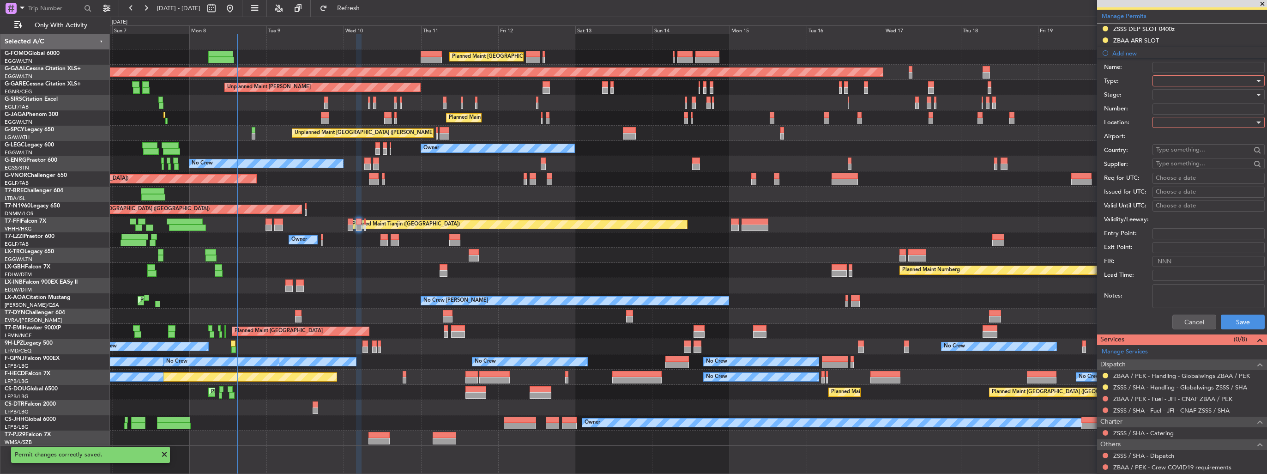
click at [1158, 84] on div at bounding box center [1205, 81] width 98 height 14
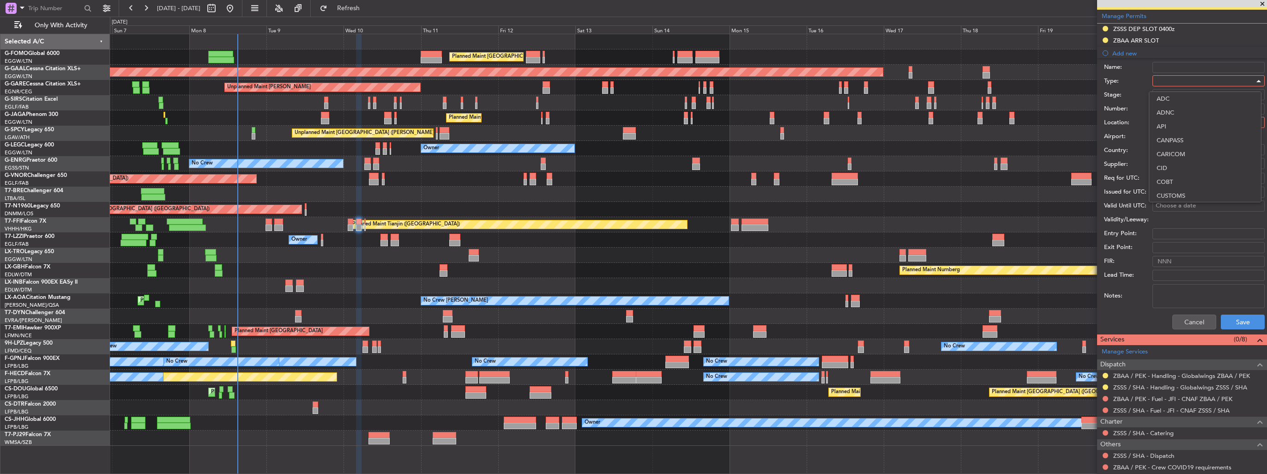
click at [1175, 319] on div at bounding box center [633, 237] width 1267 height 474
click at [1175, 319] on button "Cancel" at bounding box center [1194, 321] width 44 height 15
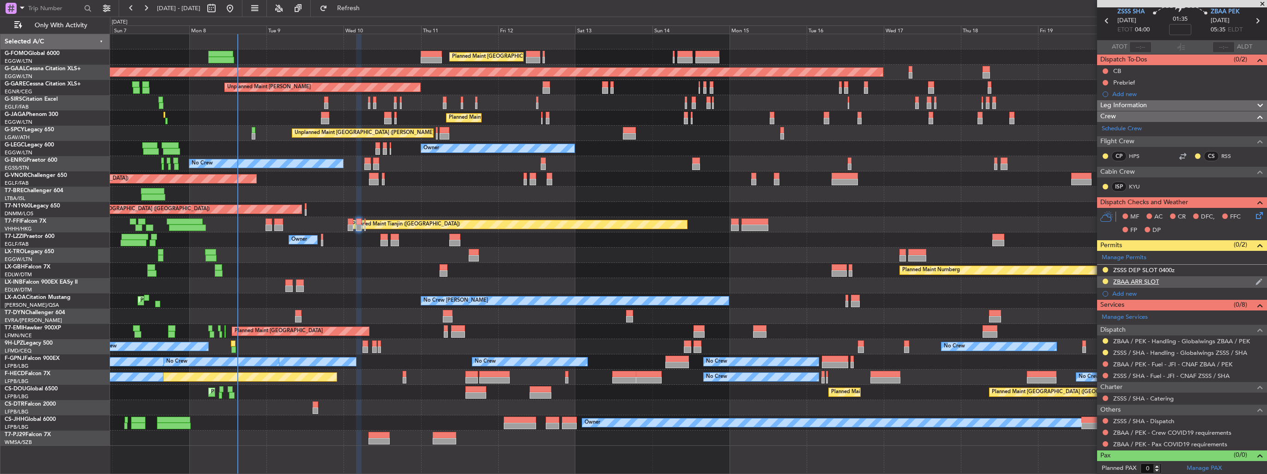
click at [1255, 280] on img at bounding box center [1258, 281] width 7 height 8
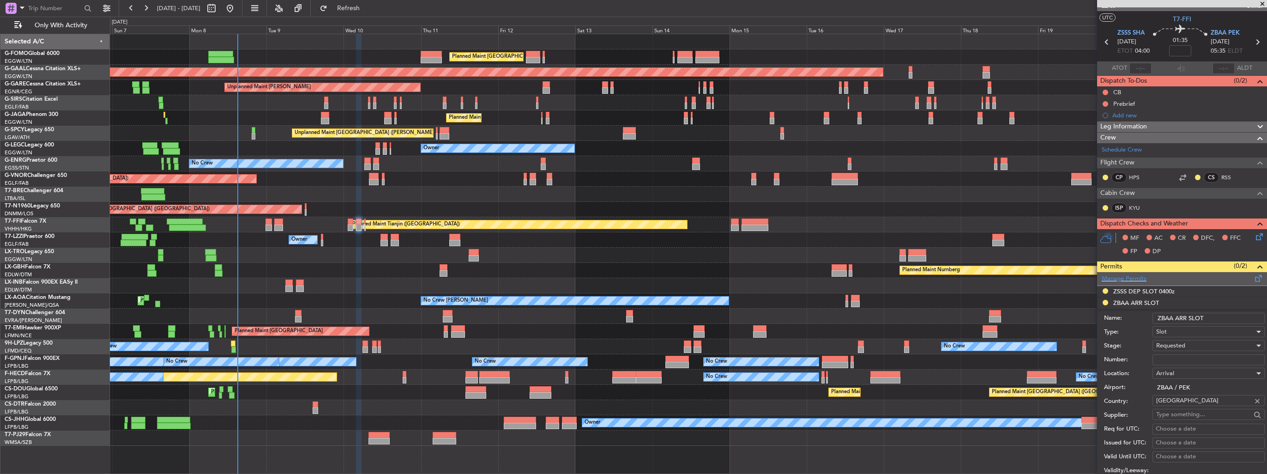
scroll to position [0, 0]
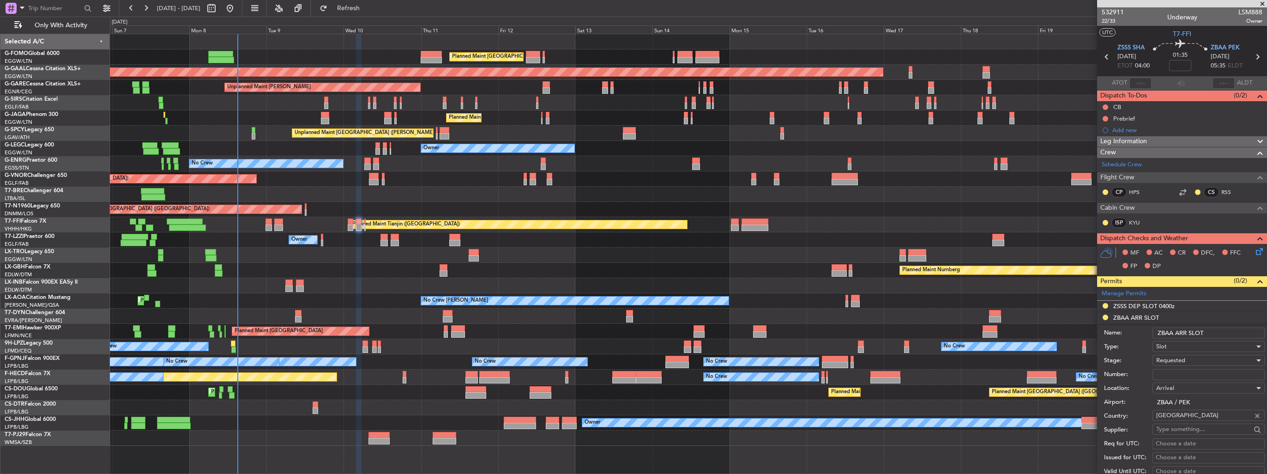
click at [1221, 336] on input "ZBAA ARR SLOT" at bounding box center [1208, 332] width 112 height 11
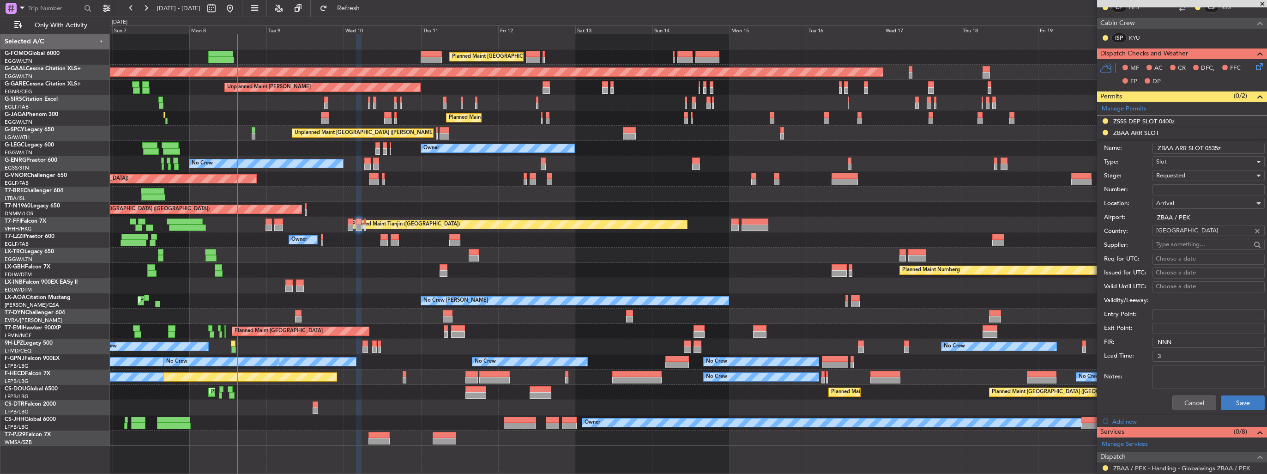
type input "ZBAA ARR SLOT 0535z"
click at [1237, 396] on button "Save" at bounding box center [1243, 402] width 44 height 15
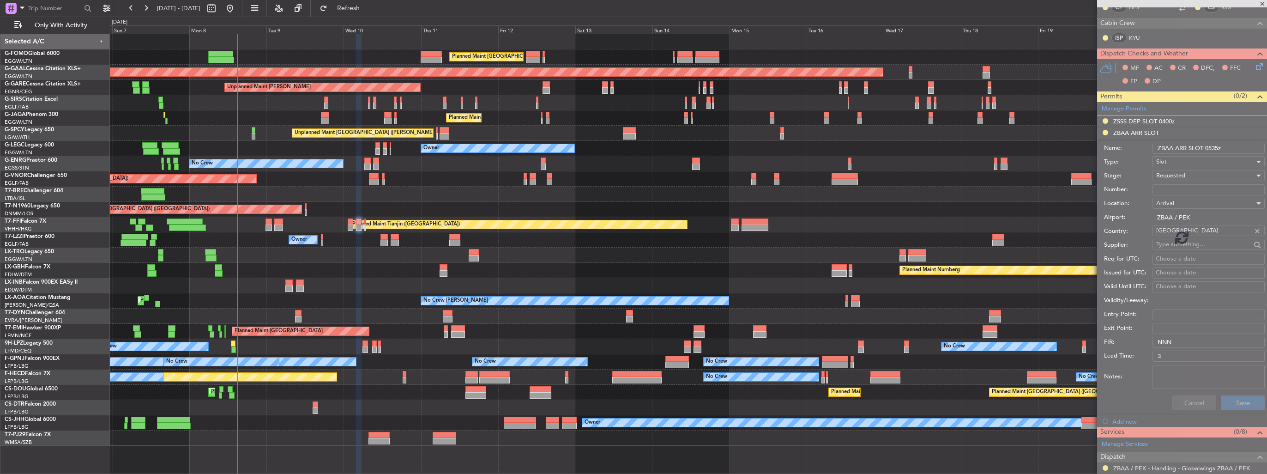
scroll to position [36, 0]
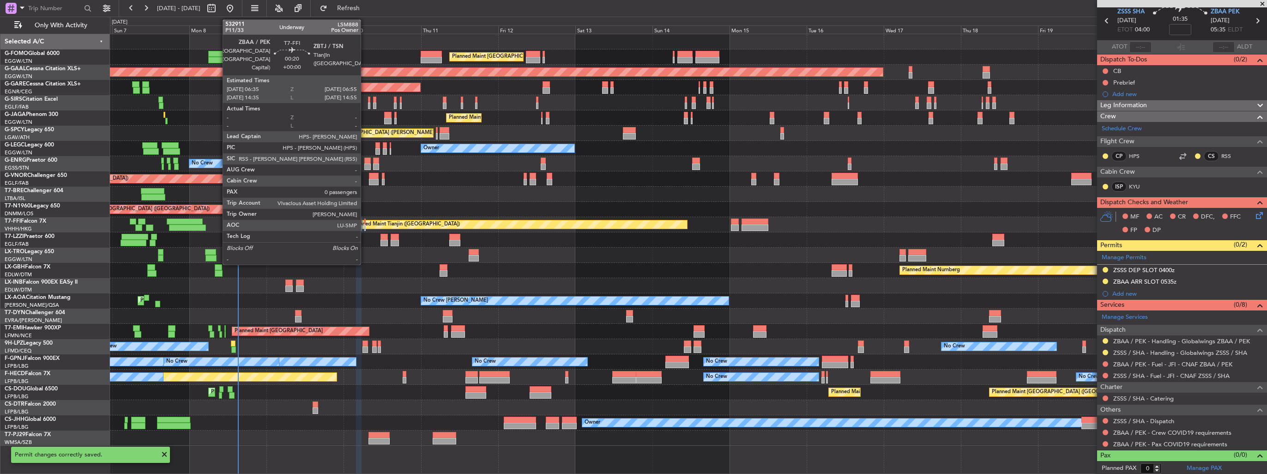
click at [365, 228] on div at bounding box center [364, 227] width 1 height 6
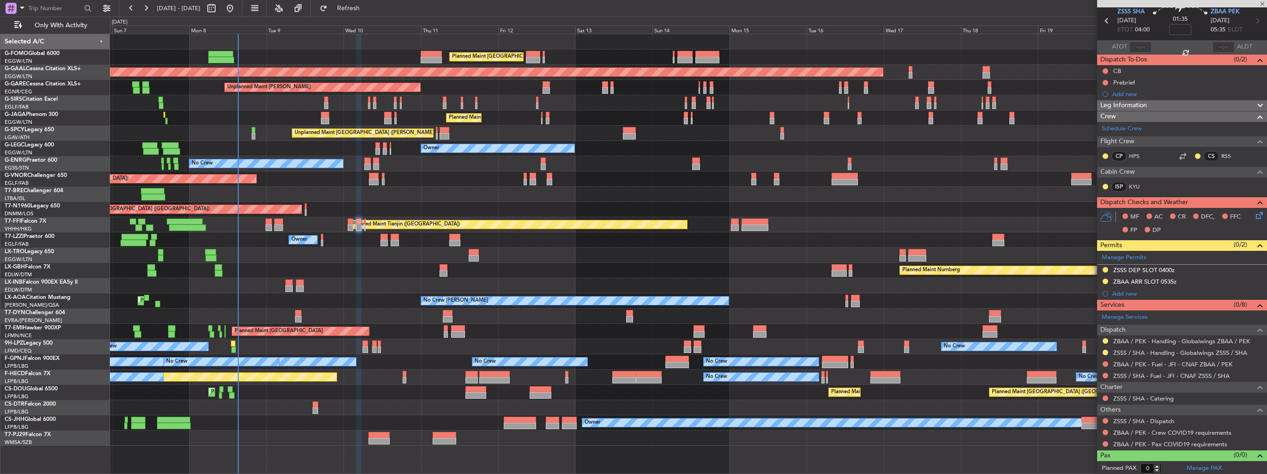
scroll to position [0, 0]
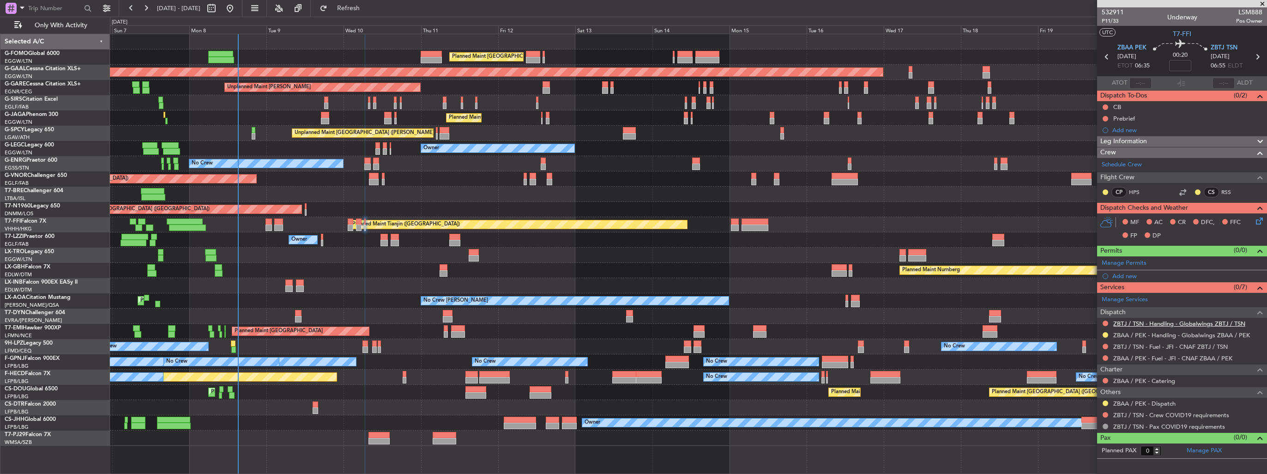
click at [1125, 320] on link "ZBTJ / TSN - Handling - Globalwings ZBTJ / TSN" at bounding box center [1179, 323] width 132 height 8
click at [1103, 323] on button at bounding box center [1106, 323] width 6 height 6
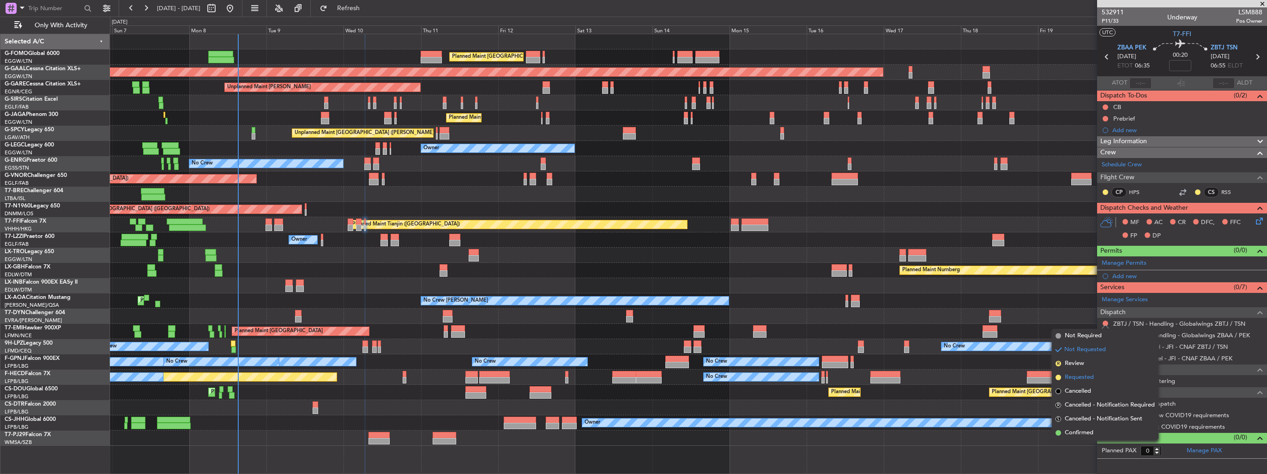
click at [1080, 373] on span "Requested" at bounding box center [1079, 377] width 29 height 9
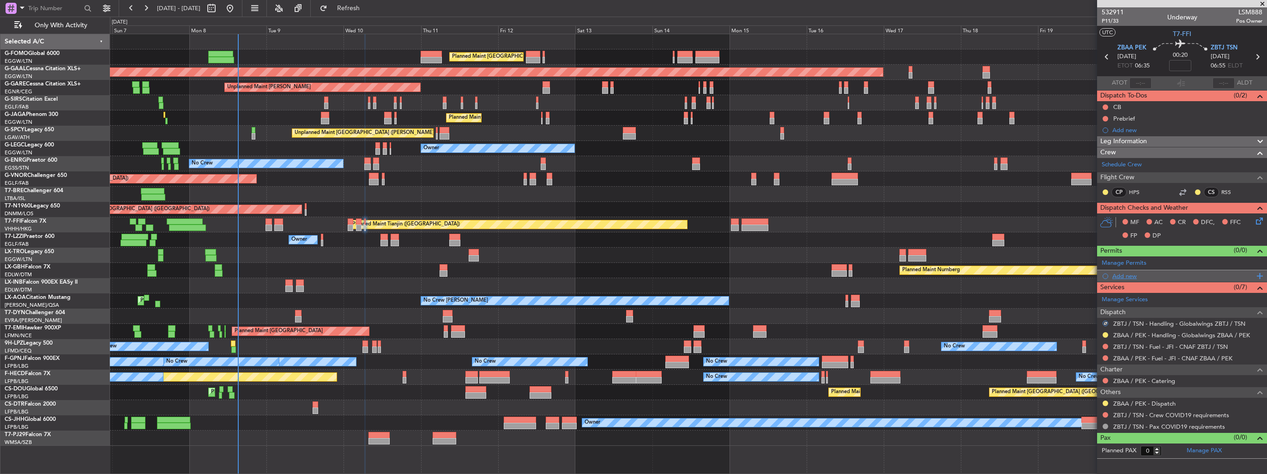
click at [1113, 273] on div "Add new" at bounding box center [1183, 276] width 142 height 8
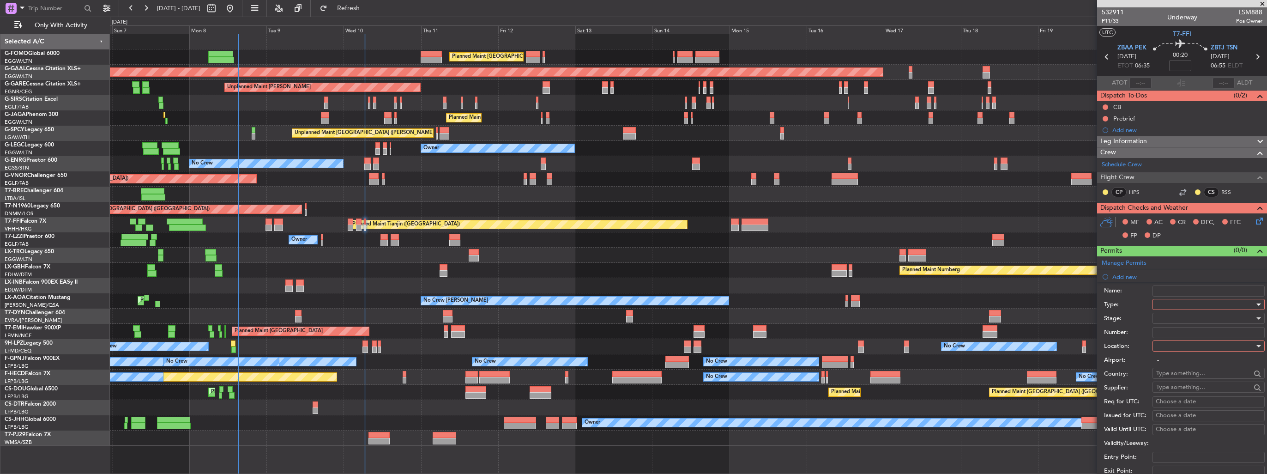
click at [1173, 307] on div at bounding box center [1205, 304] width 98 height 14
click at [1194, 389] on span "Slot" at bounding box center [1205, 392] width 97 height 14
click at [1189, 345] on div at bounding box center [1205, 346] width 98 height 14
click at [1191, 363] on span "Departure" at bounding box center [1205, 364] width 97 height 14
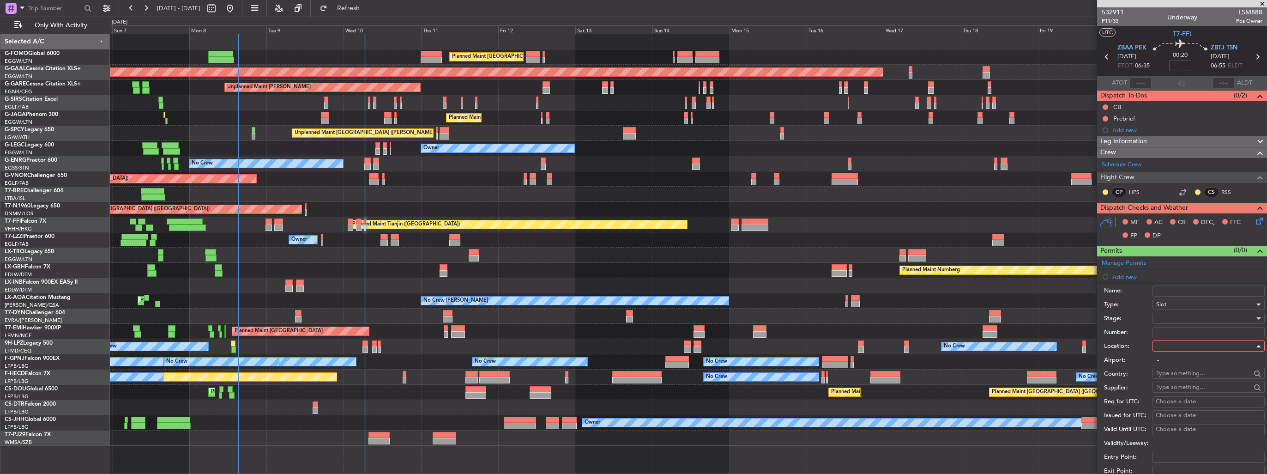
type input "ZBAA / PEK"
click at [1192, 318] on div at bounding box center [1205, 318] width 98 height 14
click at [1195, 382] on span "Requested" at bounding box center [1205, 378] width 97 height 14
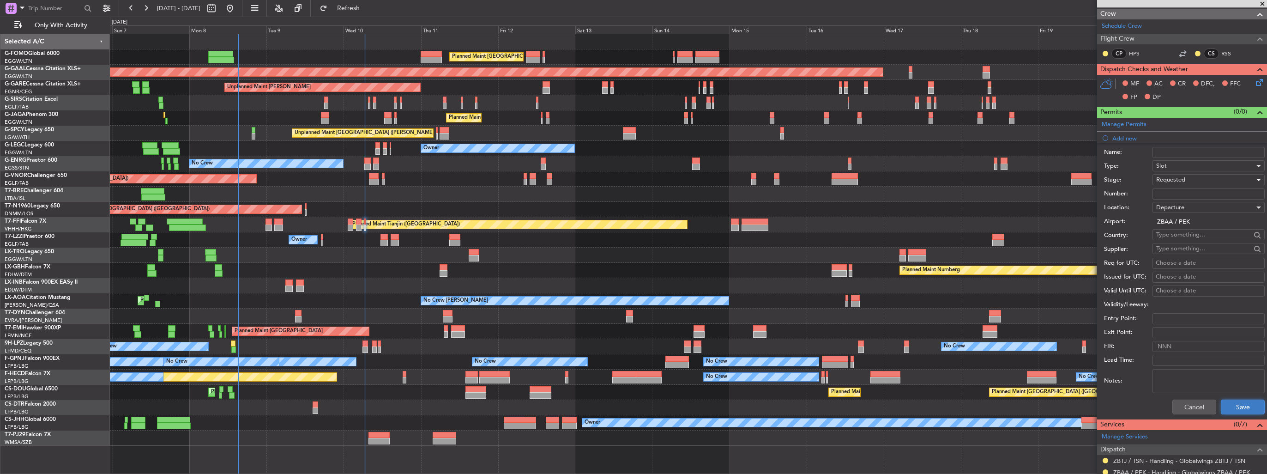
click at [1231, 400] on button "Save" at bounding box center [1243, 406] width 44 height 15
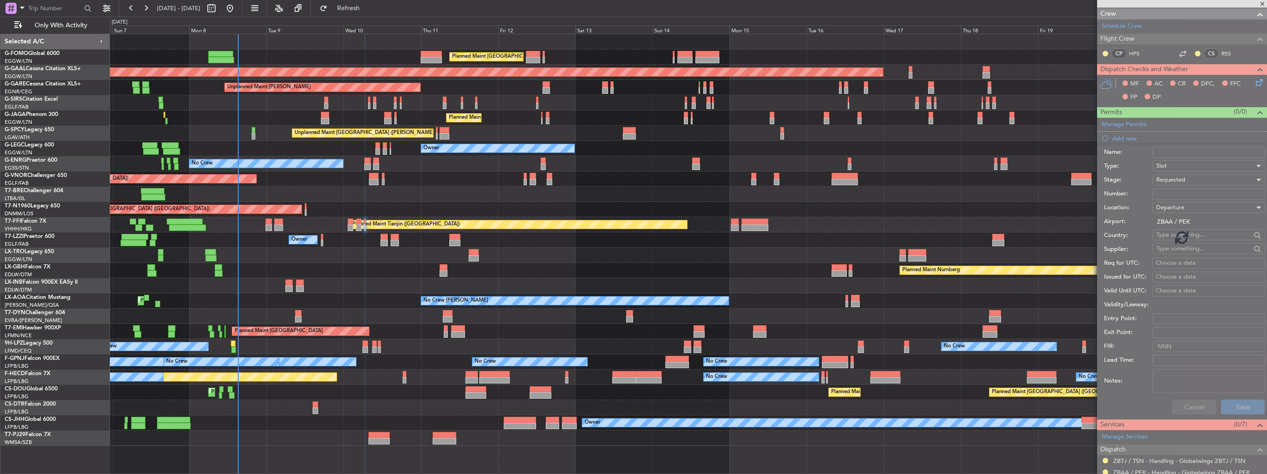
scroll to position [0, 0]
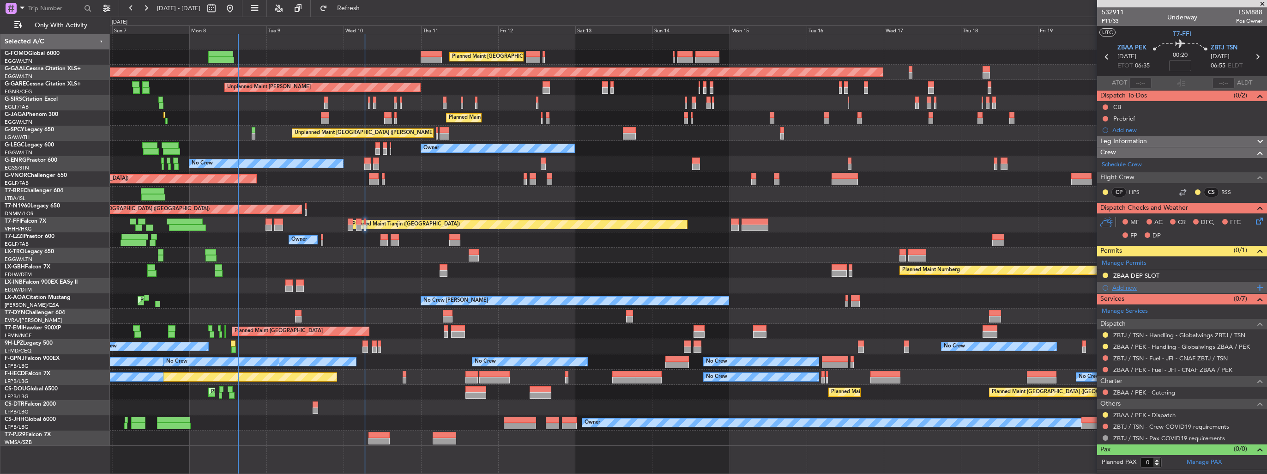
click at [1128, 286] on div "Add new" at bounding box center [1183, 287] width 142 height 8
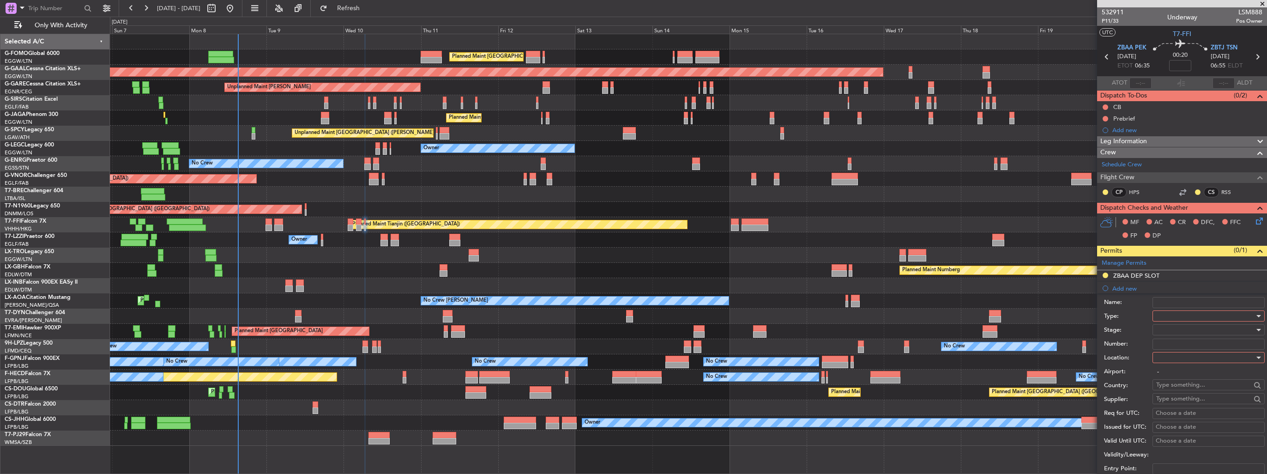
click at [1186, 310] on div at bounding box center [1205, 316] width 98 height 14
click at [1196, 403] on span "Slot" at bounding box center [1205, 403] width 97 height 14
click at [1184, 359] on div at bounding box center [1205, 357] width 98 height 14
click at [1183, 402] on span "Arrival" at bounding box center [1205, 403] width 97 height 14
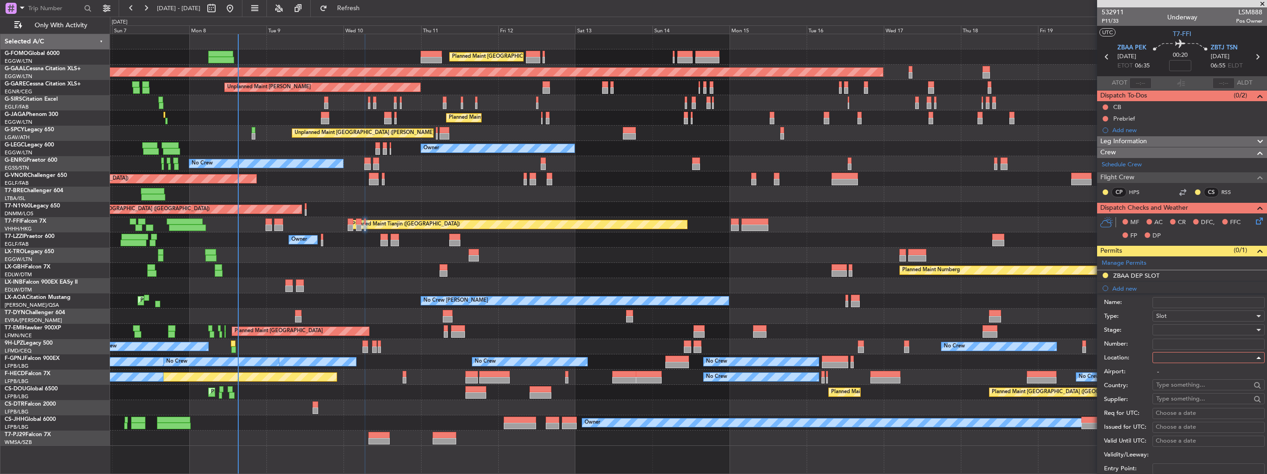
type input "ZBTJ / TSN"
click at [1191, 328] on div at bounding box center [1205, 330] width 98 height 14
click at [1193, 392] on span "Requested" at bounding box center [1205, 389] width 97 height 14
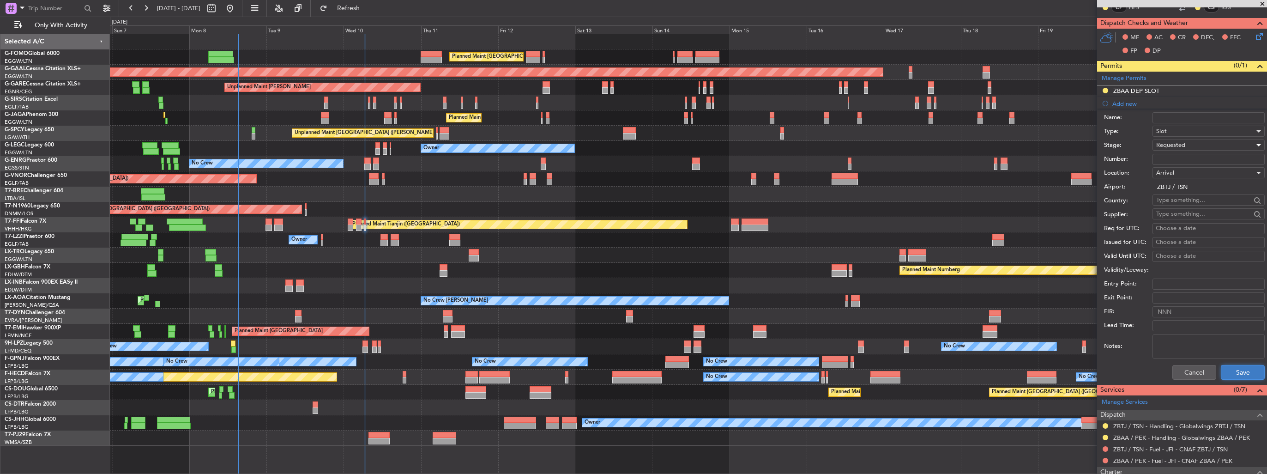
click at [1232, 374] on button "Save" at bounding box center [1243, 372] width 44 height 15
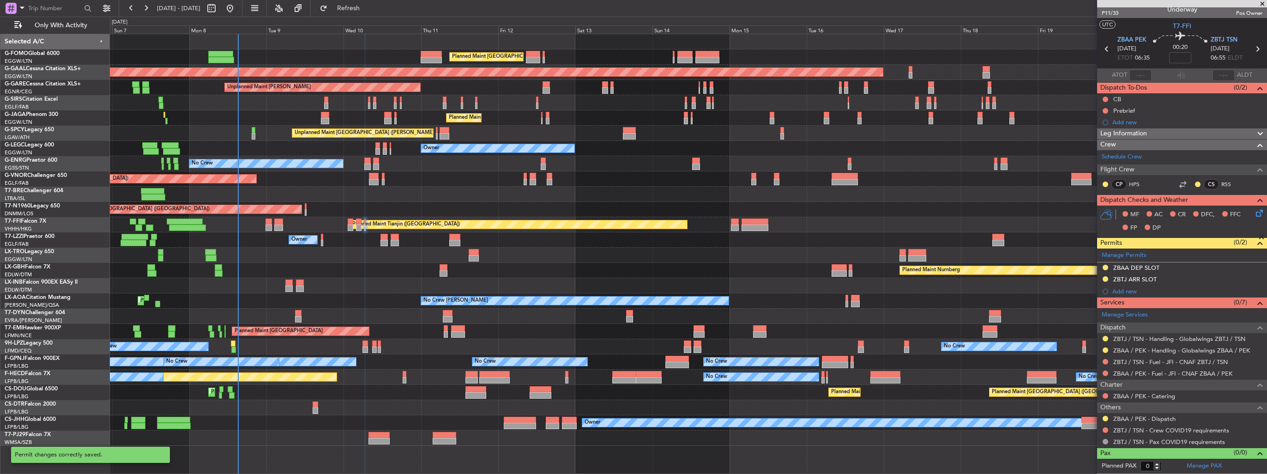
scroll to position [6, 0]
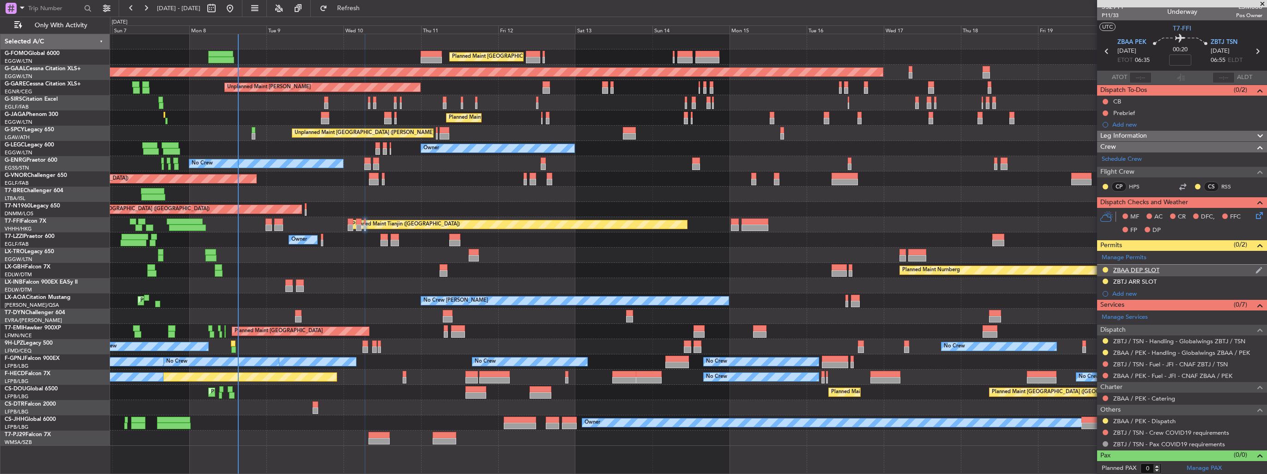
click at [1255, 267] on img at bounding box center [1258, 270] width 7 height 8
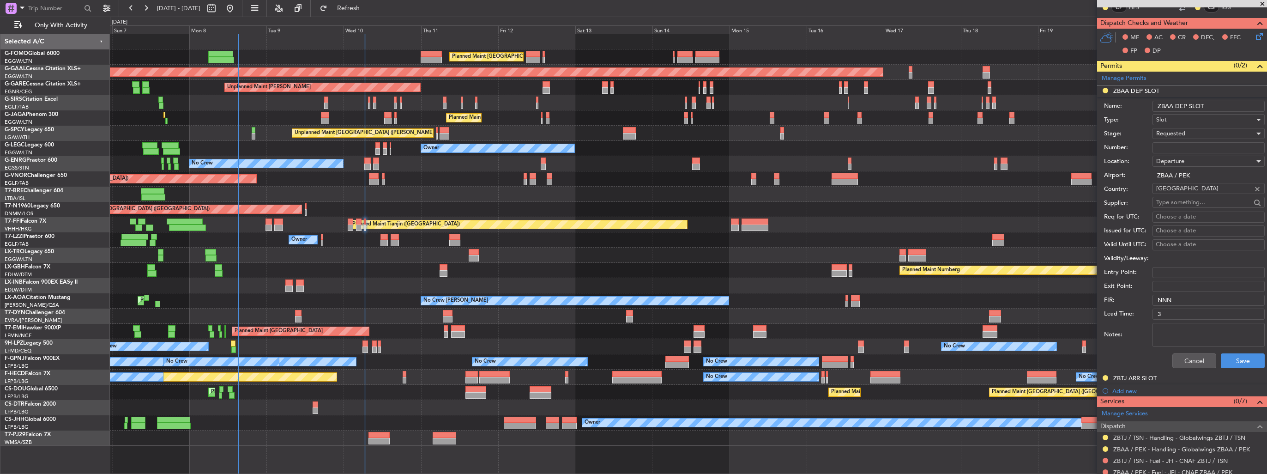
click at [1227, 107] on input "ZBAA DEP SLOT" at bounding box center [1208, 106] width 112 height 11
type input "ZBAA DEP SLOT 0635z"
click at [1230, 364] on button "Save" at bounding box center [1243, 360] width 44 height 15
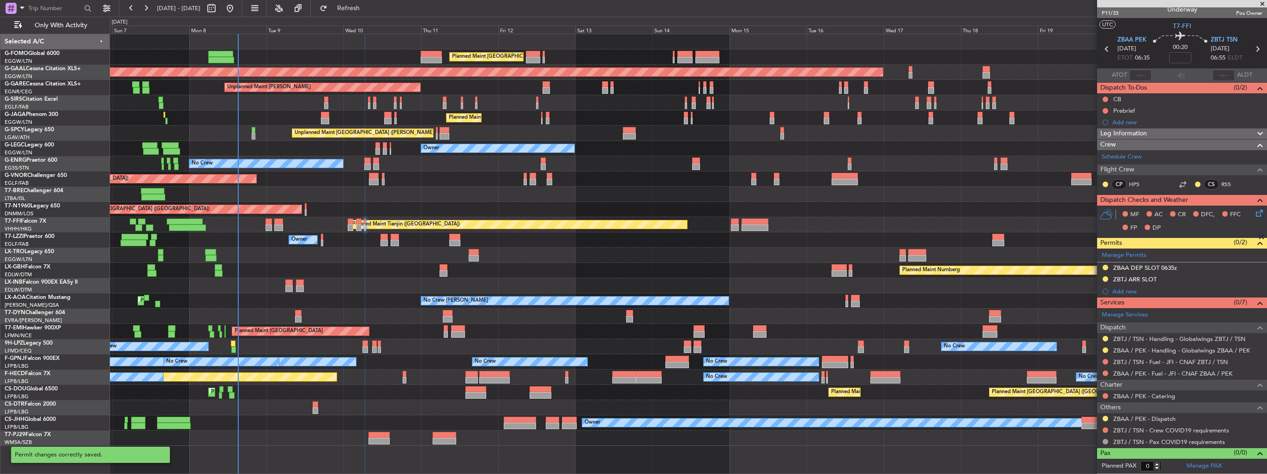
scroll to position [6, 0]
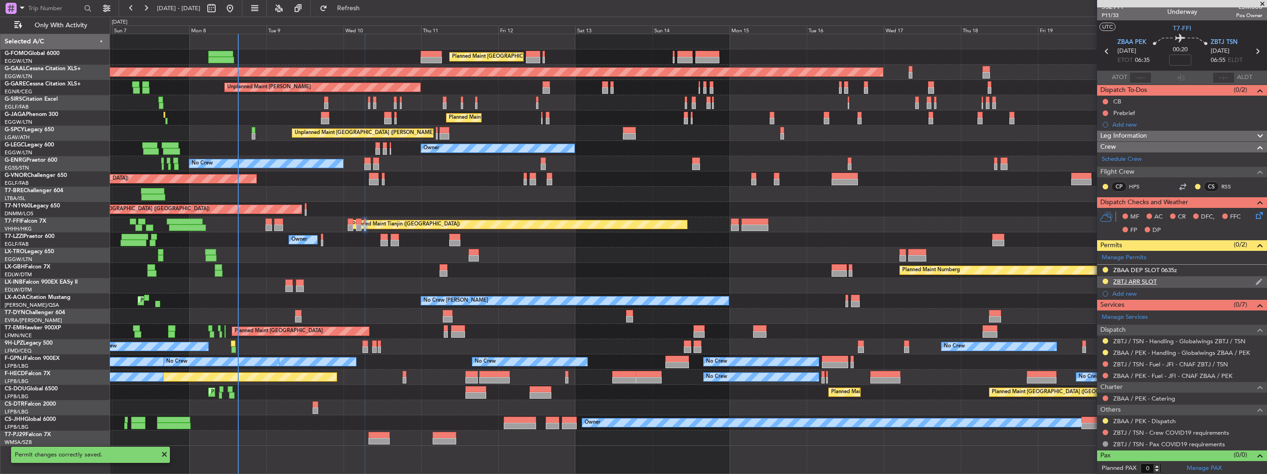
click at [1255, 281] on img at bounding box center [1258, 281] width 7 height 8
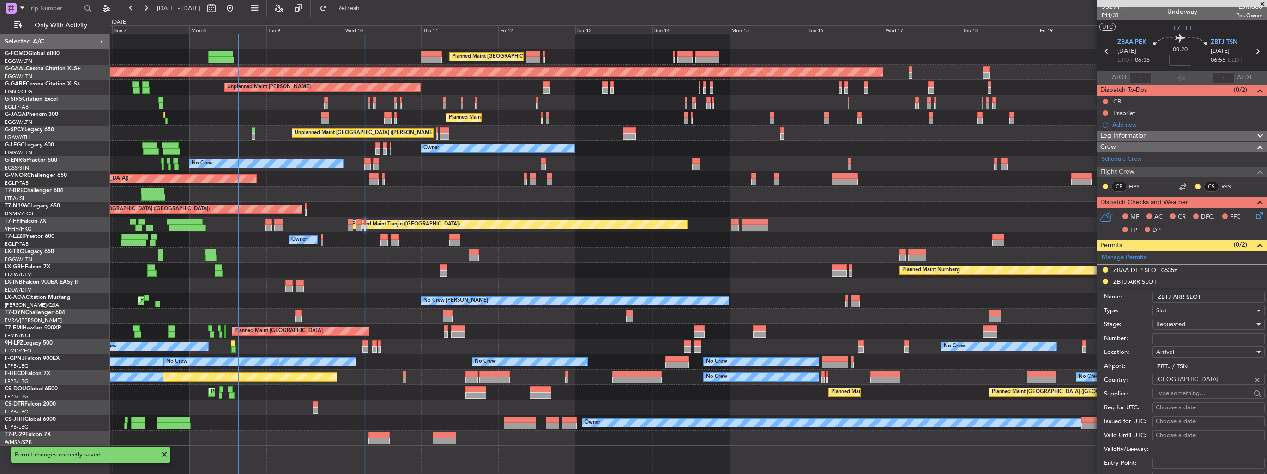
scroll to position [185, 0]
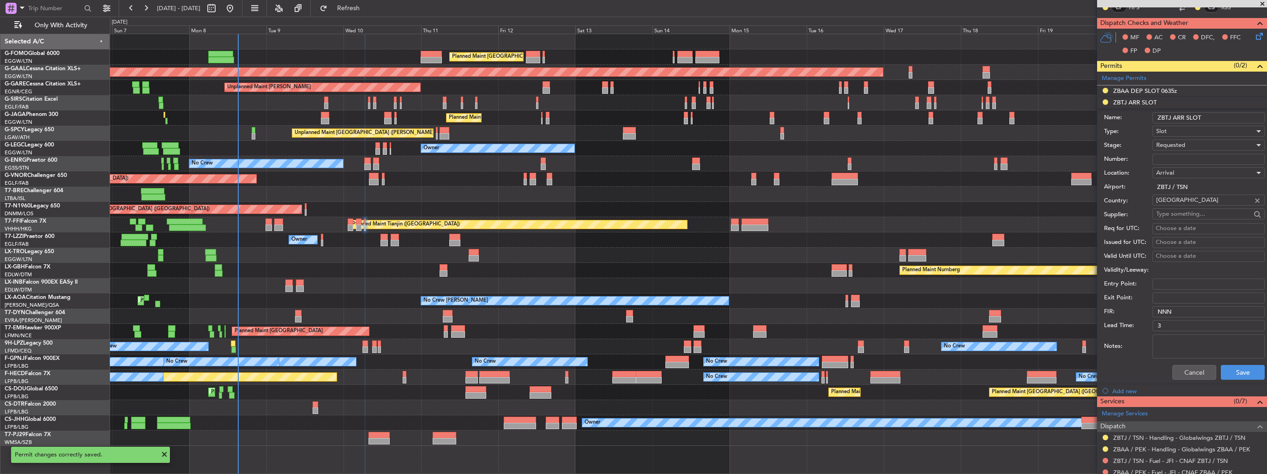
click at [1228, 116] on input "ZBTJ ARR SLOT" at bounding box center [1208, 117] width 112 height 11
type input "ZBTJ ARR SLOT 0655z"
click at [1238, 372] on button "Save" at bounding box center [1243, 372] width 44 height 15
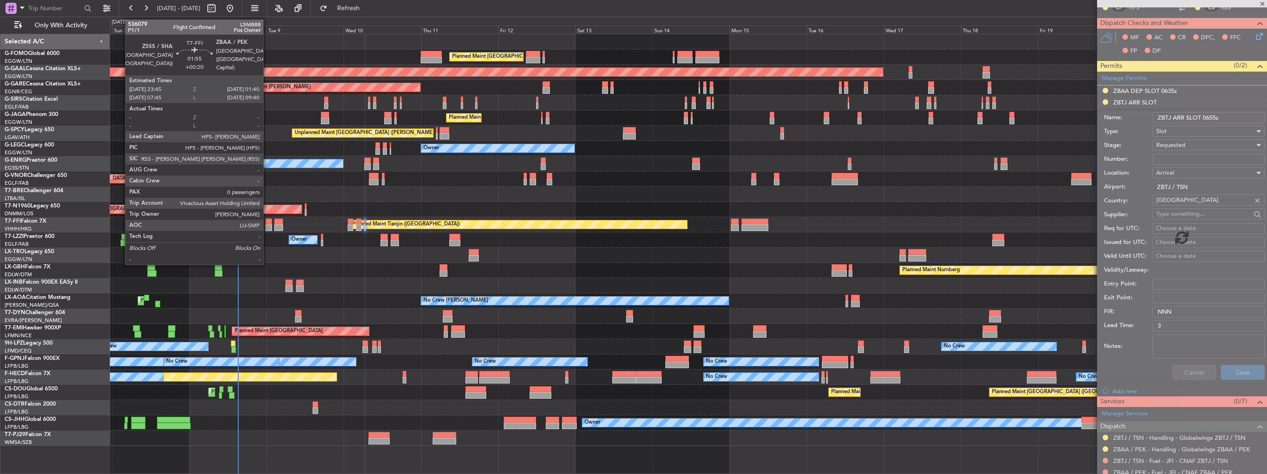
scroll to position [6, 0]
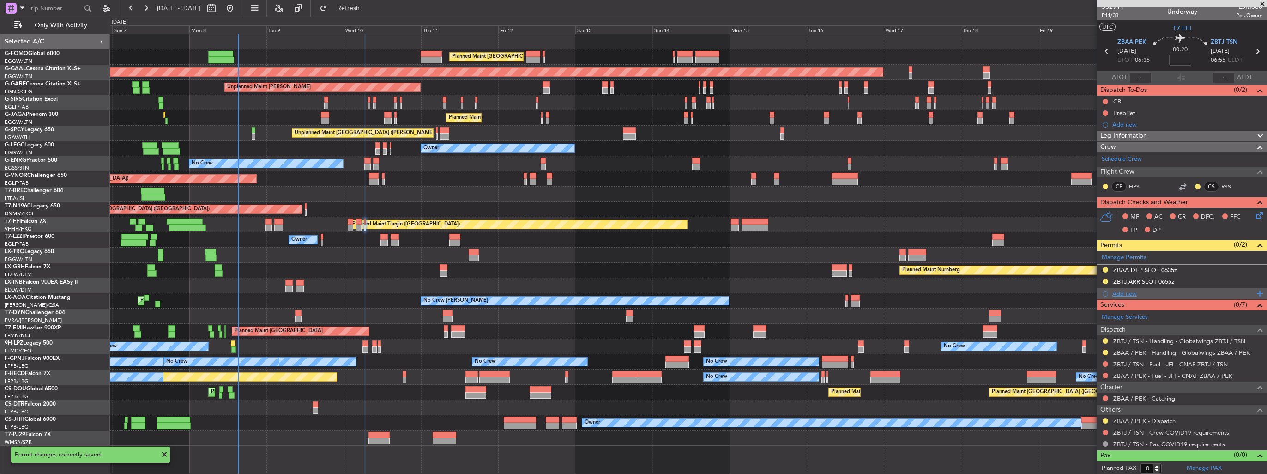
click at [1116, 290] on div "Add new" at bounding box center [1183, 293] width 142 height 8
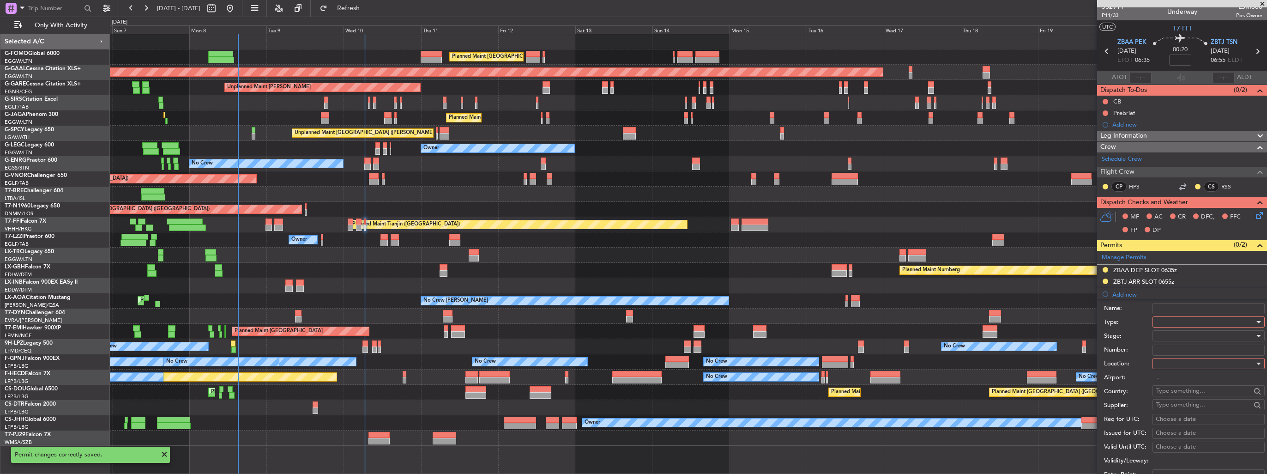
scroll to position [185, 0]
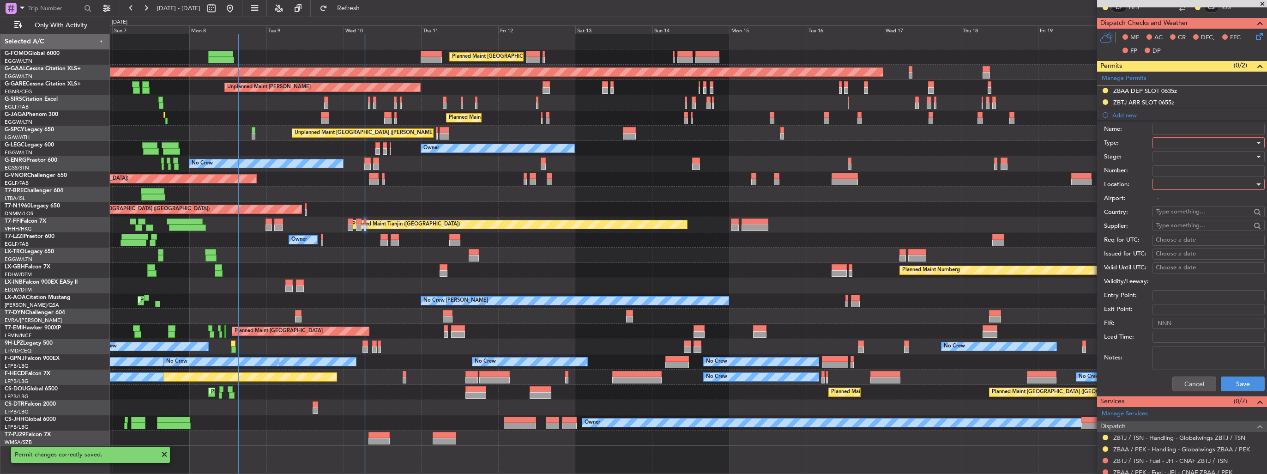
click at [1184, 141] on div at bounding box center [1205, 143] width 98 height 14
click at [1189, 183] on span "Departure" at bounding box center [1205, 179] width 97 height 14
click at [1188, 185] on div at bounding box center [1205, 184] width 98 height 14
click at [1188, 195] on span "Departure" at bounding box center [1205, 202] width 97 height 14
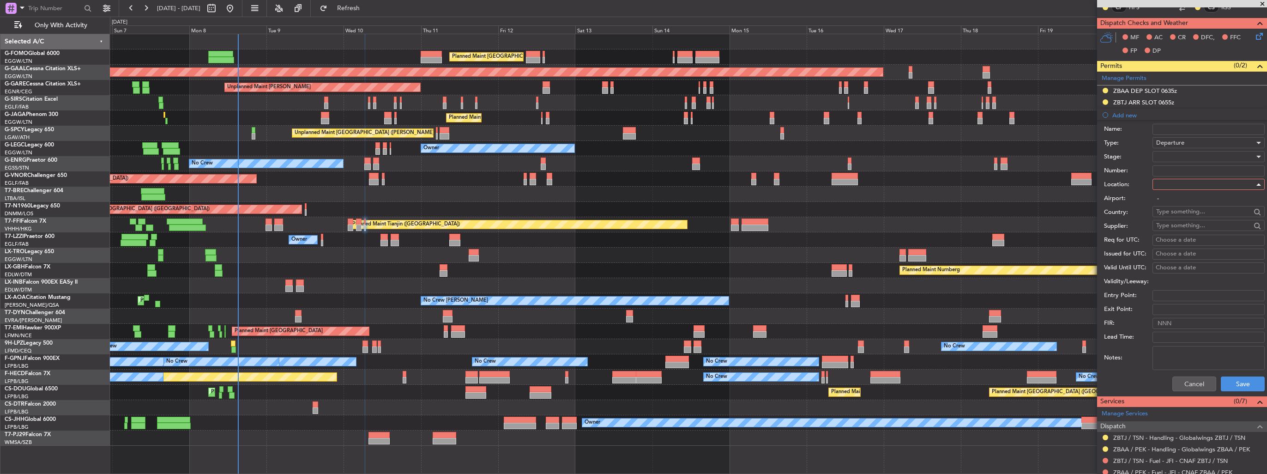
type input "ZBAA / PEK"
click at [1190, 154] on div at bounding box center [1205, 157] width 98 height 14
click at [1194, 215] on span "Requested" at bounding box center [1205, 216] width 97 height 14
click at [1232, 388] on button "Save" at bounding box center [1243, 383] width 44 height 15
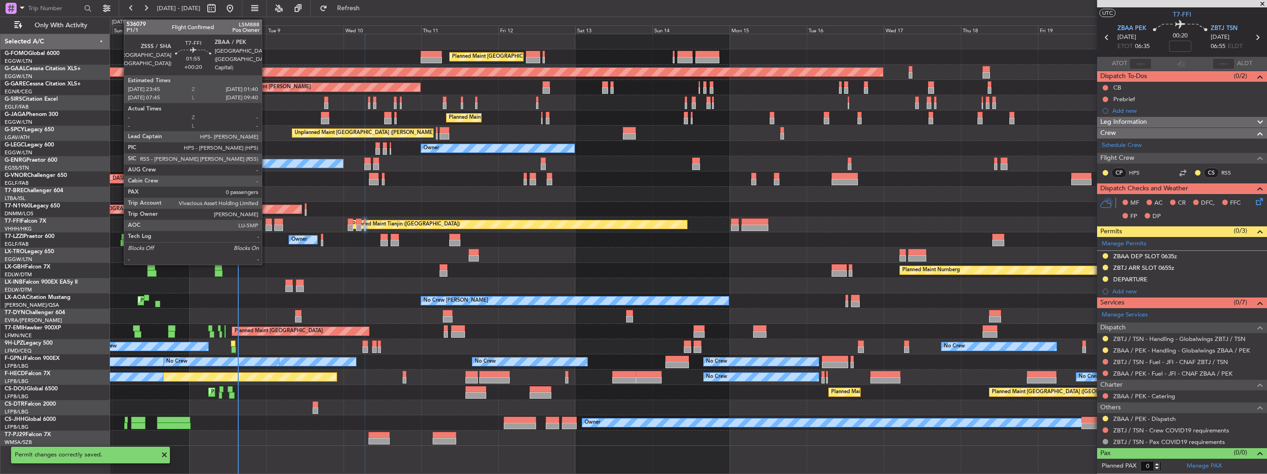
scroll to position [17, 0]
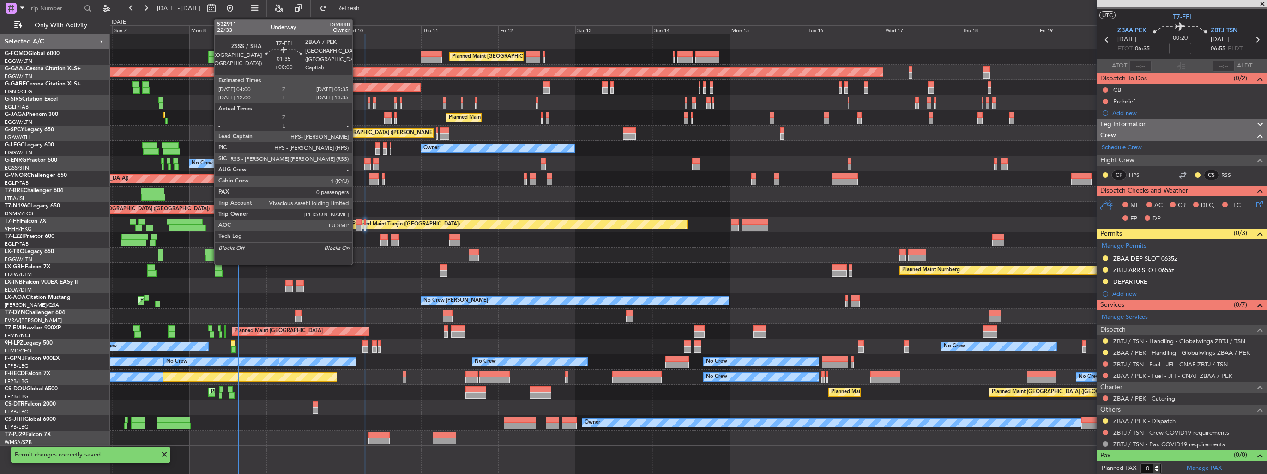
click at [356, 225] on div at bounding box center [359, 227] width 6 height 6
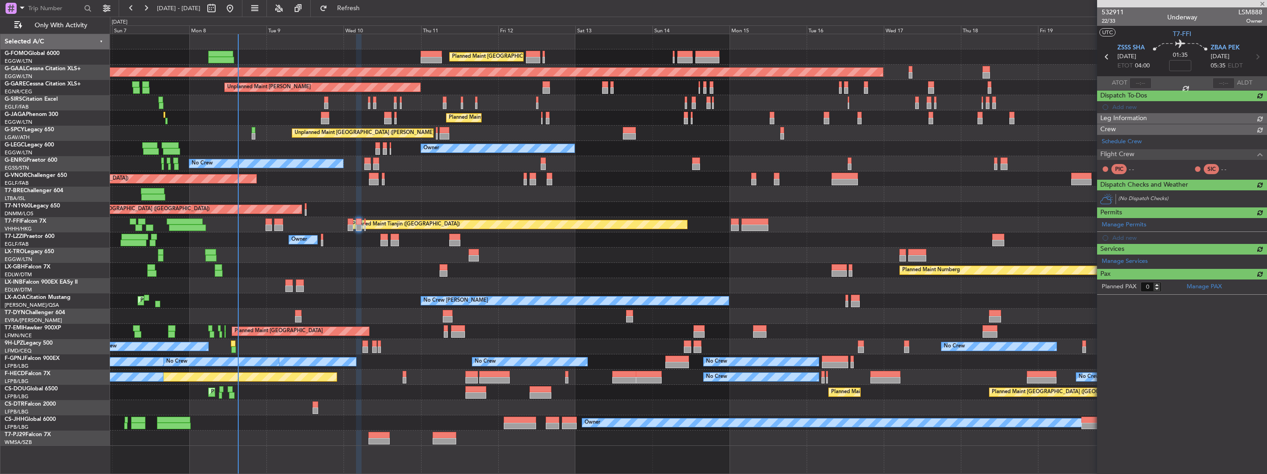
scroll to position [0, 0]
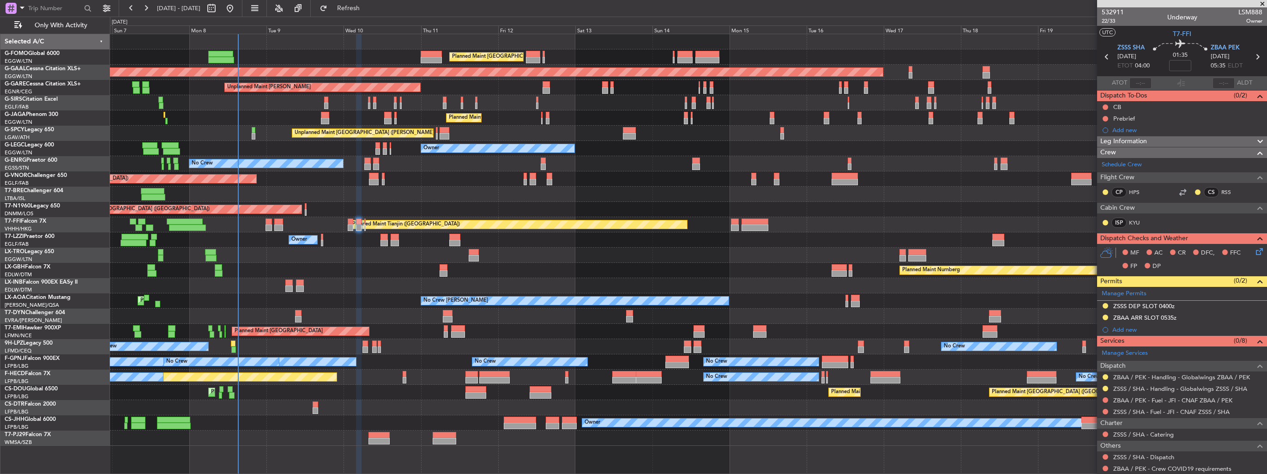
click at [1113, 331] on div "Add new" at bounding box center [1187, 329] width 150 height 8
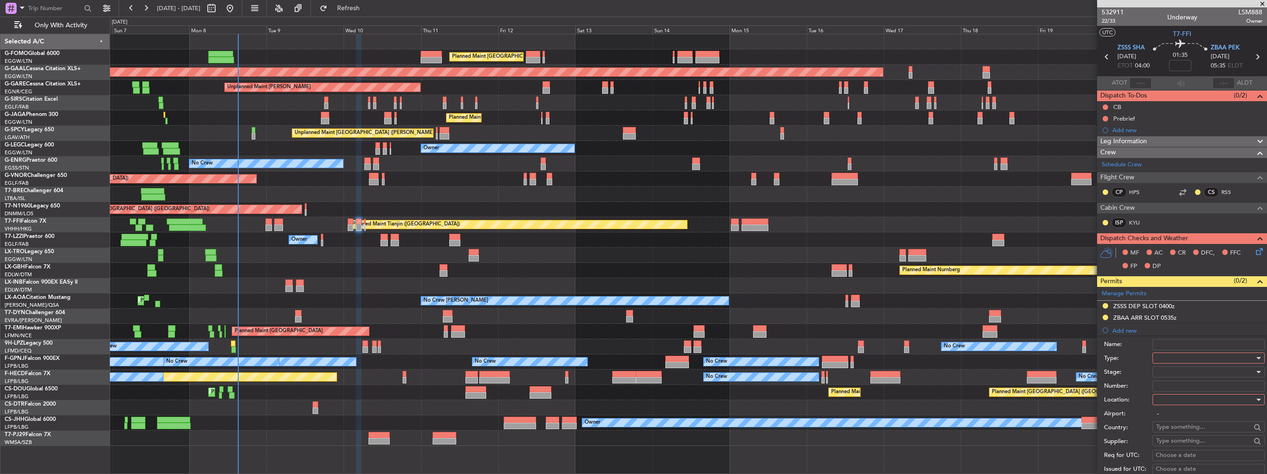
click at [1185, 356] on div at bounding box center [1205, 358] width 98 height 14
click at [1189, 415] on span "Landing" at bounding box center [1205, 412] width 97 height 14
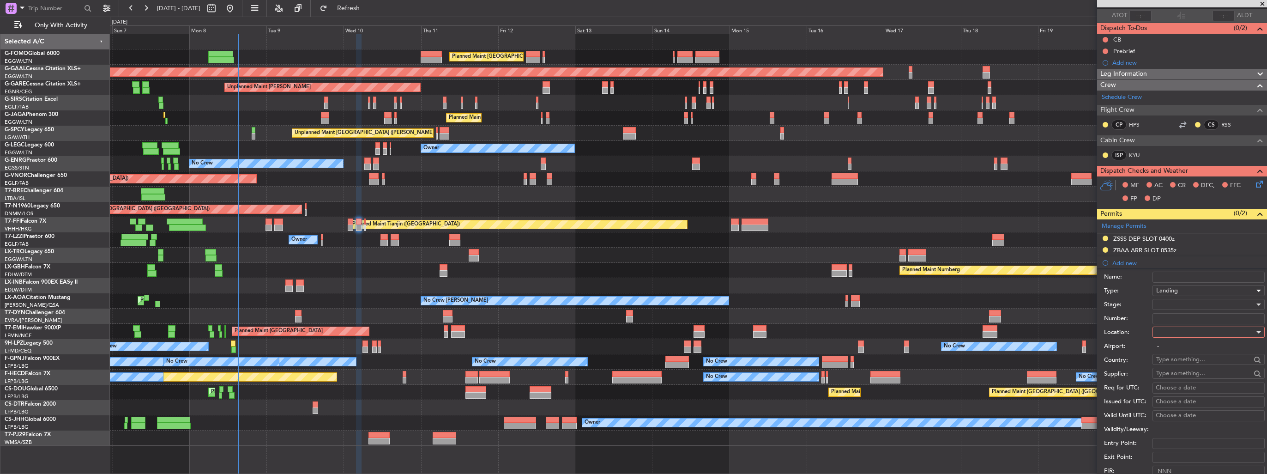
scroll to position [139, 0]
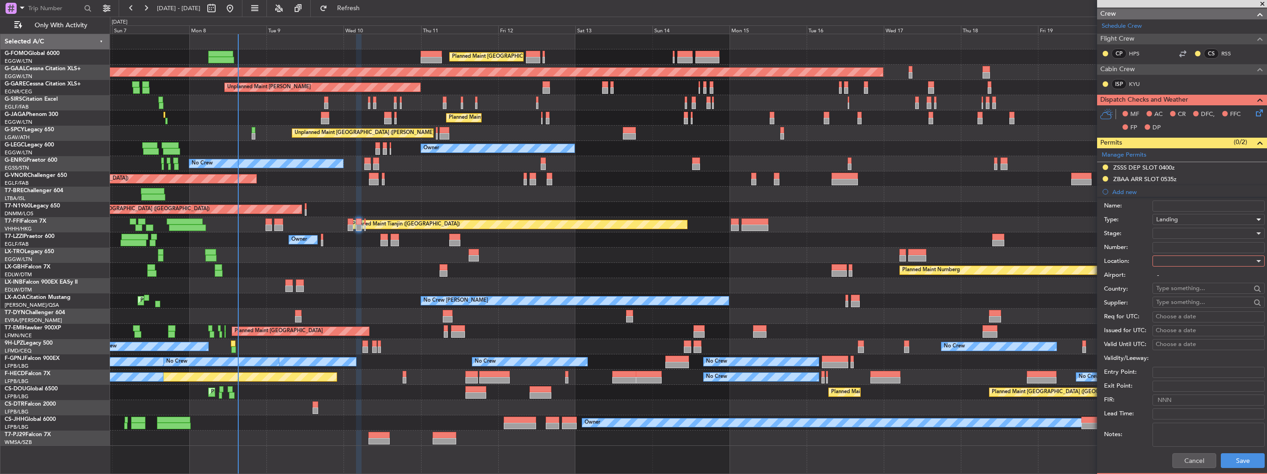
click at [1188, 261] on div at bounding box center [1205, 261] width 98 height 14
click at [1182, 304] on span "Arrival" at bounding box center [1205, 307] width 97 height 14
type input "ZBAA / PEK"
click at [1245, 463] on button "Save" at bounding box center [1243, 460] width 44 height 15
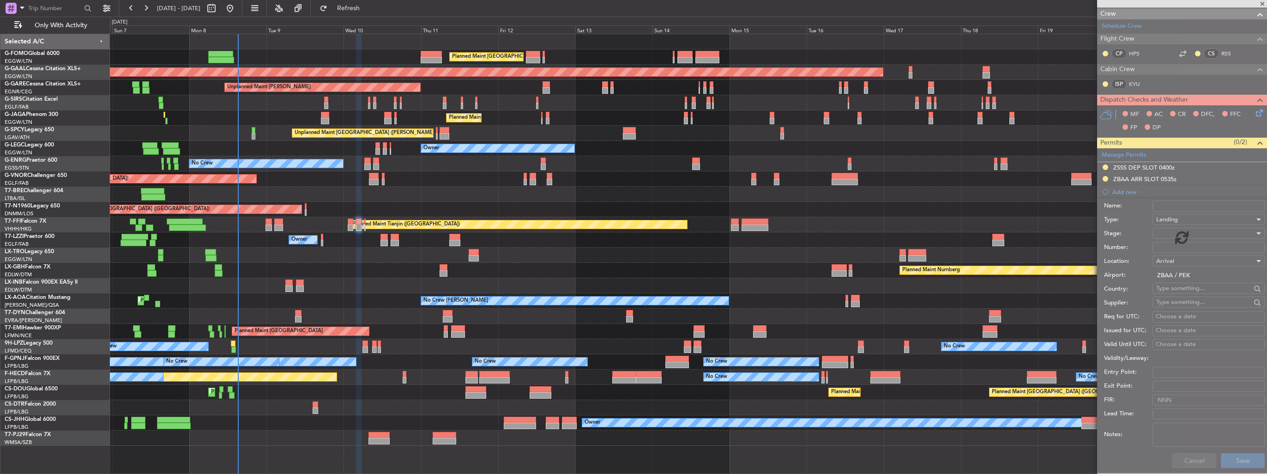
scroll to position [48, 0]
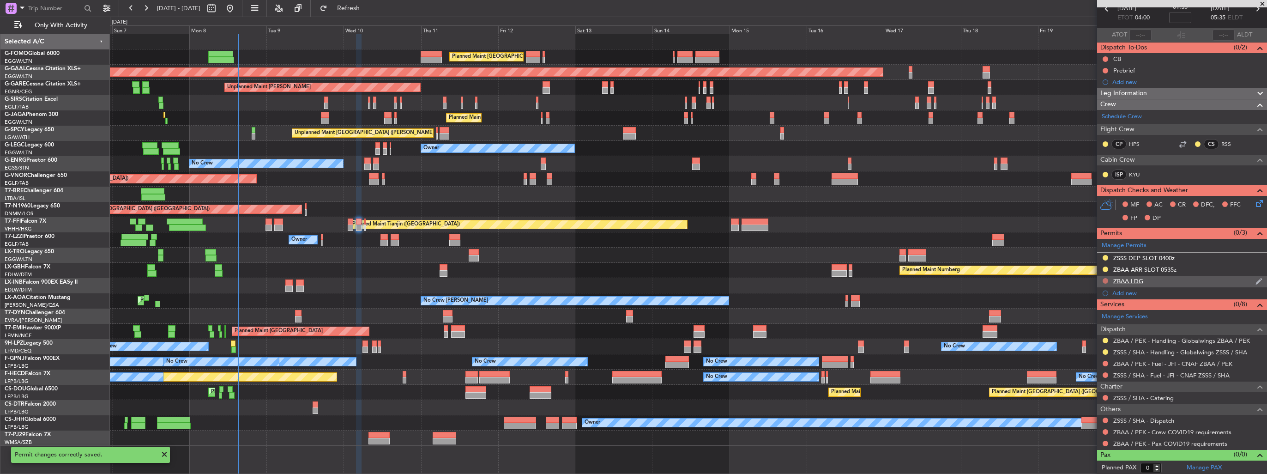
click at [1103, 279] on button at bounding box center [1106, 281] width 6 height 6
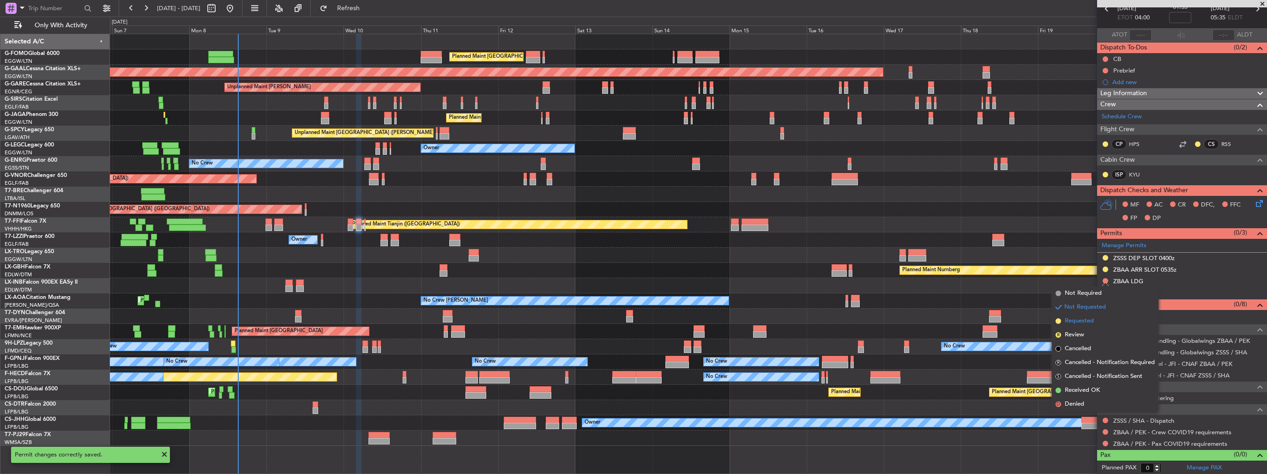
click at [1091, 320] on span "Requested" at bounding box center [1079, 320] width 29 height 9
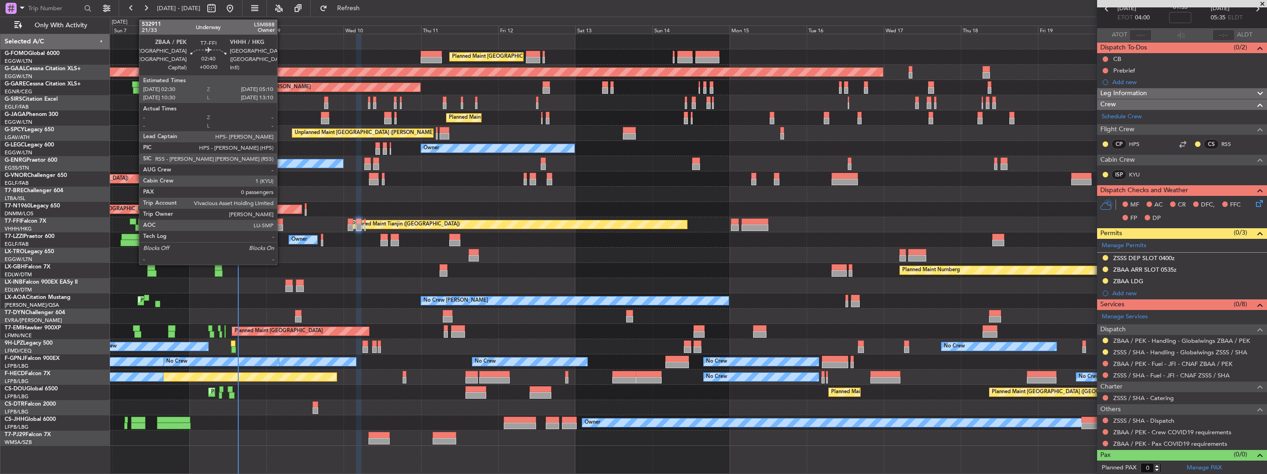
click at [281, 223] on div at bounding box center [278, 221] width 9 height 6
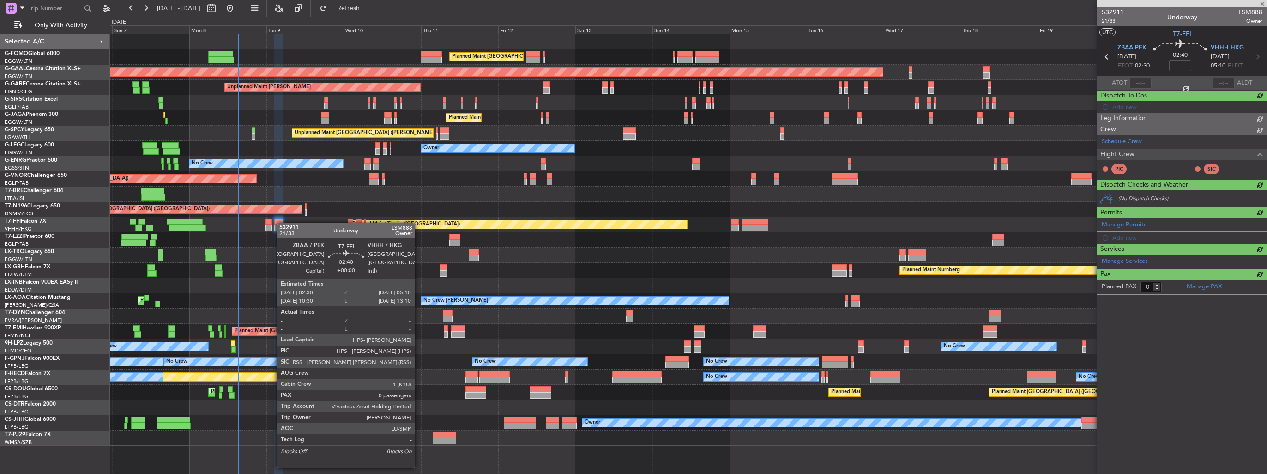
scroll to position [0, 0]
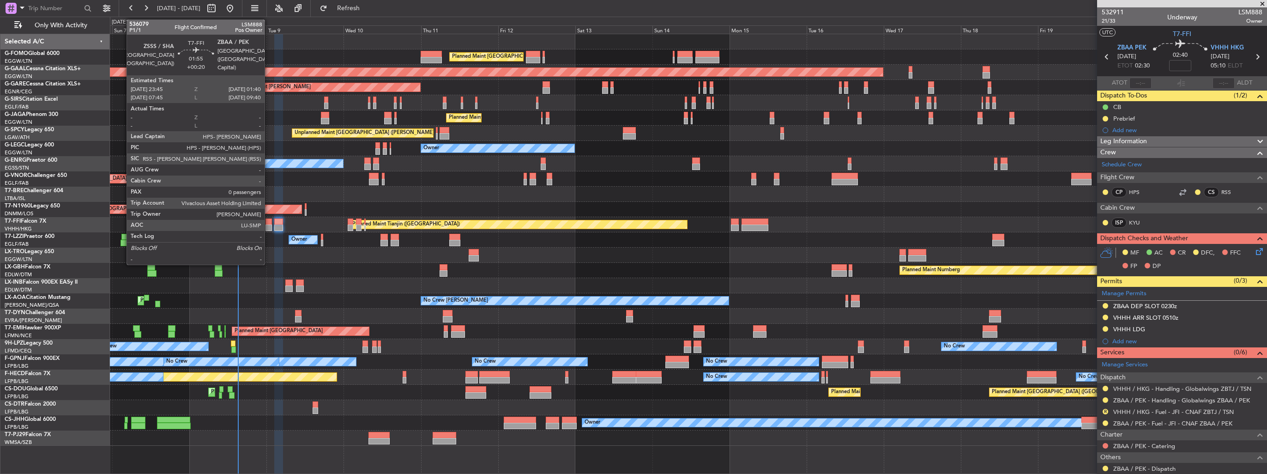
click at [269, 219] on div at bounding box center [268, 221] width 6 height 6
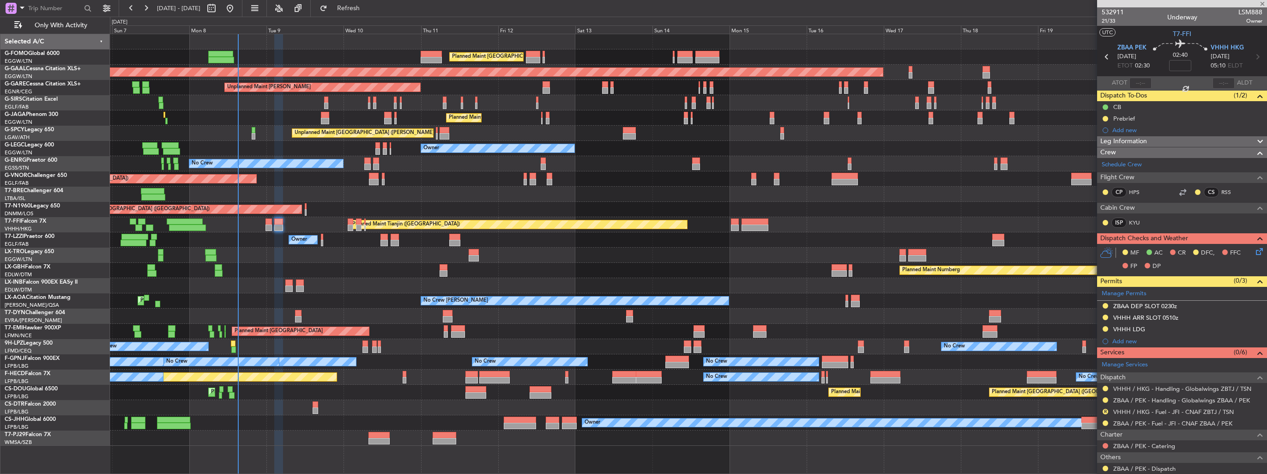
type input "+00:20"
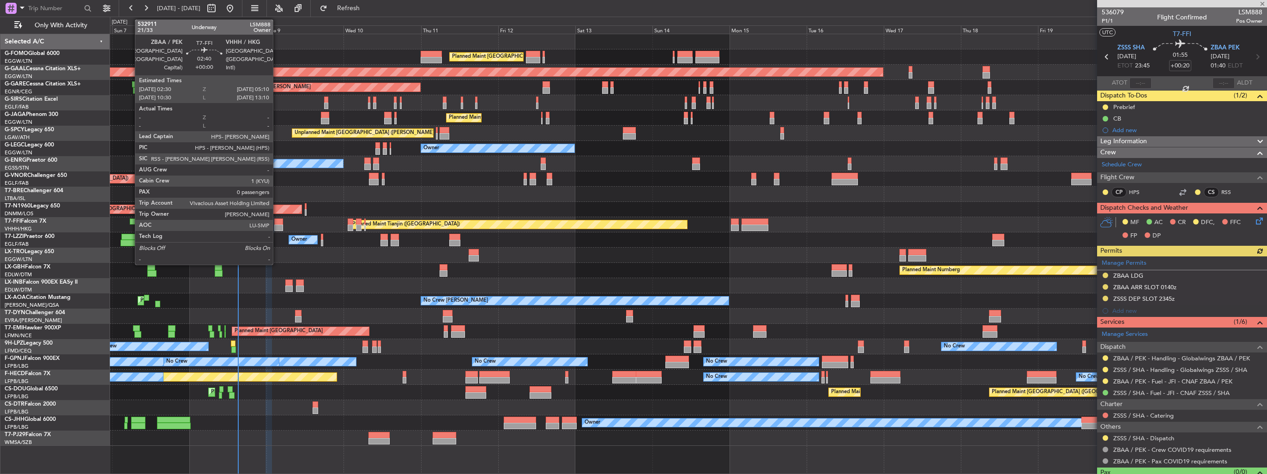
click at [277, 224] on div at bounding box center [278, 227] width 9 height 6
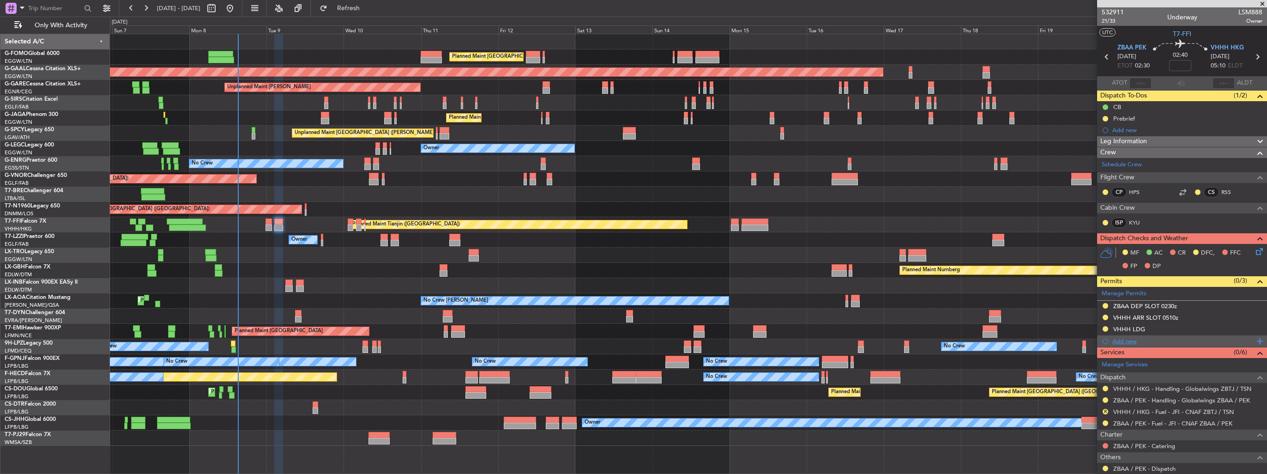
click at [1120, 337] on div "Add new" at bounding box center [1183, 341] width 142 height 8
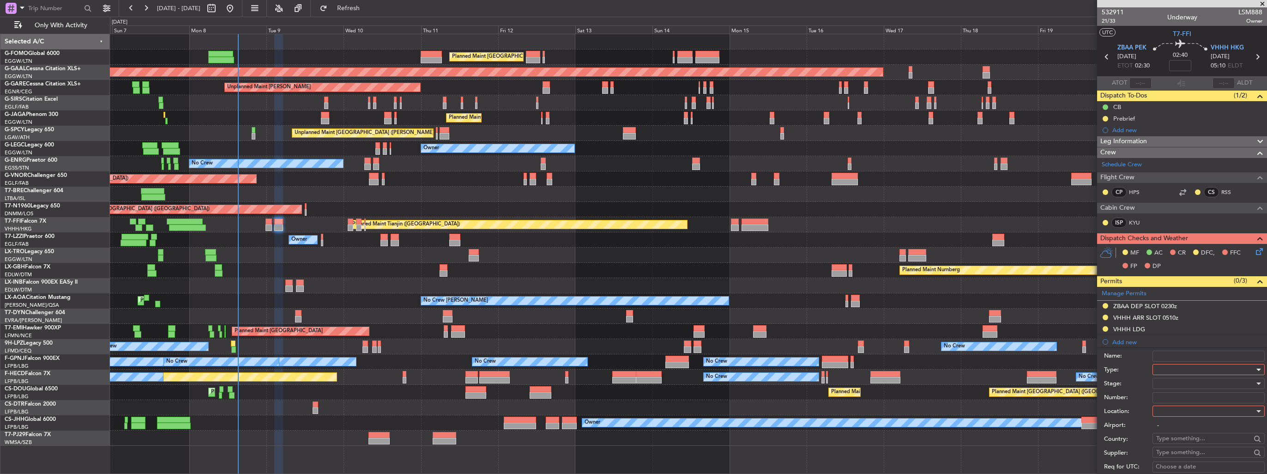
click at [1175, 368] on div at bounding box center [1205, 369] width 98 height 14
click at [1188, 401] on span "Departure" at bounding box center [1205, 406] width 97 height 14
click at [1188, 401] on input "Number:" at bounding box center [1208, 397] width 112 height 11
click at [1189, 408] on div at bounding box center [1205, 411] width 98 height 14
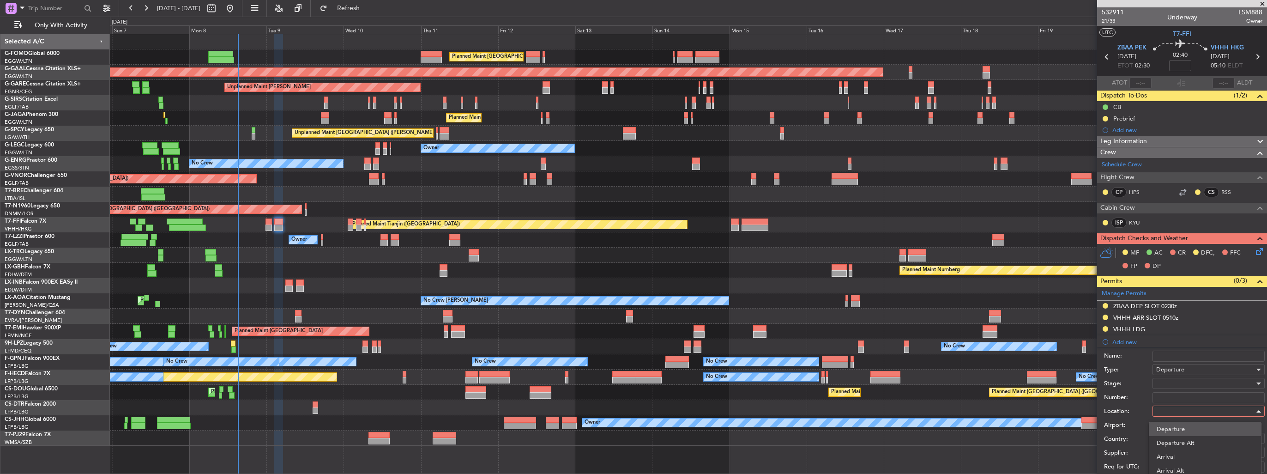
click at [1189, 431] on span "Departure" at bounding box center [1205, 429] width 97 height 14
type input "ZBAA / PEK"
click at [1193, 381] on div at bounding box center [1205, 383] width 98 height 14
click at [1200, 440] on span "Requested" at bounding box center [1205, 443] width 97 height 14
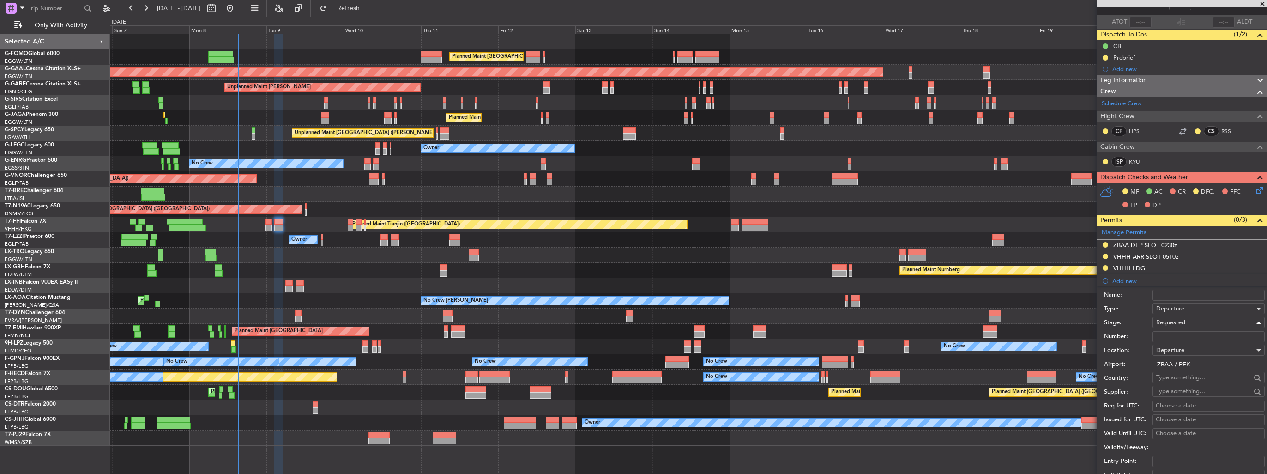
scroll to position [139, 0]
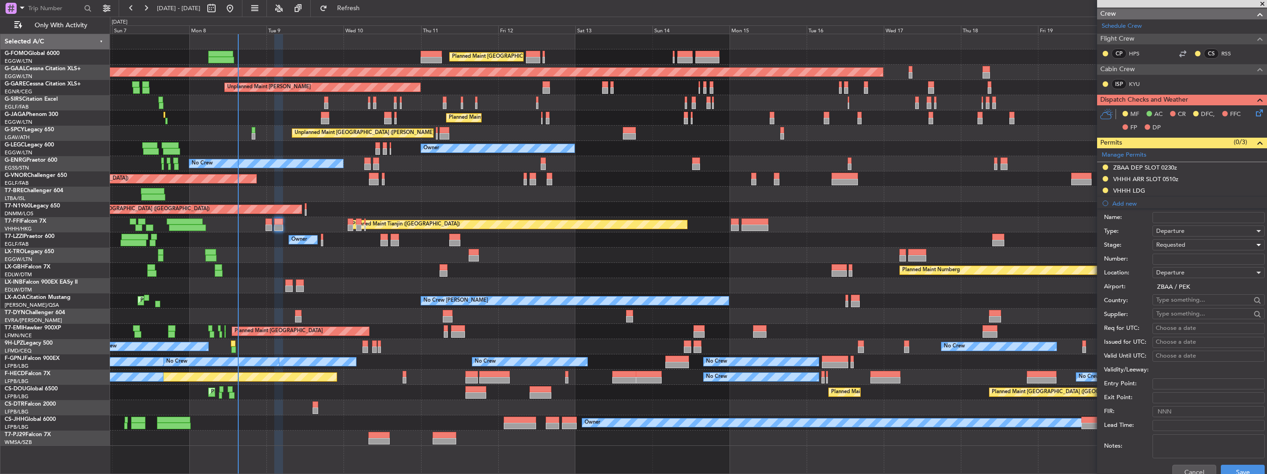
click at [1248, 463] on div "Cancel Save" at bounding box center [1184, 472] width 161 height 24
click at [1248, 466] on button "Save" at bounding box center [1243, 471] width 44 height 15
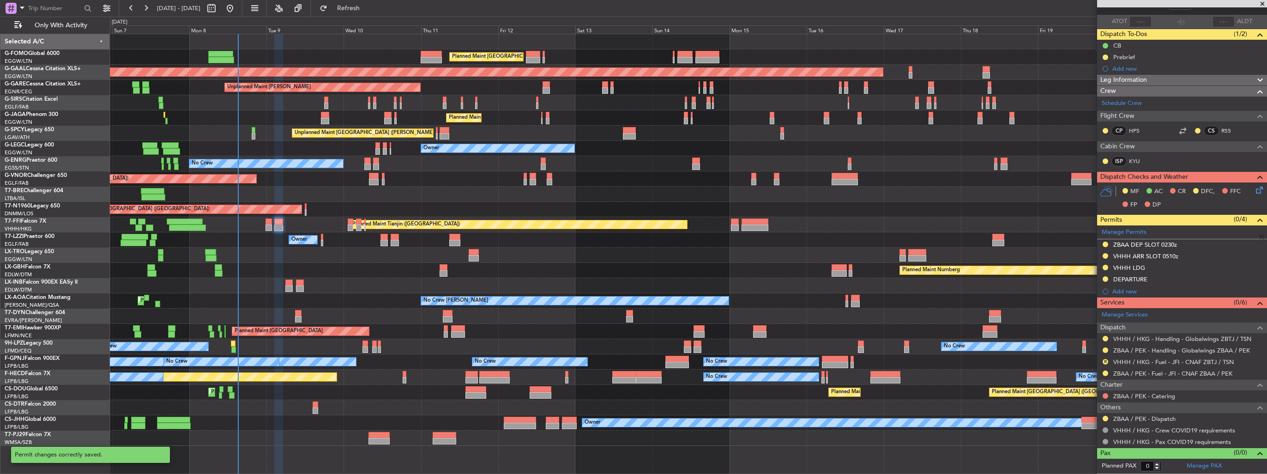
scroll to position [59, 0]
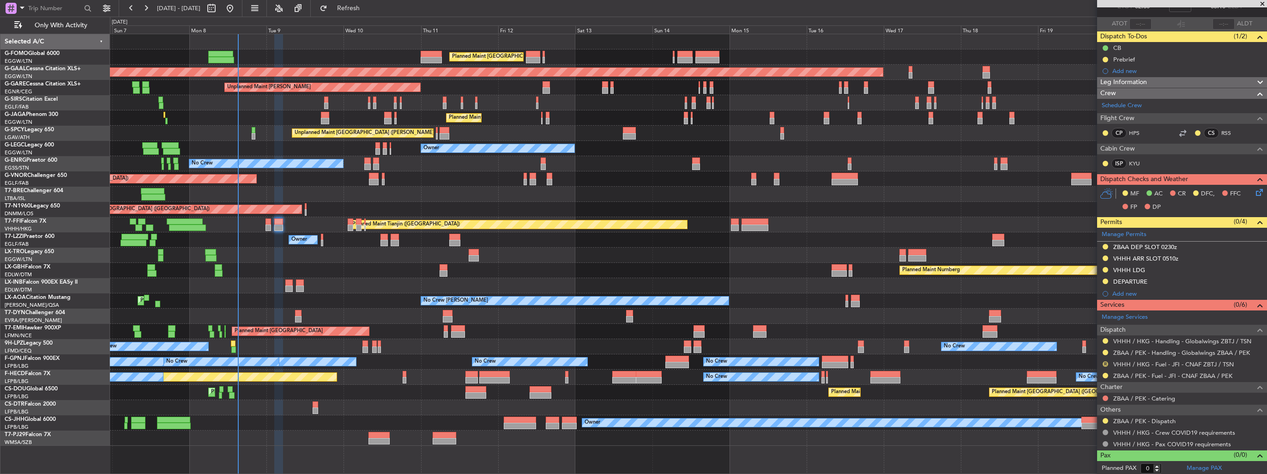
click at [1105, 362] on button "R" at bounding box center [1106, 364] width 6 height 6
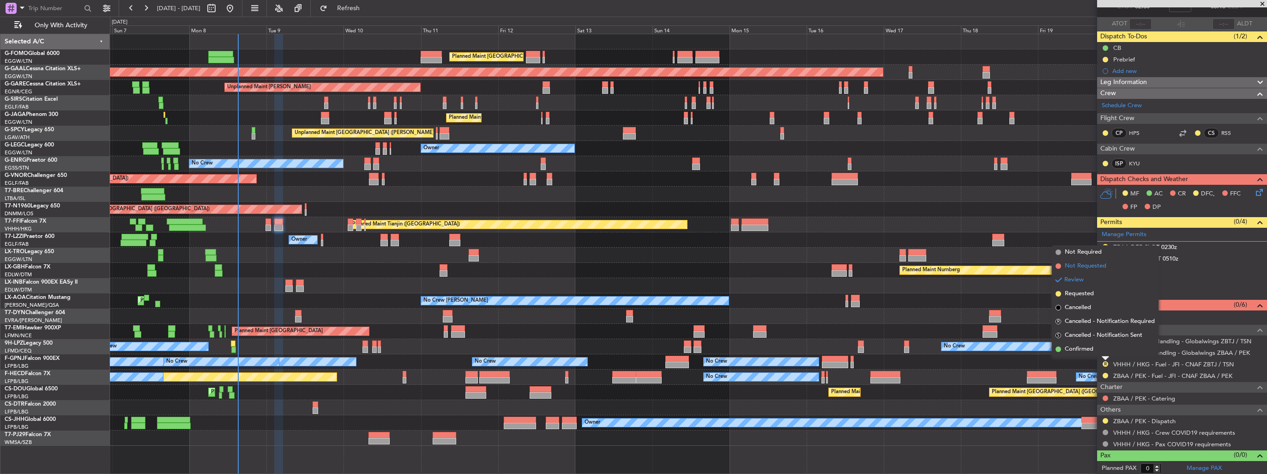
click at [1085, 265] on span "Not Requested" at bounding box center [1086, 265] width 42 height 9
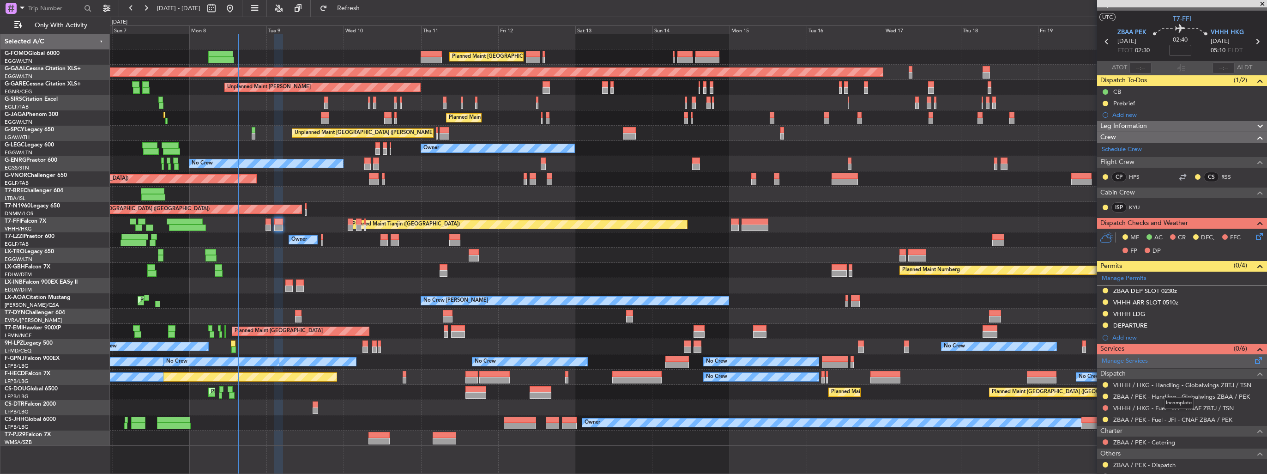
scroll to position [0, 0]
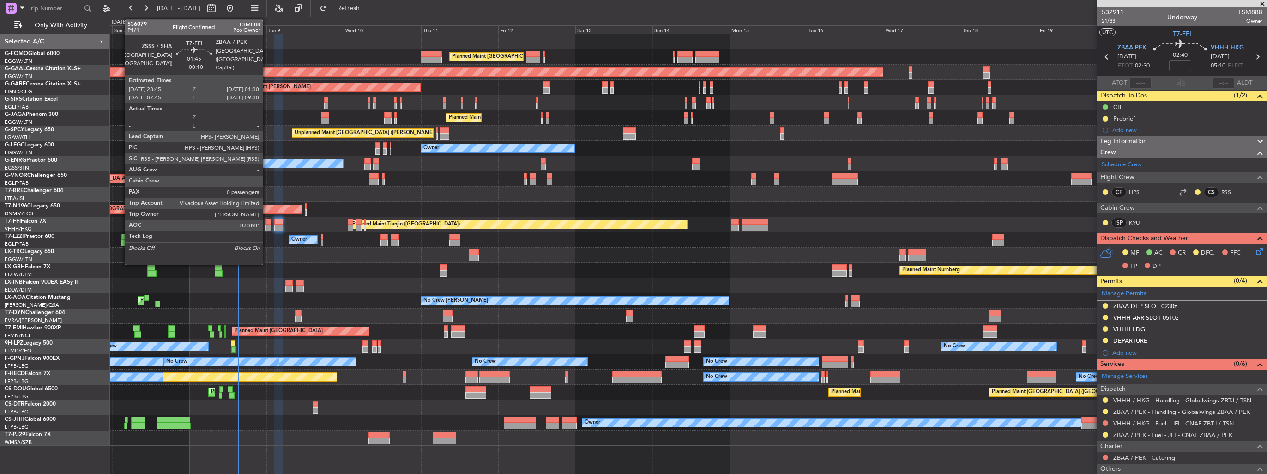
click at [267, 226] on div at bounding box center [268, 227] width 6 height 6
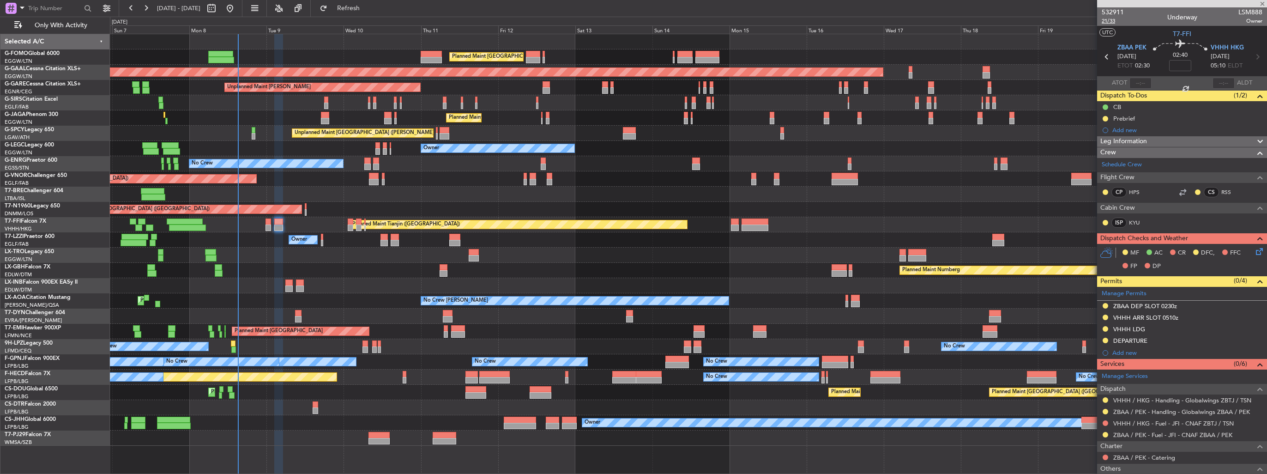
type input "+00:10"
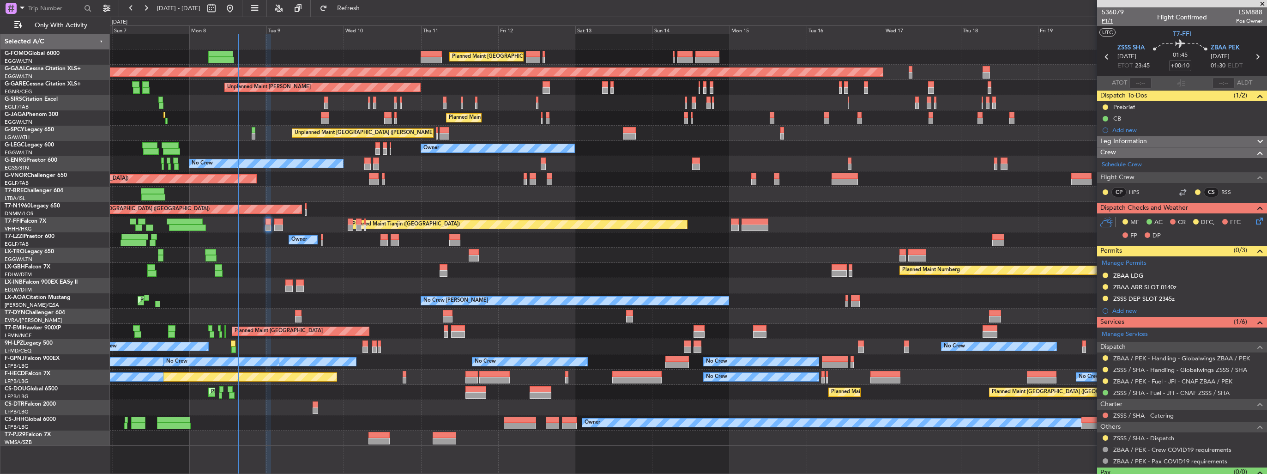
click at [1104, 25] on mat-tooltip-component "Leg Number" at bounding box center [1113, 37] width 46 height 24
click at [1103, 24] on span "P1/1" at bounding box center [1113, 21] width 22 height 8
click at [1110, 21] on span "P1/1" at bounding box center [1113, 21] width 22 height 8
click at [283, 224] on div "Planned Maint Tianjin ([GEOGRAPHIC_DATA])" at bounding box center [688, 224] width 1157 height 15
click at [272, 218] on div "Planned Maint Tianjin ([GEOGRAPHIC_DATA])" at bounding box center [688, 224] width 1157 height 15
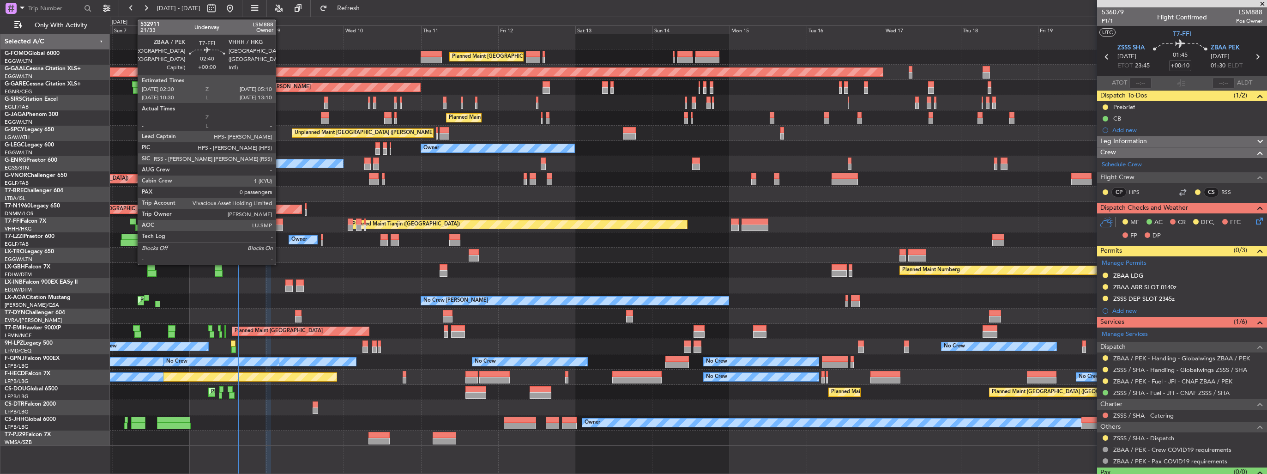
click at [280, 225] on div at bounding box center [278, 227] width 9 height 6
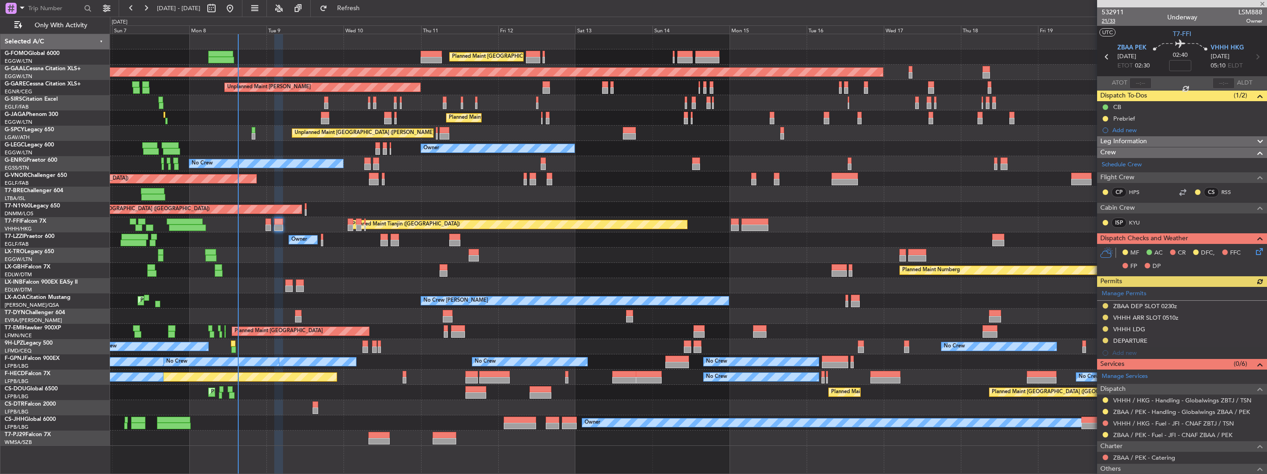
click at [1116, 21] on span "21/33" at bounding box center [1113, 21] width 22 height 8
click at [1254, 252] on icon at bounding box center [1257, 249] width 7 height 7
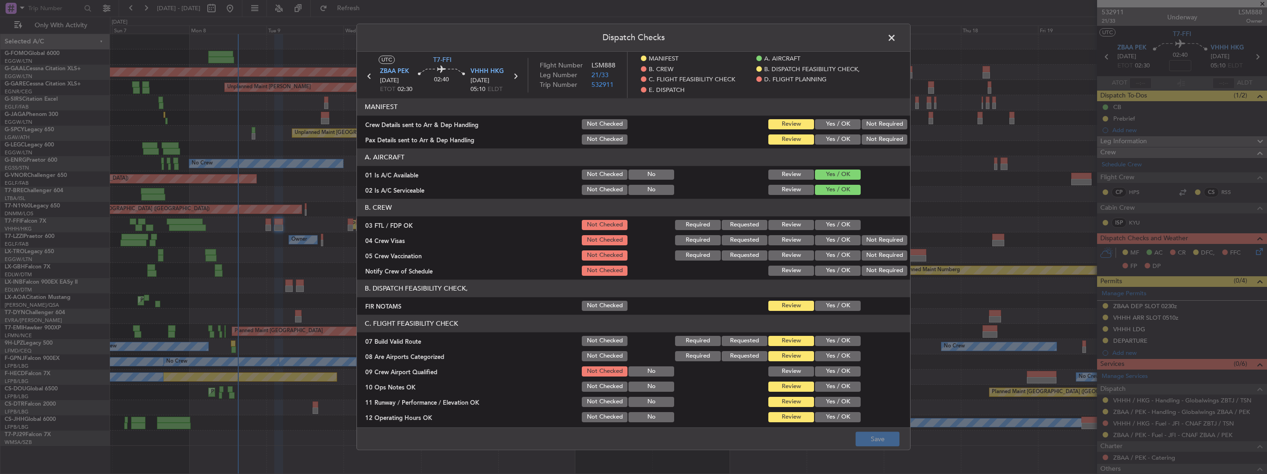
click at [838, 123] on button "Yes / OK" at bounding box center [838, 124] width 46 height 10
click at [836, 137] on button "Yes / OK" at bounding box center [838, 139] width 46 height 10
click at [868, 445] on button "Save" at bounding box center [878, 439] width 44 height 15
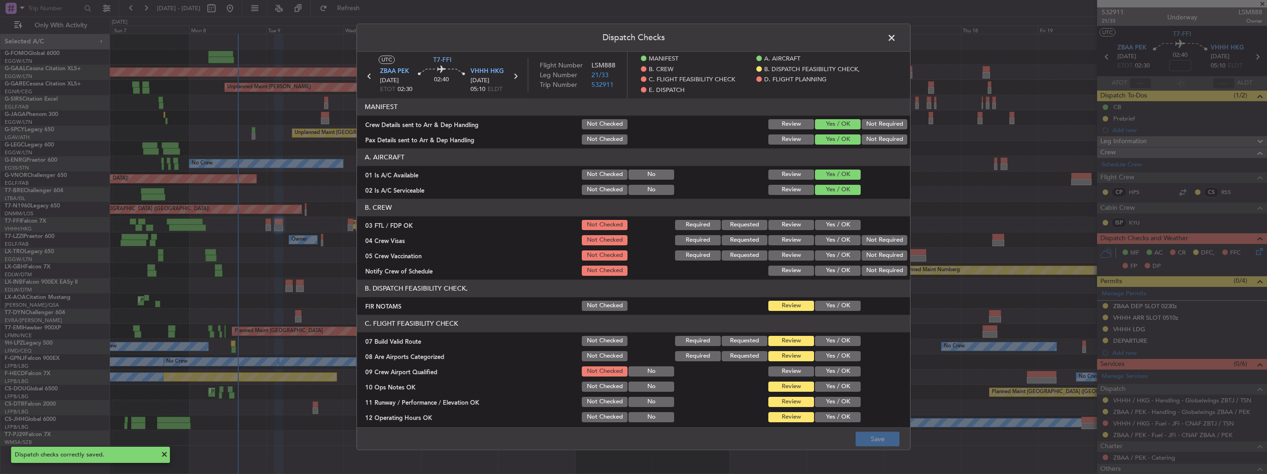
click at [896, 40] on span at bounding box center [896, 40] width 0 height 18
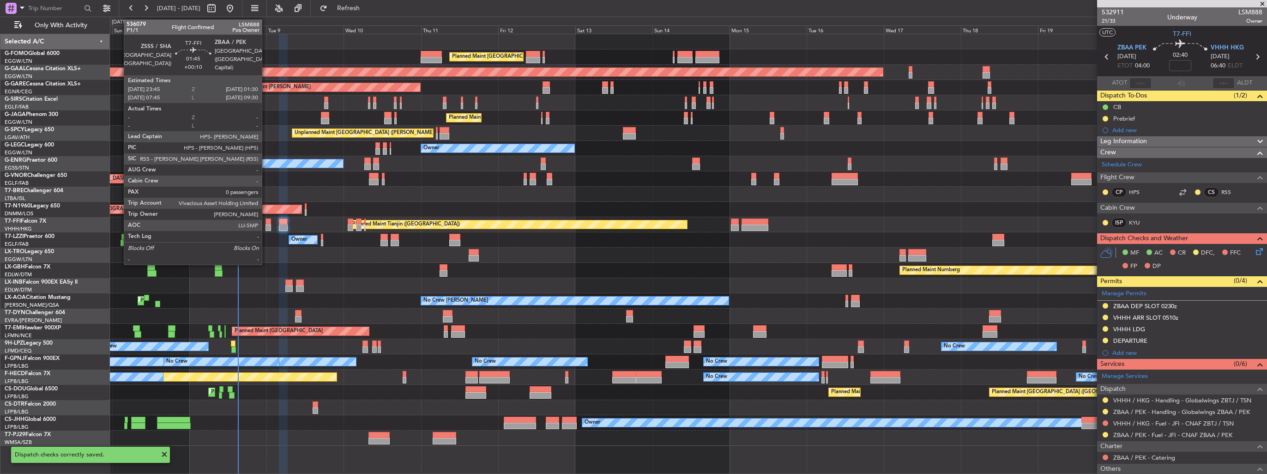
click at [266, 226] on div at bounding box center [268, 227] width 6 height 6
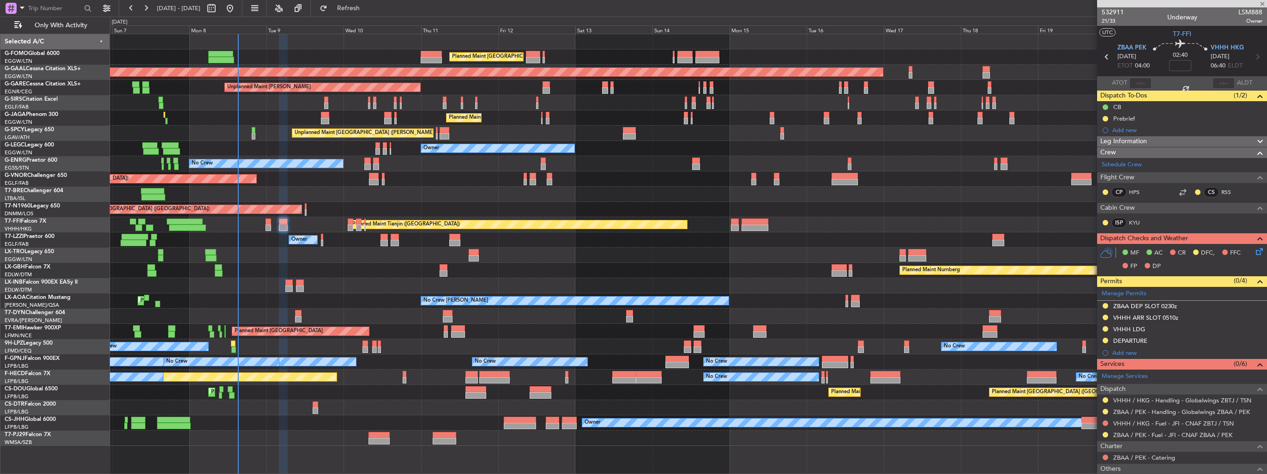
type input "+00:10"
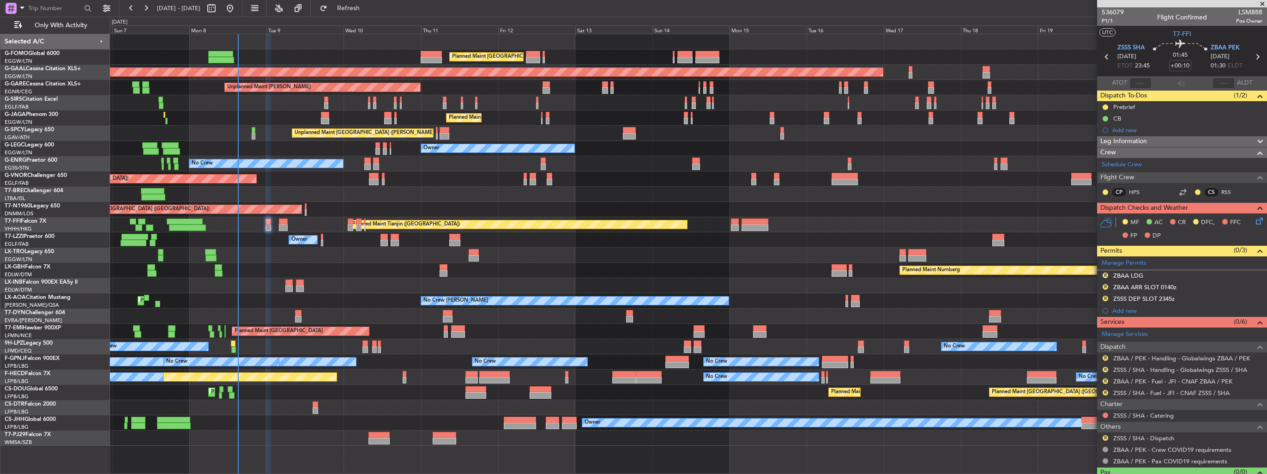
click at [1254, 222] on icon at bounding box center [1257, 219] width 7 height 7
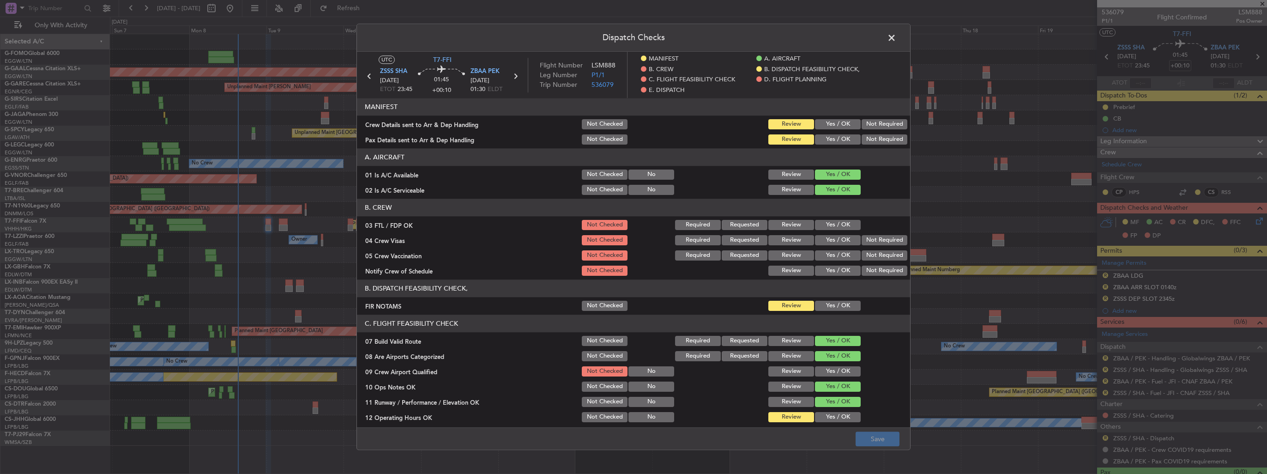
click at [840, 125] on button "Yes / OK" at bounding box center [838, 124] width 46 height 10
click at [833, 143] on button "Yes / OK" at bounding box center [838, 139] width 46 height 10
click at [886, 433] on button "Save" at bounding box center [878, 439] width 44 height 15
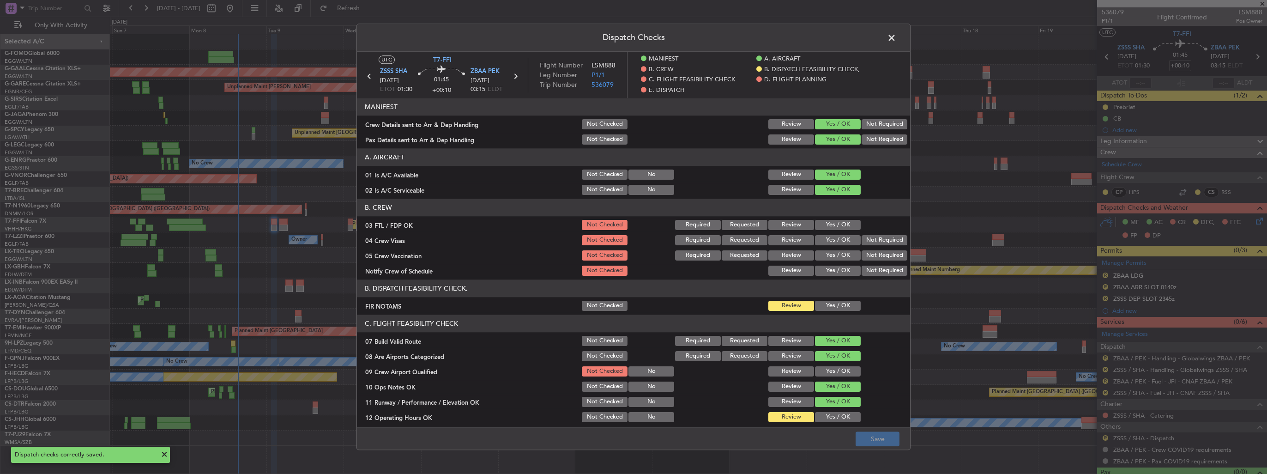
click at [896, 41] on span at bounding box center [896, 40] width 0 height 18
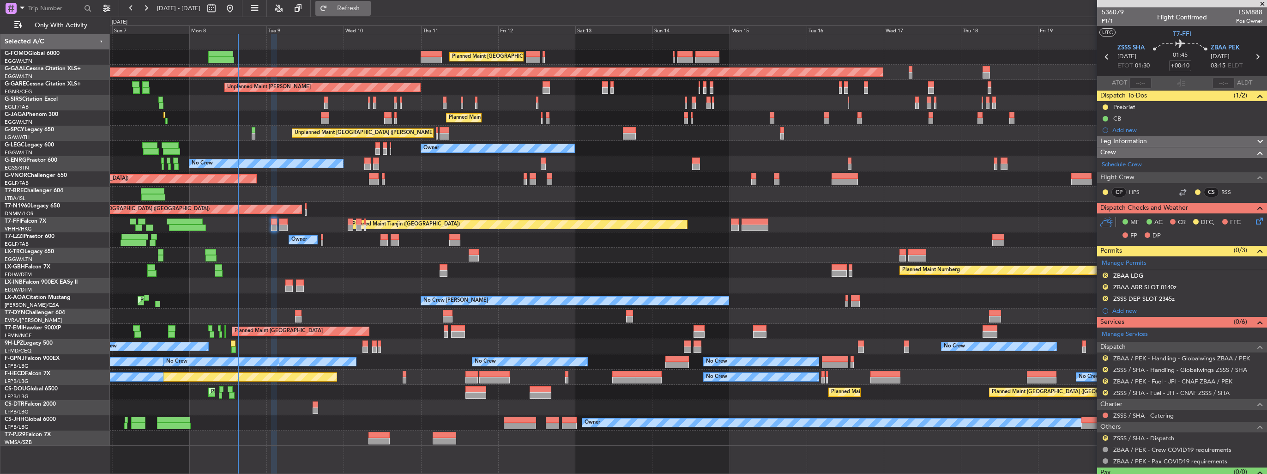
click at [368, 5] on span "Refresh" at bounding box center [348, 8] width 39 height 6
click at [1255, 299] on img at bounding box center [1258, 299] width 7 height 8
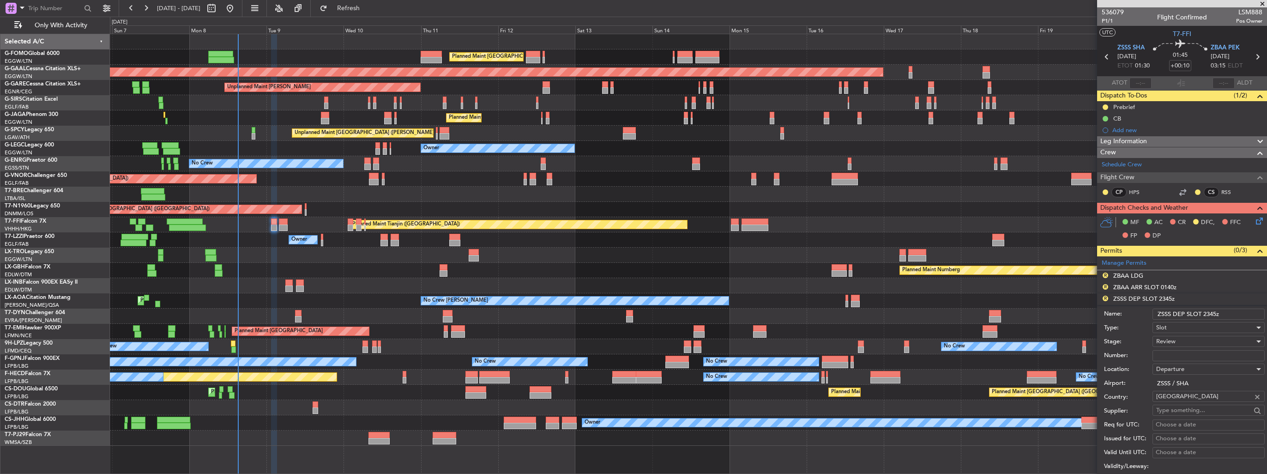
click at [1223, 313] on input "ZSSS DEP SLOT 2345z" at bounding box center [1208, 313] width 112 height 11
drag, startPoint x: 1235, startPoint y: 313, endPoint x: 1225, endPoint y: 314, distance: 10.2
click at [1225, 314] on input "ZSSS DEP SLOT 2345z" at bounding box center [1208, 313] width 112 height 11
click at [1058, 312] on div "AOG Maint Riga (Riga Intl)" at bounding box center [688, 315] width 1157 height 15
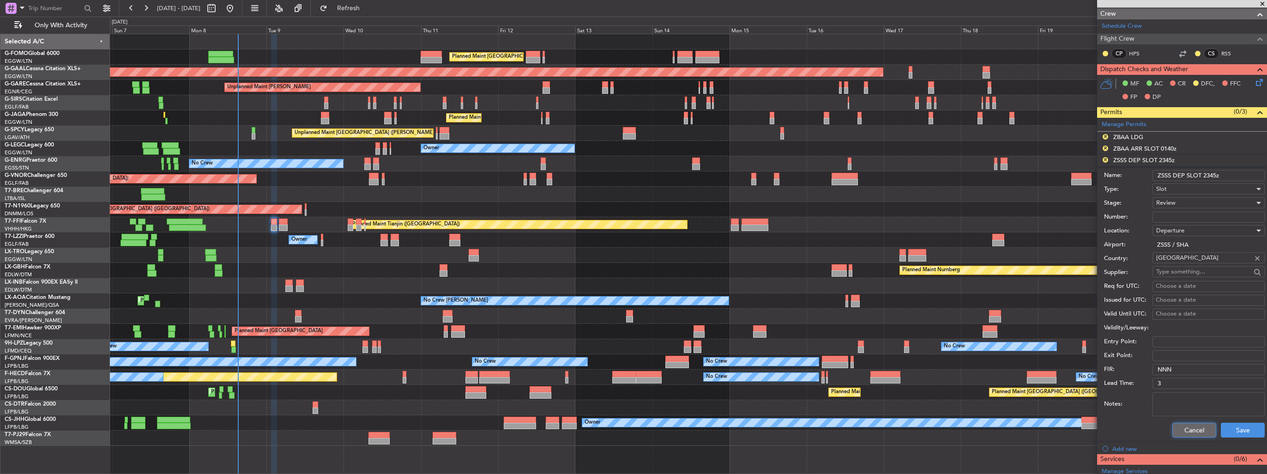
click at [1202, 428] on button "Cancel" at bounding box center [1194, 429] width 44 height 15
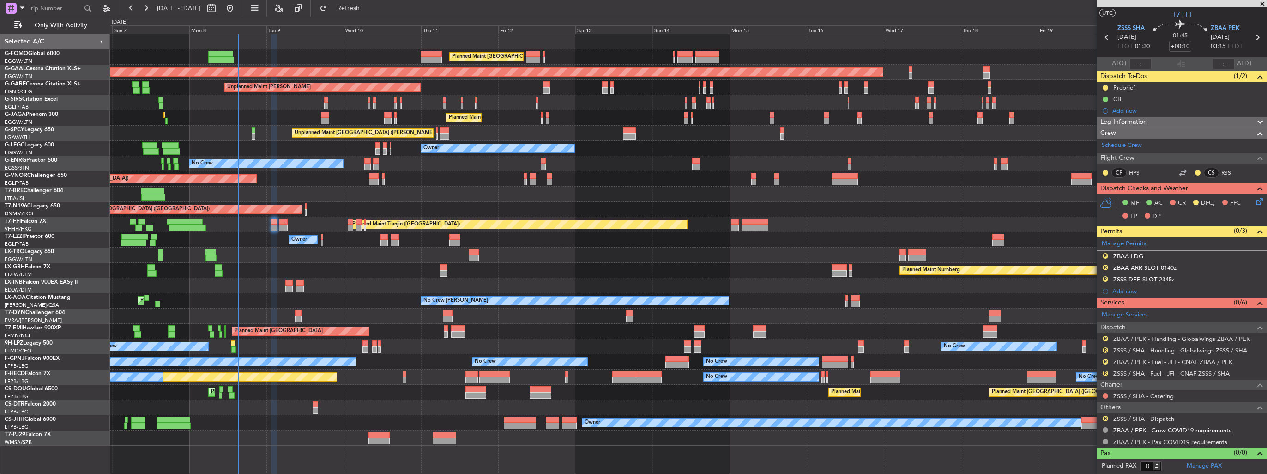
scroll to position [17, 0]
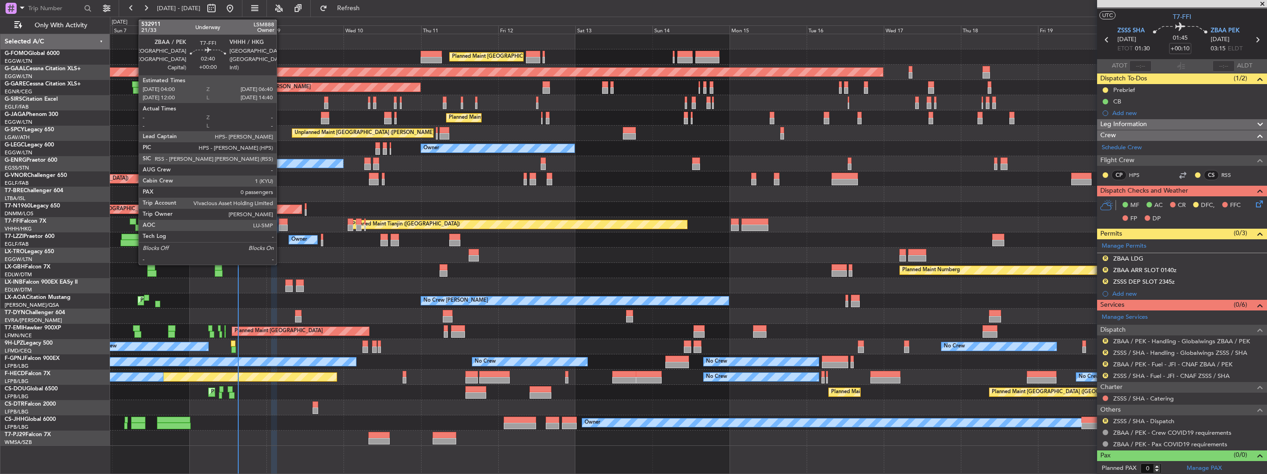
click at [281, 225] on div at bounding box center [283, 227] width 9 height 6
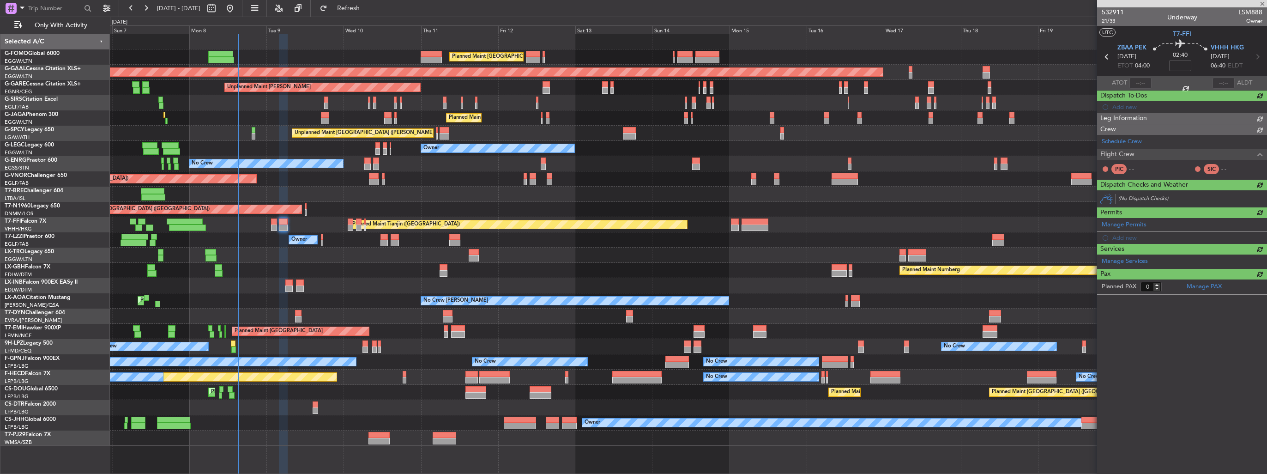
scroll to position [0, 0]
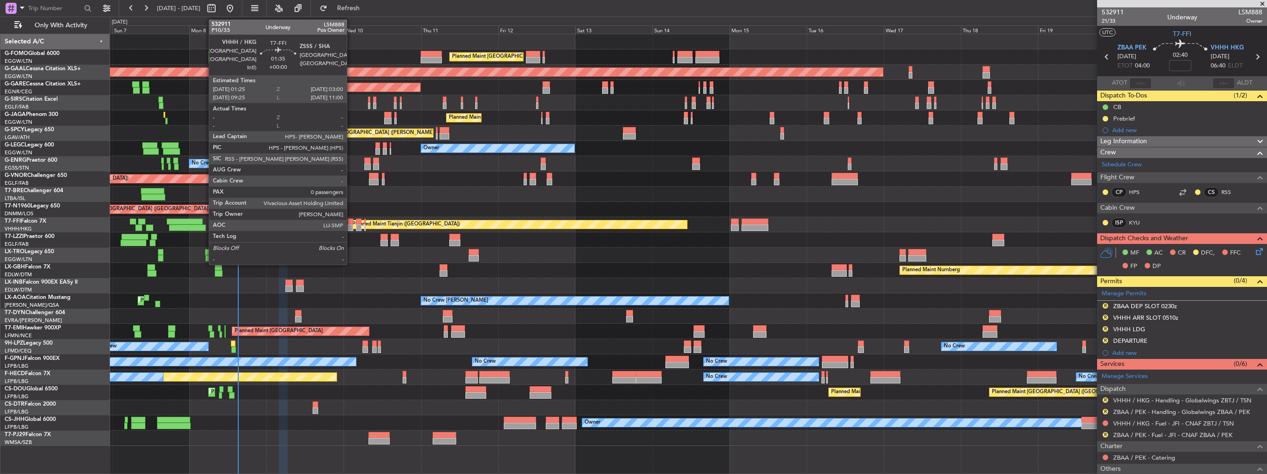
click at [351, 225] on div at bounding box center [351, 227] width 6 height 6
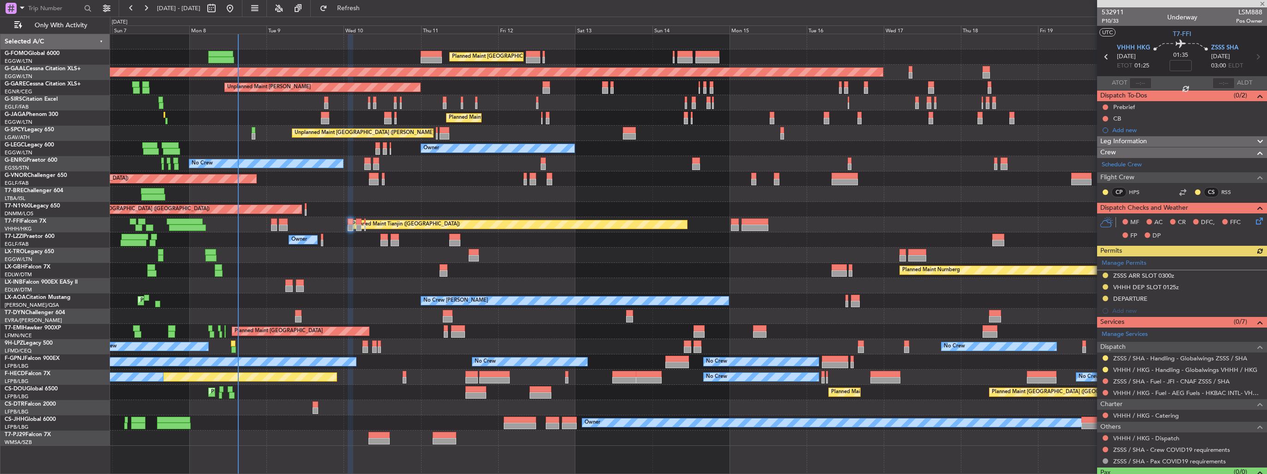
click at [1254, 220] on icon at bounding box center [1257, 219] width 7 height 7
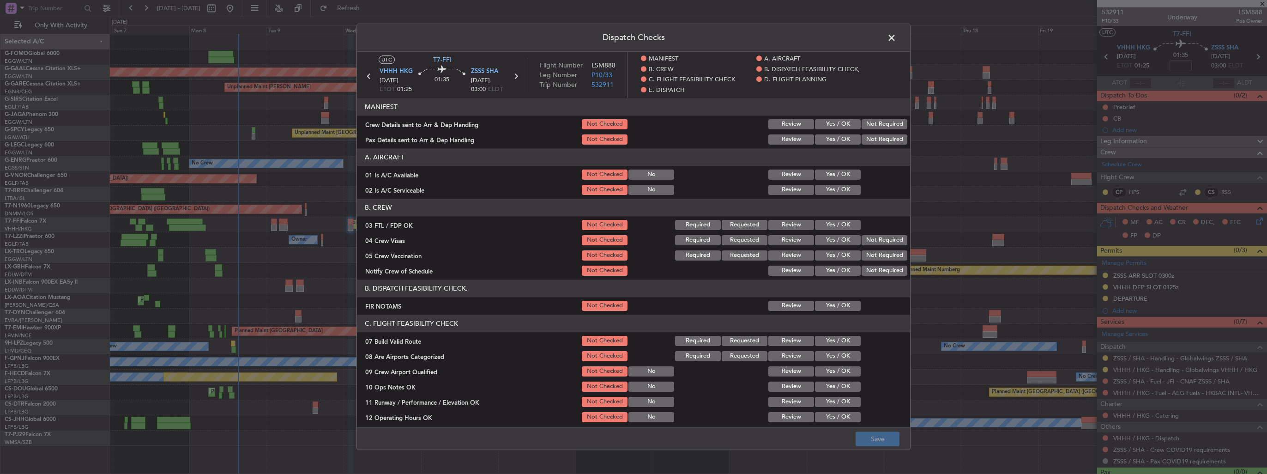
click at [841, 124] on button "Yes / OK" at bounding box center [838, 124] width 46 height 10
click at [840, 139] on button "Yes / OK" at bounding box center [838, 139] width 46 height 10
click at [875, 436] on button "Save" at bounding box center [878, 439] width 44 height 15
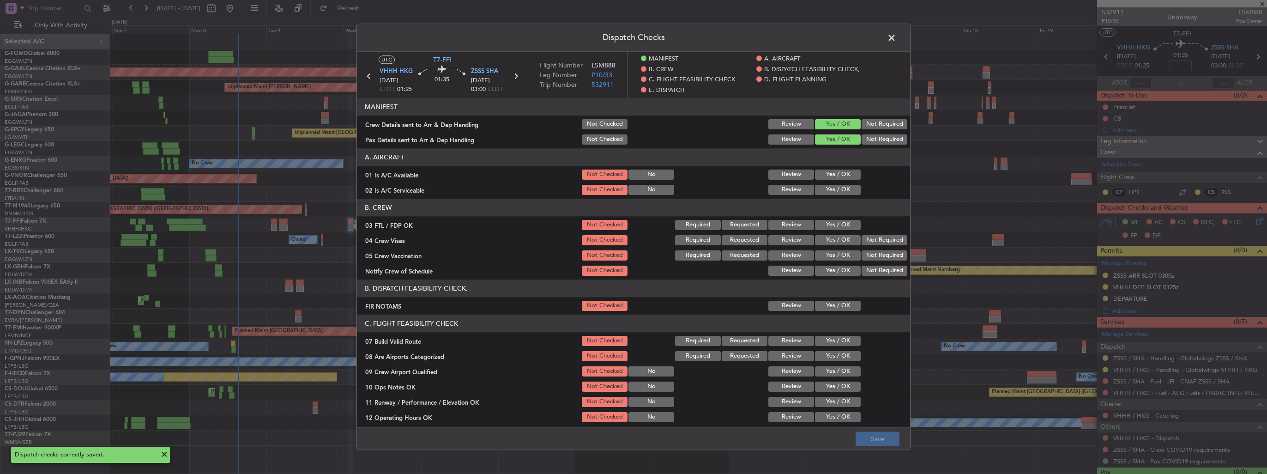
click at [896, 41] on span at bounding box center [896, 40] width 0 height 18
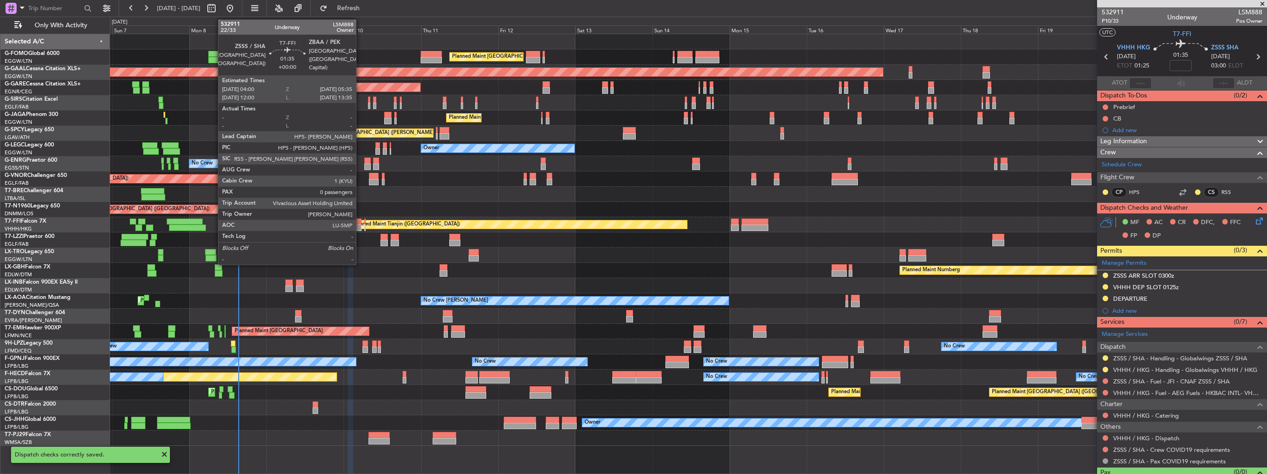
click at [360, 226] on div at bounding box center [359, 227] width 6 height 6
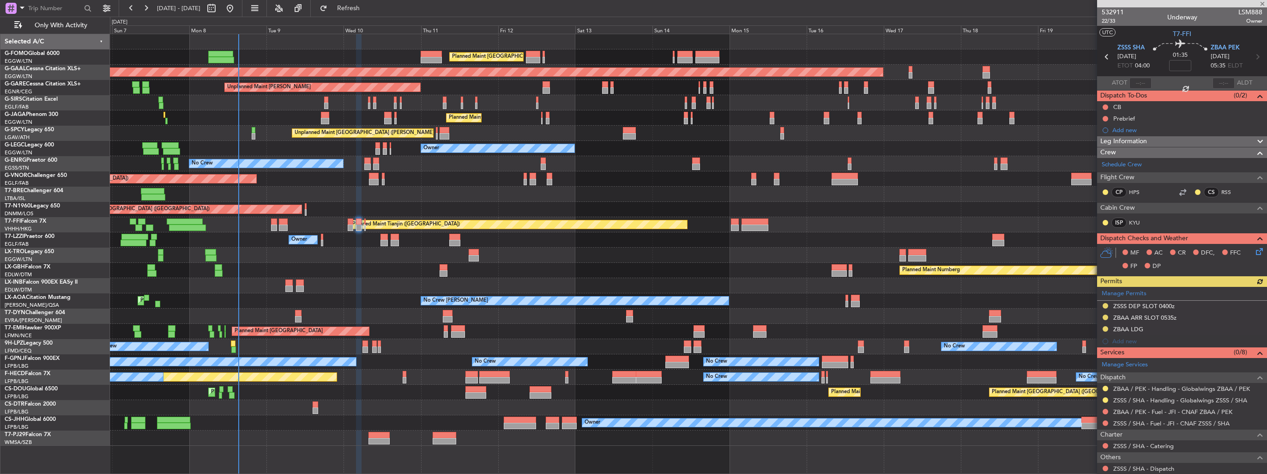
click at [1254, 250] on icon at bounding box center [1257, 249] width 7 height 7
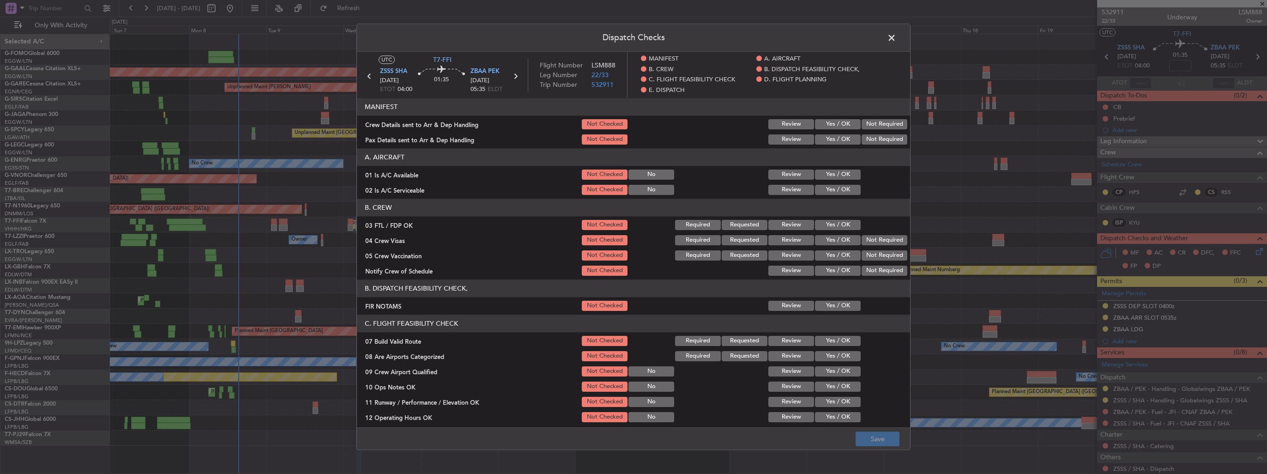
click at [830, 125] on button "Yes / OK" at bounding box center [838, 124] width 46 height 10
click at [830, 139] on button "Yes / OK" at bounding box center [838, 139] width 46 height 10
click at [890, 442] on button "Save" at bounding box center [878, 439] width 44 height 15
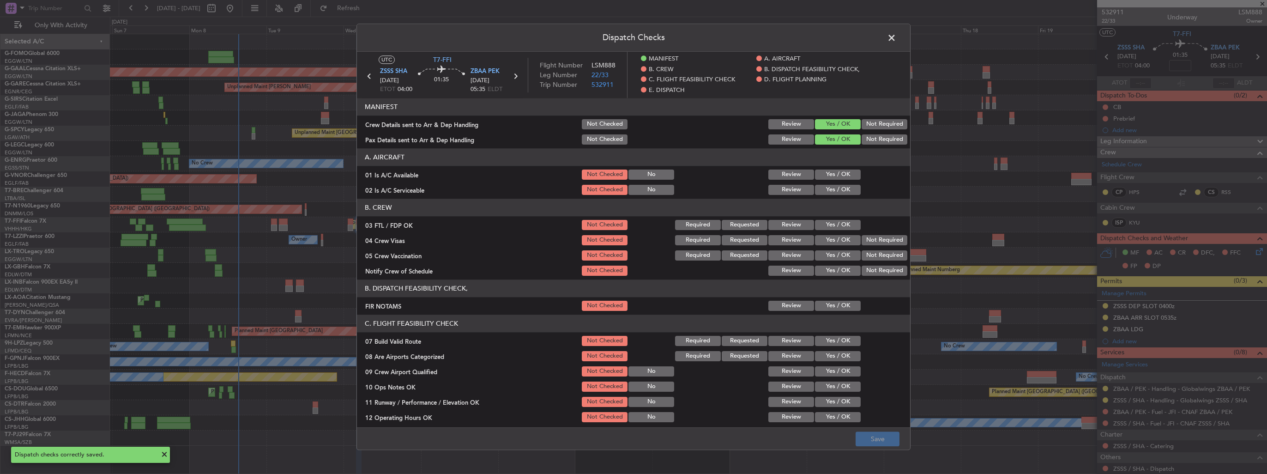
click at [896, 39] on span at bounding box center [896, 40] width 0 height 18
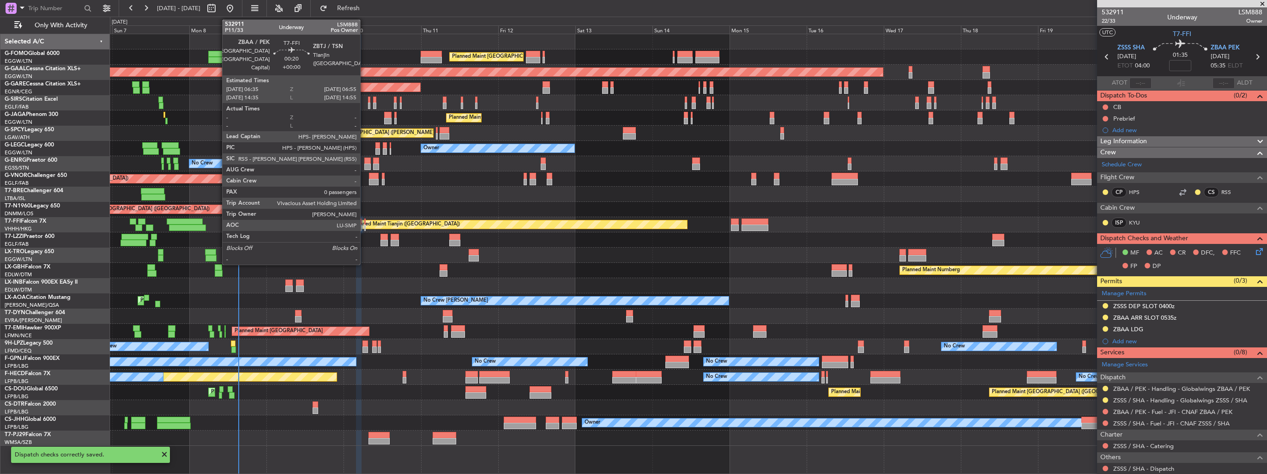
click at [364, 225] on div at bounding box center [364, 227] width 1 height 6
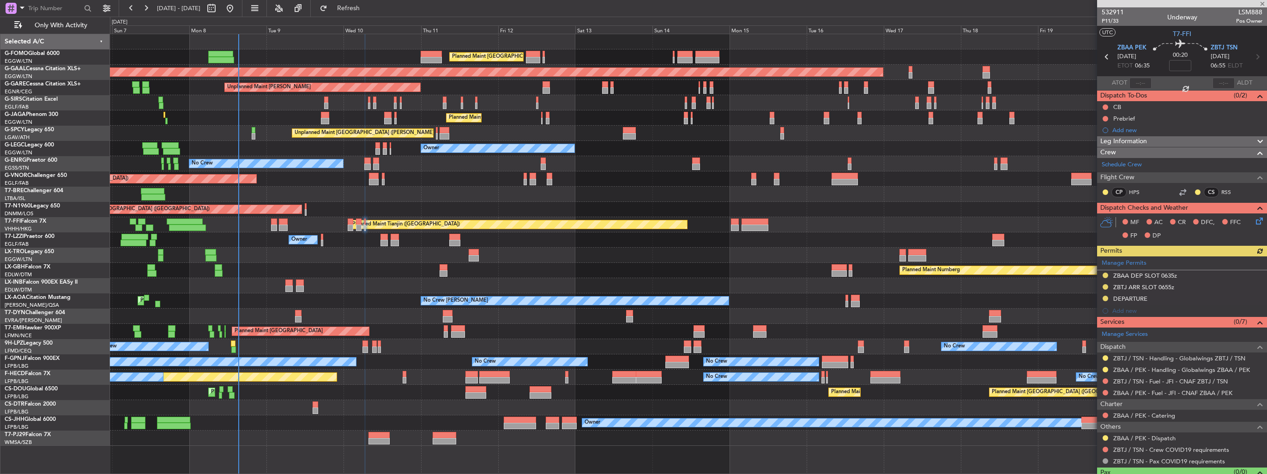
click at [1255, 221] on icon at bounding box center [1257, 219] width 7 height 7
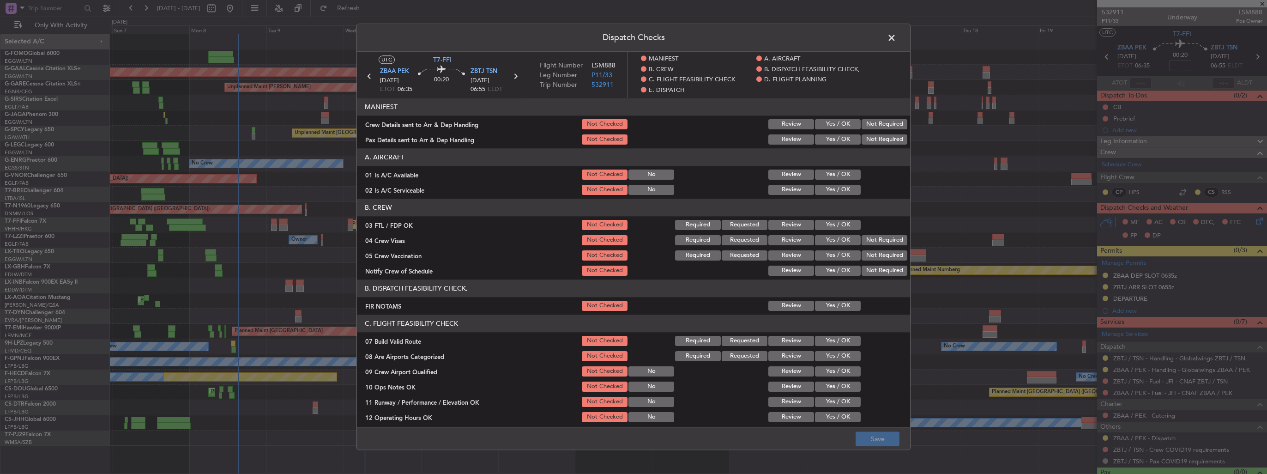
click at [826, 124] on button "Yes / OK" at bounding box center [838, 124] width 46 height 10
click at [826, 139] on button "Yes / OK" at bounding box center [838, 139] width 46 height 10
click at [872, 430] on footer "Save" at bounding box center [633, 439] width 553 height 22
click at [873, 431] on footer "Save" at bounding box center [633, 439] width 553 height 22
click at [881, 437] on button "Save" at bounding box center [878, 439] width 44 height 15
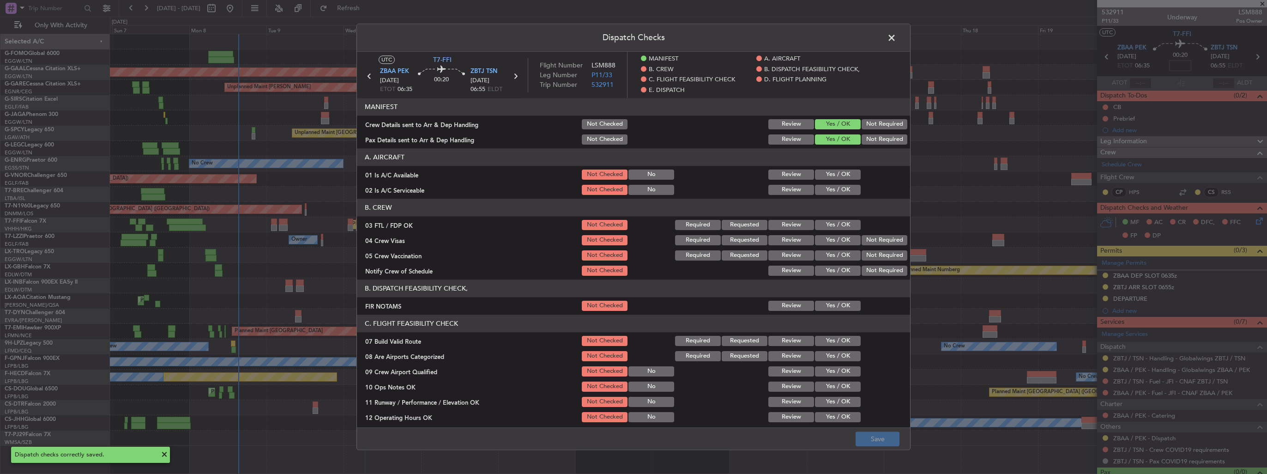
click at [896, 35] on span at bounding box center [896, 40] width 0 height 18
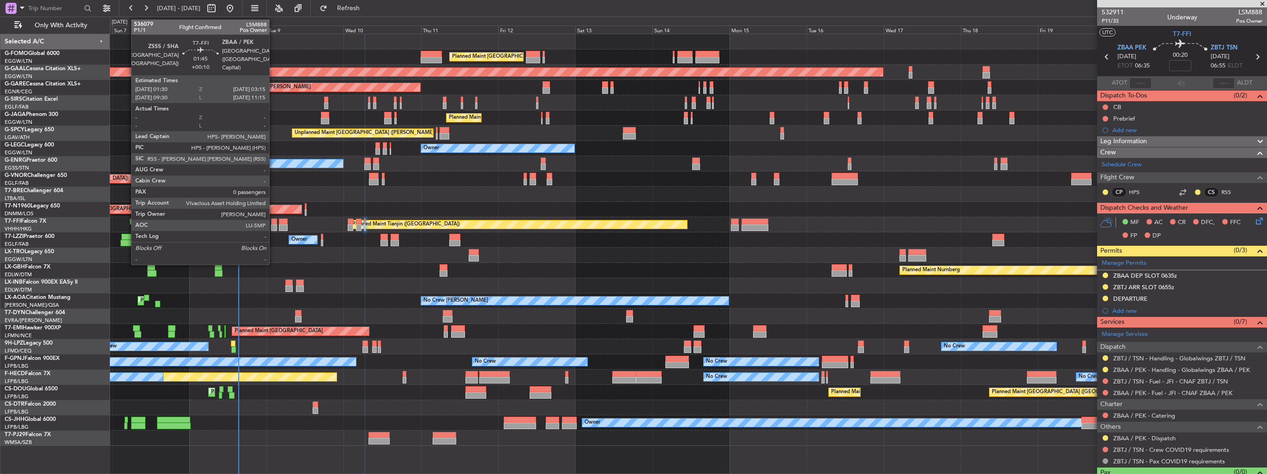
click at [273, 226] on div at bounding box center [274, 227] width 6 height 6
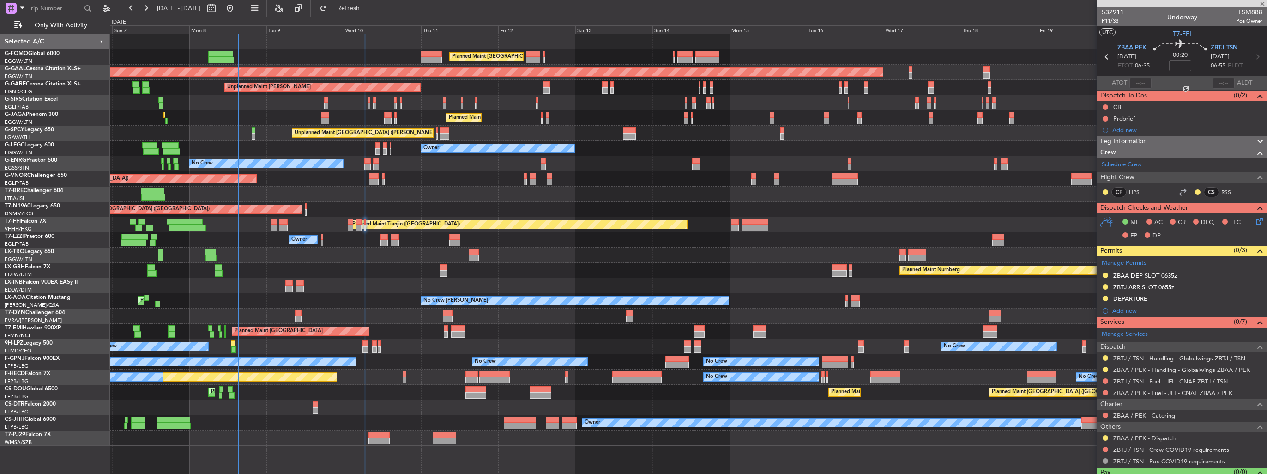
type input "+00:10"
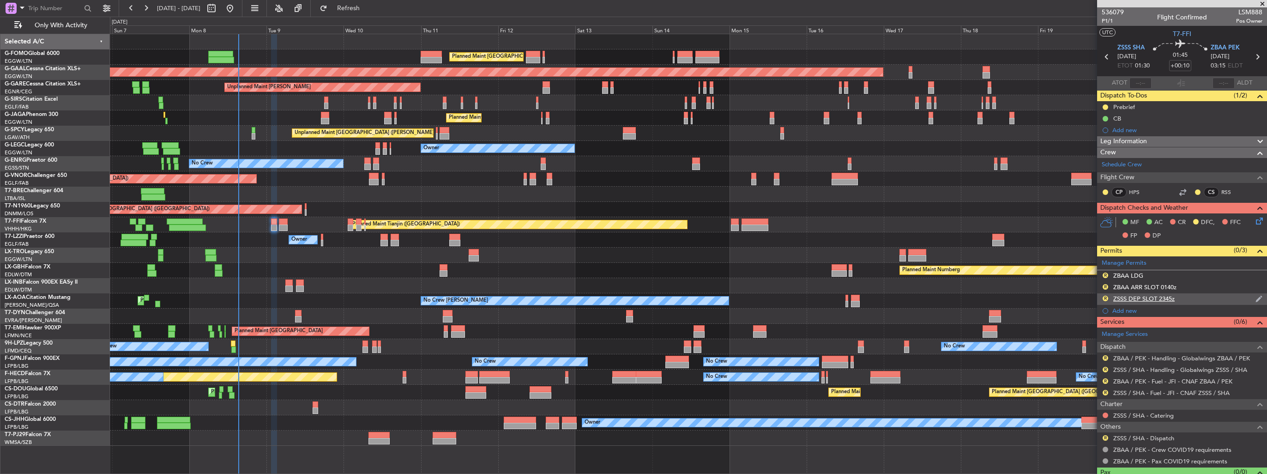
click at [1255, 297] on img at bounding box center [1258, 299] width 7 height 8
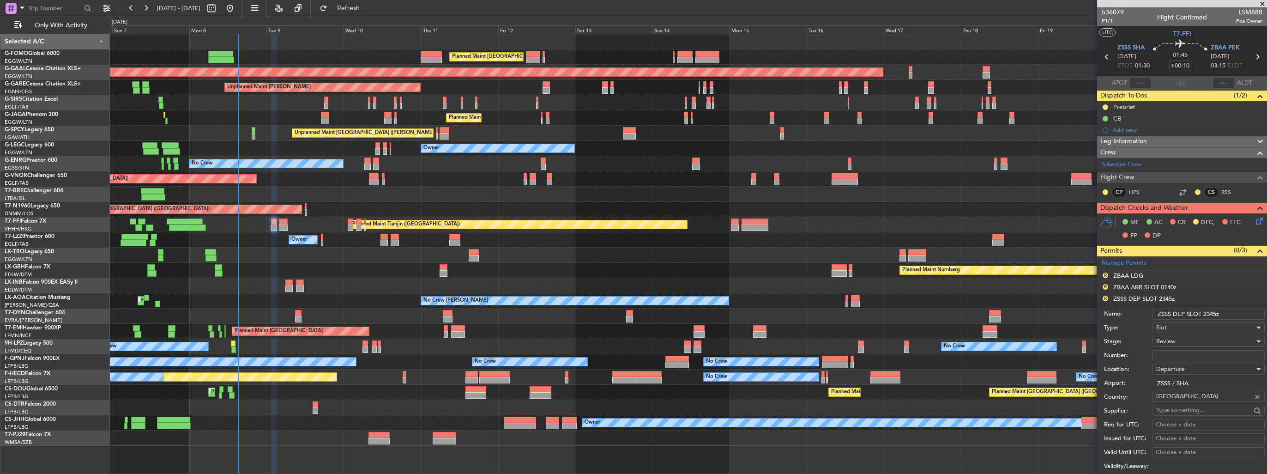
drag, startPoint x: 1228, startPoint y: 310, endPoint x: 1204, endPoint y: 311, distance: 24.0
click at [1204, 311] on input "ZSSS DEP SLOT 2345z" at bounding box center [1208, 313] width 112 height 11
type input "ZSSS DEP SLOT 0130z"
click at [1209, 343] on div "Review" at bounding box center [1205, 341] width 98 height 14
click at [1200, 416] on span "Received OK" at bounding box center [1205, 415] width 97 height 14
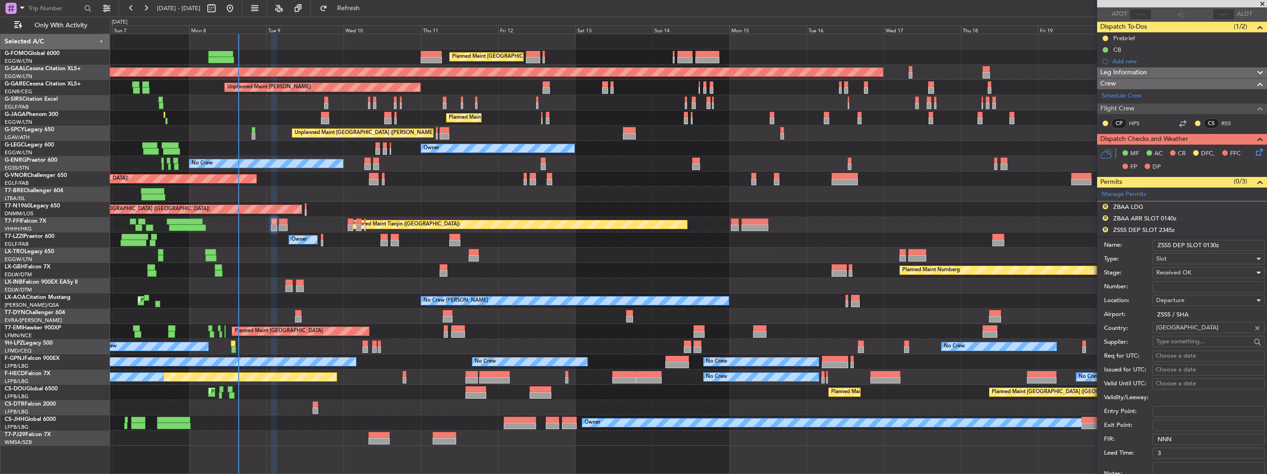
scroll to position [139, 0]
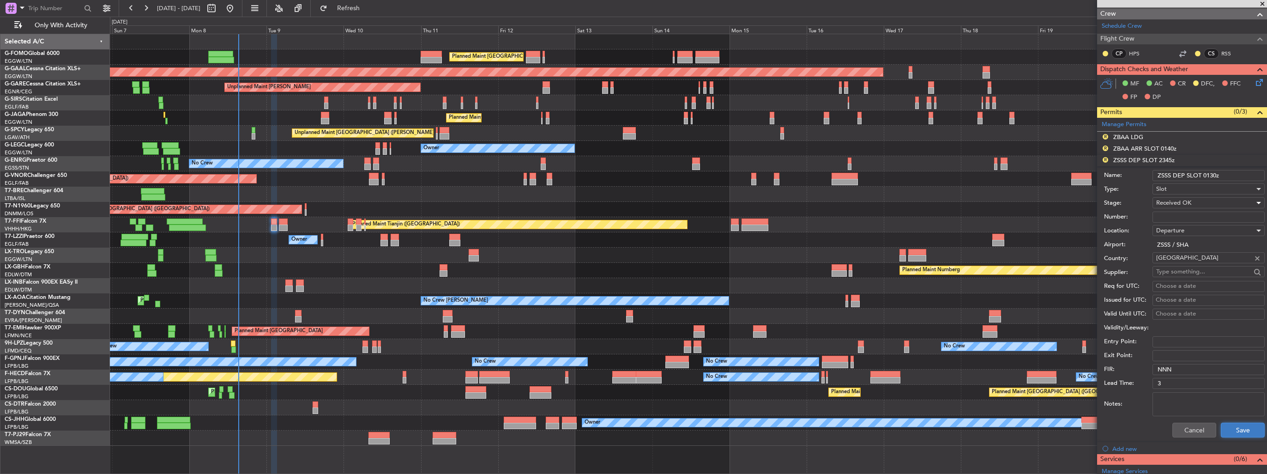
click at [1229, 428] on button "Save" at bounding box center [1243, 429] width 44 height 15
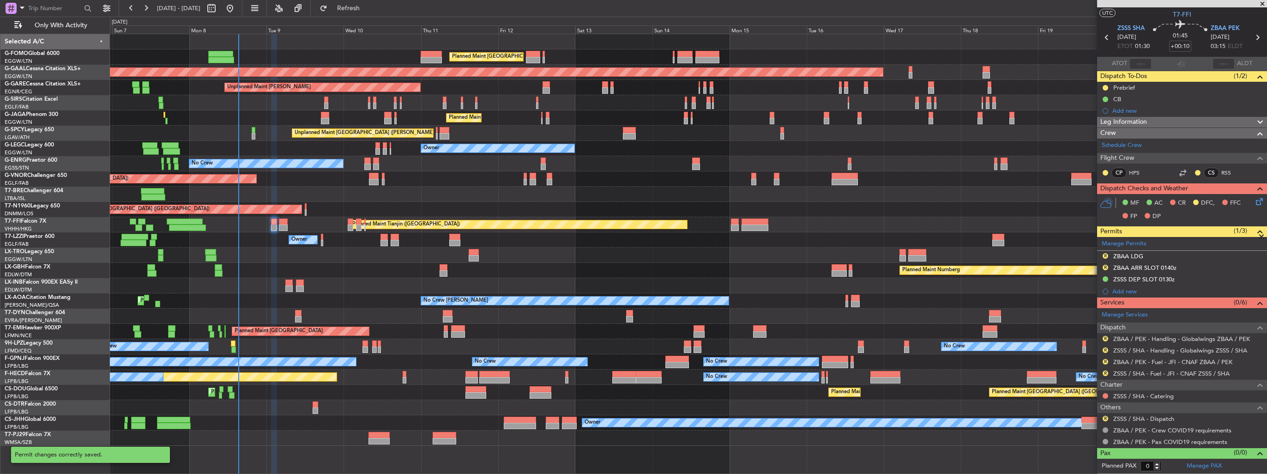
scroll to position [17, 0]
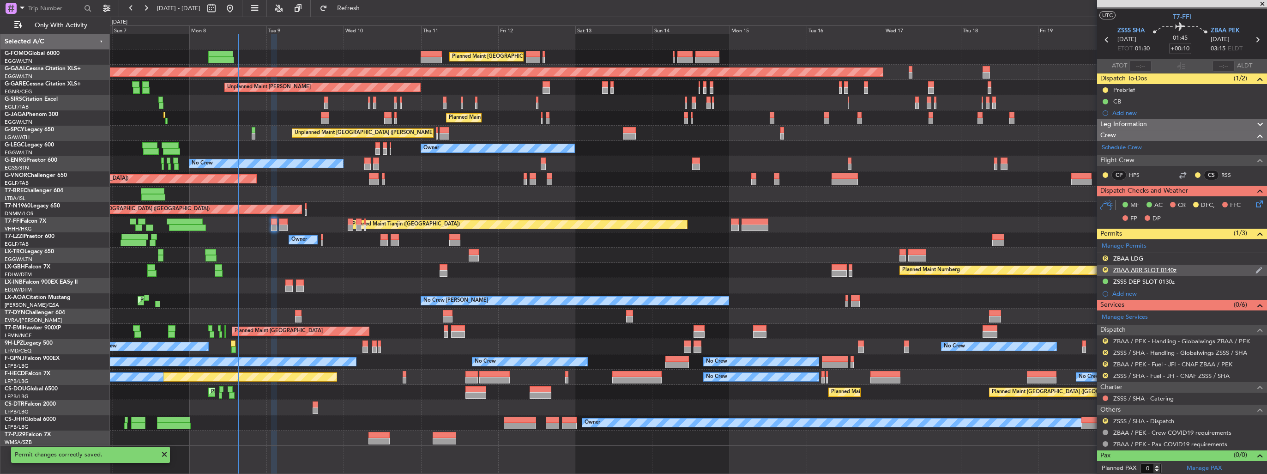
click at [1255, 269] on img at bounding box center [1258, 270] width 7 height 8
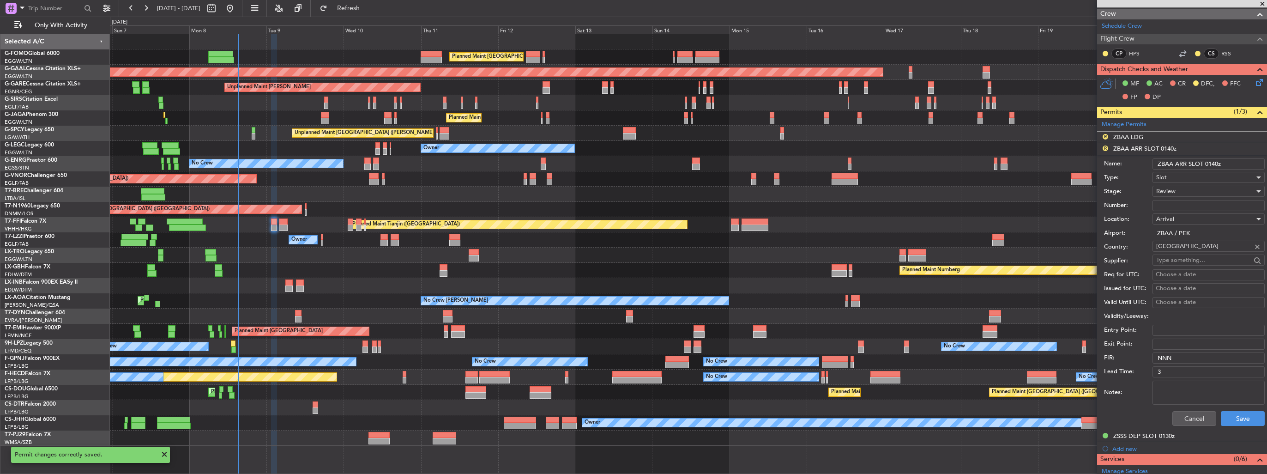
drag, startPoint x: 1224, startPoint y: 163, endPoint x: 1207, endPoint y: 161, distance: 17.1
click at [1207, 161] on input "ZBAA ARR SLOT 0140z" at bounding box center [1208, 163] width 112 height 11
type input "ZBAA ARR SLOT 0300z"
click at [1190, 189] on div "Review" at bounding box center [1205, 191] width 98 height 14
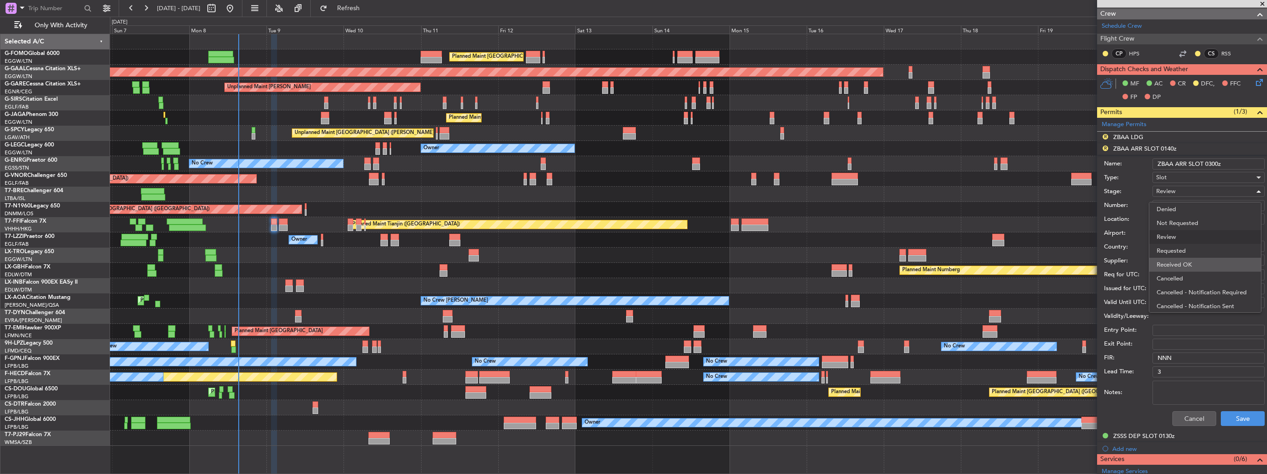
click at [1181, 258] on span "Received OK" at bounding box center [1205, 265] width 97 height 14
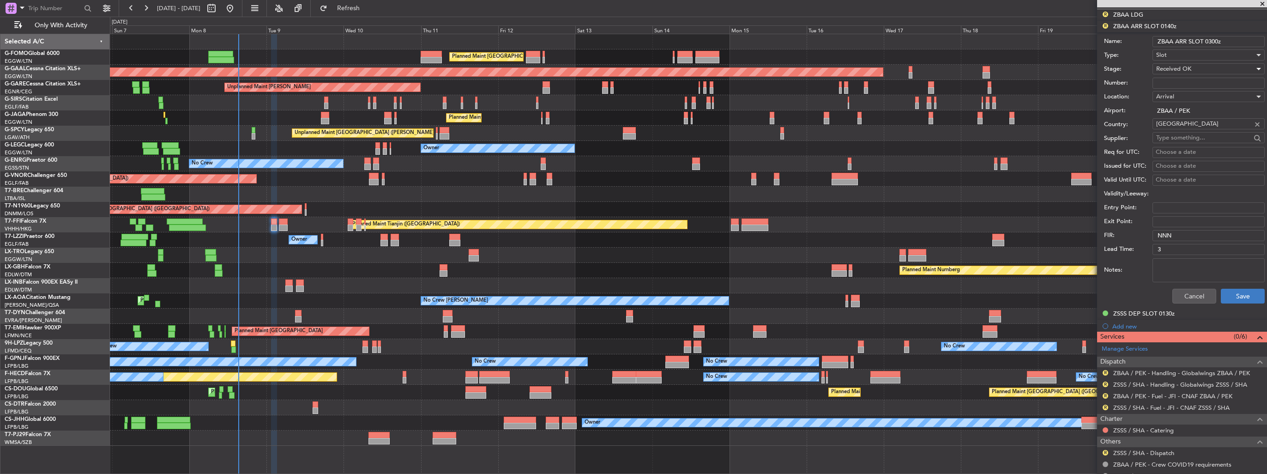
scroll to position [293, 0]
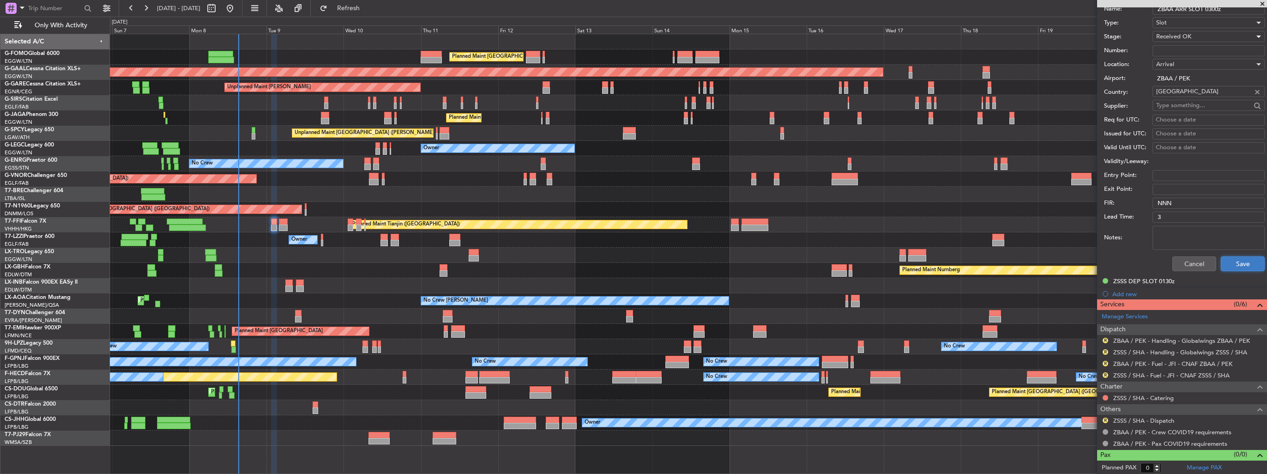
click at [1238, 256] on button "Save" at bounding box center [1243, 263] width 44 height 15
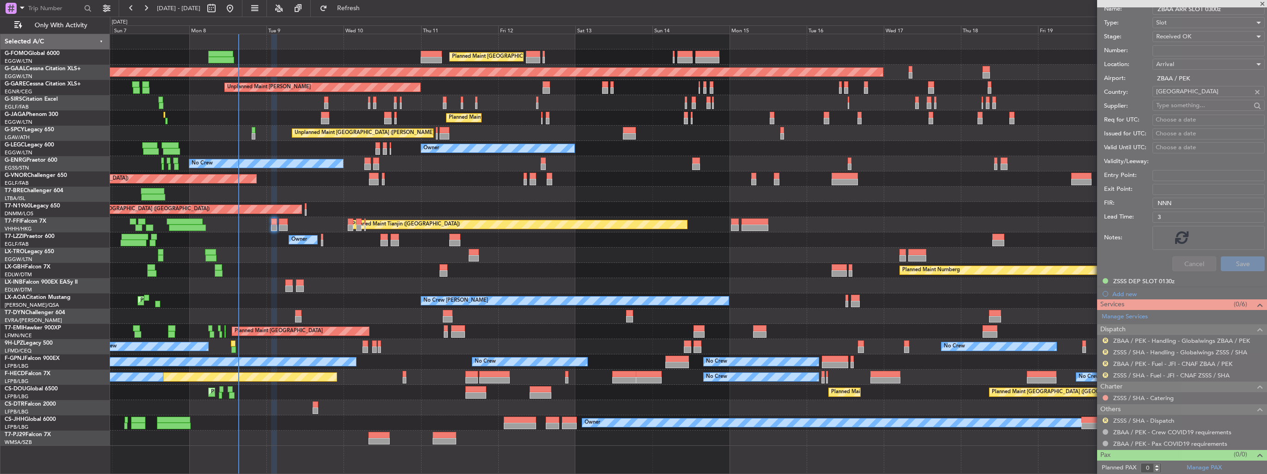
scroll to position [17, 0]
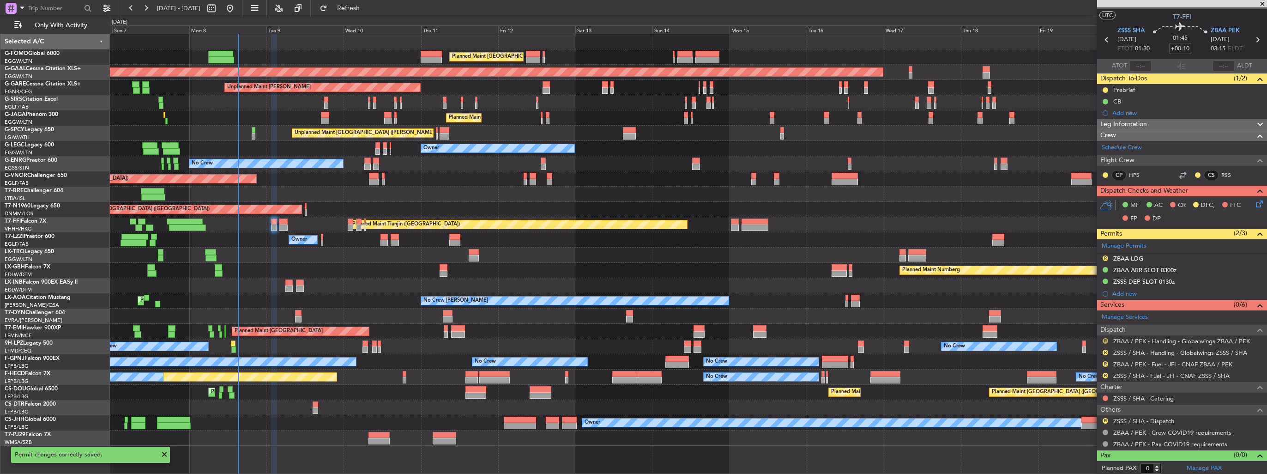
click at [1106, 338] on button "R" at bounding box center [1106, 341] width 6 height 6
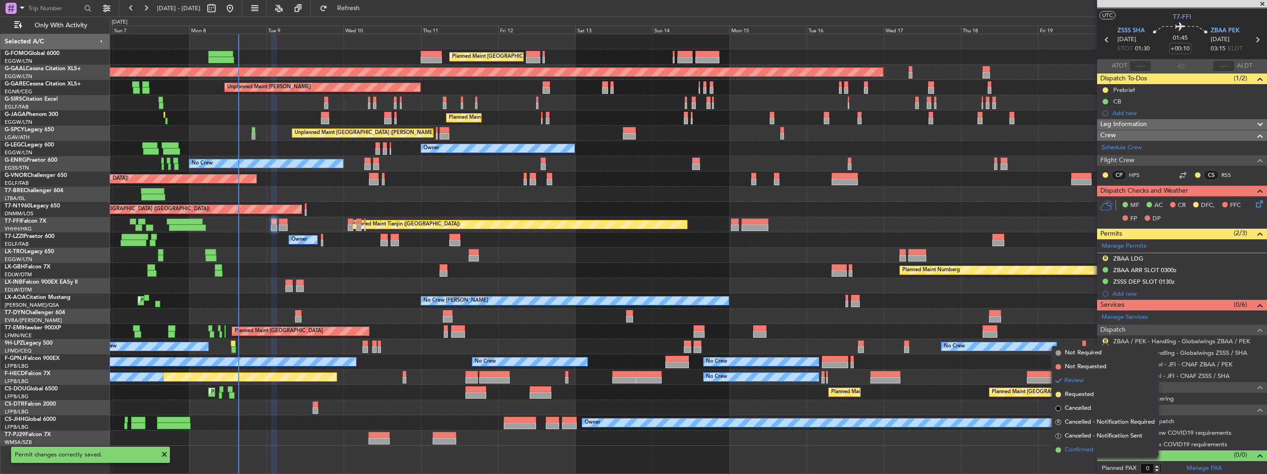
click at [1077, 447] on span "Confirmed" at bounding box center [1079, 449] width 29 height 9
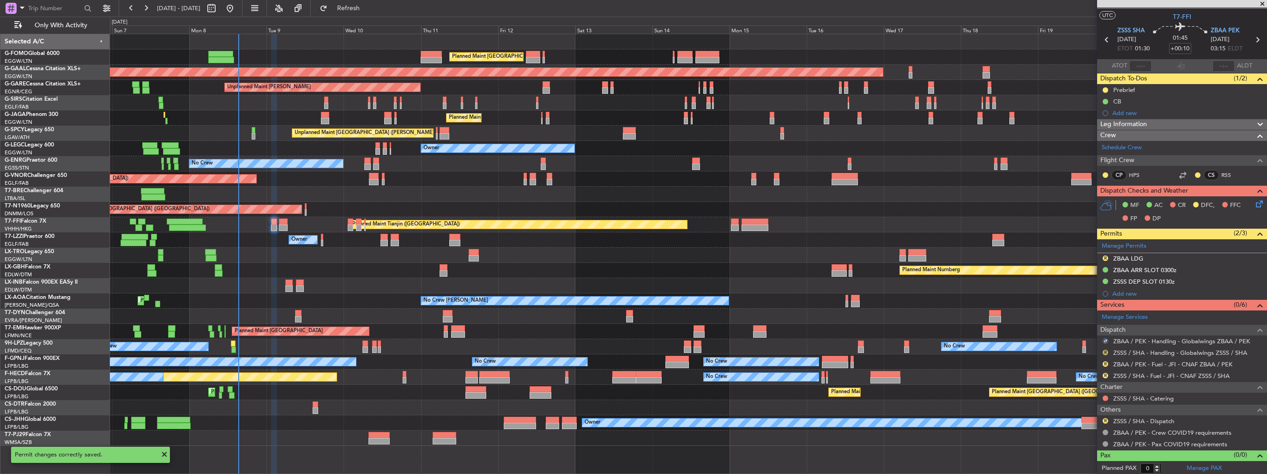
click at [1105, 352] on button "R" at bounding box center [1106, 352] width 6 height 6
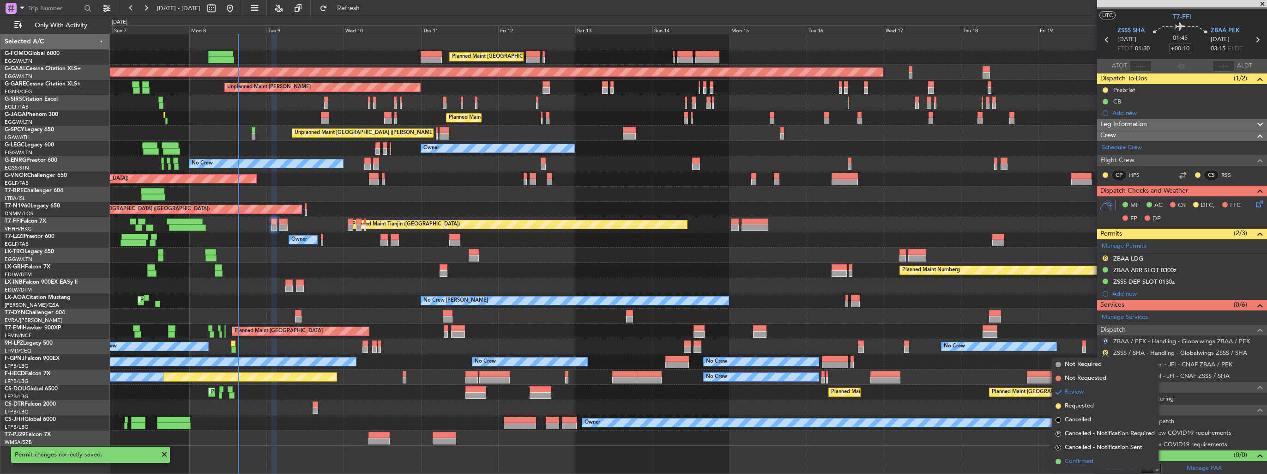
click at [1077, 459] on span "Confirmed" at bounding box center [1079, 461] width 29 height 9
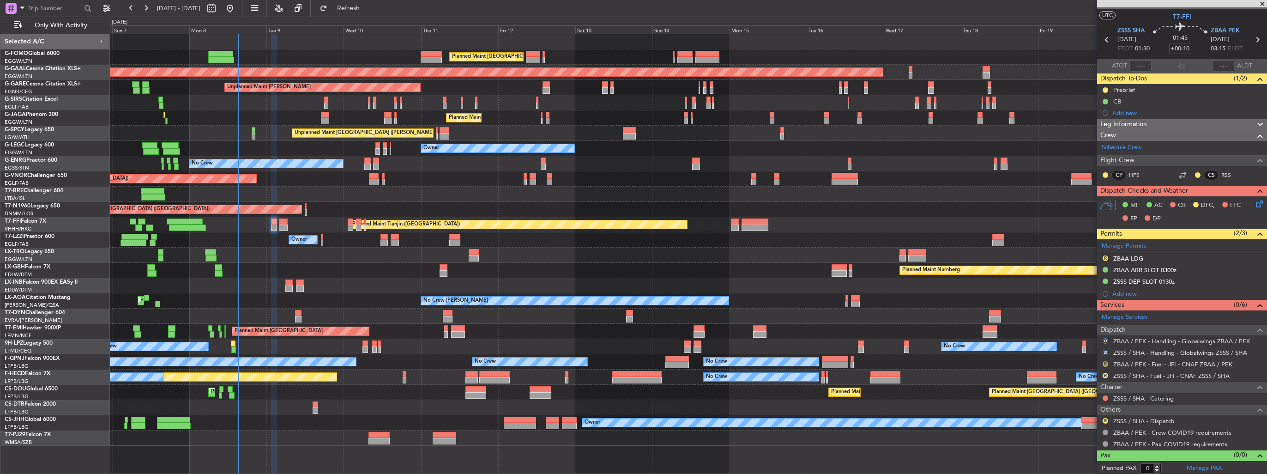
click at [1105, 363] on button "R" at bounding box center [1106, 364] width 6 height 6
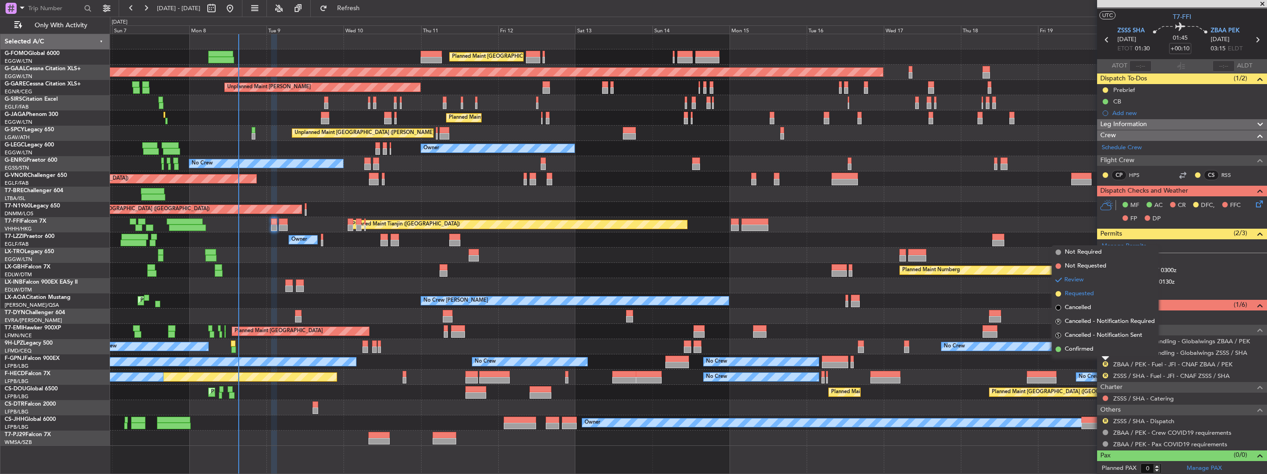
click at [1079, 298] on span "Requested" at bounding box center [1079, 293] width 29 height 9
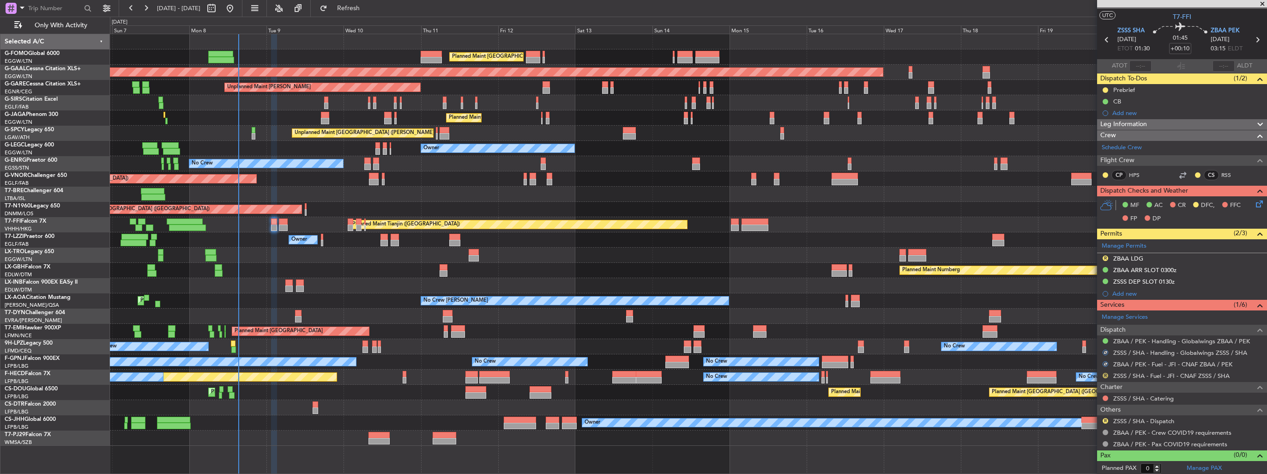
click at [1106, 375] on button "R" at bounding box center [1106, 376] width 6 height 6
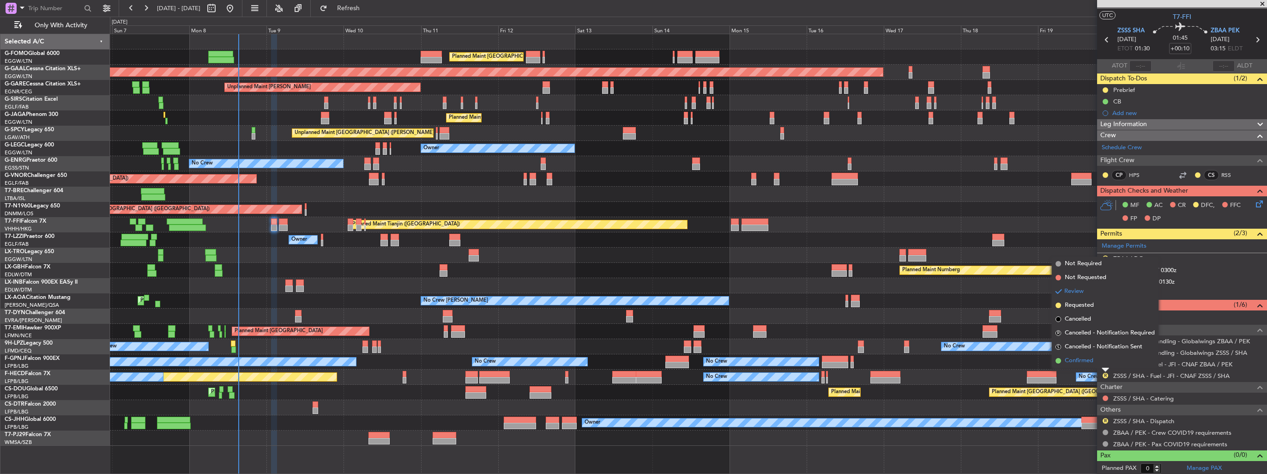
click at [1089, 361] on span "Confirmed" at bounding box center [1079, 360] width 29 height 9
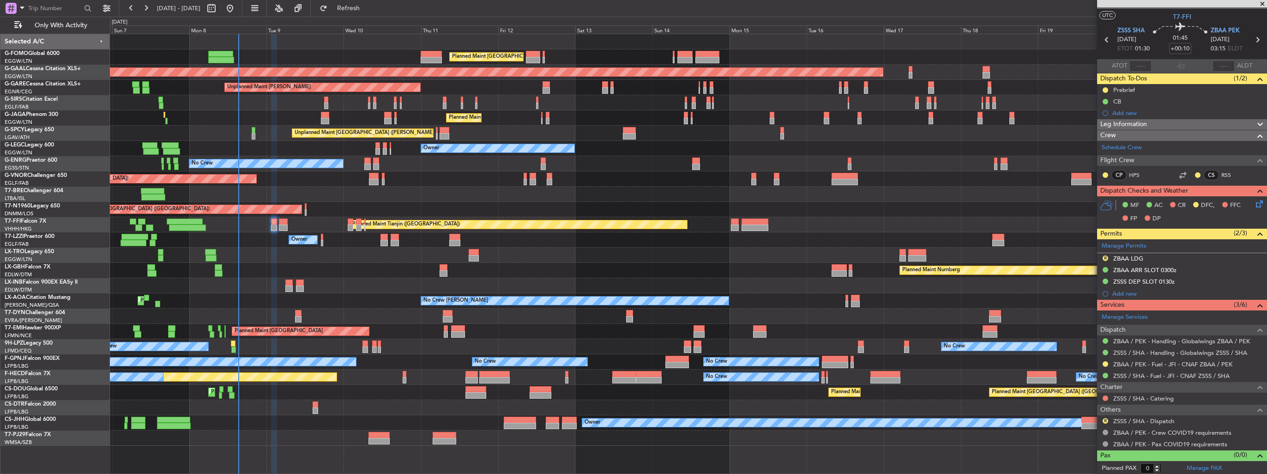
drag, startPoint x: 1250, startPoint y: 254, endPoint x: 1244, endPoint y: 262, distance: 9.9
click at [0, 0] on img at bounding box center [0, 0] width 0 height 0
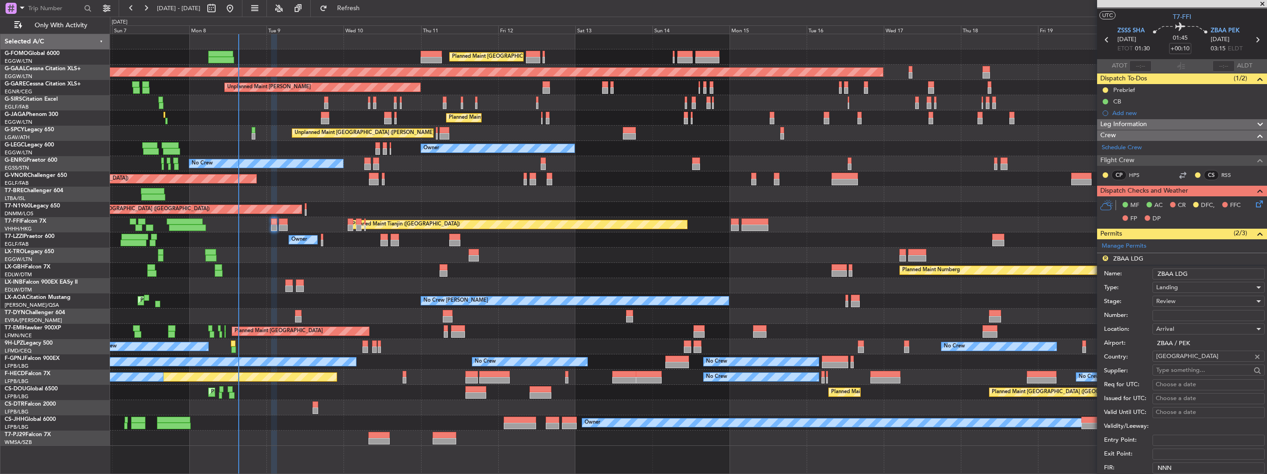
click at [1215, 313] on input "Number:" at bounding box center [1208, 315] width 112 height 11
paste input "CAD/D0908WSH07"
type input "CAD/D0908WSH07"
click at [1213, 302] on div "Review" at bounding box center [1205, 301] width 98 height 14
click at [1208, 371] on span "Received OK" at bounding box center [1205, 375] width 97 height 14
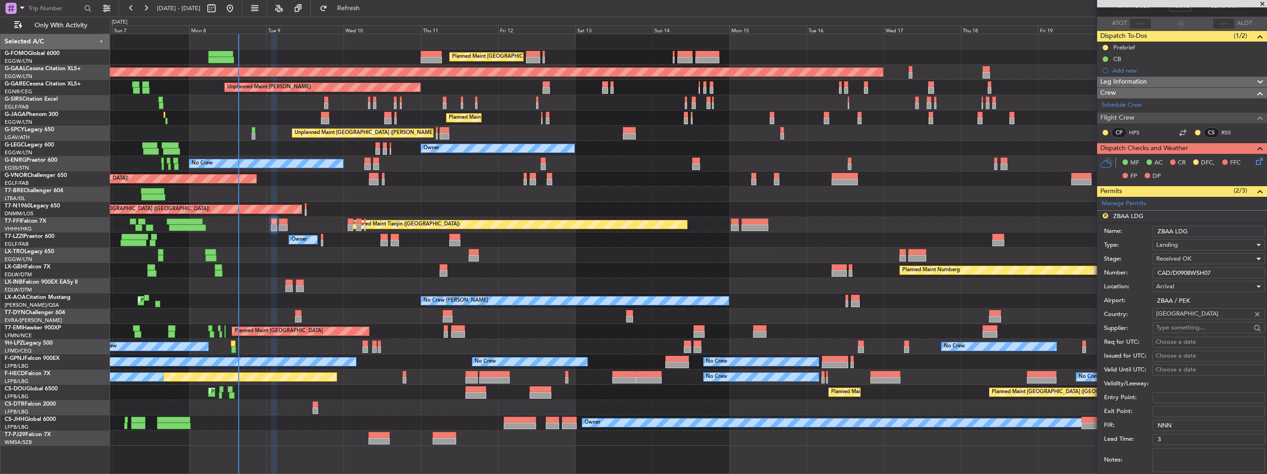
scroll to position [109, 0]
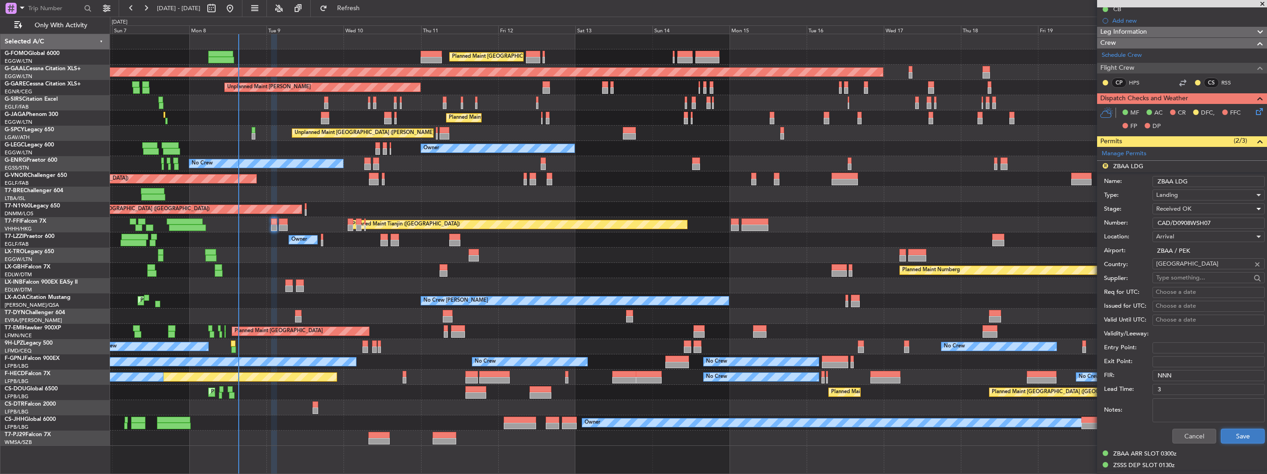
click at [1234, 440] on button "Save" at bounding box center [1243, 435] width 44 height 15
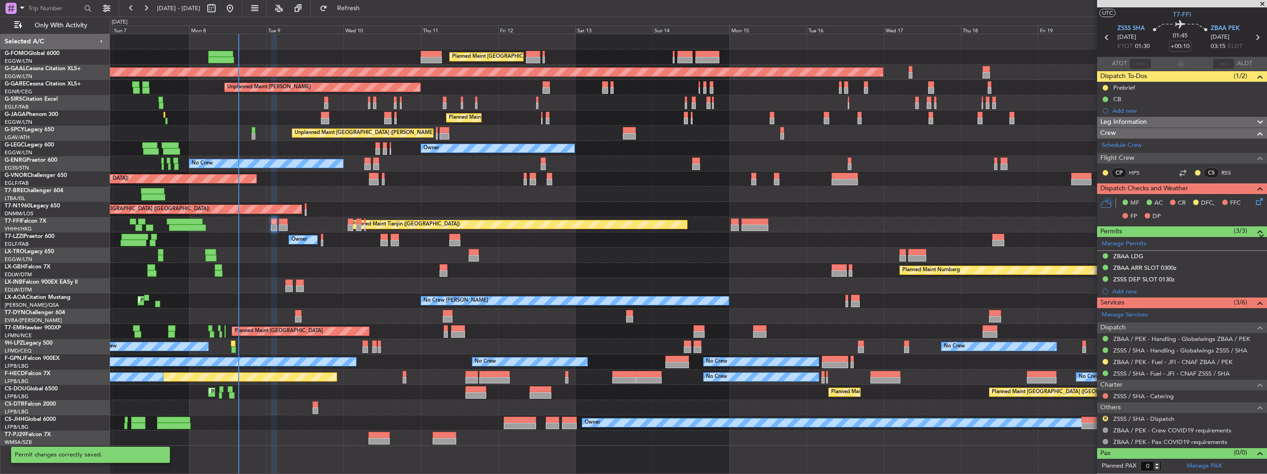
scroll to position [17, 0]
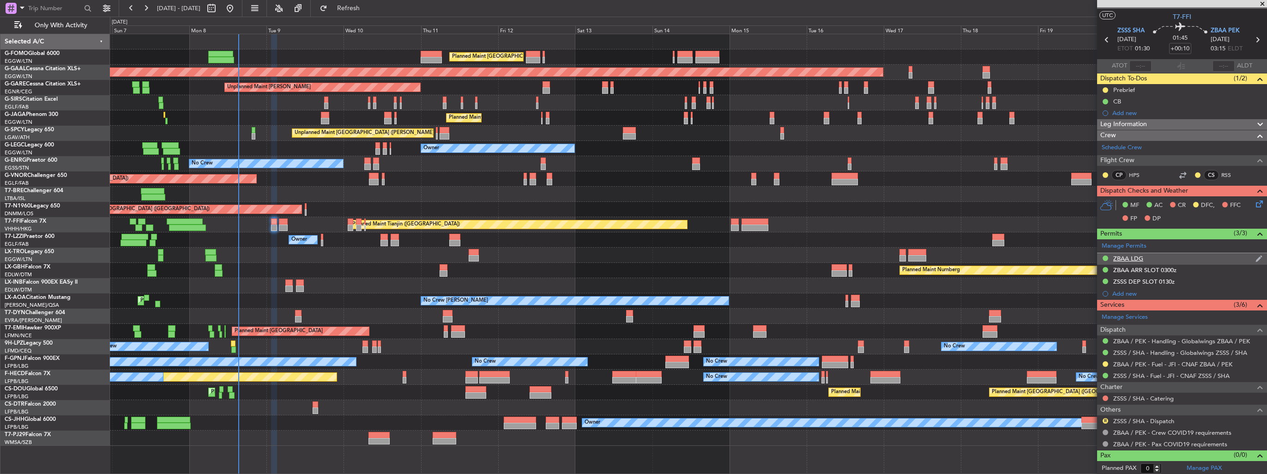
click at [1255, 257] on img at bounding box center [1258, 258] width 7 height 8
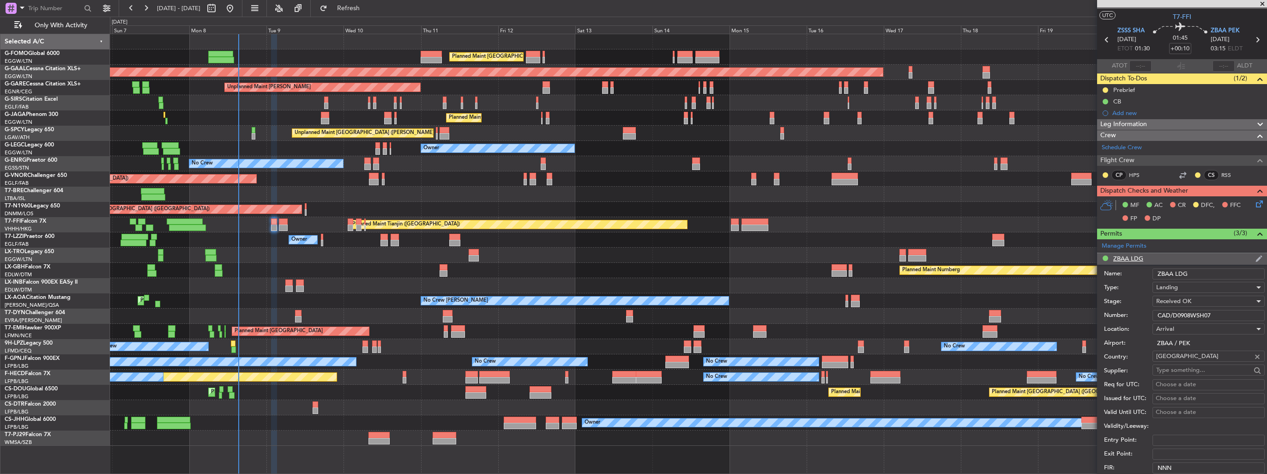
scroll to position [109, 0]
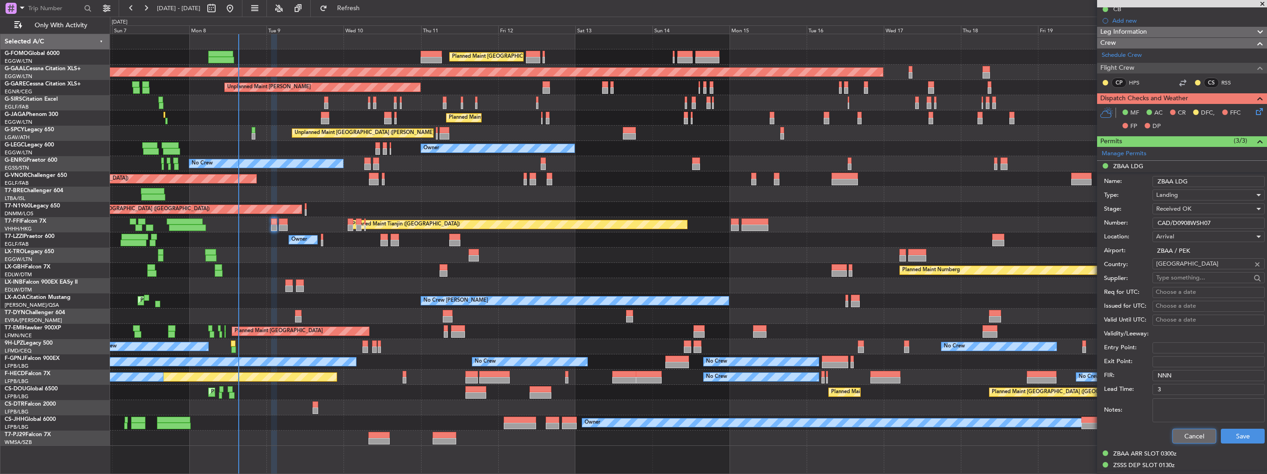
click at [1182, 438] on button "Cancel" at bounding box center [1194, 435] width 44 height 15
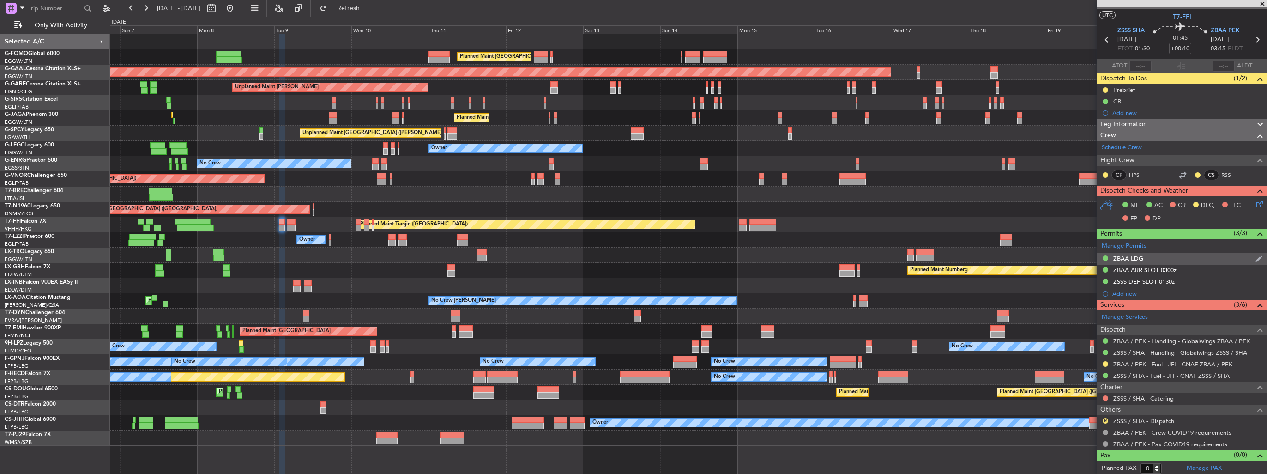
scroll to position [0, 0]
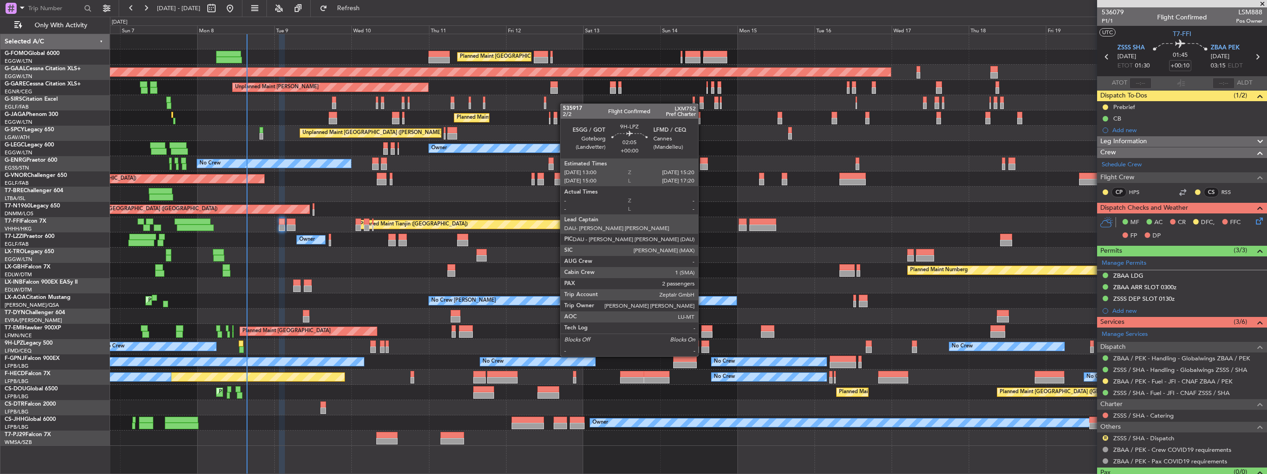
click at [702, 347] on div at bounding box center [705, 349] width 8 height 6
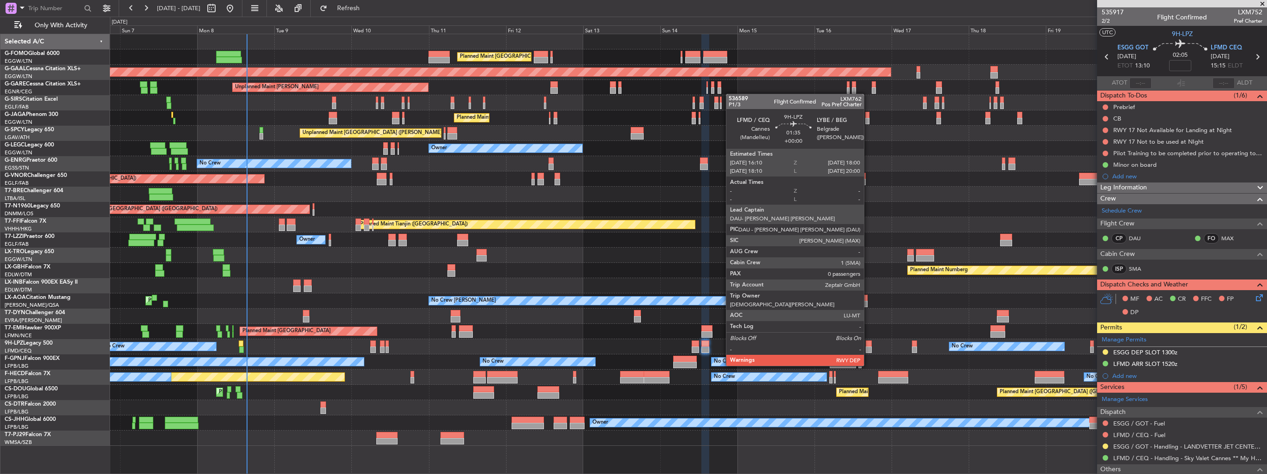
click at [868, 348] on div at bounding box center [869, 349] width 6 height 6
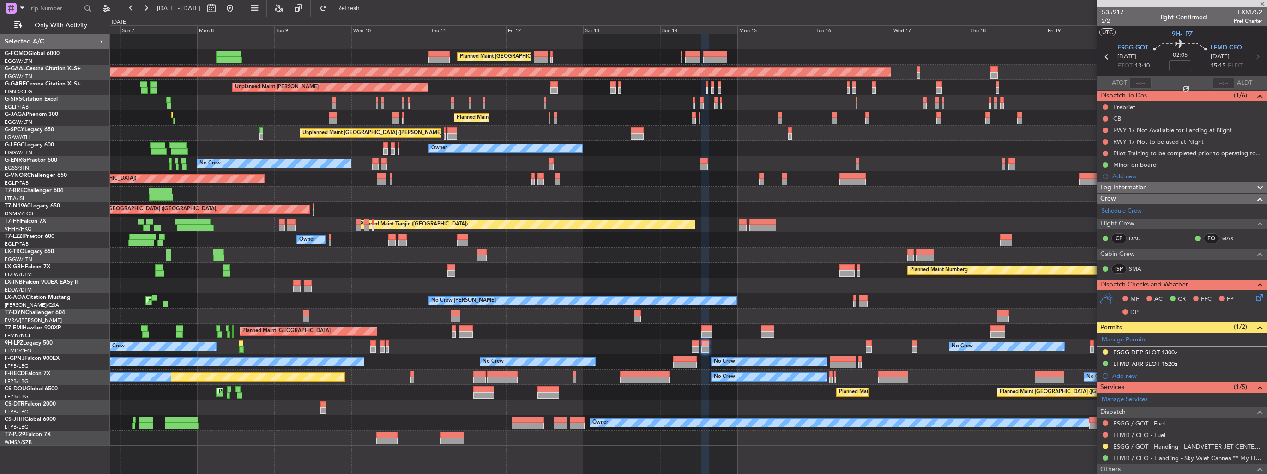
type input "0"
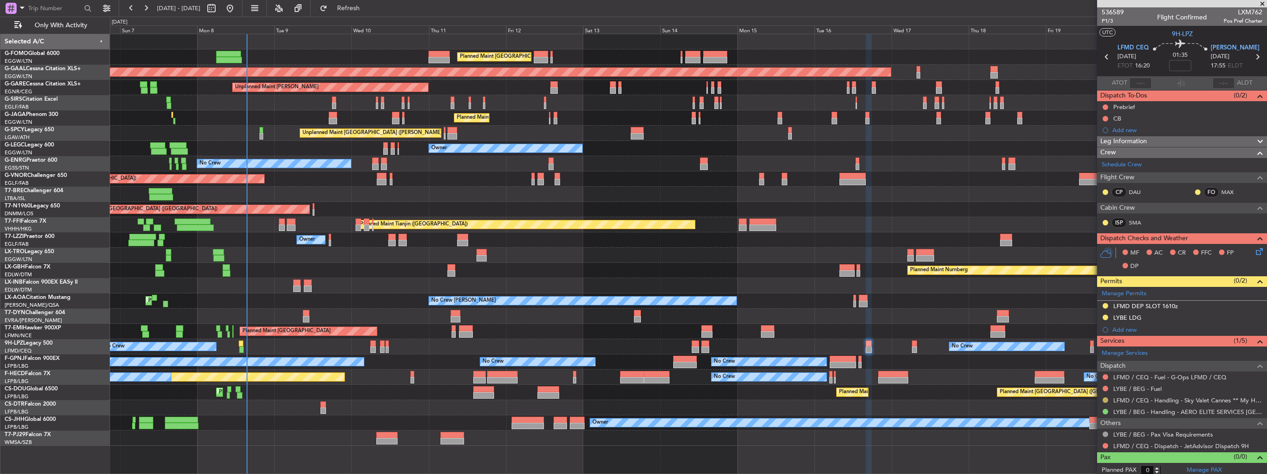
click at [1105, 399] on button at bounding box center [1106, 400] width 6 height 6
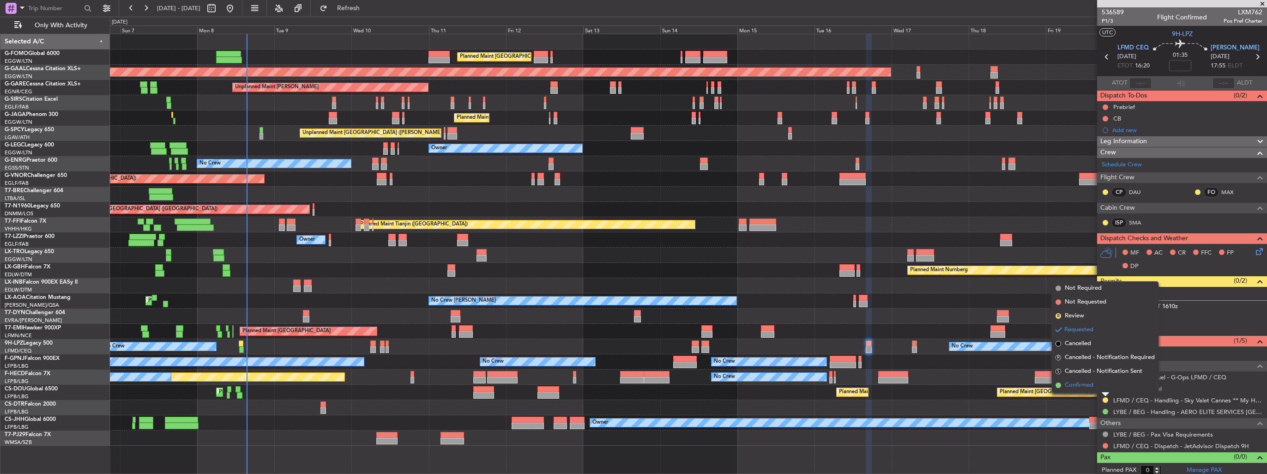
click at [1082, 388] on span "Confirmed" at bounding box center [1079, 384] width 29 height 9
